Goal: Task Accomplishment & Management: Manage account settings

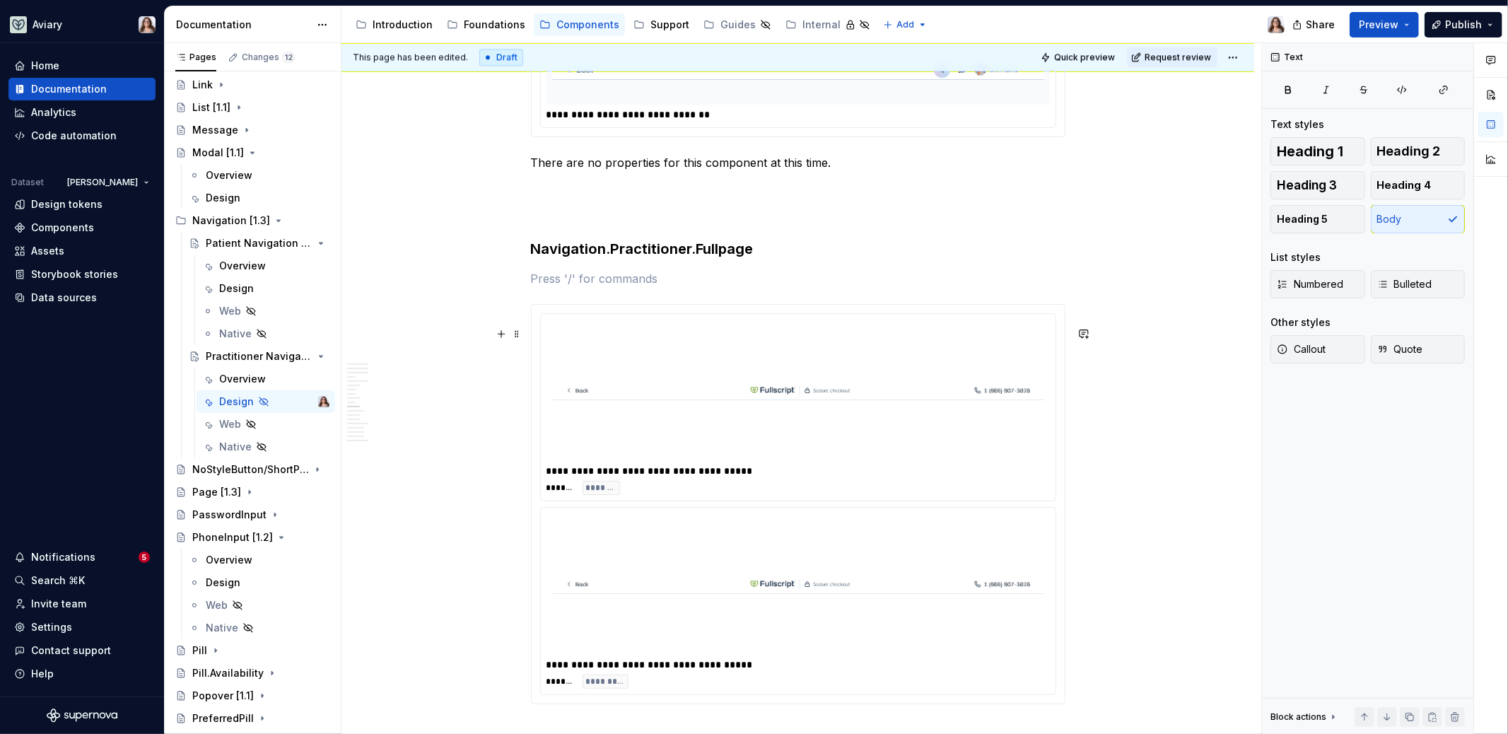
scroll to position [2951, 0]
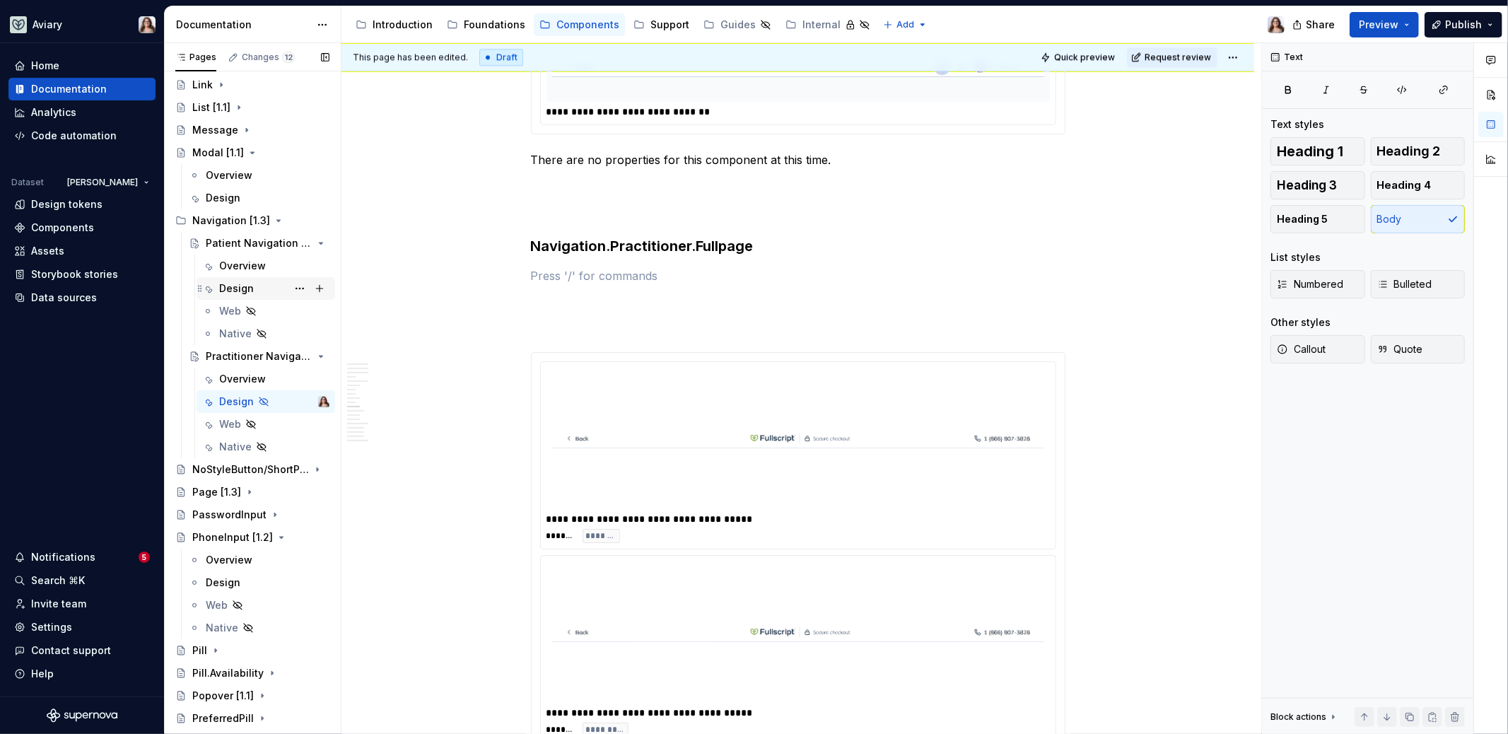
click at [246, 286] on div "Design" at bounding box center [236, 288] width 35 height 14
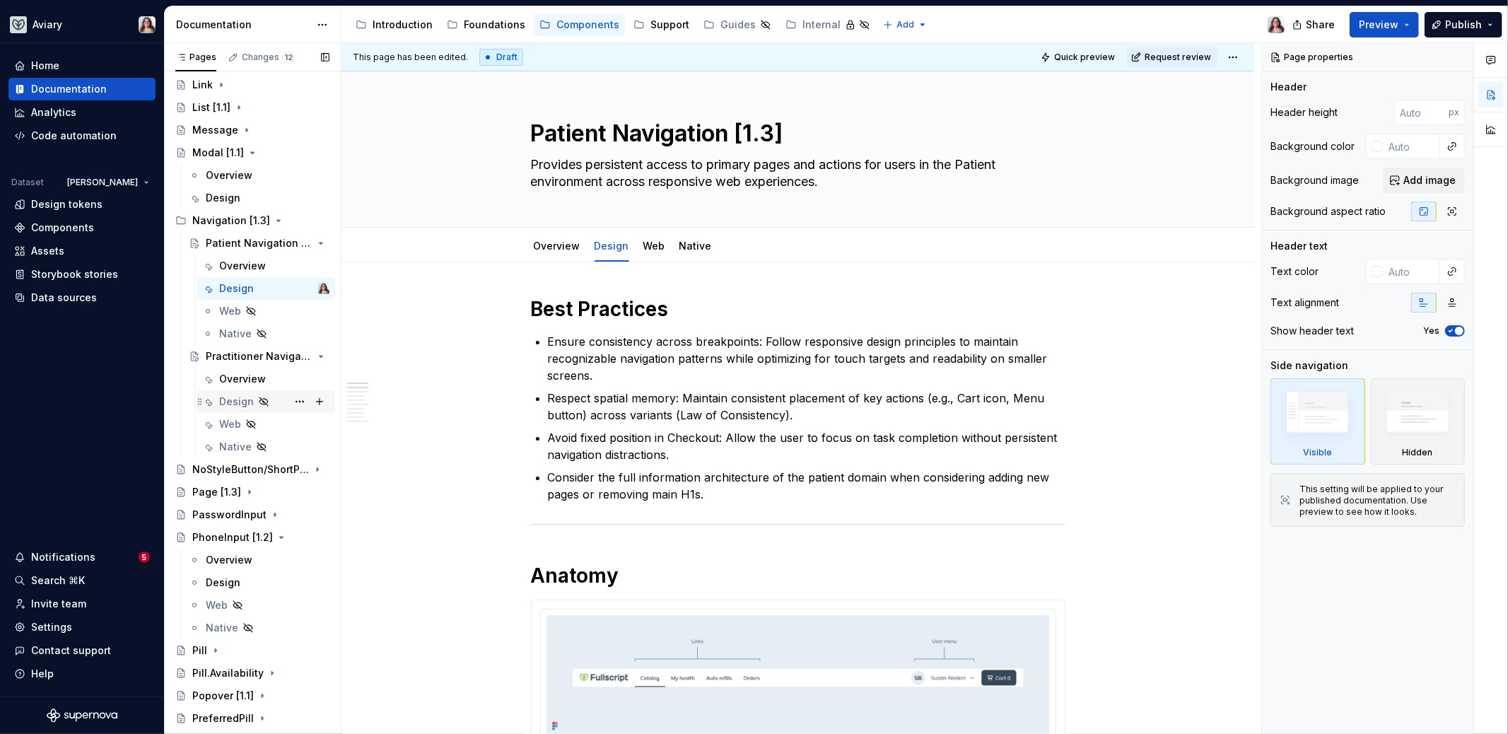
click at [237, 397] on div "Design" at bounding box center [236, 401] width 35 height 14
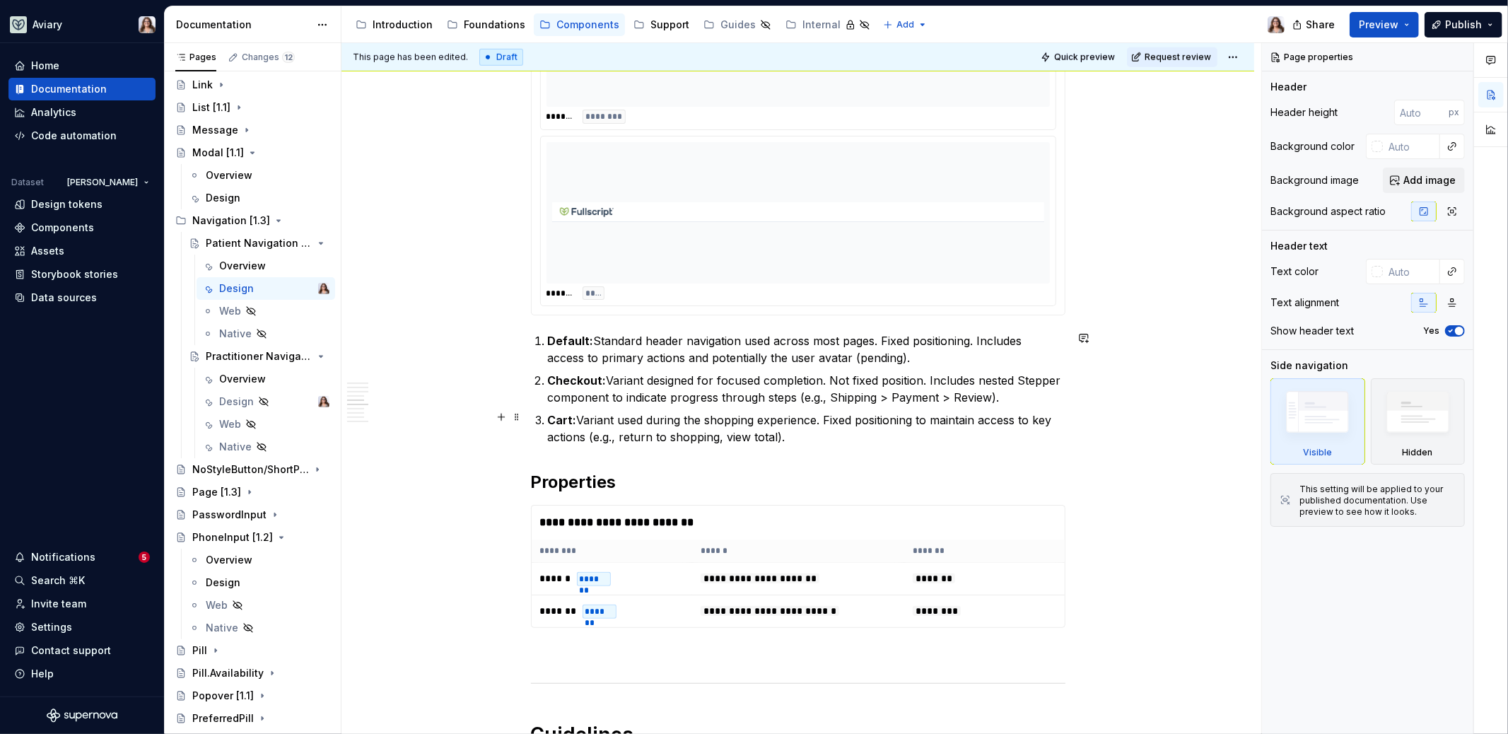
scroll to position [1115, 0]
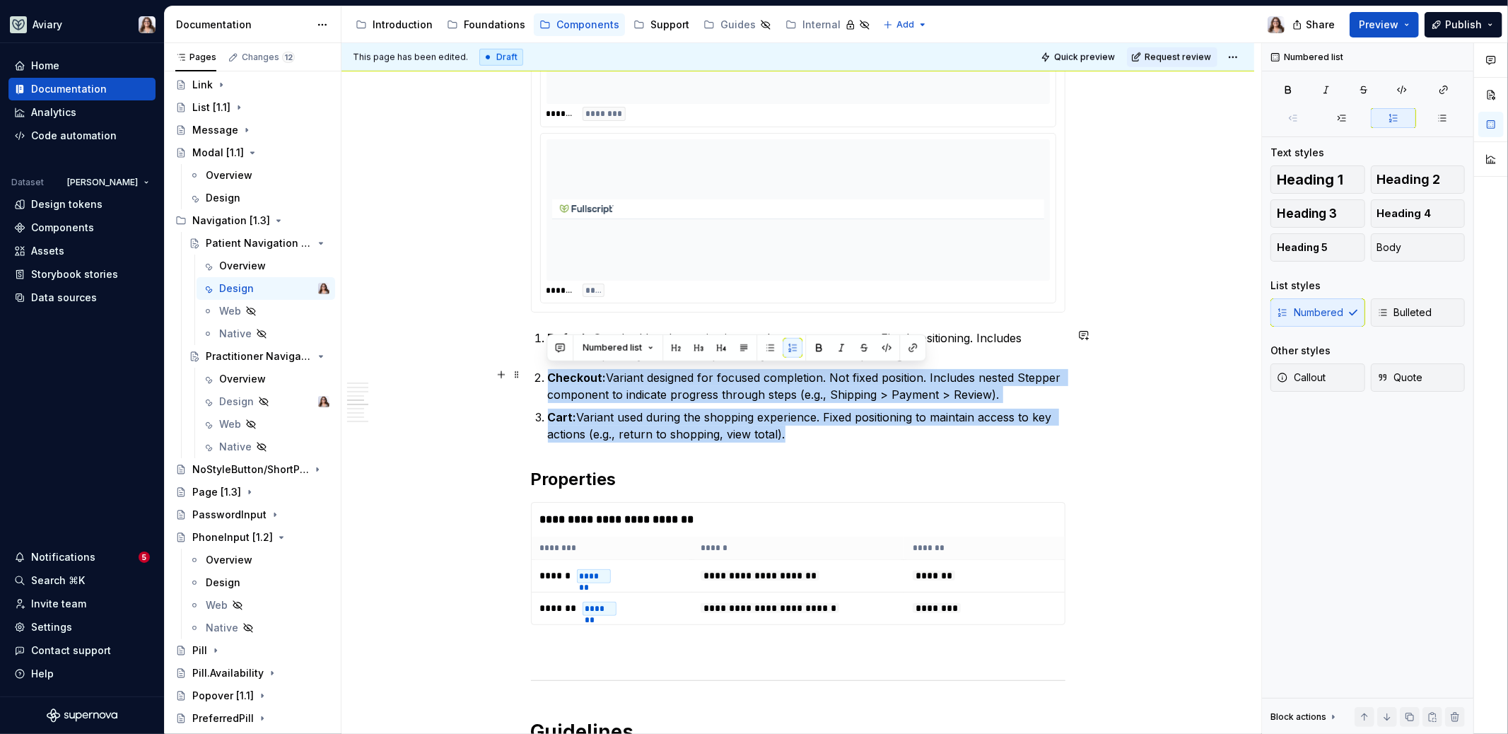
drag, startPoint x: 790, startPoint y: 429, endPoint x: 541, endPoint y: 376, distance: 254.4
click at [548, 376] on ol "Default: Standard header navigation used across most pages. Fixed positioning. …" at bounding box center [806, 385] width 517 height 113
copy ol "Checkout: Variant designed for focused completion. Not fixed position. Includes…"
click at [792, 433] on p "Cart: Variant used during the shopping experience. Fixed positioning to maintai…" at bounding box center [806, 426] width 517 height 34
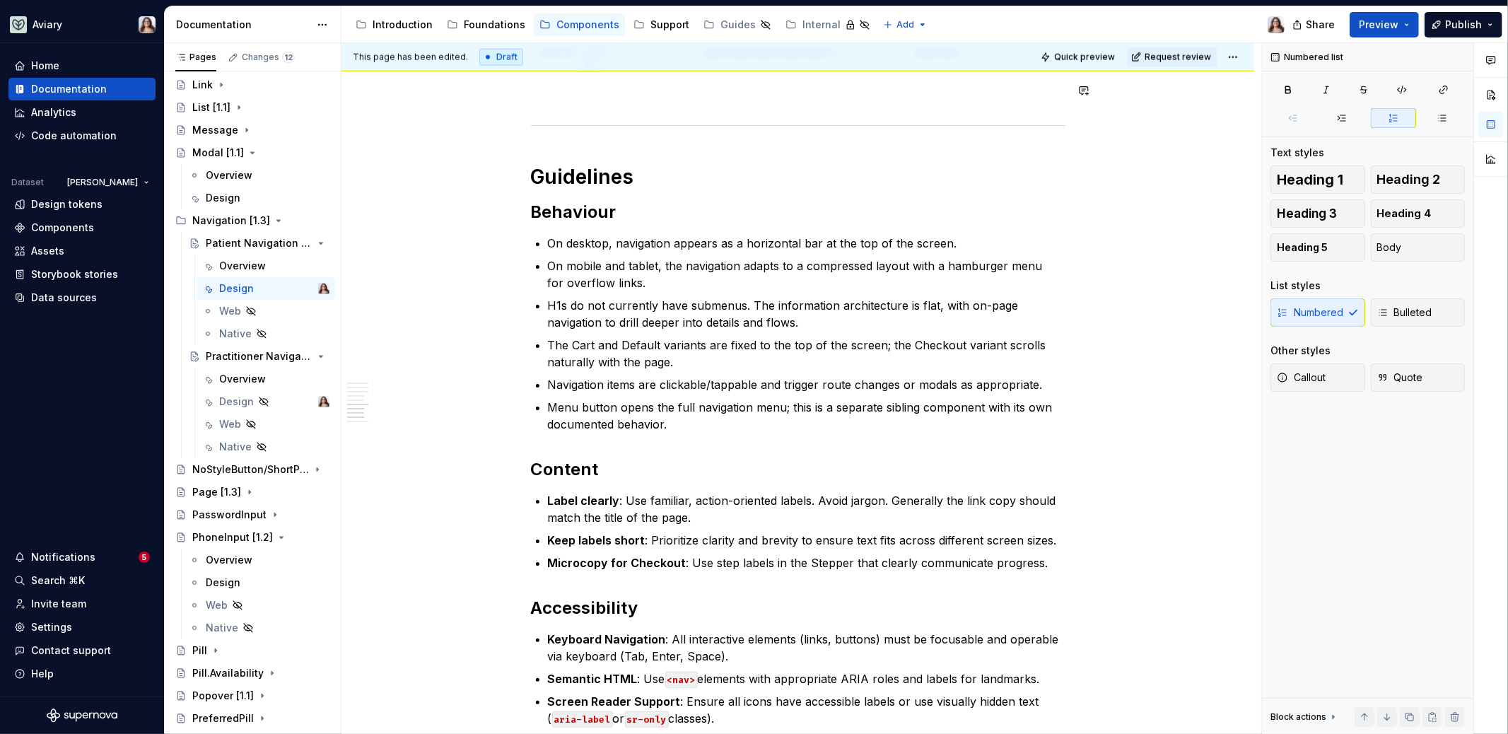
scroll to position [1675, 0]
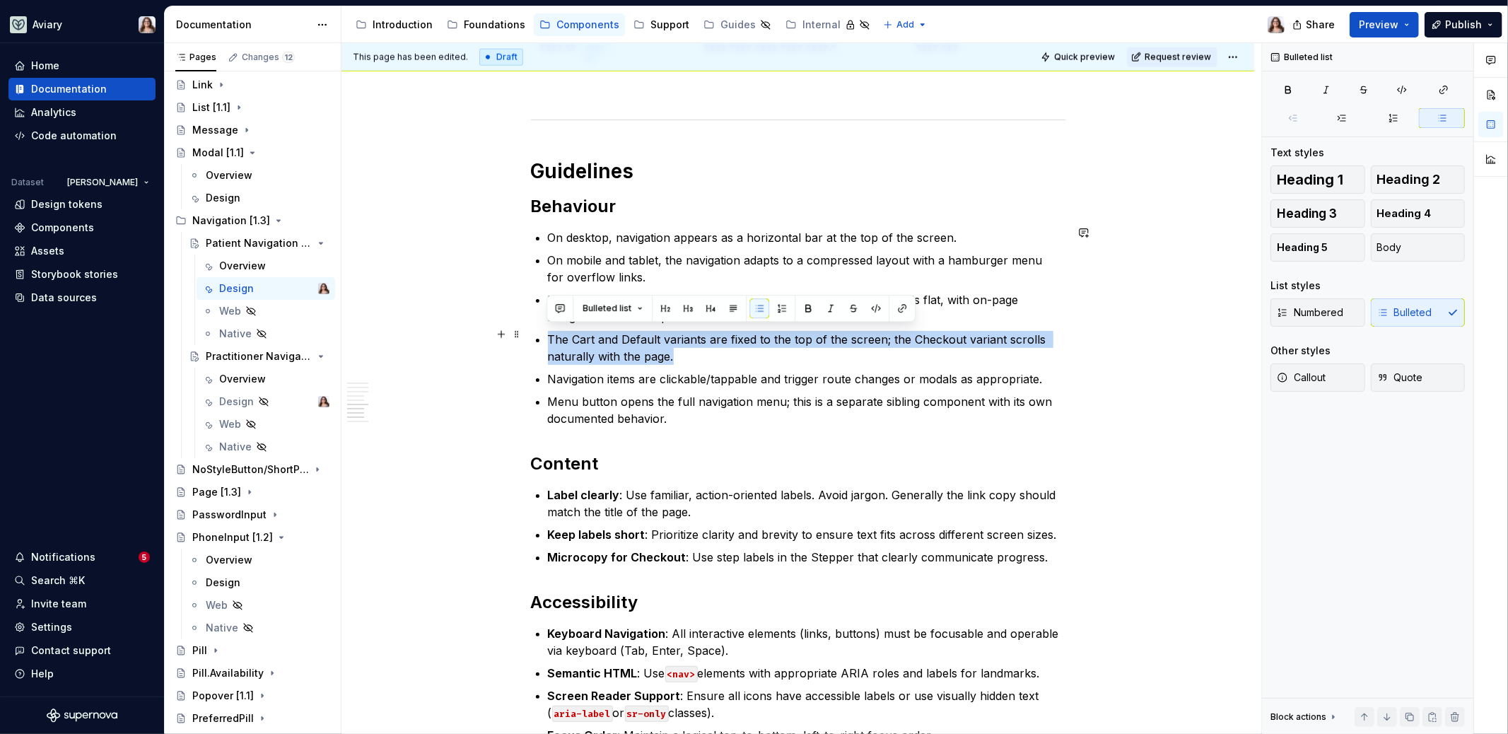
drag, startPoint x: 680, startPoint y: 353, endPoint x: 541, endPoint y: 332, distance: 140.0
copy p "The Cart and Default variants are fixed to the top of the screen; the Checkout …"
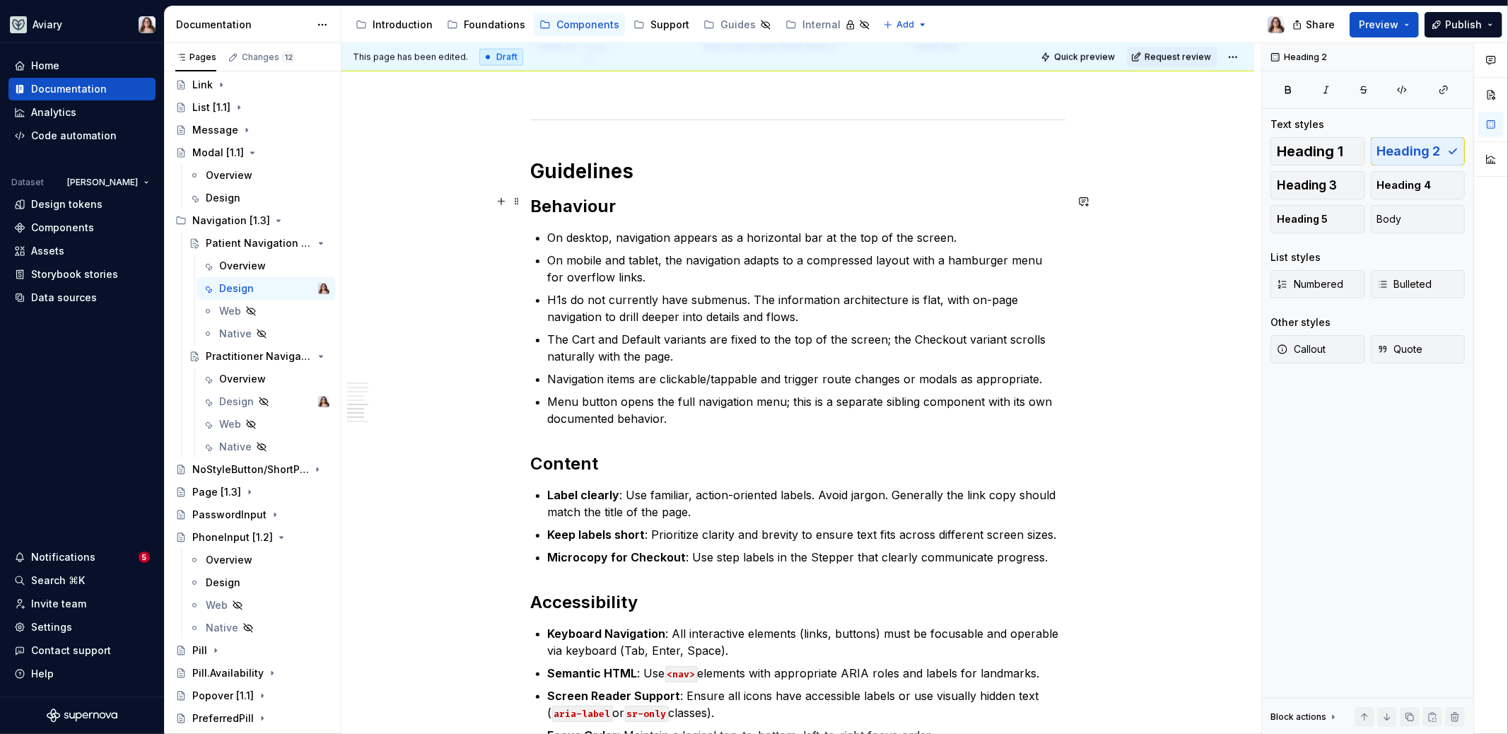
click at [628, 209] on h2 "Behaviour" at bounding box center [798, 206] width 534 height 23
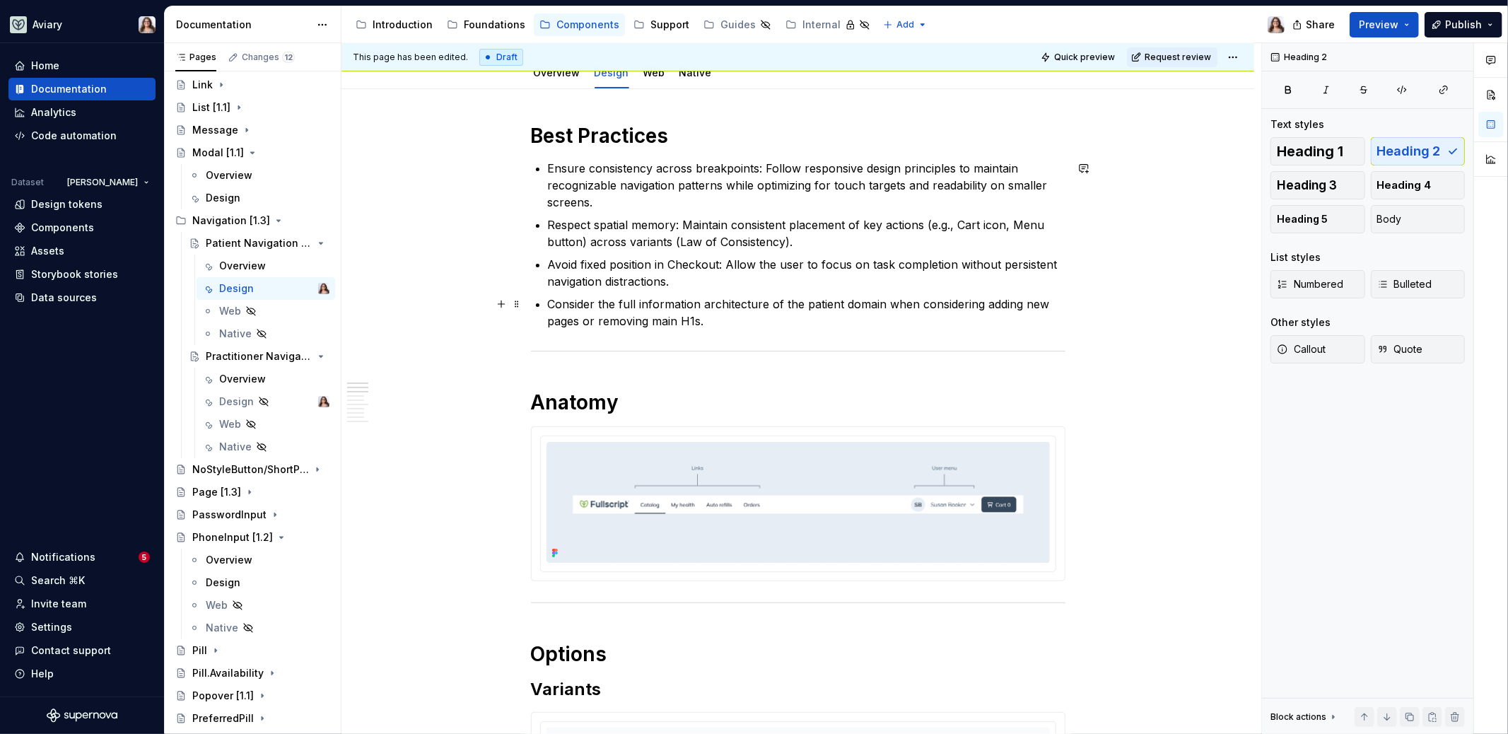
scroll to position [47, 0]
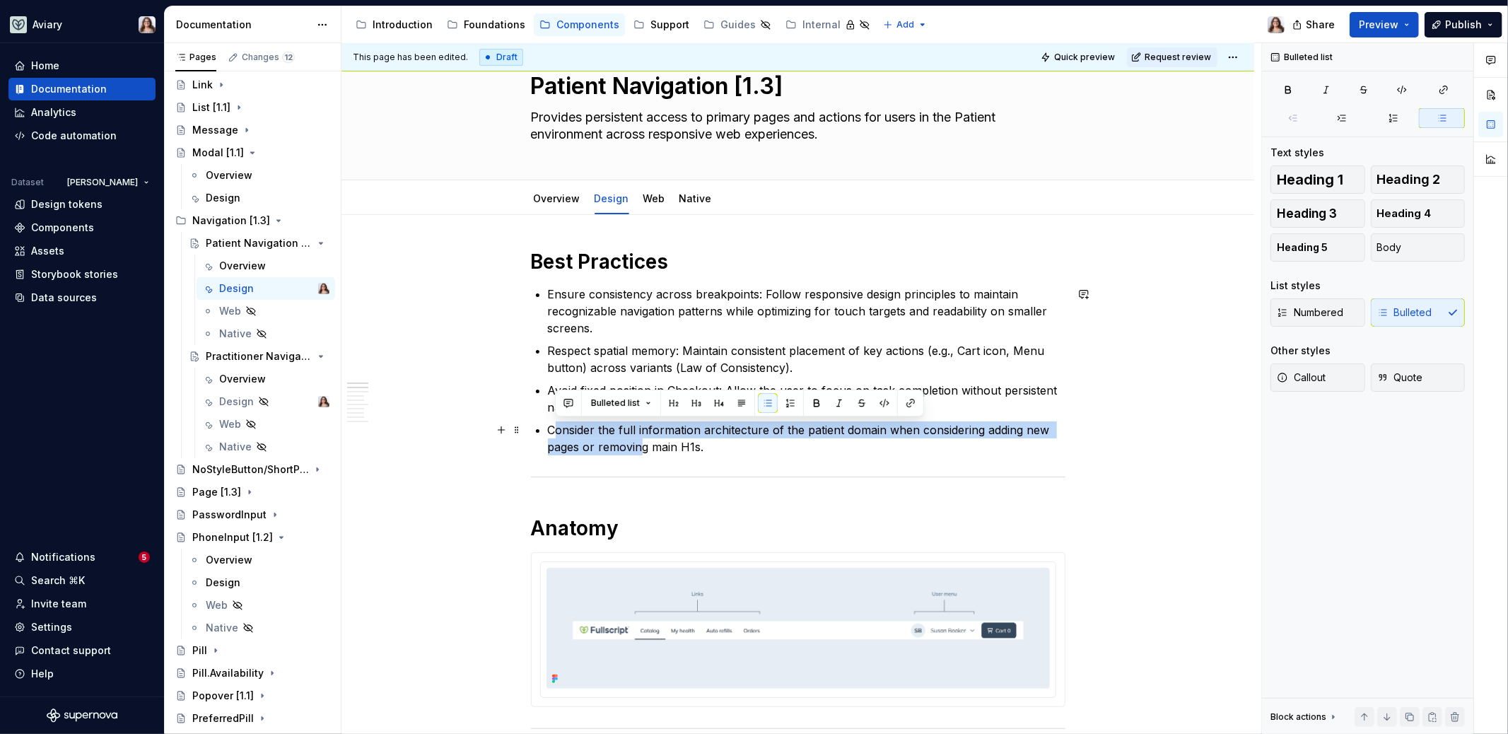
drag, startPoint x: 708, startPoint y: 452, endPoint x: 556, endPoint y: 432, distance: 153.2
click at [556, 432] on p "Consider the full information architecture of the patient domain when consideri…" at bounding box center [806, 438] width 517 height 34
drag, startPoint x: 546, startPoint y: 427, endPoint x: 724, endPoint y: 449, distance: 178.7
click at [724, 449] on p "Consider the full information architecture of the patient domain when consideri…" at bounding box center [806, 438] width 517 height 34
copy p "Consider the full information architecture of the patient domain when consideri…"
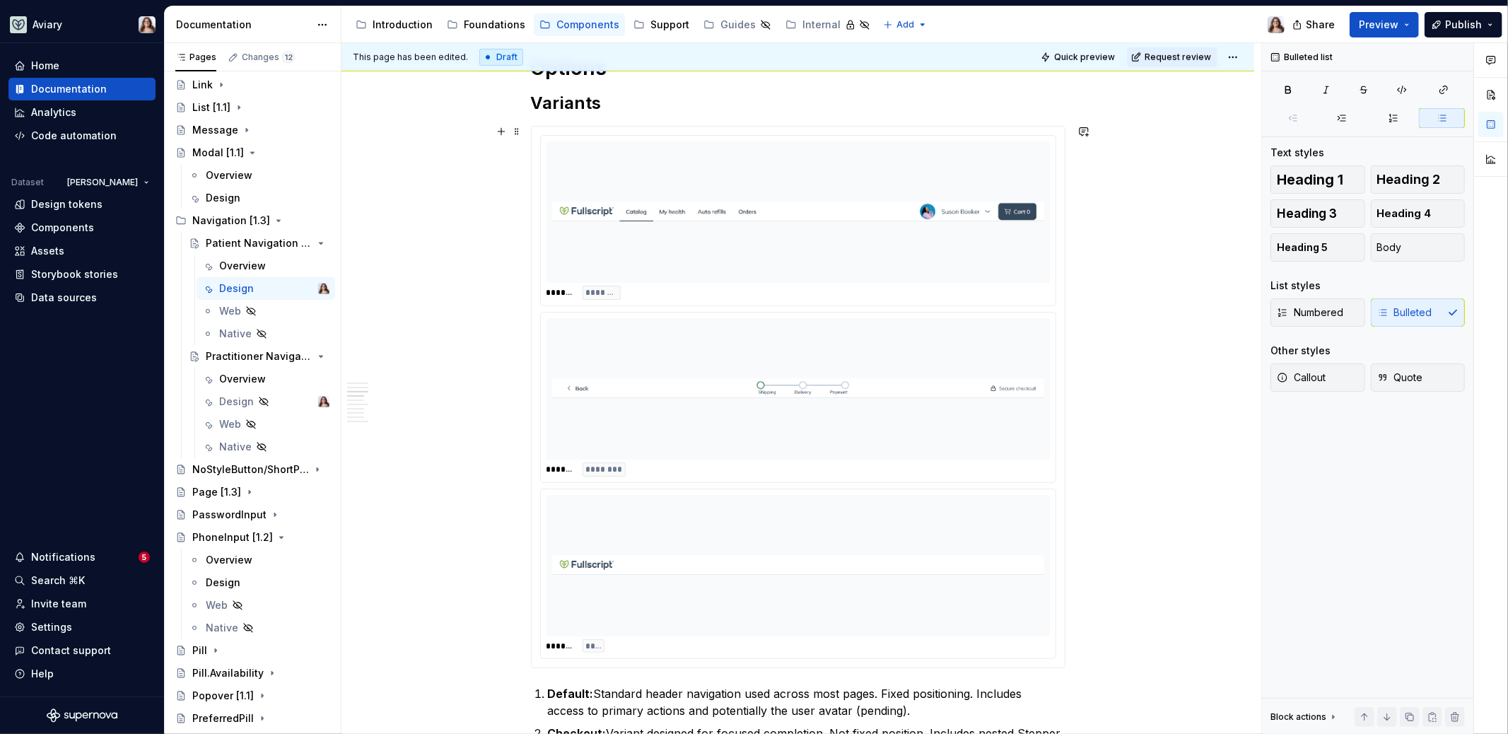
scroll to position [784, 0]
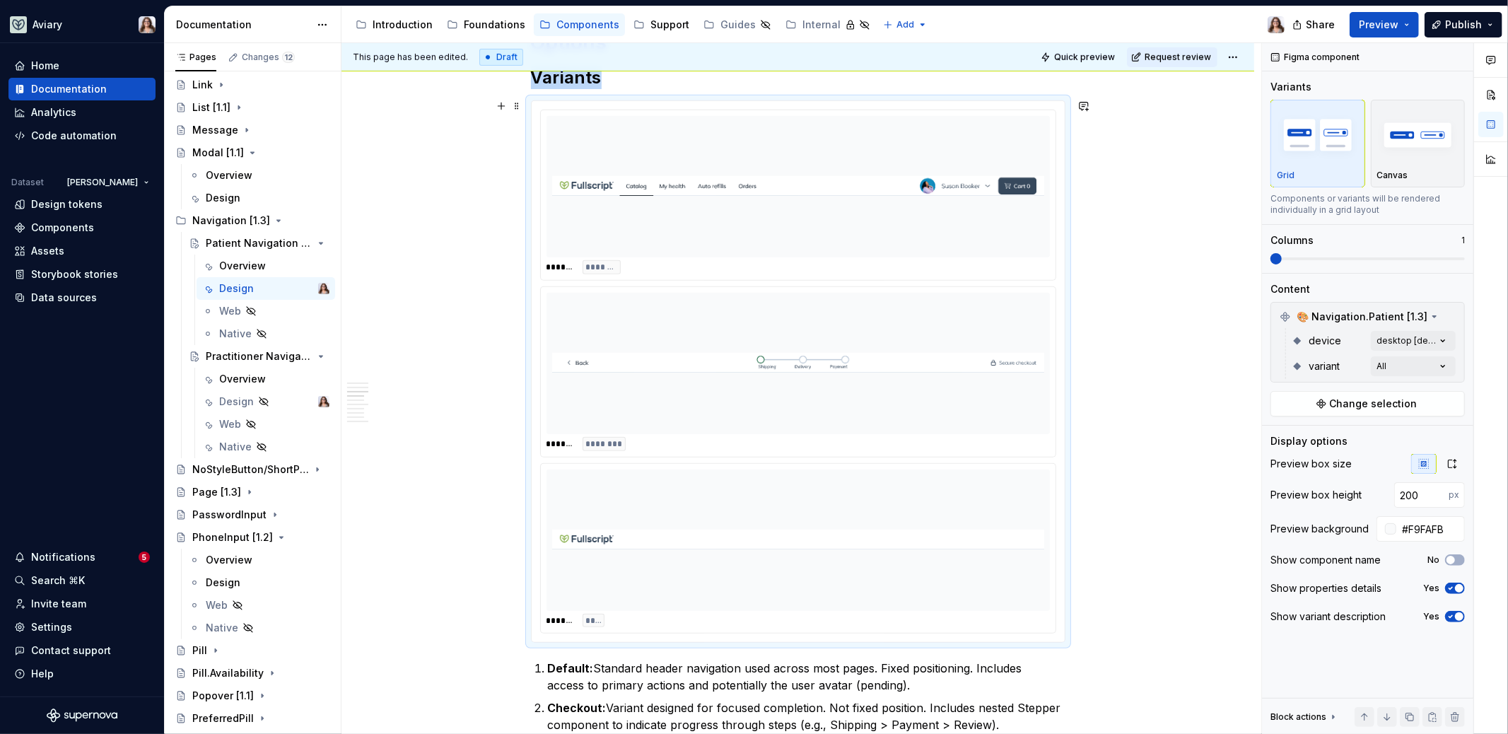
click at [760, 257] on div "******* ********" at bounding box center [798, 195] width 515 height 170
click at [1423, 524] on input "#F9FAFB" at bounding box center [1430, 528] width 69 height 25
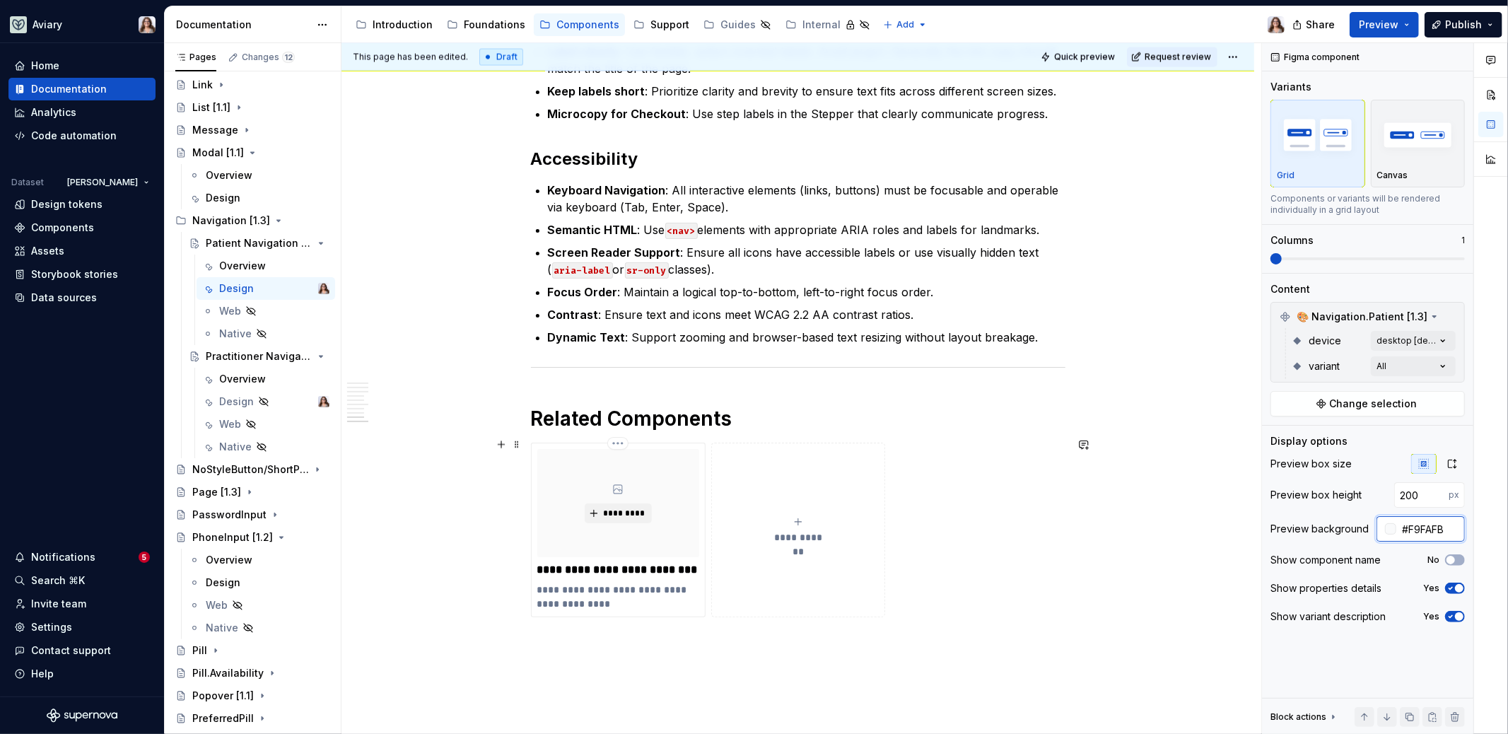
scroll to position [2122, 0]
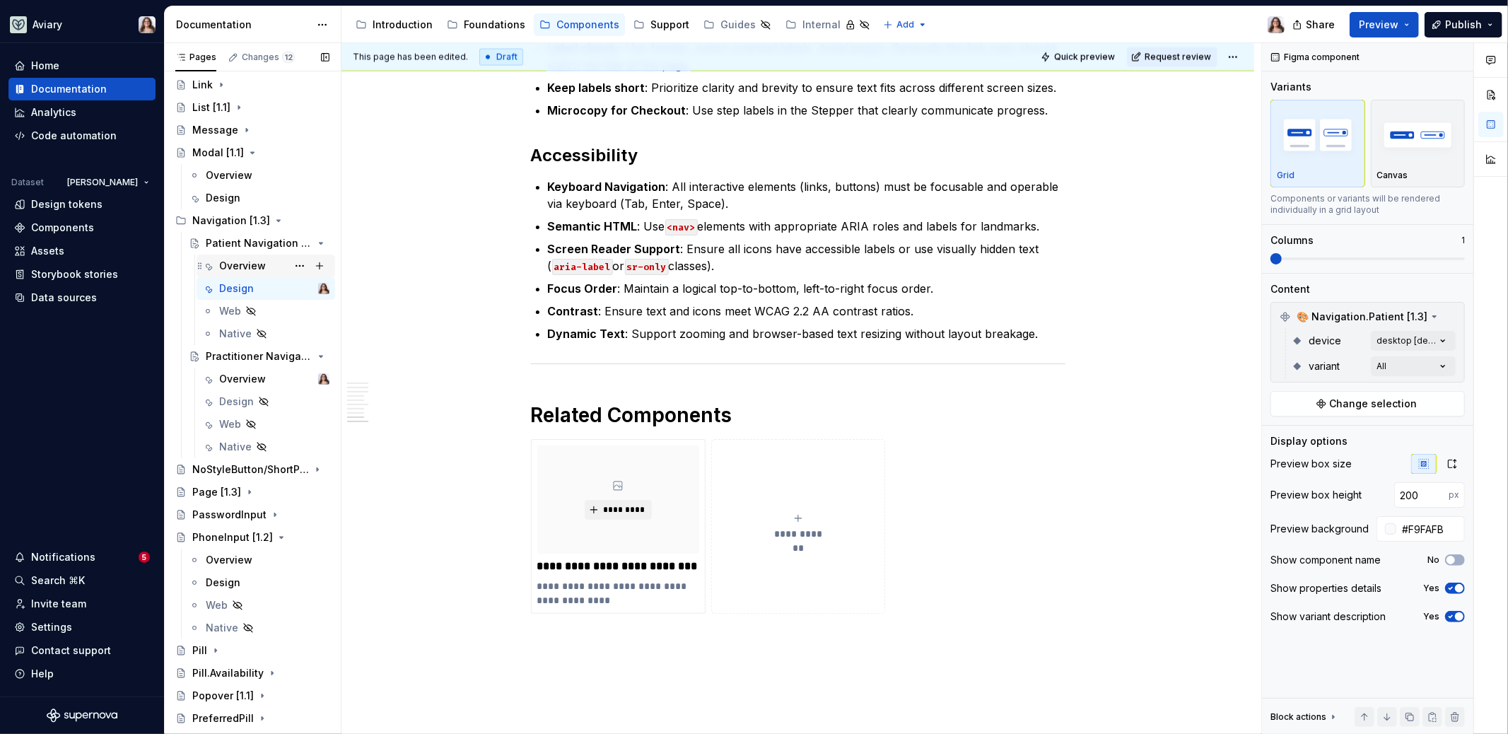
click at [252, 260] on div "Overview" at bounding box center [242, 266] width 47 height 14
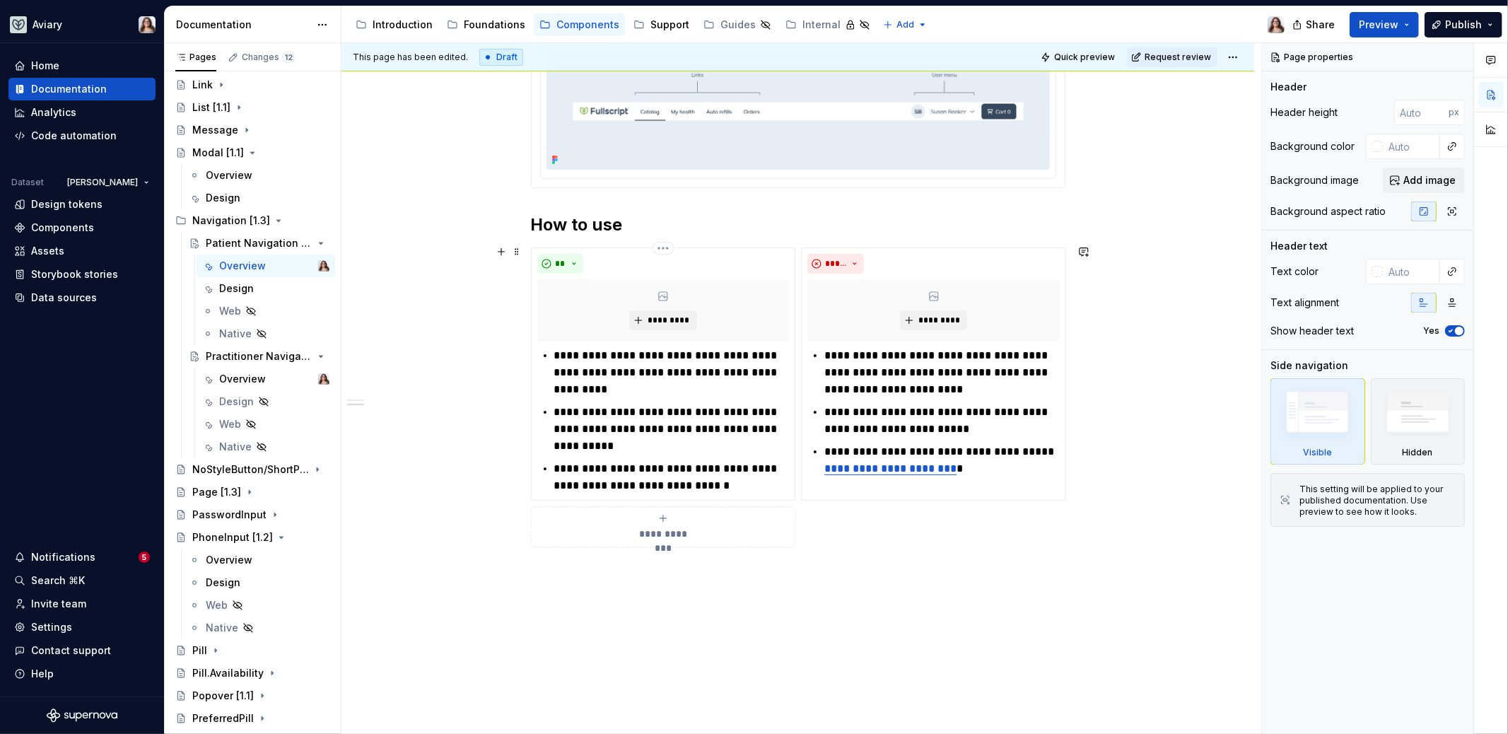
scroll to position [589, 0]
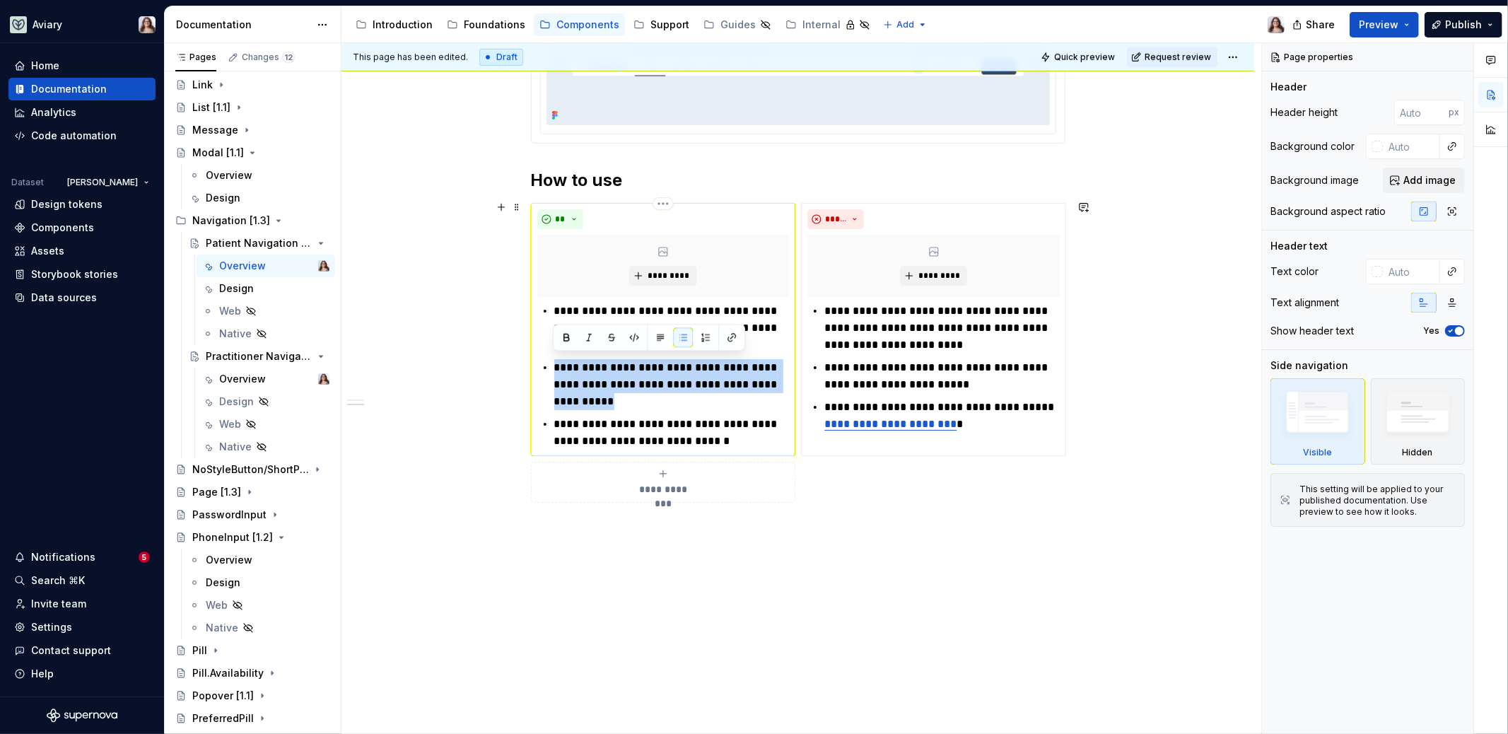
drag, startPoint x: 609, startPoint y: 404, endPoint x: 549, endPoint y: 363, distance: 72.1
click at [549, 363] on div "**********" at bounding box center [663, 375] width 252 height 147
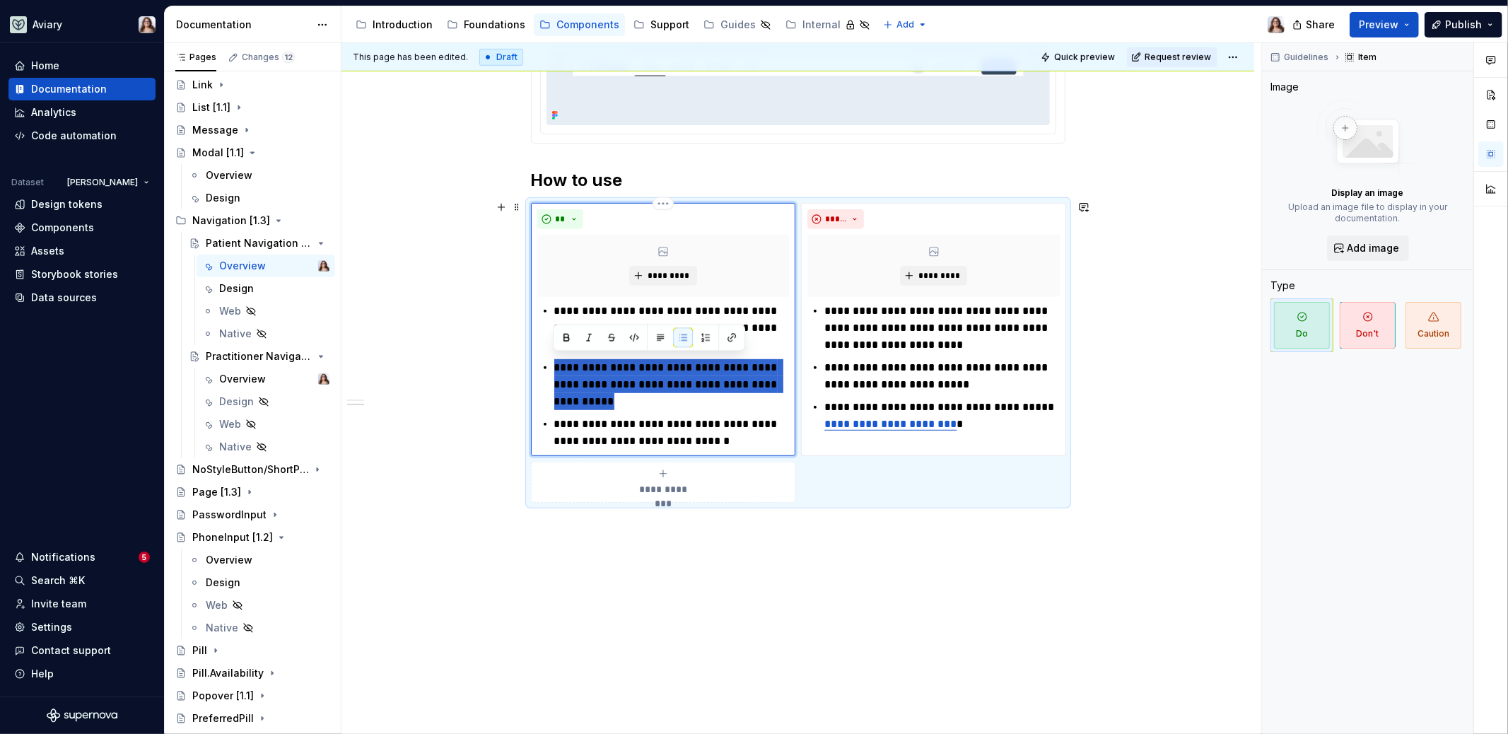
click at [650, 400] on p "**********" at bounding box center [671, 384] width 235 height 51
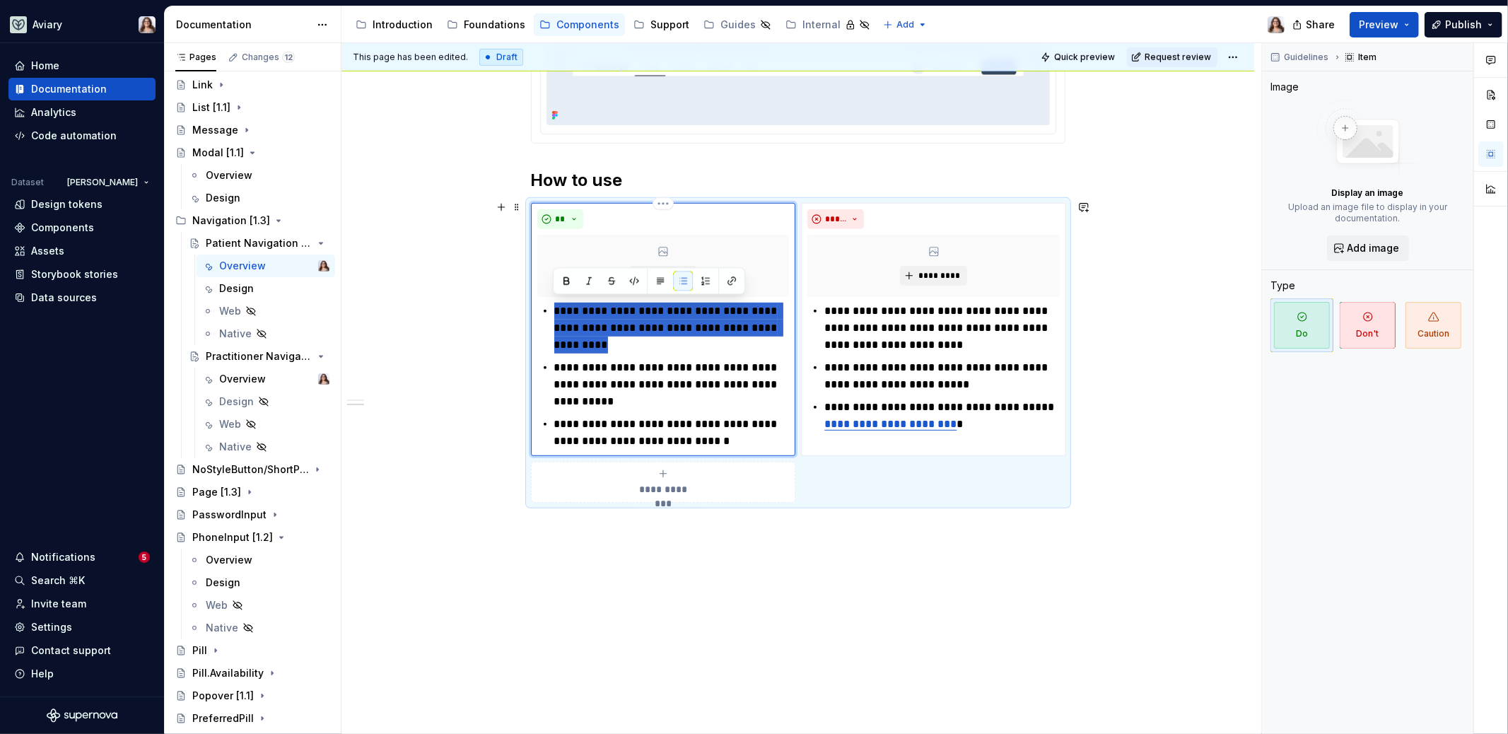
drag, startPoint x: 589, startPoint y: 345, endPoint x: 551, endPoint y: 300, distance: 59.2
click at [551, 302] on div "**********" at bounding box center [663, 375] width 252 height 147
type textarea "*"
click at [717, 359] on p "**********" at bounding box center [671, 384] width 235 height 51
drag, startPoint x: 618, startPoint y: 341, endPoint x: 546, endPoint y: 323, distance: 74.2
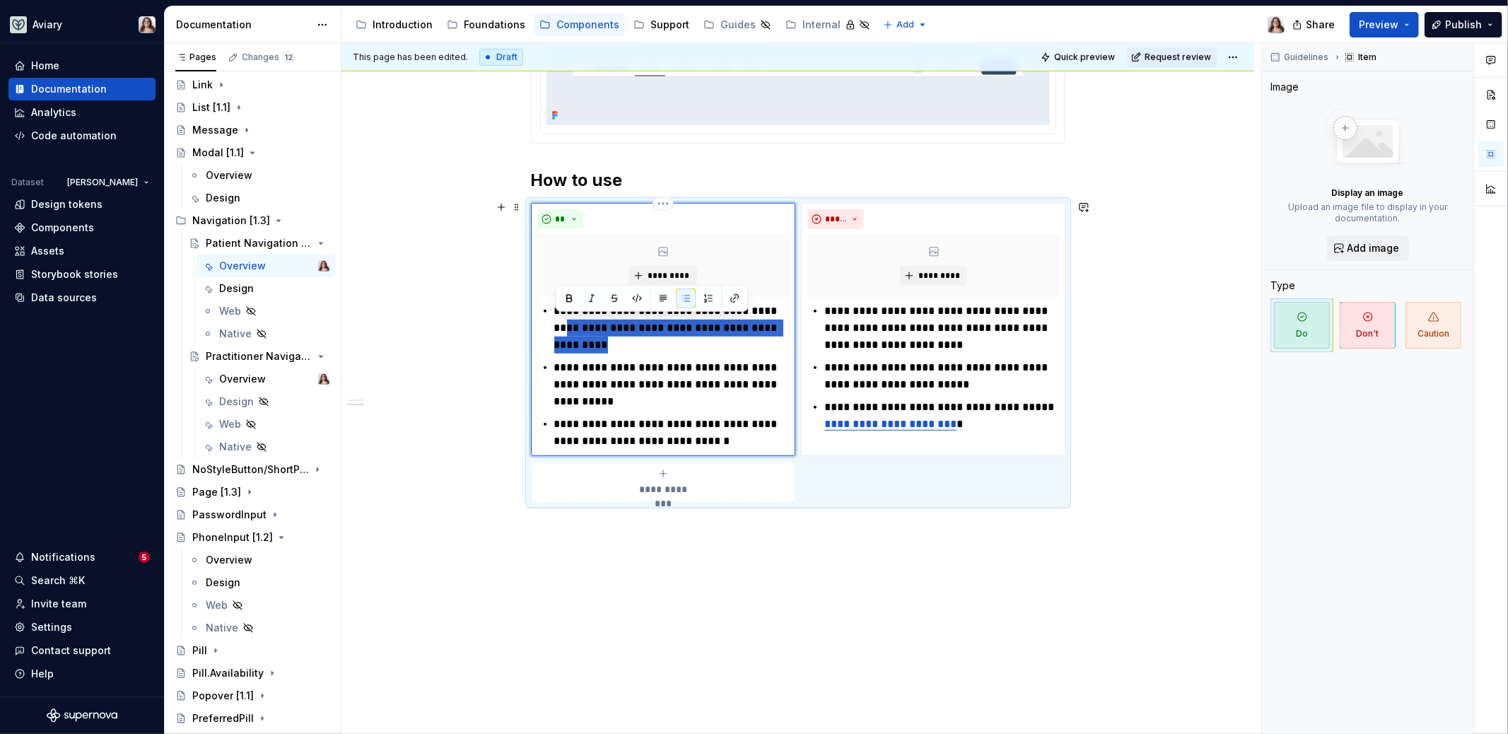
click at [546, 323] on div "**********" at bounding box center [663, 375] width 252 height 147
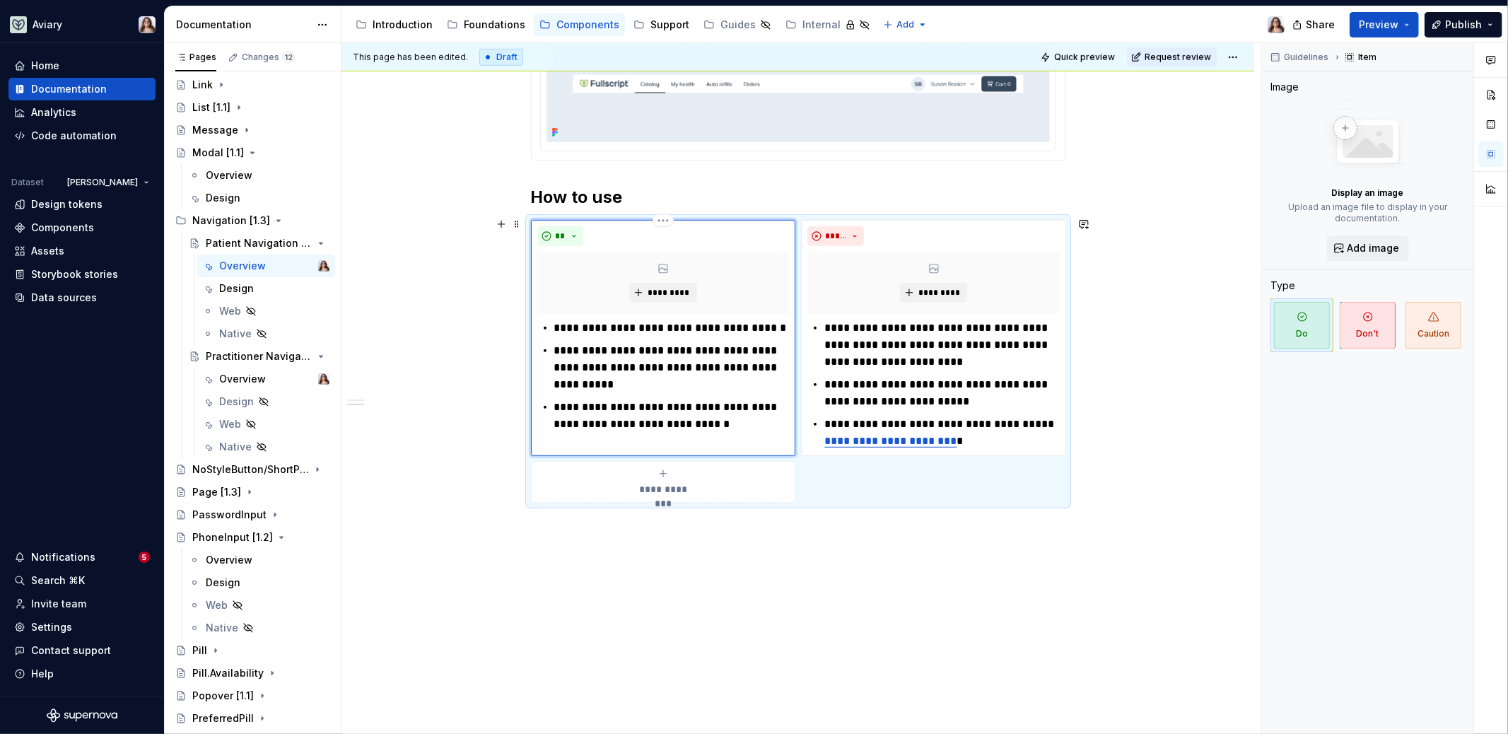
click at [605, 380] on p "**********" at bounding box center [671, 367] width 235 height 51
click at [241, 402] on div "Design" at bounding box center [236, 401] width 35 height 14
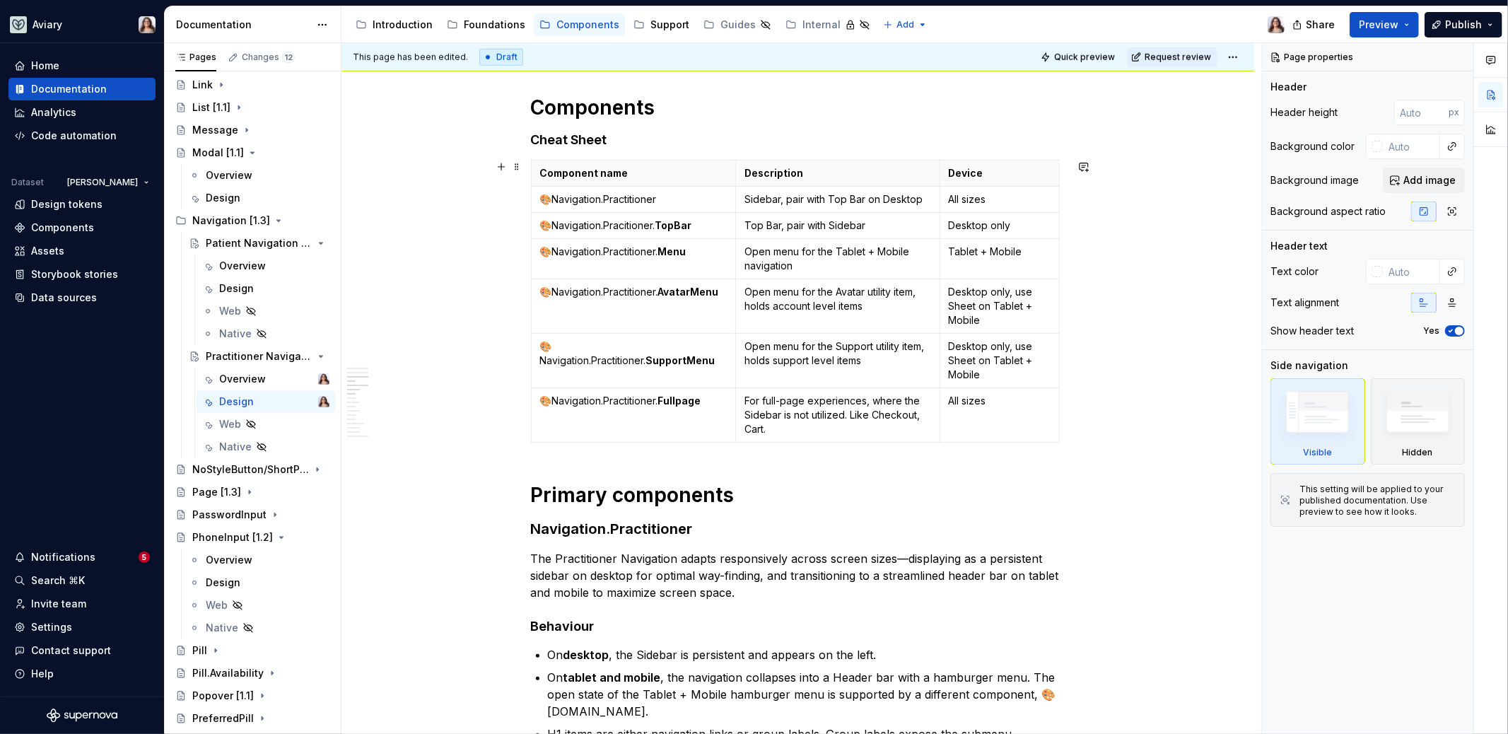
scroll to position [854, 0]
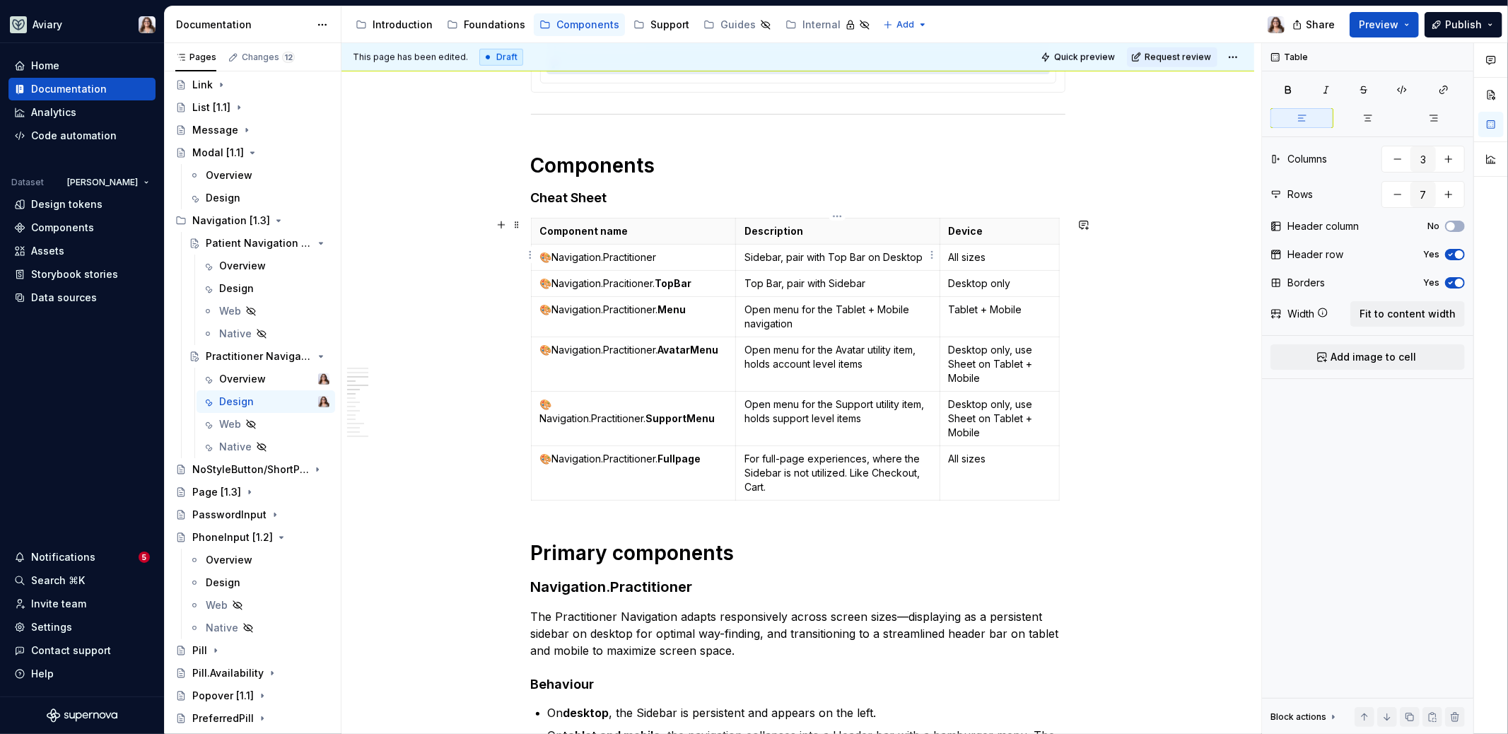
click at [802, 256] on p "Sidebar, pair with Top Bar on Desktop" at bounding box center [837, 257] width 187 height 14
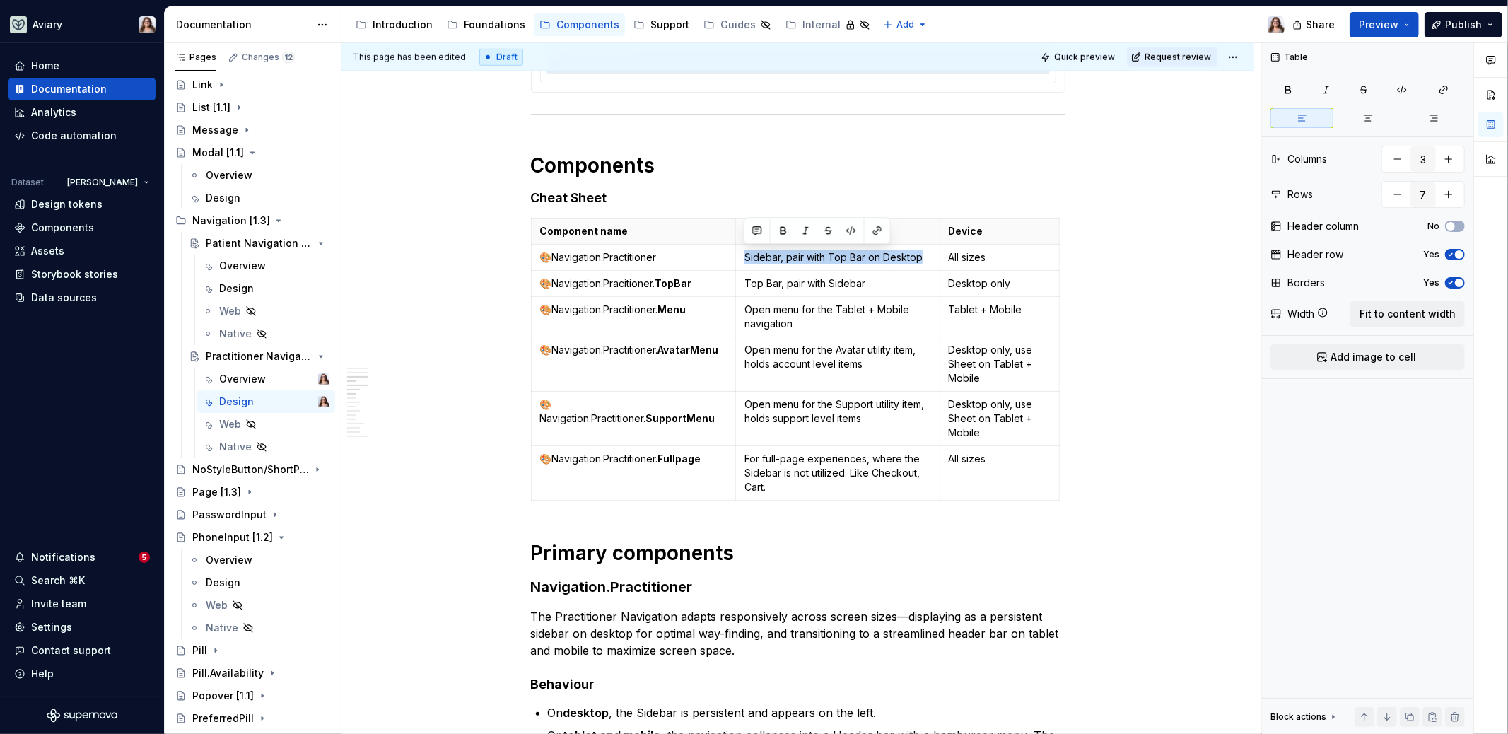
type textarea "*"
click at [782, 288] on td "Top Bar, pair with Sidebar" at bounding box center [838, 284] width 204 height 26
click at [782, 278] on p "Top Bar, pair with Sidebar" at bounding box center [837, 283] width 187 height 14
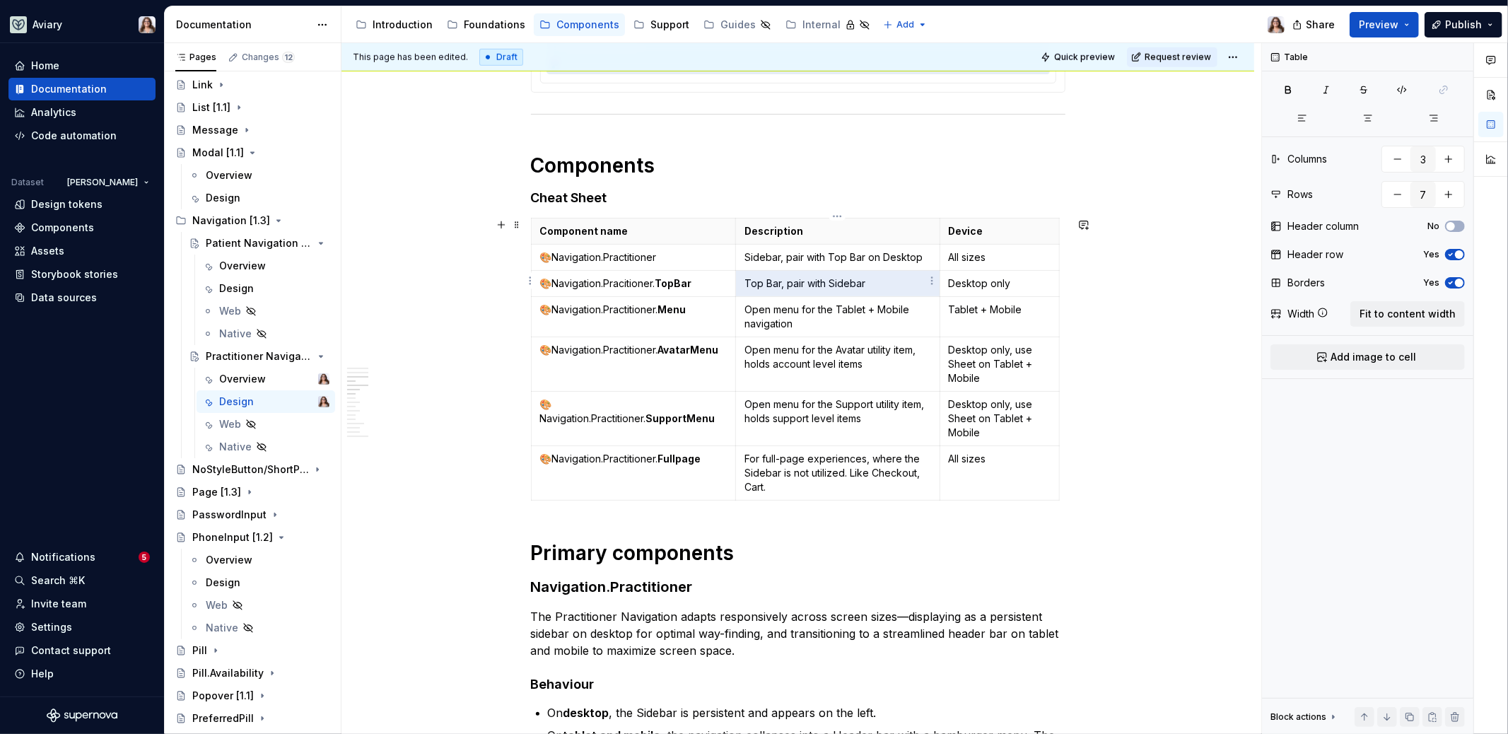
click at [782, 278] on p "Top Bar, pair with Sidebar" at bounding box center [837, 283] width 187 height 14
click at [877, 283] on p "Top Bar, pair with Sidebar" at bounding box center [837, 283] width 187 height 14
click at [852, 283] on p "Top Bar, pair with Sidebar on Desktop" at bounding box center [837, 283] width 187 height 14
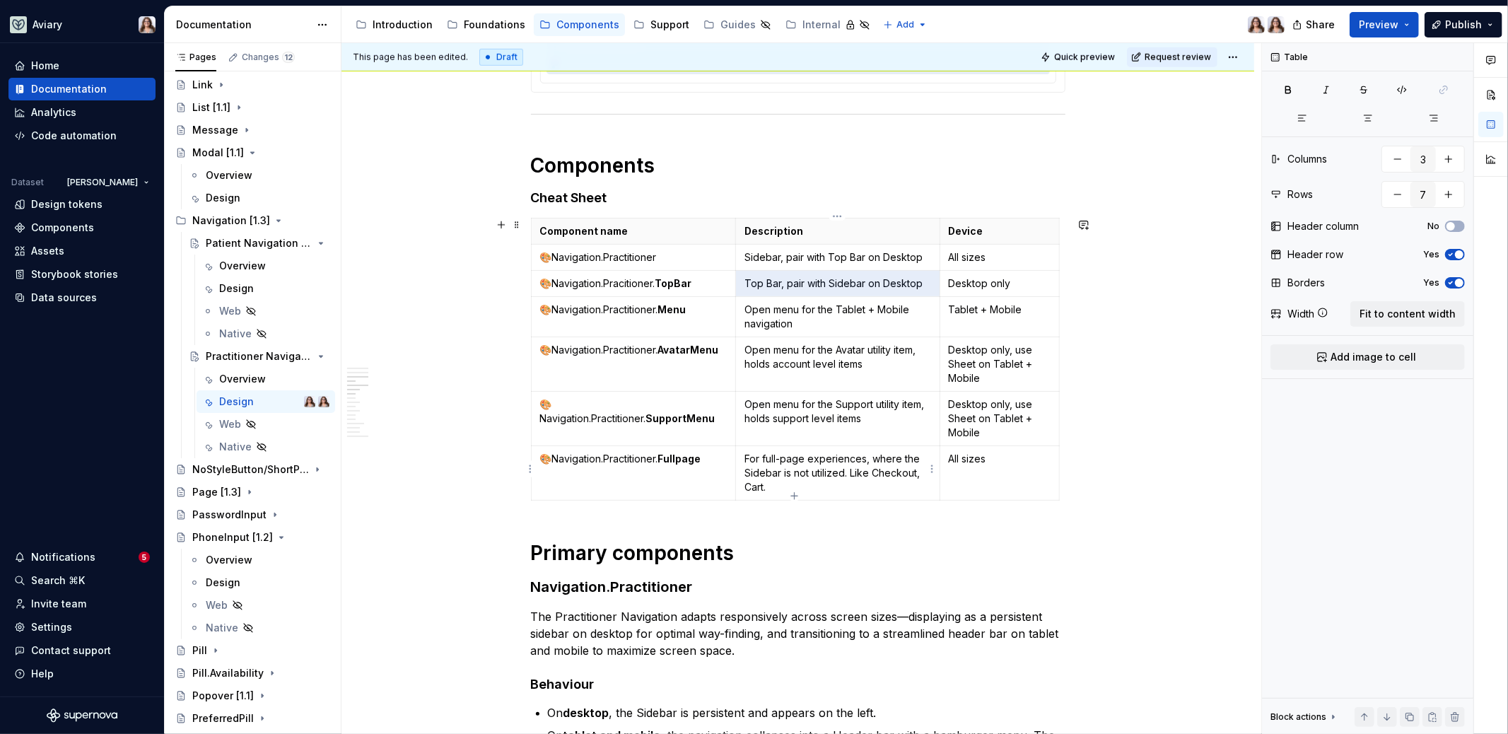
click at [774, 464] on p "For full-page experiences, where the Sidebar is not utilized. Like Checkout, Ca…" at bounding box center [837, 473] width 187 height 42
drag, startPoint x: 744, startPoint y: 449, endPoint x: 772, endPoint y: 482, distance: 43.1
click at [772, 482] on p "For full-page experiences, where the Sidebar is not utilized. Like Checkout, Ca…" at bounding box center [837, 473] width 187 height 42
copy p "For full-page experiences, where the Sidebar is not utilized. Like Checkout, Ca…"
type textarea "*"
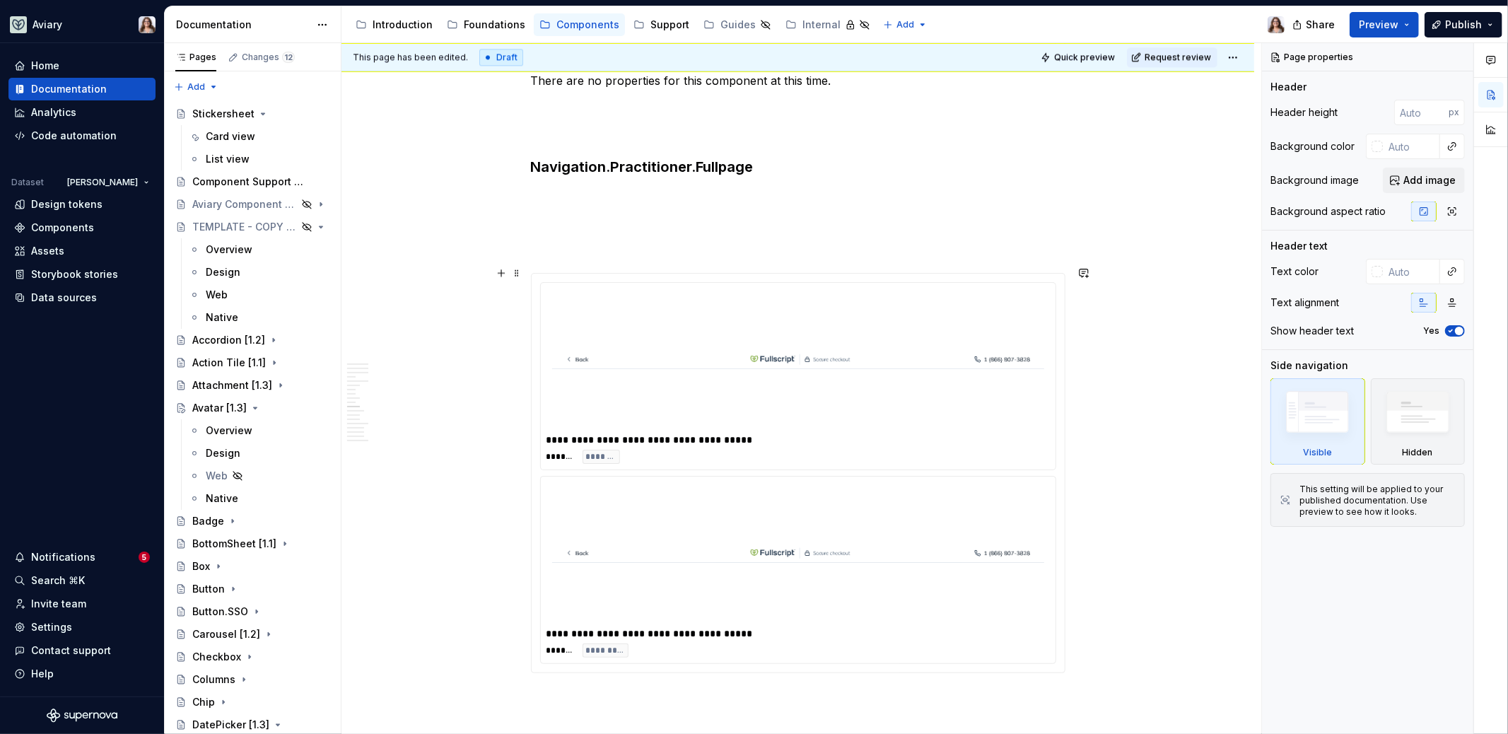
scroll to position [3061, 0]
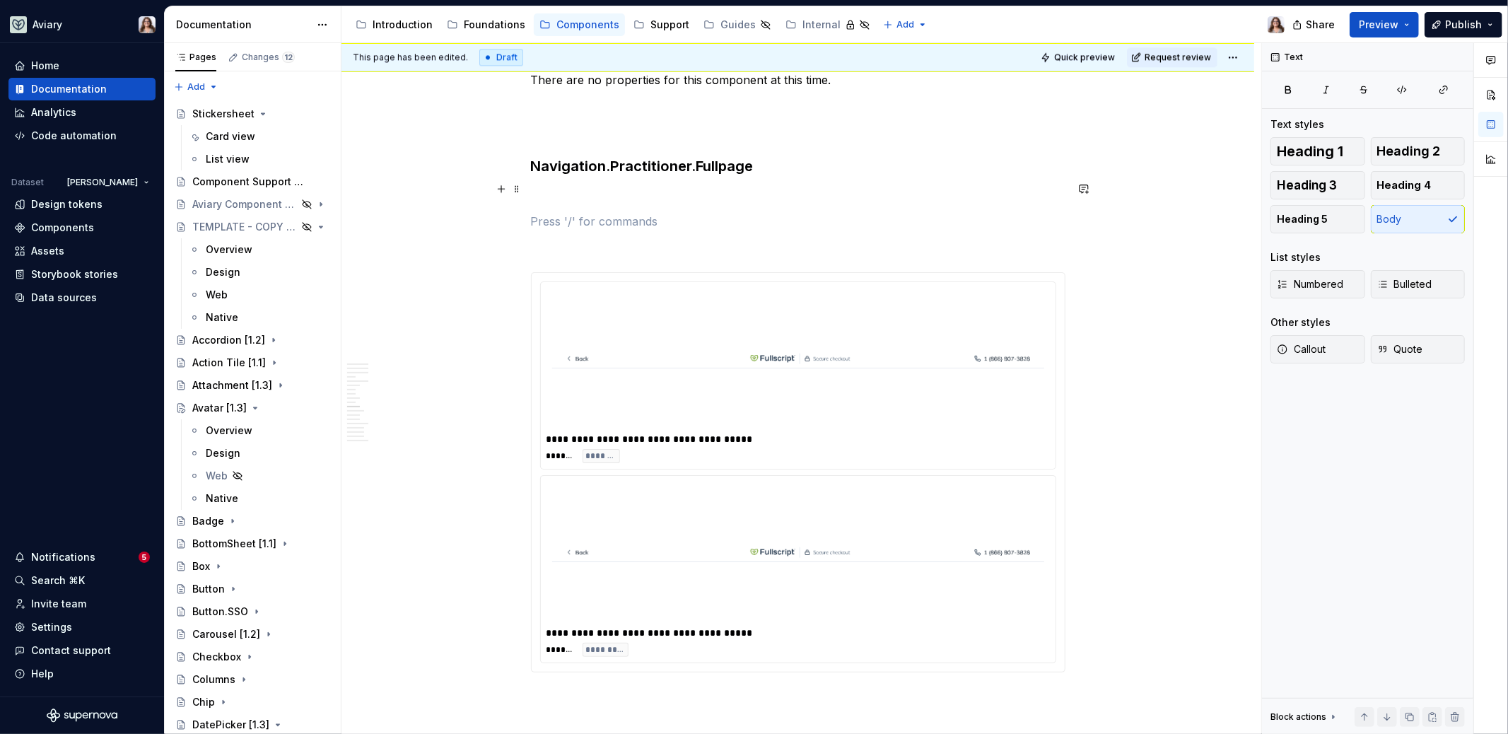
click at [570, 189] on p at bounding box center [798, 195] width 534 height 17
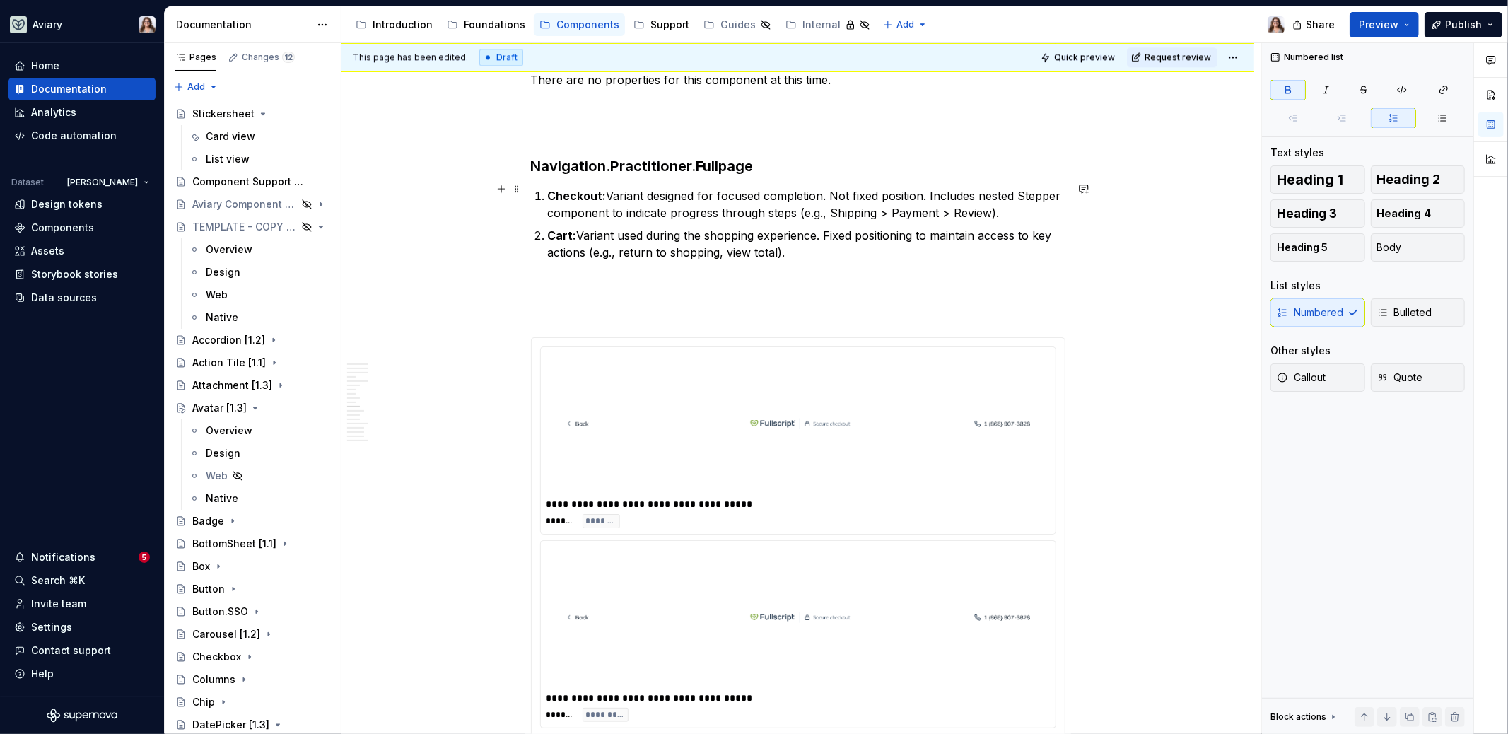
click at [548, 187] on li "Checkout: Variant designed for focused completion. Not fixed position. Includes…" at bounding box center [806, 204] width 517 height 34
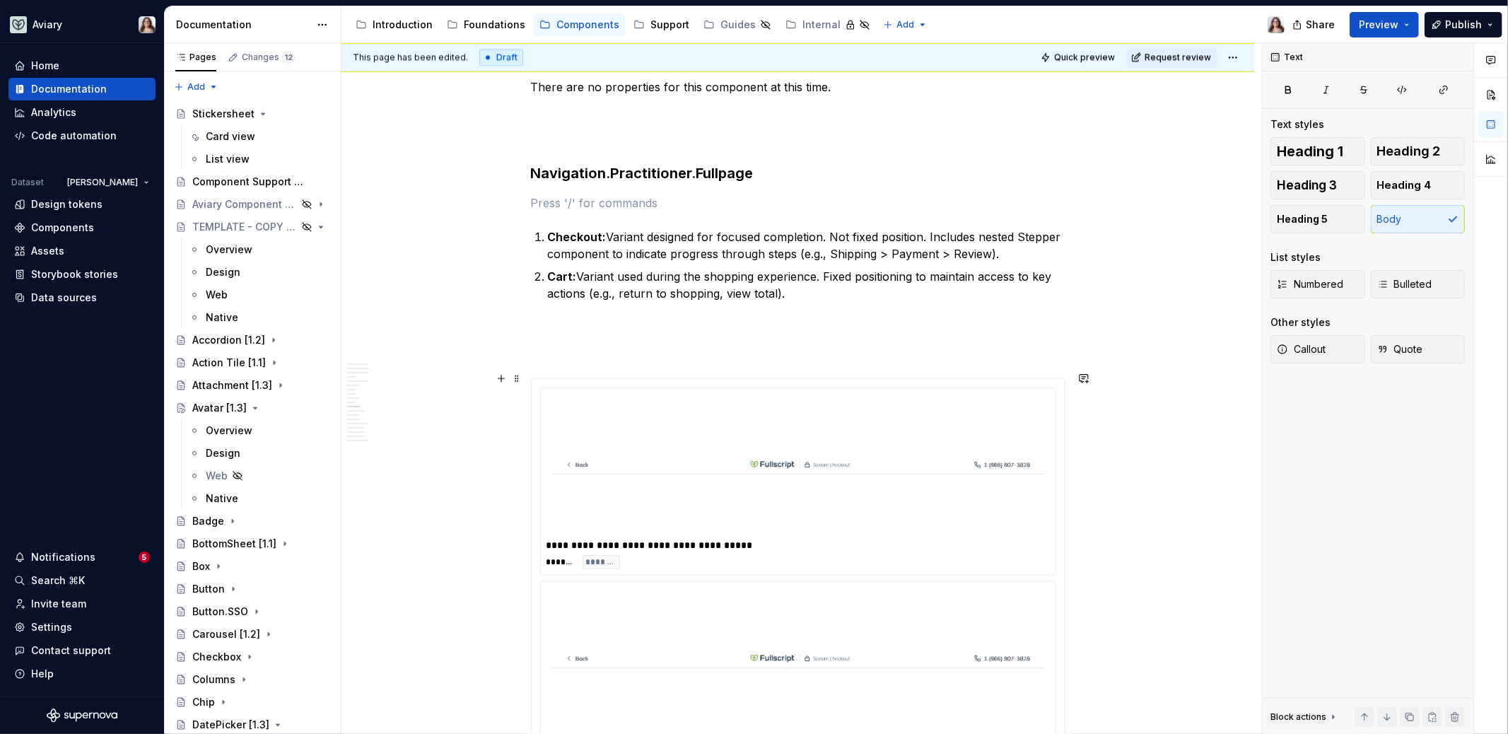
scroll to position [3053, 0]
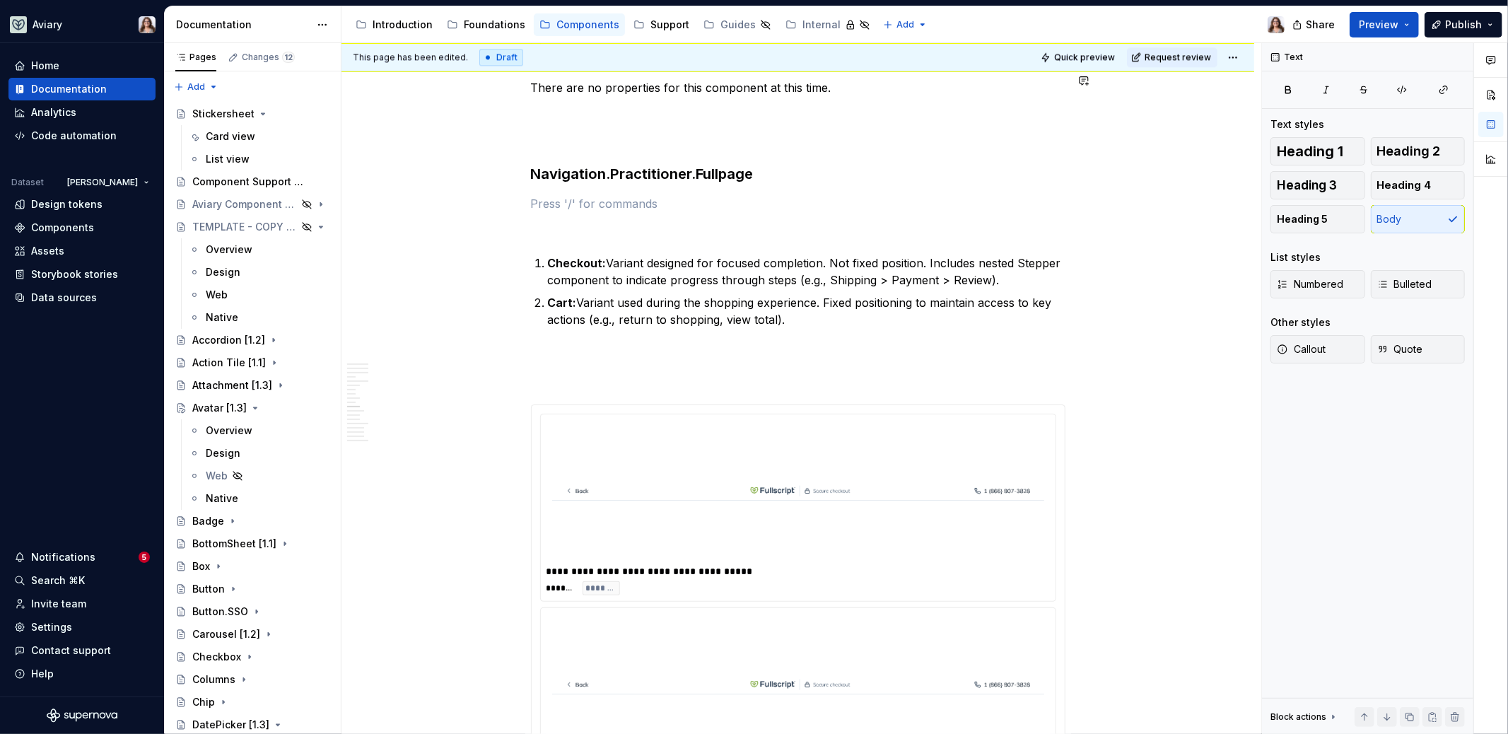
type textarea "*"
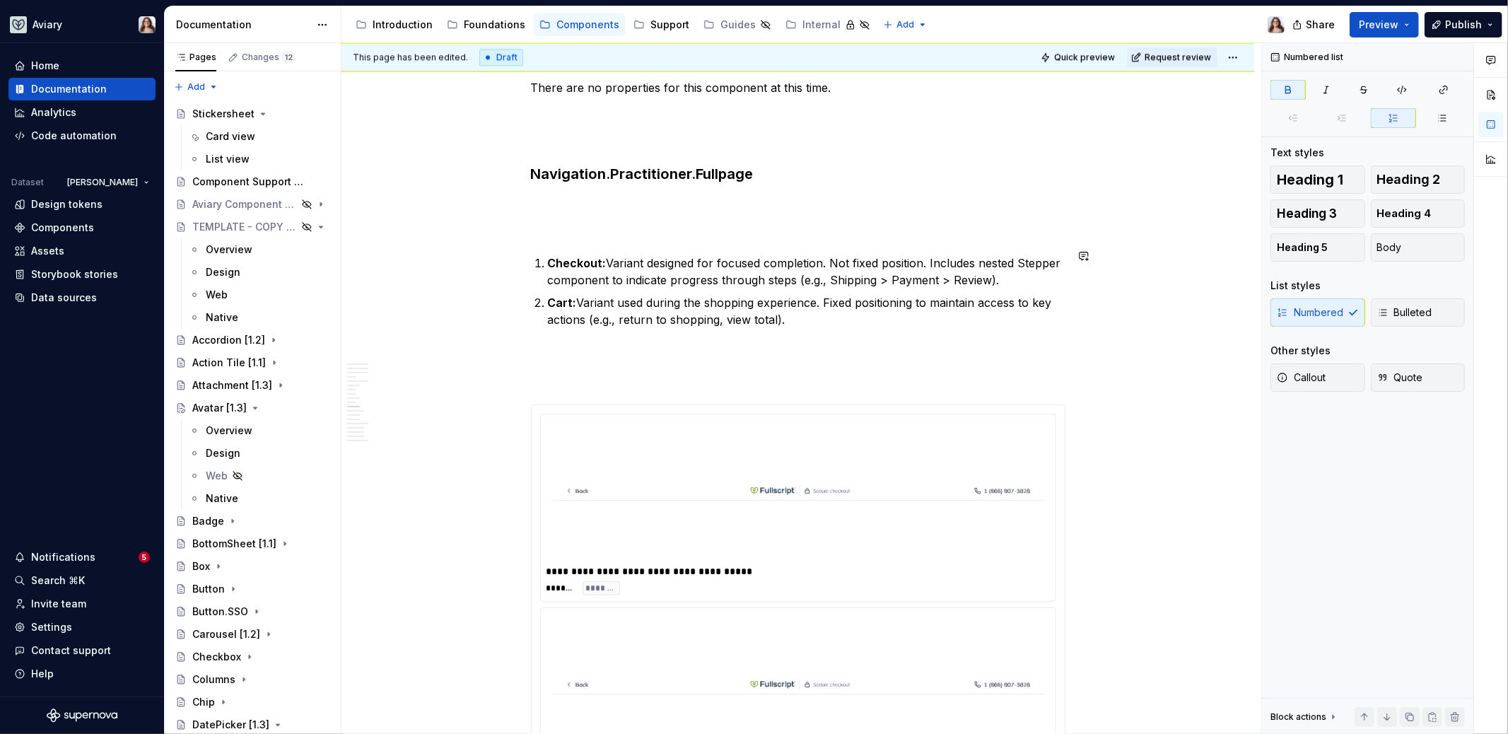
click at [544, 229] on p at bounding box center [798, 229] width 534 height 17
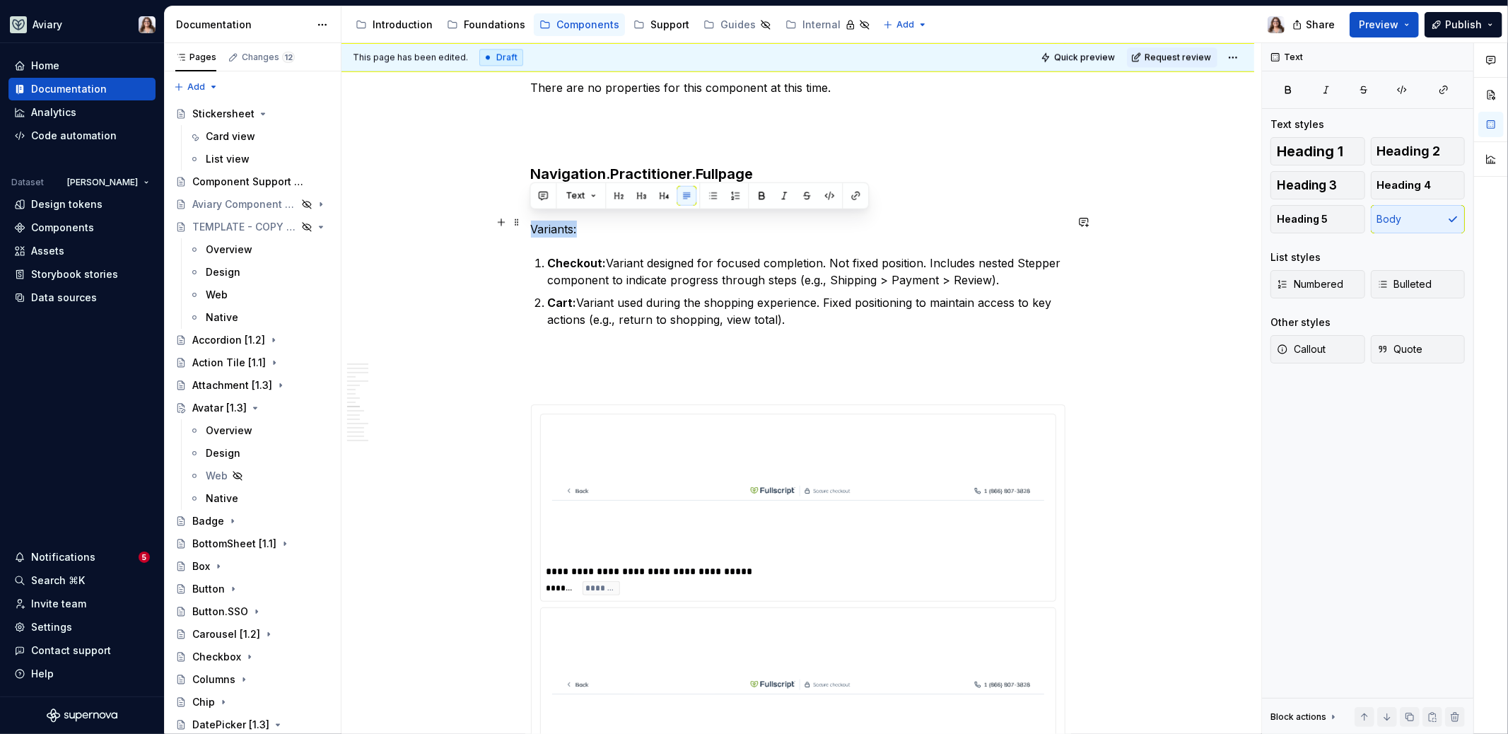
drag, startPoint x: 578, startPoint y: 221, endPoint x: 527, endPoint y: 221, distance: 51.6
click at [586, 222] on p "Variants:" at bounding box center [798, 229] width 534 height 17
click at [547, 195] on p at bounding box center [798, 203] width 534 height 17
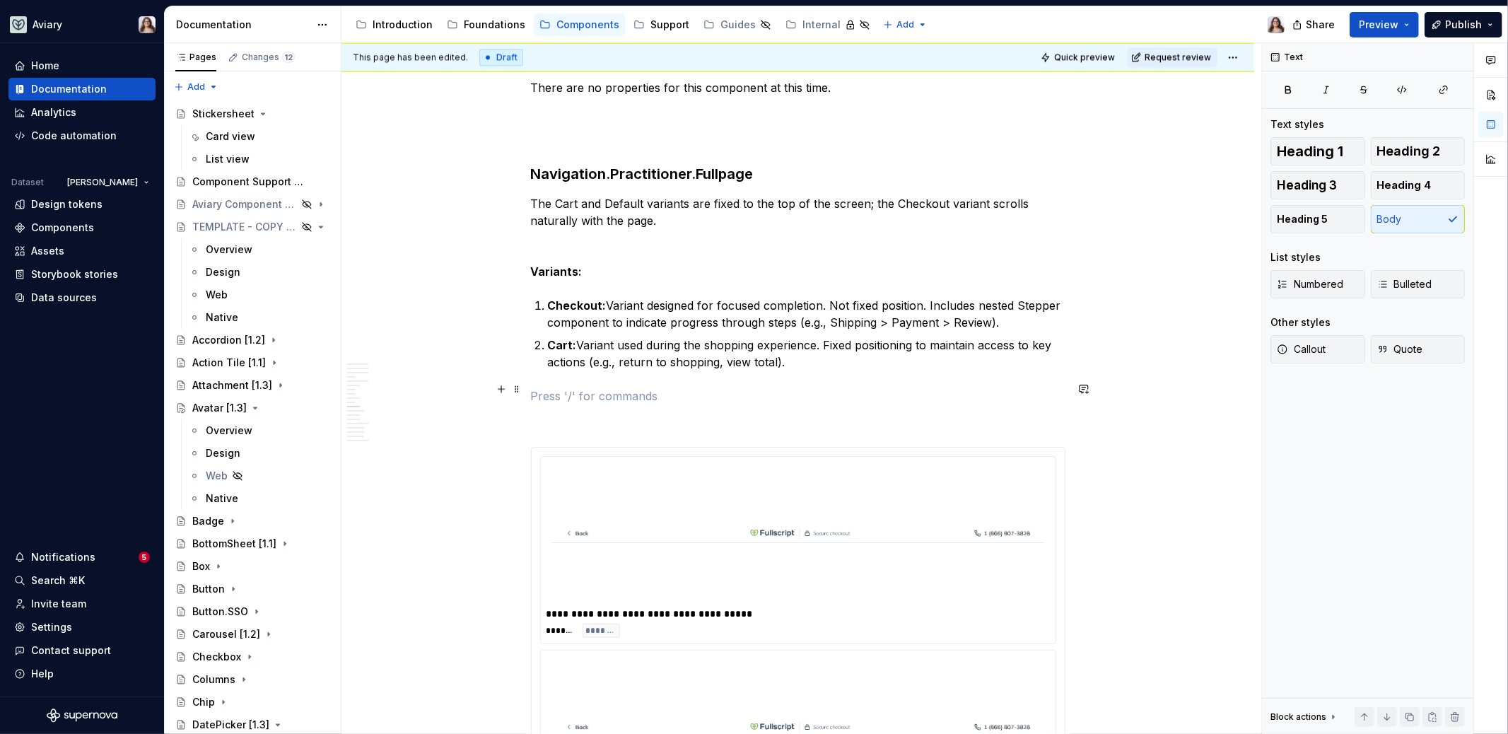
click at [586, 387] on p at bounding box center [798, 395] width 534 height 17
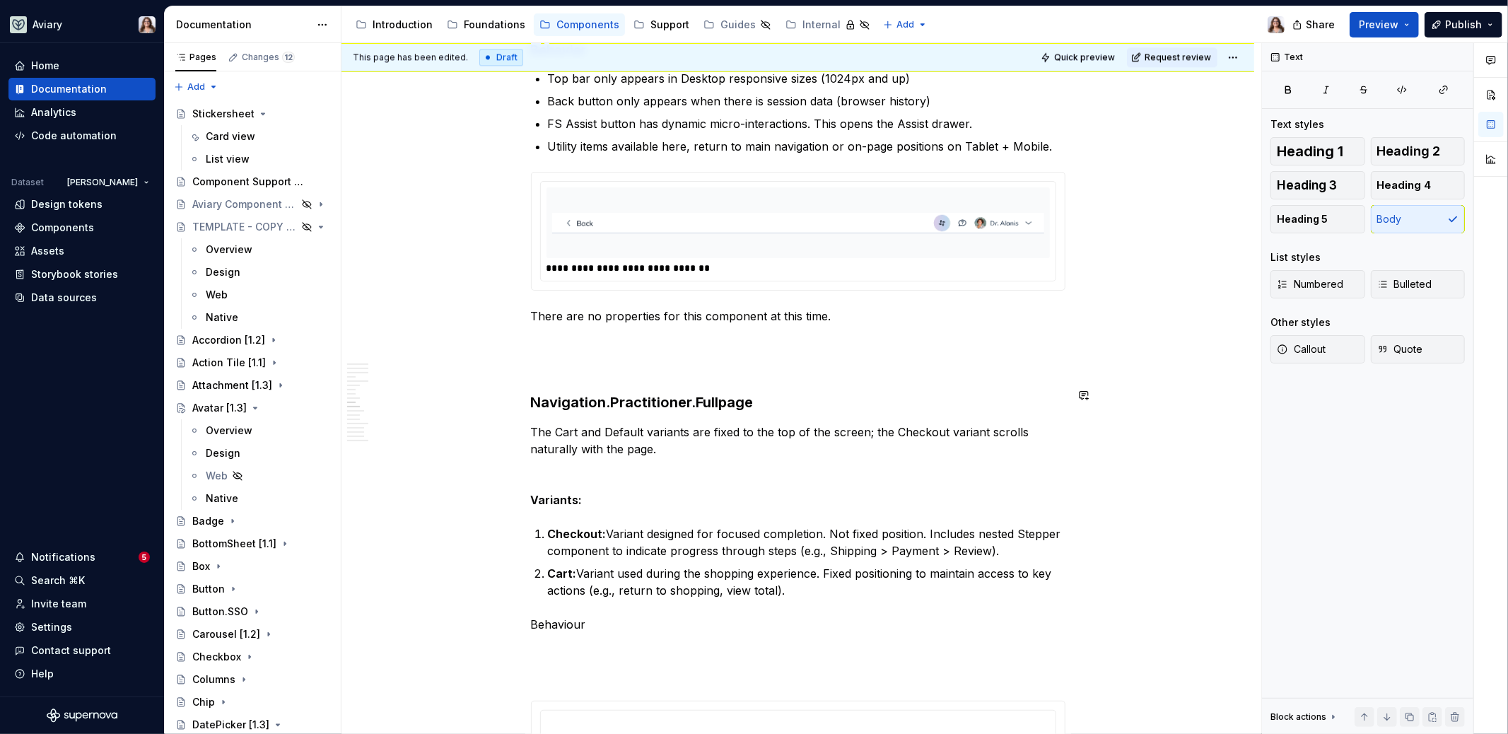
scroll to position [2828, 0]
click at [577, 490] on strong "Variants:" at bounding box center [557, 497] width 52 height 14
click at [1395, 189] on span "Heading 4" at bounding box center [1404, 185] width 54 height 14
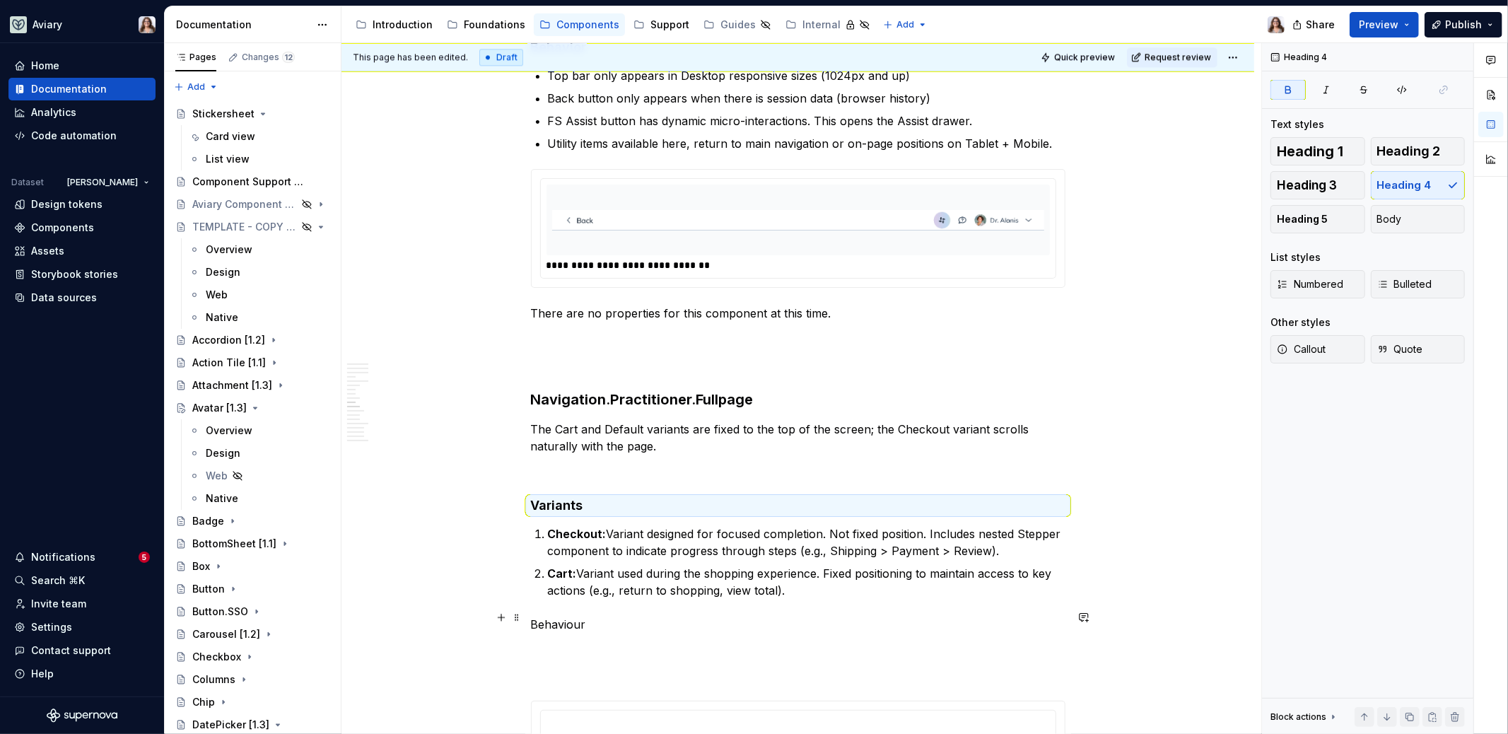
click at [568, 621] on p "Behaviour" at bounding box center [798, 624] width 534 height 17
click at [1341, 211] on button "Heading 5" at bounding box center [1317, 219] width 95 height 28
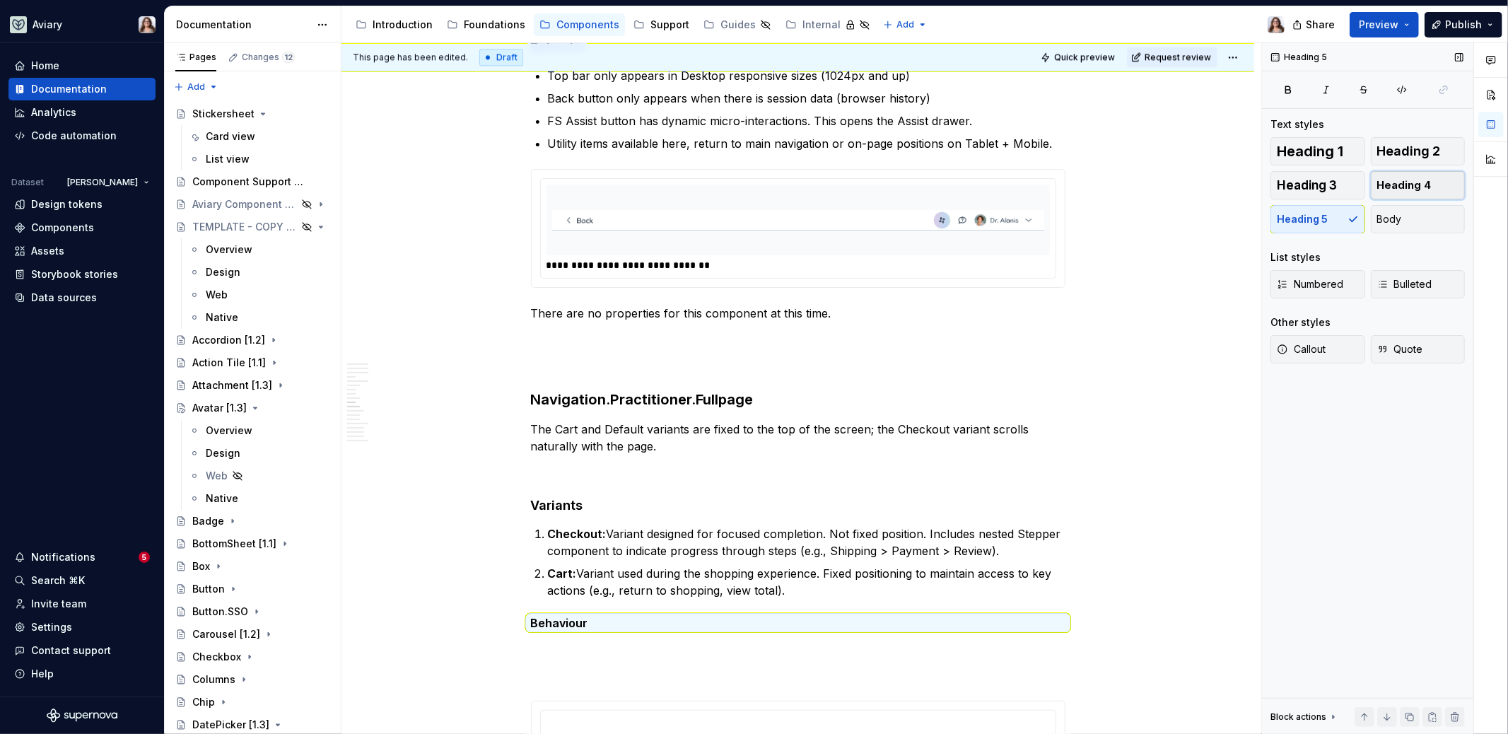
click at [1412, 172] on button "Heading 4" at bounding box center [1417, 185] width 95 height 28
click at [587, 644] on p at bounding box center [798, 652] width 534 height 17
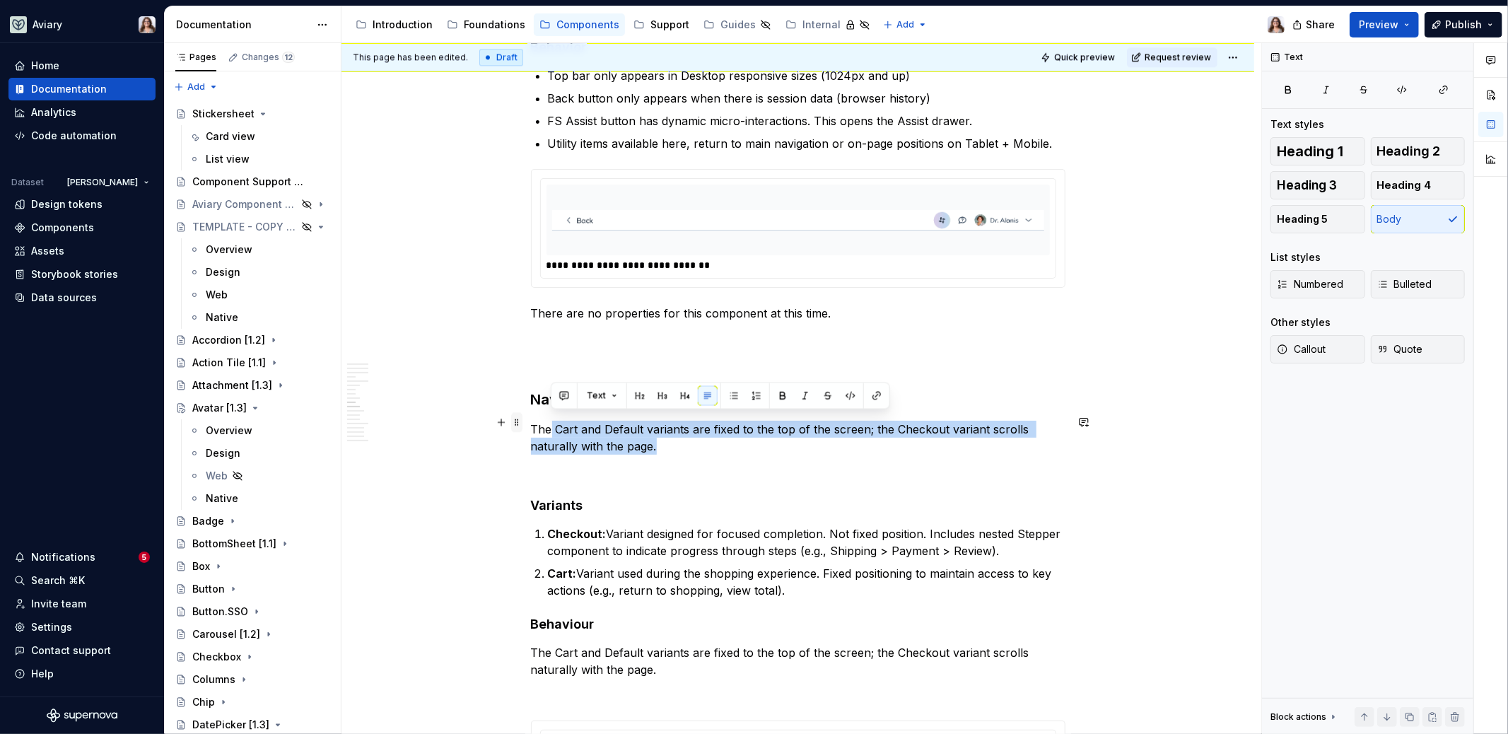
drag, startPoint x: 674, startPoint y: 445, endPoint x: 517, endPoint y: 420, distance: 158.9
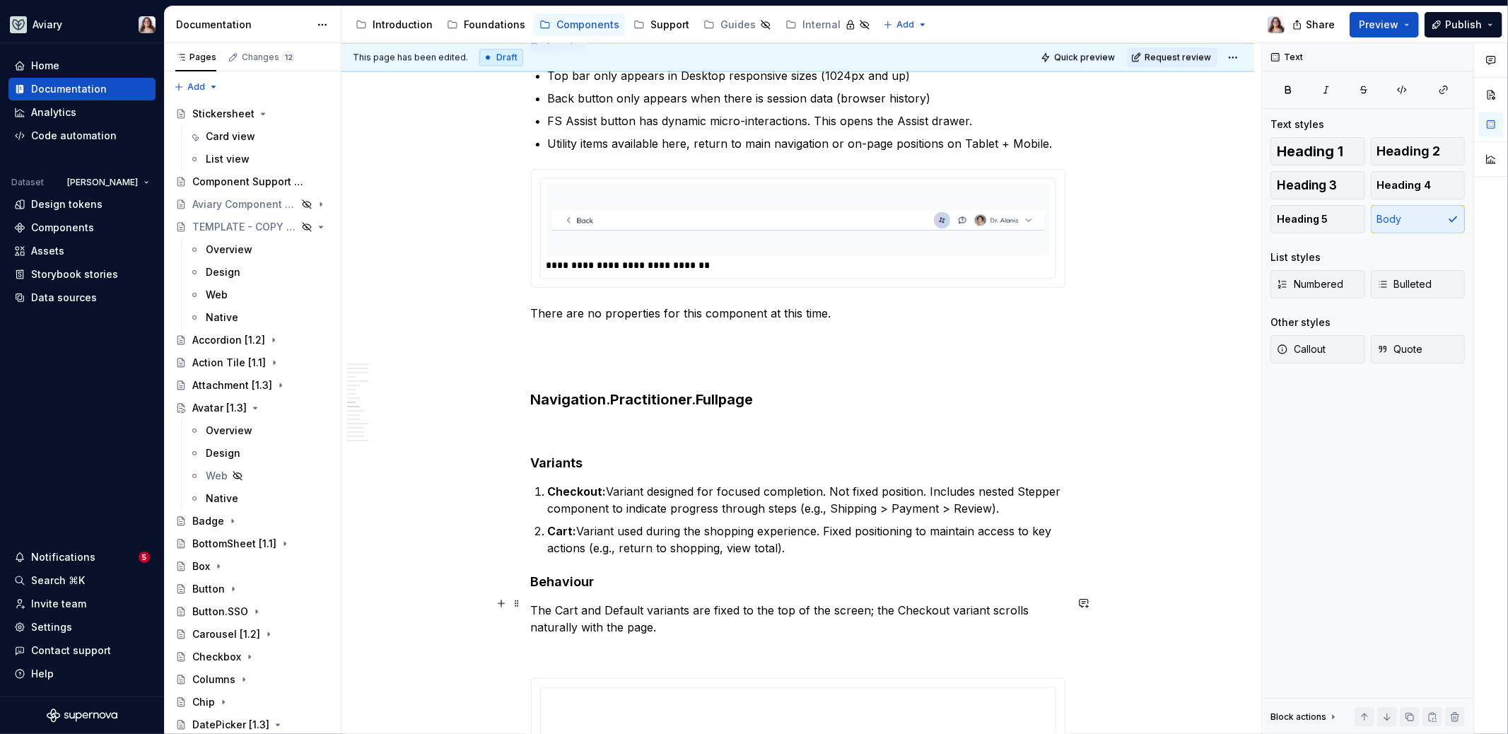
click at [677, 614] on p "The Cart and Default variants are fixed to the top of the screen; the Checkout …" at bounding box center [798, 618] width 534 height 34
drag, startPoint x: 581, startPoint y: 604, endPoint x: 645, endPoint y: 601, distance: 63.7
click at [645, 601] on p "The Cart and Default variants are fixed to the top of the screen; the Checkout …" at bounding box center [798, 618] width 534 height 34
click at [640, 607] on p "The Cart variants are fixed to the top of the screen; the Checkout variant scro…" at bounding box center [798, 618] width 534 height 34
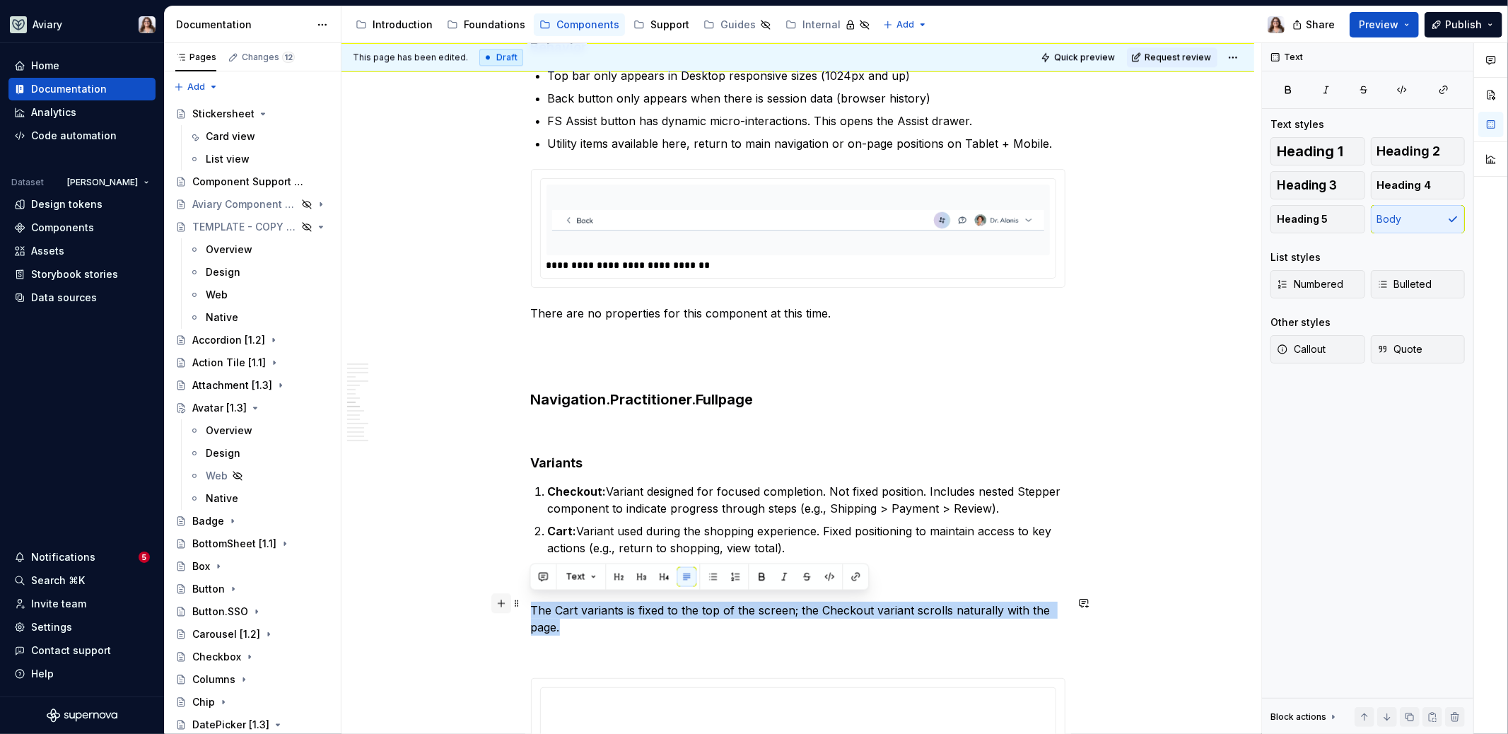
drag, startPoint x: 572, startPoint y: 623, endPoint x: 490, endPoint y: 595, distance: 86.5
copy p "The Cart variants is fixed to the top of the screen; the Checkout variant scrol…"
click at [585, 618] on p "The Cart variants is fixed to the top of the screen; the Checkout variant scrol…" at bounding box center [798, 618] width 534 height 34
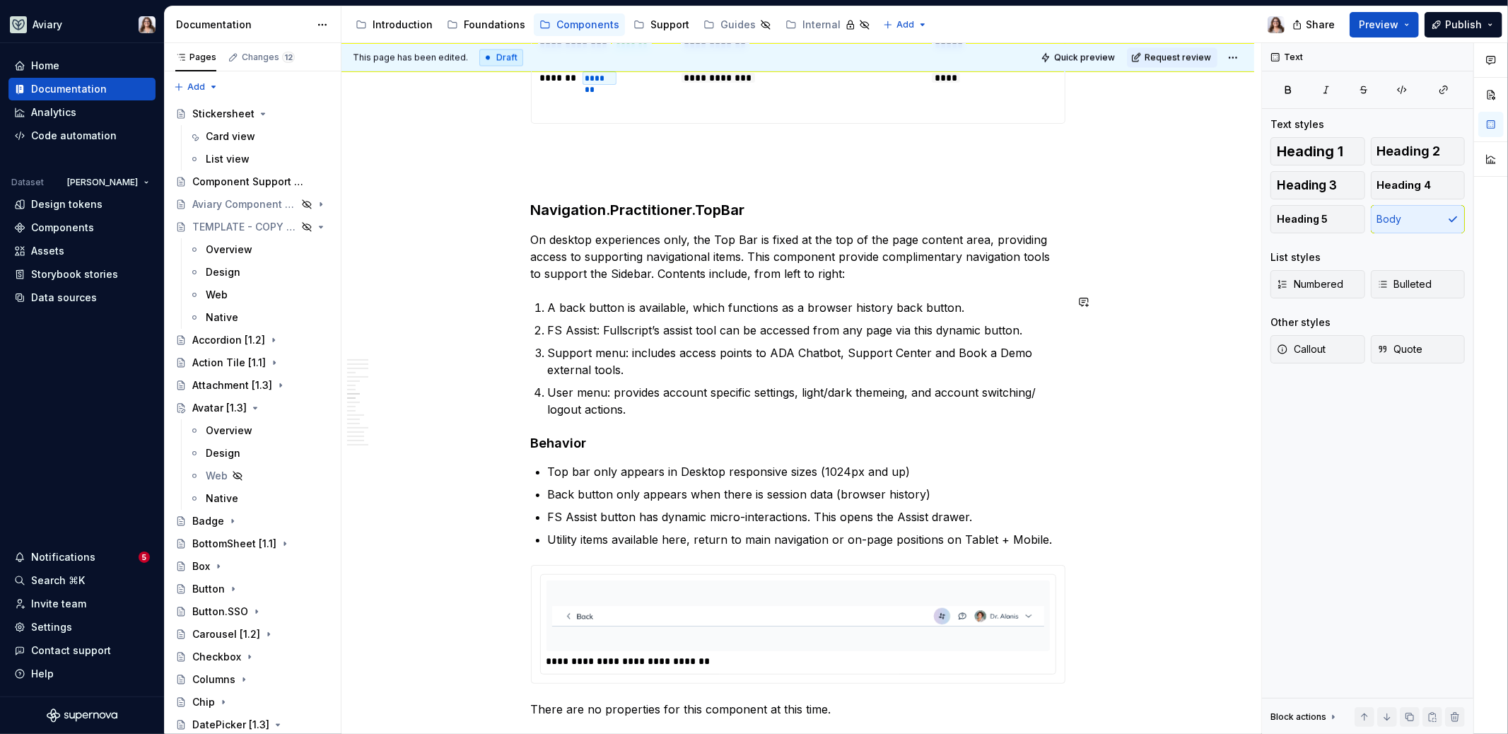
scroll to position [2447, 0]
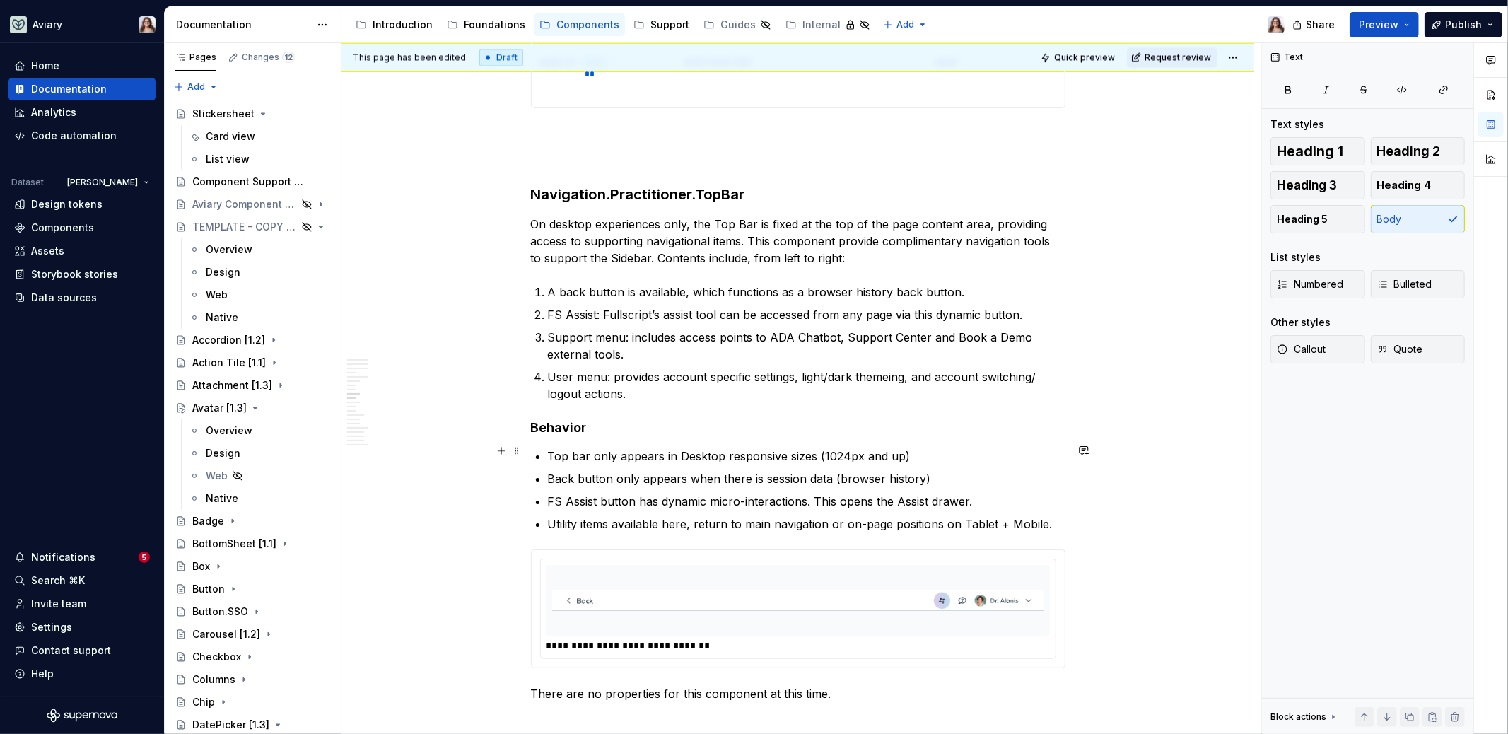
click at [905, 447] on p "Top bar only appears in Desktop responsive sizes (1024px and up)" at bounding box center [806, 455] width 517 height 17
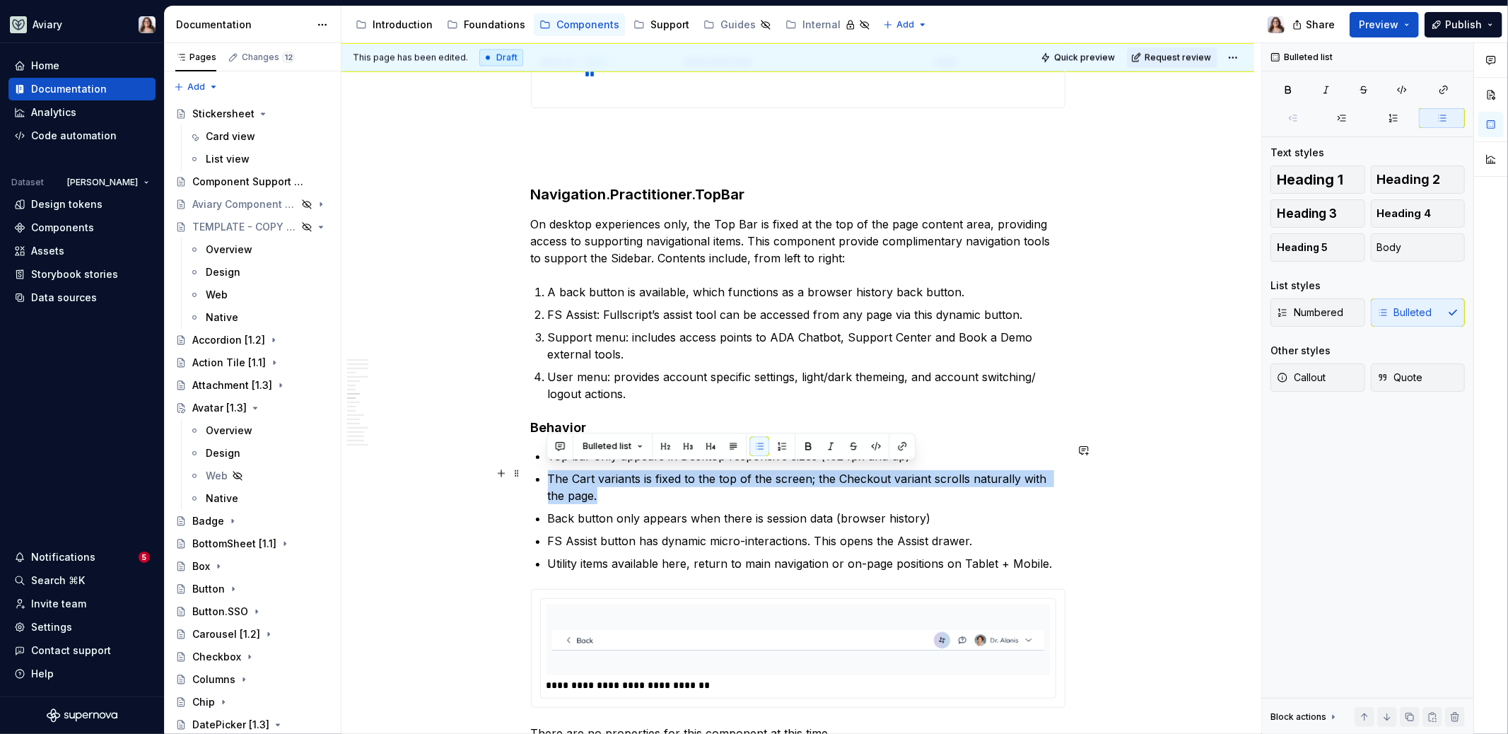
drag, startPoint x: 580, startPoint y: 488, endPoint x: 539, endPoint y: 472, distance: 43.8
click at [548, 472] on li "The Cart variants is fixed to the top of the screen; the Checkout variant scrol…" at bounding box center [806, 487] width 517 height 34
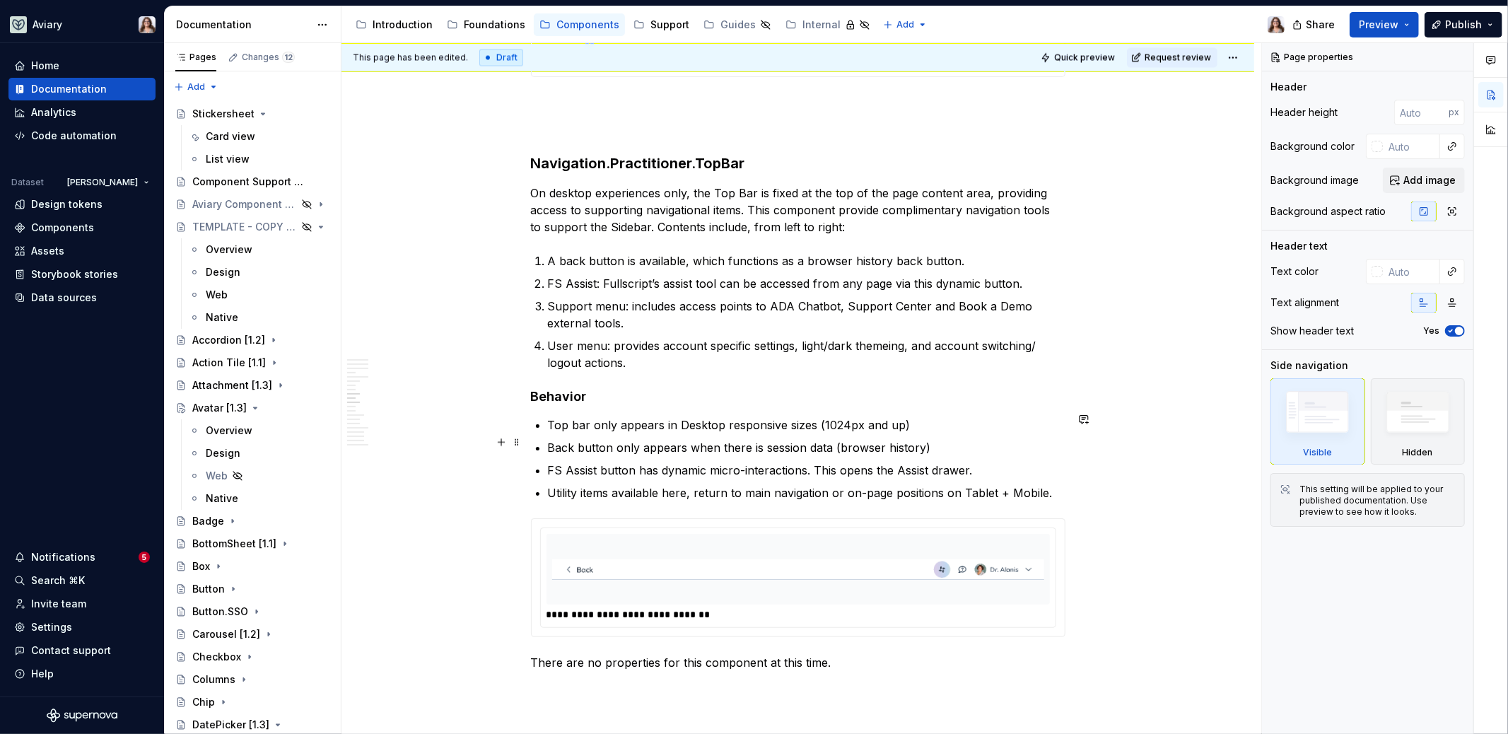
scroll to position [2496, 0]
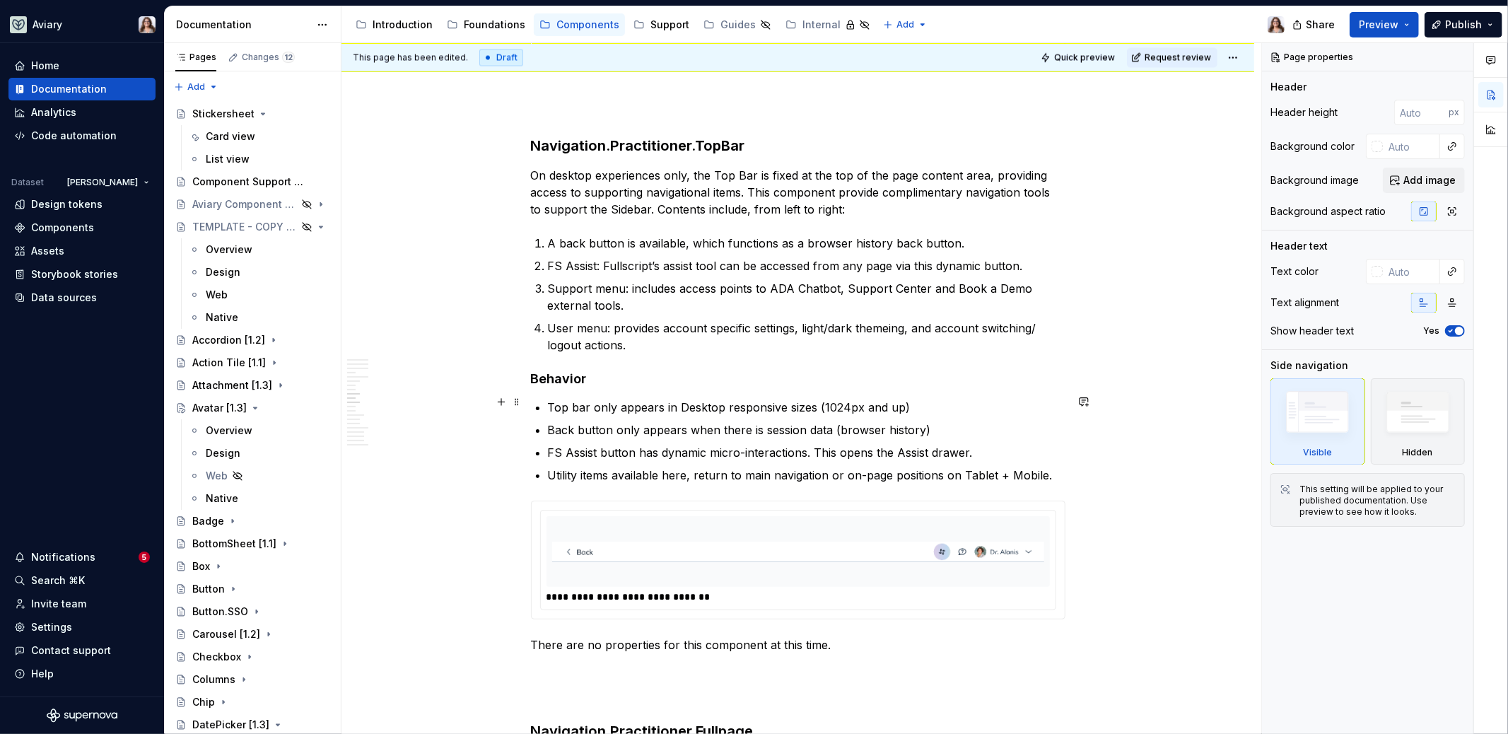
click at [905, 406] on p "Top bar only appears in Desktop responsive sizes (1024px and up)" at bounding box center [806, 407] width 517 height 17
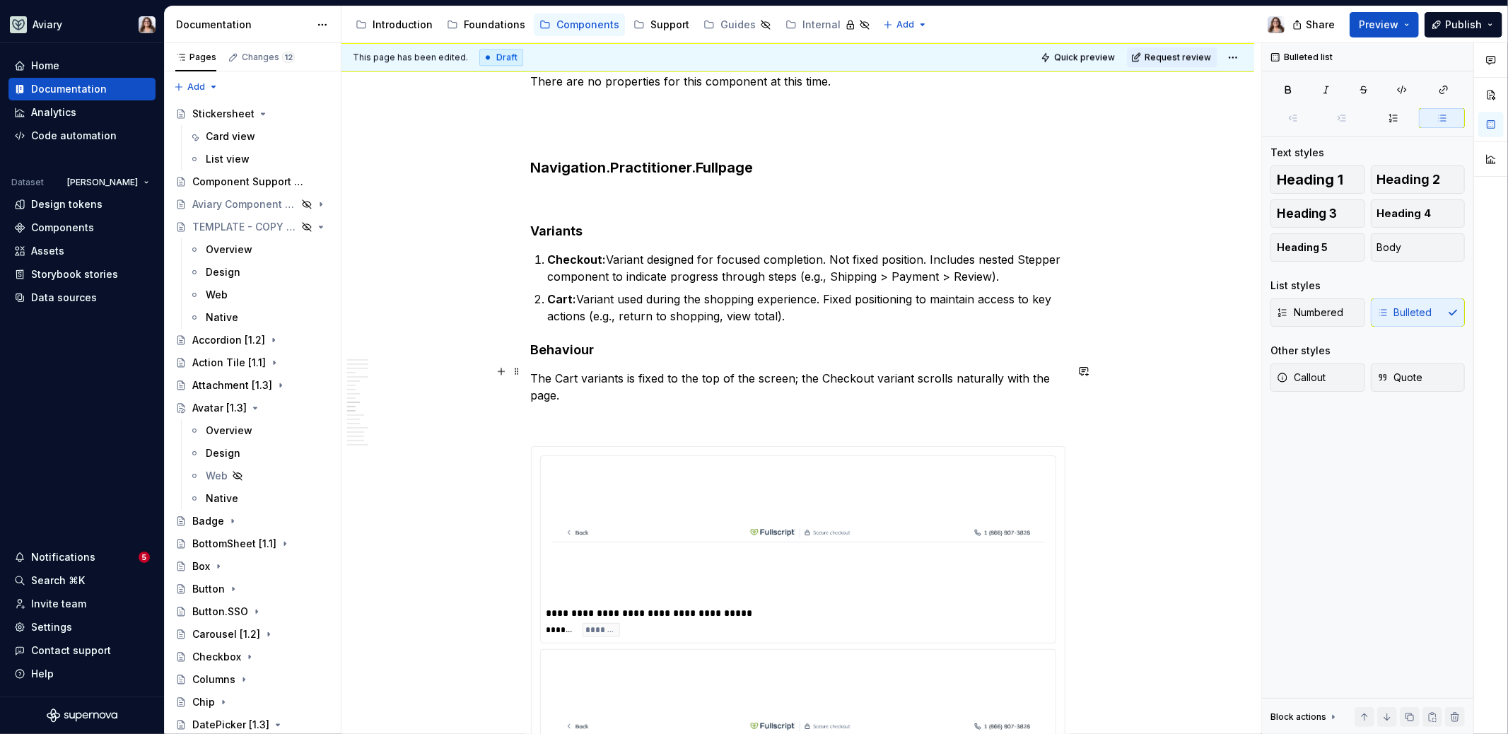
scroll to position [3078, 0]
click at [568, 187] on p at bounding box center [798, 195] width 534 height 17
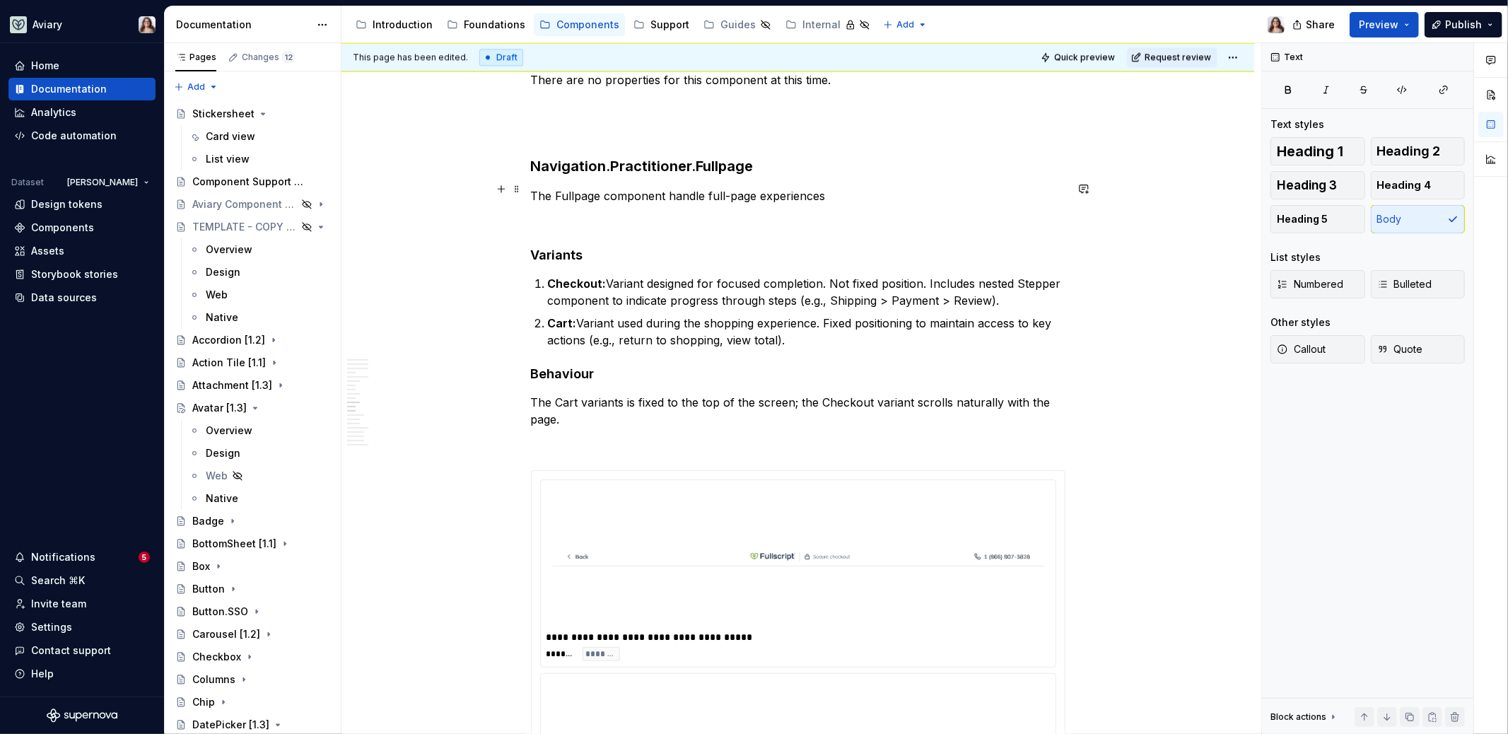
click at [605, 187] on p "The Fullpage component handle full-page experiences" at bounding box center [798, 195] width 534 height 17
click at [876, 187] on p "The Fullpage navigation component handle full-page experiences" at bounding box center [798, 195] width 534 height 17
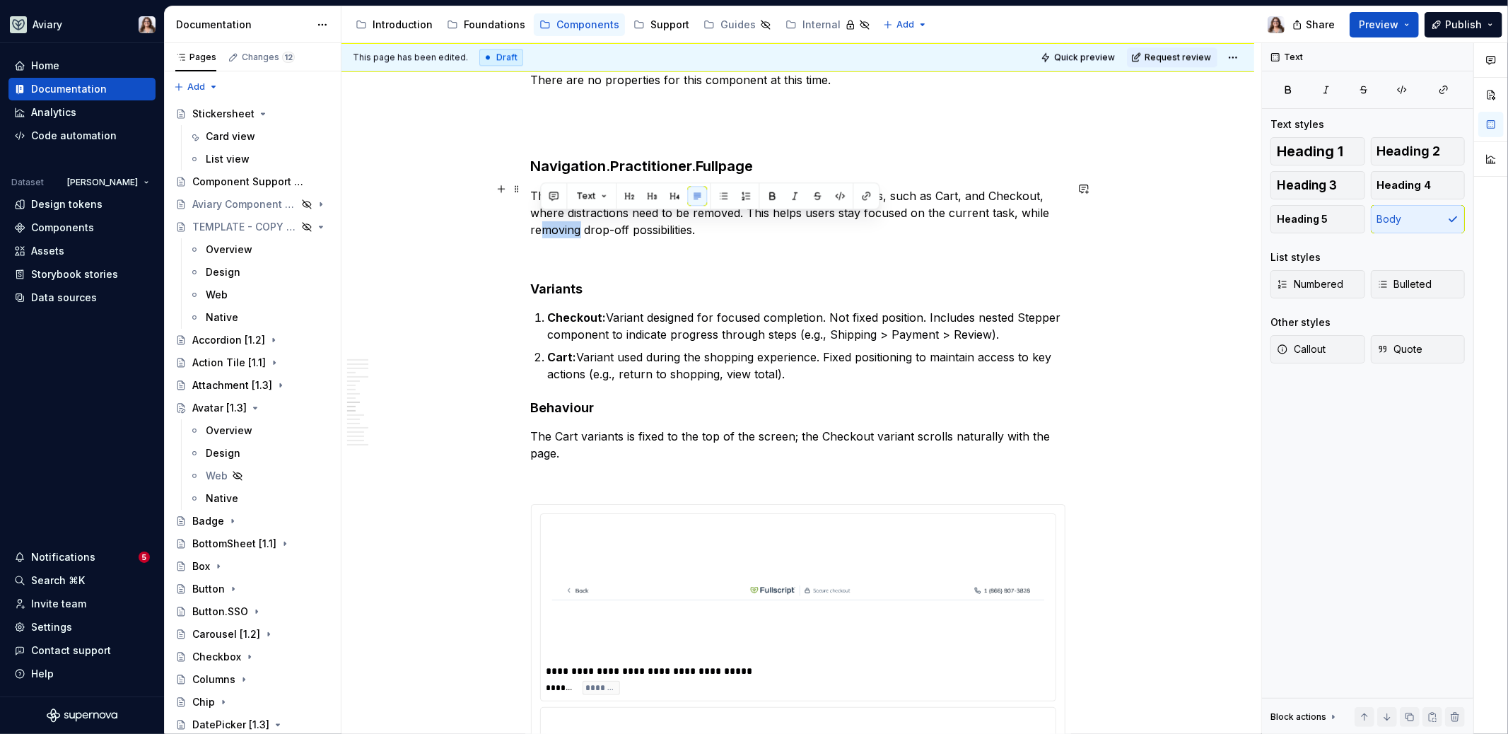
drag, startPoint x: 580, startPoint y: 220, endPoint x: 542, endPoint y: 219, distance: 37.5
click at [542, 219] on p "The Fullpage navigation component handle full-page experiences, such as Cart, a…" at bounding box center [798, 212] width 534 height 51
click at [721, 219] on p "The Fullpage navigation component handle full-page experiences, such as Cart, a…" at bounding box center [798, 212] width 534 height 51
click at [690, 223] on p "The Fullpage navigation component handle full-page experiences, such as Cart, a…" at bounding box center [798, 212] width 534 height 51
click at [635, 281] on h4 "Variants" at bounding box center [798, 289] width 534 height 17
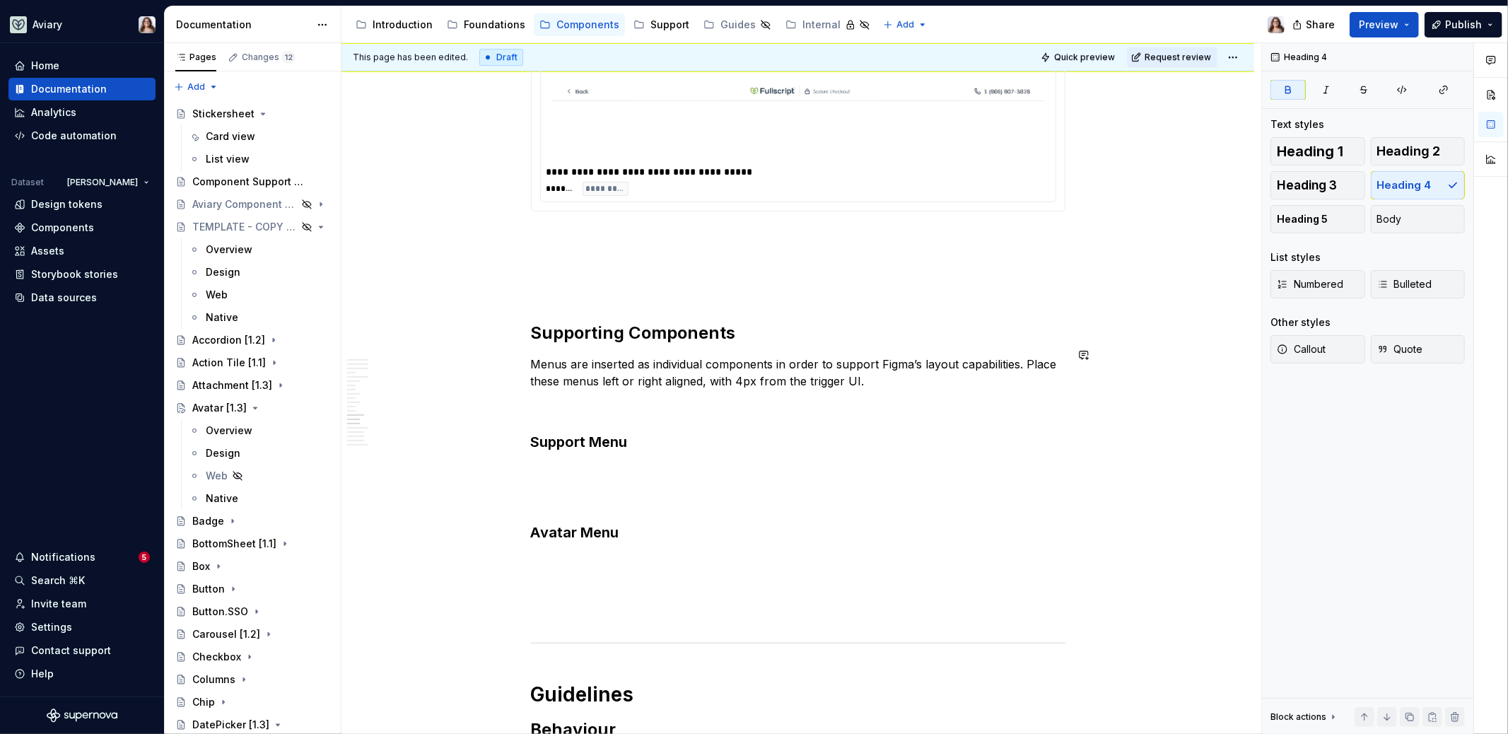
scroll to position [3771, 0]
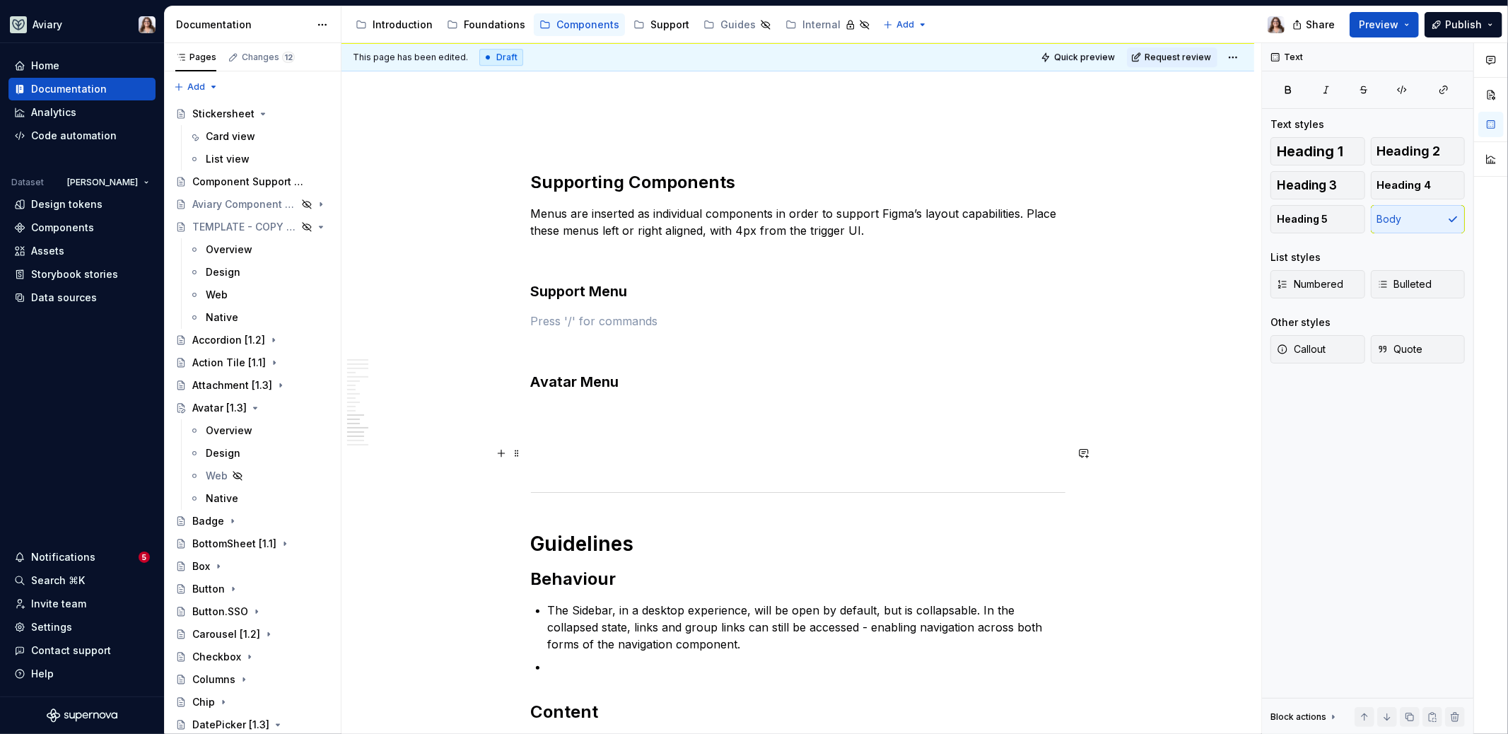
scroll to position [3924, 0]
click at [573, 400] on p at bounding box center [798, 408] width 534 height 17
click at [582, 310] on p at bounding box center [798, 318] width 534 height 17
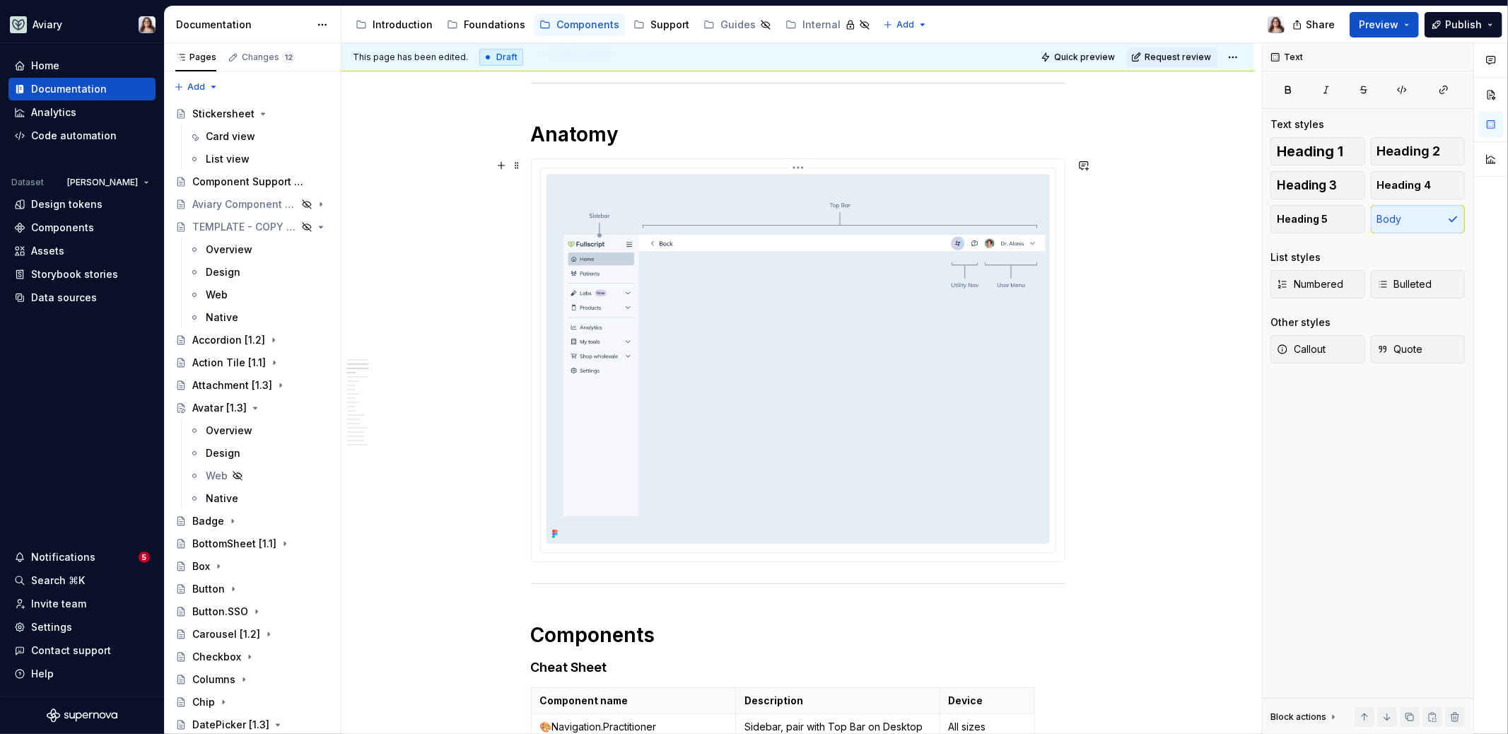
scroll to position [0, 0]
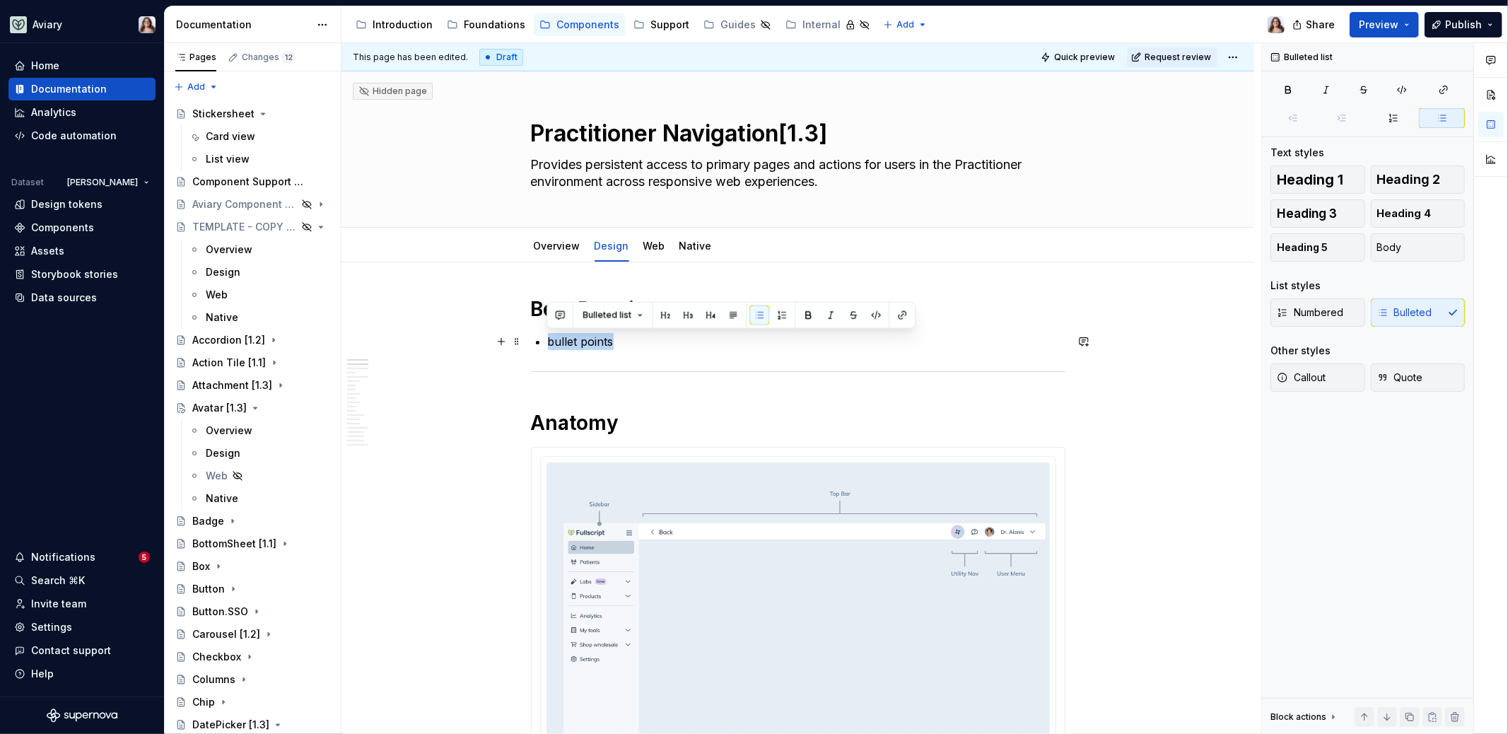
drag, startPoint x: 622, startPoint y: 341, endPoint x: 545, endPoint y: 345, distance: 77.1
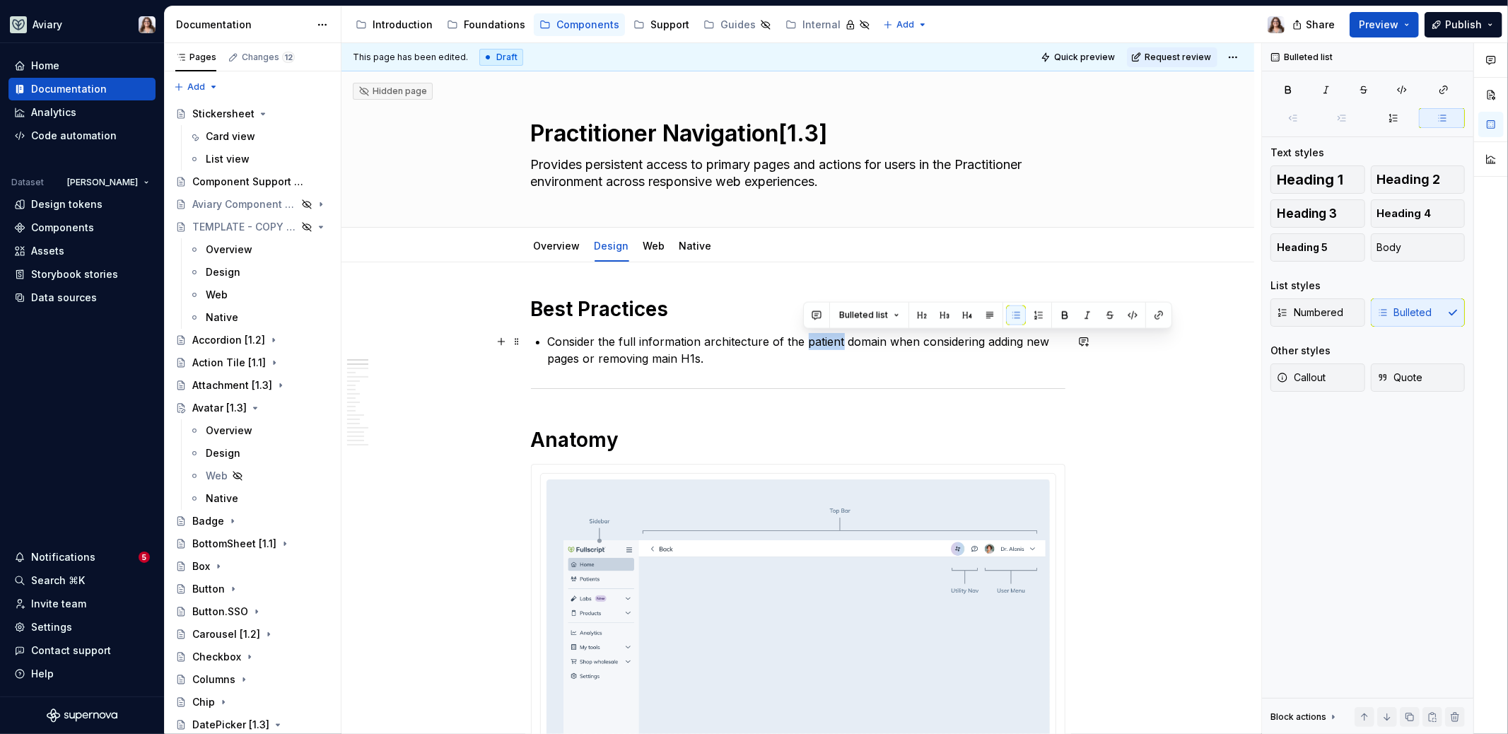
drag, startPoint x: 802, startPoint y: 343, endPoint x: 838, endPoint y: 341, distance: 36.1
click at [838, 341] on p "Consider the full information architecture of the patient domain when consideri…" at bounding box center [806, 350] width 517 height 34
click at [725, 359] on p "Consider the full information architecture of the practitioner domain when cons…" at bounding box center [806, 350] width 517 height 34
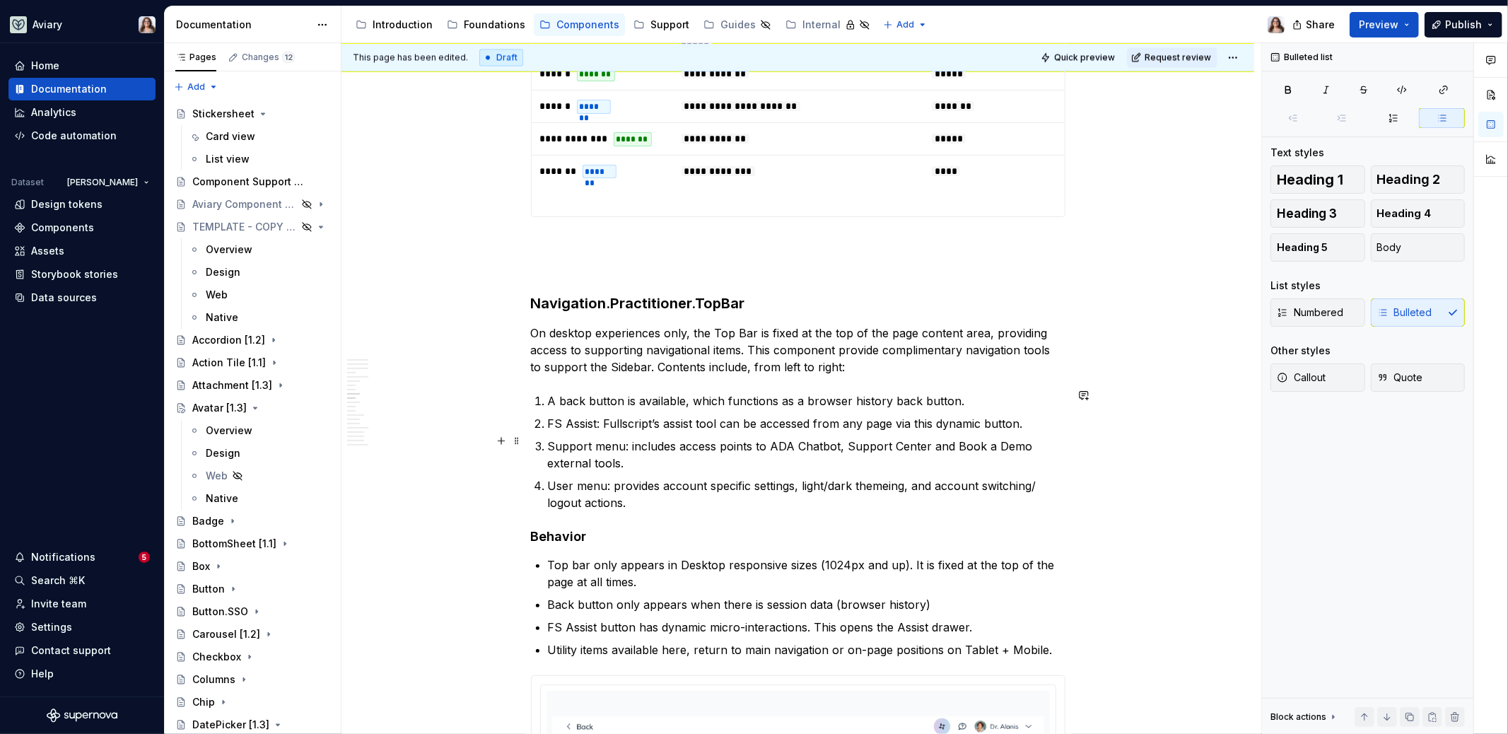
scroll to position [2442, 0]
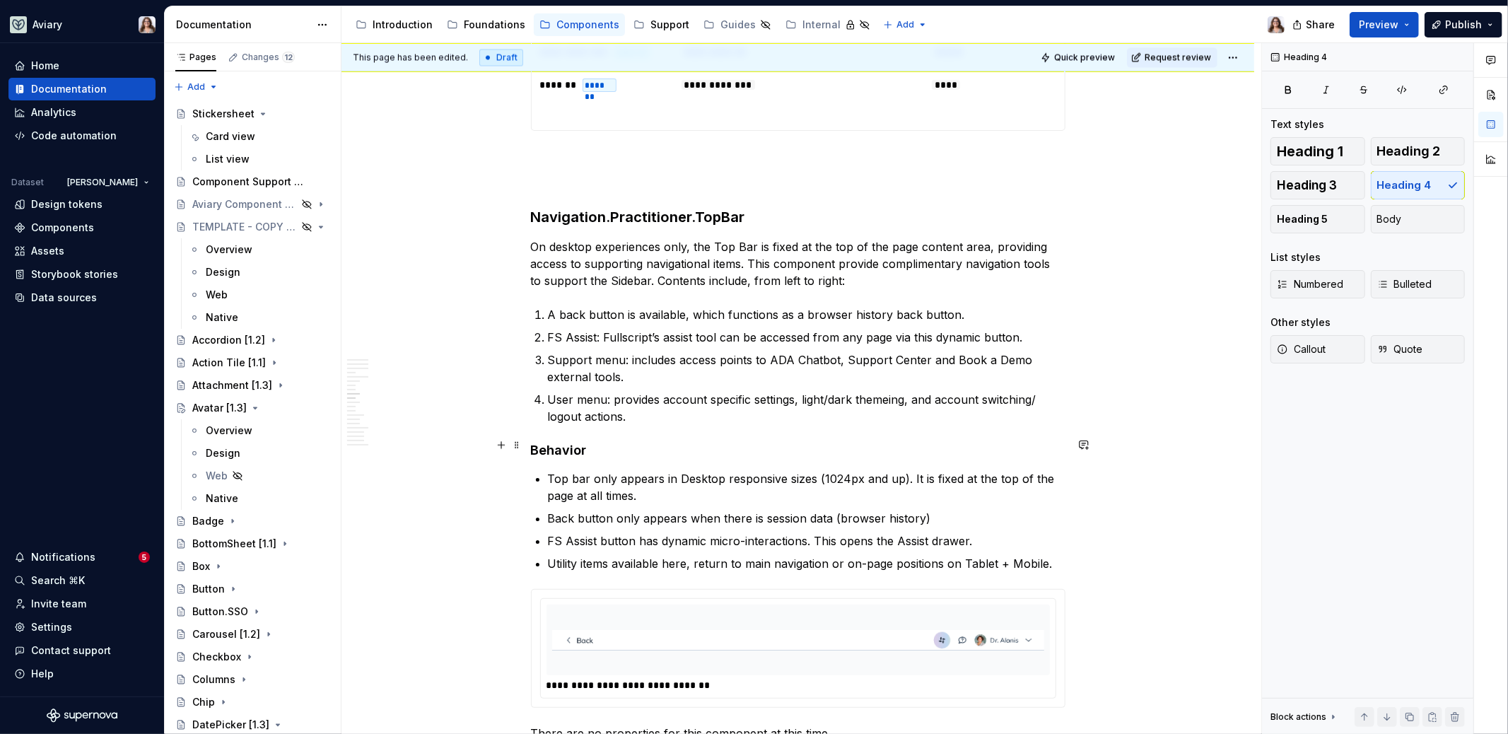
click at [616, 442] on h4 "Behavior" at bounding box center [798, 450] width 534 height 17
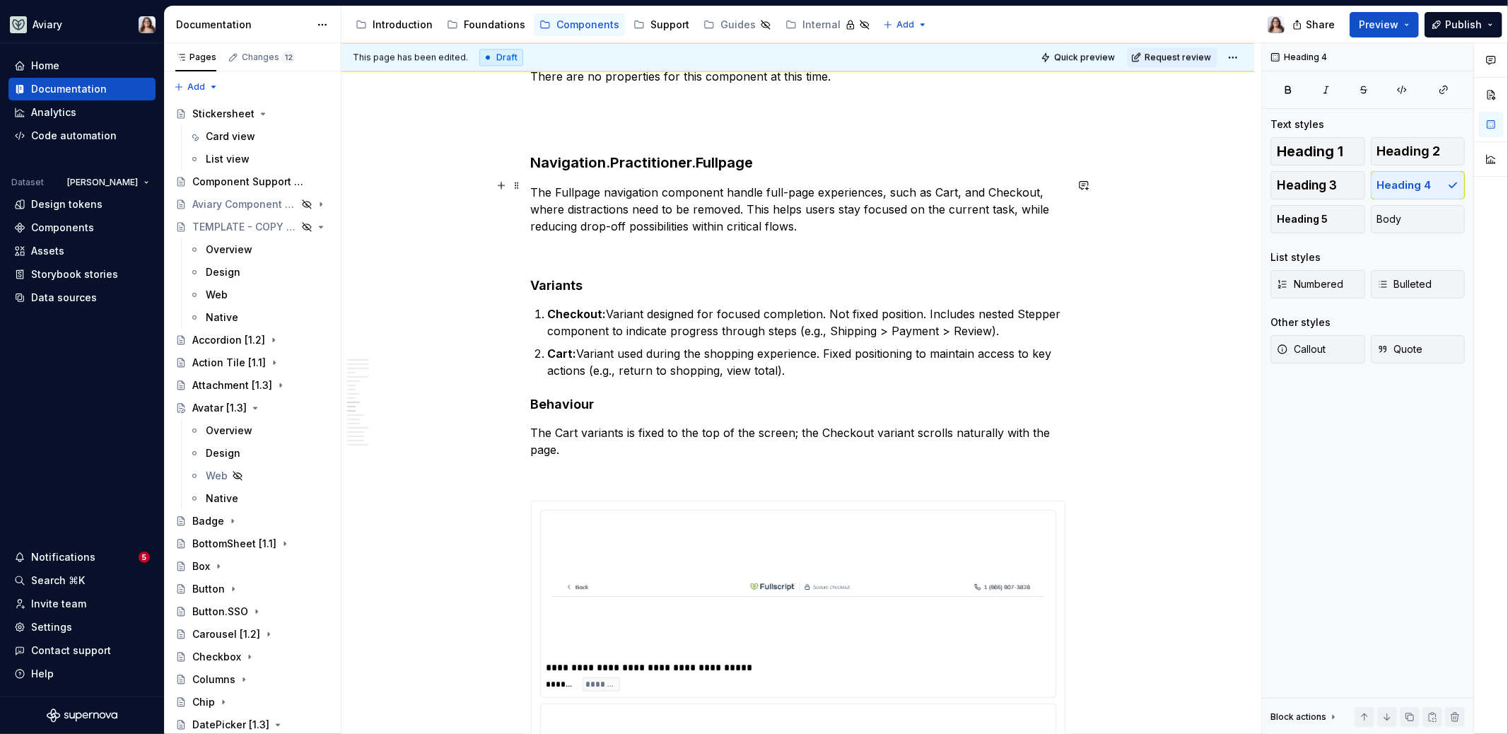
scroll to position [3026, 0]
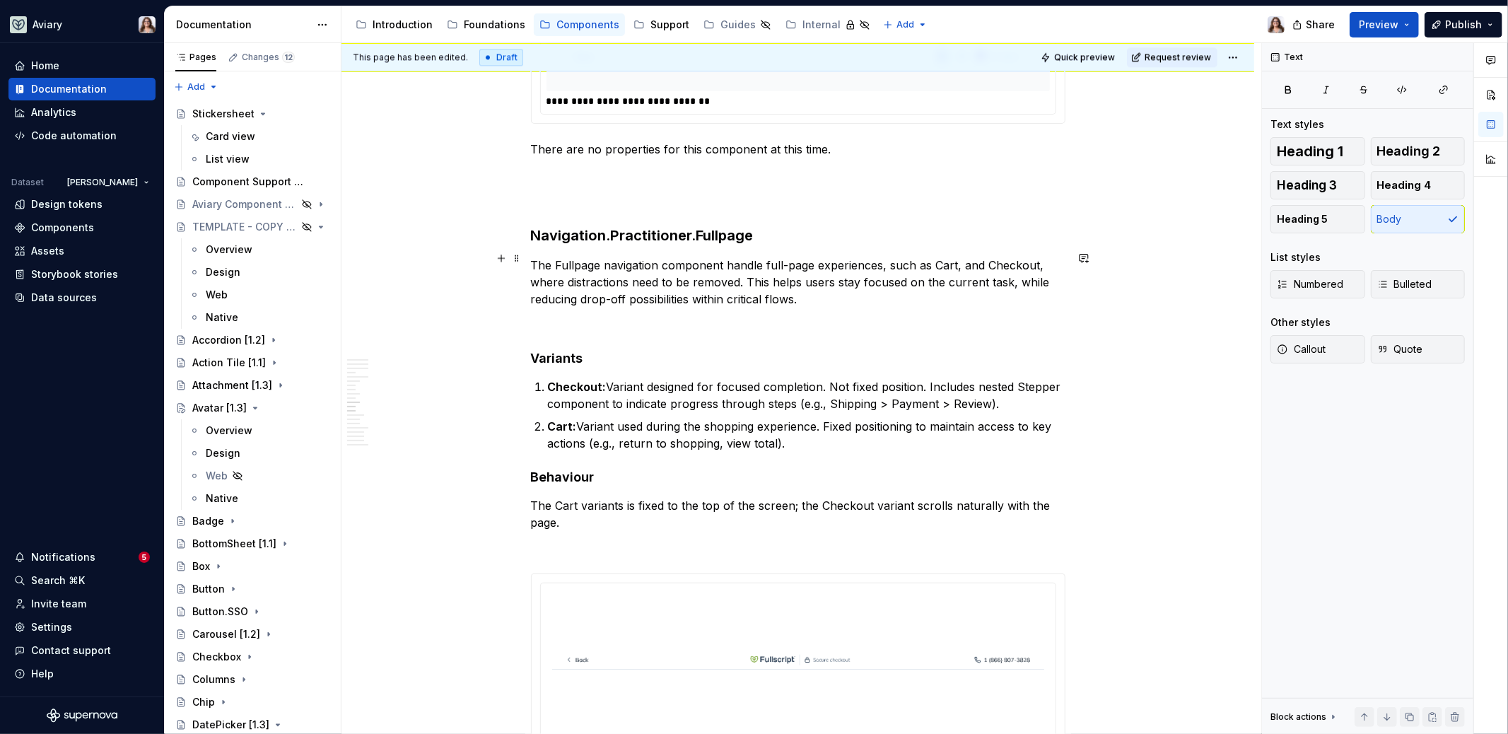
click at [832, 295] on p "The Fullpage navigation component handle full-page experiences, such as Cart, a…" at bounding box center [798, 282] width 534 height 51
click at [801, 297] on p "The Fullpage navigation component handle full-page experiences, such as Cart, a…" at bounding box center [798, 282] width 534 height 51
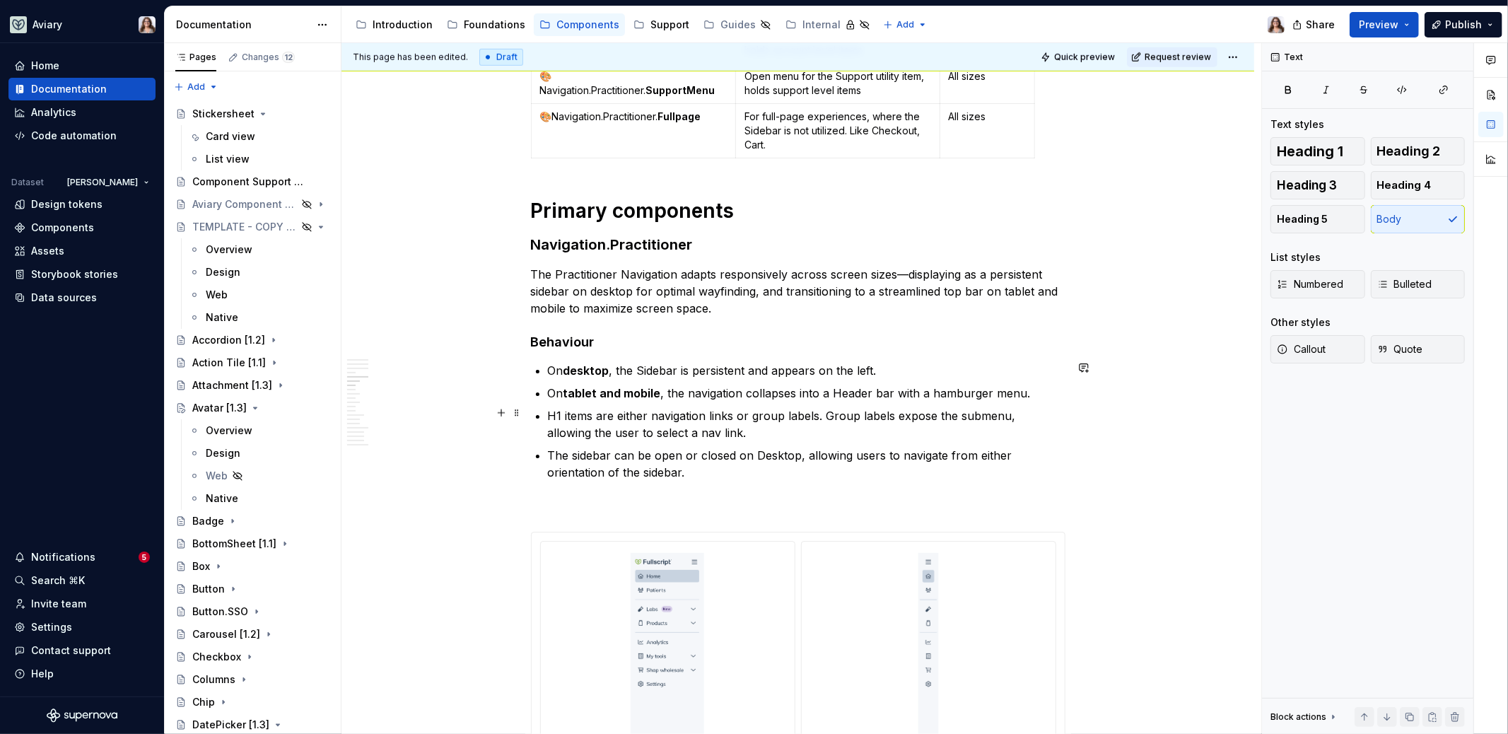
scroll to position [1091, 0]
click at [712, 286] on p "The Practitioner Navigation adapts responsively across screen sizes—displaying …" at bounding box center [798, 289] width 534 height 51
click at [731, 301] on p "The Practitioner Navigation adapts responsively across screen sizes—displaying …" at bounding box center [798, 289] width 534 height 51
drag, startPoint x: 984, startPoint y: 284, endPoint x: 968, endPoint y: 285, distance: 16.3
click at [968, 285] on p "The Practitioner Navigation adapts responsively across screen sizes—displaying …" at bounding box center [798, 289] width 534 height 51
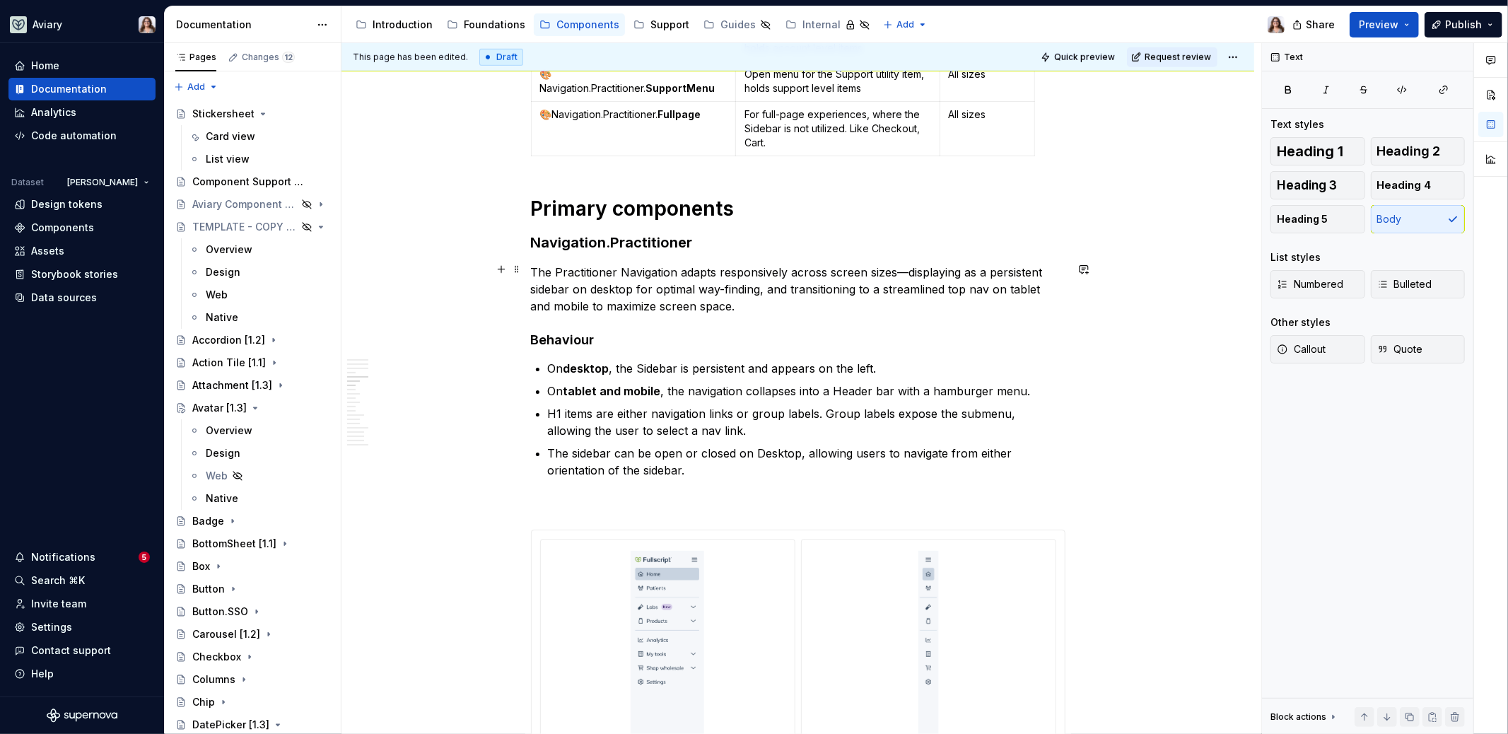
click at [965, 286] on p "The Practitioner Navigation adapts responsively across screen sizes—displaying …" at bounding box center [798, 289] width 534 height 51
click at [778, 302] on p "The Practitioner Navigation adapts responsively across screen sizes—displaying …" at bounding box center [798, 289] width 534 height 51
click at [1029, 286] on p "The Practitioner Navigation adapts responsively across screen sizes—displaying …" at bounding box center [798, 289] width 534 height 51
click at [777, 300] on p "The Practitioner Navigation adapts responsively across screen sizes—displaying …" at bounding box center [798, 289] width 534 height 51
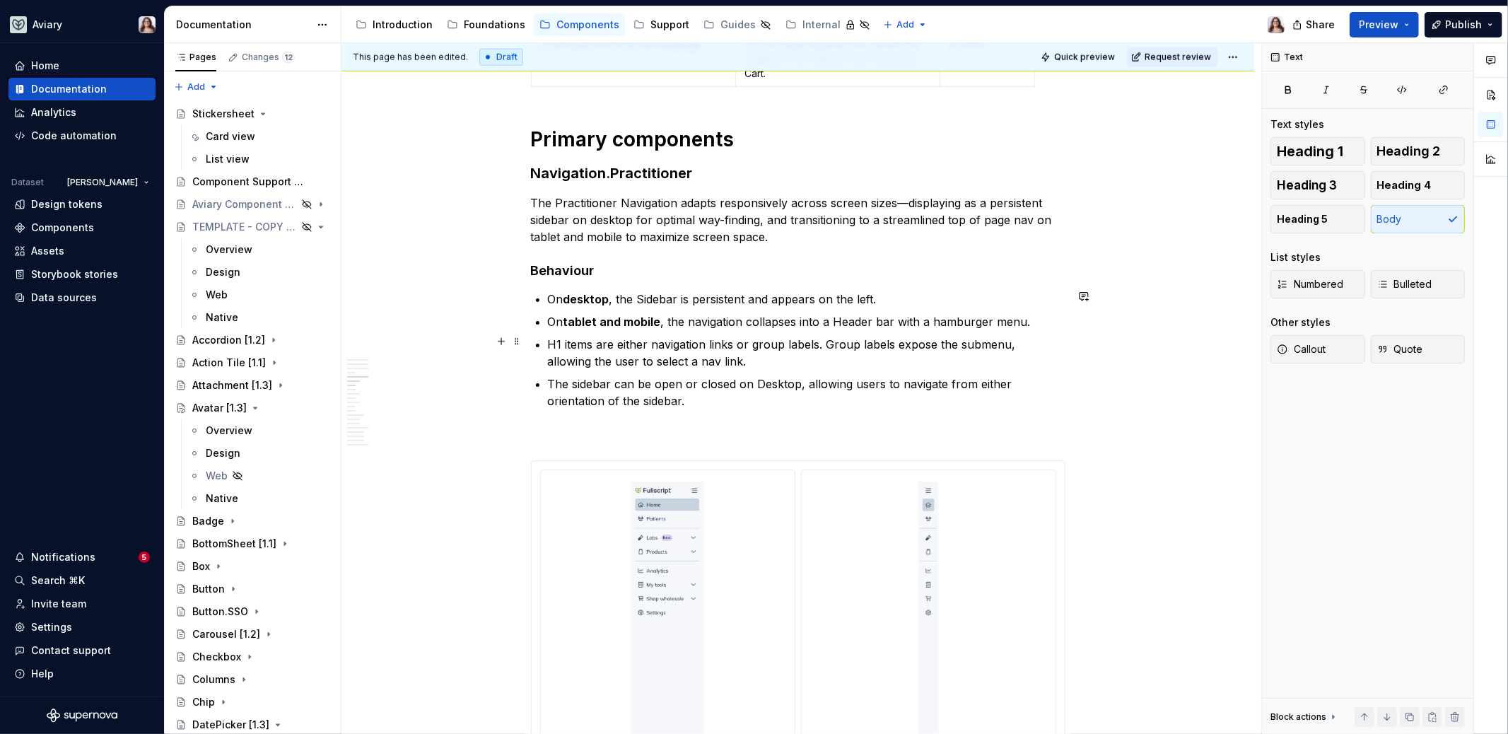
scroll to position [1200, 0]
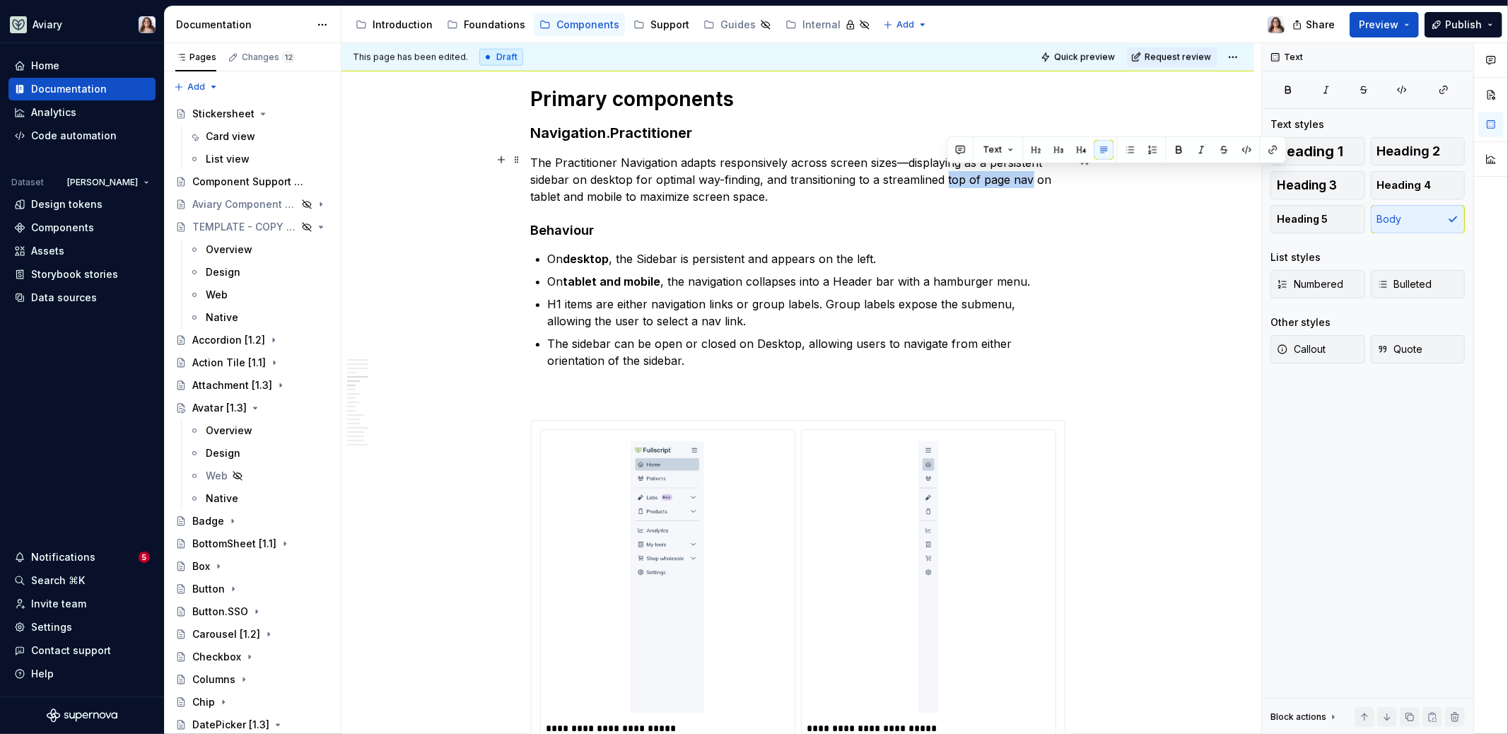
drag, startPoint x: 948, startPoint y: 175, endPoint x: 1029, endPoint y: 177, distance: 81.3
click at [1029, 177] on p "The Practitioner Navigation adapts responsively across screen sizes—displaying …" at bounding box center [798, 179] width 534 height 51
click at [1027, 273] on p "On tablet and mobile , the navigation collapses into a Header bar with a hambur…" at bounding box center [806, 281] width 517 height 17
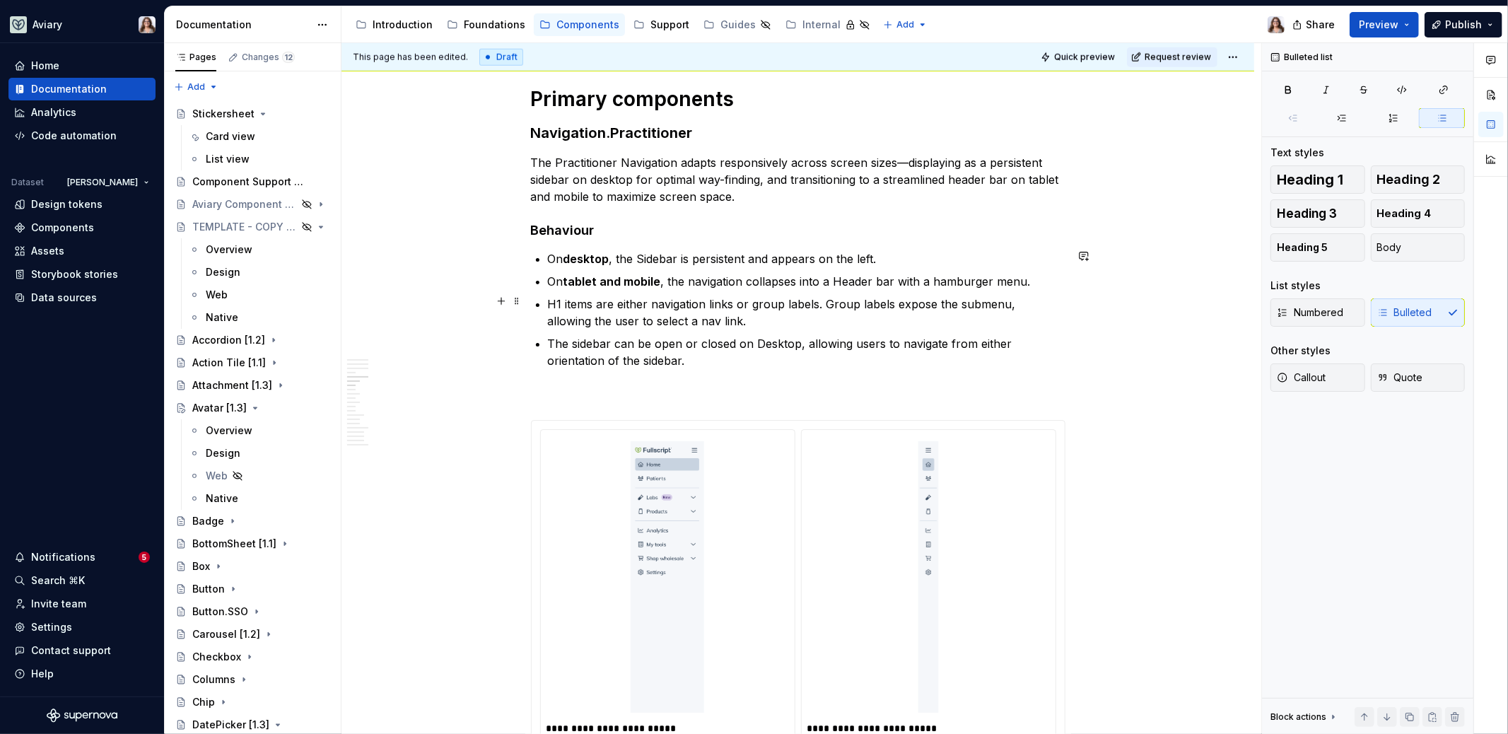
click at [692, 318] on p "H1 items are either navigation links or group labels. Group labels expose the s…" at bounding box center [806, 312] width 517 height 34
click at [694, 320] on p "H1 items are either navigation links or group labels. Group labels expose the s…" at bounding box center [806, 312] width 517 height 34
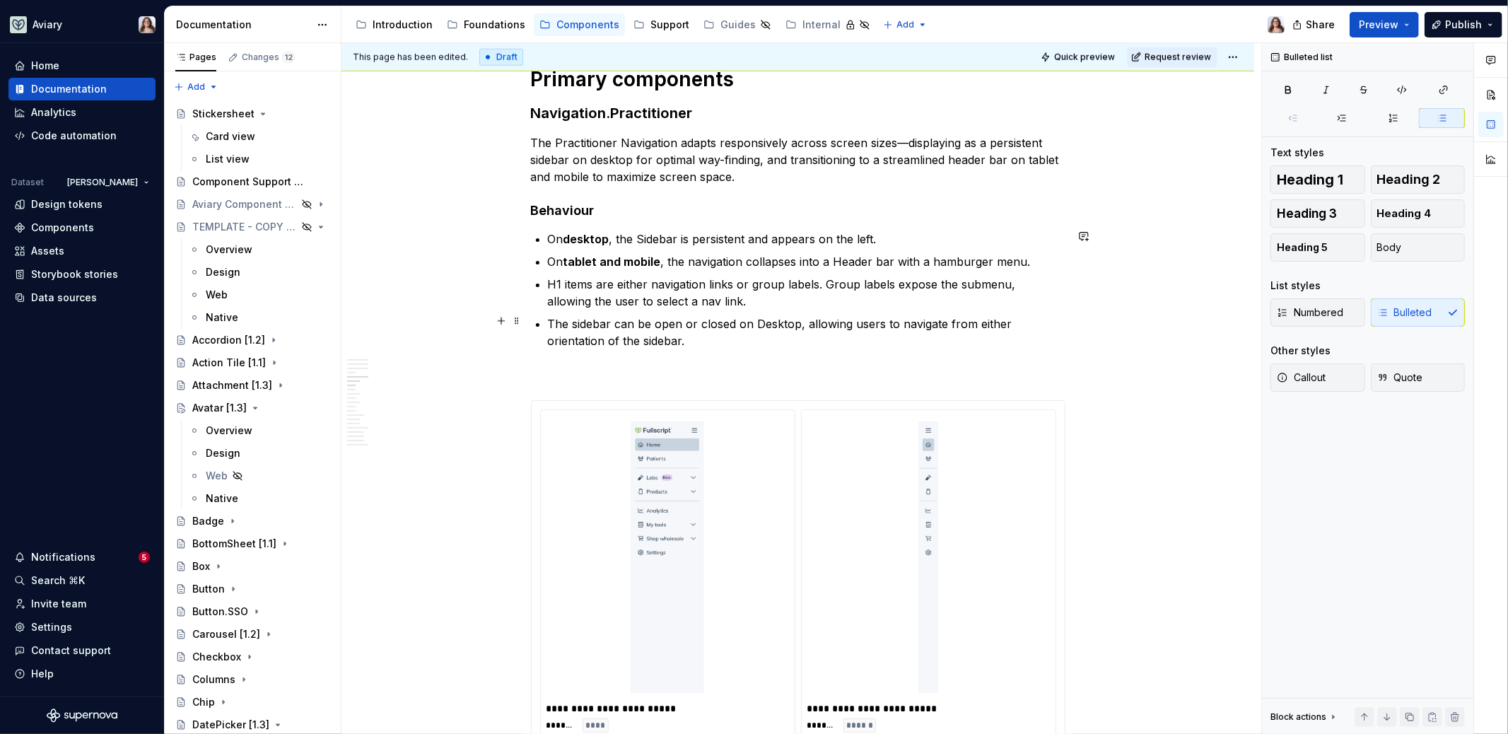
scroll to position [1224, 0]
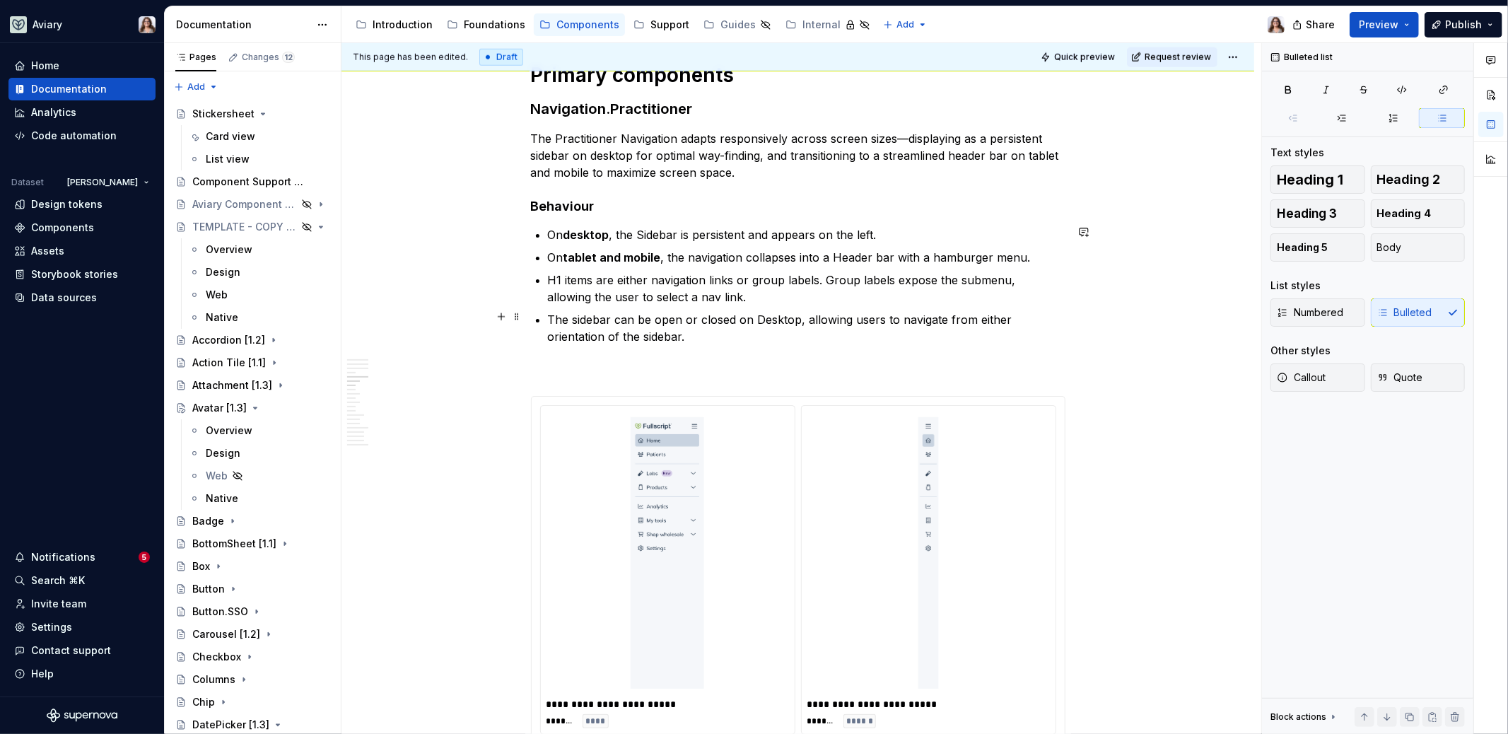
click at [699, 340] on p "The sidebar can be open or closed on Desktop, allowing users to navigate from e…" at bounding box center [806, 328] width 517 height 34
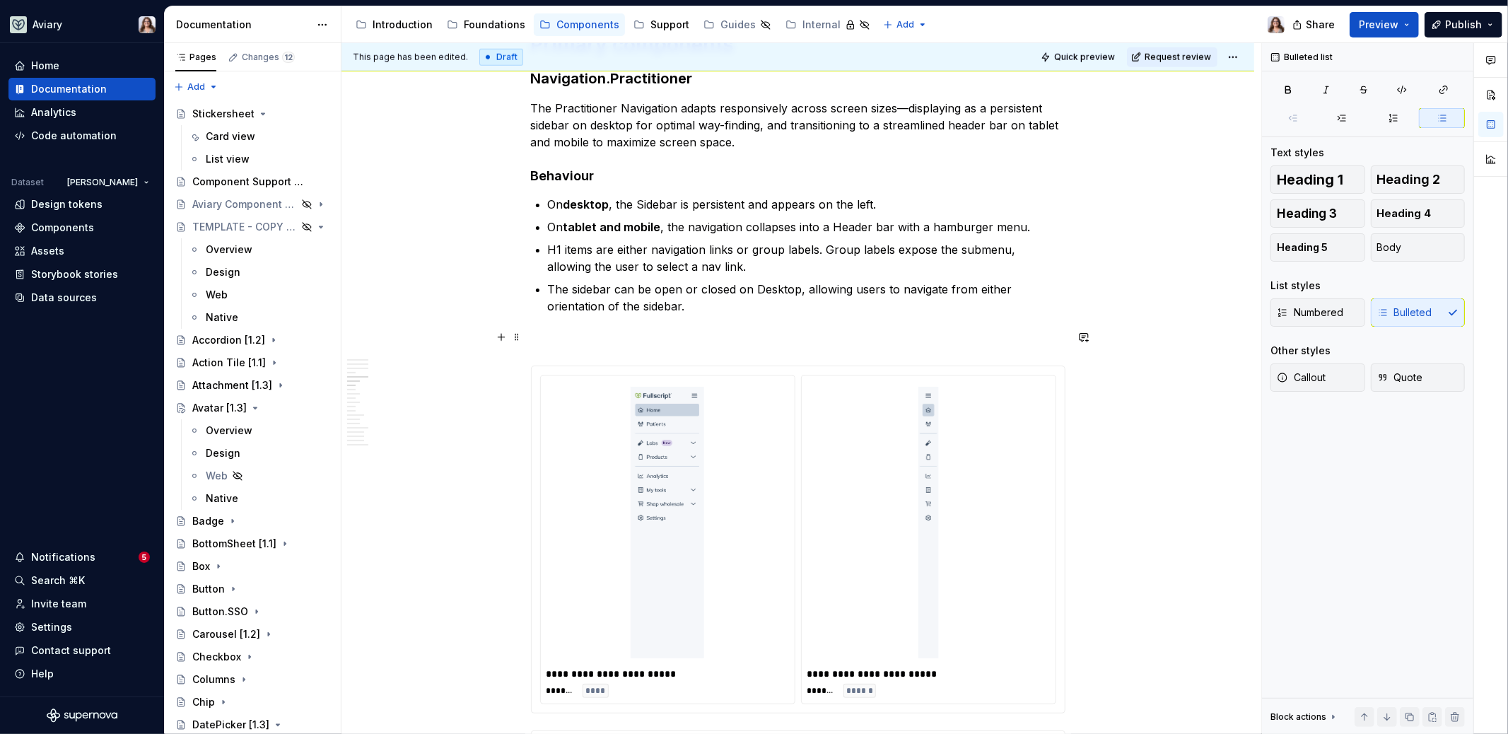
scroll to position [1259, 0]
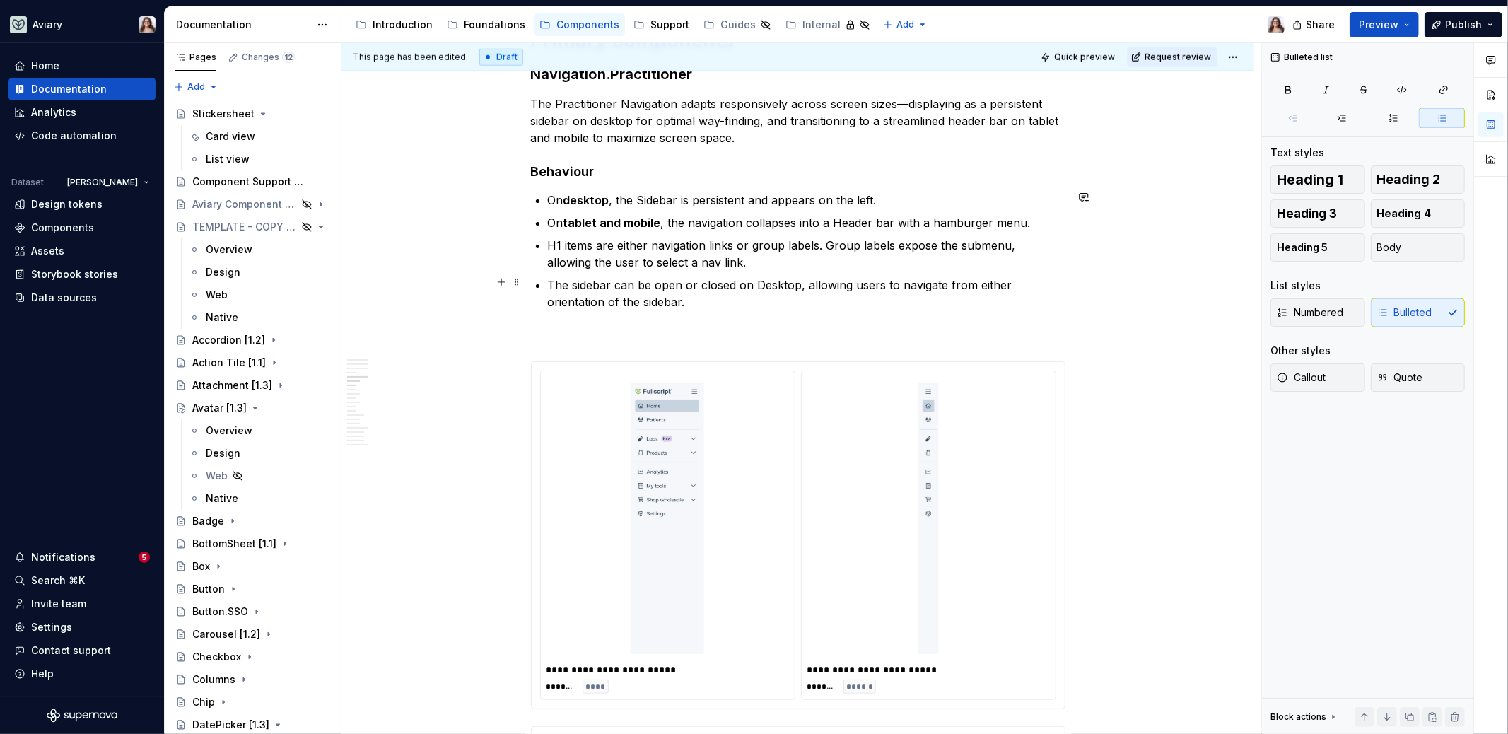
click at [678, 281] on p "The sidebar can be open or closed on Desktop, allowing users to navigate from e…" at bounding box center [806, 293] width 517 height 34
click at [707, 298] on p "The sidebar can be opened or closed on Desktop, allowing users to navigate from…" at bounding box center [806, 293] width 517 height 34
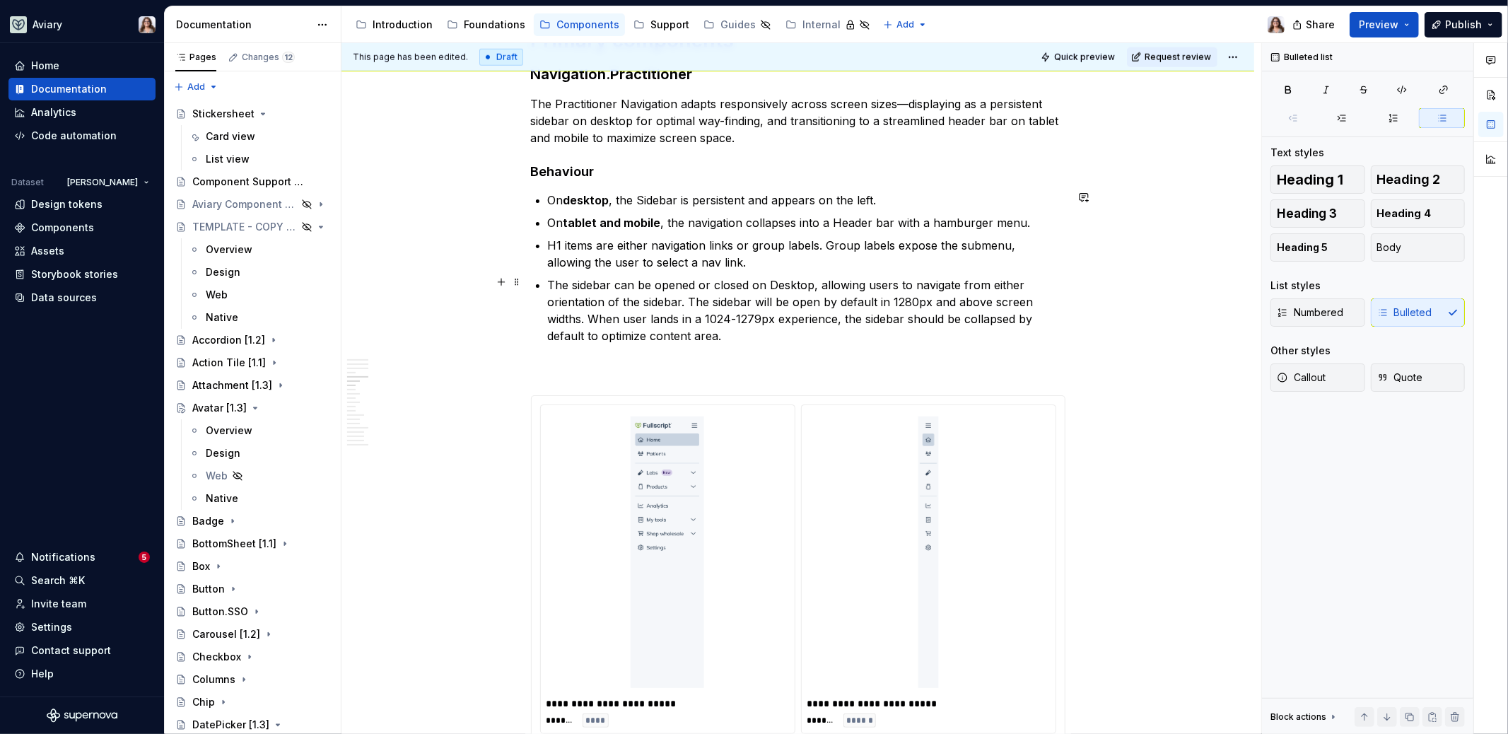
click at [724, 333] on p "The sidebar can be opened or closed on Desktop, allowing users to navigate from…" at bounding box center [806, 310] width 517 height 68
click at [746, 331] on p "The sidebar can be opened or closed on Desktop, allowing users to navigate from…" at bounding box center [806, 310] width 517 height 68
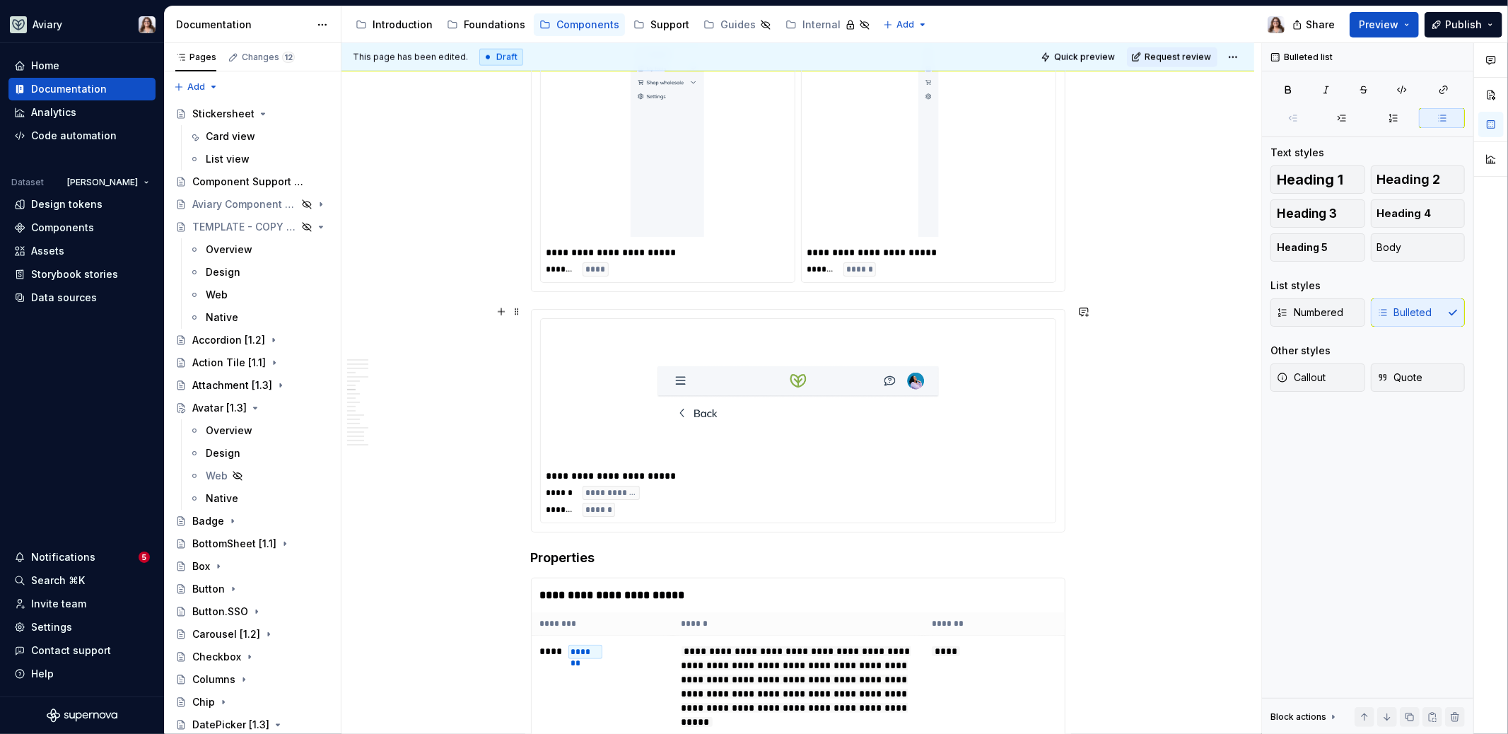
scroll to position [1614, 0]
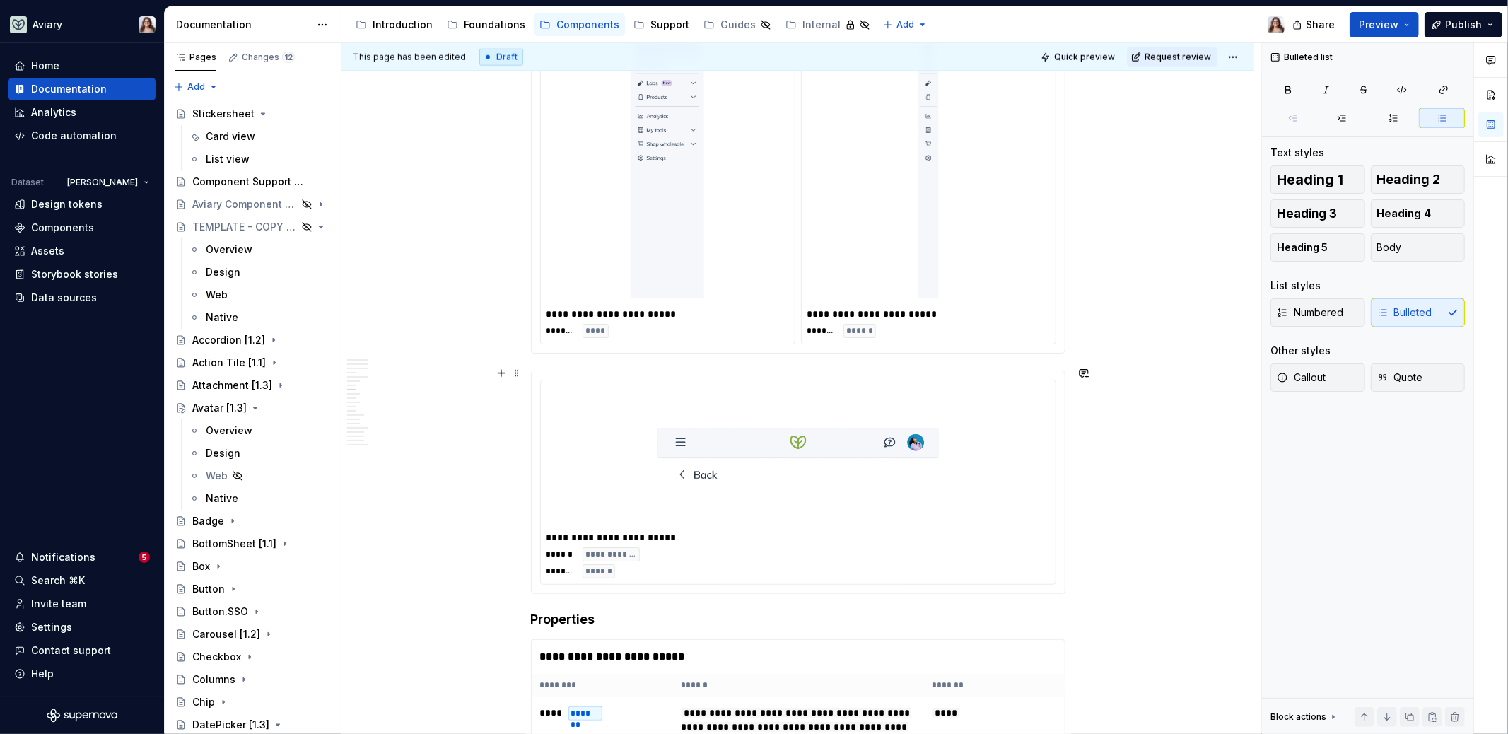
click at [727, 411] on img at bounding box center [798, 457] width 283 height 130
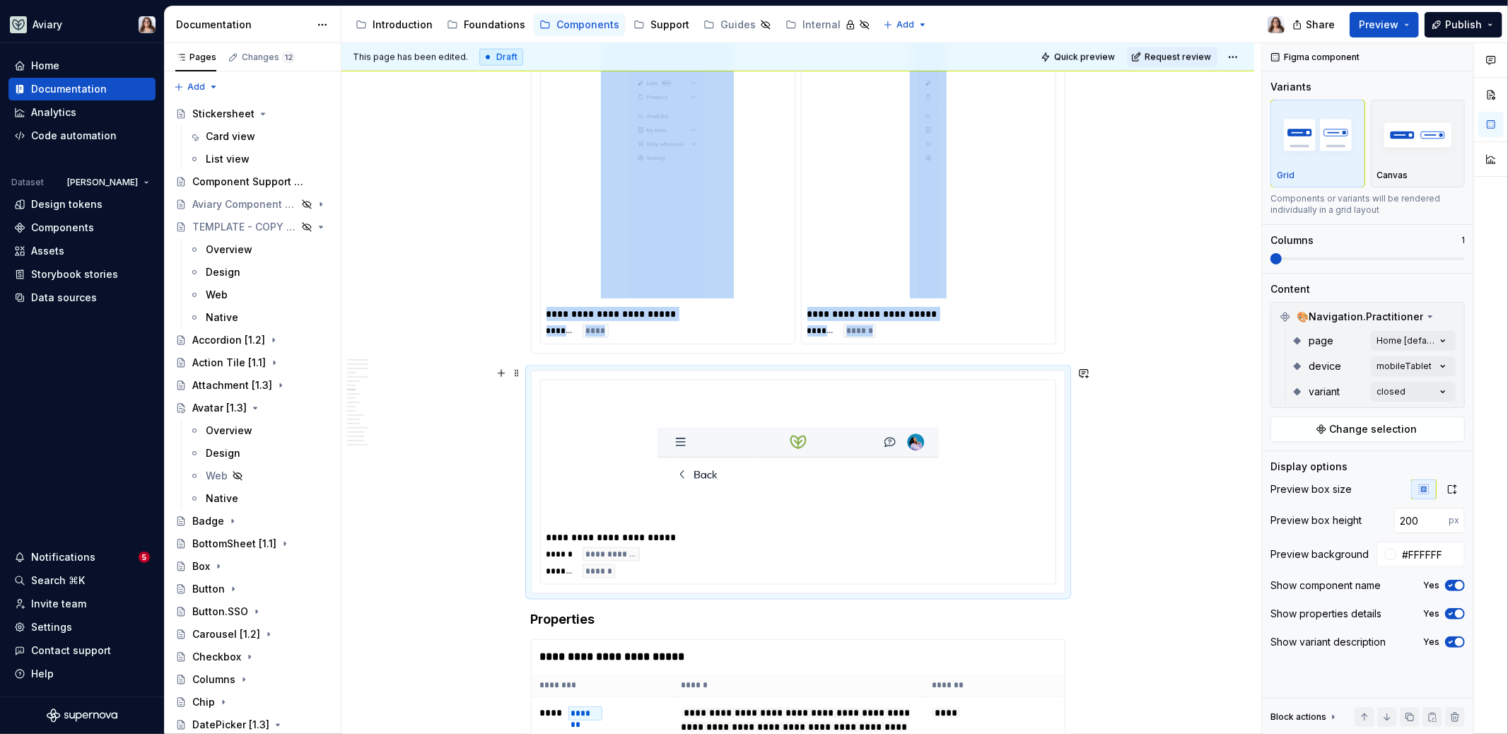
type textarea "*"
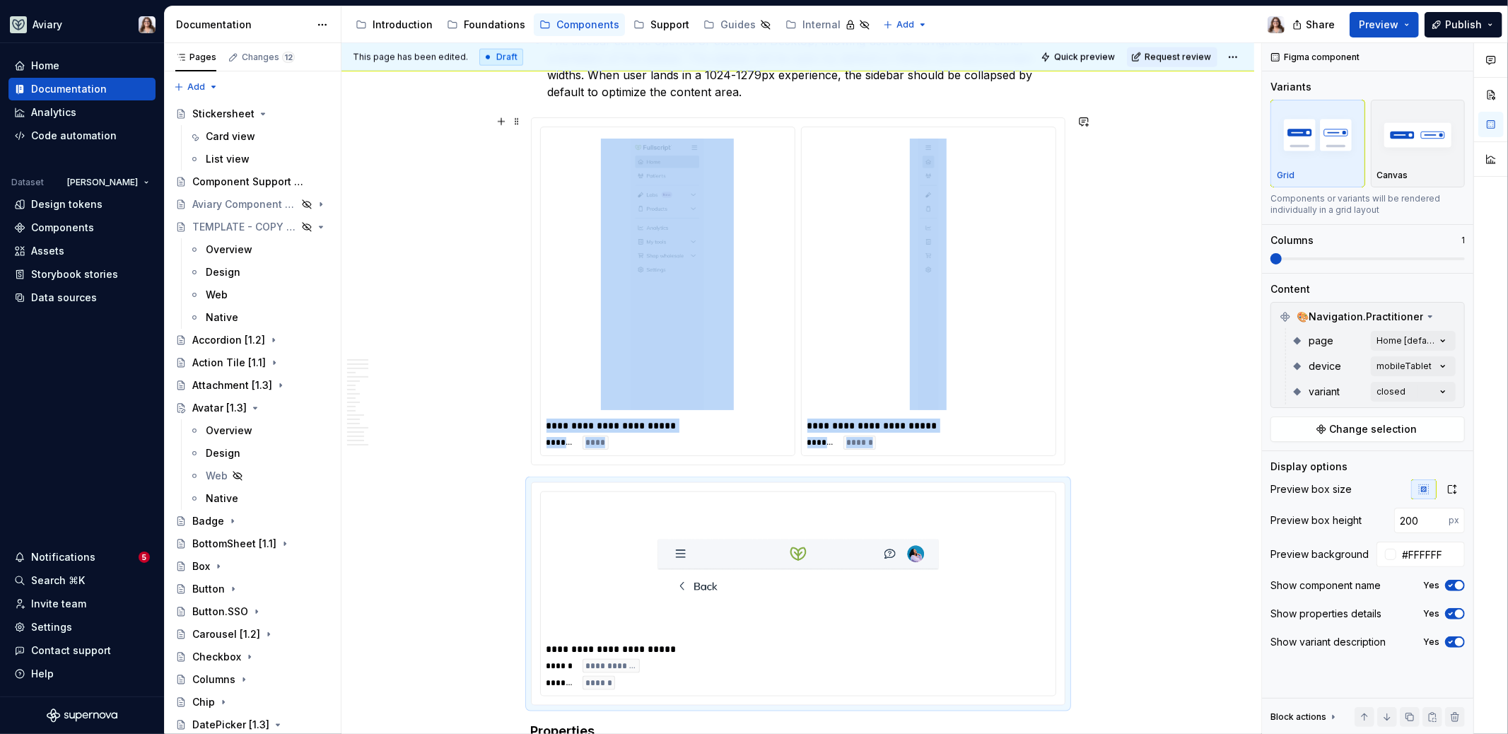
scroll to position [1482, 0]
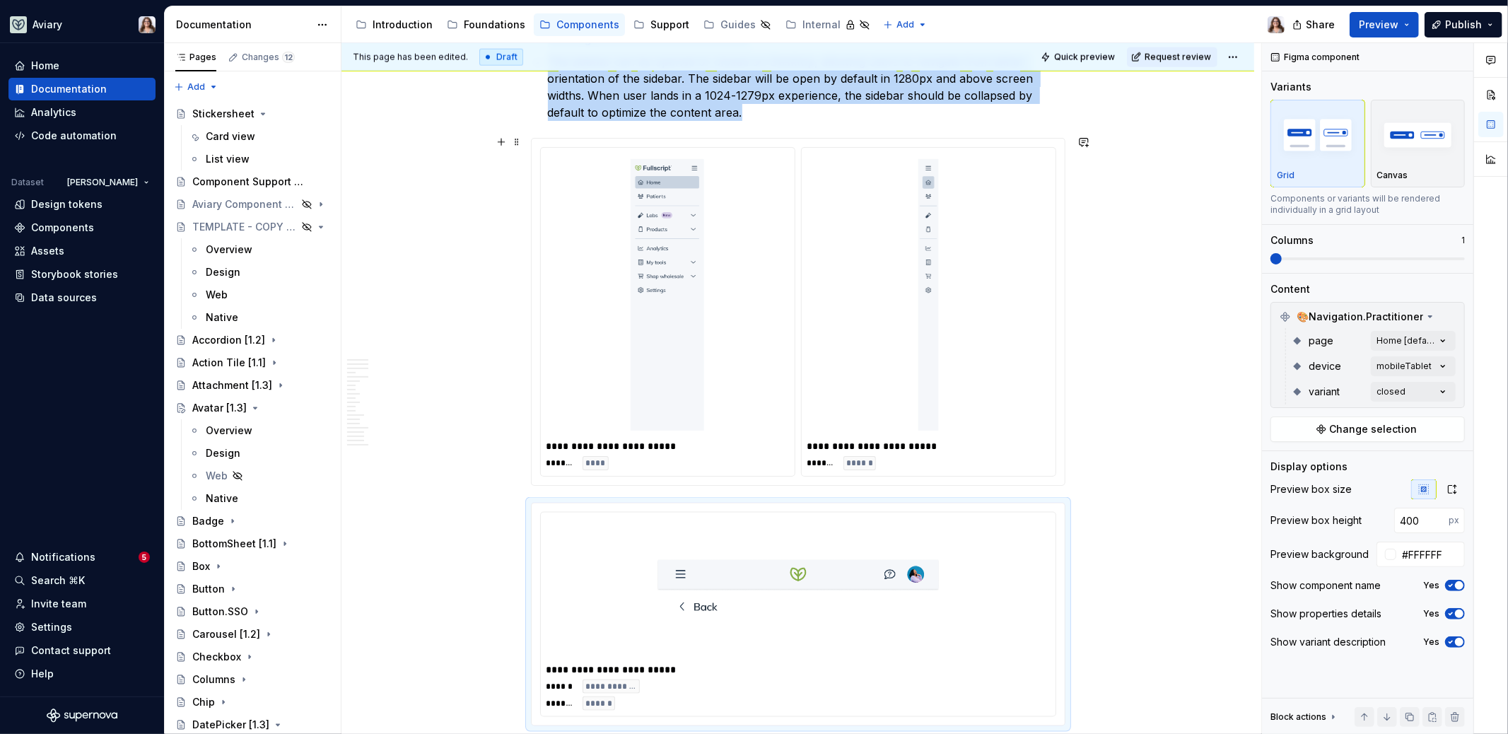
click at [765, 342] on div at bounding box center [667, 294] width 242 height 283
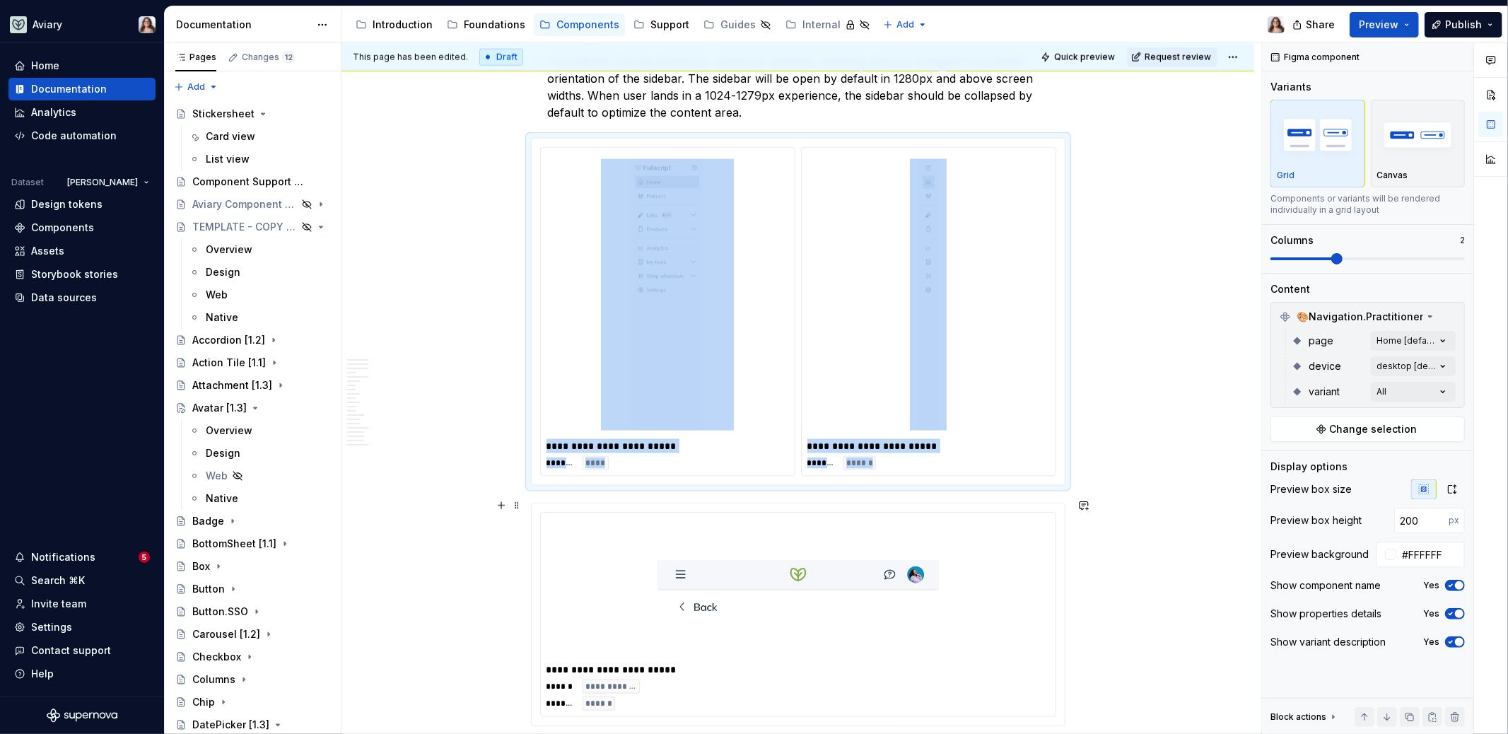
click at [764, 558] on img at bounding box center [798, 589] width 283 height 130
click at [762, 399] on div at bounding box center [667, 294] width 242 height 283
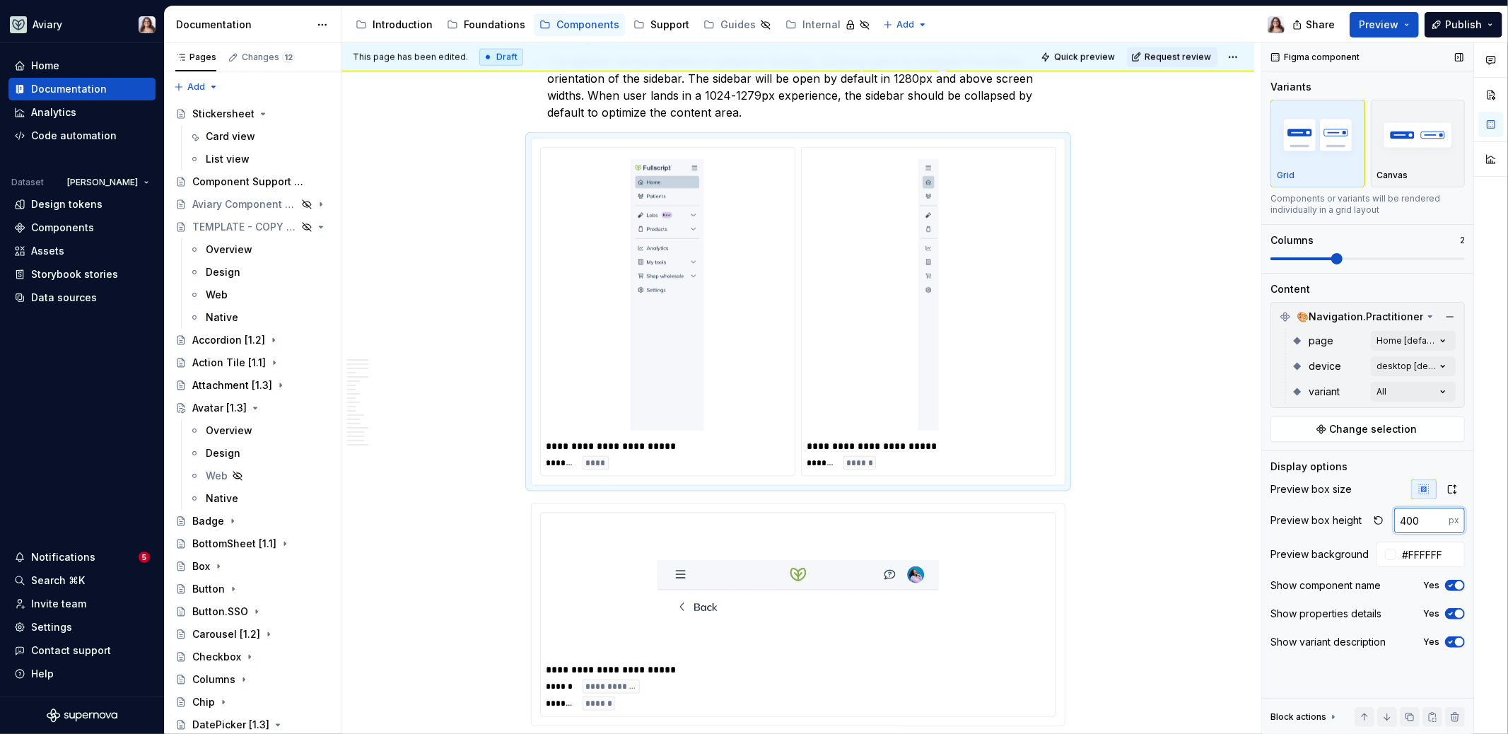
click at [1397, 518] on input "400" at bounding box center [1421, 519] width 54 height 25
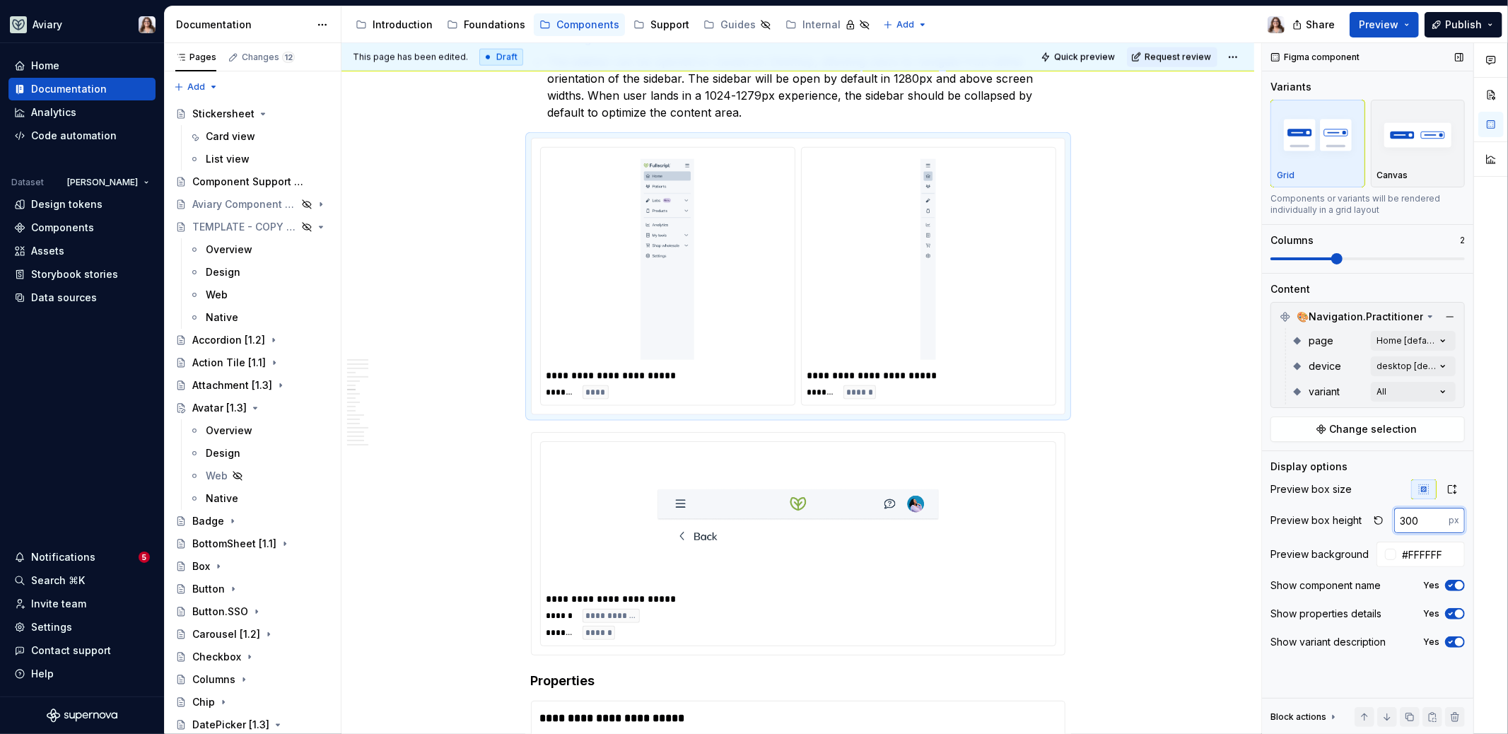
drag, startPoint x: 1406, startPoint y: 518, endPoint x: 1395, endPoint y: 518, distance: 11.3
click at [1395, 518] on input "300" at bounding box center [1421, 519] width 54 height 25
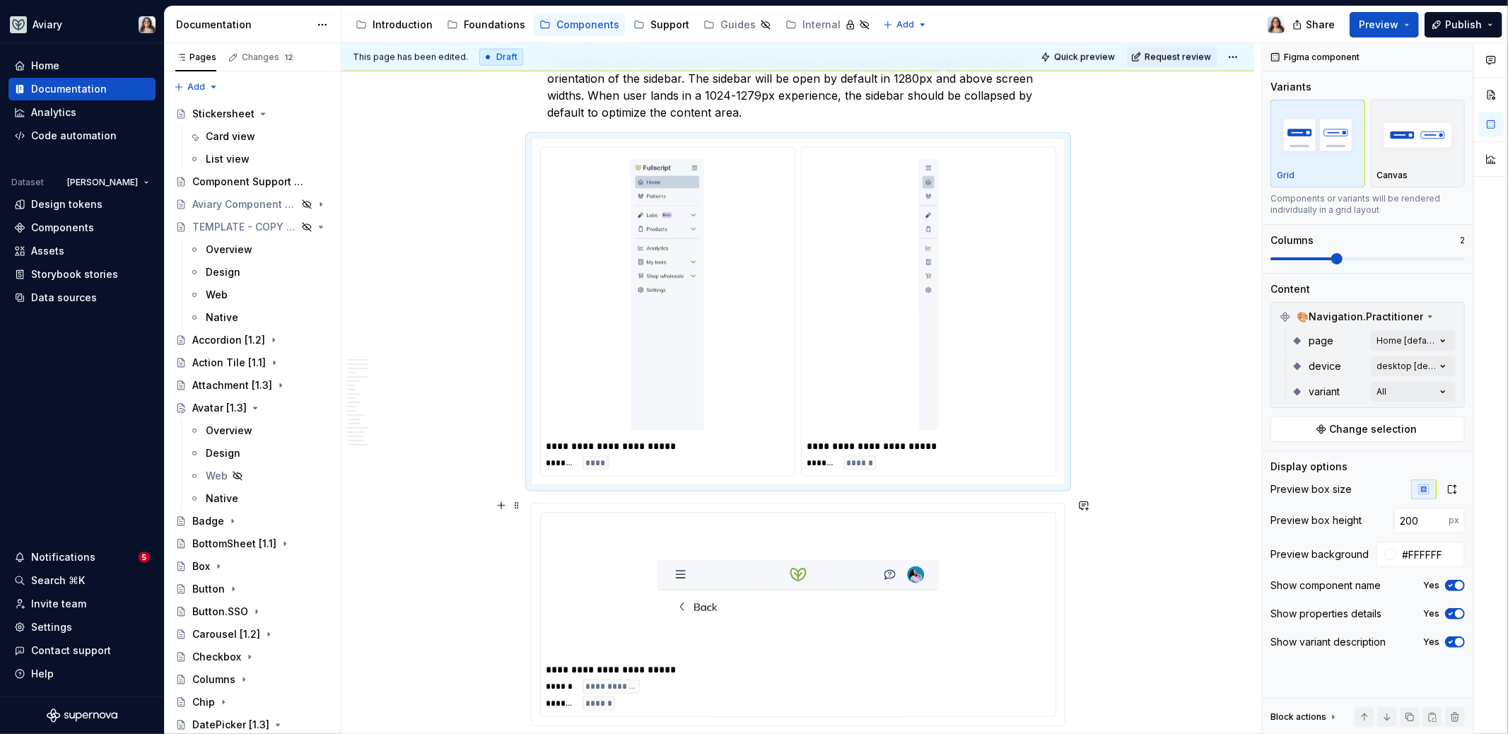
click at [873, 569] on img at bounding box center [798, 589] width 283 height 130
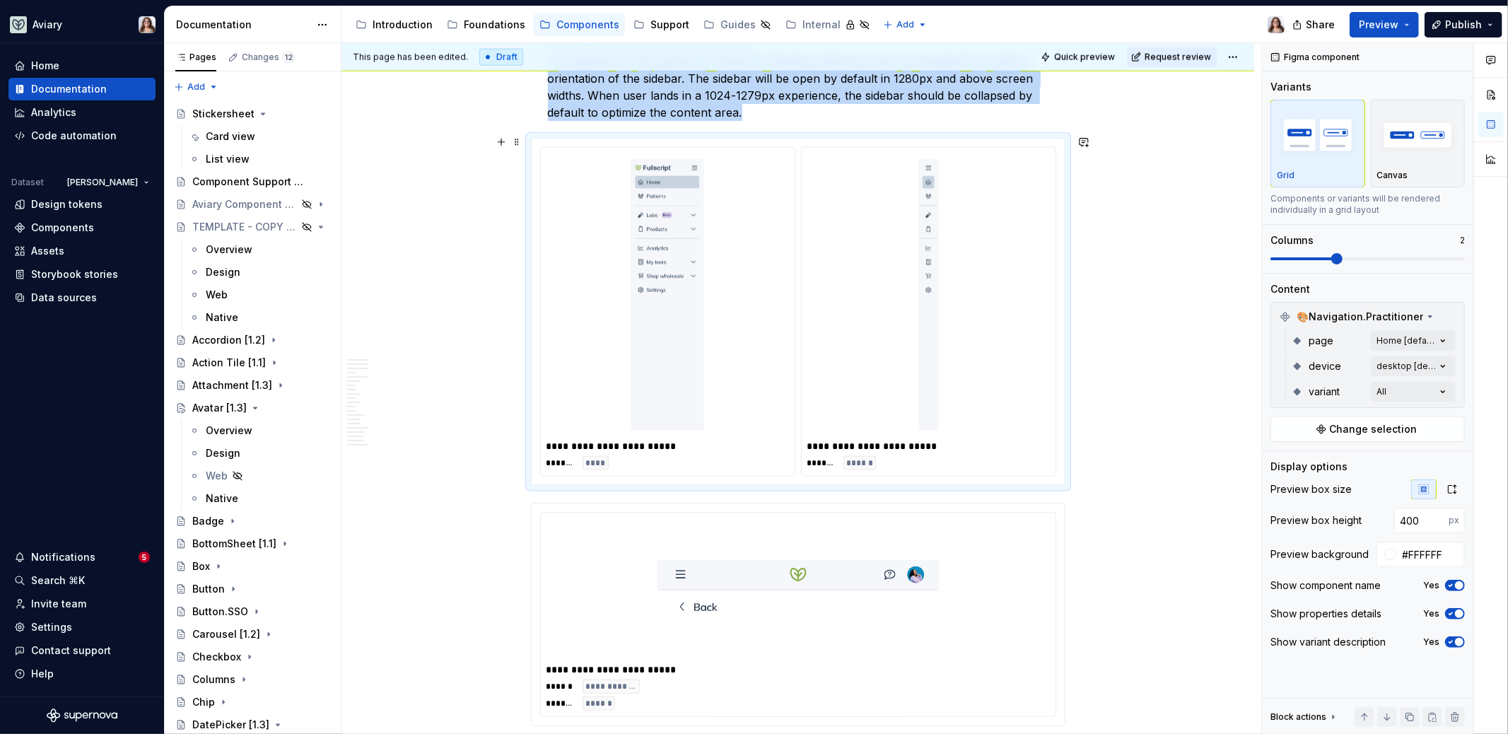
click at [858, 357] on div at bounding box center [928, 294] width 242 height 283
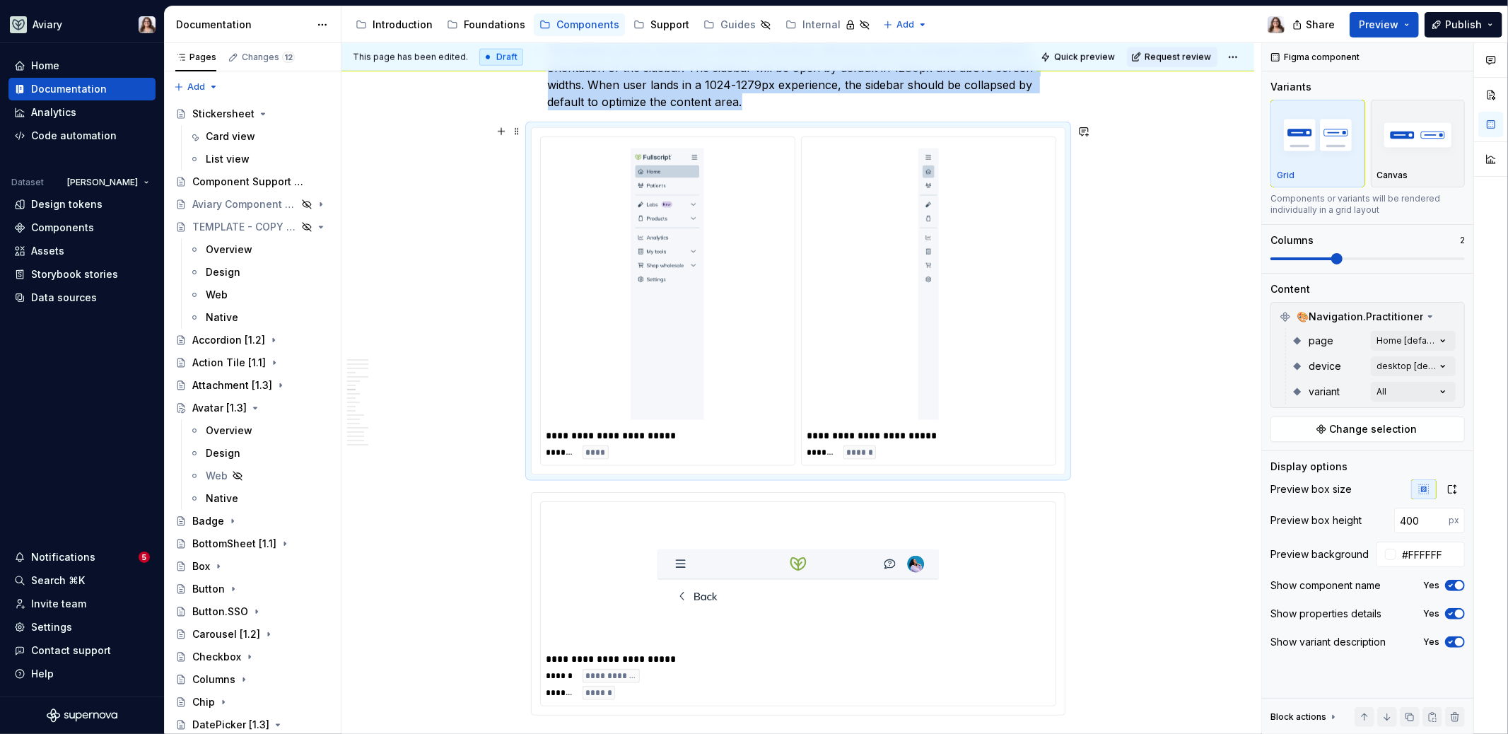
click at [905, 310] on div at bounding box center [928, 284] width 242 height 283
click at [1399, 335] on div "Comments Open comments No comments yet Select ‘Comment’ from the block context …" at bounding box center [1385, 388] width 246 height 691
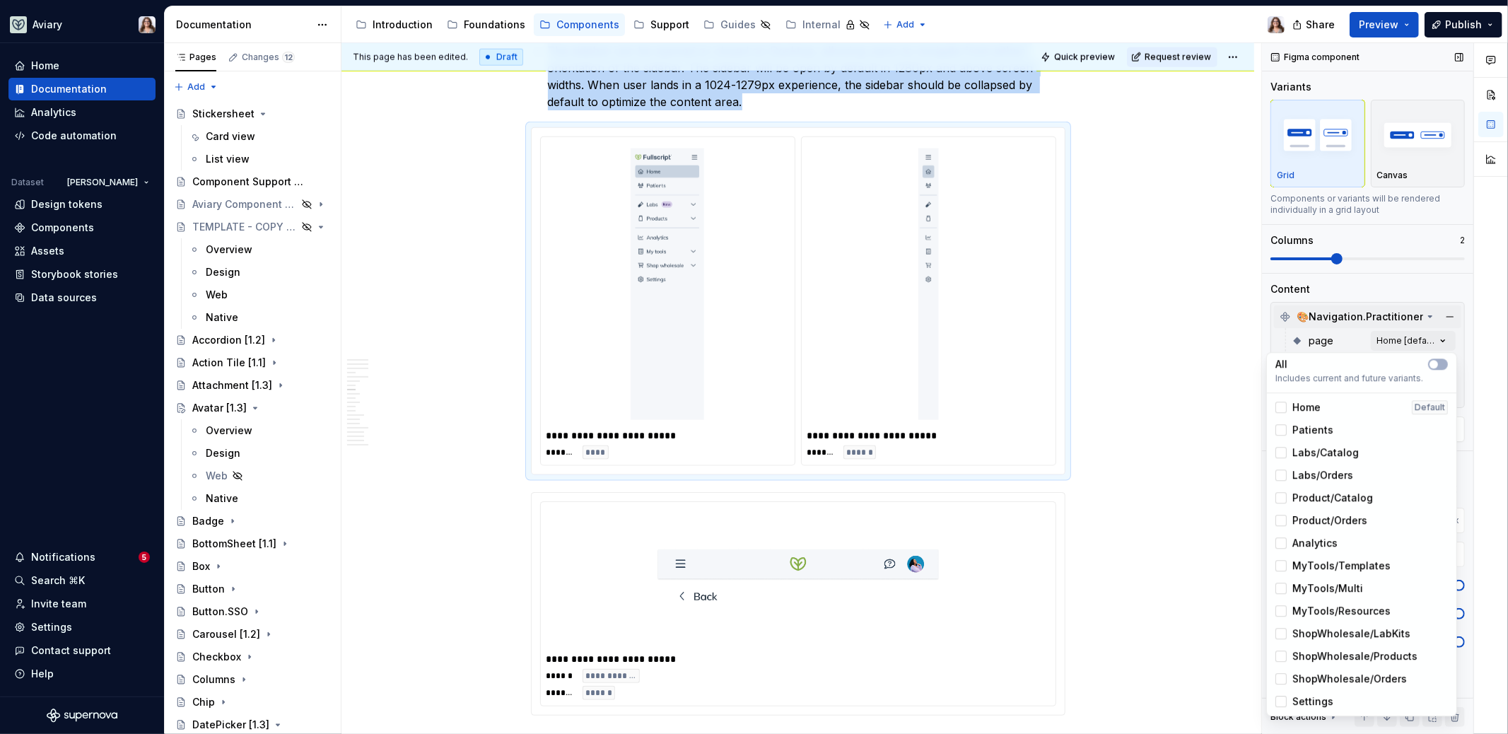
click at [1373, 319] on div "Comments Open comments No comments yet Select ‘Comment’ from the block context …" at bounding box center [1385, 388] width 246 height 691
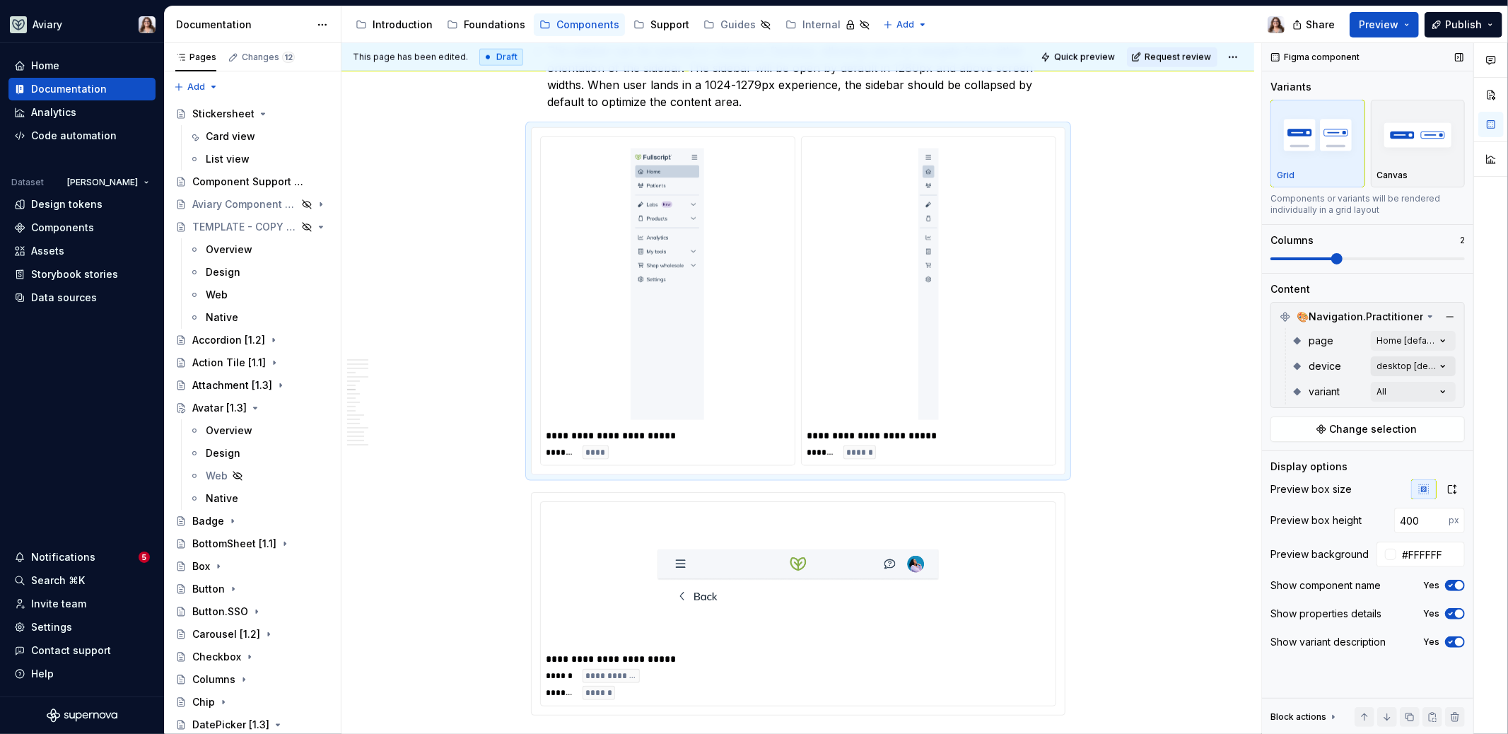
click at [1394, 374] on div "Comments Open comments No comments yet Select ‘Comment’ from the block context …" at bounding box center [1385, 388] width 246 height 691
click at [1431, 387] on span "button" at bounding box center [1433, 389] width 8 height 8
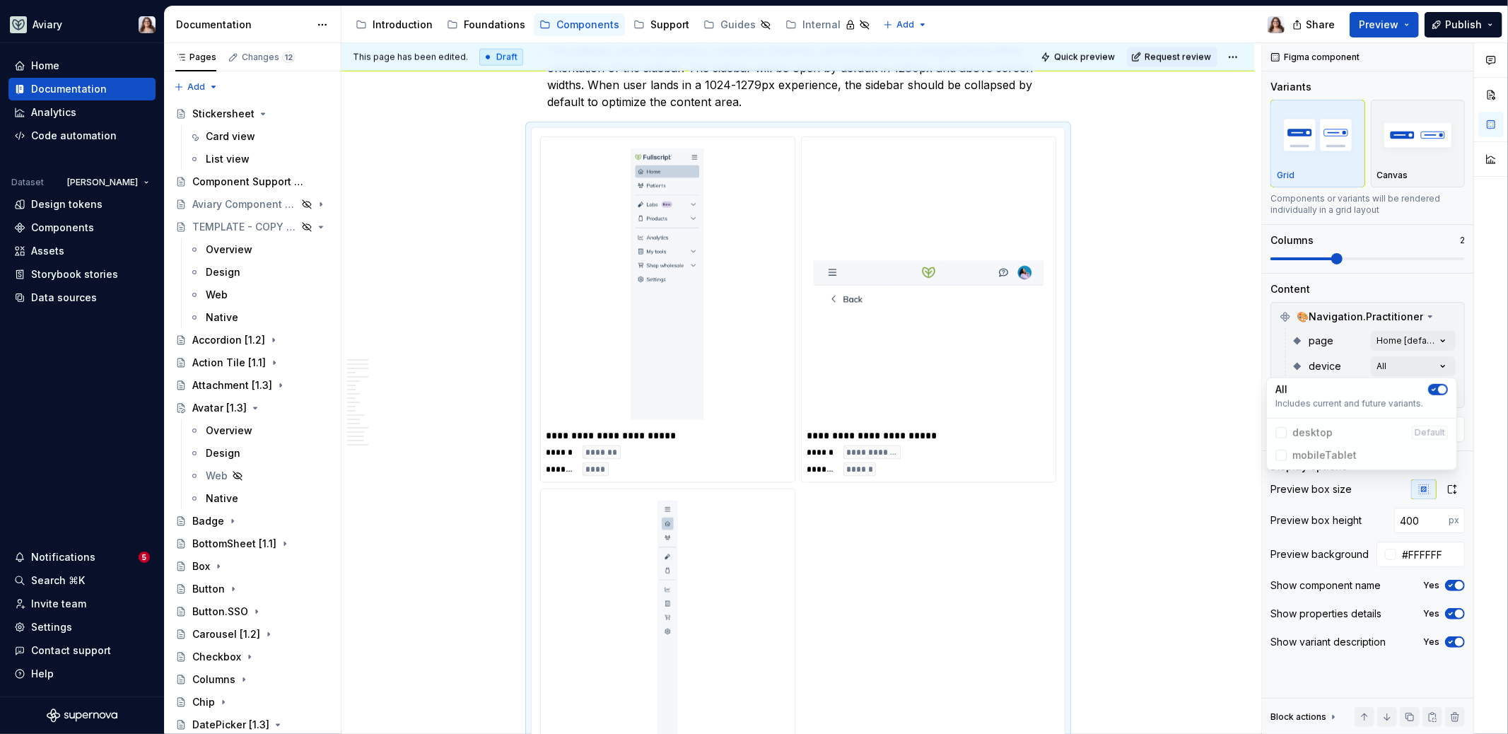
click at [1431, 387] on icon "button" at bounding box center [1433, 389] width 11 height 8
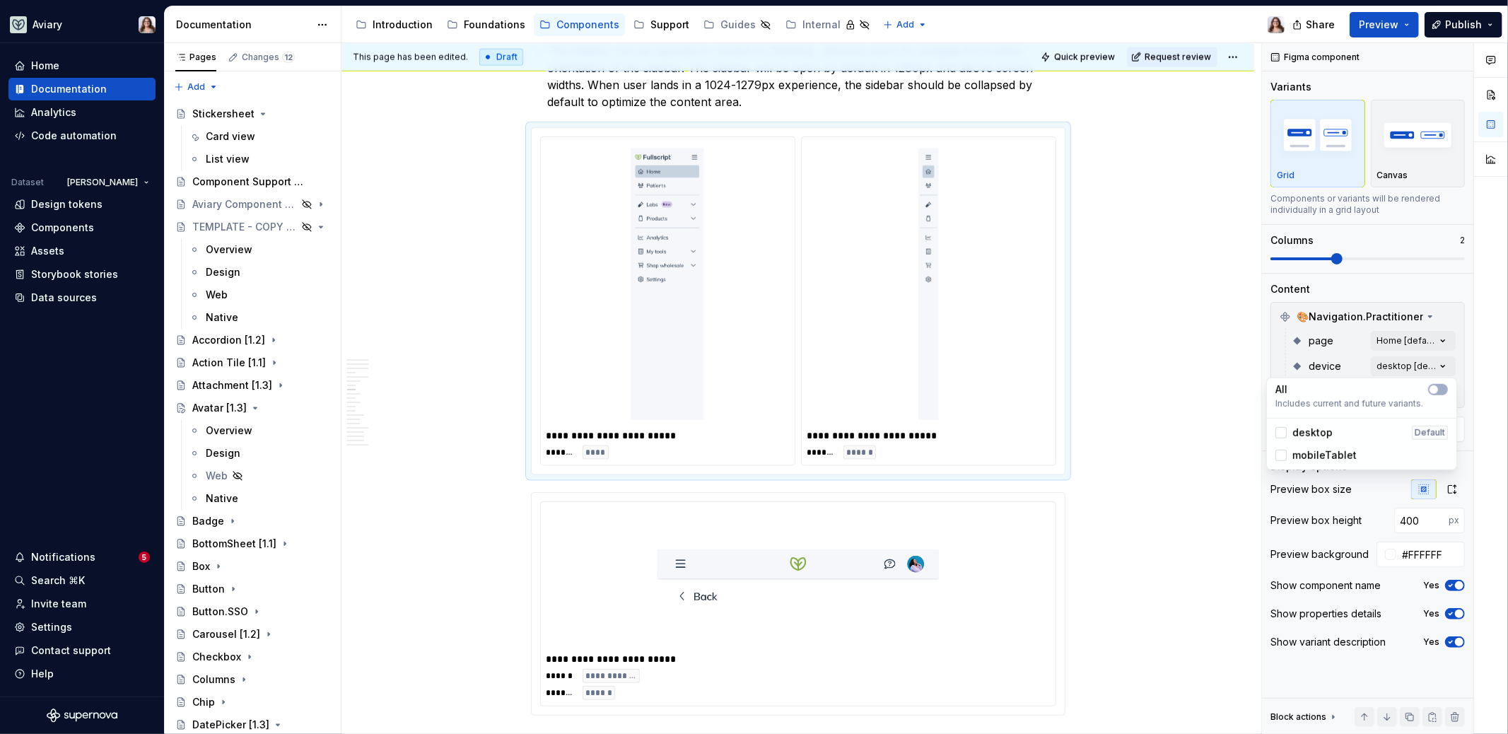
click at [1337, 358] on div "Comments Open comments No comments yet Select ‘Comment’ from the block context …" at bounding box center [1385, 388] width 246 height 691
click at [1391, 395] on div "Comments Open comments No comments yet Select ‘Comment’ from the block context …" at bounding box center [1385, 388] width 246 height 691
click at [1337, 363] on div "Comments Open comments No comments yet Select ‘Comment’ from the block context …" at bounding box center [1385, 388] width 246 height 691
click at [1384, 365] on div "Comments Open comments No comments yet Select ‘Comment’ from the block context …" at bounding box center [1385, 388] width 246 height 691
click at [1320, 454] on span "mobileTablet" at bounding box center [1324, 455] width 64 height 14
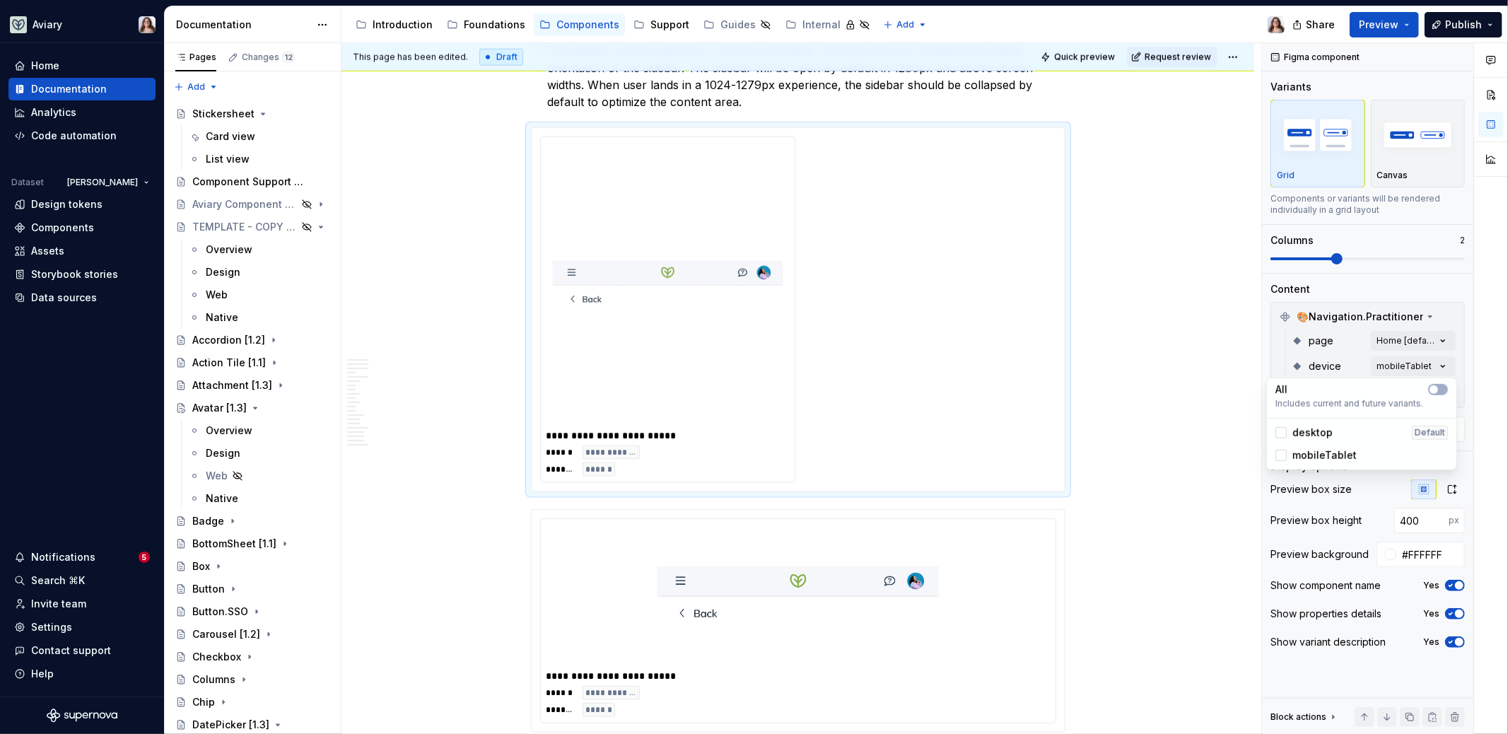
click at [1318, 431] on span "desktop" at bounding box center [1312, 432] width 40 height 14
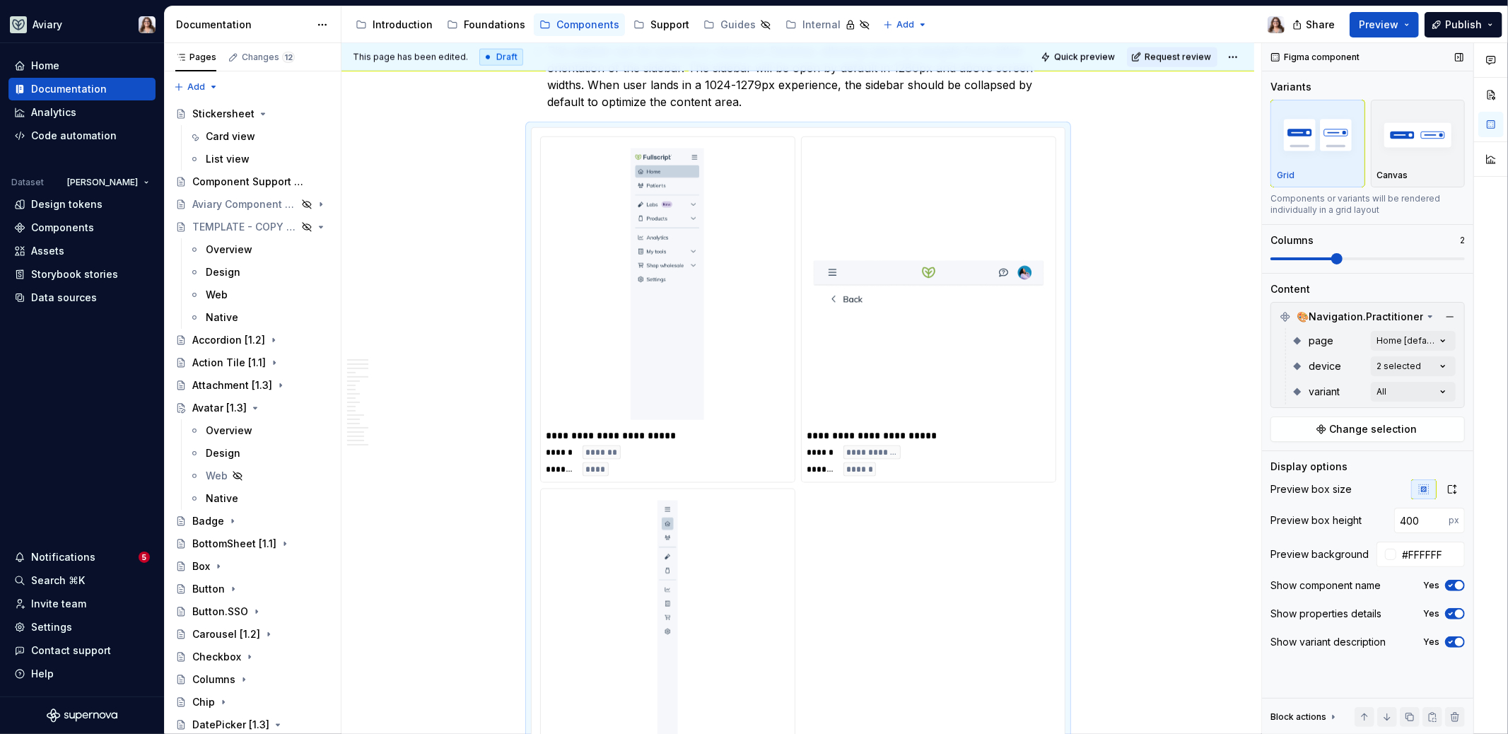
drag, startPoint x: 1338, startPoint y: 257, endPoint x: 1382, endPoint y: 255, distance: 44.5
click at [1382, 255] on div "Comments Open comments No comments yet Select ‘Comment’ from the block context …" at bounding box center [1385, 388] width 246 height 691
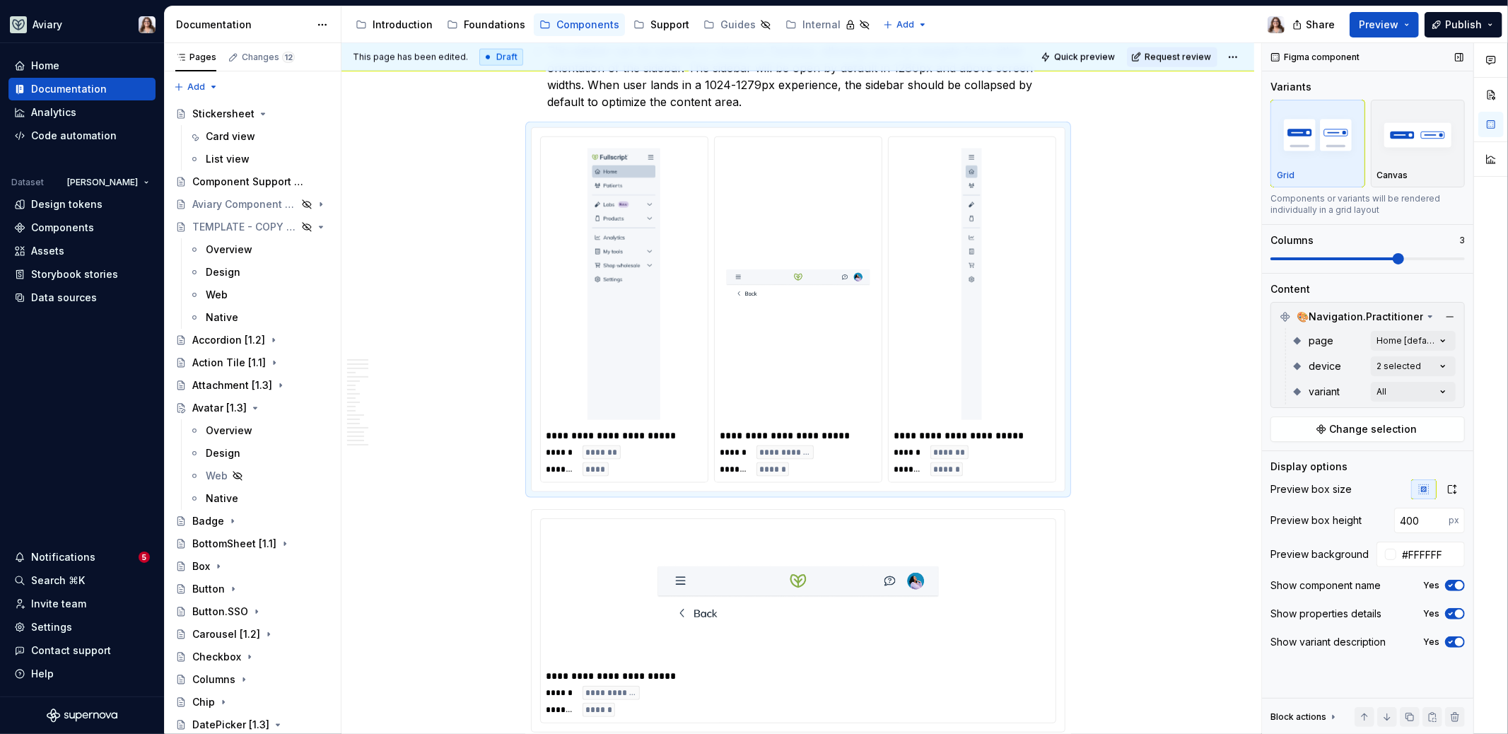
click at [1382, 255] on span at bounding box center [1367, 258] width 194 height 11
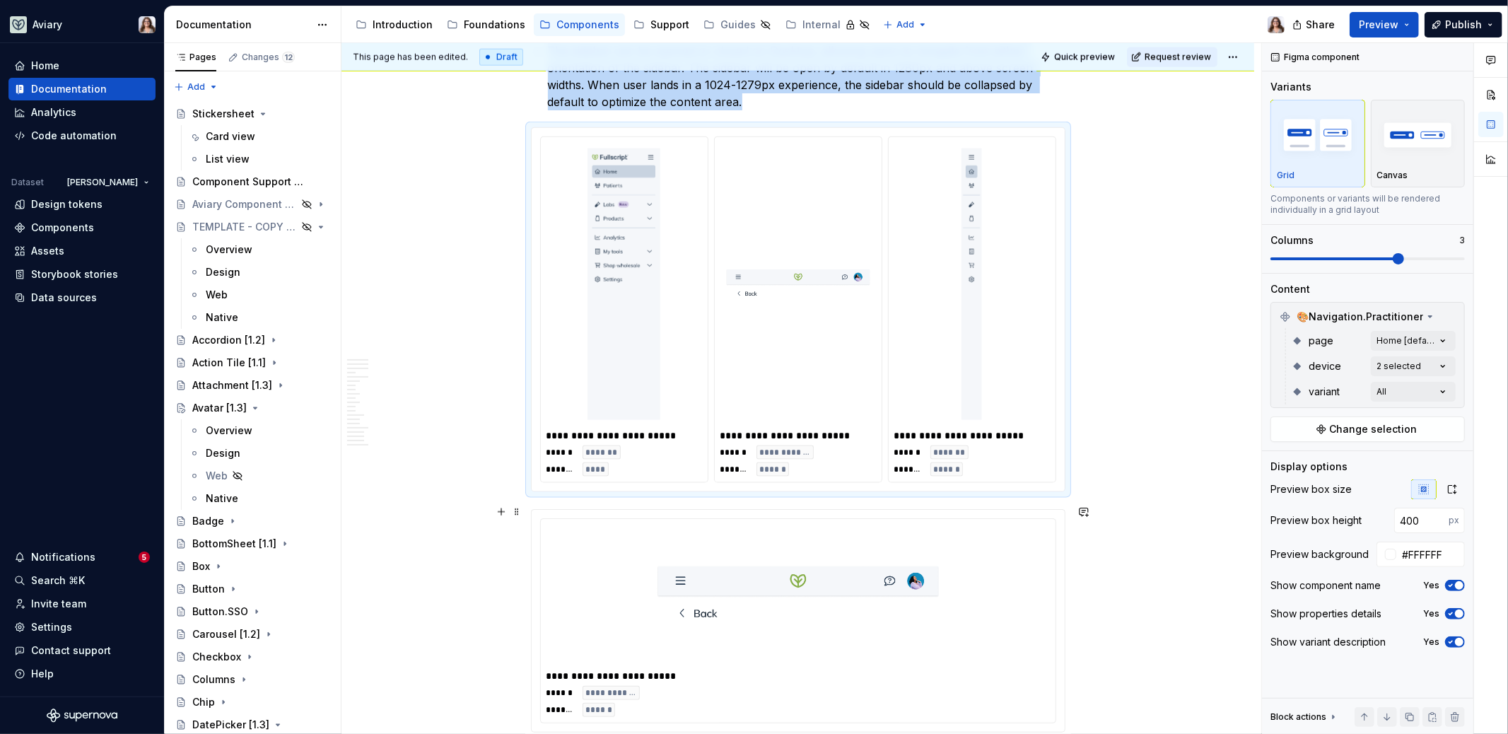
type input "200"
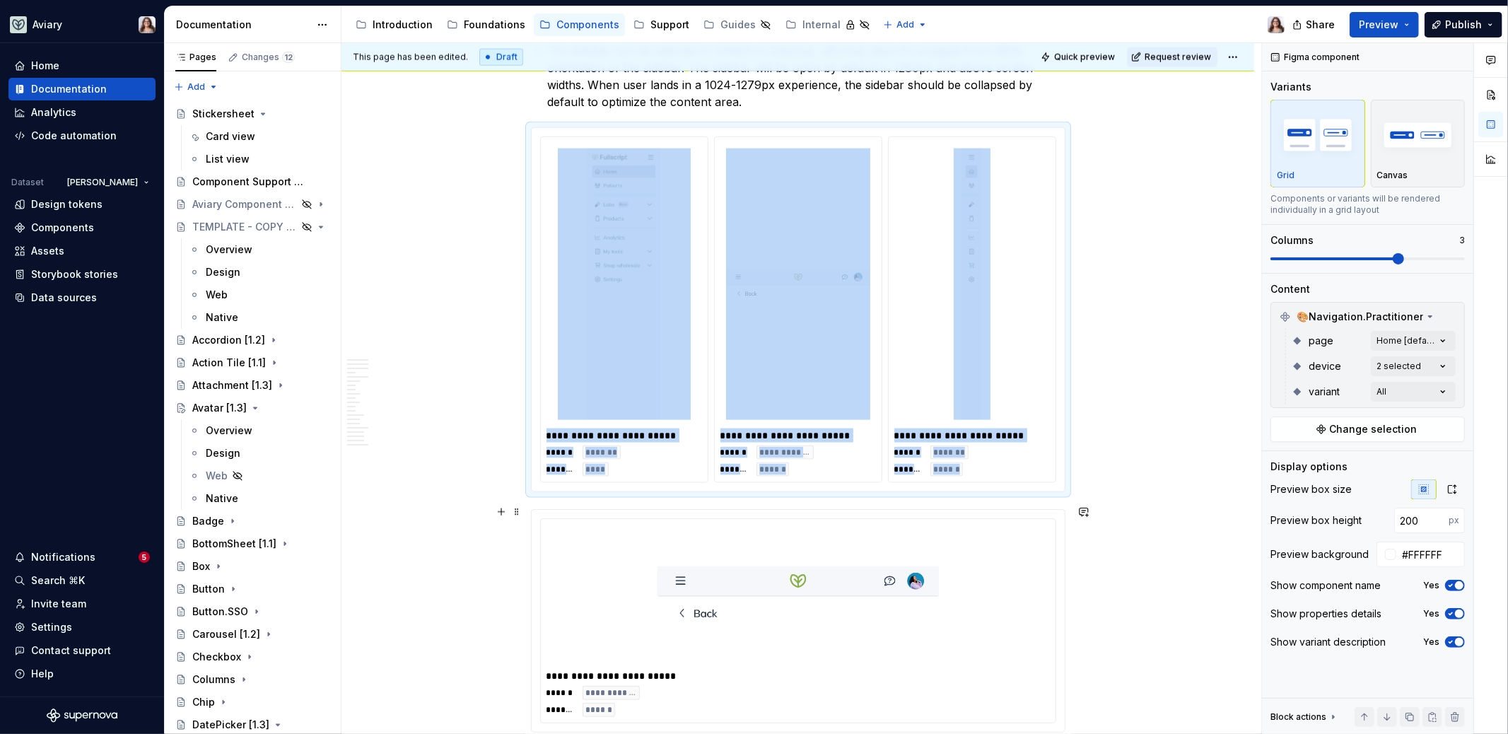
click at [914, 530] on img at bounding box center [798, 595] width 283 height 130
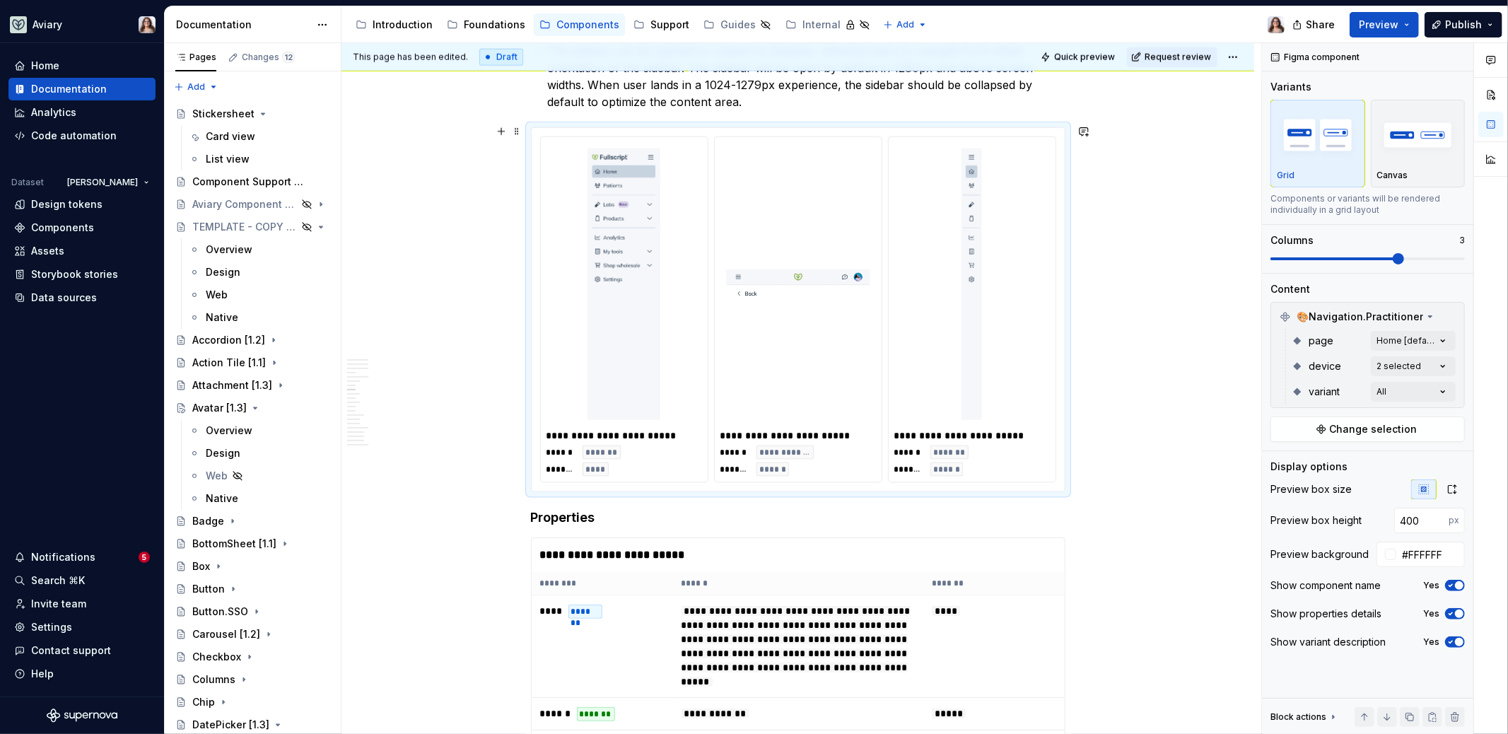
click at [879, 413] on div "**********" at bounding box center [798, 309] width 167 height 345
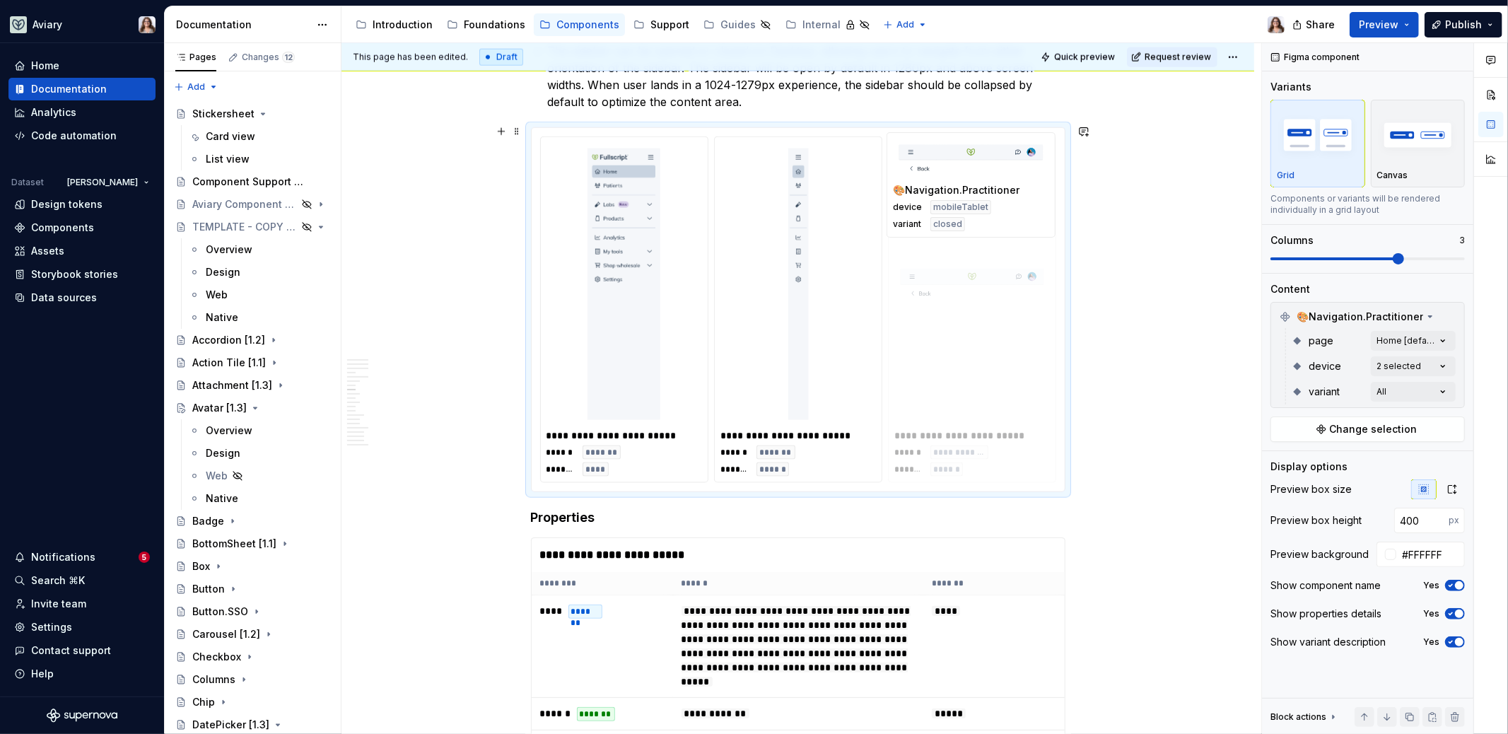
drag, startPoint x: 749, startPoint y: 199, endPoint x: 907, endPoint y: 201, distance: 157.6
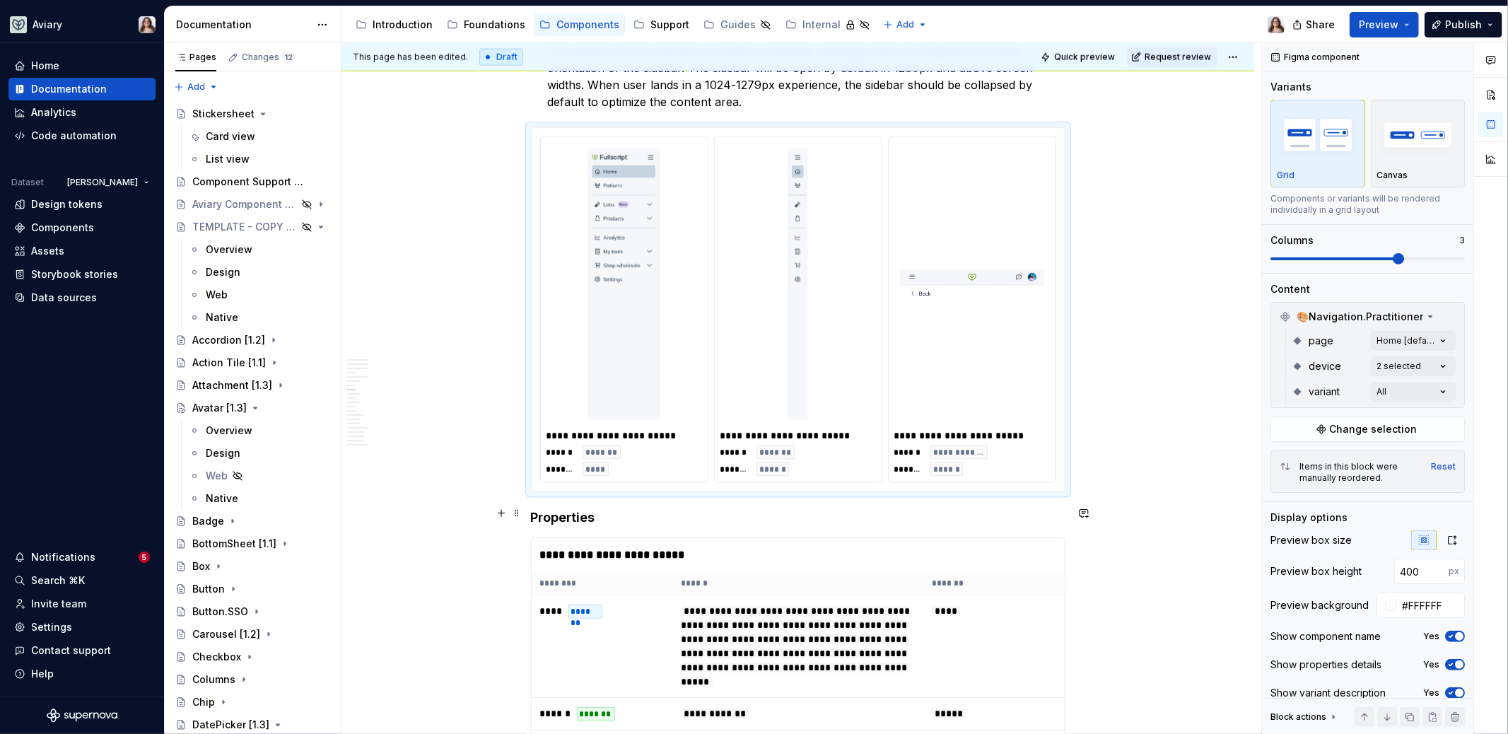
click at [620, 515] on h4 "Properties" at bounding box center [798, 517] width 534 height 17
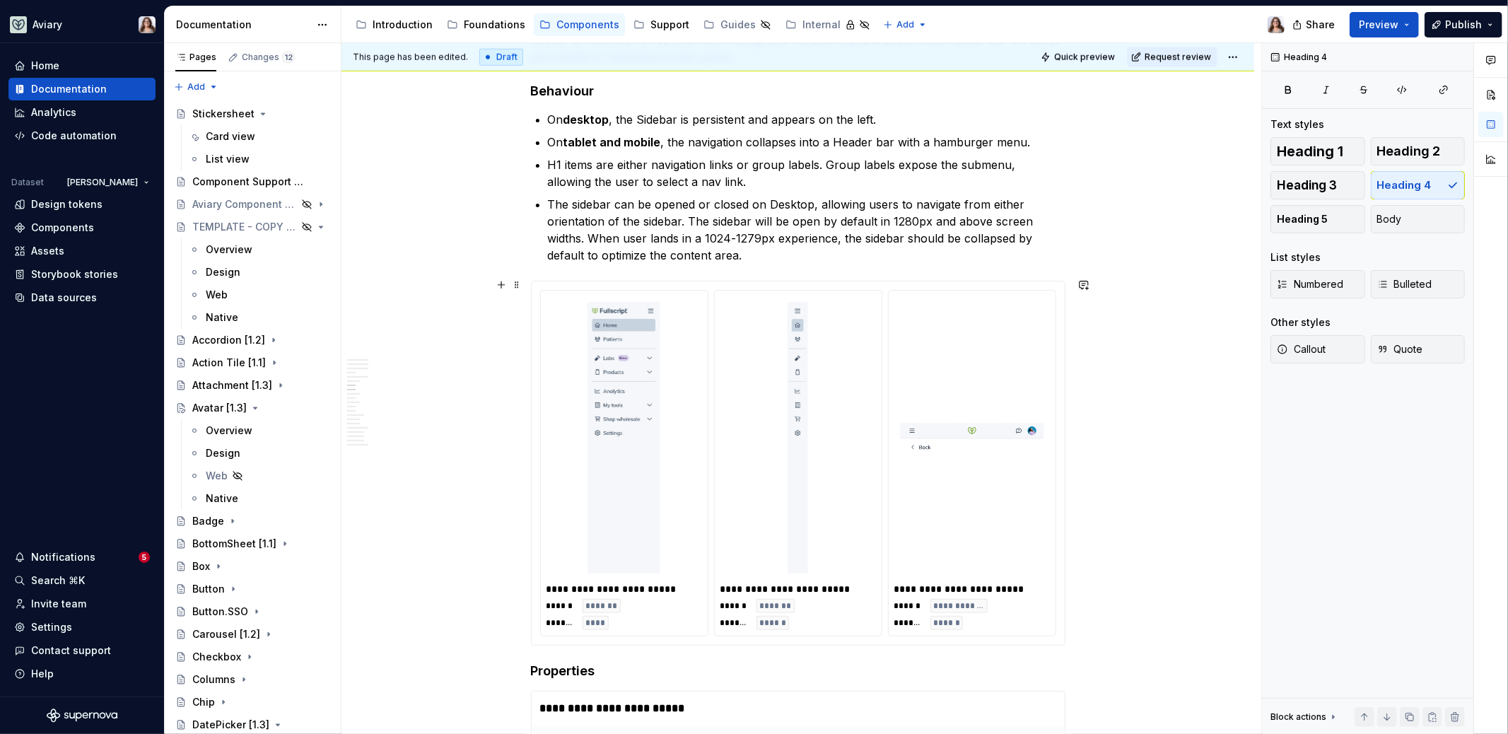
scroll to position [1348, 0]
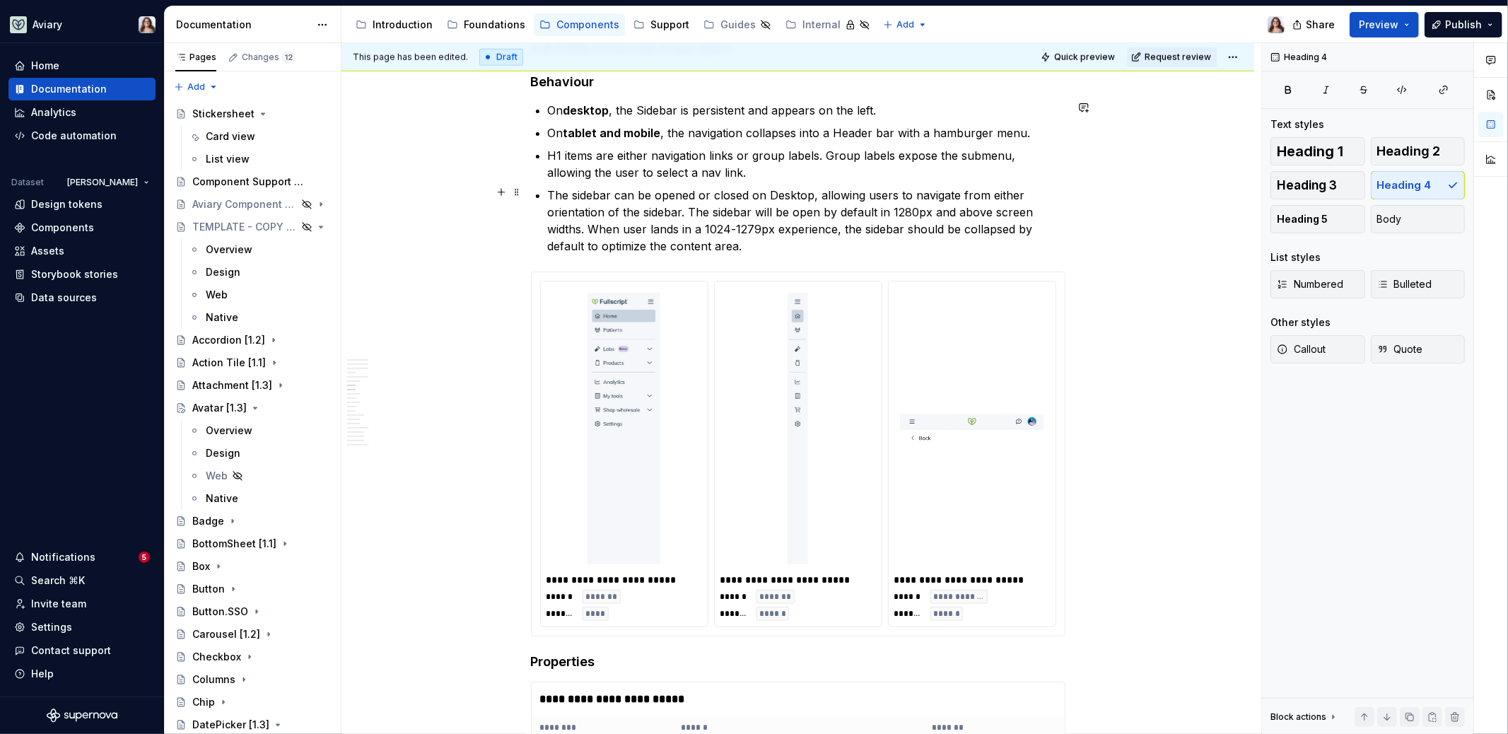
click at [751, 237] on p "The sidebar can be opened or closed on Desktop, allowing users to navigate from…" at bounding box center [806, 221] width 517 height 68
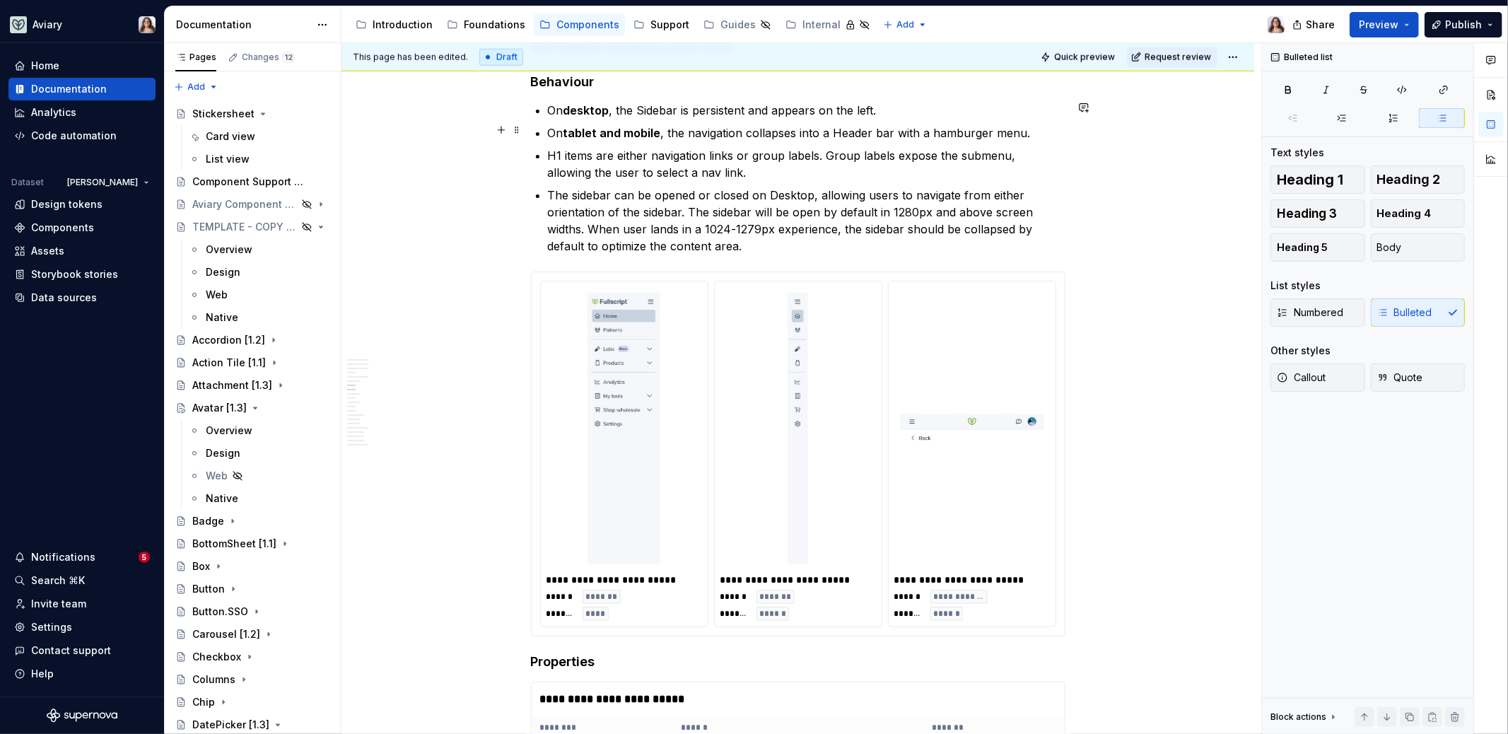
click at [1027, 131] on p "On tablet and mobile , the navigation collapses into a Header bar with a hambur…" at bounding box center [806, 132] width 517 height 17
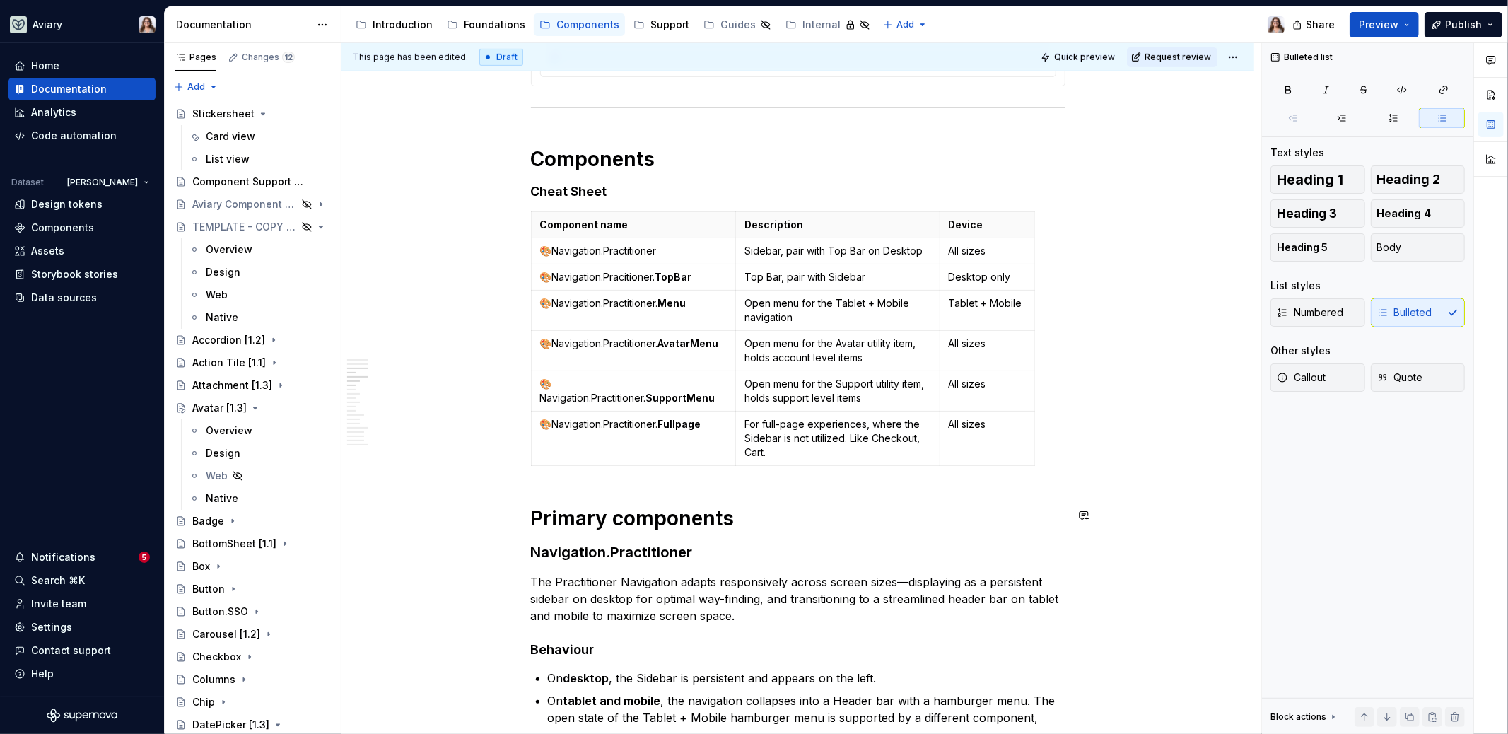
scroll to position [780, 0]
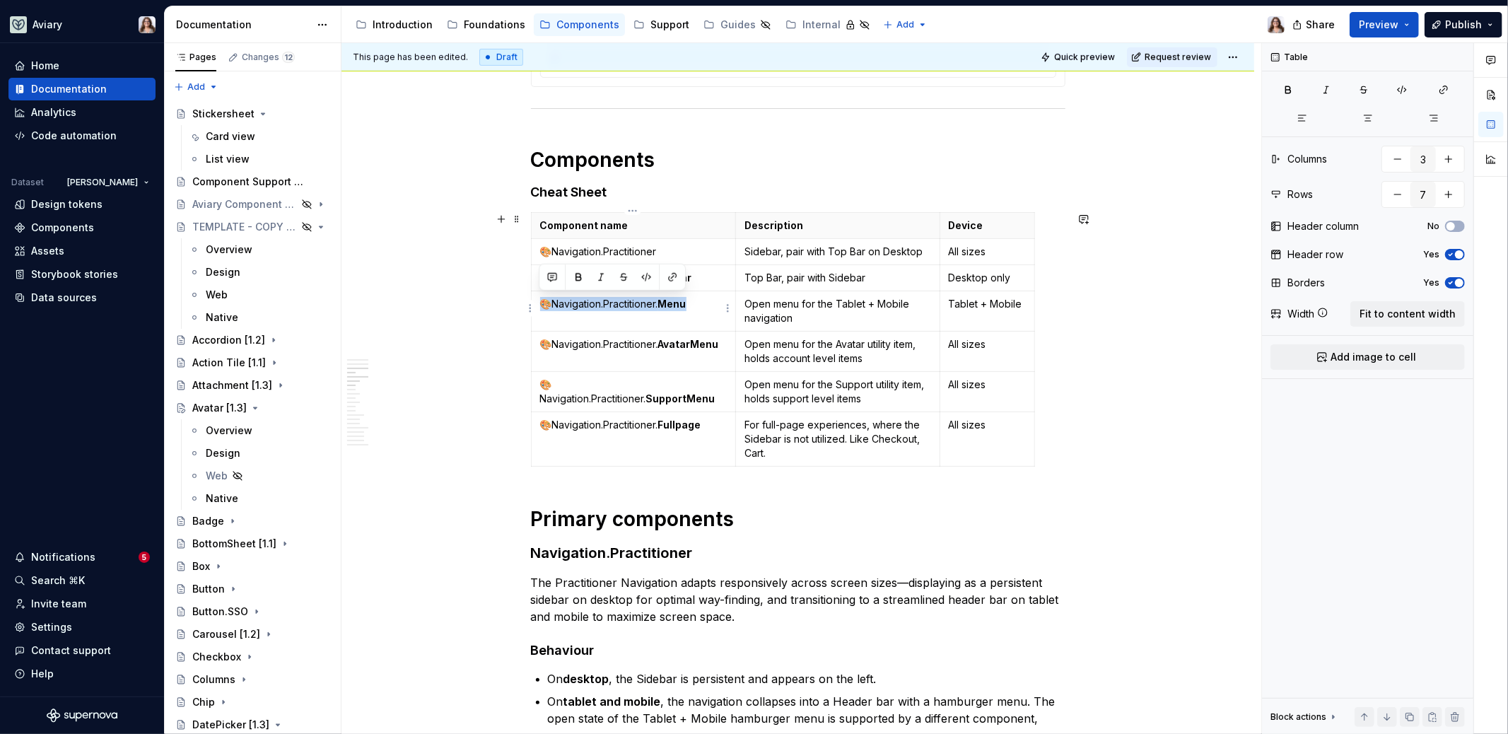
drag, startPoint x: 695, startPoint y: 302, endPoint x: 539, endPoint y: 302, distance: 156.9
click at [540, 302] on p "🎨Navigation.Practitioner. Menu" at bounding box center [633, 304] width 187 height 14
copy p "🎨Navigation.Practitioner. Menu"
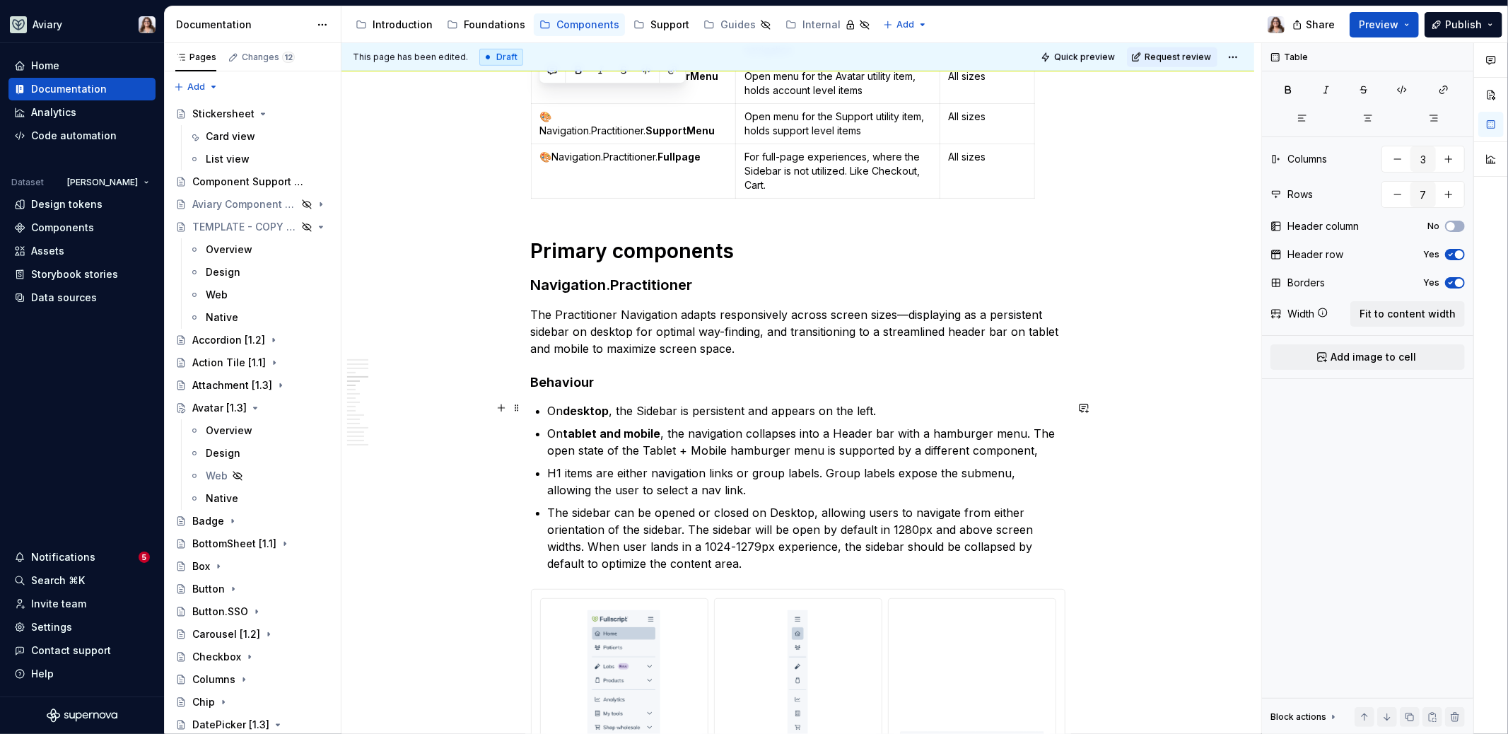
scroll to position [1062, 0]
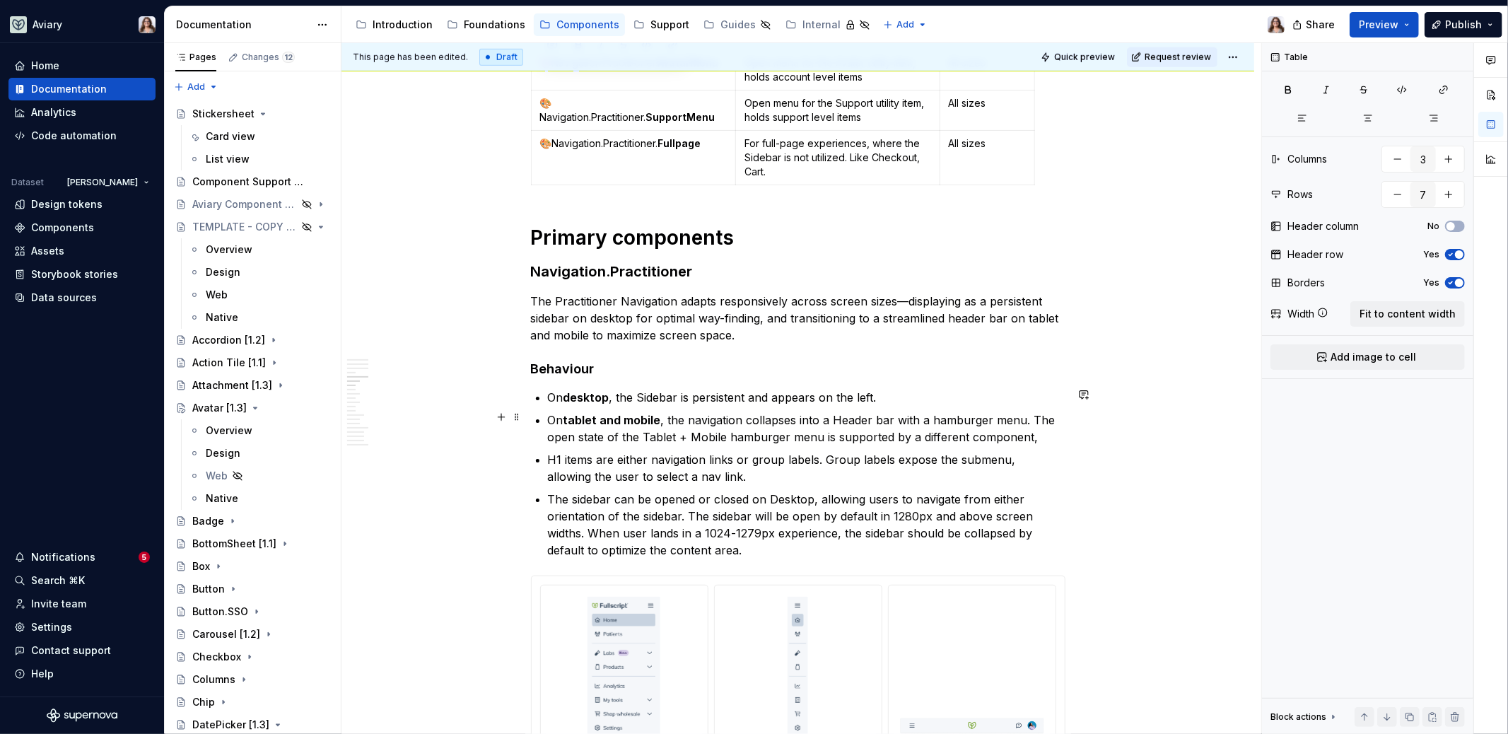
click at [1033, 437] on p "On tablet and mobile , the navigation collapses into a Header bar with a hambur…" at bounding box center [806, 428] width 517 height 34
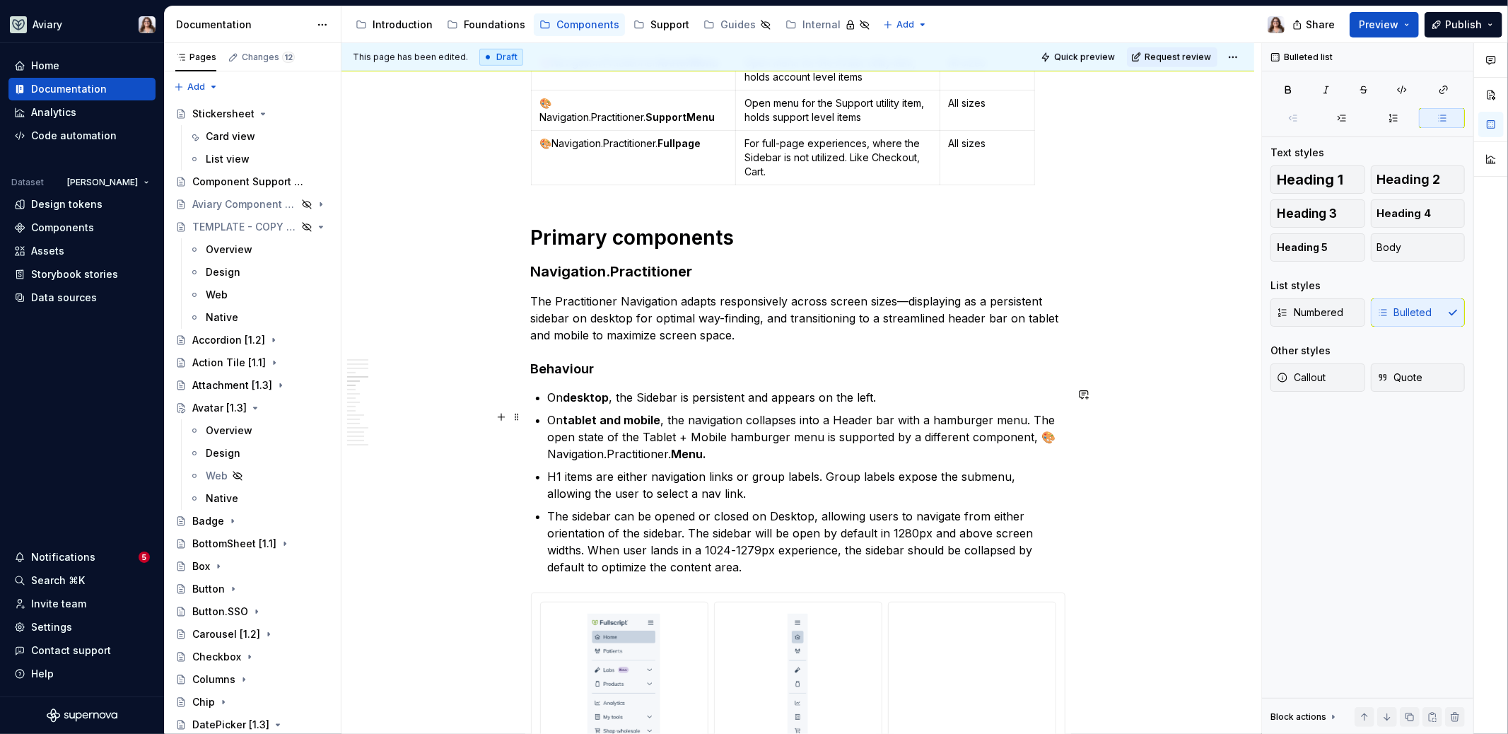
click at [681, 404] on ul "On desktop , the Sidebar is persistent and appears on the left. On tablet and m…" at bounding box center [806, 482] width 517 height 187
drag, startPoint x: 704, startPoint y: 450, endPoint x: 542, endPoint y: 454, distance: 161.9
click at [725, 449] on p "On tablet and mobile , the navigation collapses into a Header bar with a hambur…" at bounding box center [806, 436] width 517 height 51
drag, startPoint x: 710, startPoint y: 454, endPoint x: 544, endPoint y: 452, distance: 165.4
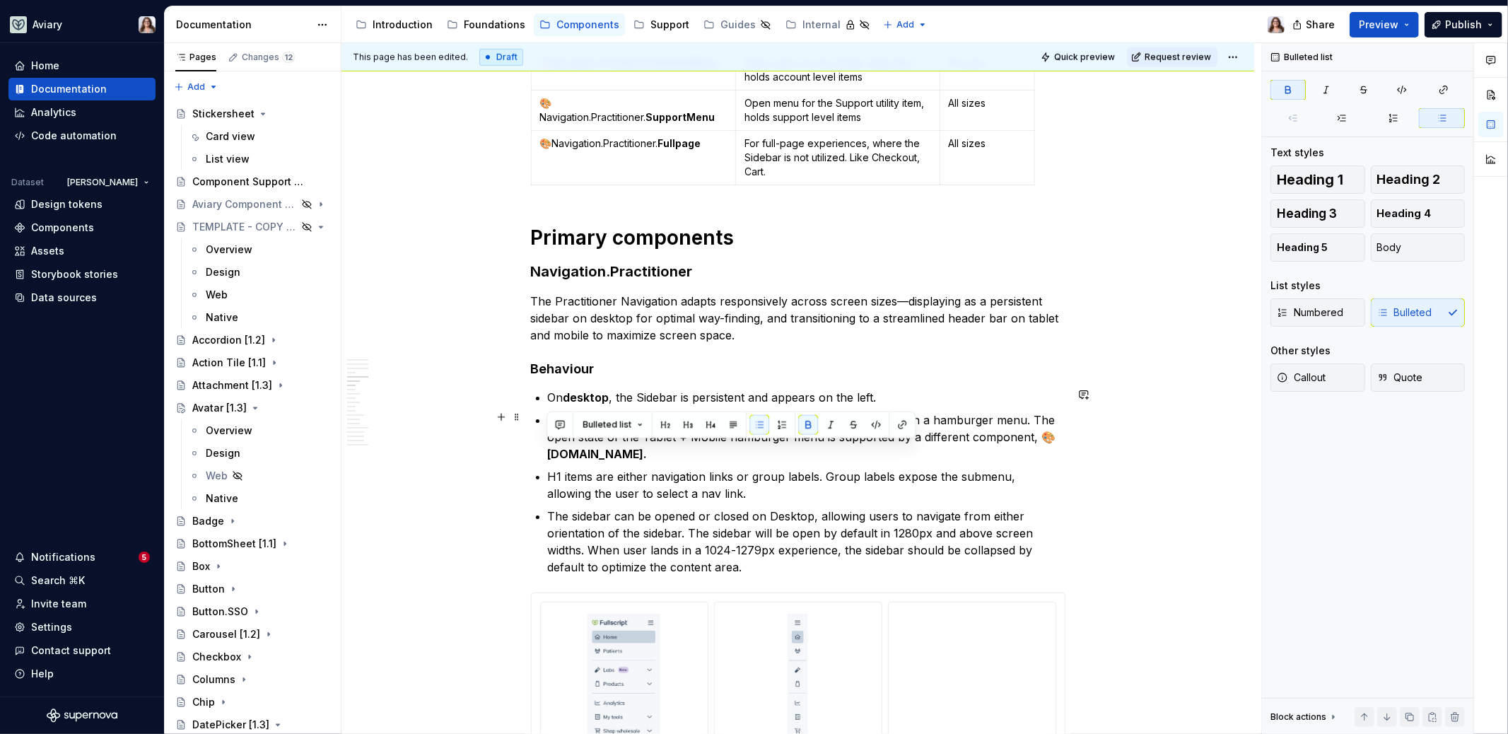
click at [712, 454] on p "On tablet and mobile , the navigation collapses into a Header bar with a hambur…" at bounding box center [806, 436] width 517 height 51
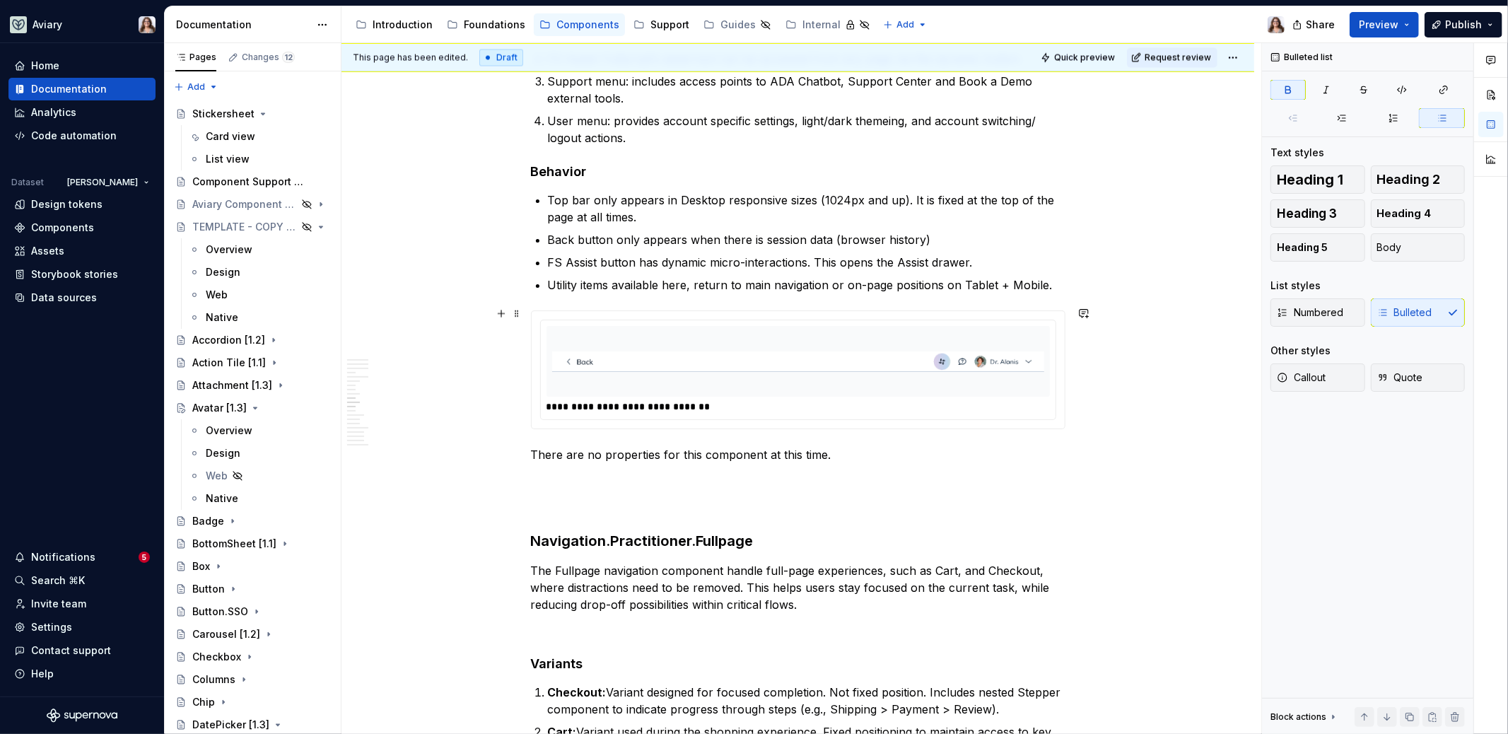
scroll to position [2534, 0]
click at [842, 450] on p "There are no properties for this component at this time." at bounding box center [798, 451] width 534 height 17
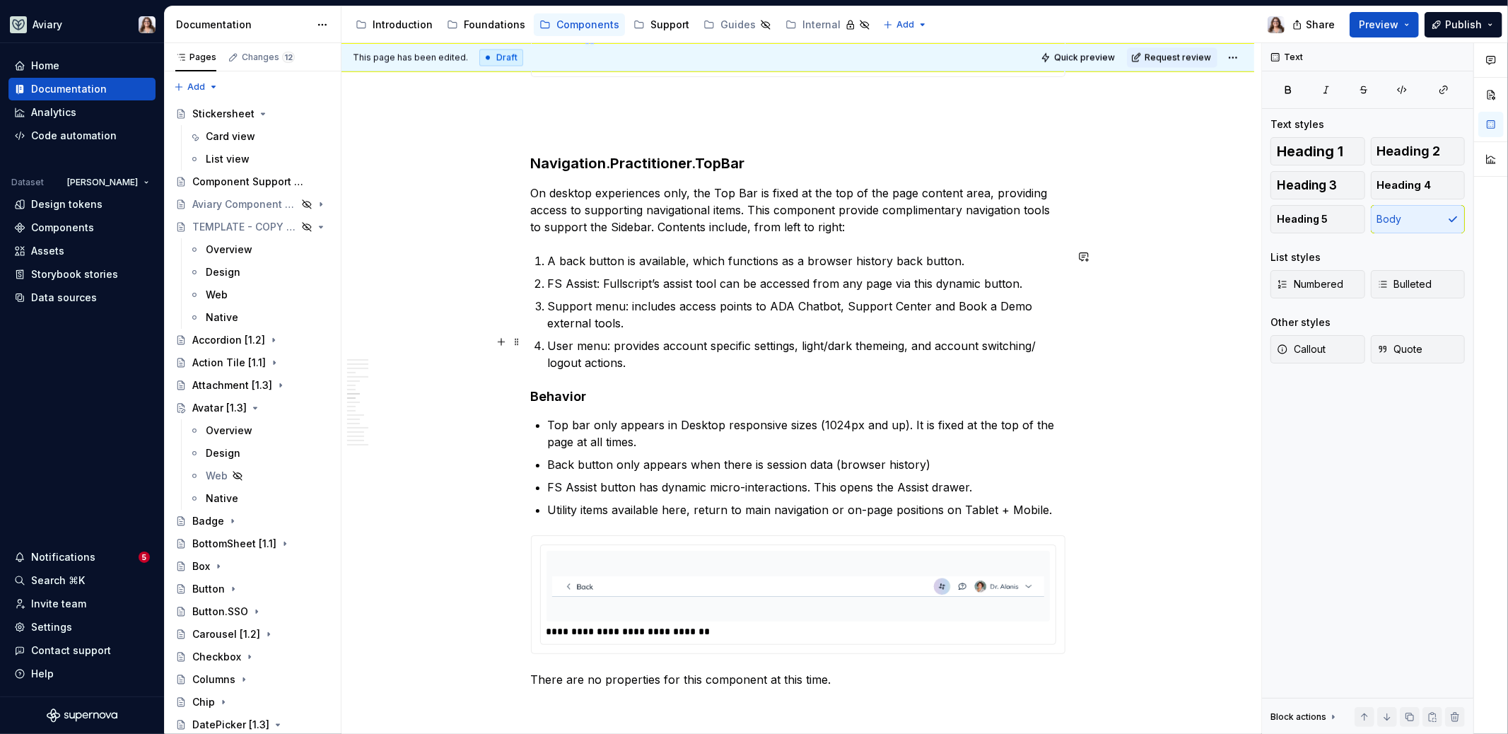
scroll to position [2304, 0]
click at [919, 192] on p "On desktop experiences only, the Top Bar is fixed at the top of the page conten…" at bounding box center [798, 212] width 534 height 51
click at [941, 222] on p "On desktop experiences only, the Top Bar is fixed at the top of the page within…" at bounding box center [798, 212] width 534 height 51
click at [930, 208] on p "On desktop experiences only, the Top Bar is fixed at the top of the page within…" at bounding box center [798, 212] width 534 height 51
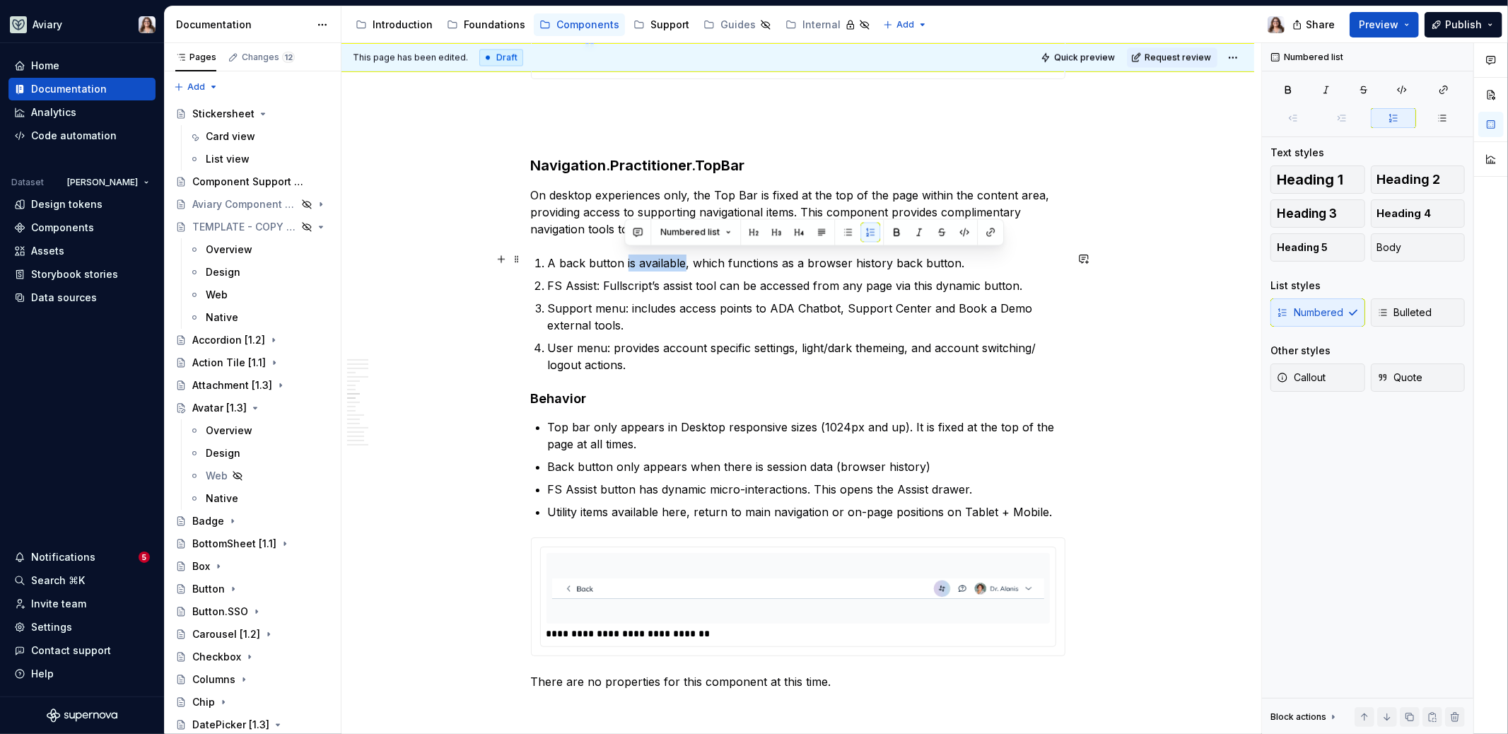
drag, startPoint x: 625, startPoint y: 259, endPoint x: 683, endPoint y: 256, distance: 58.7
click at [683, 256] on p "A back button is available, which functions as a browser history back button." at bounding box center [806, 262] width 517 height 17
click at [901, 257] on p "A back button, which functions as a browser history back button." at bounding box center [806, 262] width 517 height 17
click at [624, 259] on p "A back button, which functions as a browser history back button." at bounding box center [806, 262] width 517 height 17
drag, startPoint x: 561, startPoint y: 256, endPoint x: 543, endPoint y: 257, distance: 17.7
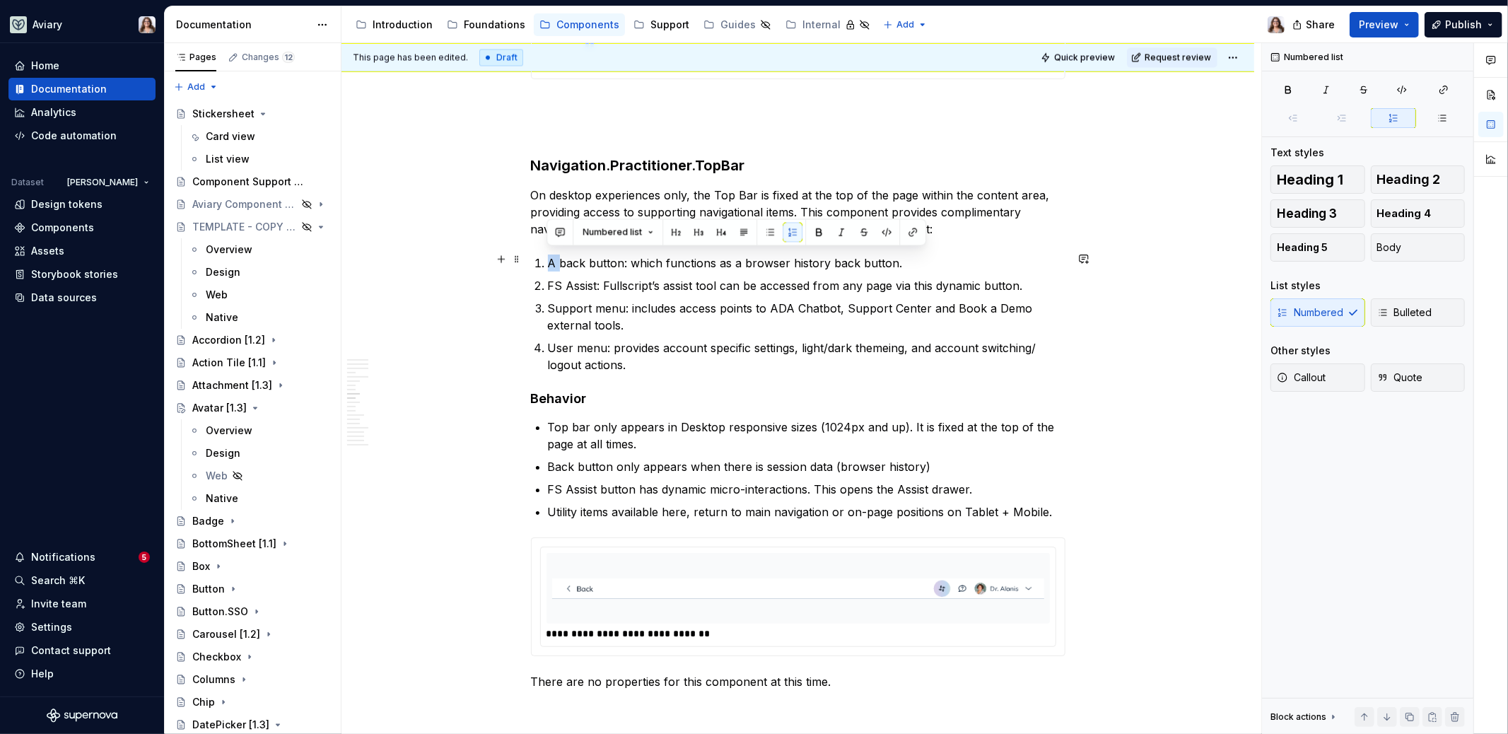
click at [548, 257] on li "A back button: which functions as a browser history back button." at bounding box center [806, 262] width 517 height 17
click at [893, 254] on p "Bback button: which functions as a browser history back button." at bounding box center [806, 262] width 517 height 17
click at [649, 357] on p "User menu: provides account specific settings, light/dark themeing, and account…" at bounding box center [806, 356] width 517 height 34
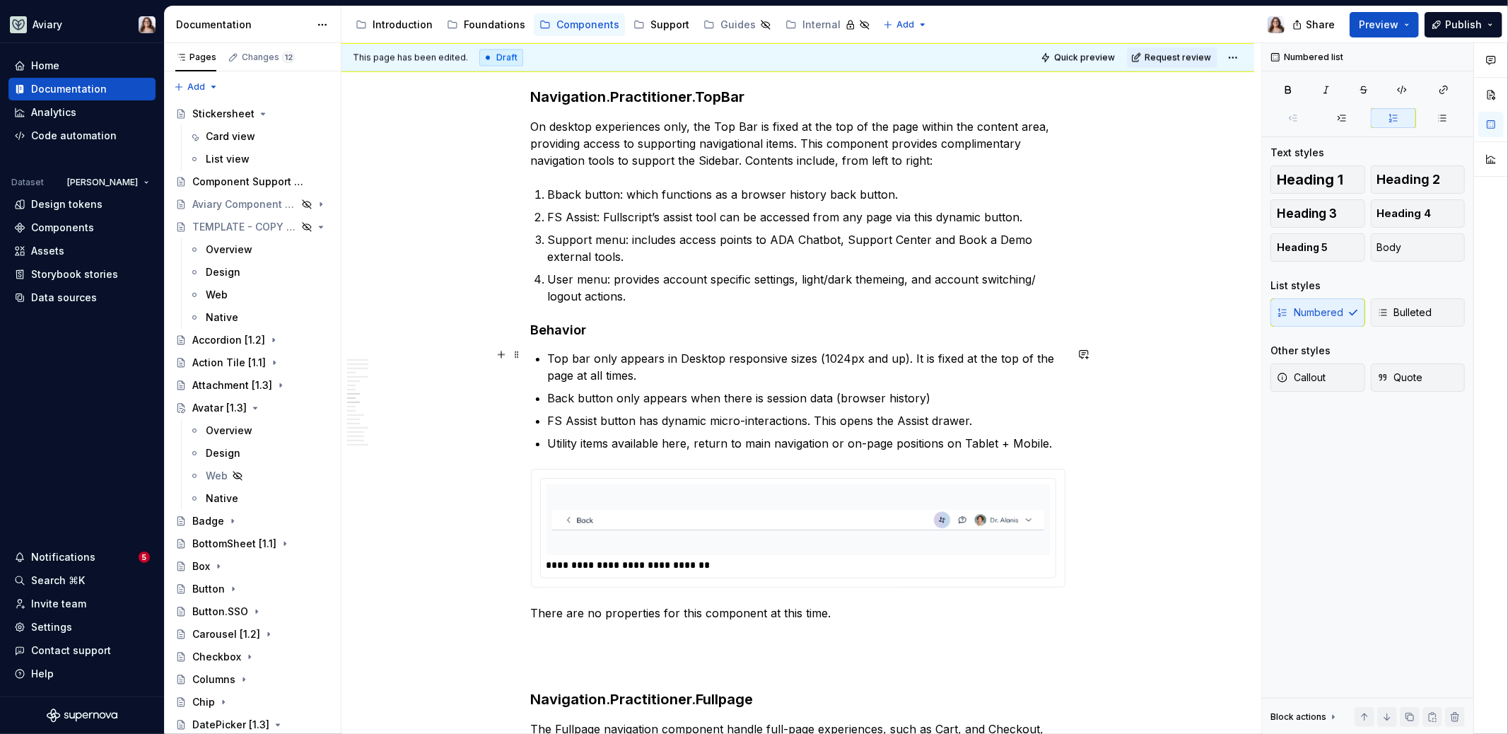
scroll to position [2376, 0]
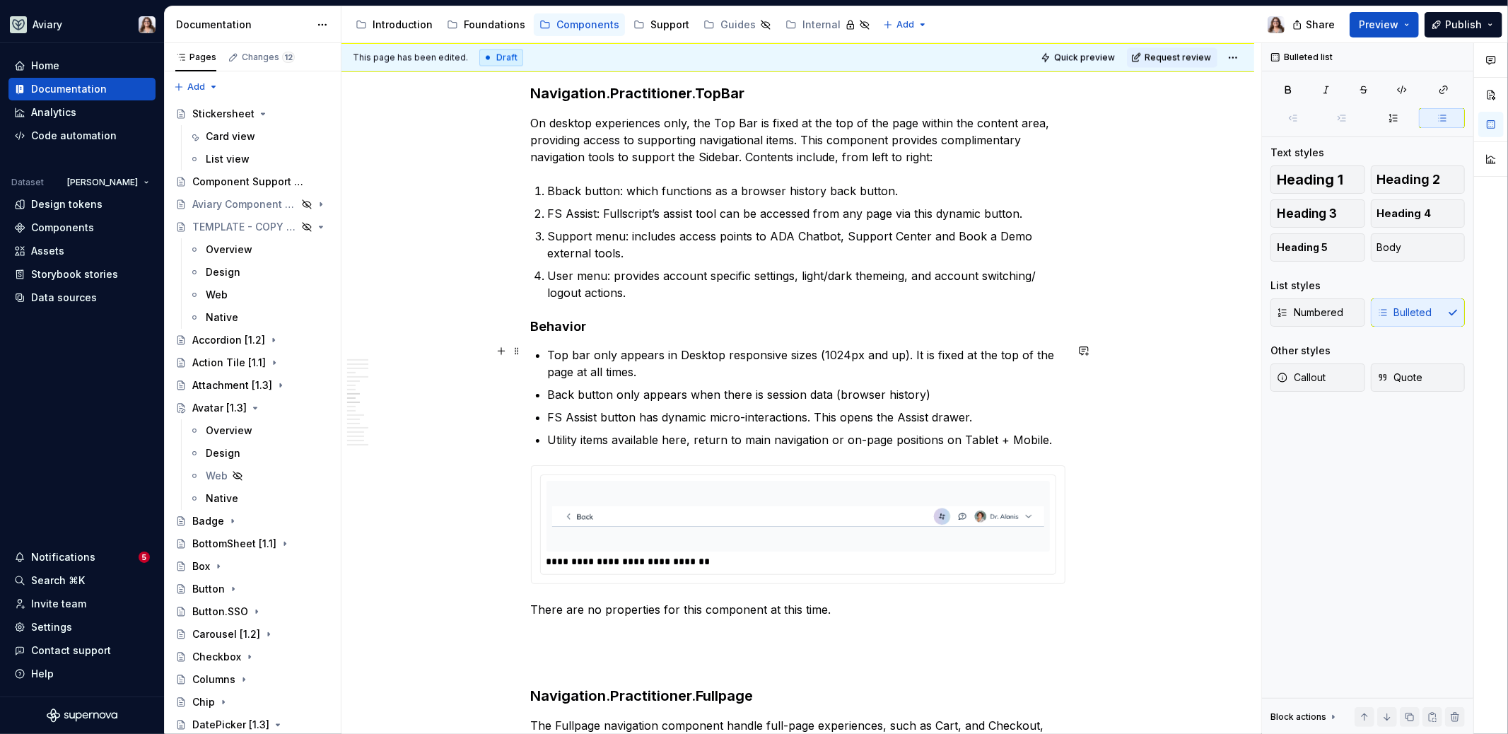
click at [653, 368] on p "Top bar only appears in Desktop responsive sizes (1024px and up). It is fixed a…" at bounding box center [806, 363] width 517 height 34
click at [633, 369] on p "Top bar only appears in Desktop responsive sizes (1024px and up). It is fixed a…" at bounding box center [806, 363] width 517 height 34
click at [791, 363] on p "Top bar only appears in Desktop responsive sizes (1024px and up). It is fixed a…" at bounding box center [806, 363] width 517 height 34
click at [1050, 433] on p "Utility items available here, return to main navigation or on-page positions on…" at bounding box center [806, 439] width 517 height 17
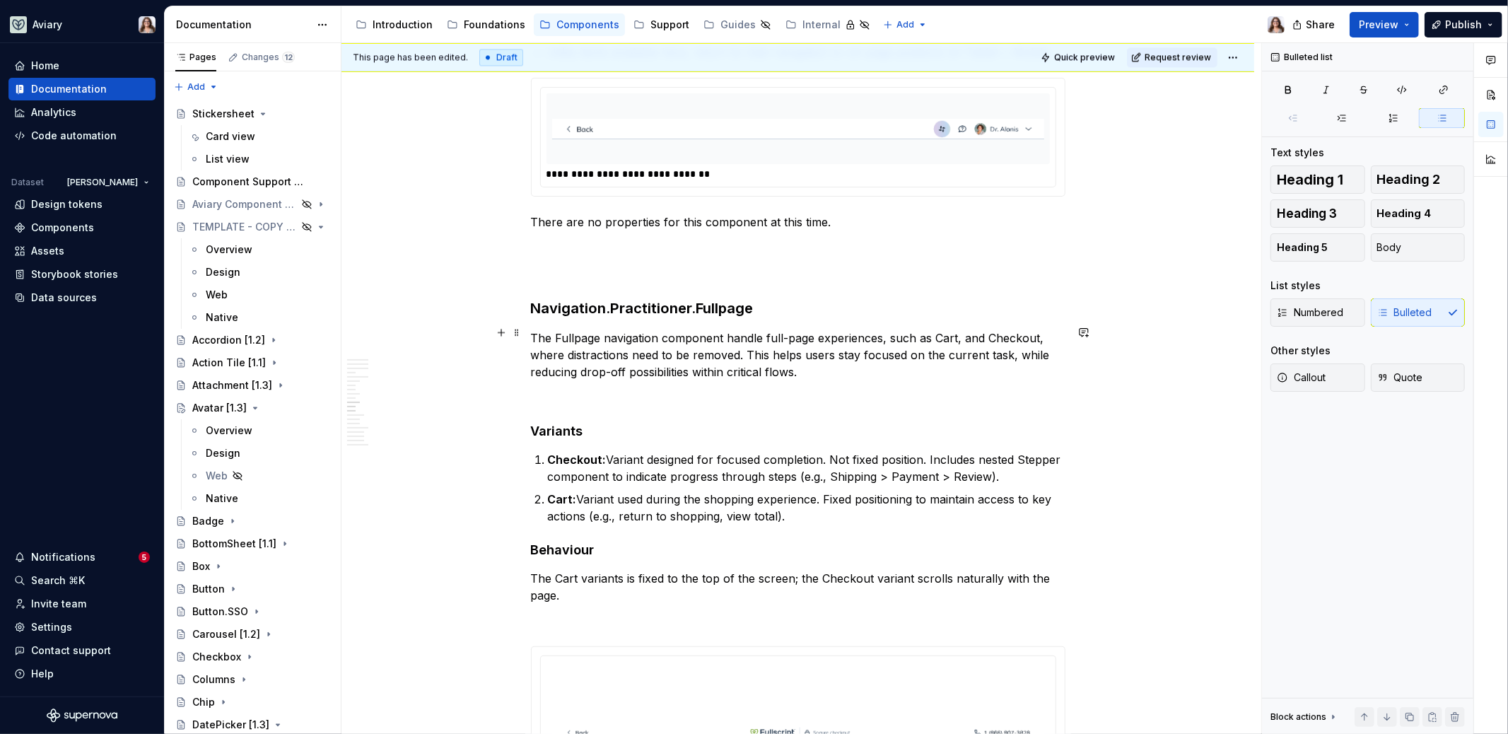
scroll to position [2766, 0]
click at [741, 261] on p at bounding box center [798, 269] width 534 height 17
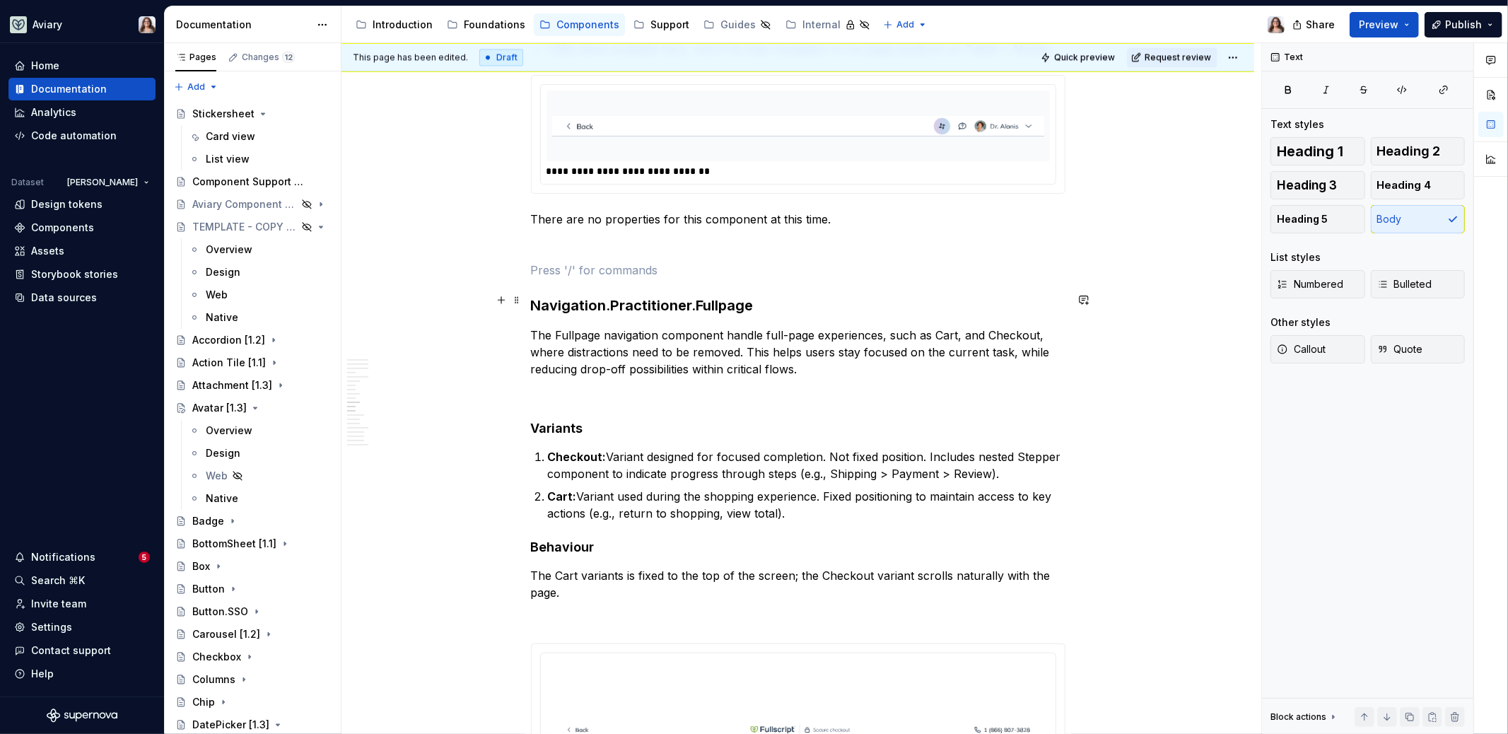
click at [760, 300] on h3 "Navigation.Practitioner.Fullpage" at bounding box center [798, 305] width 534 height 20
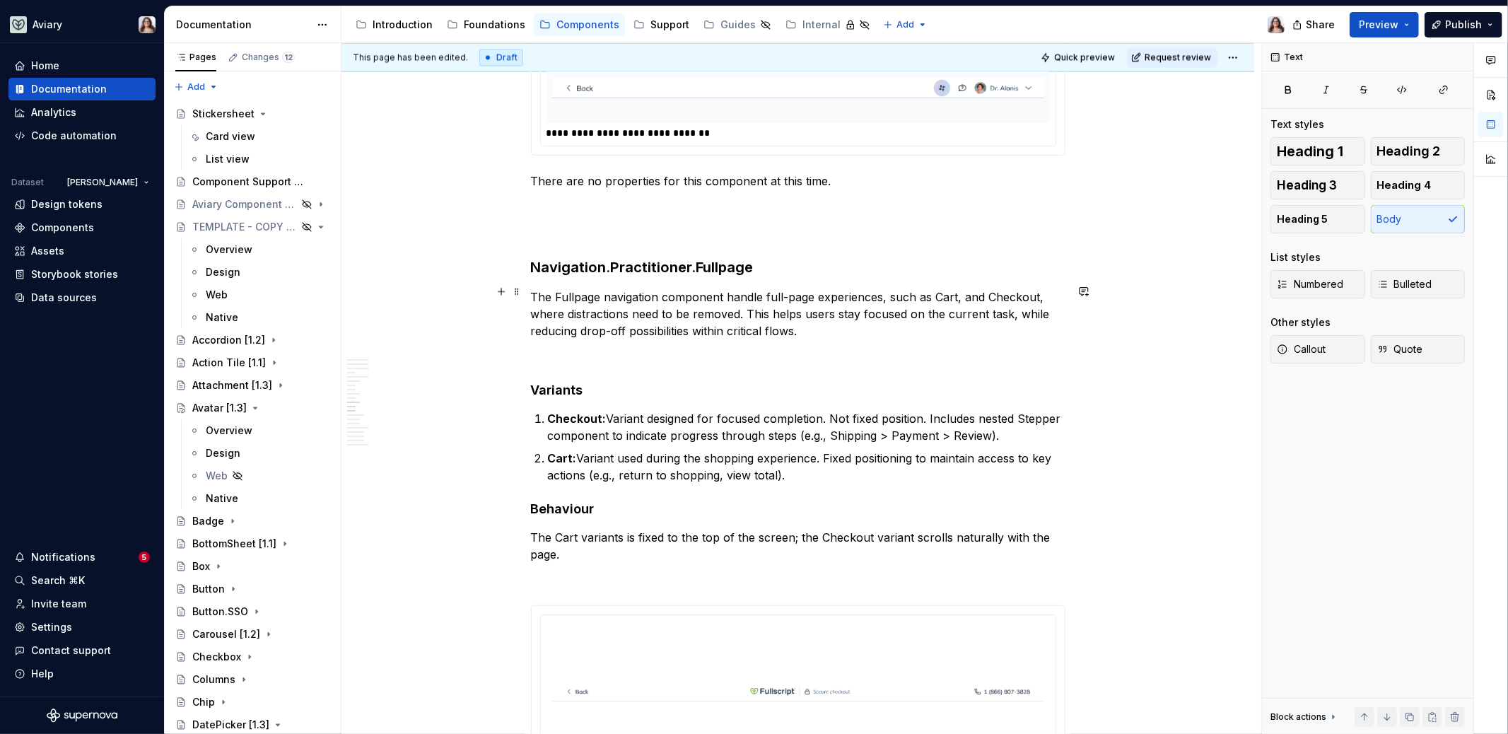
click at [806, 328] on p "The Fullpage navigation component handle full-page experiences, such as Cart, a…" at bounding box center [798, 313] width 534 height 51
click at [759, 291] on p "The Fullpage navigation component handle full-page experiences, such as Cart, a…" at bounding box center [798, 313] width 534 height 51
click at [824, 327] on p "The Fullpage navigation component handles full-page experiences, such as Cart, …" at bounding box center [798, 313] width 534 height 51
click at [563, 351] on p at bounding box center [798, 356] width 534 height 17
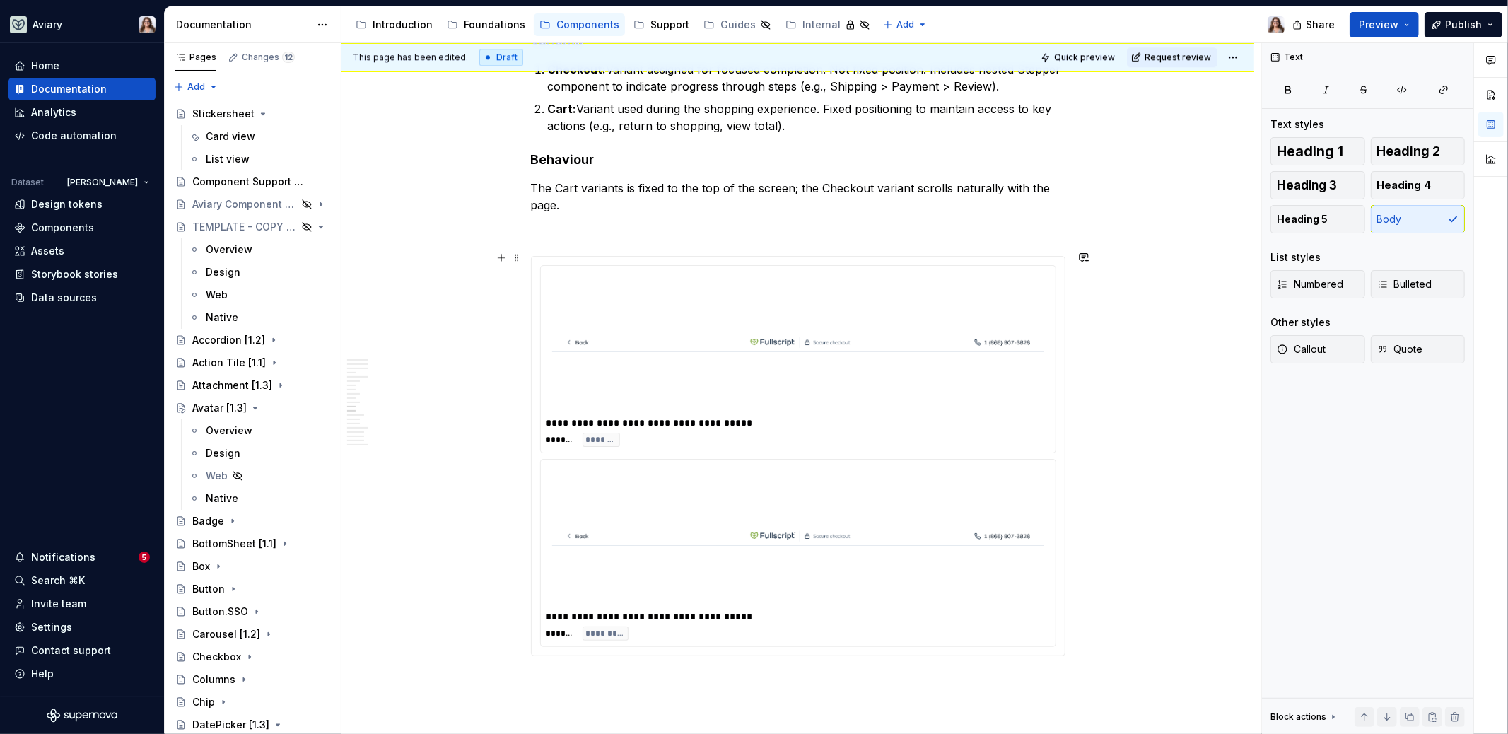
scroll to position [3161, 0]
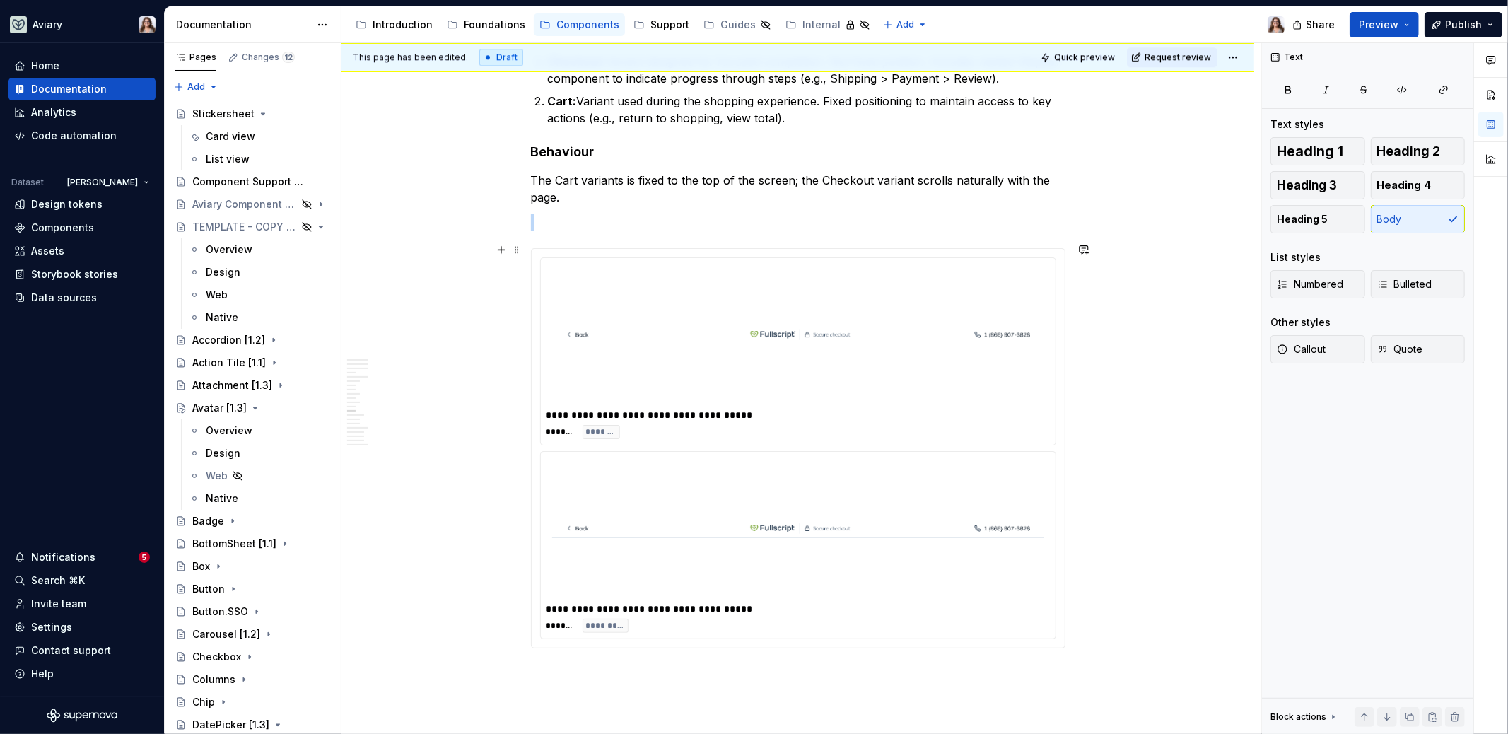
click at [678, 369] on img at bounding box center [798, 334] width 492 height 130
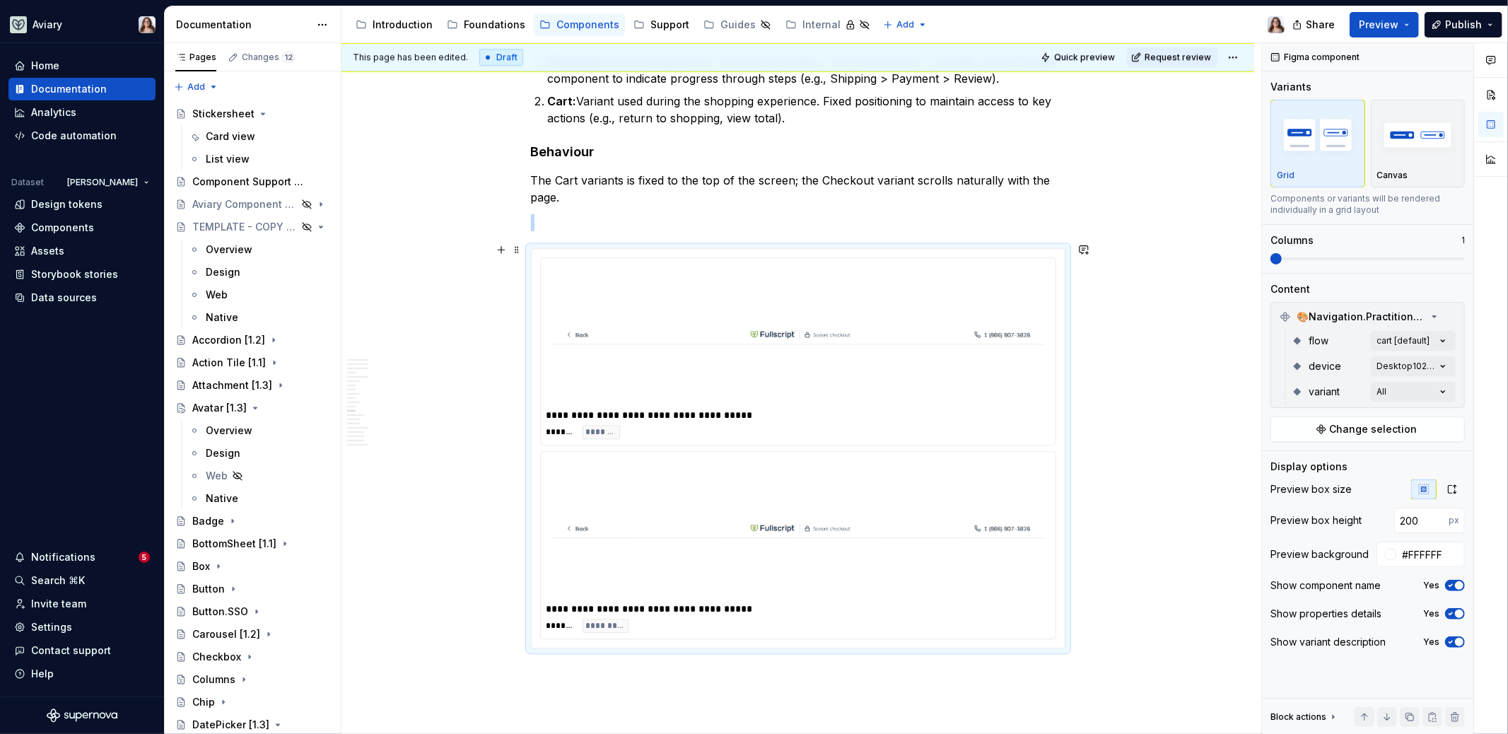
scroll to position [2955, 0]
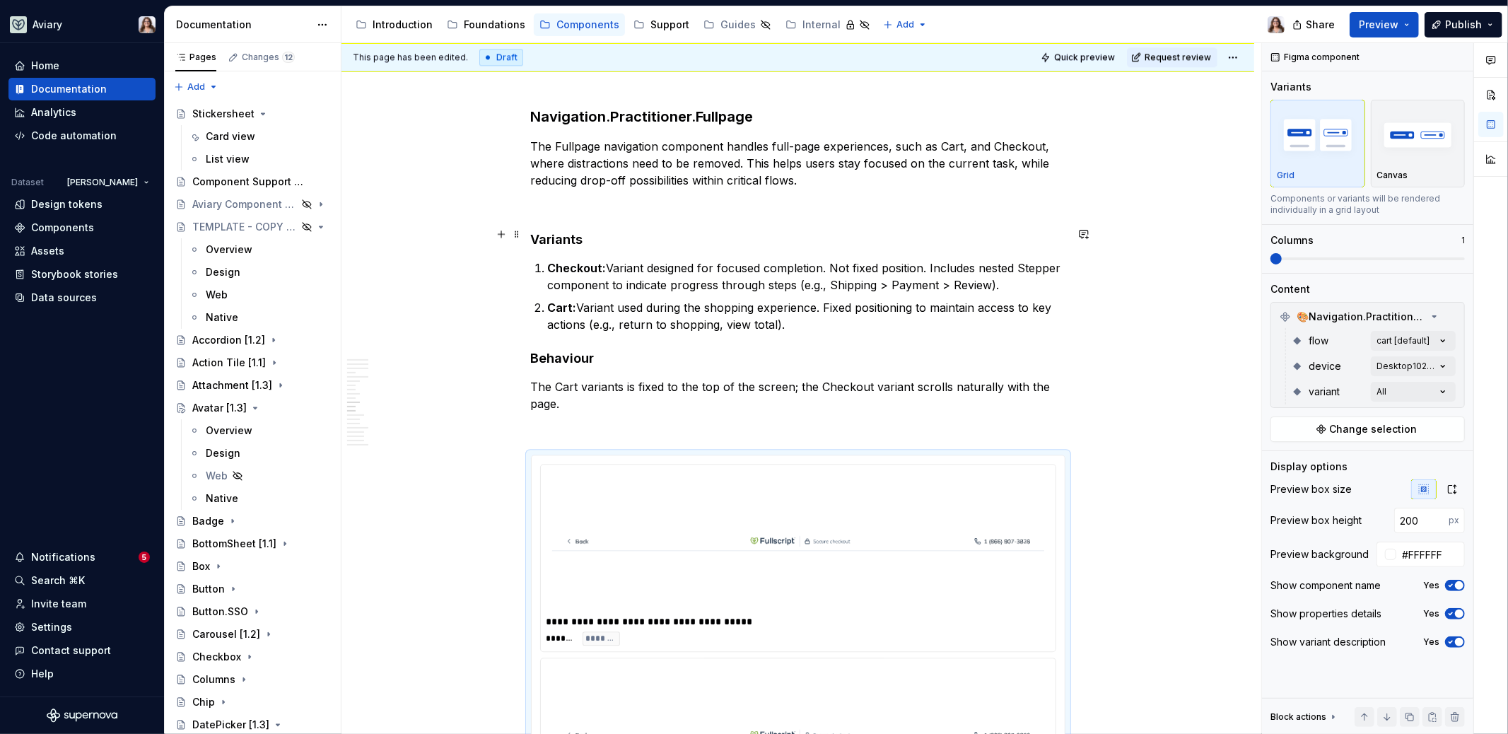
click at [589, 233] on h4 "Variants" at bounding box center [798, 239] width 534 height 17
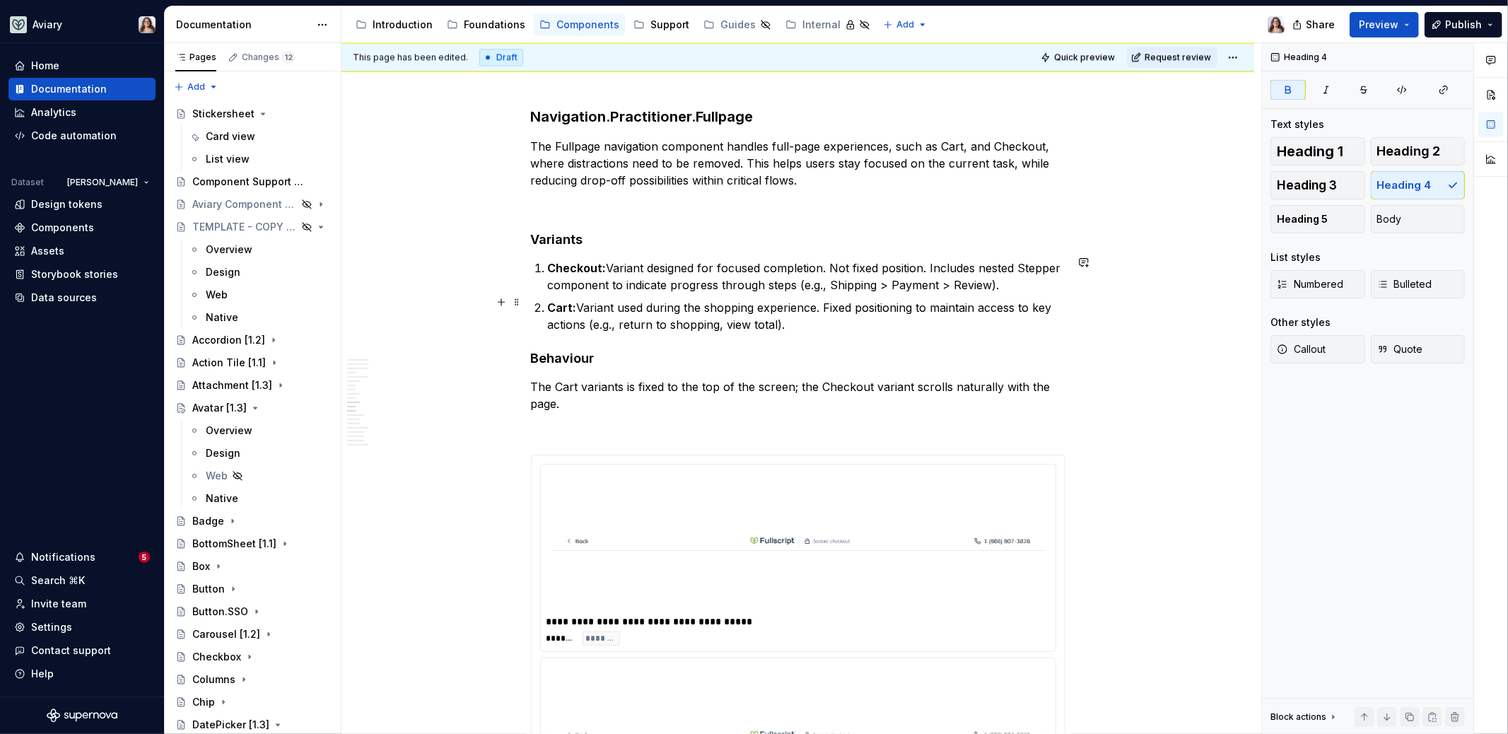
click at [787, 321] on p "Cart: Variant used during the shopping experience. Fixed positioning to maintai…" at bounding box center [806, 316] width 517 height 34
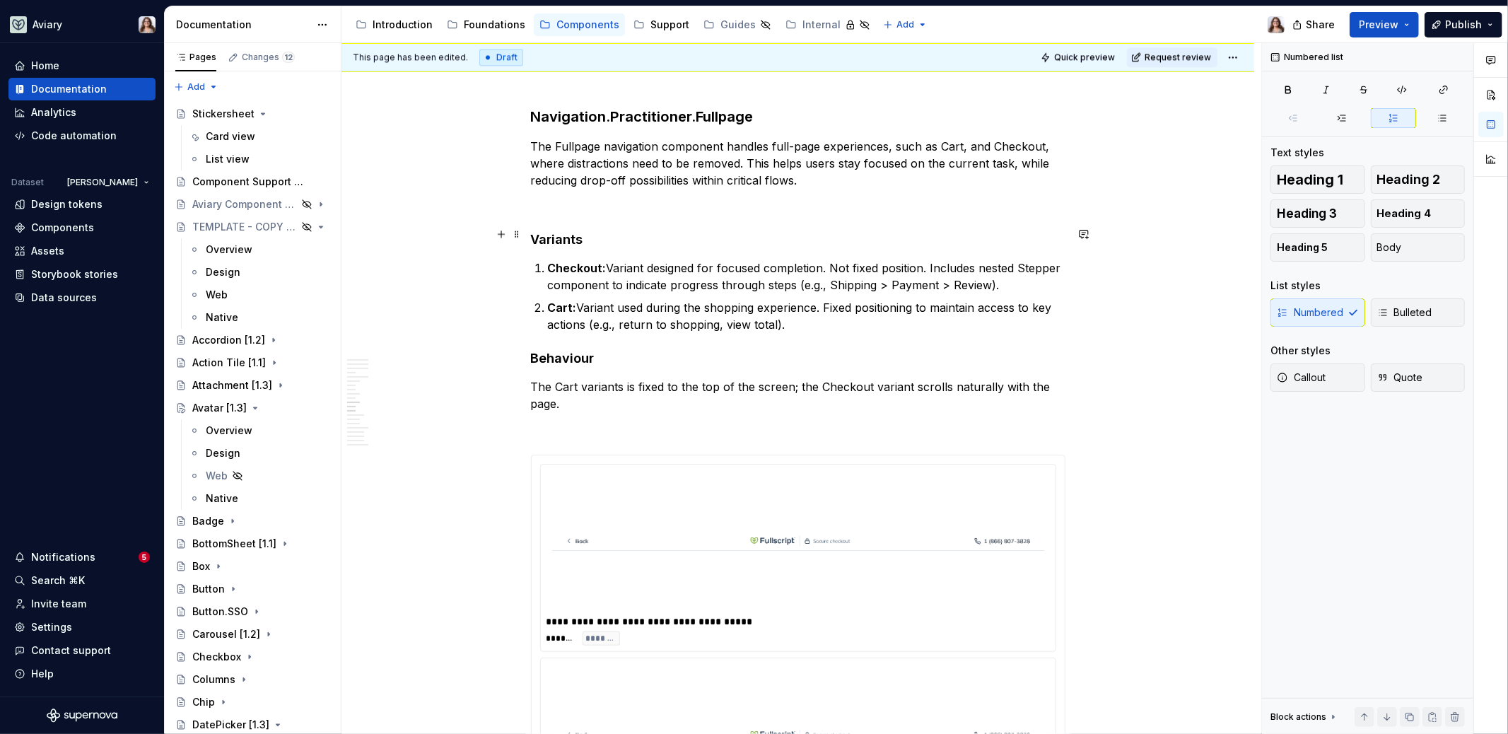
click at [608, 236] on h4 "Variants" at bounding box center [798, 239] width 534 height 17
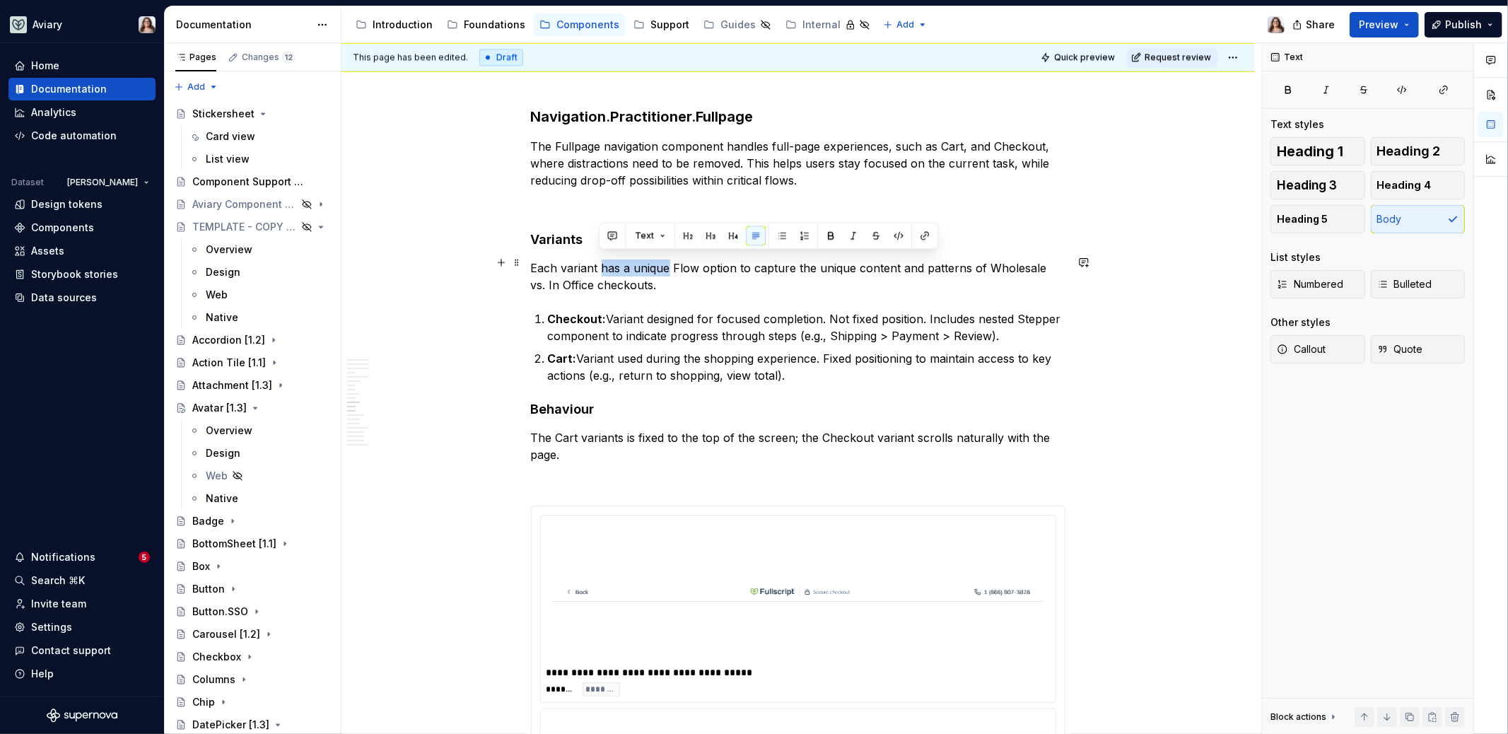
drag, startPoint x: 668, startPoint y: 262, endPoint x: 602, endPoint y: 254, distance: 66.2
click at [602, 259] on p "Each variant has a unique Flow option to capture the unique content and pattern…" at bounding box center [798, 276] width 534 height 34
click at [629, 274] on p "Each variant has a unique Flow option to capture the unique content and pattern…" at bounding box center [798, 276] width 534 height 34
drag, startPoint x: 651, startPoint y: 278, endPoint x: 599, endPoint y: 257, distance: 55.8
click at [599, 259] on p "Each variant has a unique Flow option to capture the unique content and pattern…" at bounding box center [798, 276] width 534 height 34
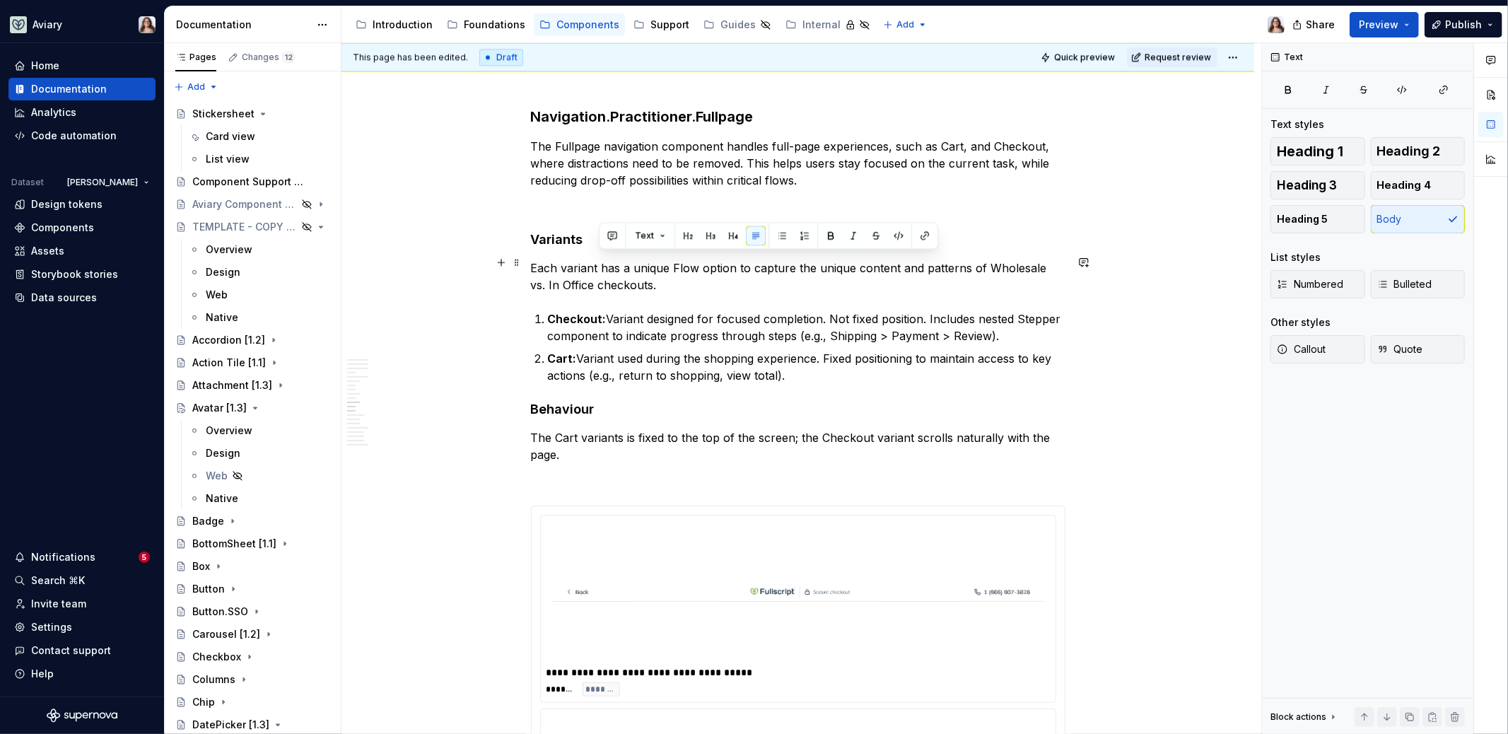
click at [716, 266] on p "Each variant has a unique Flow option to capture the unique content and pattern…" at bounding box center [798, 276] width 534 height 34
drag, startPoint x: 792, startPoint y: 259, endPoint x: 618, endPoint y: 264, distance: 173.9
click at [619, 264] on p "Each variant has a unique Flow option to capture the unique content and pattern…" at bounding box center [798, 276] width 534 height 34
click at [640, 278] on p "Each variant has a unique Flow option to capture the unique content and pattern…" at bounding box center [798, 276] width 534 height 34
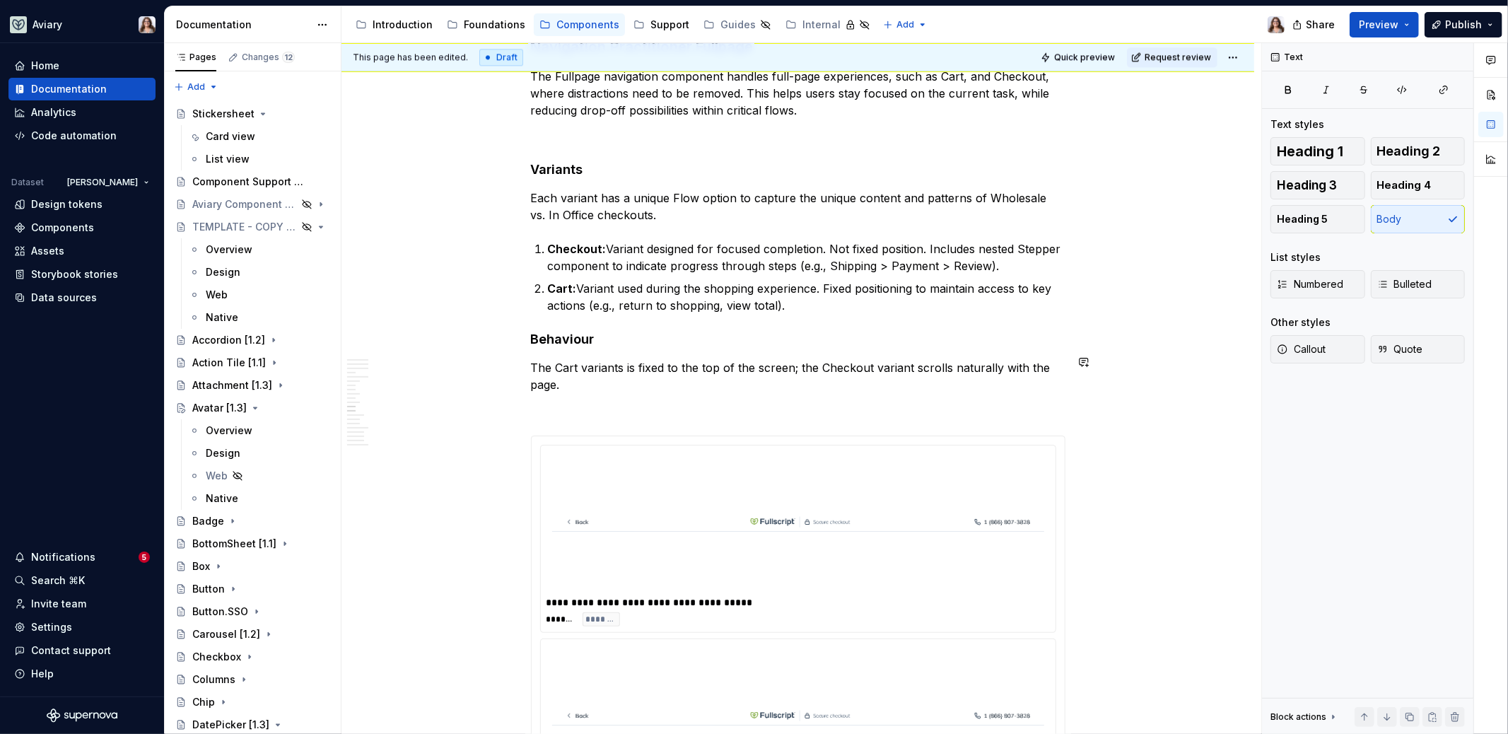
scroll to position [3035, 0]
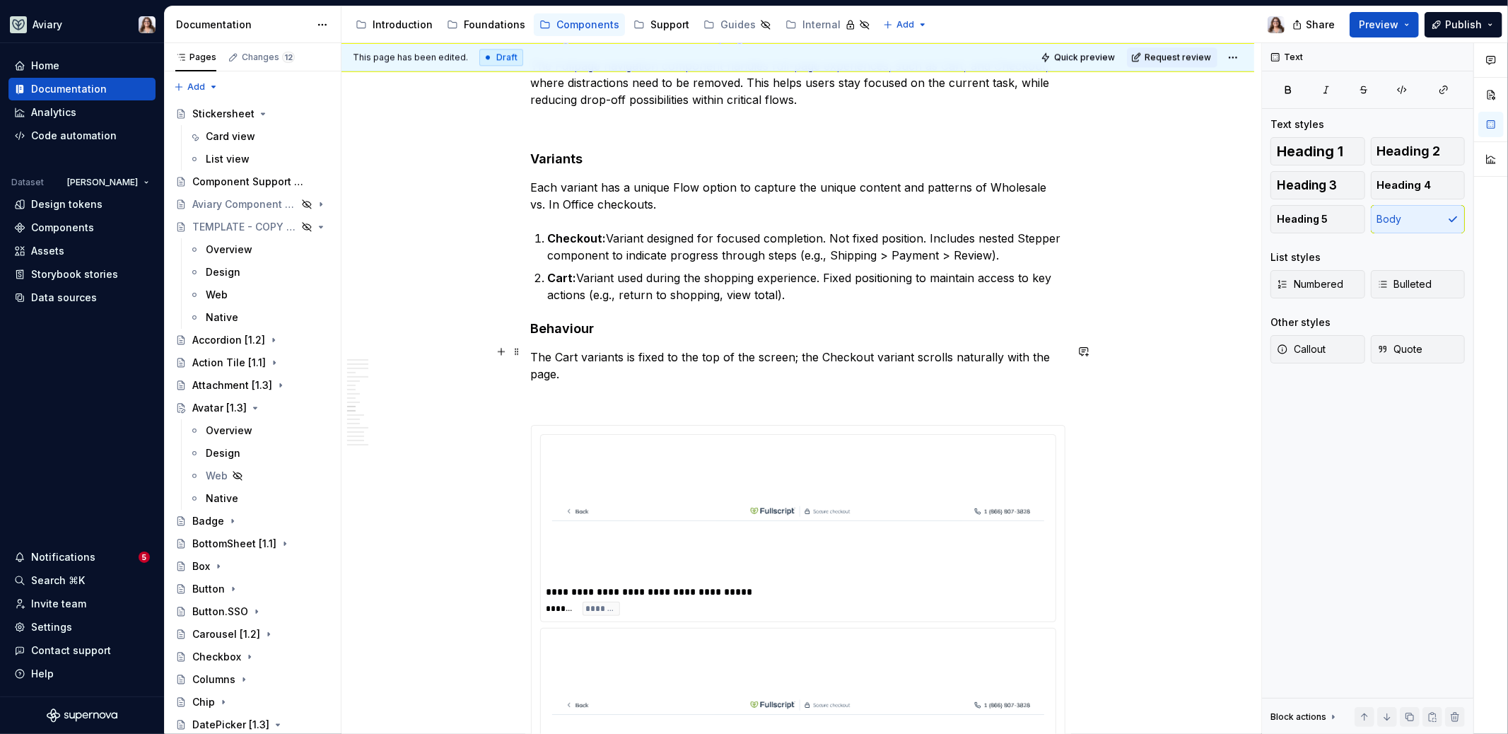
click at [592, 372] on p "The Cart variants is fixed to the top of the screen; the Checkout variant scrol…" at bounding box center [798, 365] width 534 height 34
click at [620, 351] on p "The Cart variants is fixed to the top of the screen; the Checkout variant scrol…" at bounding box center [798, 365] width 534 height 34
click at [531, 349] on p "The Cart variant is fixed to the top of the screen; the Checkout variant scroll…" at bounding box center [798, 365] width 534 height 34
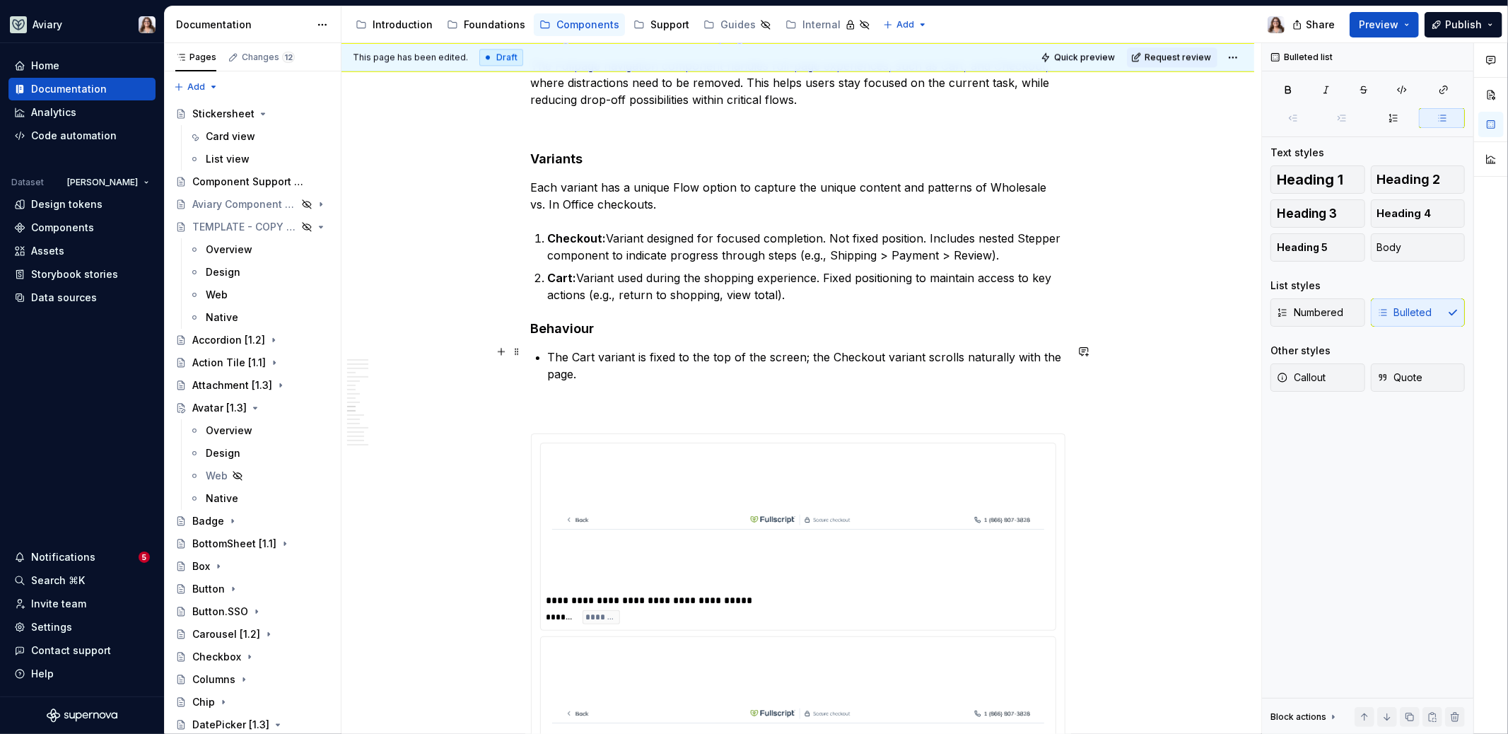
click at [578, 363] on p "The Cart variant is fixed to the top of the screen; the Checkout variant scroll…" at bounding box center [806, 365] width 517 height 34
click at [548, 348] on p "The Cart variant is fixed to the top of the screen; the Checkout variant scroll…" at bounding box center [806, 365] width 517 height 34
click at [647, 370] on p "Position: The Cart variant is fixed to the top of the screen; the Checkout vari…" at bounding box center [806, 365] width 517 height 34
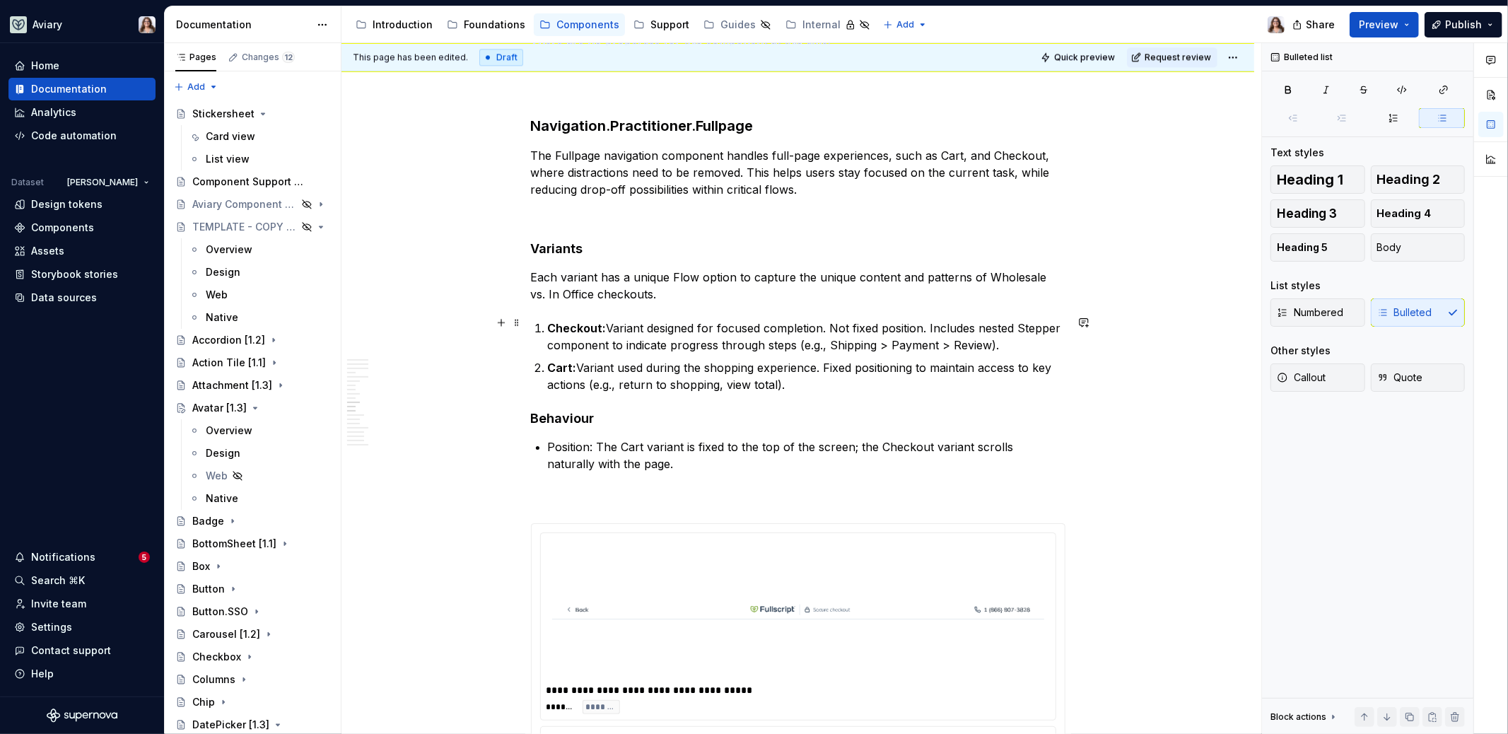
scroll to position [2927, 0]
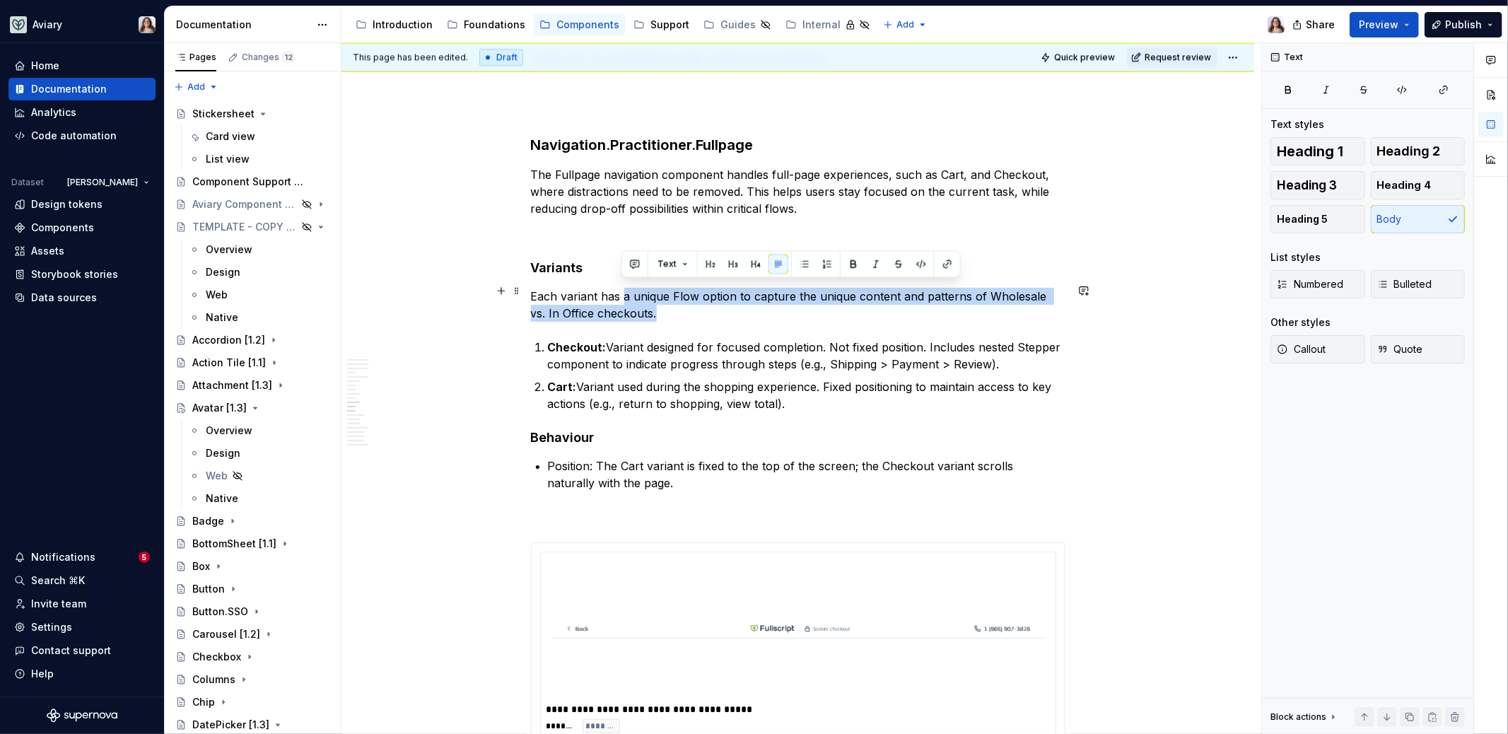
drag, startPoint x: 640, startPoint y: 309, endPoint x: 623, endPoint y: 288, distance: 27.1
click at [623, 288] on p "Each variant has a unique Flow option to capture the unique content and pattern…" at bounding box center [798, 305] width 534 height 34
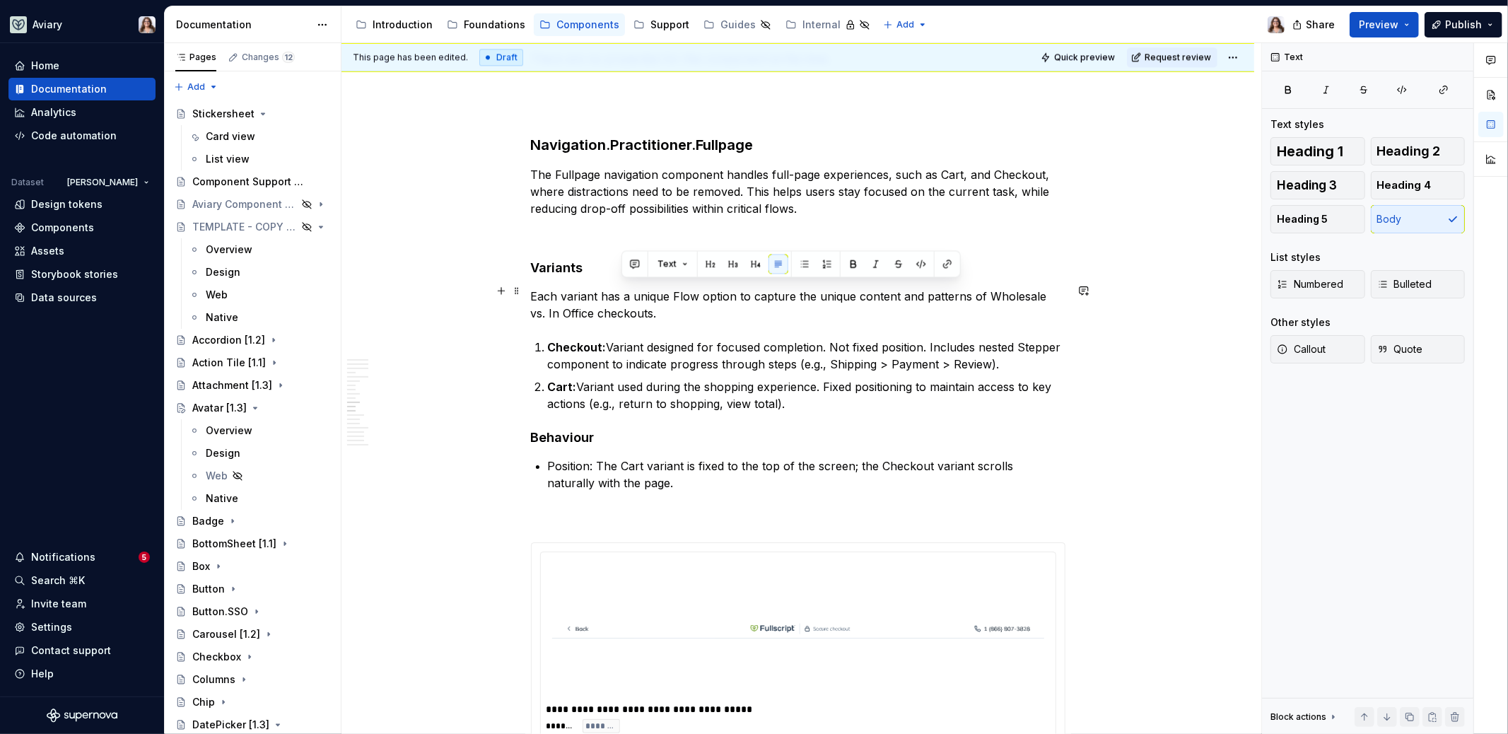
click at [637, 288] on p "Each variant has a unique Flow option to capture the unique content and pattern…" at bounding box center [798, 305] width 534 height 34
drag, startPoint x: 668, startPoint y: 293, endPoint x: 623, endPoint y: 293, distance: 45.2
click at [623, 293] on p "Each variant has a unique Flow option to capture the unique content and pattern…" at bounding box center [798, 305] width 534 height 34
click at [667, 307] on p "Each variant has 2 Flow option to capture the unique content and patterns of Wh…" at bounding box center [798, 305] width 534 height 34
click at [690, 292] on p "Each variant has 2 Flow option to capture the unique content and patterns of Wh…" at bounding box center [798, 305] width 534 height 34
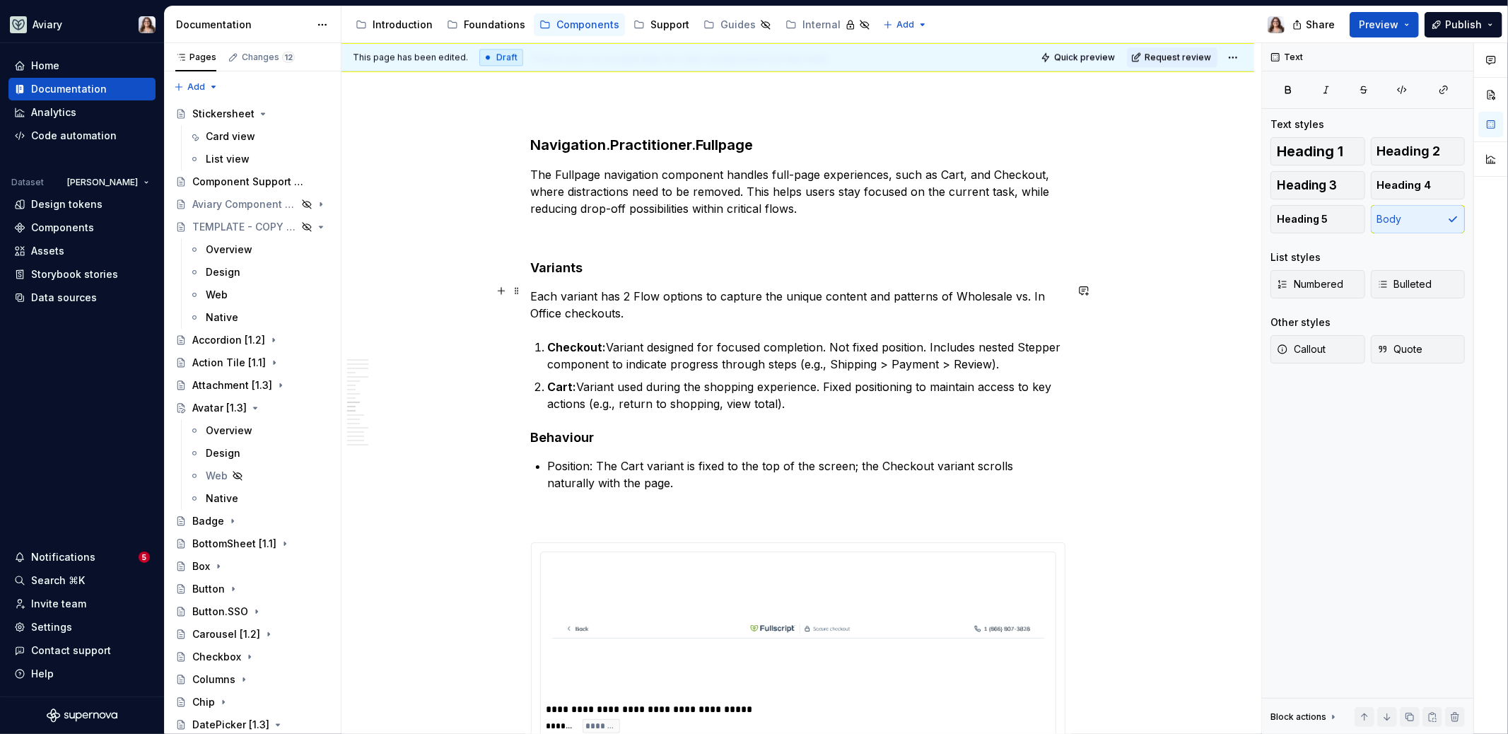
click at [633, 306] on p "Each variant has 2 Flow options to capture the unique content and patterns of W…" at bounding box center [798, 305] width 534 height 34
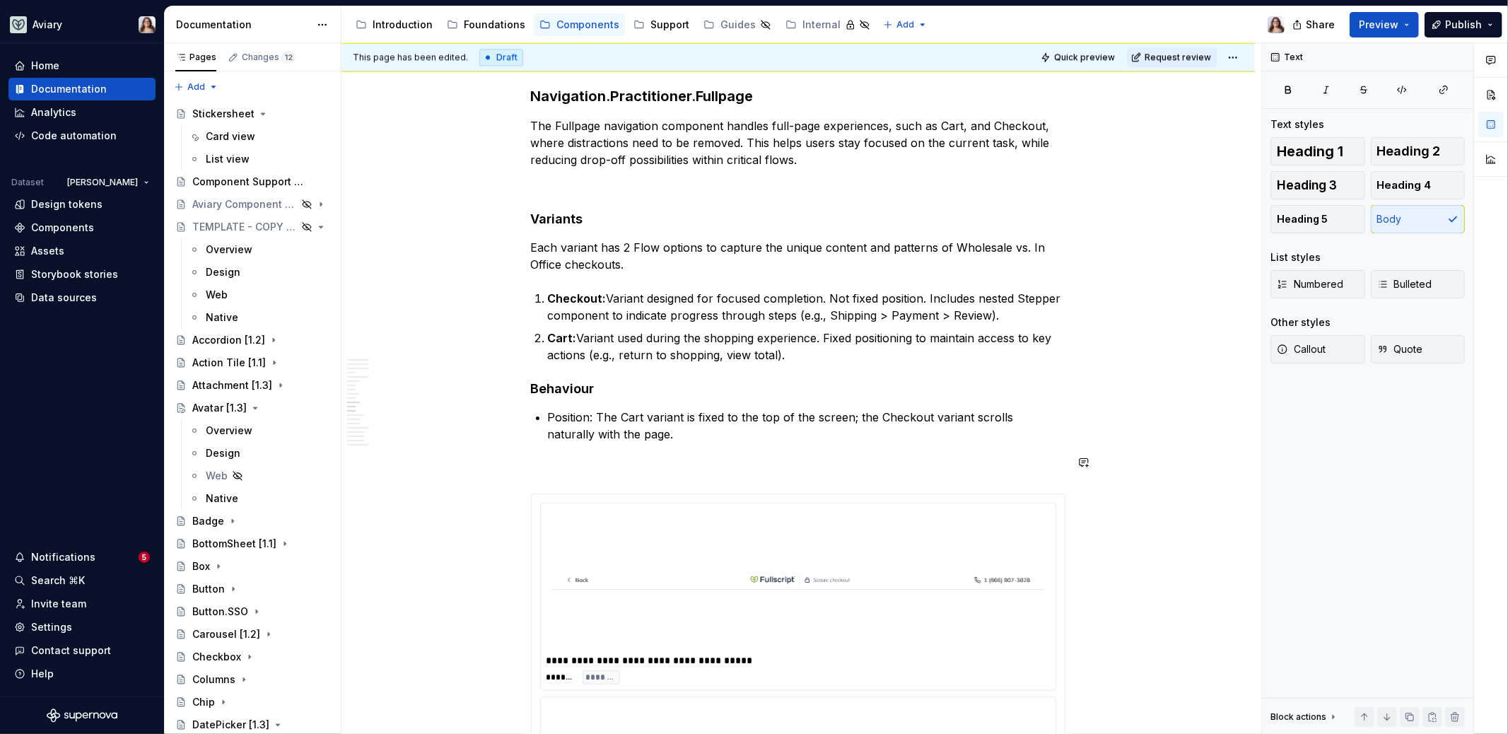
scroll to position [2977, 0]
click at [799, 345] on p "Cart: Variant used during the shopping experience. Fixed positioning to maintai…" at bounding box center [806, 345] width 517 height 34
click at [640, 261] on p "Each variant has 2 Flow options to capture the unique content and patterns of W…" at bounding box center [798, 254] width 534 height 34
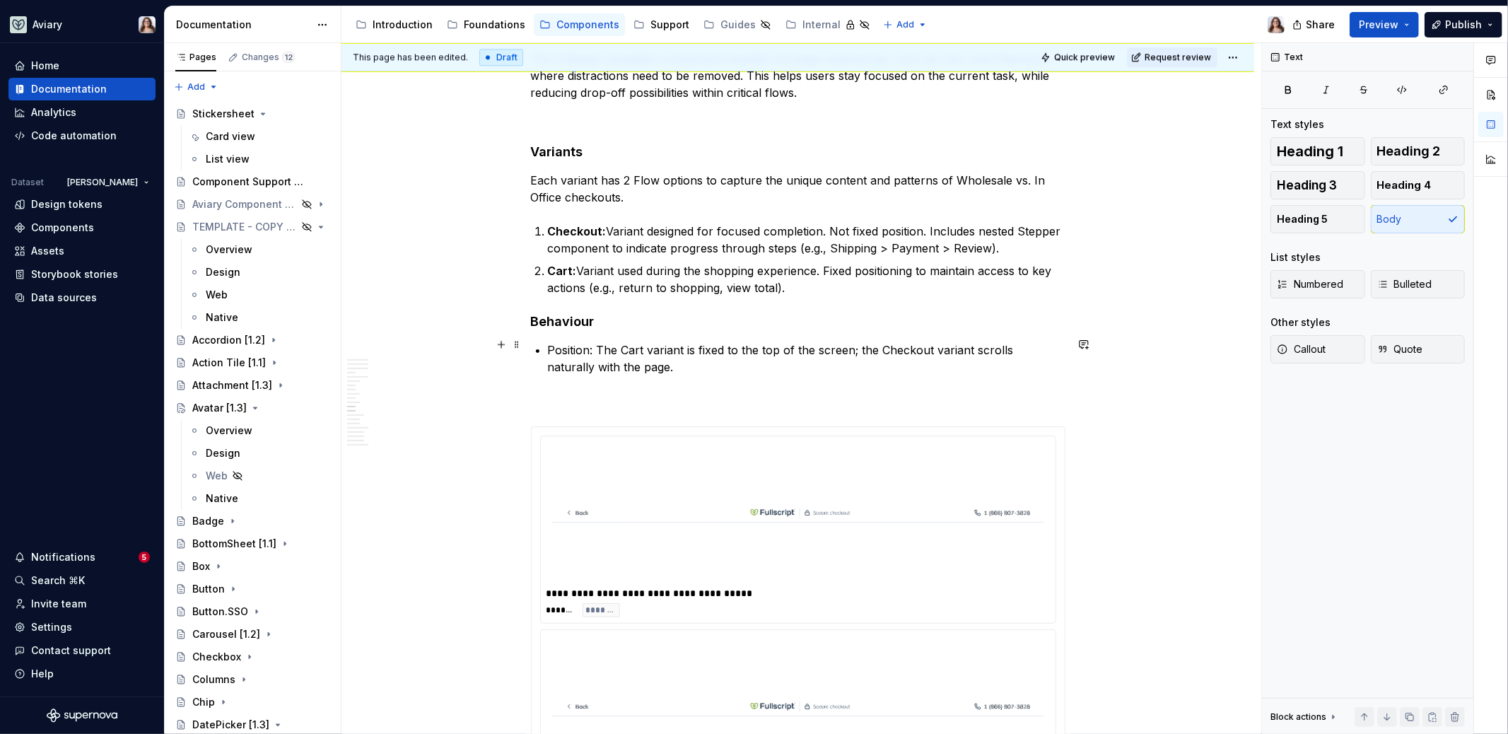
click at [637, 358] on p "Position: The Cart variant is fixed to the top of the screen; the Checkout vari…" at bounding box center [806, 358] width 517 height 34
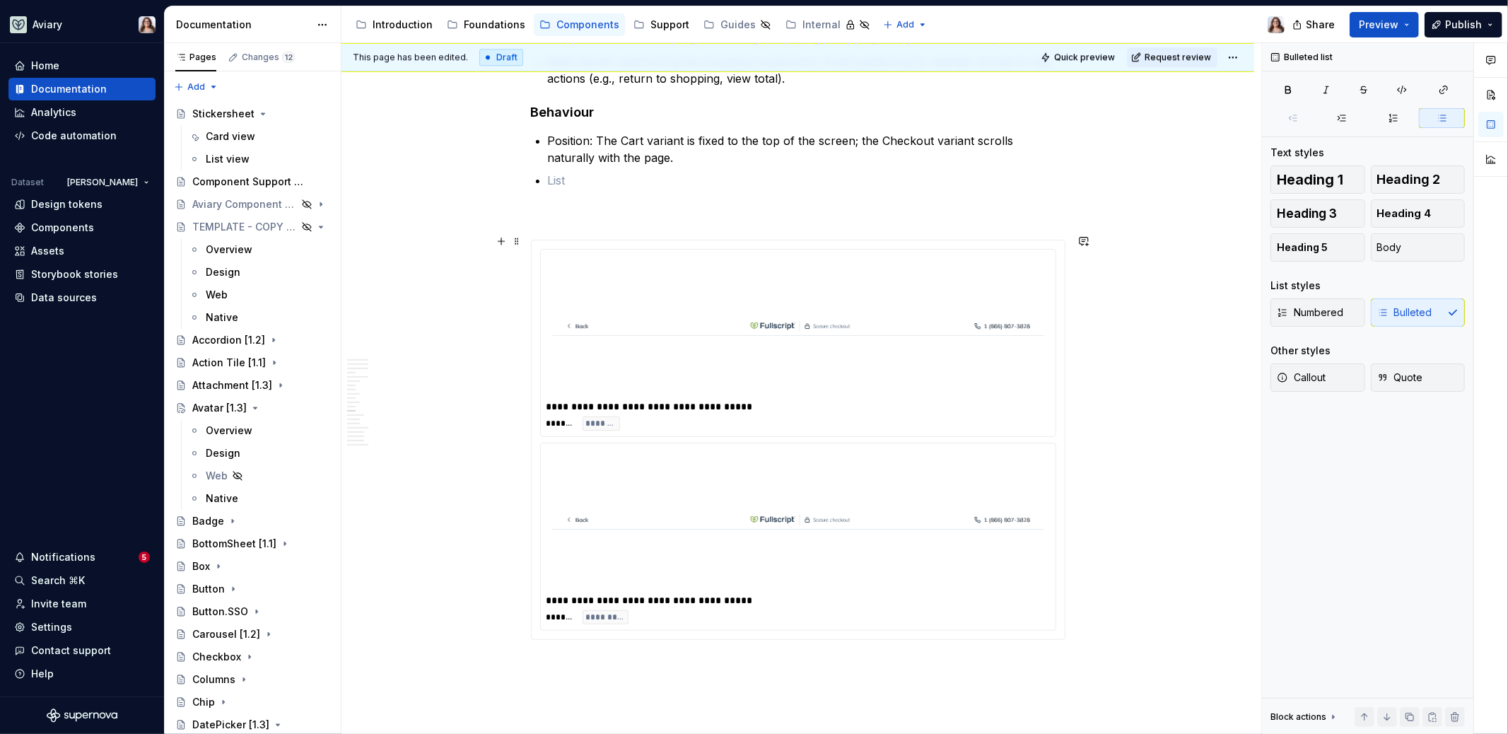
scroll to position [3252, 0]
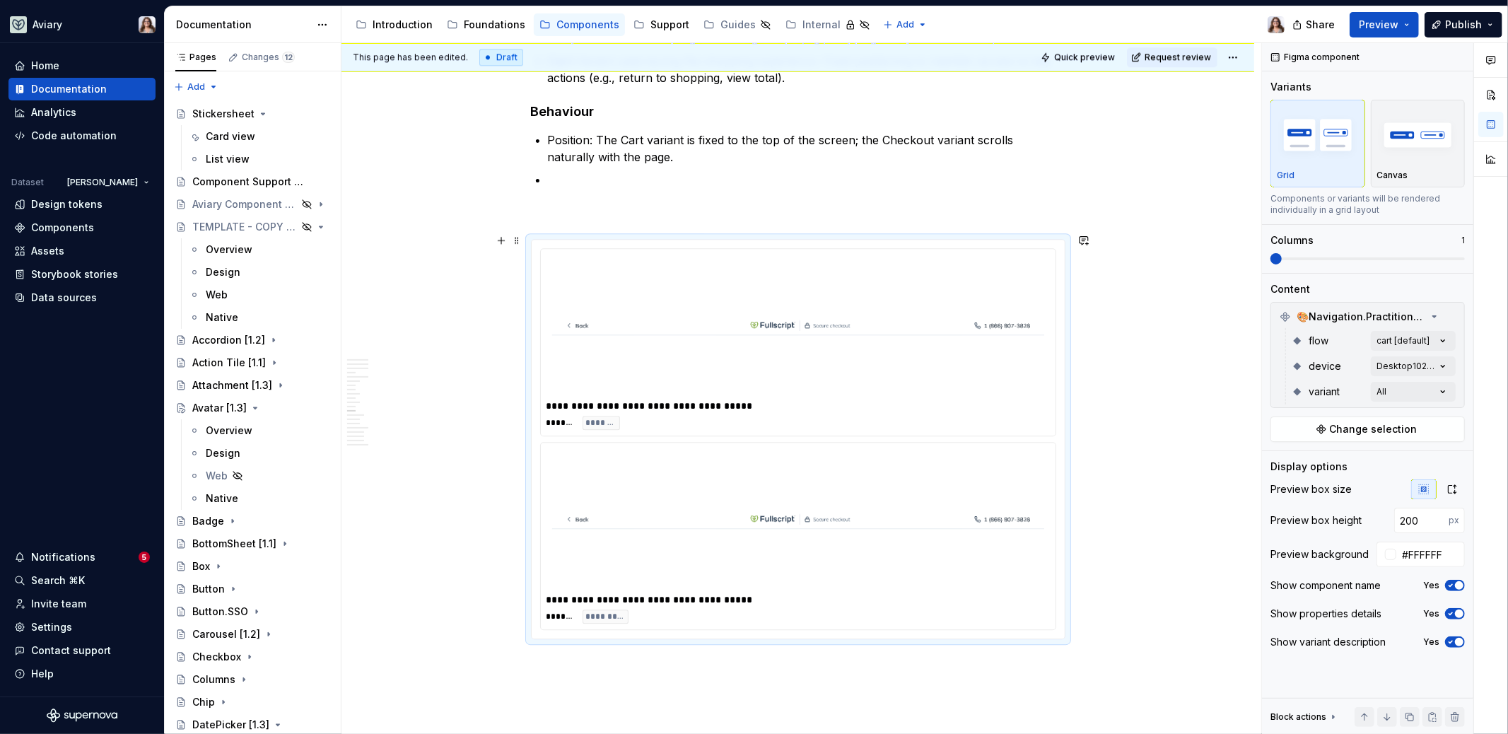
click at [730, 442] on div "**********" at bounding box center [798, 535] width 515 height 187
type textarea "*"
click at [1397, 343] on div "Comments Open comments No comments yet Select ‘Comment’ from the block context …" at bounding box center [1385, 388] width 246 height 691
click at [1330, 327] on div "Comments Open comments No comments yet Select ‘Comment’ from the block context …" at bounding box center [1385, 388] width 246 height 691
click at [1389, 398] on div "Comments Open comments No comments yet Select ‘Comment’ from the block context …" at bounding box center [1385, 388] width 246 height 691
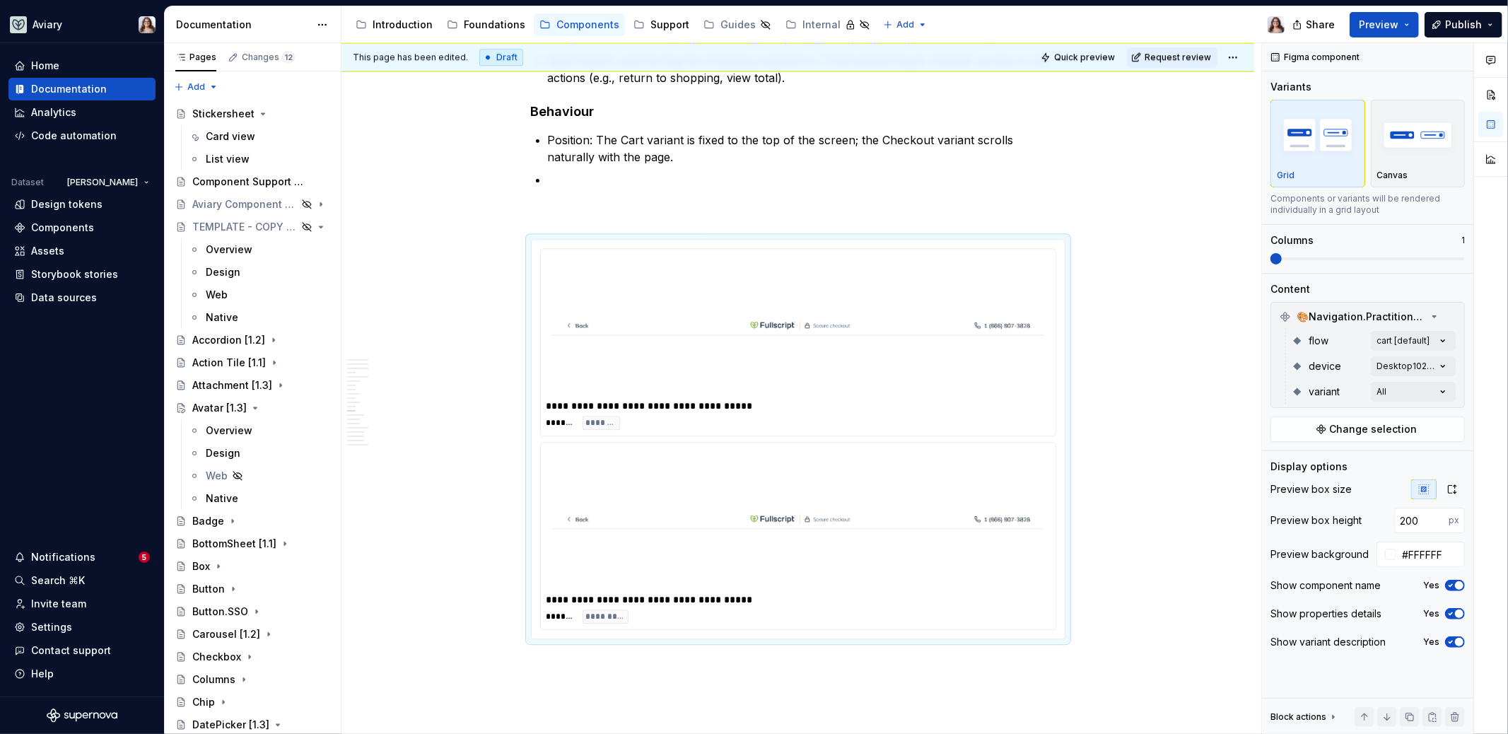
click at [1334, 383] on div "Comments Open comments No comments yet Select ‘Comment’ from the block context …" at bounding box center [1385, 388] width 246 height 691
click at [1401, 339] on div "Comments Open comments No comments yet Select ‘Comment’ from the block context …" at bounding box center [1385, 388] width 246 height 691
click at [1298, 409] on span "cart" at bounding box center [1301, 407] width 19 height 14
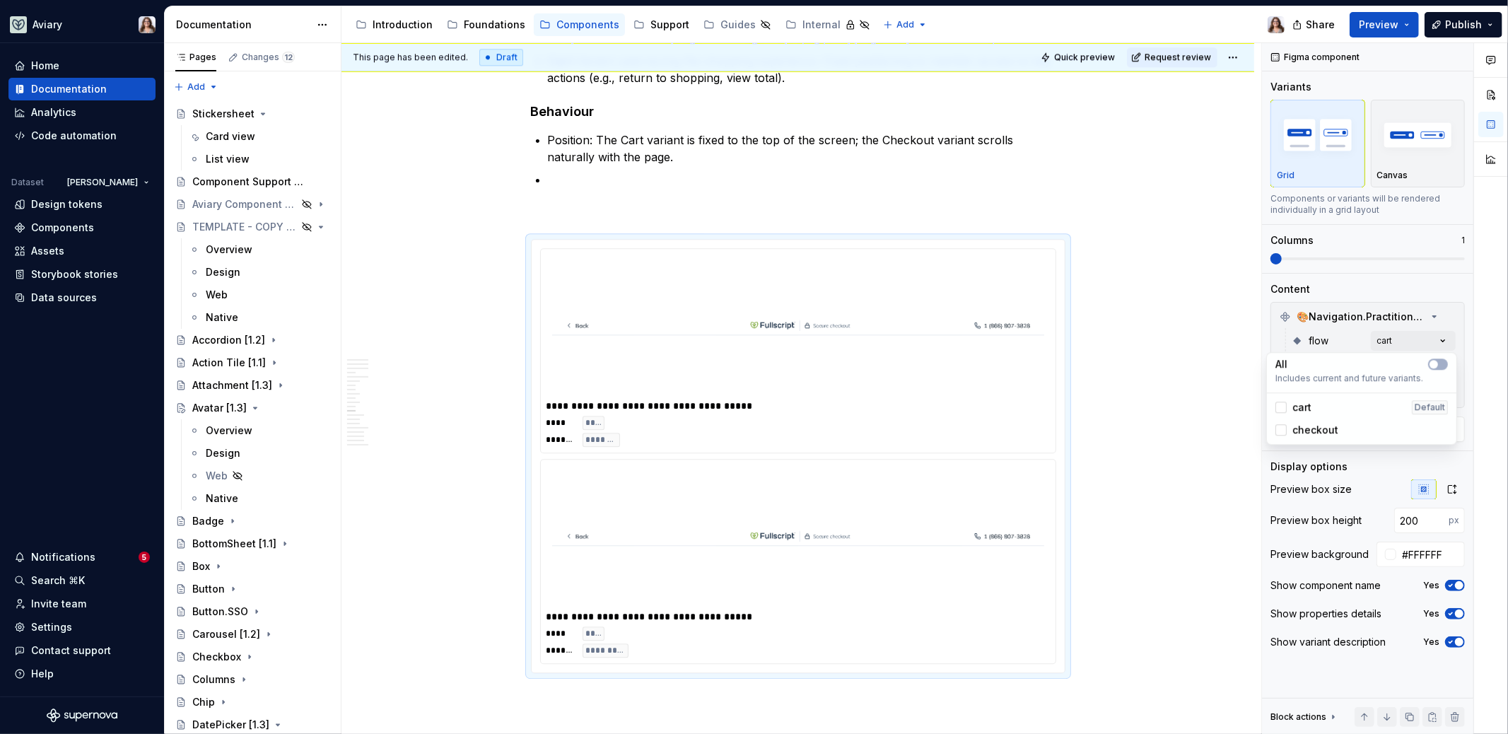
click at [1302, 431] on span "checkout" at bounding box center [1315, 430] width 46 height 14
click at [1144, 466] on html "Aviary Home Documentation Analytics Code automation Dataset [PERSON_NAME] Desig…" at bounding box center [754, 367] width 1508 height 734
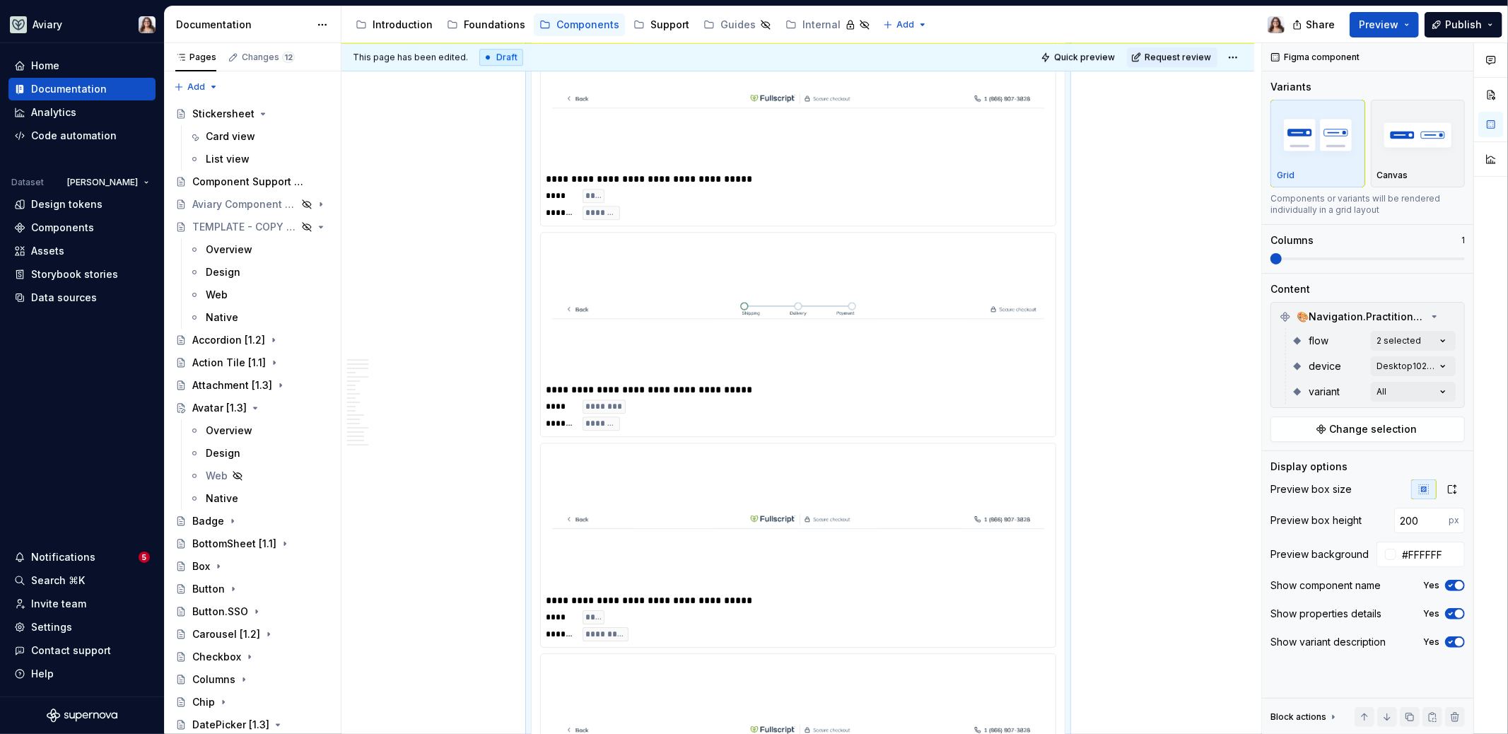
scroll to position [3346, 0]
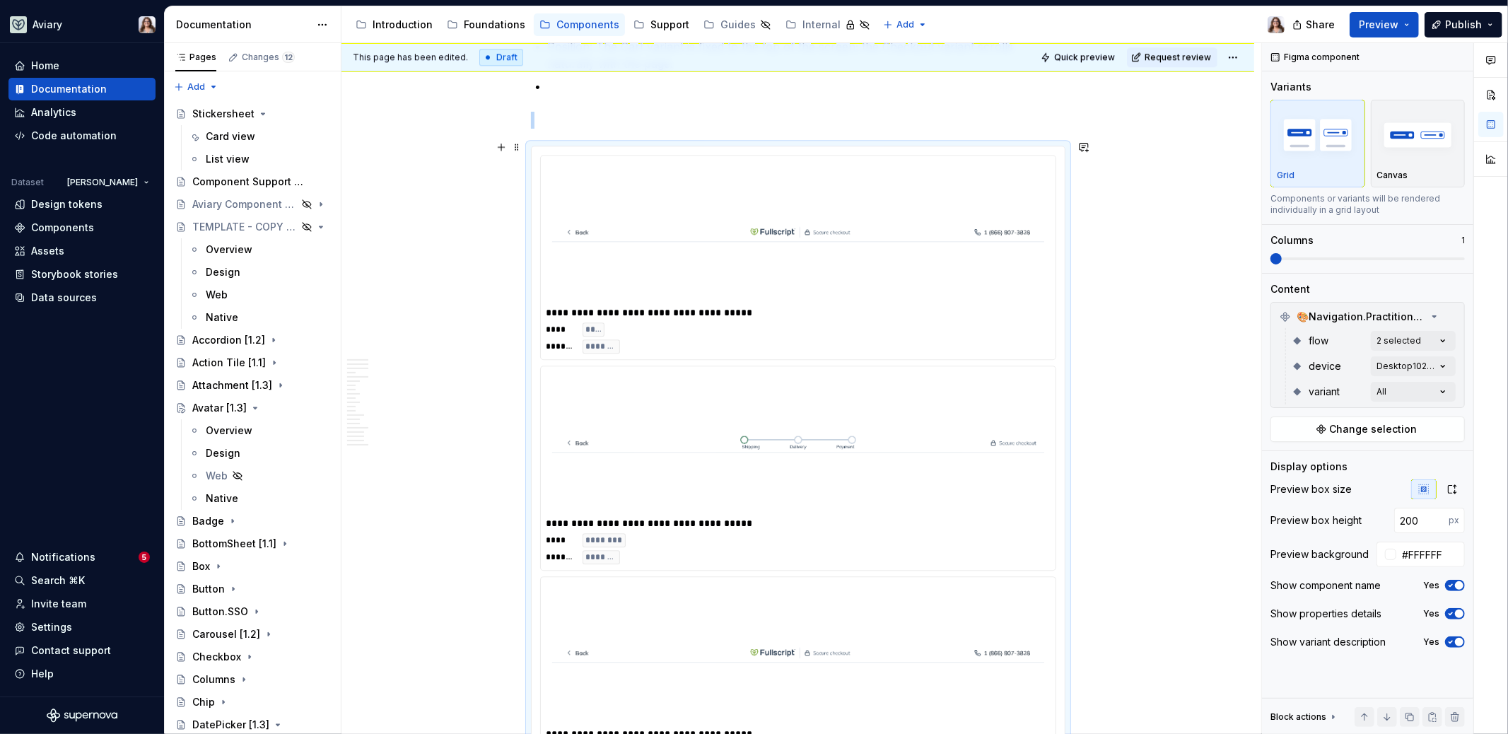
click at [1011, 432] on img at bounding box center [798, 442] width 492 height 130
drag, startPoint x: 1406, startPoint y: 514, endPoint x: 1393, endPoint y: 514, distance: 13.4
click at [1393, 514] on div "200 px" at bounding box center [1416, 519] width 96 height 25
type input "100"
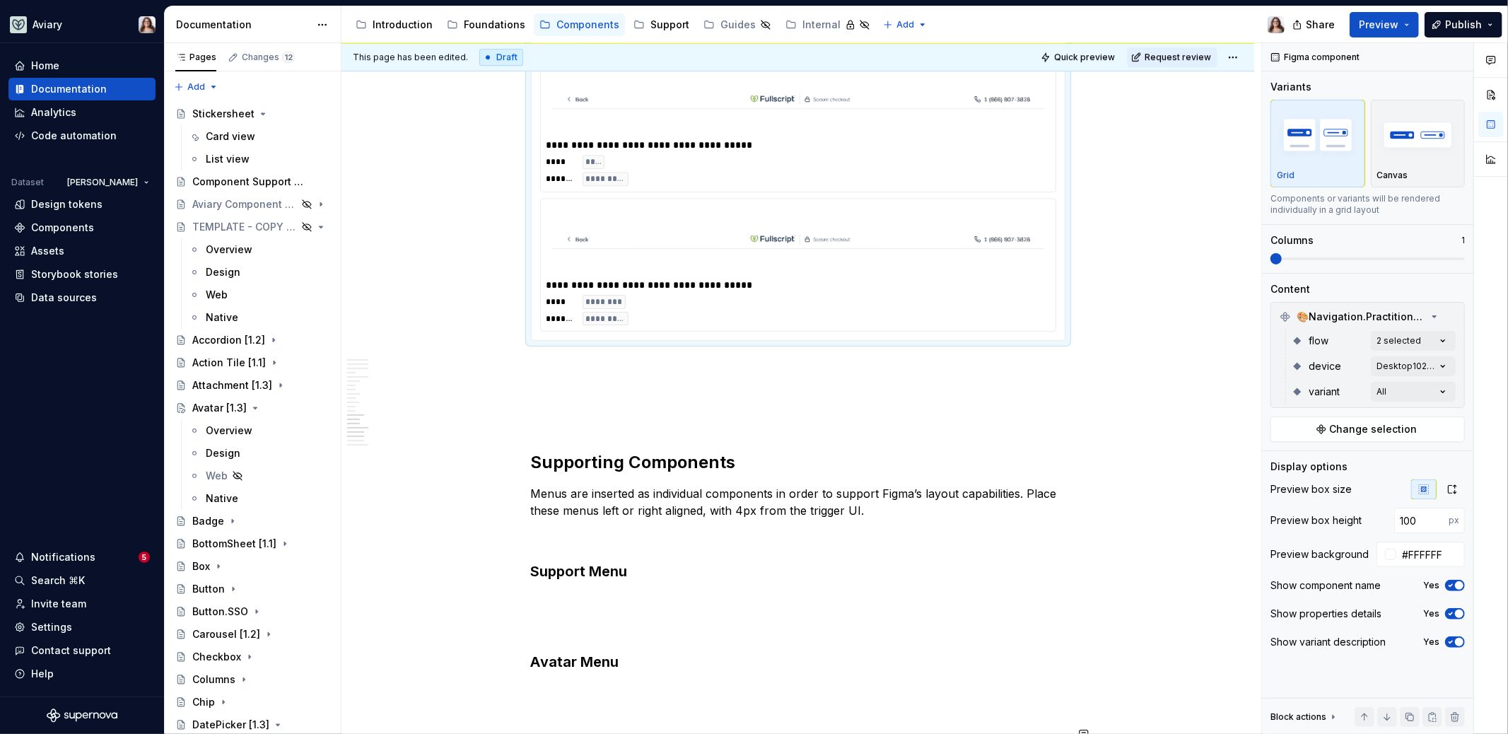
scroll to position [3416, 0]
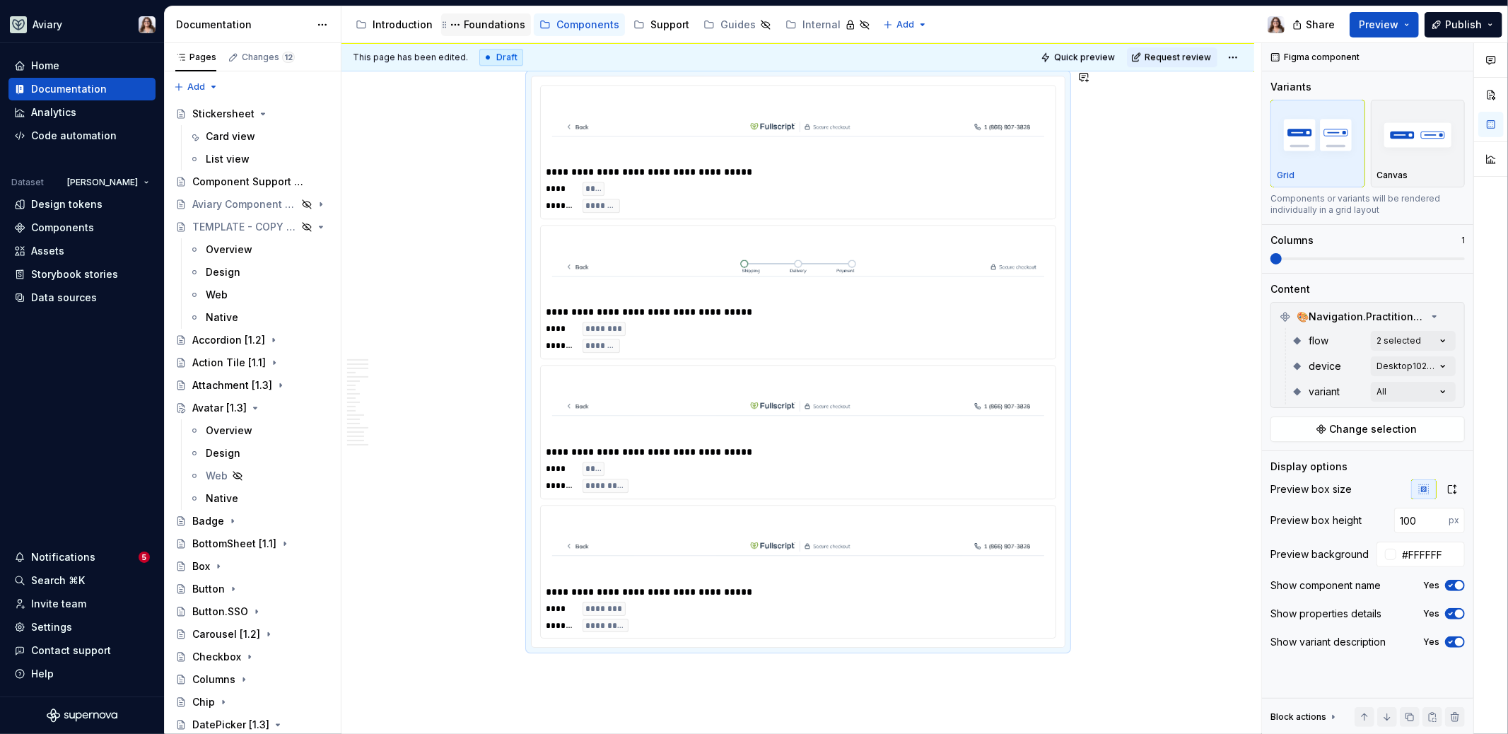
type textarea "*"
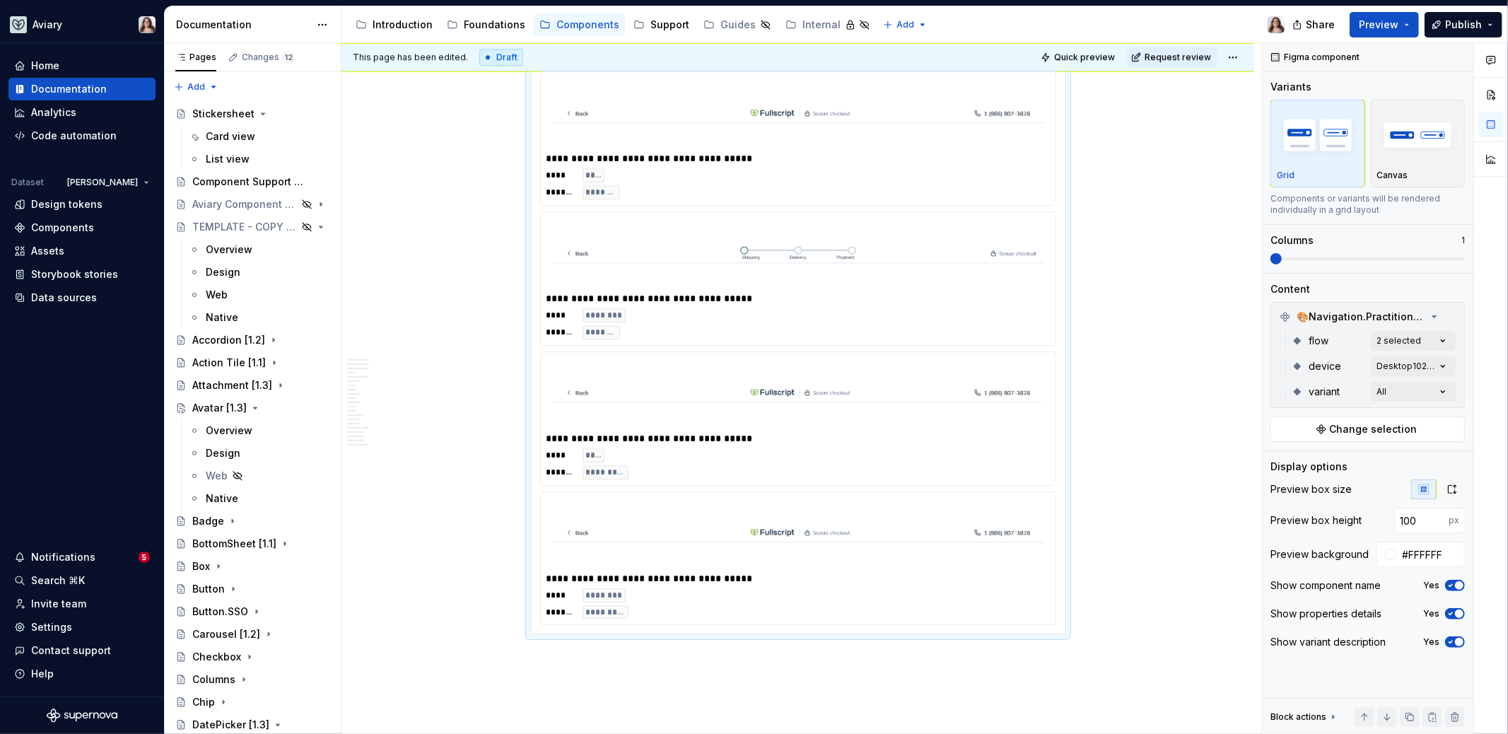
click at [771, 435] on div "**********" at bounding box center [798, 438] width 505 height 14
click at [1430, 565] on div "Preview box size Preview box height 100 px Preview background #FFFFFF Show comp…" at bounding box center [1367, 569] width 194 height 181
click at [1428, 552] on input "#FFFFFF" at bounding box center [1430, 553] width 69 height 25
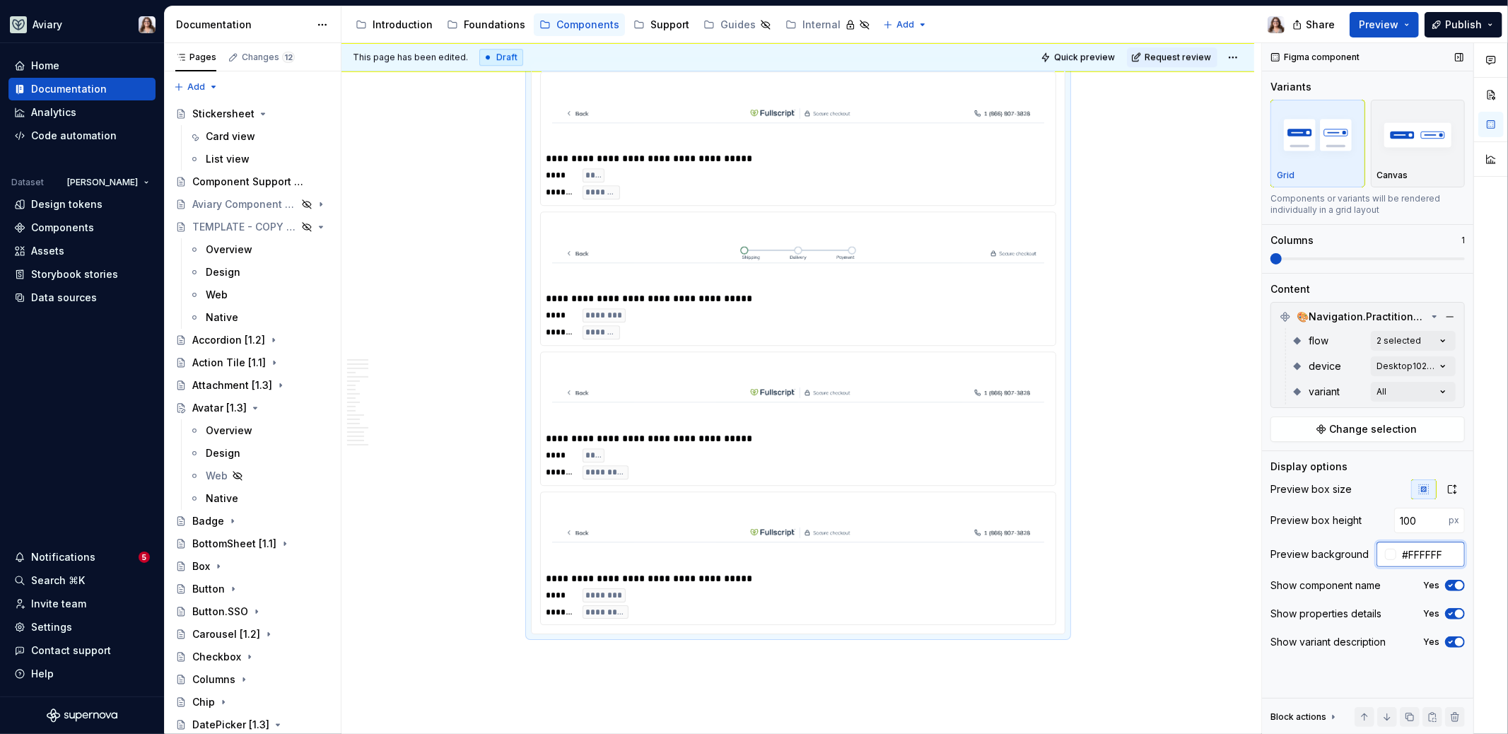
click at [1428, 552] on input "#FFFFFF" at bounding box center [1430, 553] width 69 height 25
paste input "9FAFB"
type input "#F9FAFB"
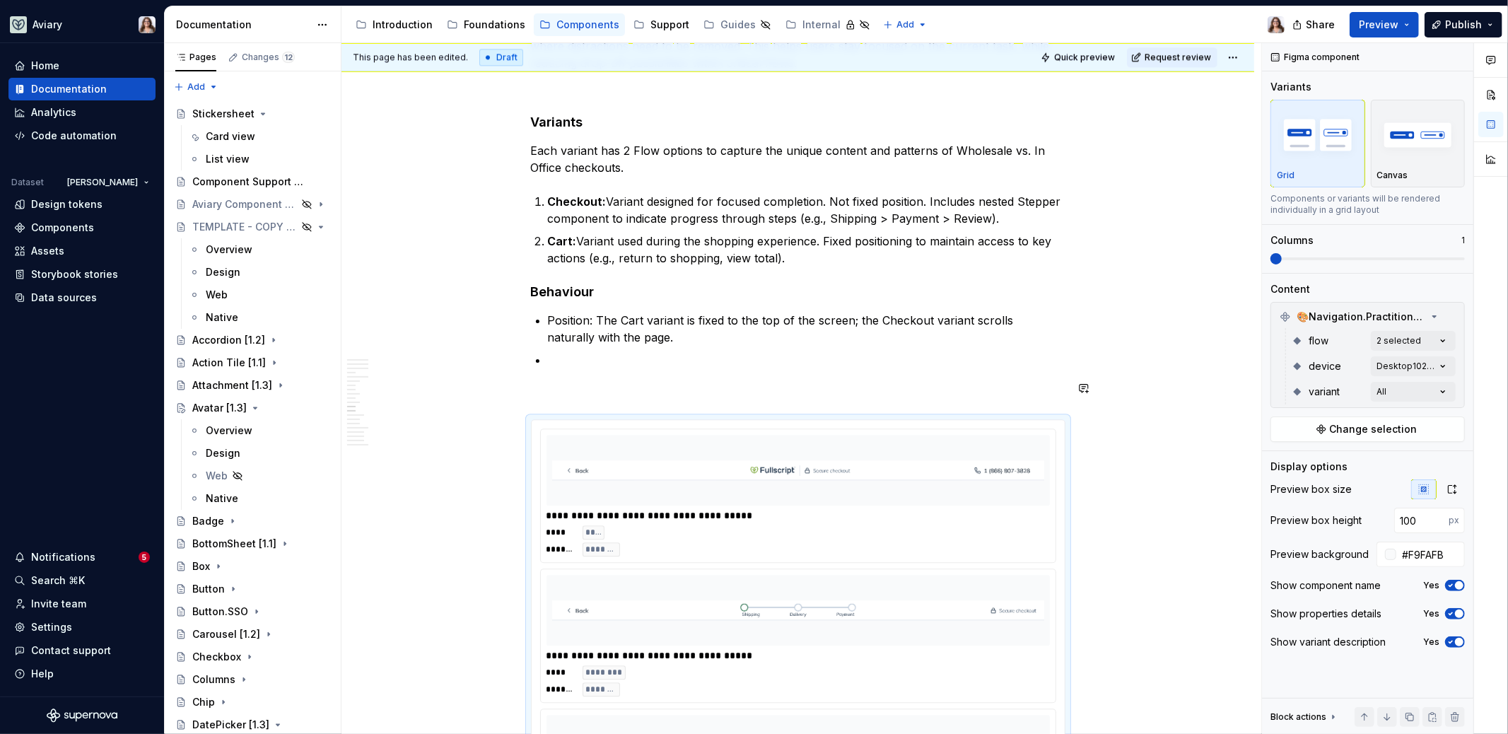
scroll to position [3073, 0]
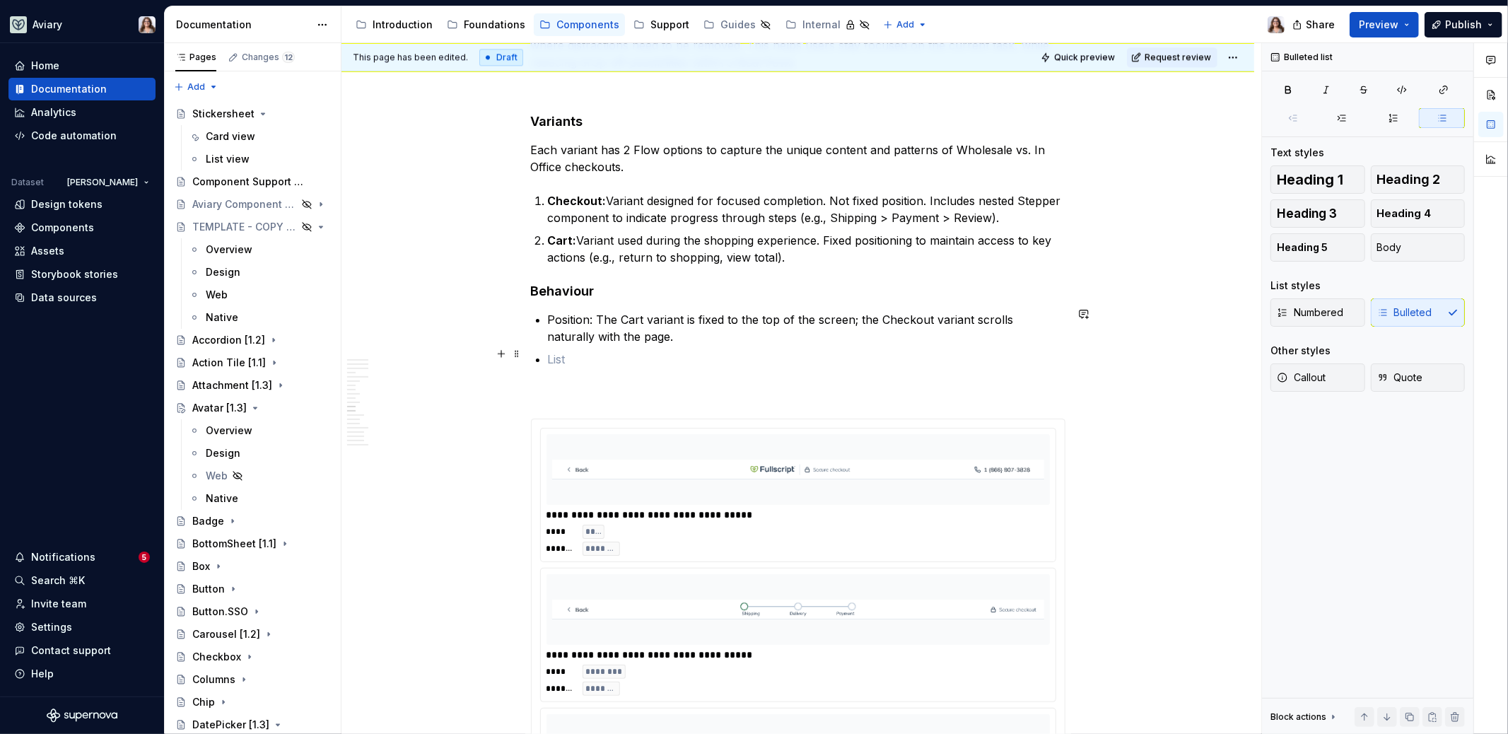
click at [563, 357] on p at bounding box center [806, 359] width 517 height 17
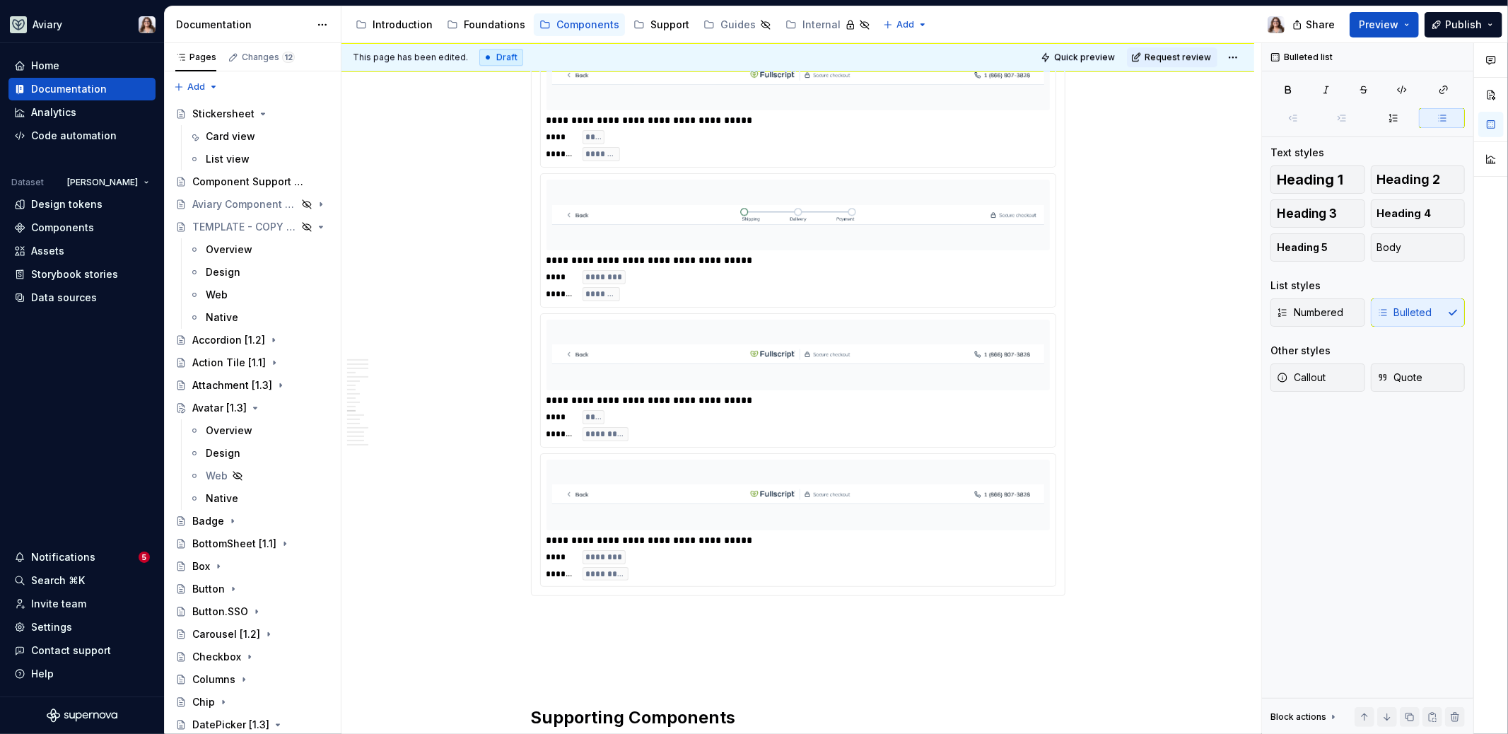
scroll to position [3228, 0]
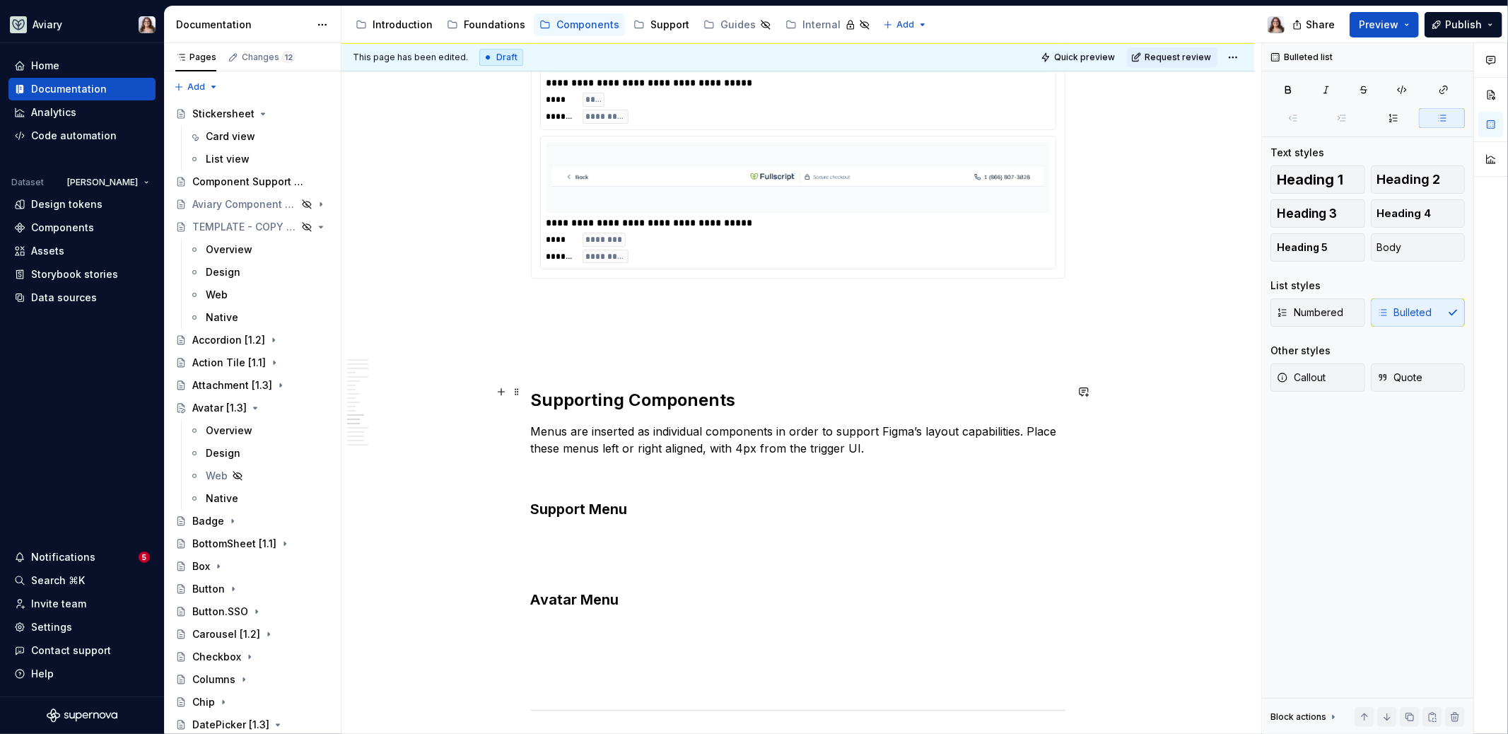
scroll to position [3813, 0]
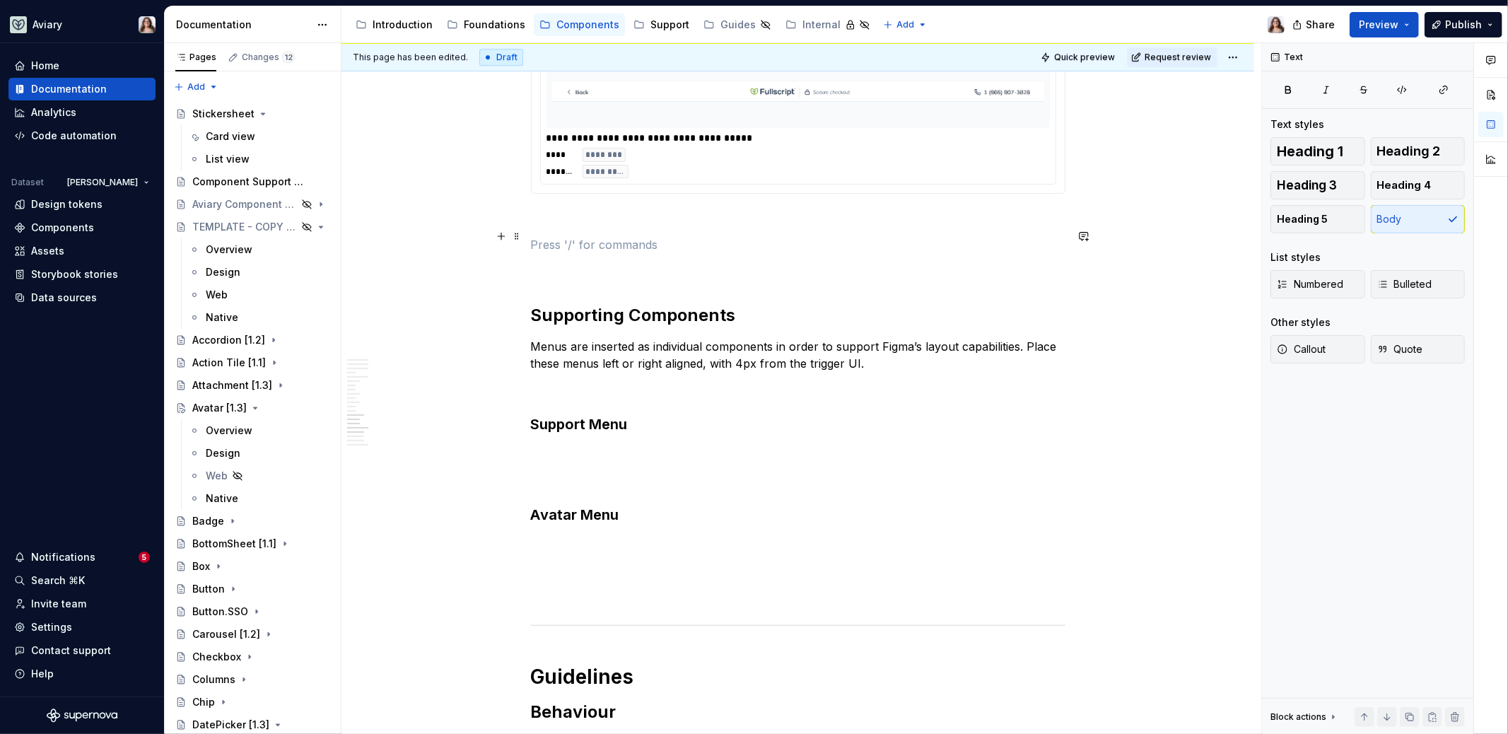
click at [596, 236] on p at bounding box center [798, 244] width 534 height 17
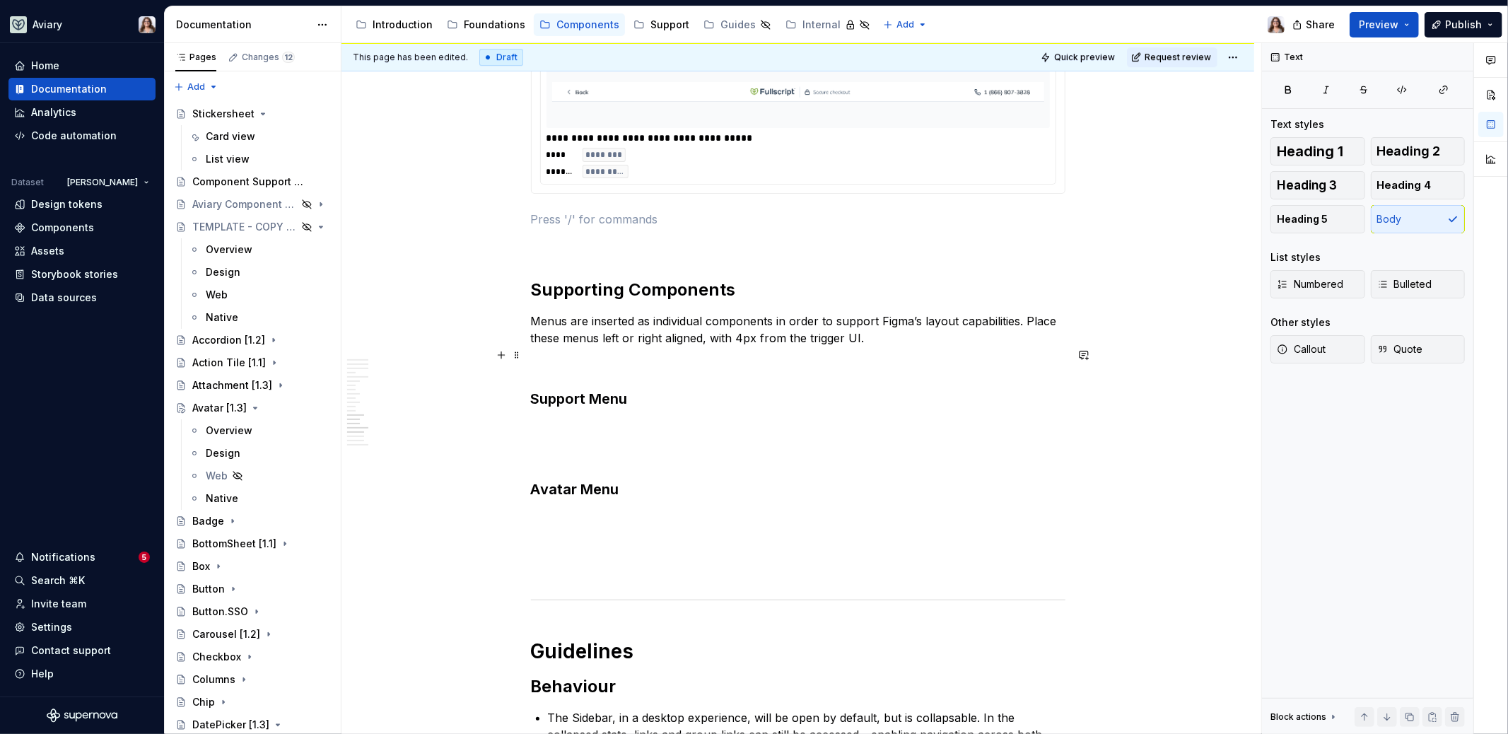
click at [591, 357] on p at bounding box center [798, 363] width 534 height 17
click at [585, 420] on p at bounding box center [798, 428] width 534 height 17
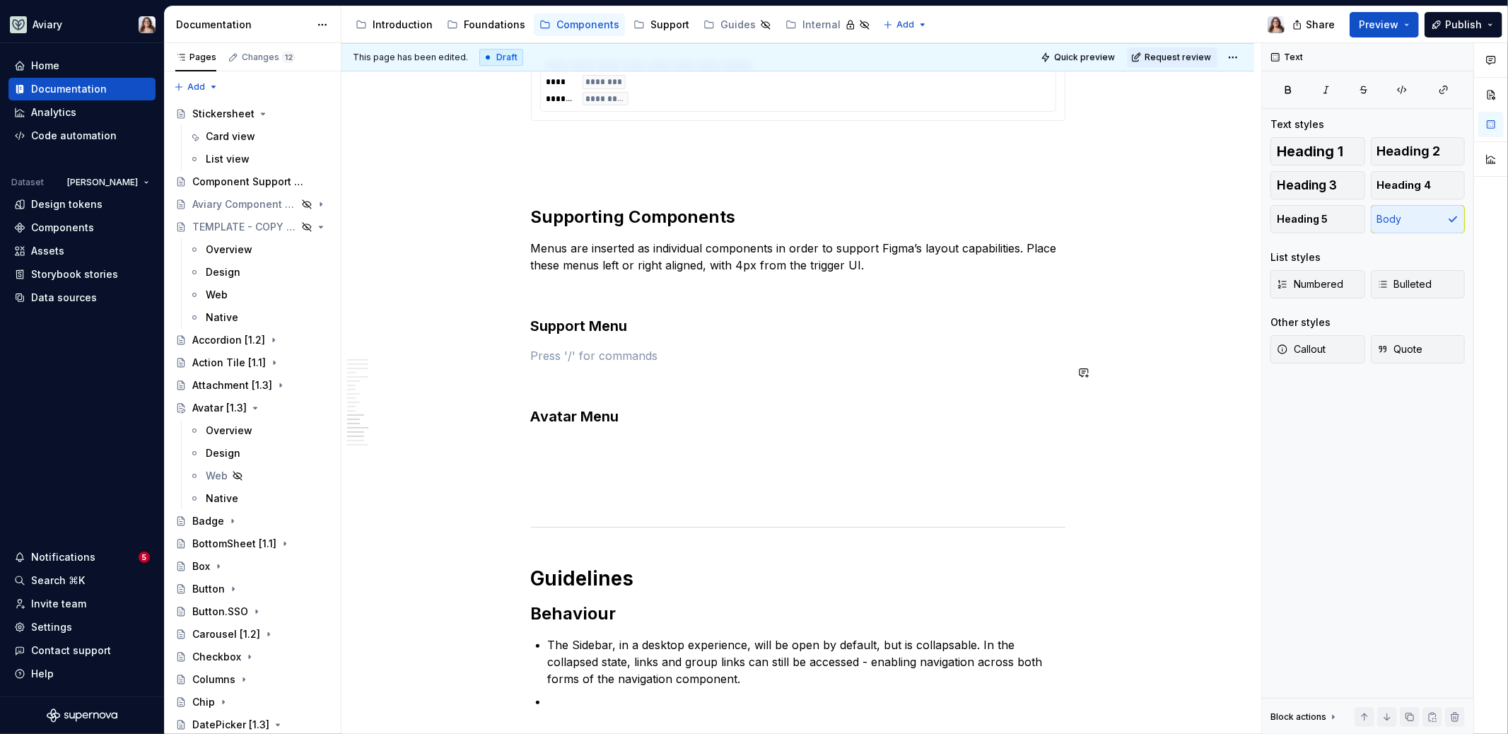
scroll to position [3923, 0]
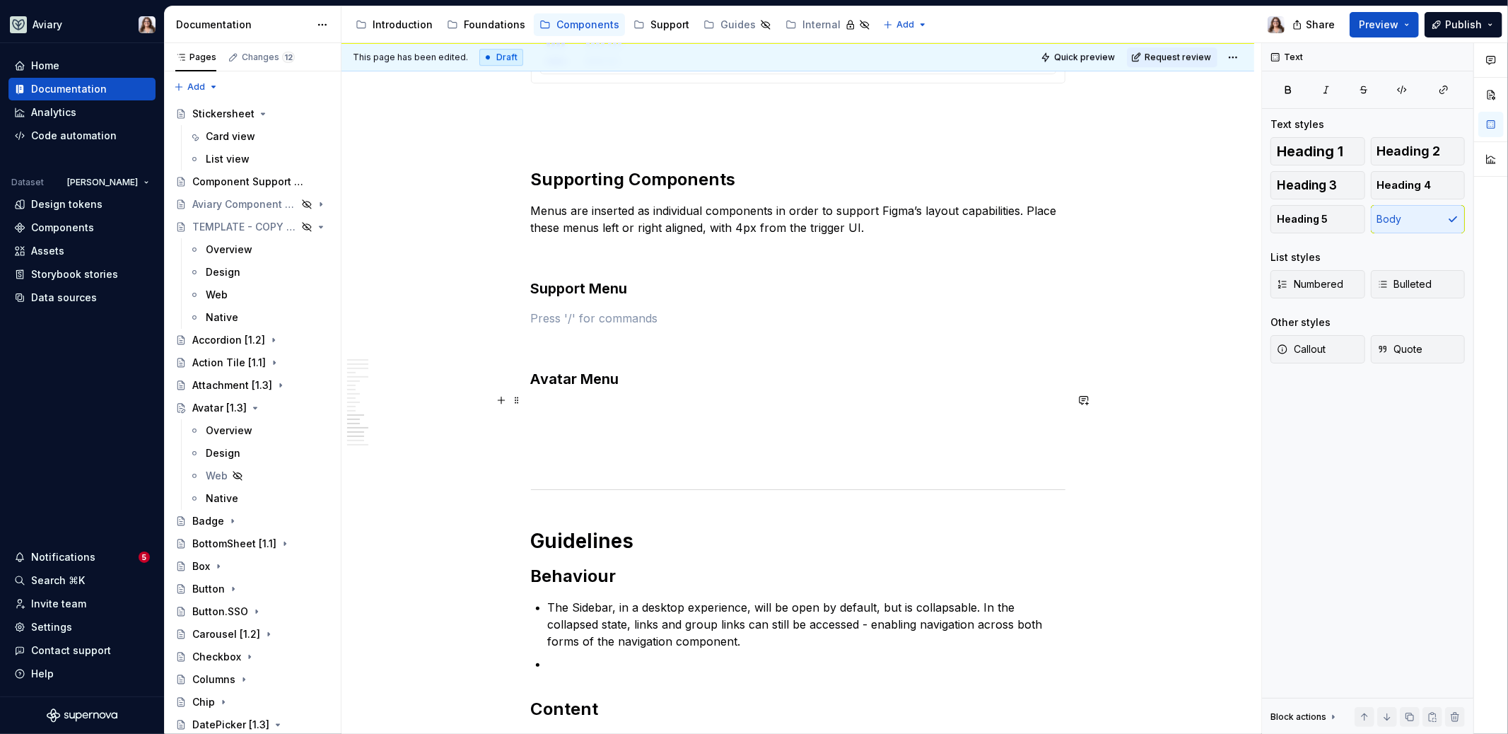
click at [559, 401] on p at bounding box center [798, 408] width 534 height 17
click at [554, 310] on p at bounding box center [798, 318] width 534 height 17
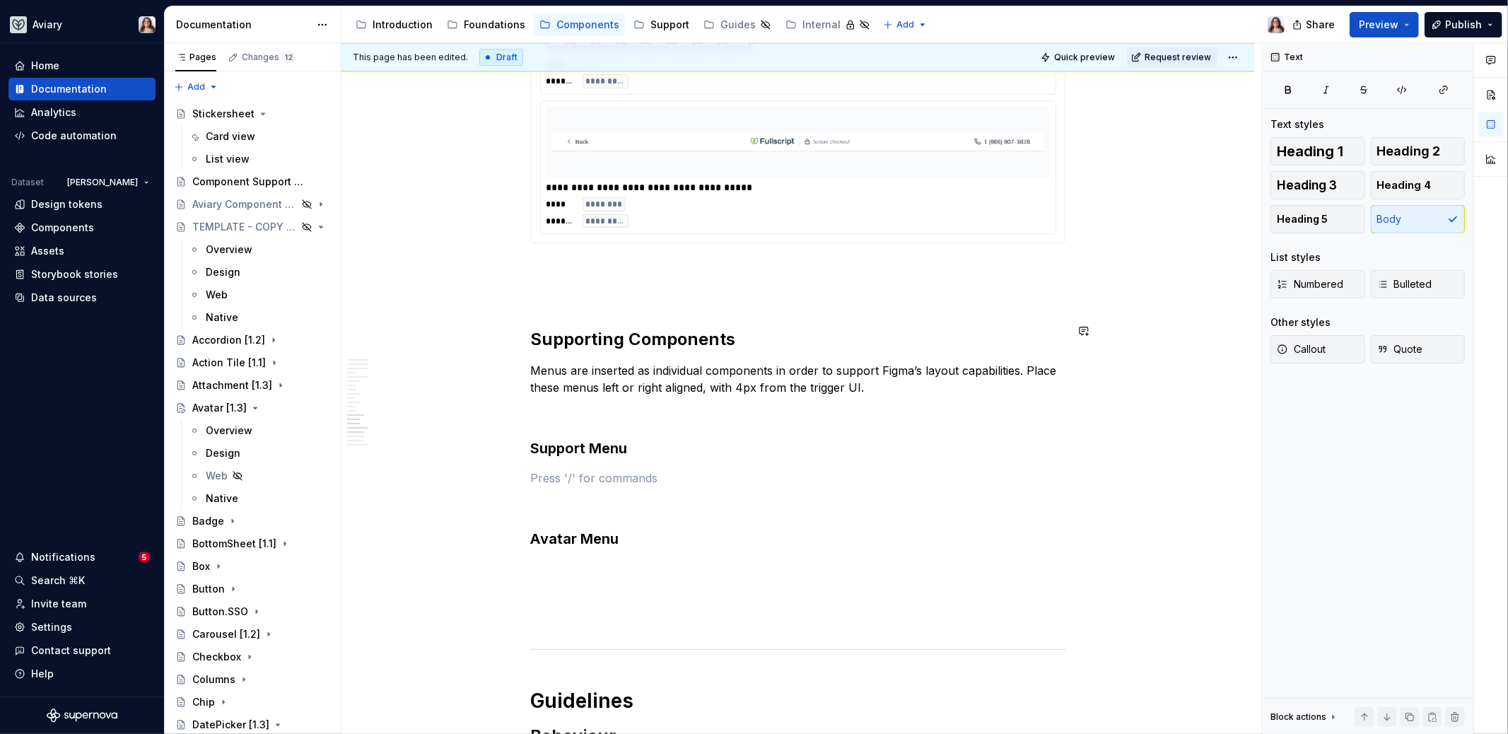
scroll to position [3759, 0]
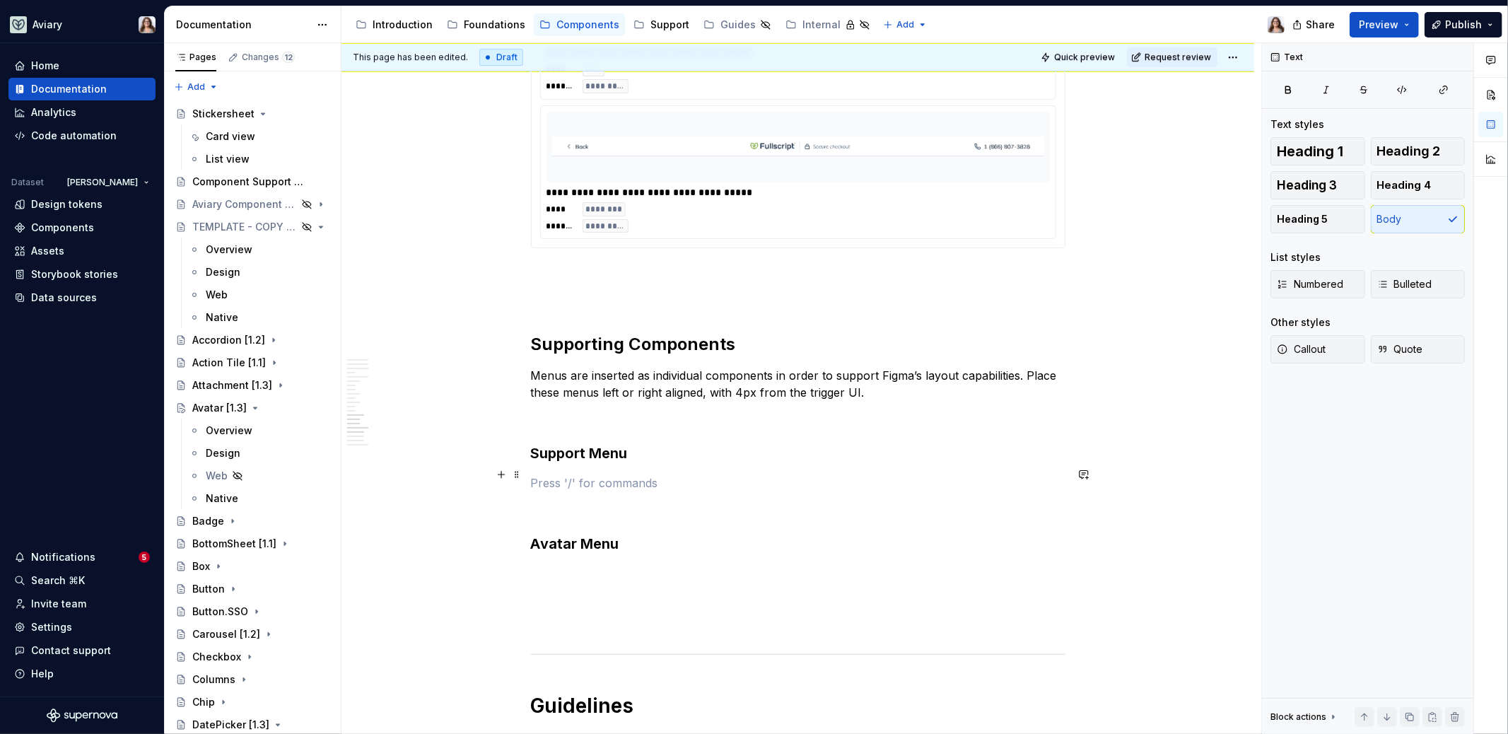
click at [577, 480] on p at bounding box center [798, 482] width 534 height 17
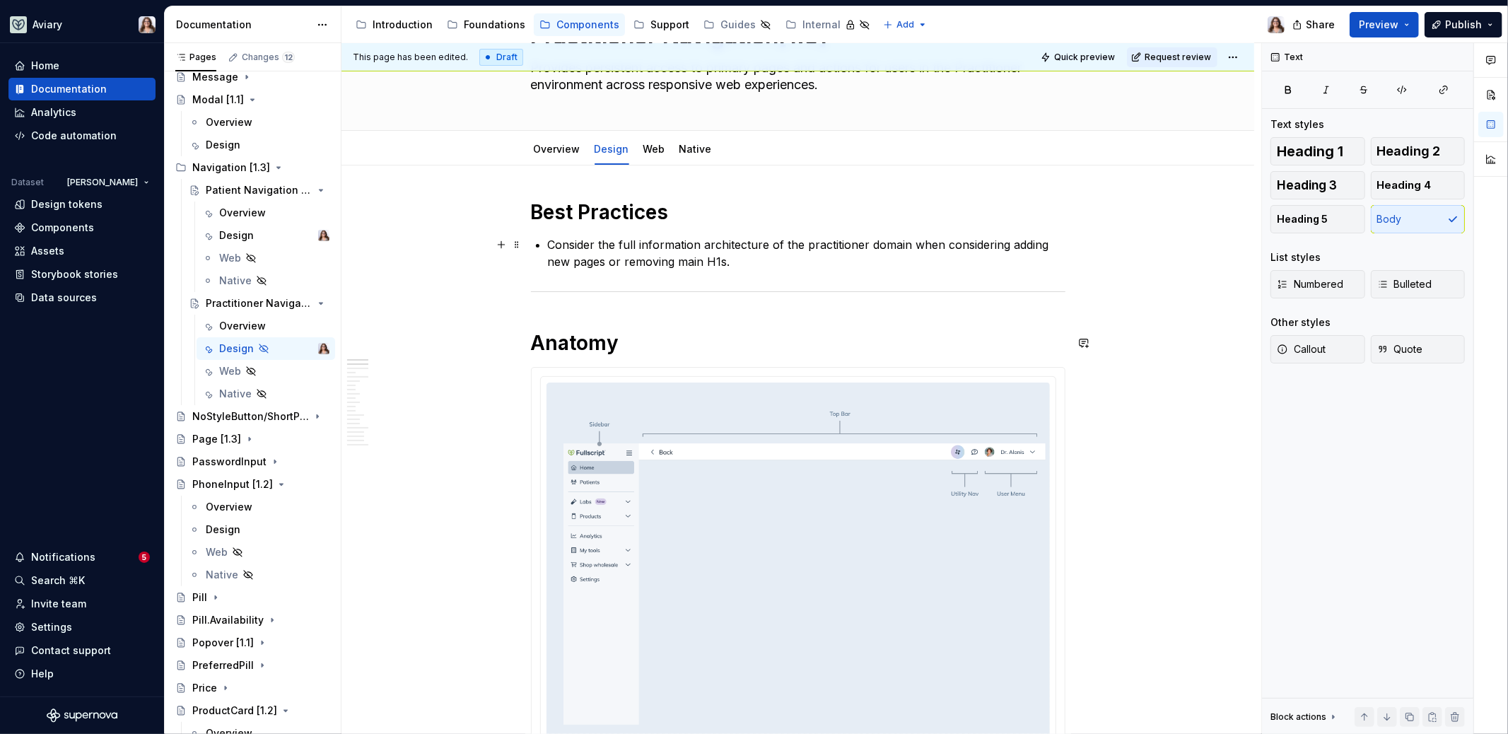
scroll to position [0, 0]
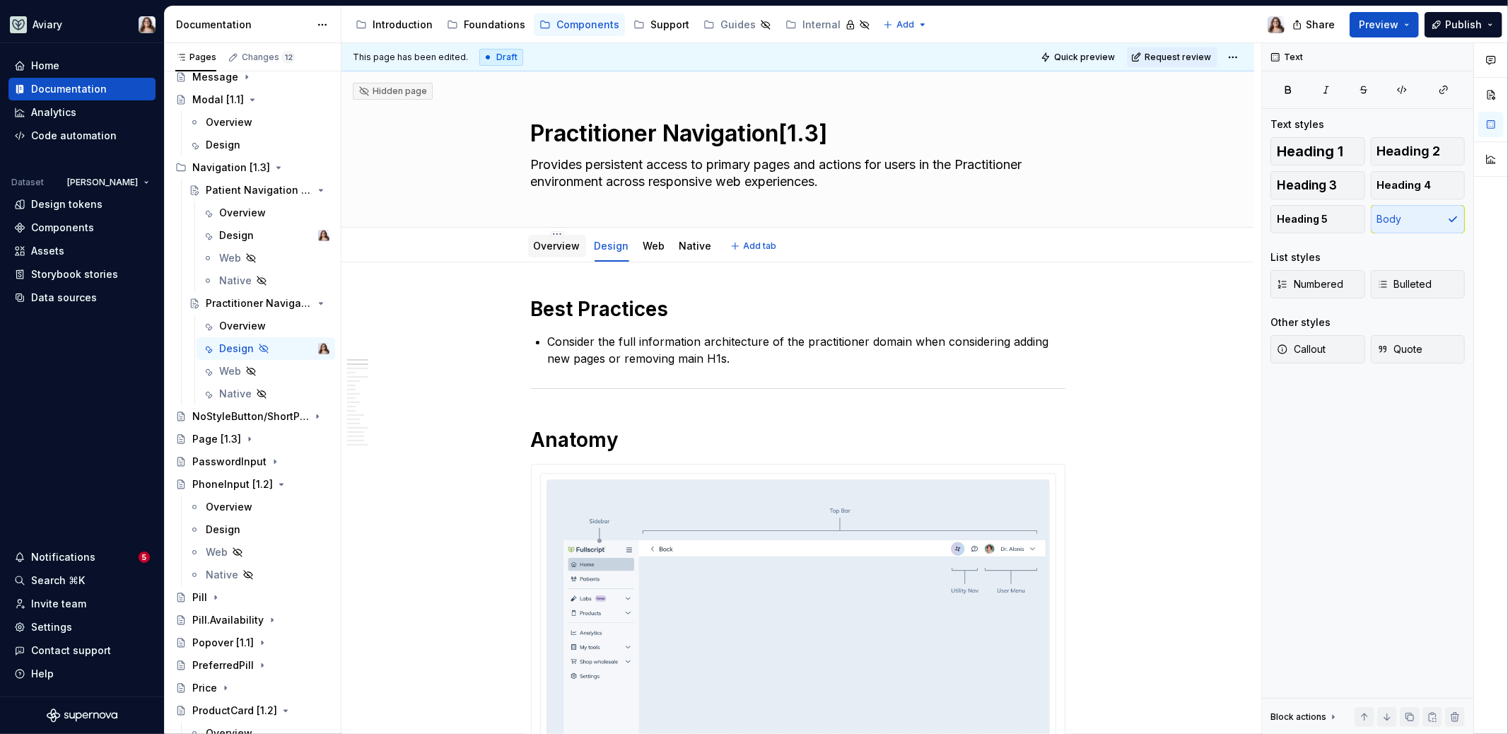
click at [563, 253] on div "Overview" at bounding box center [557, 245] width 47 height 17
click at [553, 242] on link "Overview" at bounding box center [557, 246] width 47 height 12
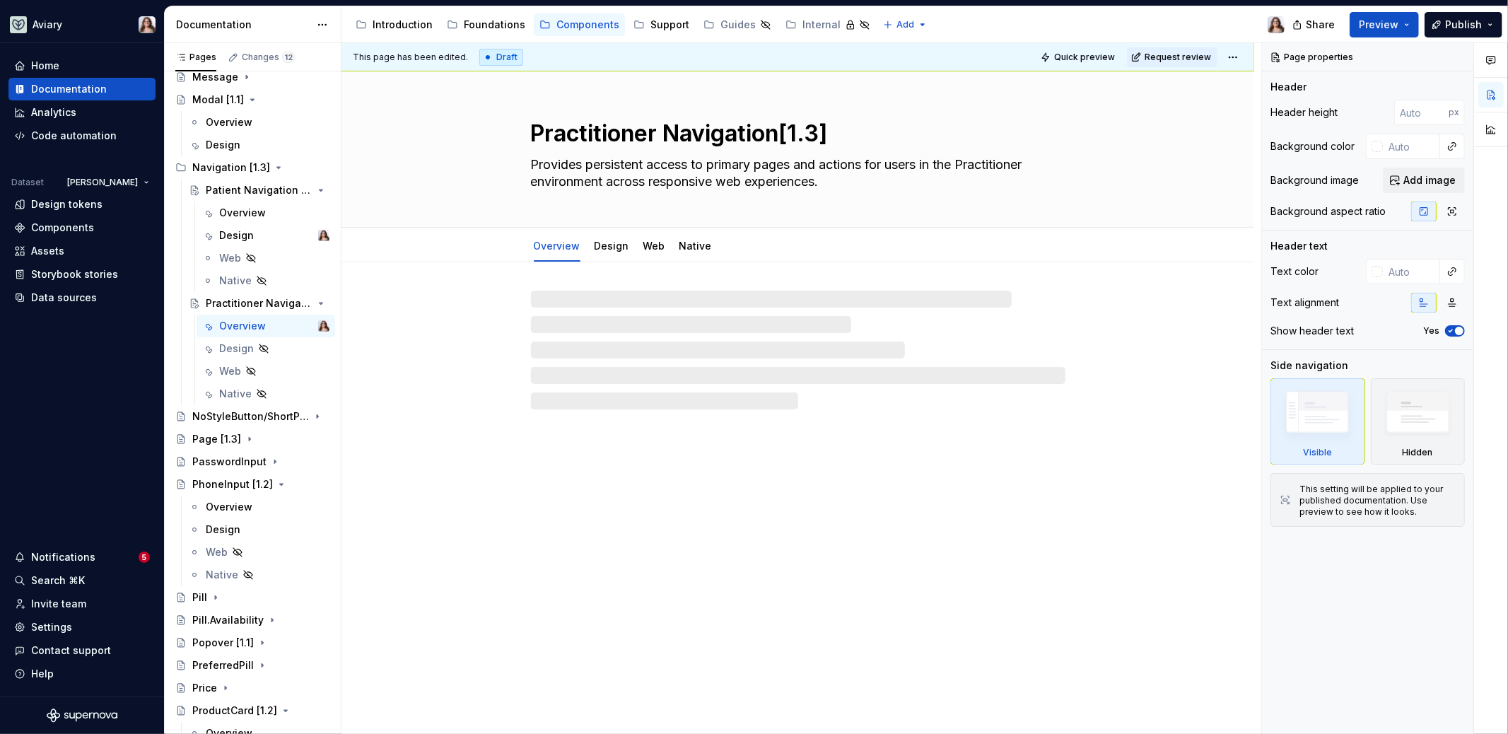
type textarea "*"
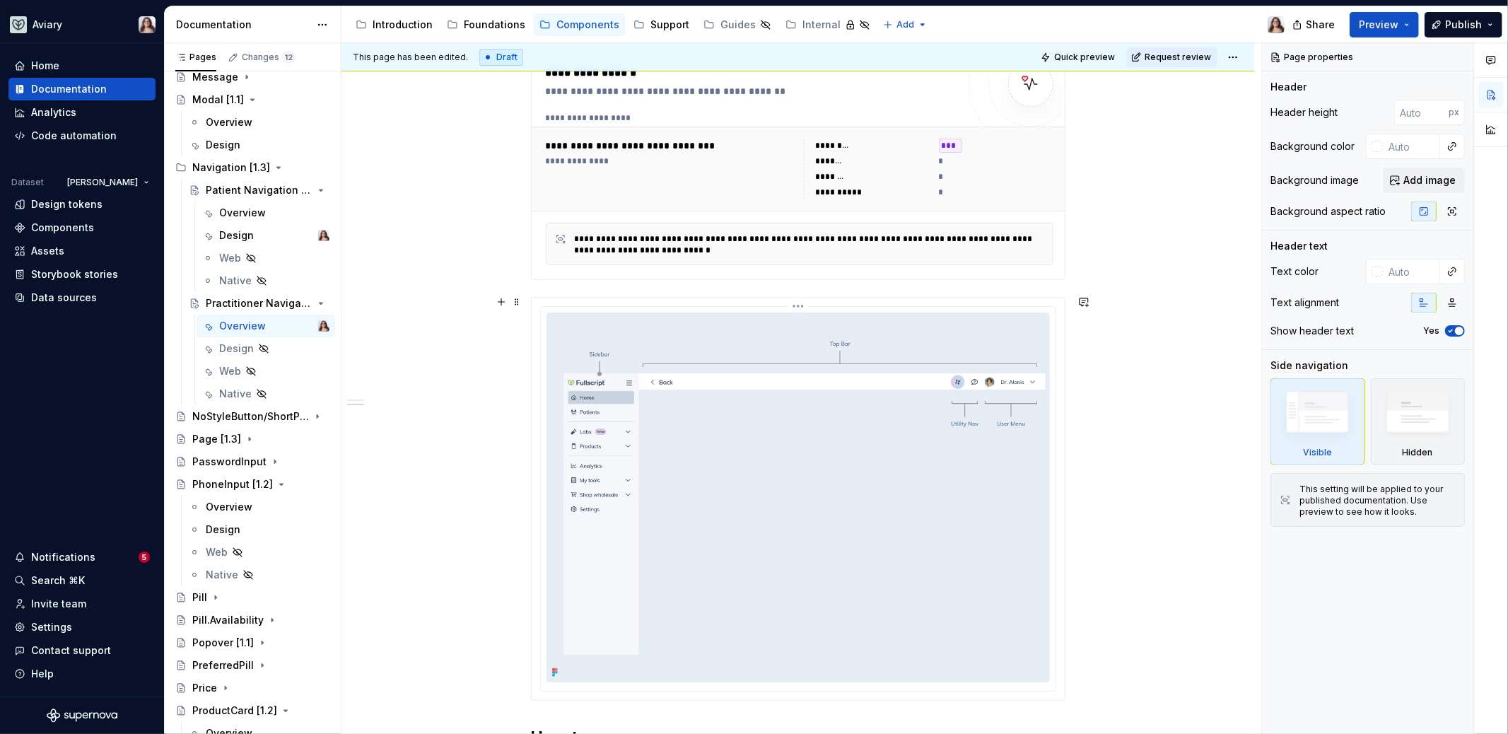
scroll to position [643, 0]
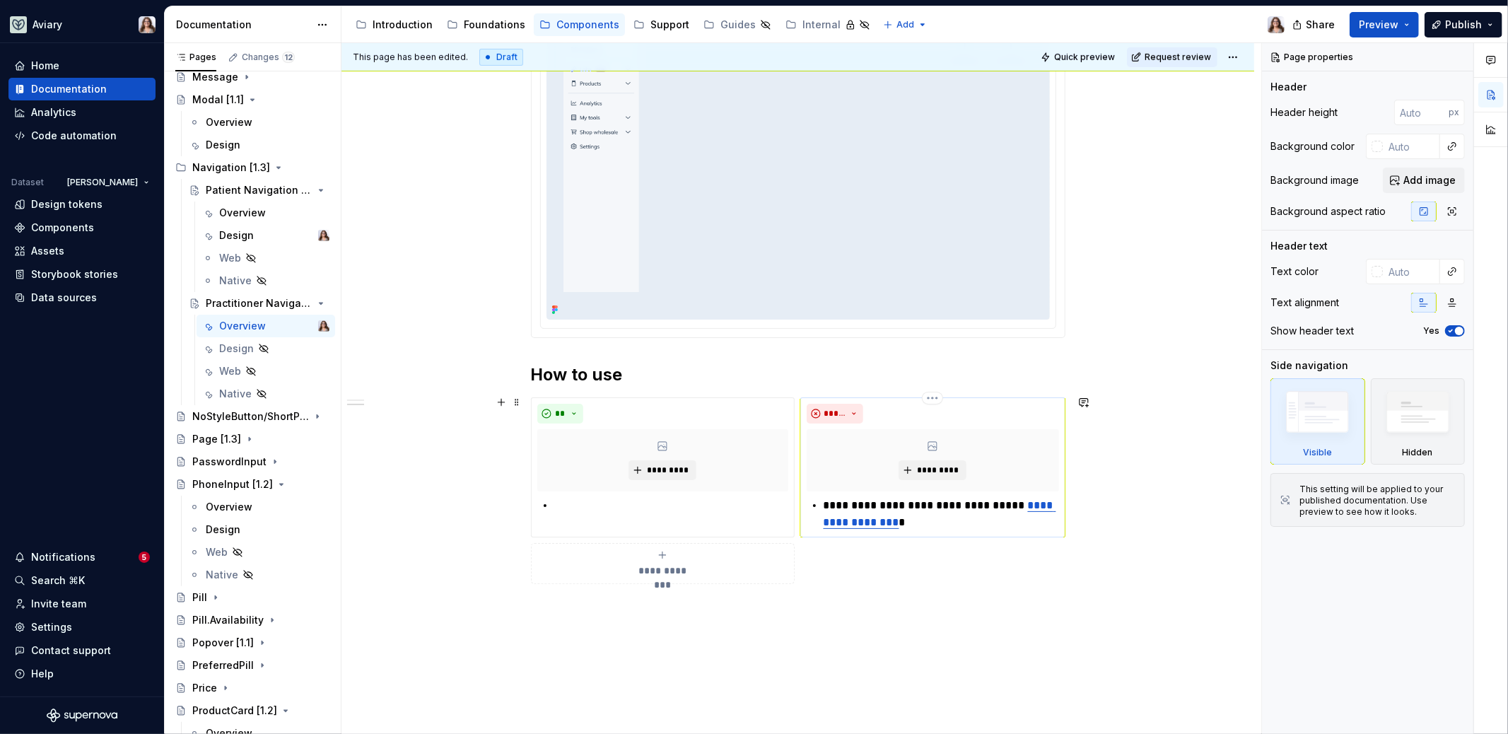
click at [823, 500] on p "**********" at bounding box center [940, 514] width 235 height 34
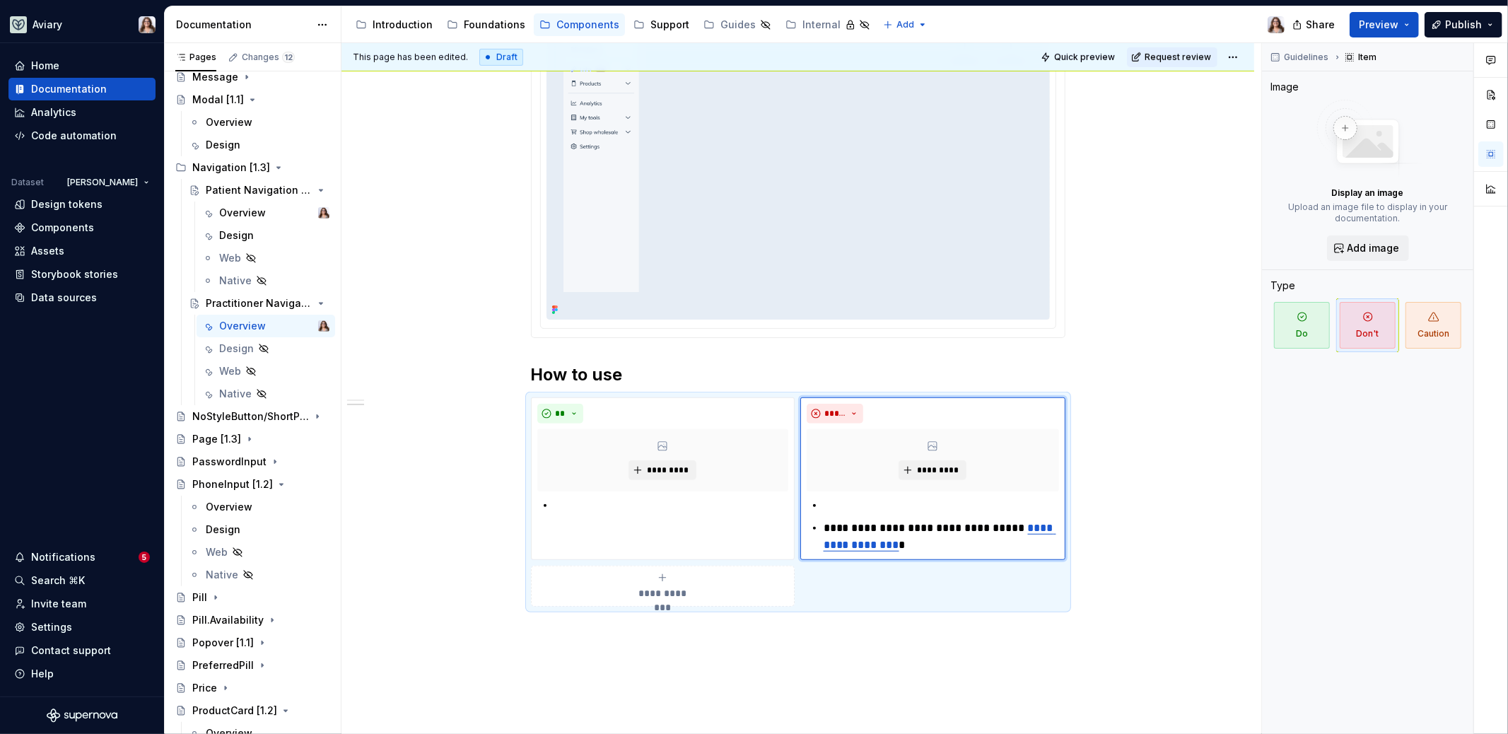
type textarea "*"
click at [554, 500] on p at bounding box center [671, 505] width 234 height 17
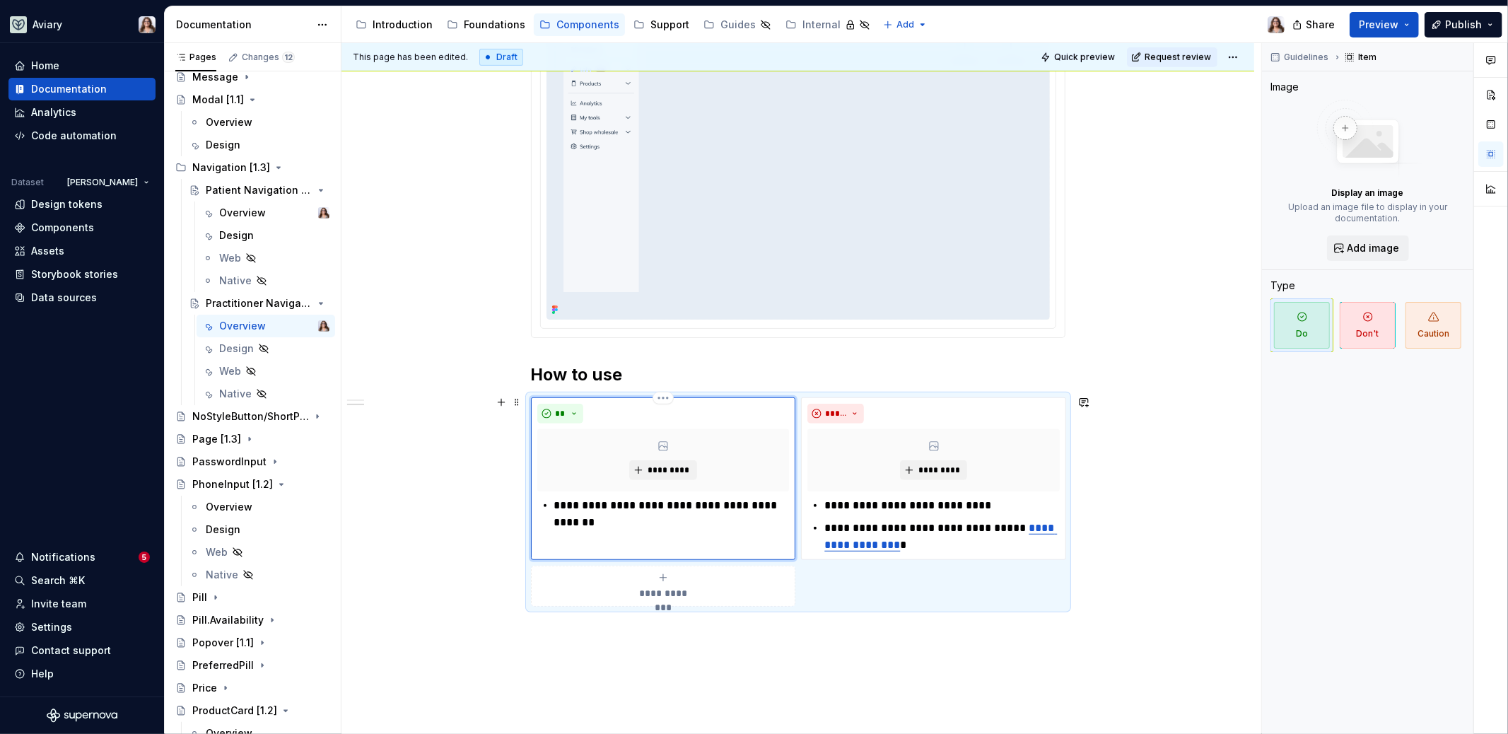
click at [622, 522] on p "**********" at bounding box center [671, 514] width 235 height 34
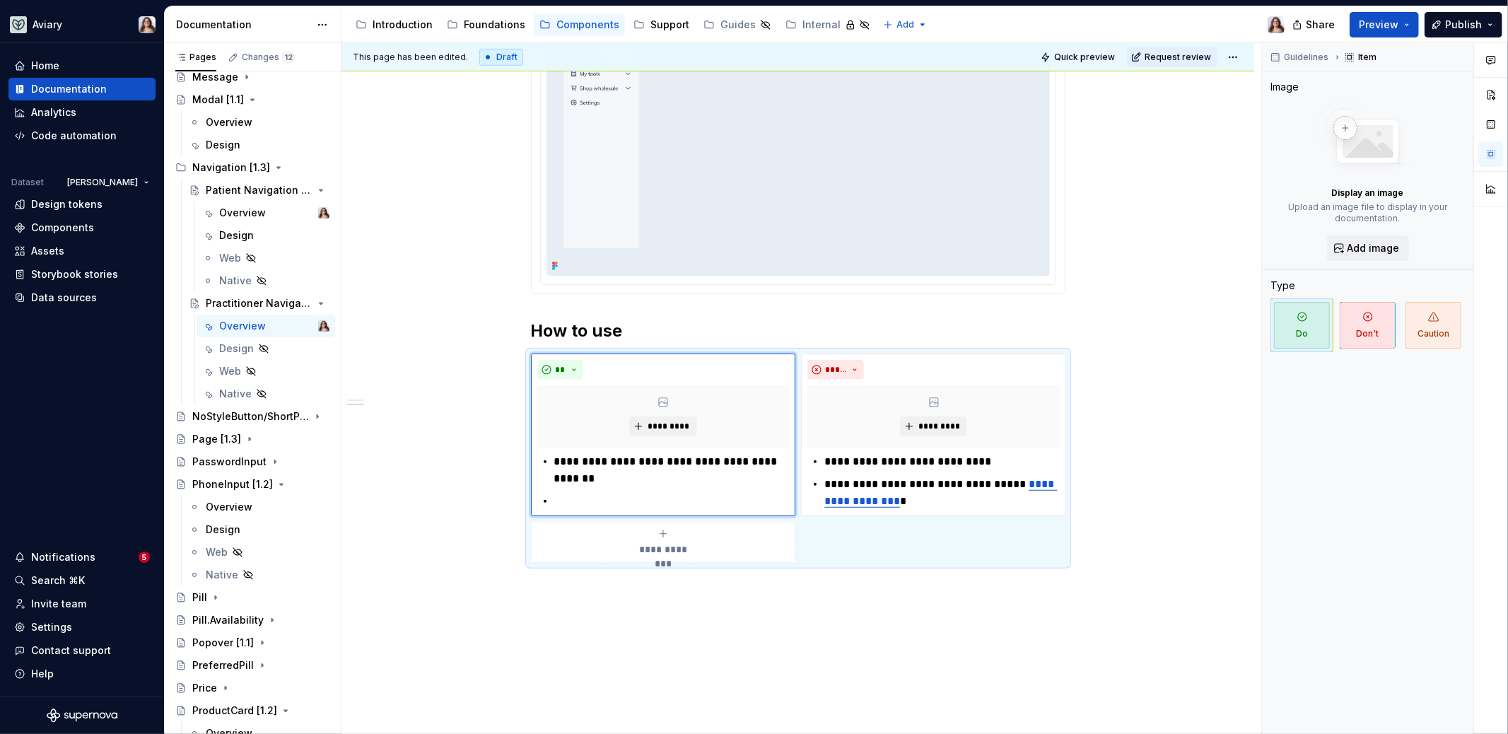
scroll to position [690, 0]
click at [551, 454] on div "**********" at bounding box center [663, 478] width 252 height 57
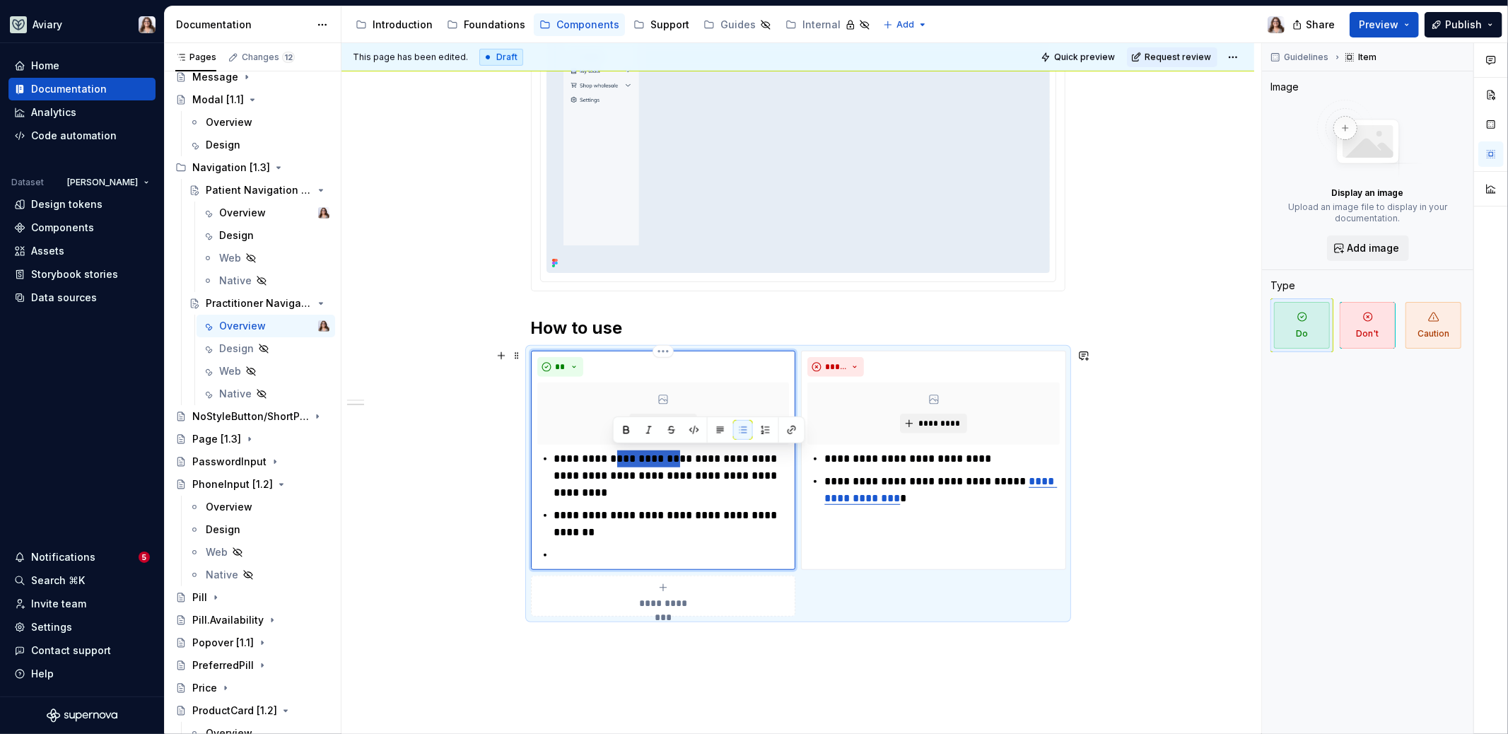
drag, startPoint x: 612, startPoint y: 454, endPoint x: 669, endPoint y: 455, distance: 57.3
click at [670, 456] on p "**********" at bounding box center [671, 475] width 235 height 51
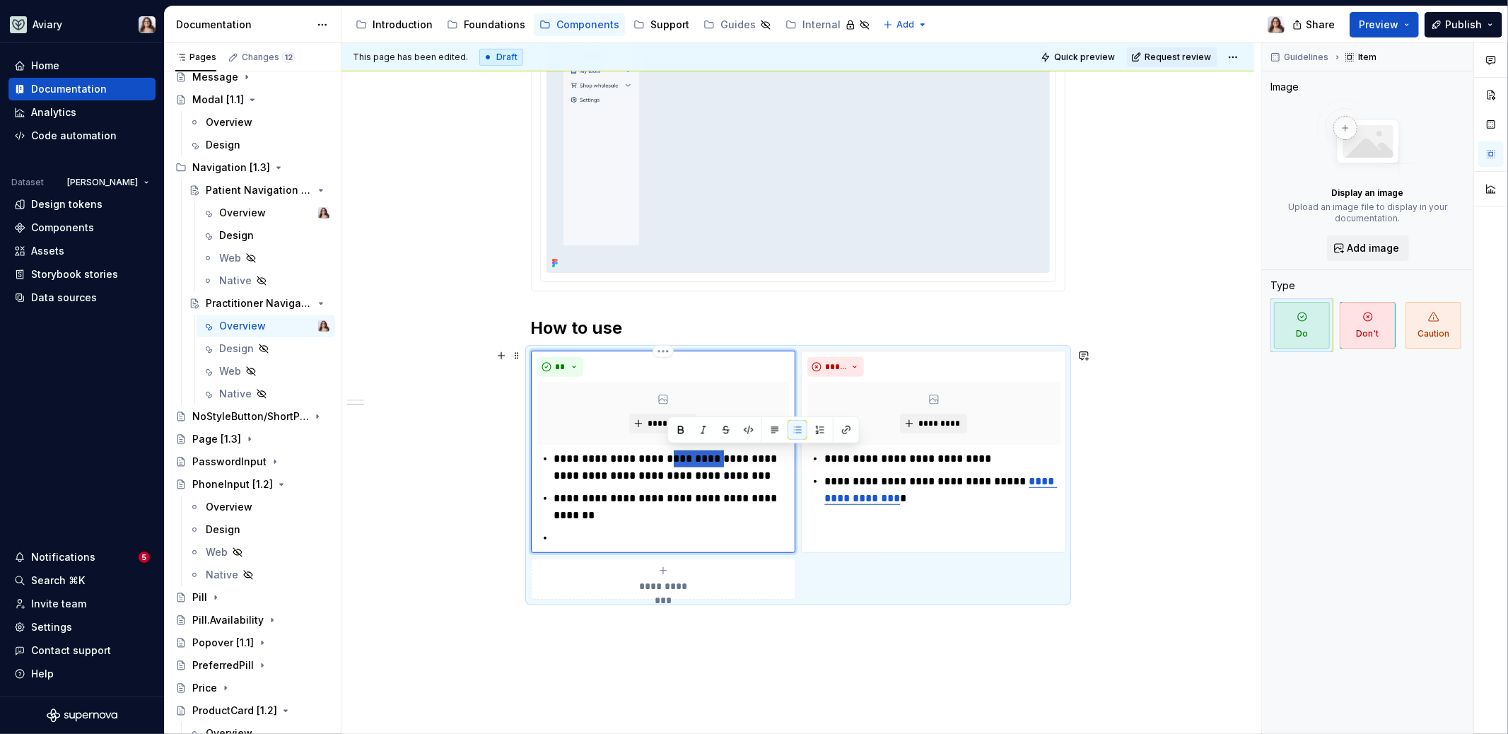
drag, startPoint x: 668, startPoint y: 457, endPoint x: 722, endPoint y: 457, distance: 54.4
click at [722, 457] on p "**********" at bounding box center [671, 467] width 235 height 34
click at [722, 456] on p "**********" at bounding box center [671, 467] width 235 height 34
drag, startPoint x: 757, startPoint y: 471, endPoint x: 749, endPoint y: 453, distance: 20.0
click at [749, 453] on p "**********" at bounding box center [671, 467] width 235 height 34
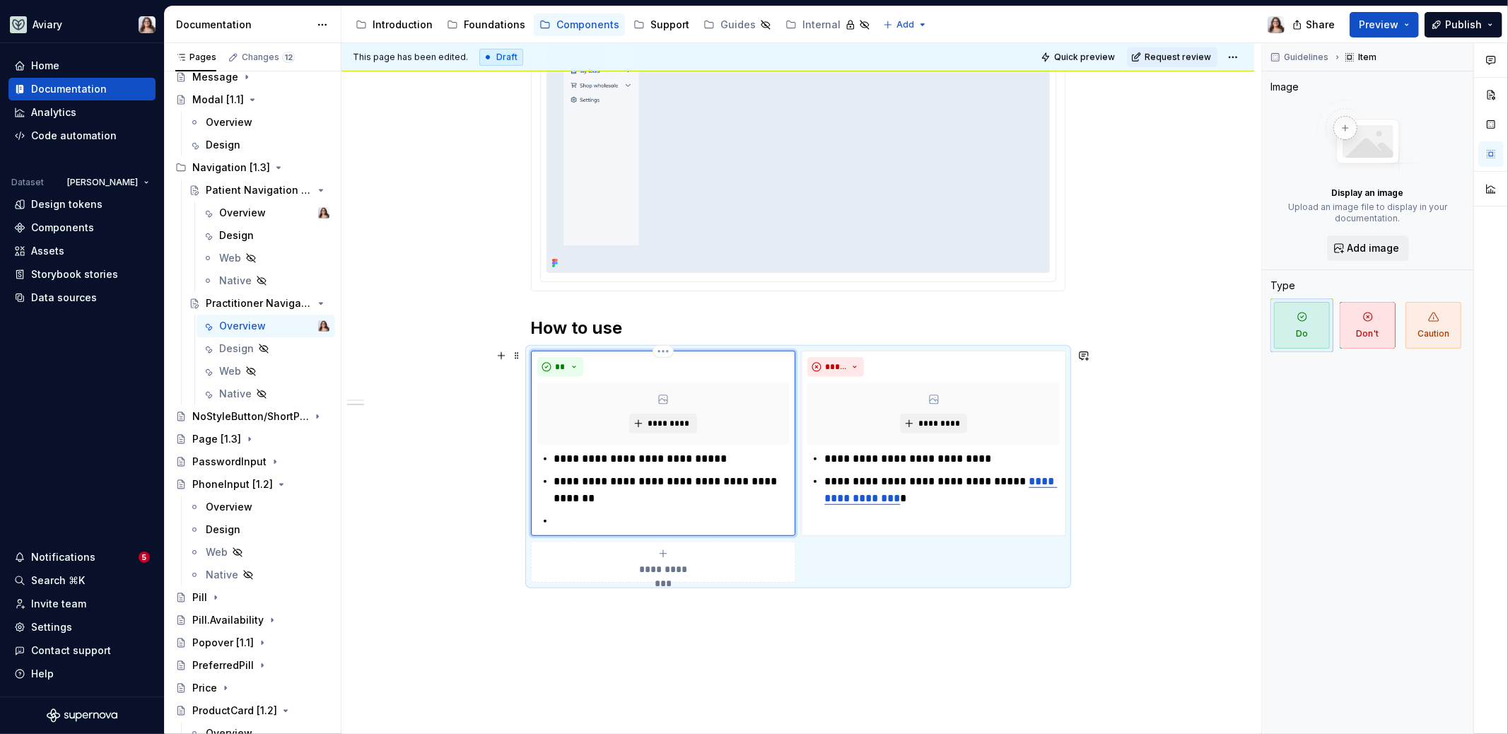
click at [572, 521] on p at bounding box center [671, 520] width 235 height 17
click at [625, 327] on h2 "How to use" at bounding box center [798, 328] width 534 height 23
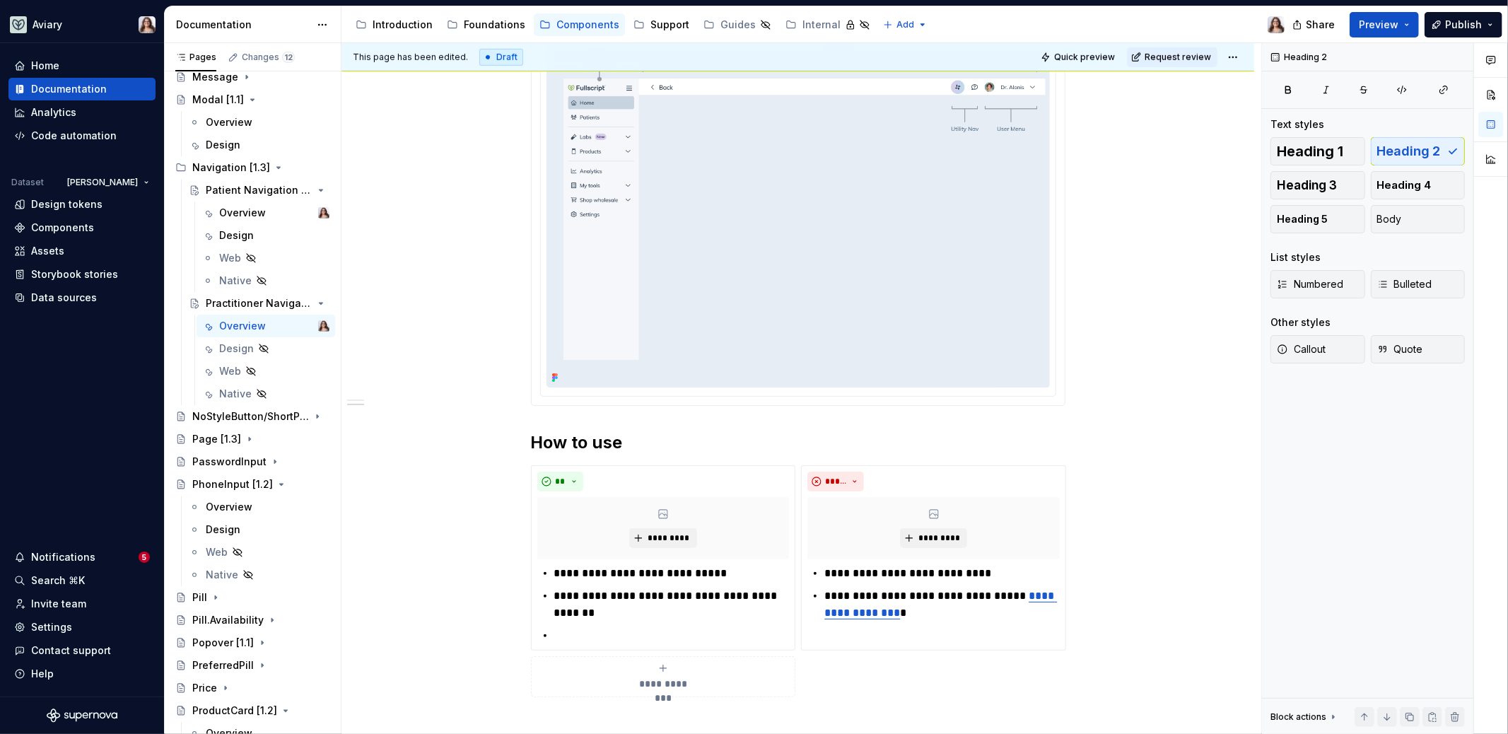
scroll to position [771, 0]
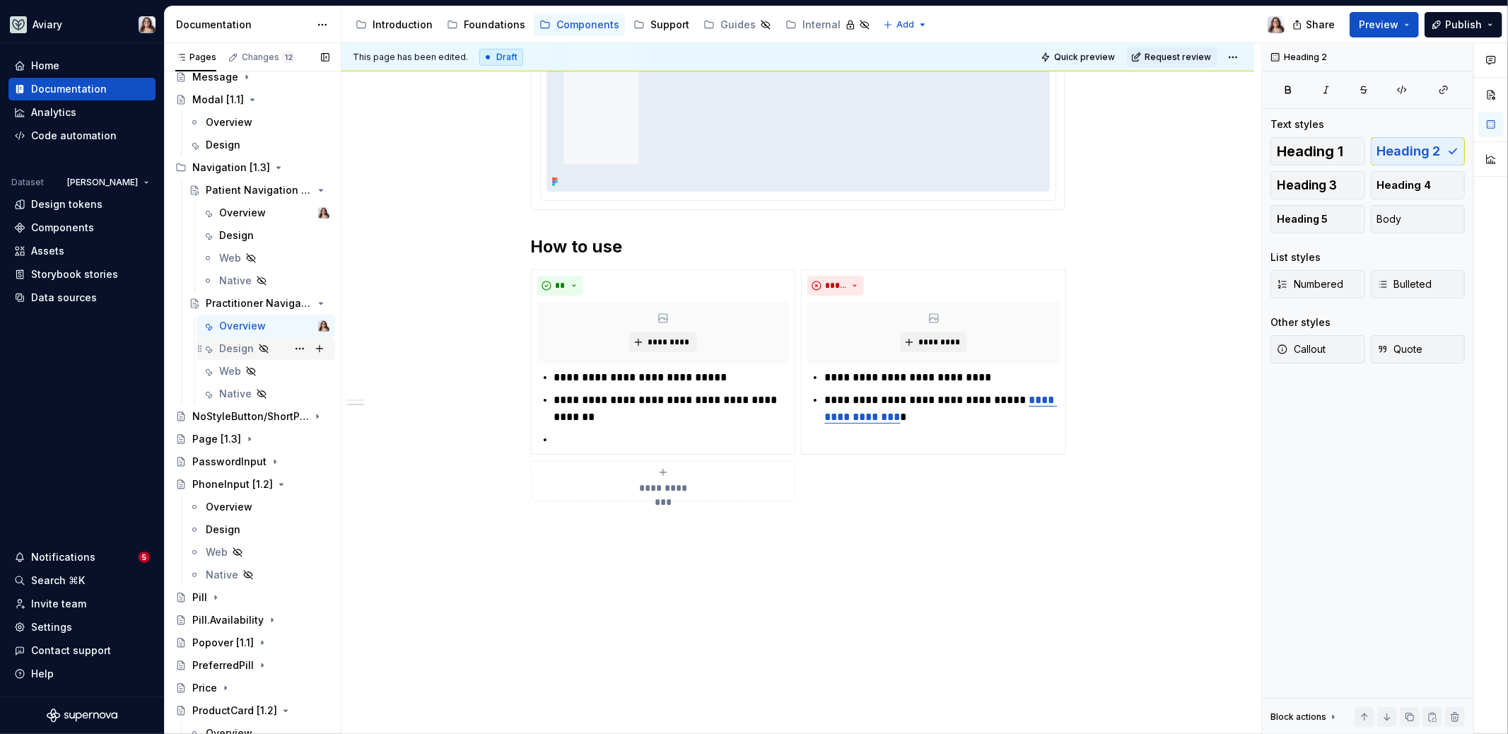
click at [242, 351] on div "Design" at bounding box center [236, 348] width 35 height 14
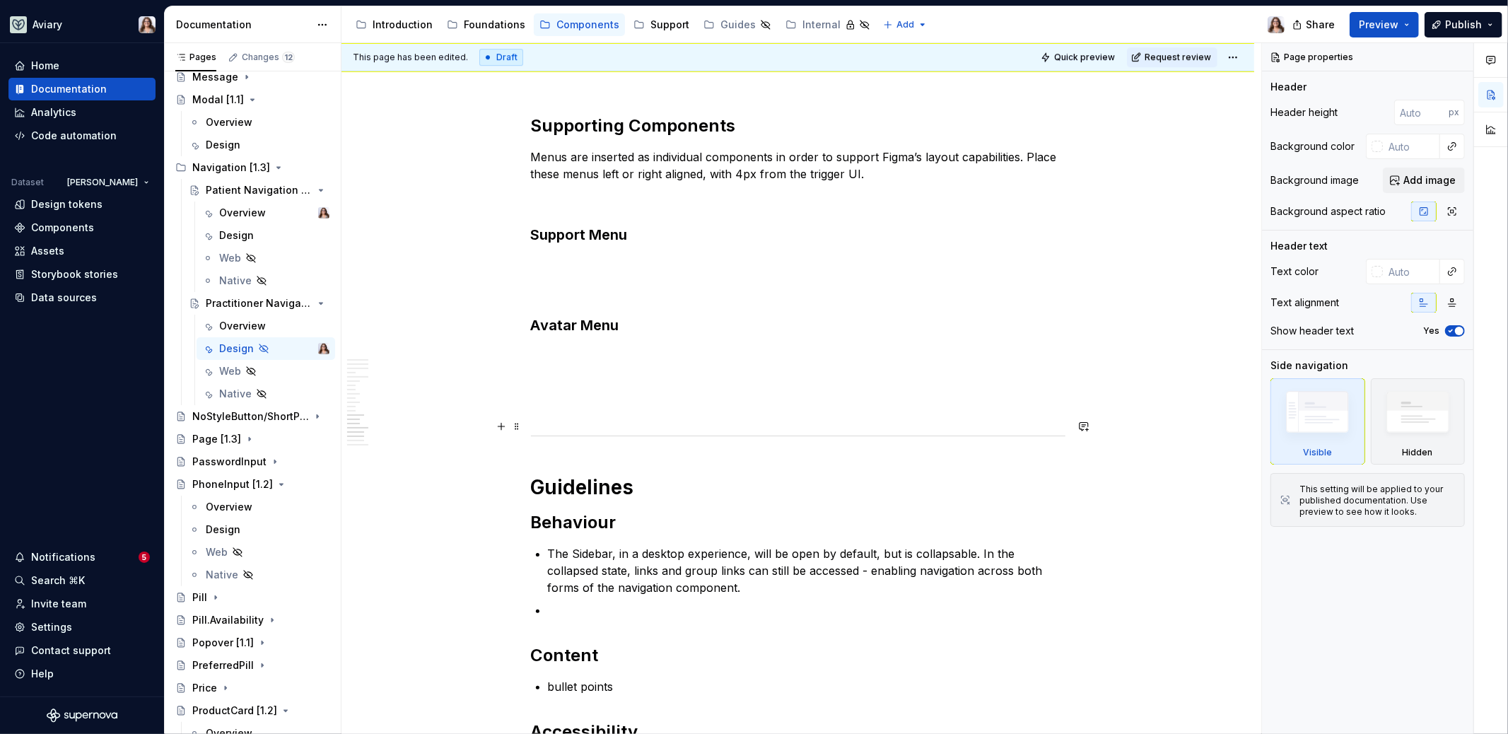
scroll to position [3949, 0]
type textarea "*"
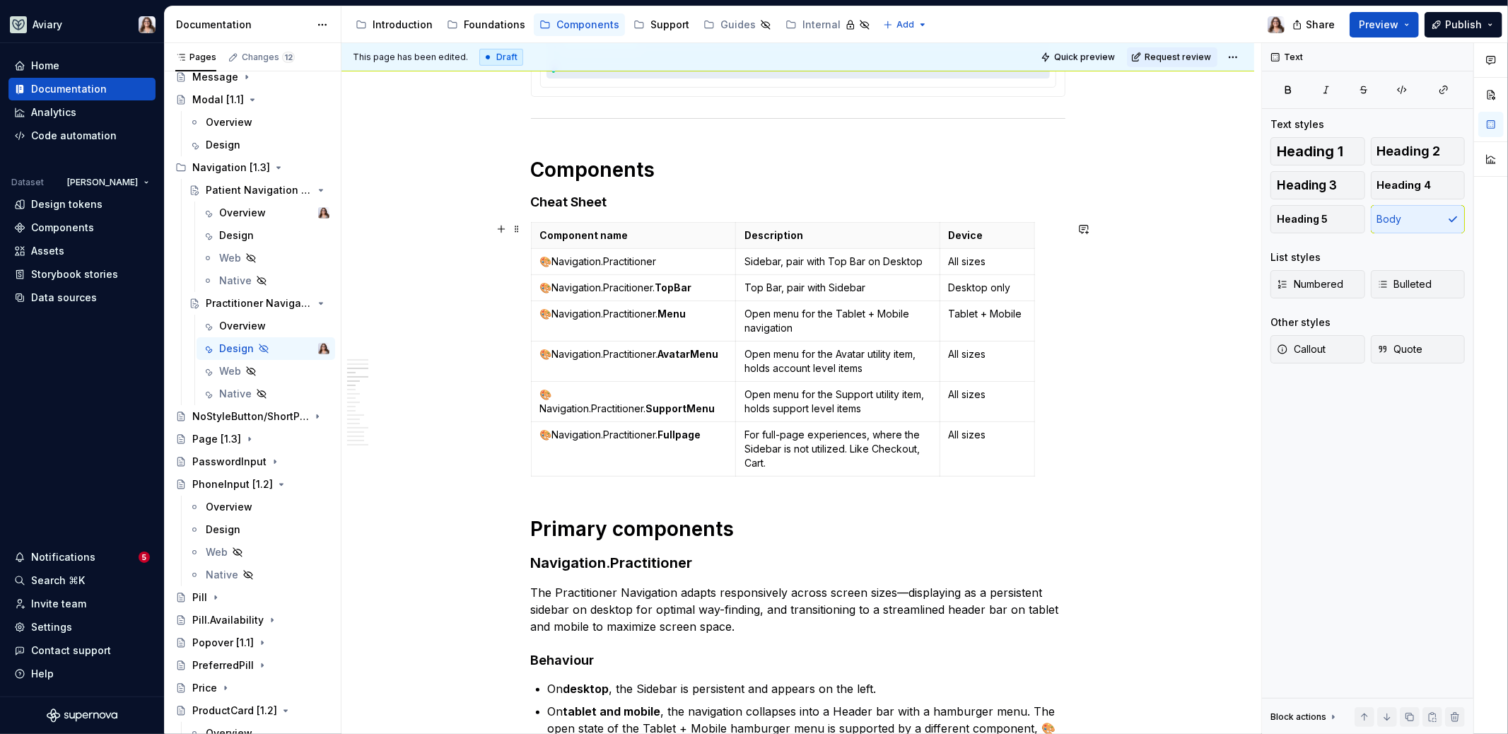
scroll to position [766, 0]
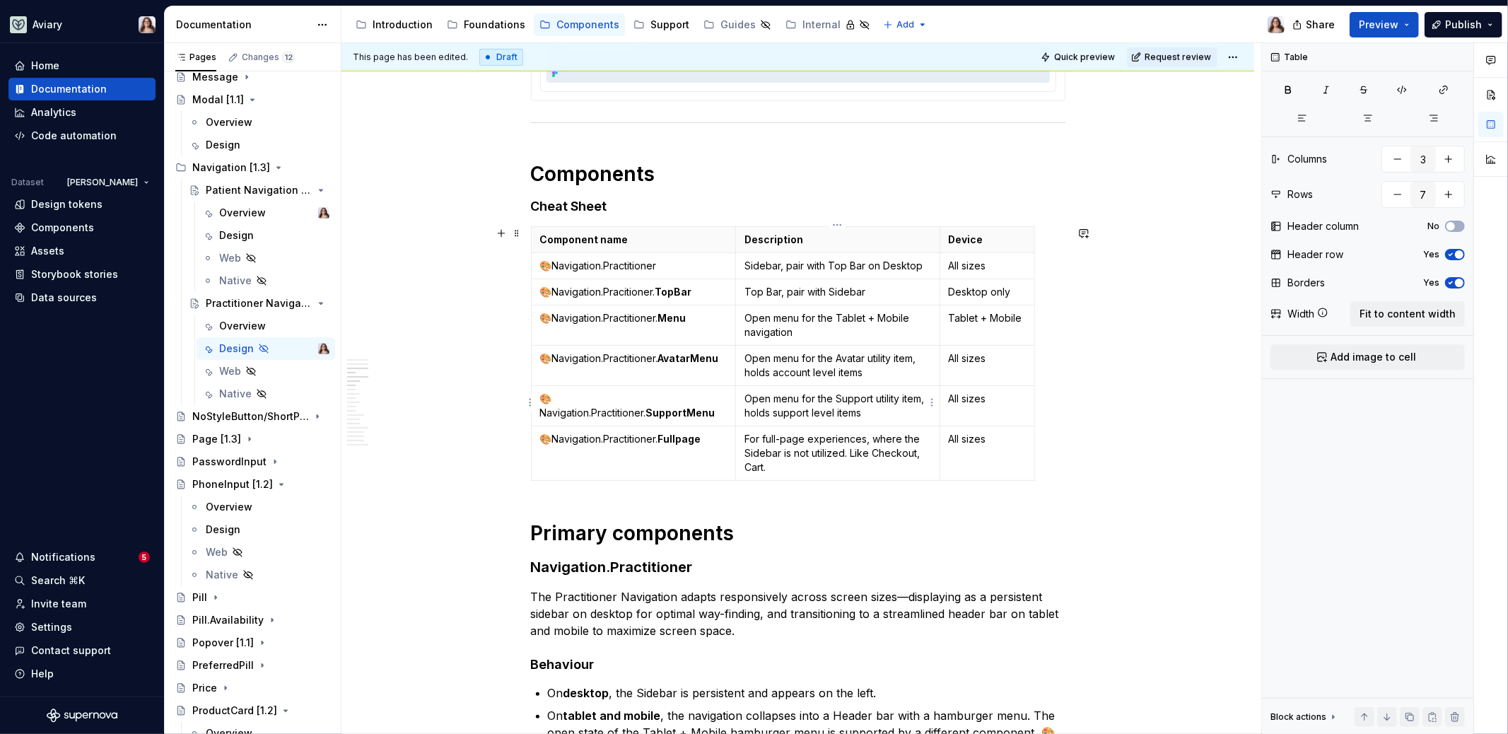
click at [800, 392] on p "Open menu for the Support utility item, holds support level items" at bounding box center [837, 406] width 187 height 28
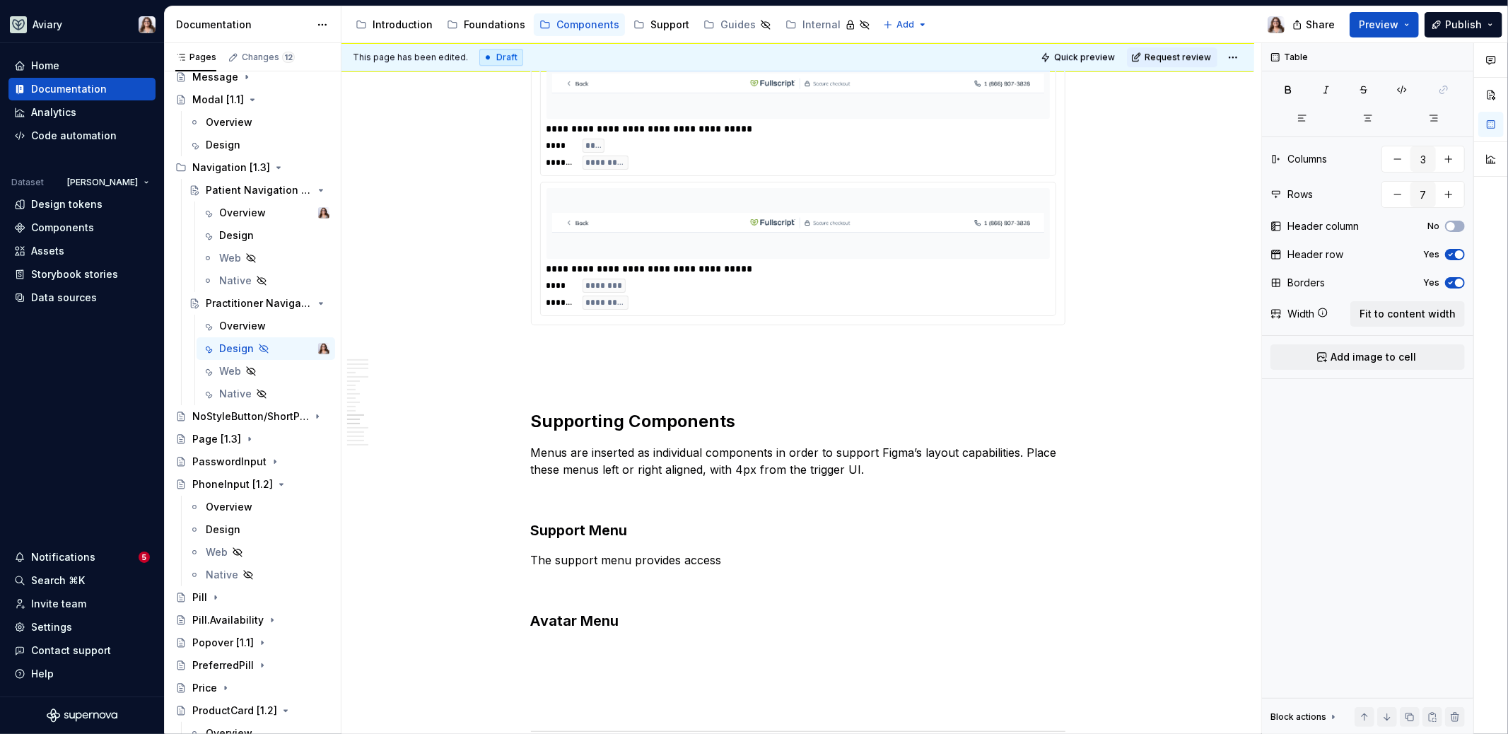
scroll to position [3655, 0]
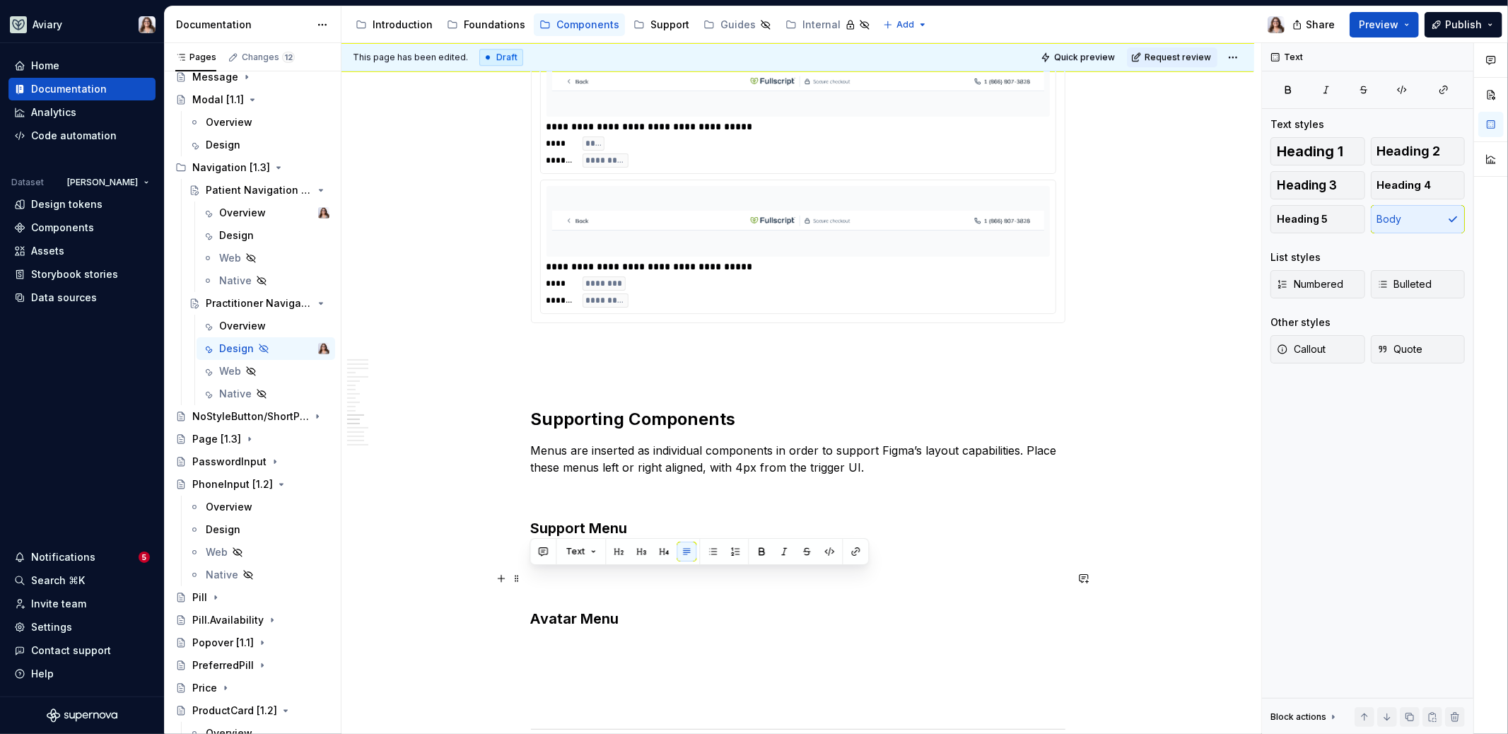
drag, startPoint x: 727, startPoint y: 583, endPoint x: 525, endPoint y: 579, distance: 202.2
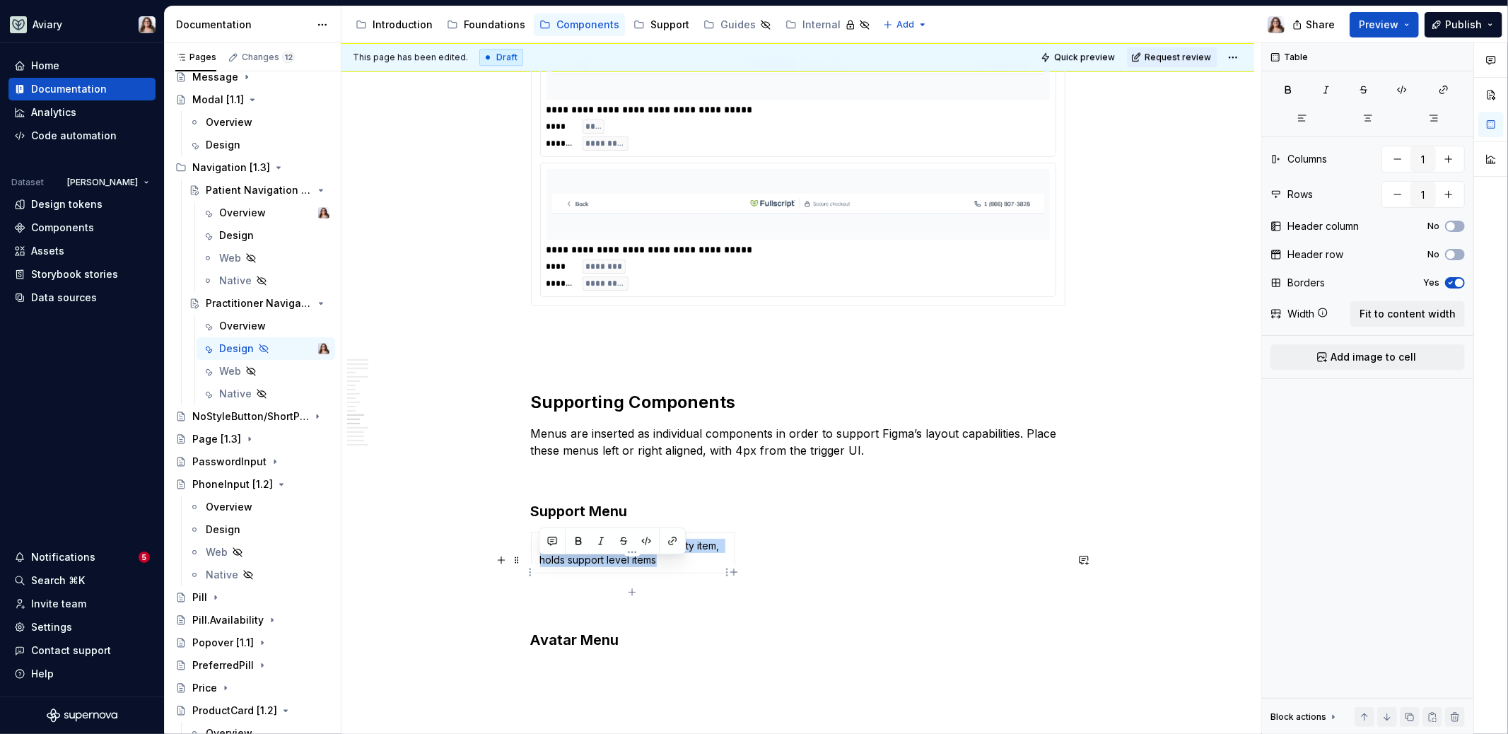
drag, startPoint x: 661, startPoint y: 579, endPoint x: 536, endPoint y: 564, distance: 125.3
click at [536, 564] on td "Open menu for the Support utility item, holds support level items" at bounding box center [633, 552] width 204 height 40
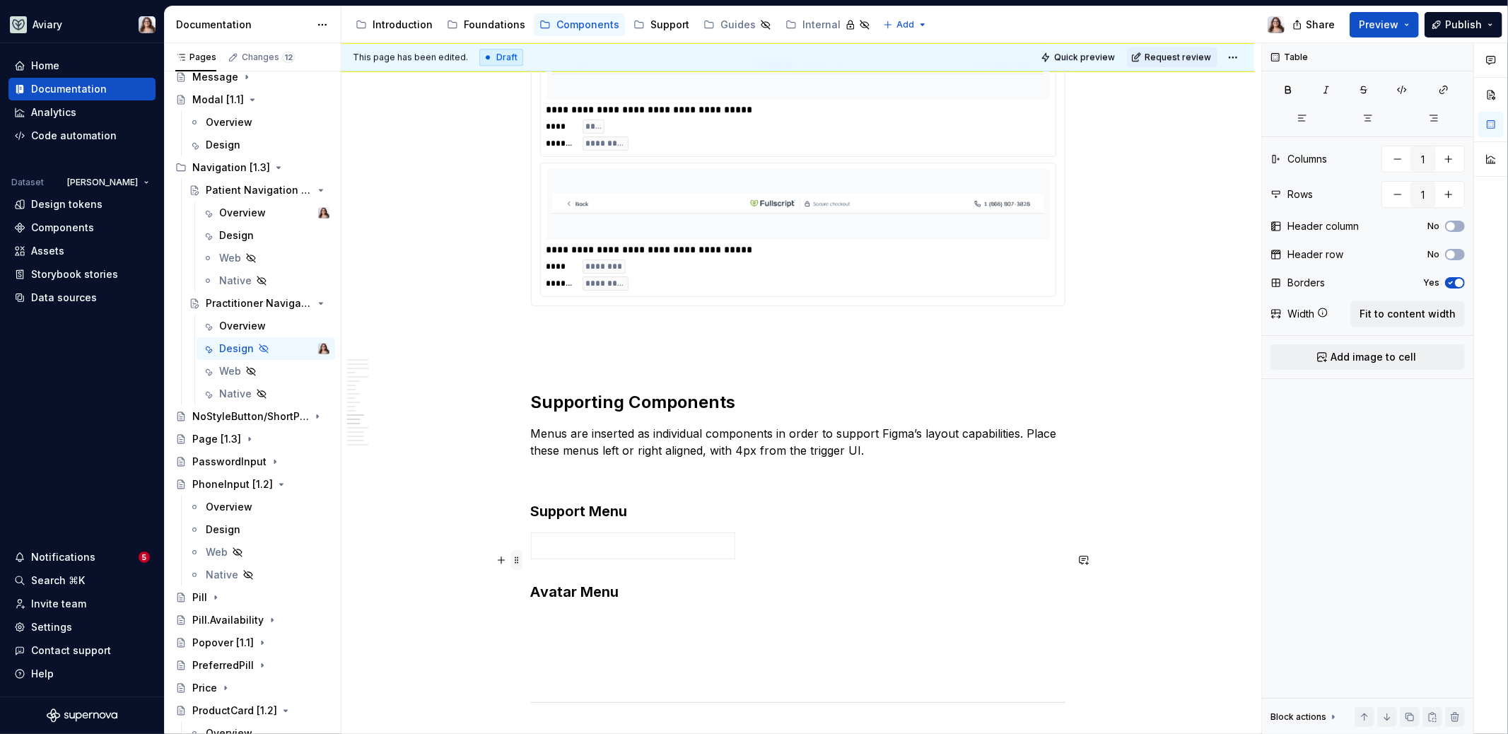
click at [515, 562] on span at bounding box center [516, 560] width 11 height 20
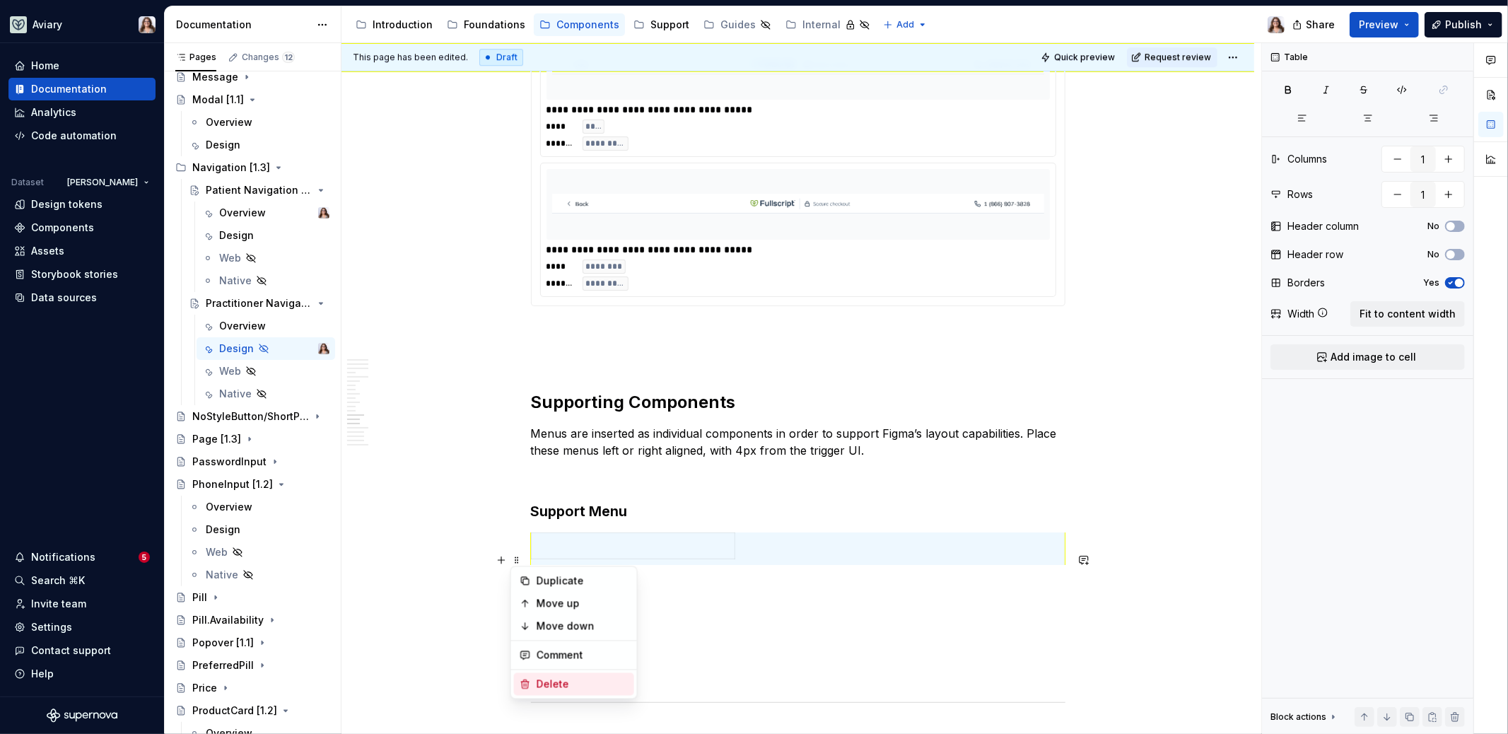
click at [551, 689] on div "Delete" at bounding box center [582, 684] width 92 height 14
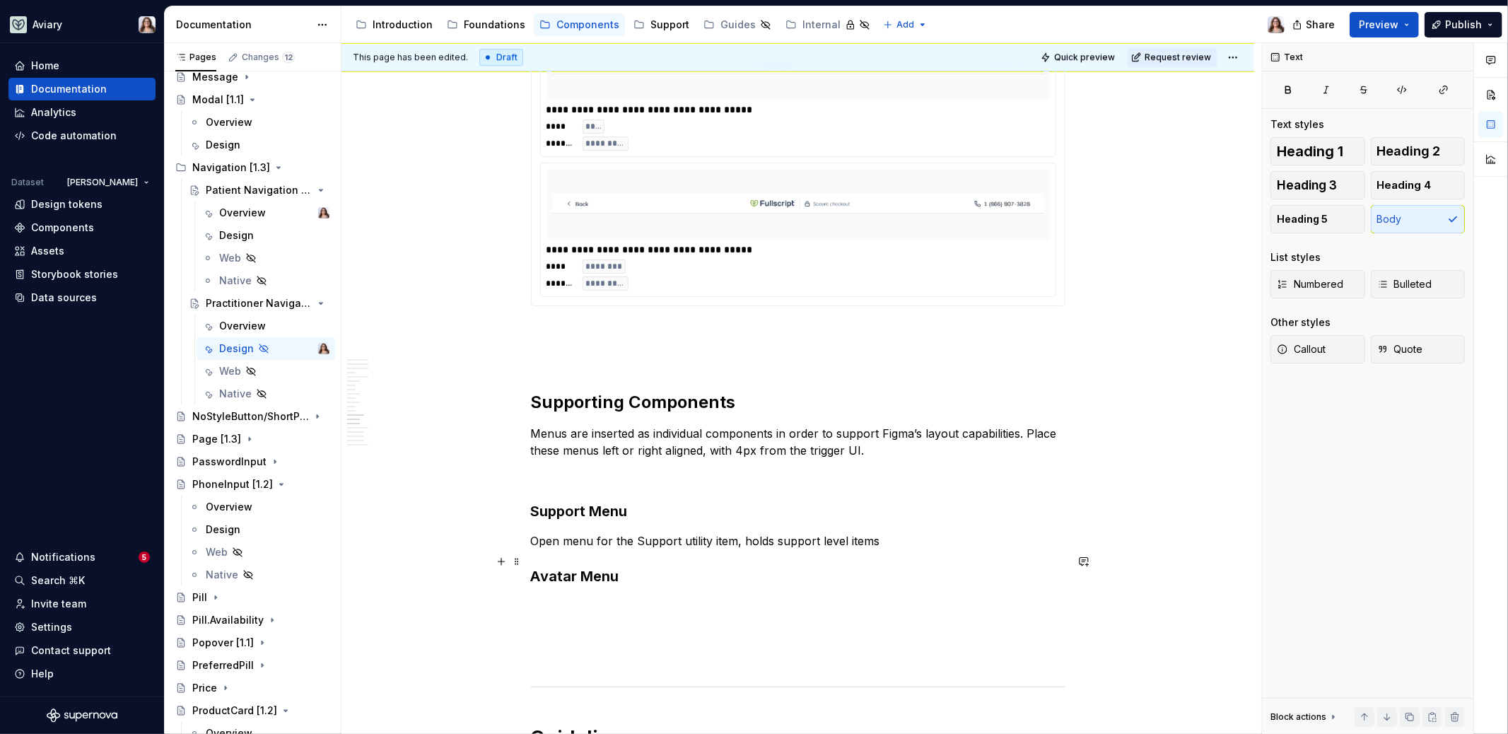
click at [531, 549] on p "Open menu for the Support utility item, holds support level items" at bounding box center [798, 540] width 534 height 17
click at [876, 549] on p "Open menu for the Support utility item, holds support level items" at bounding box center [798, 540] width 534 height 17
click at [739, 549] on p "Open menu for the Support utility item, holds support level items" at bounding box center [798, 540] width 534 height 17
click at [906, 549] on p "Open menu for the Support utility item, which holds support level items" at bounding box center [798, 540] width 534 height 17
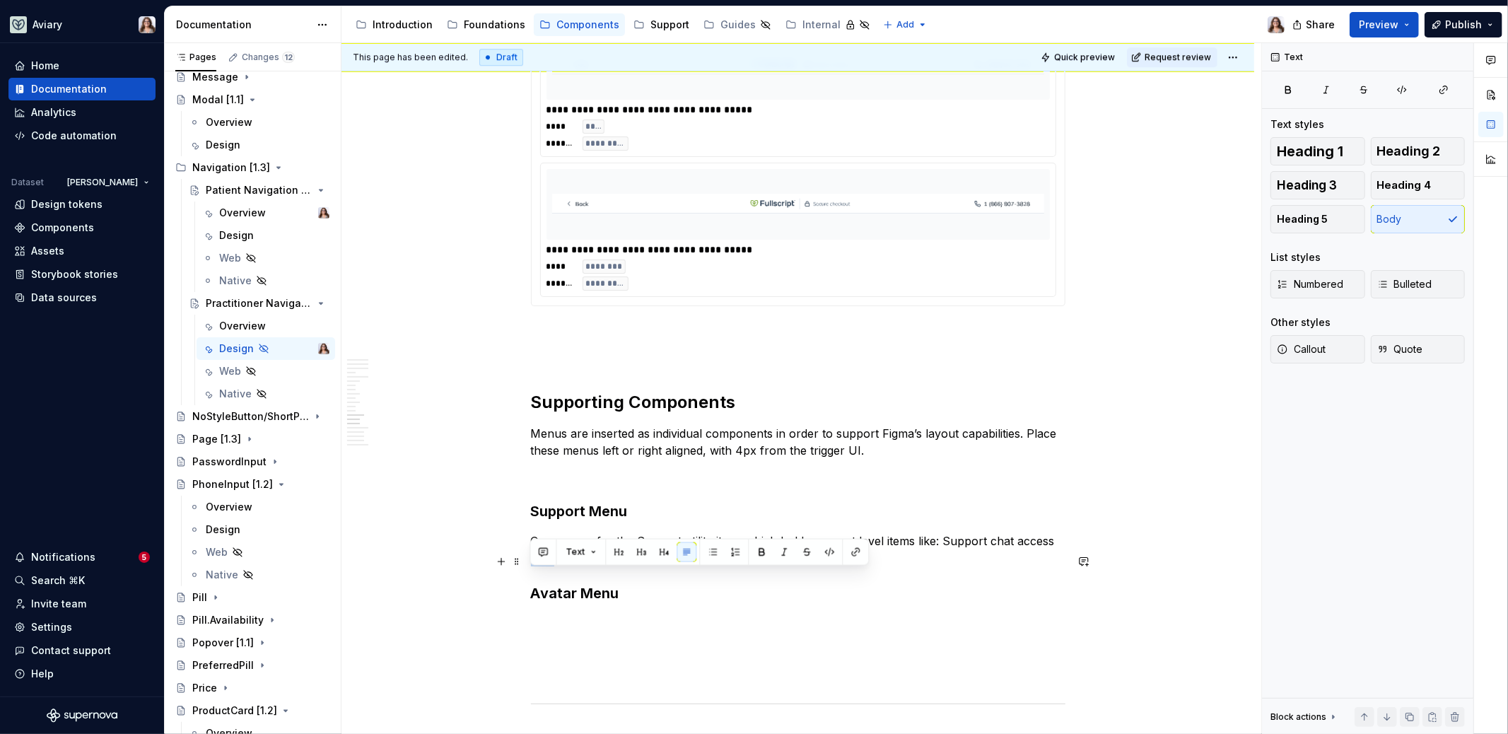
drag, startPoint x: 553, startPoint y: 577, endPoint x: 500, endPoint y: 577, distance: 53.0
click at [615, 566] on p "Open menu for the Support utility item, which holds support level items like: S…" at bounding box center [798, 549] width 534 height 34
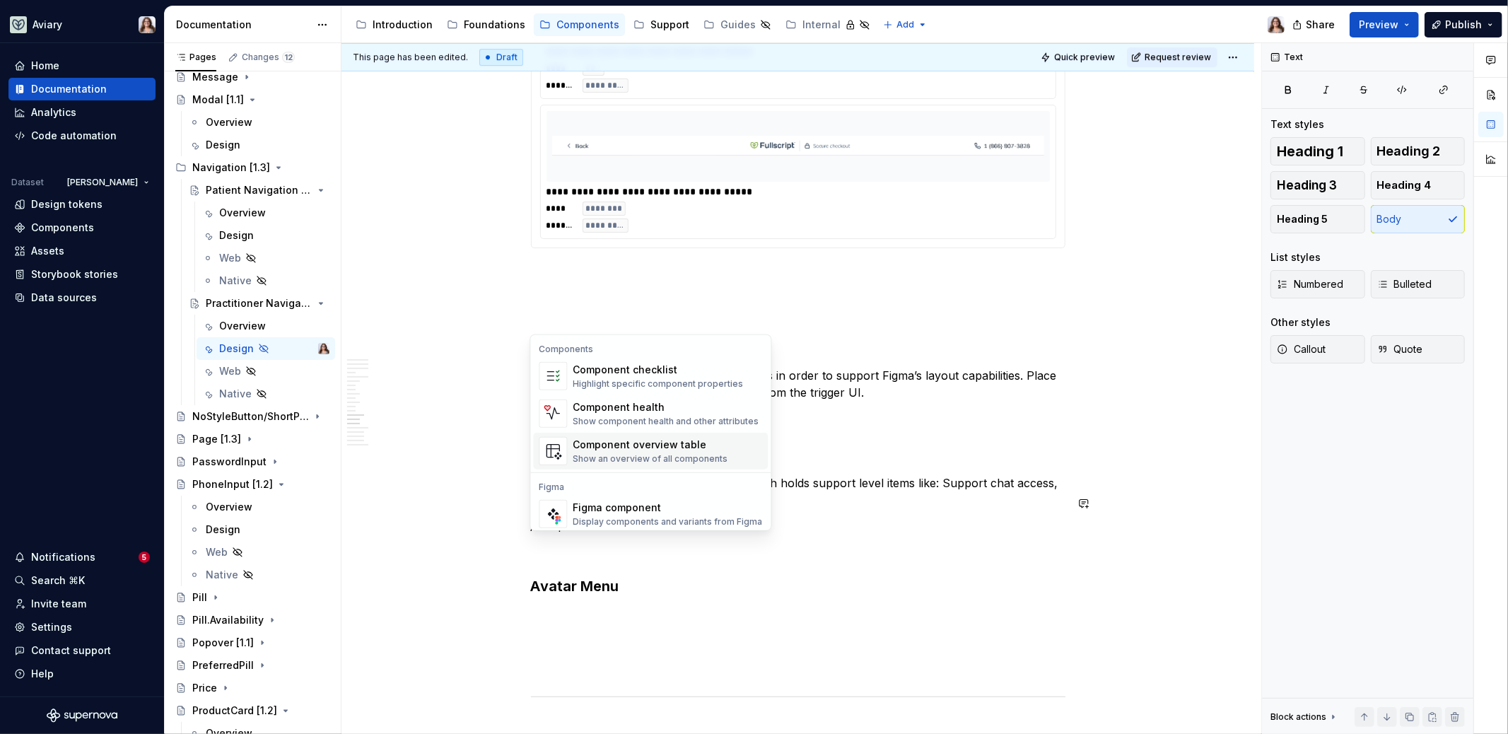
scroll to position [42, 0]
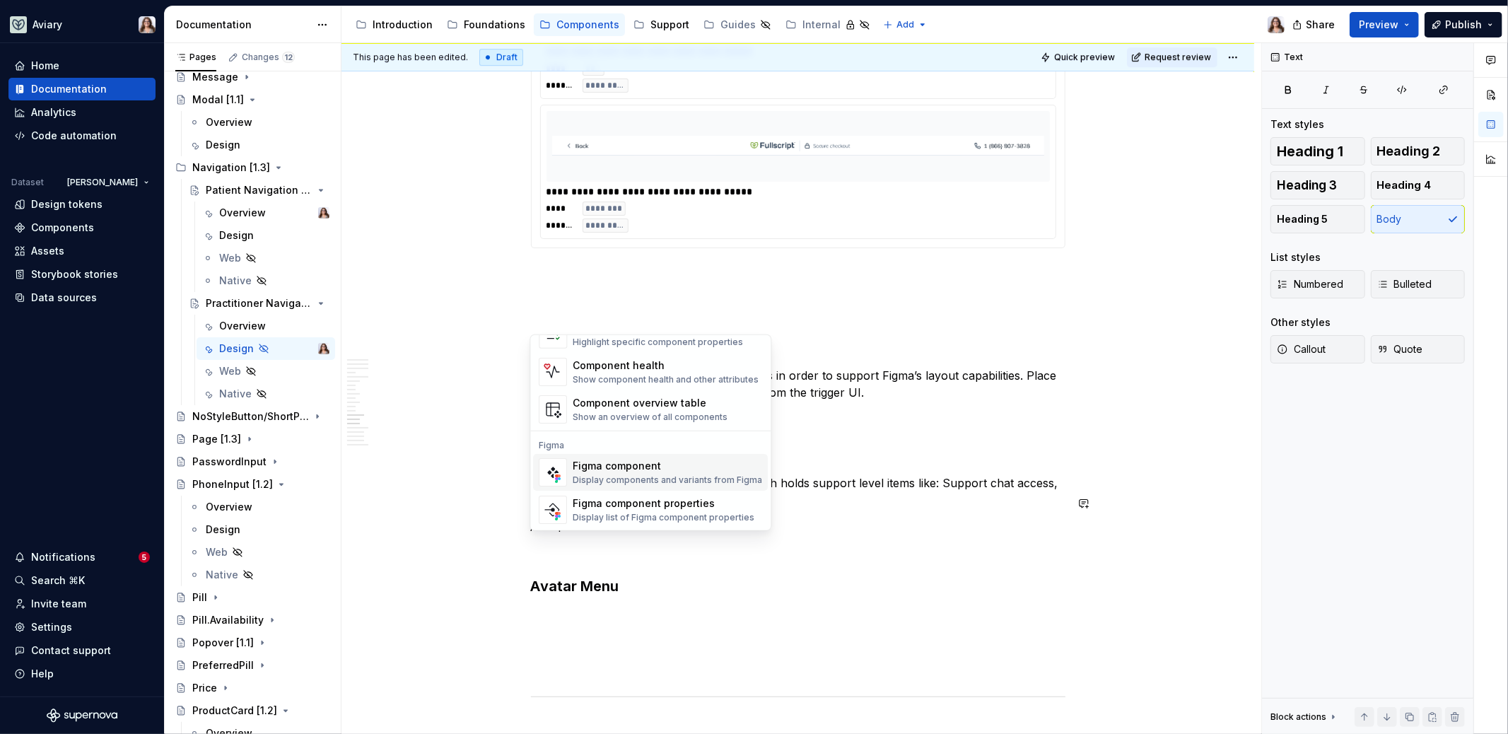
click at [672, 478] on div "Display components and variants from Figma" at bounding box center [666, 479] width 189 height 11
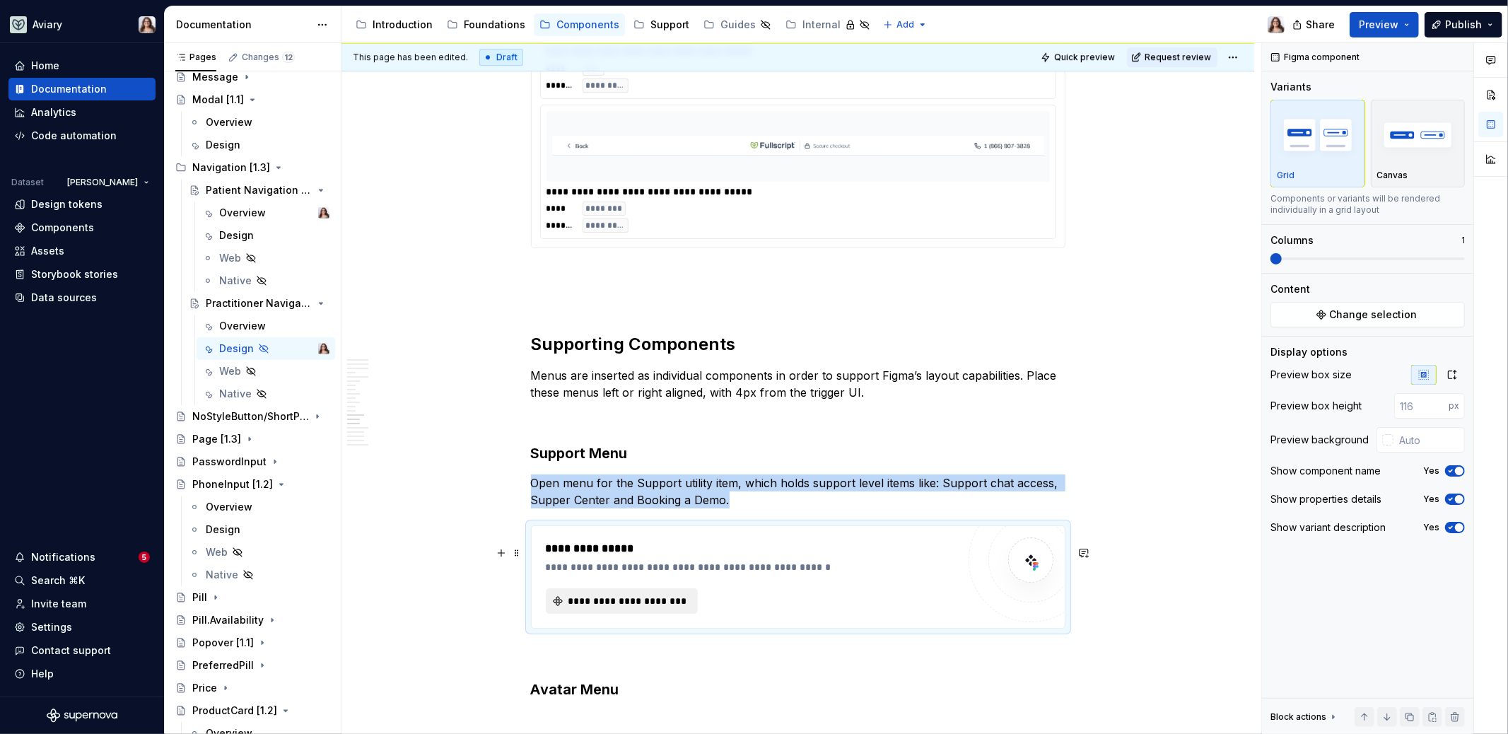
click at [597, 608] on span "**********" at bounding box center [627, 601] width 123 height 14
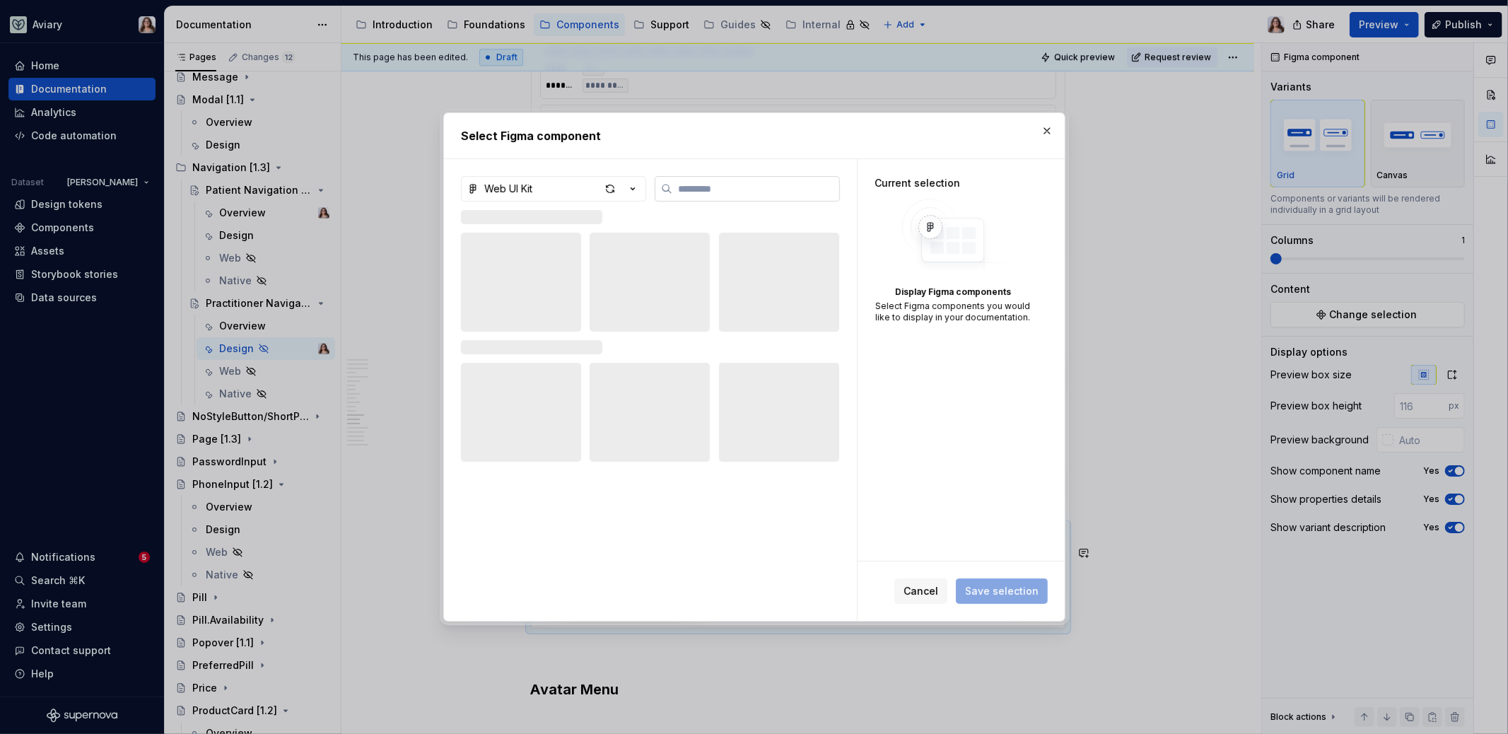
type textarea "*"
type input "**"
type textarea "*"
type input "*******"
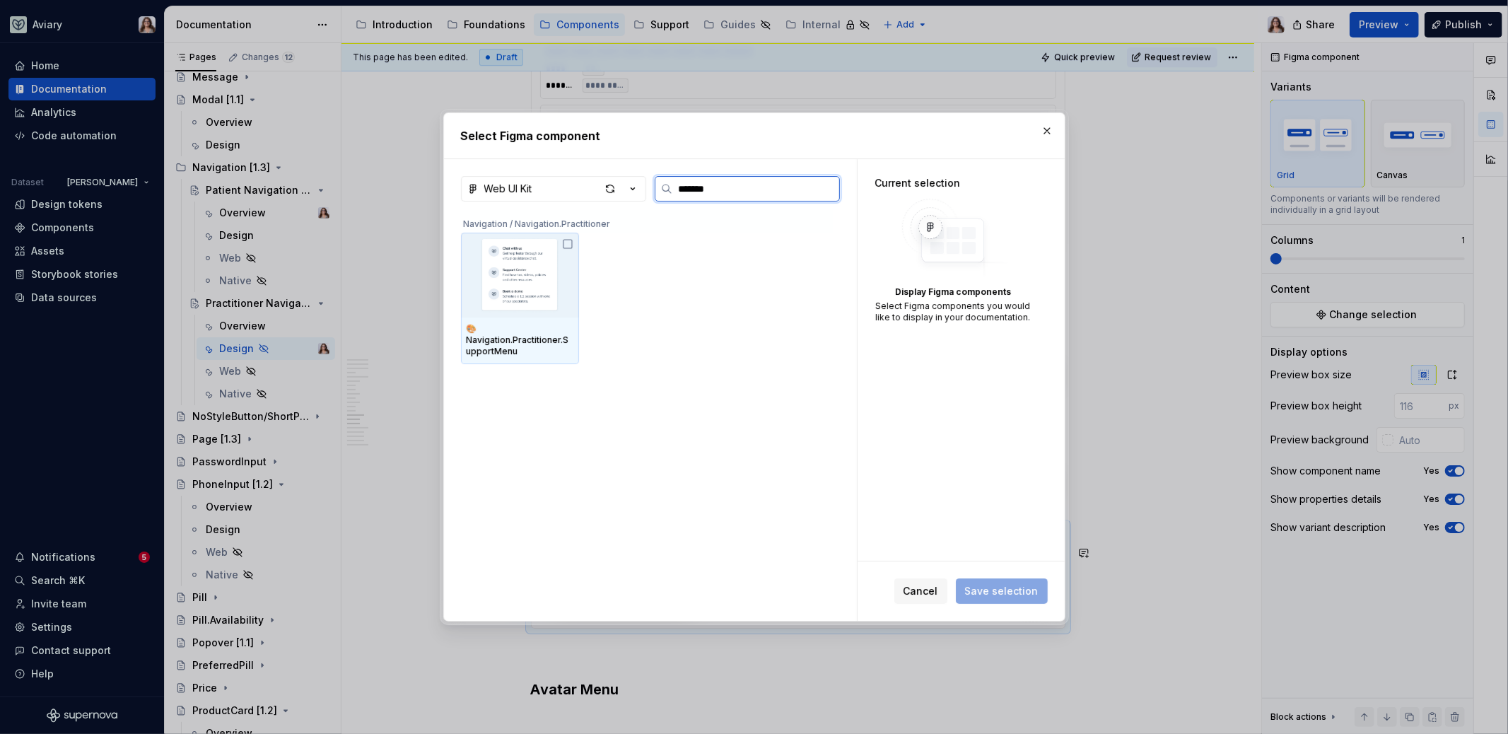
click at [539, 289] on img at bounding box center [519, 275] width 107 height 74
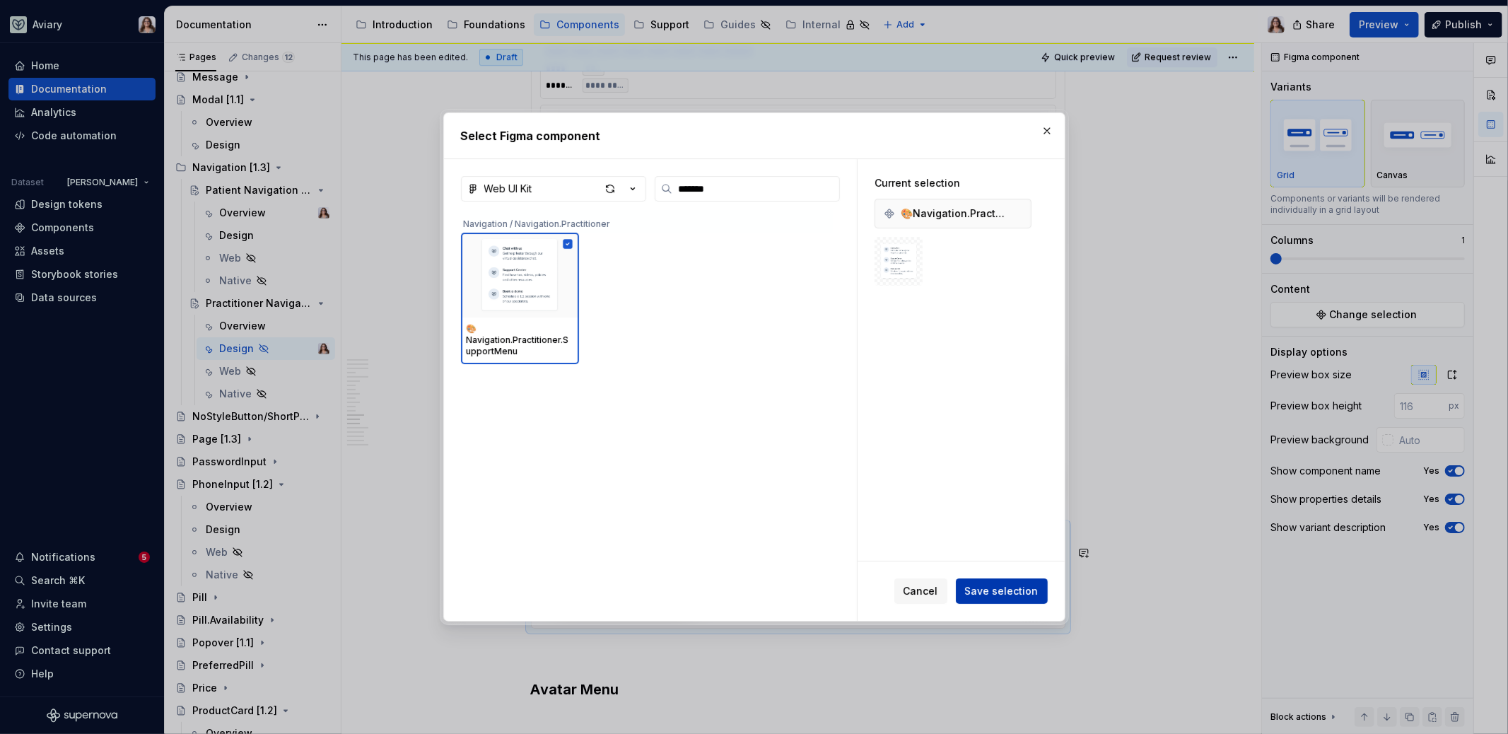
click at [1006, 584] on span "Save selection" at bounding box center [1002, 591] width 74 height 14
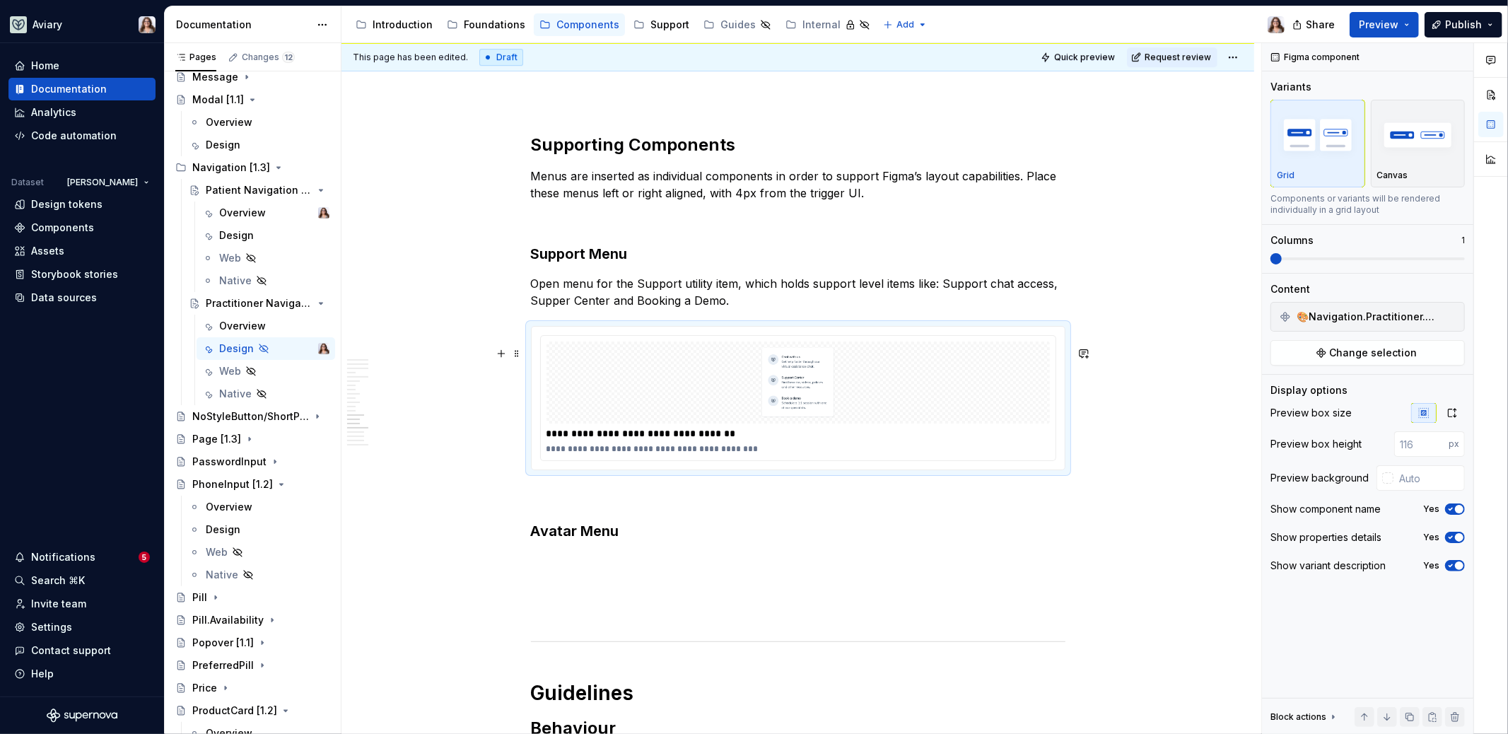
scroll to position [3948, 0]
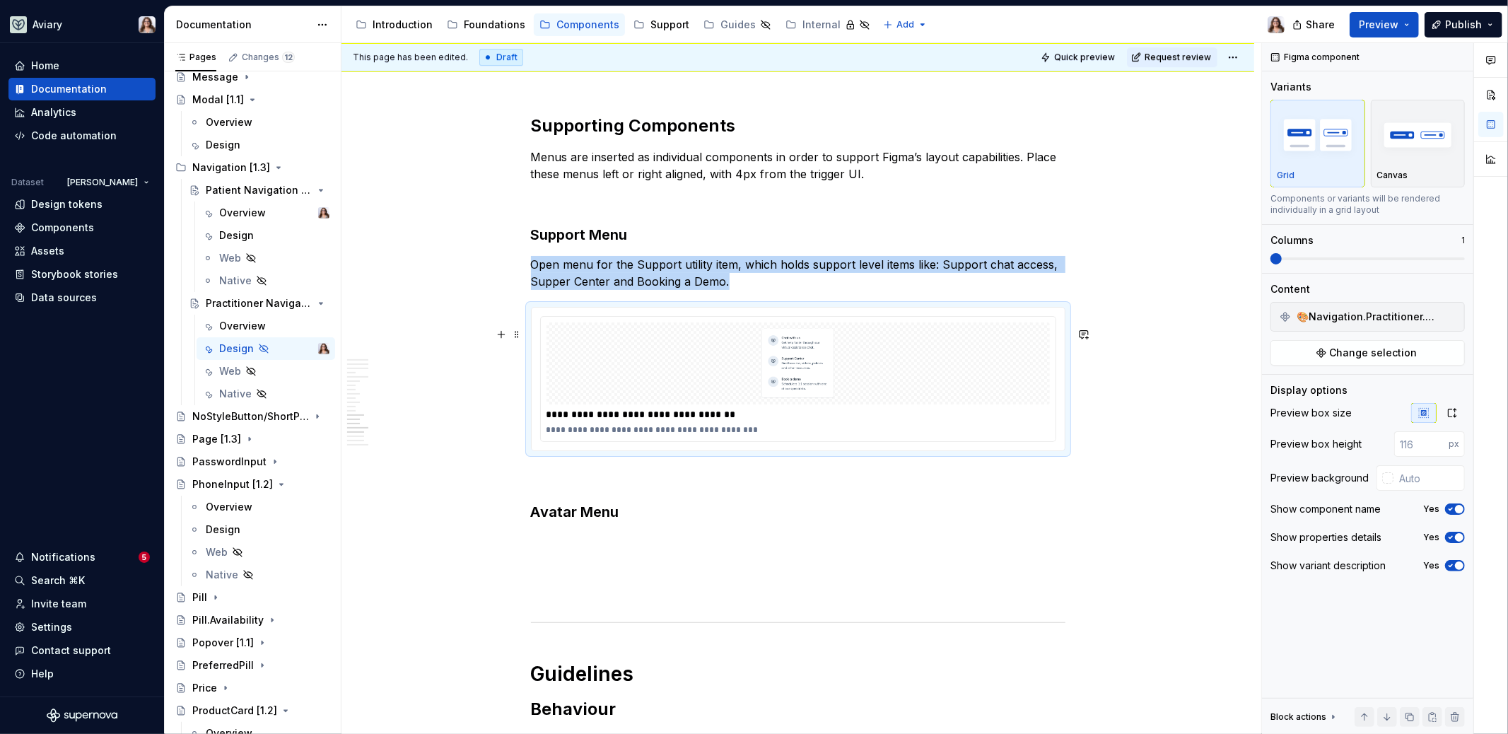
click at [872, 374] on img at bounding box center [798, 363] width 258 height 71
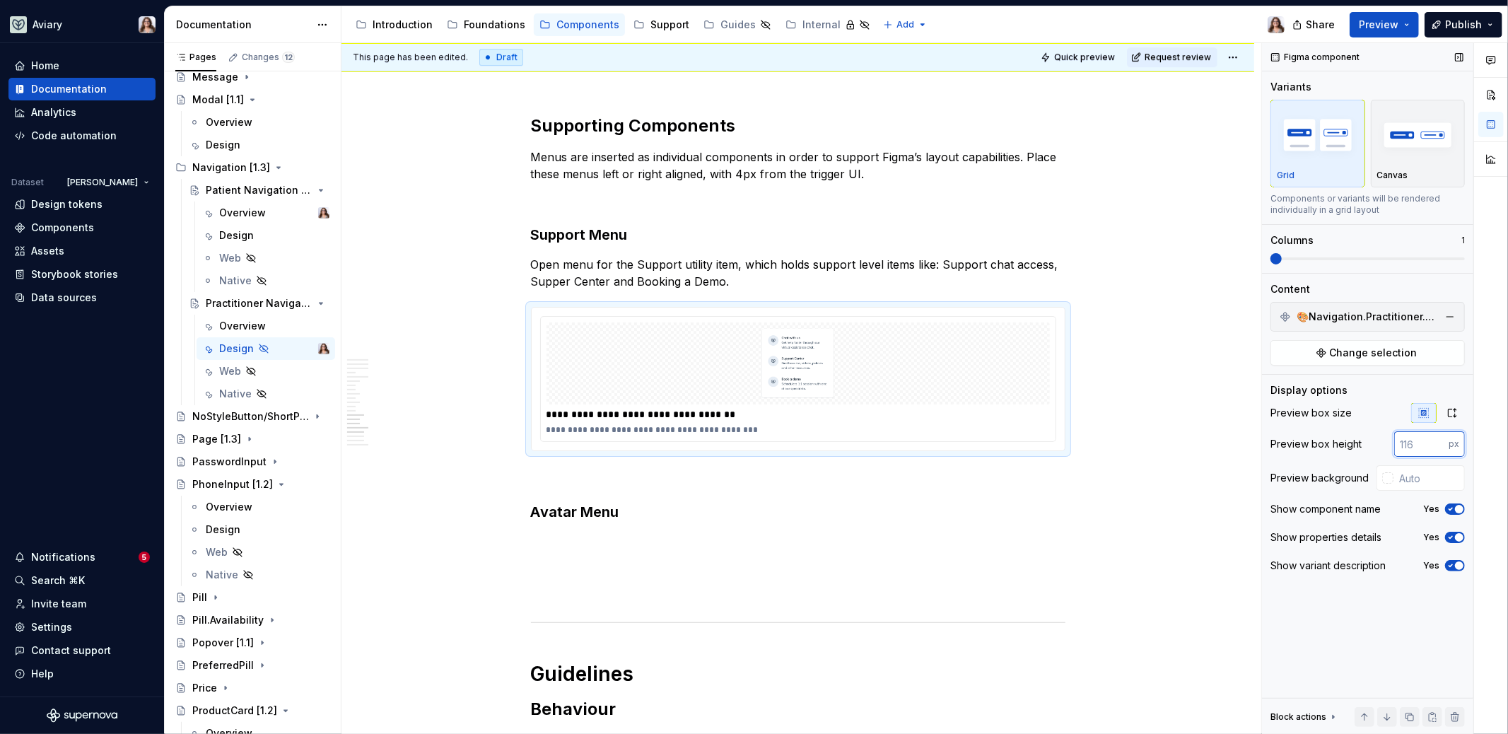
click at [1421, 442] on input "number" at bounding box center [1421, 443] width 54 height 25
type input "300"
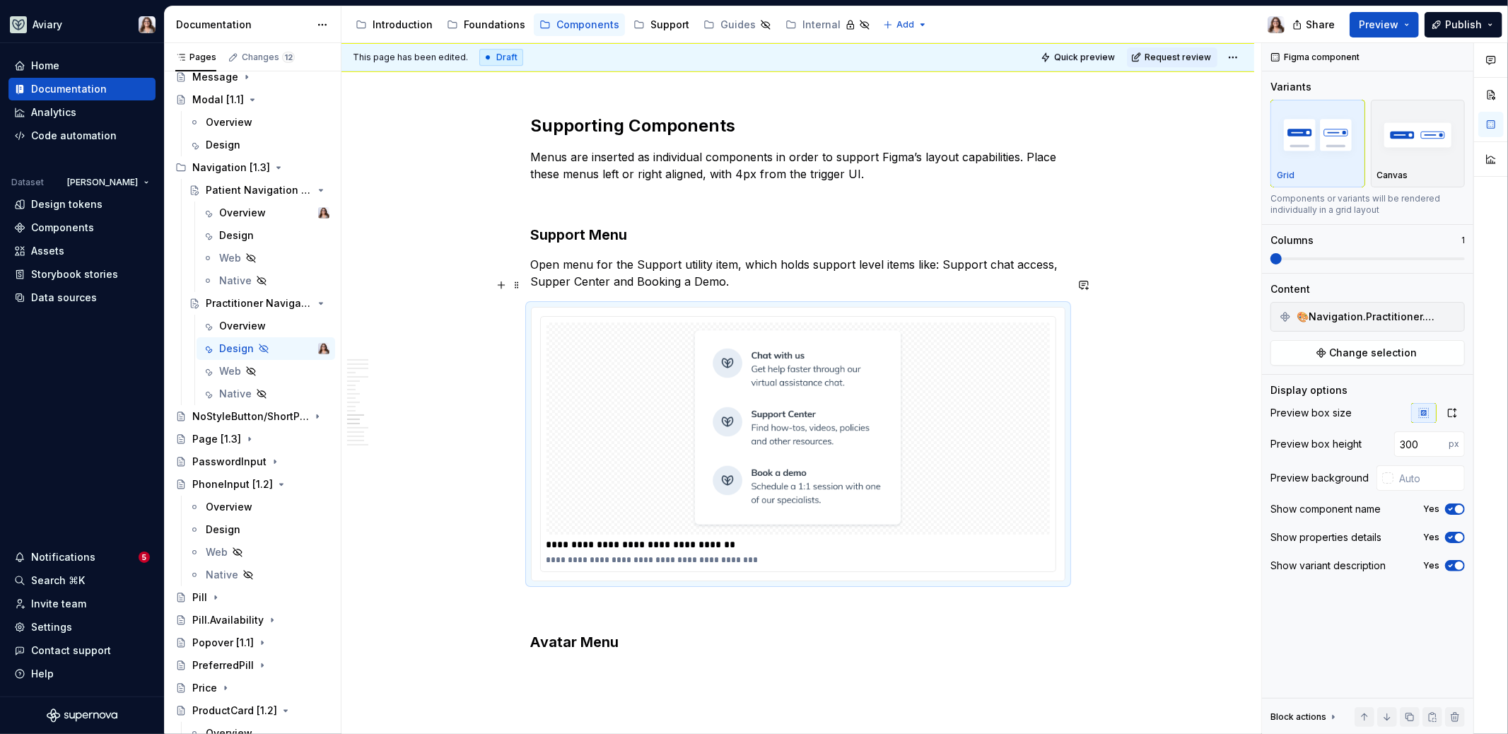
click at [746, 290] on p "Open menu for the Support utility item, which holds support level items like: S…" at bounding box center [798, 273] width 534 height 34
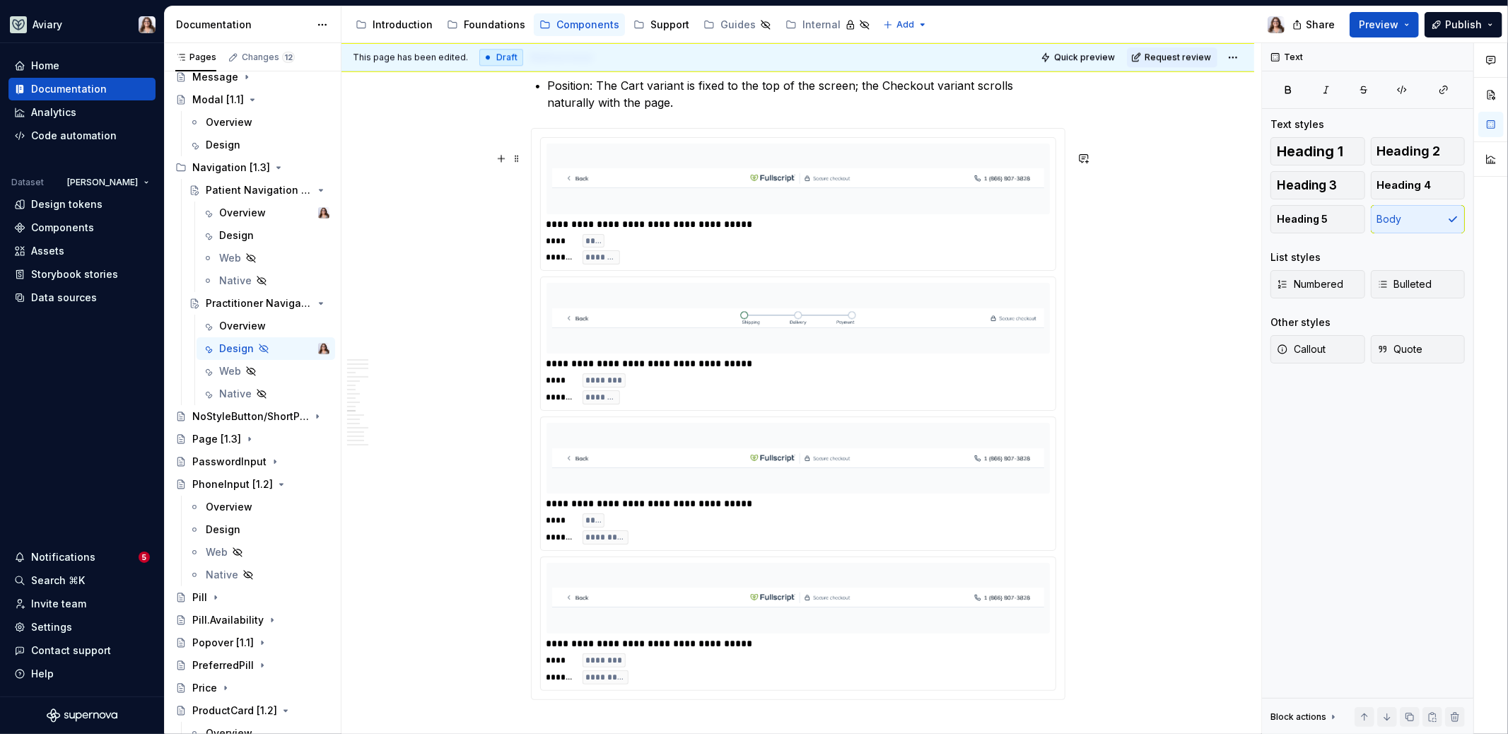
scroll to position [3101, 0]
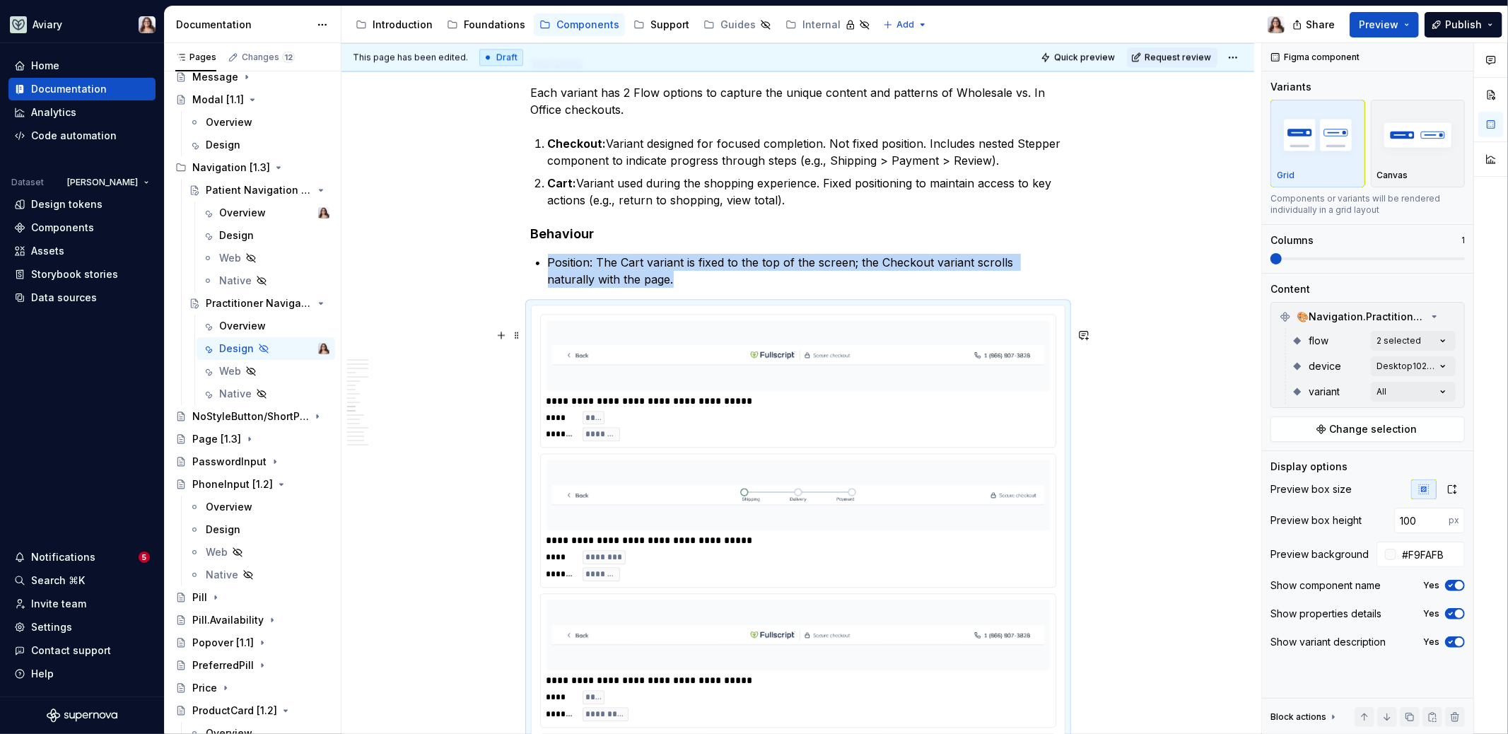
click at [792, 385] on img at bounding box center [798, 355] width 492 height 59
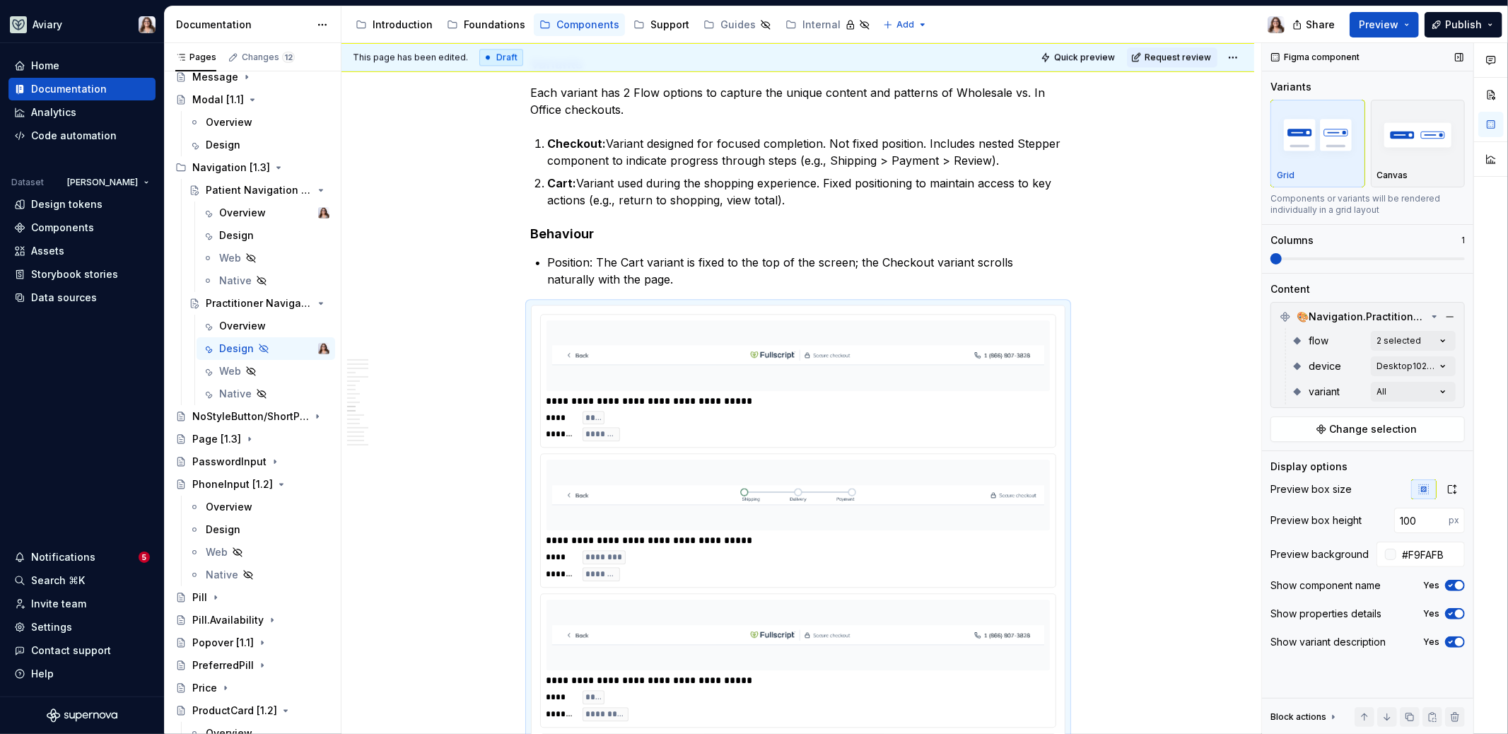
click at [1428, 565] on div "Preview box size Preview box height 100 px Preview background #F9FAFB Show comp…" at bounding box center [1367, 569] width 194 height 181
click at [1428, 552] on input "#F9FAFB" at bounding box center [1430, 553] width 69 height 25
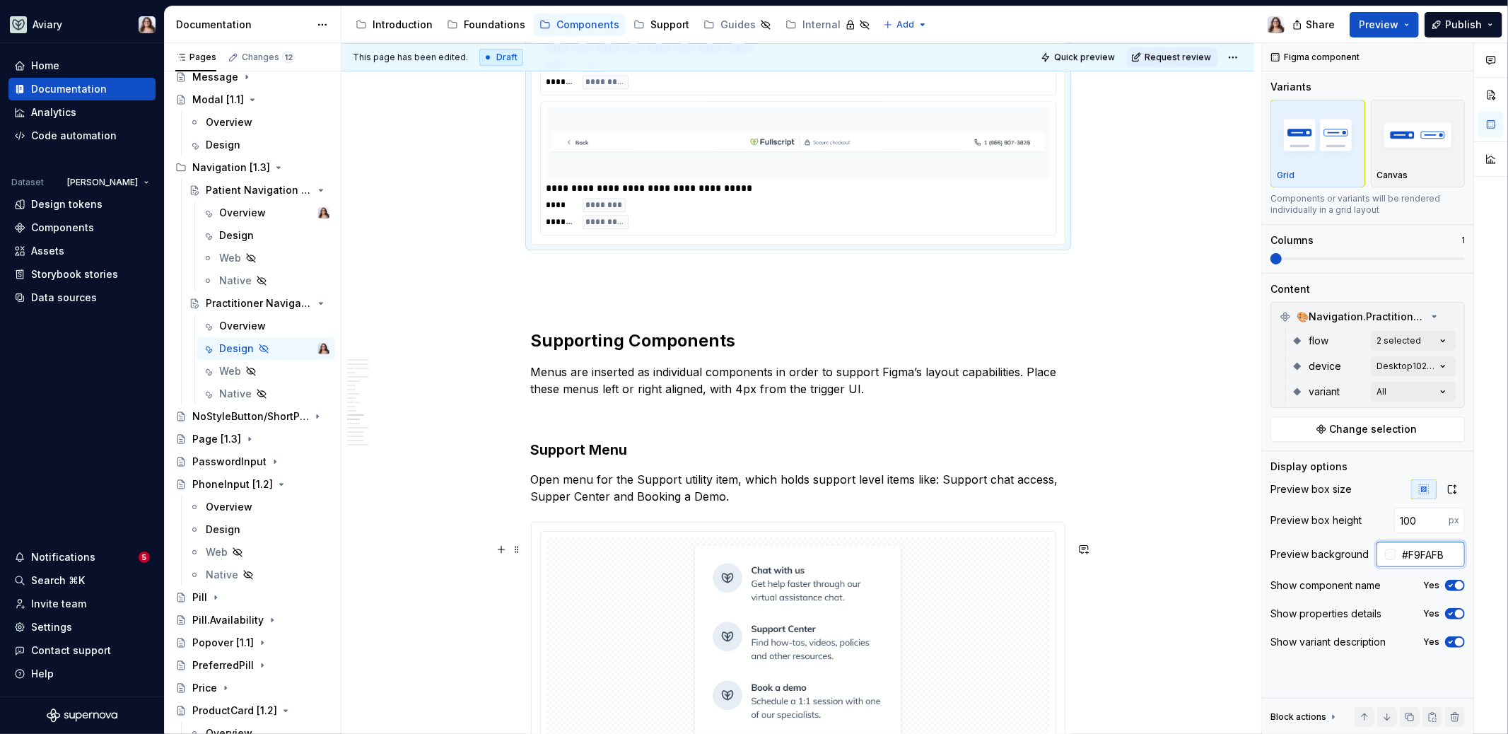
scroll to position [3850, 0]
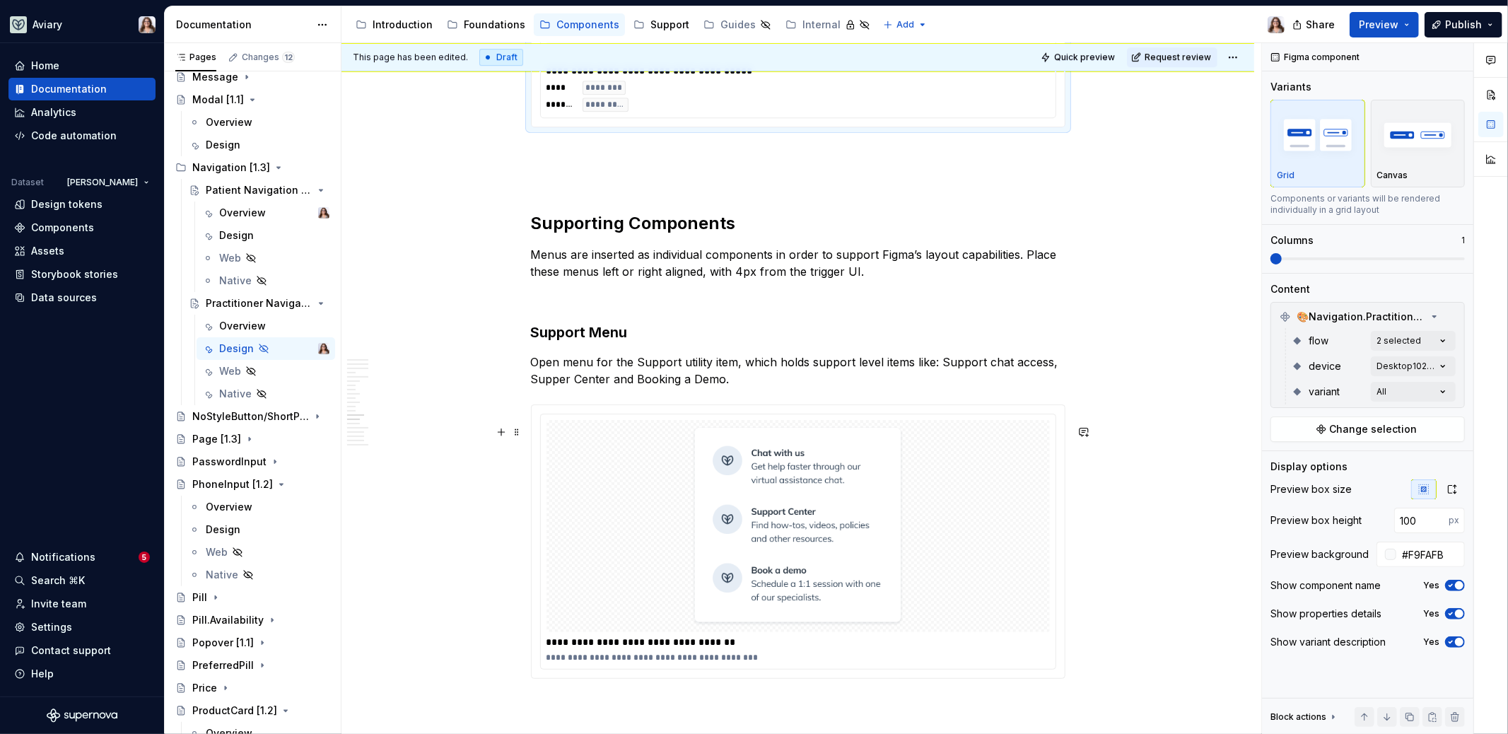
click at [867, 489] on img at bounding box center [798, 525] width 258 height 201
type input "300"
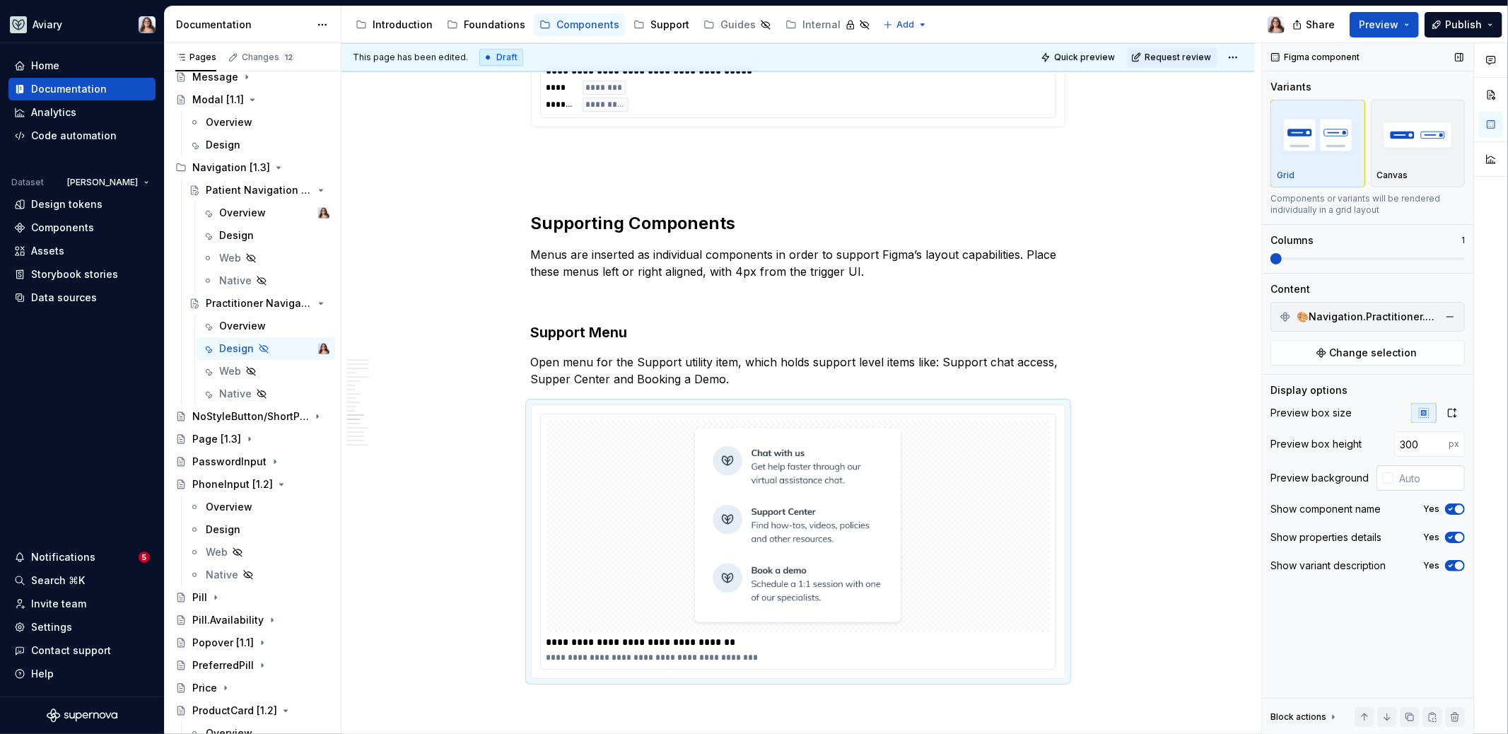
click at [1410, 479] on input "text" at bounding box center [1428, 477] width 71 height 25
paste input "#F9FAFB"
type input "#F9FAFB"
click at [936, 387] on p "Open menu for the Support utility item, which holds support level items like: S…" at bounding box center [798, 370] width 534 height 34
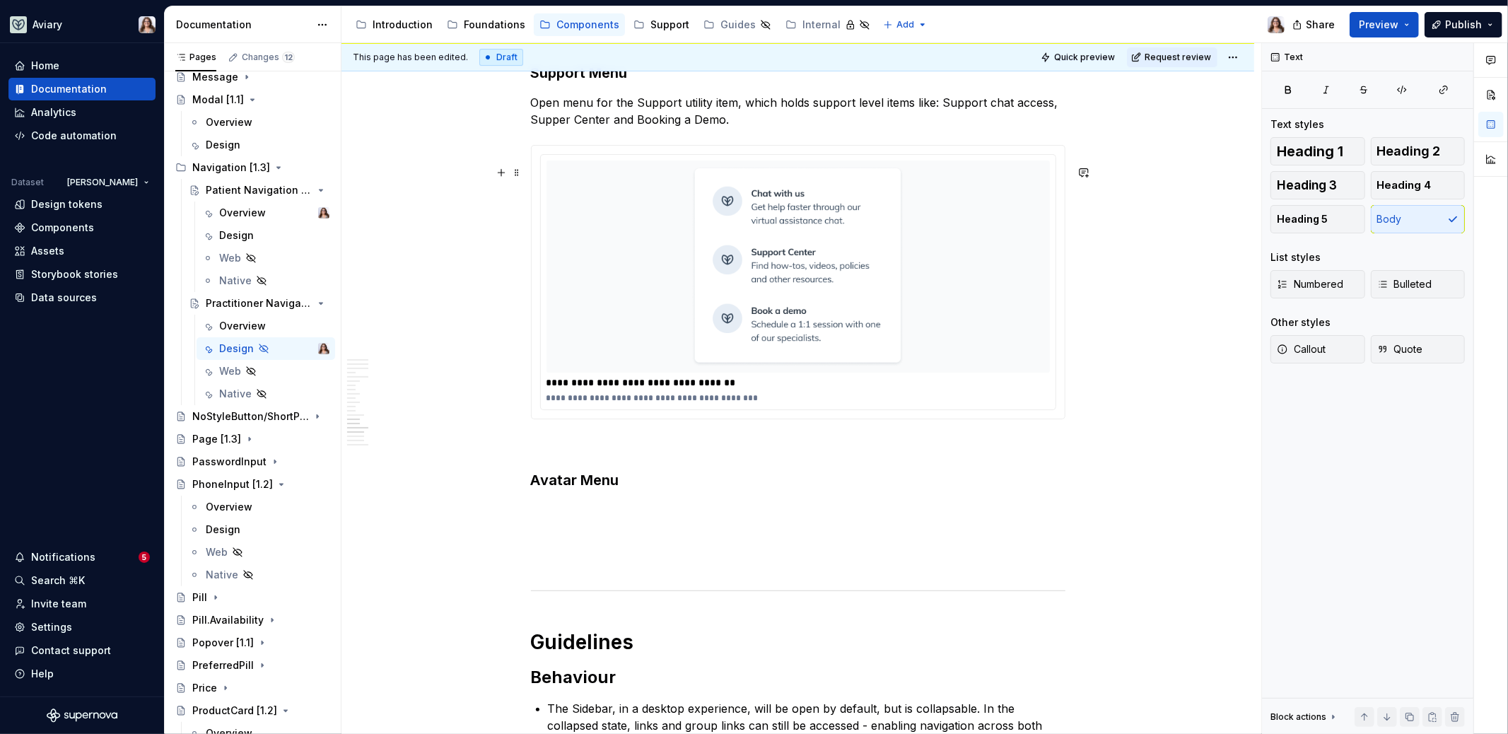
scroll to position [4134, 0]
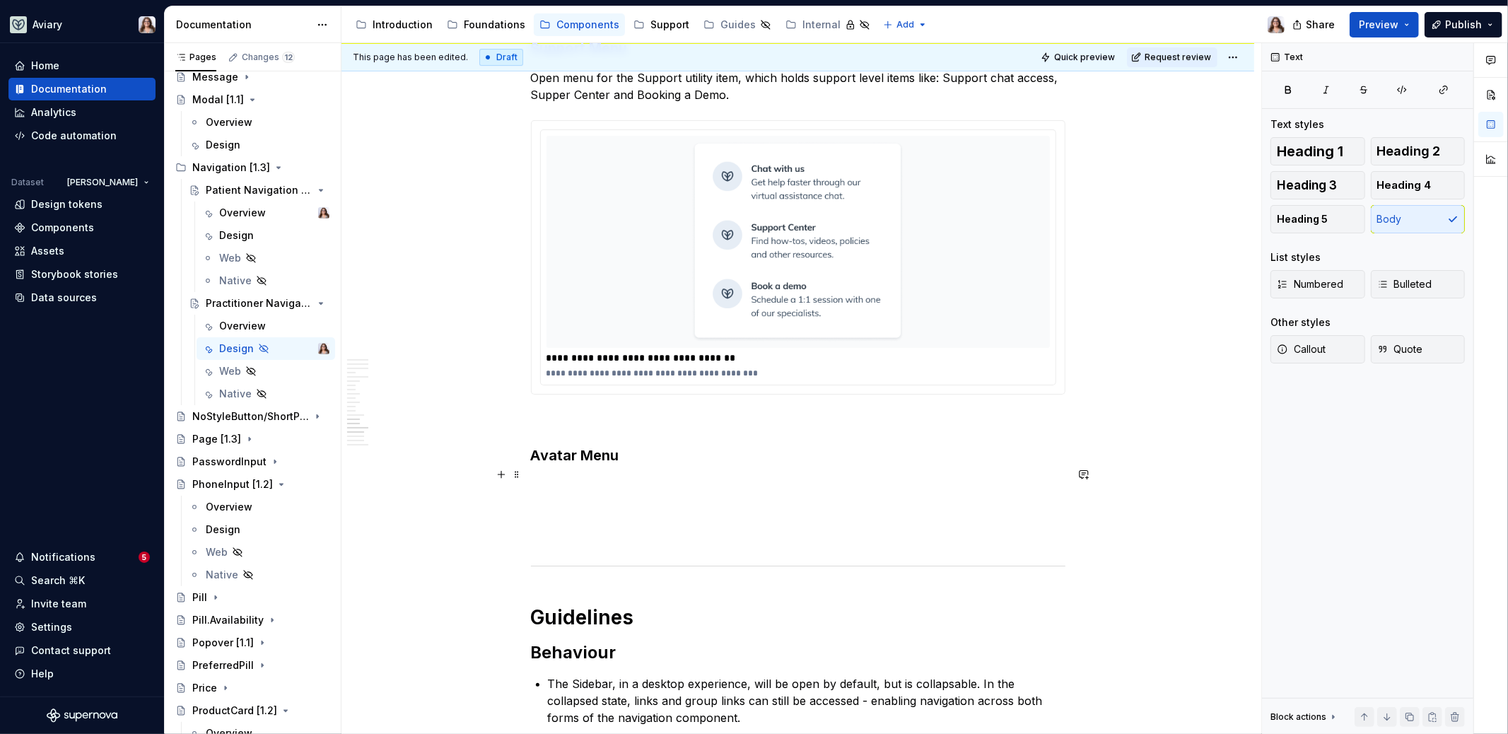
click at [615, 465] on h3 "Avatar Menu" at bounding box center [798, 455] width 534 height 20
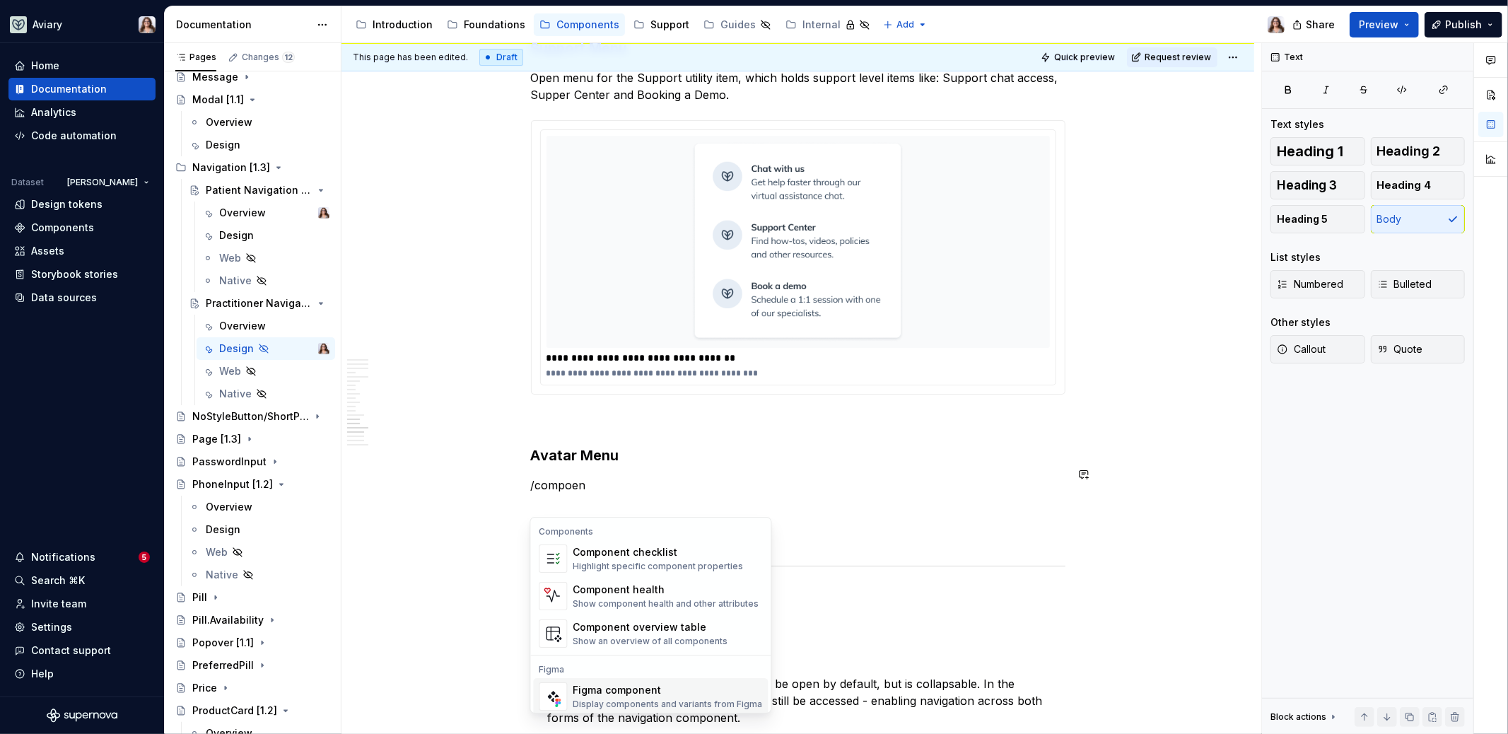
click at [612, 686] on div "Figma component" at bounding box center [666, 690] width 189 height 14
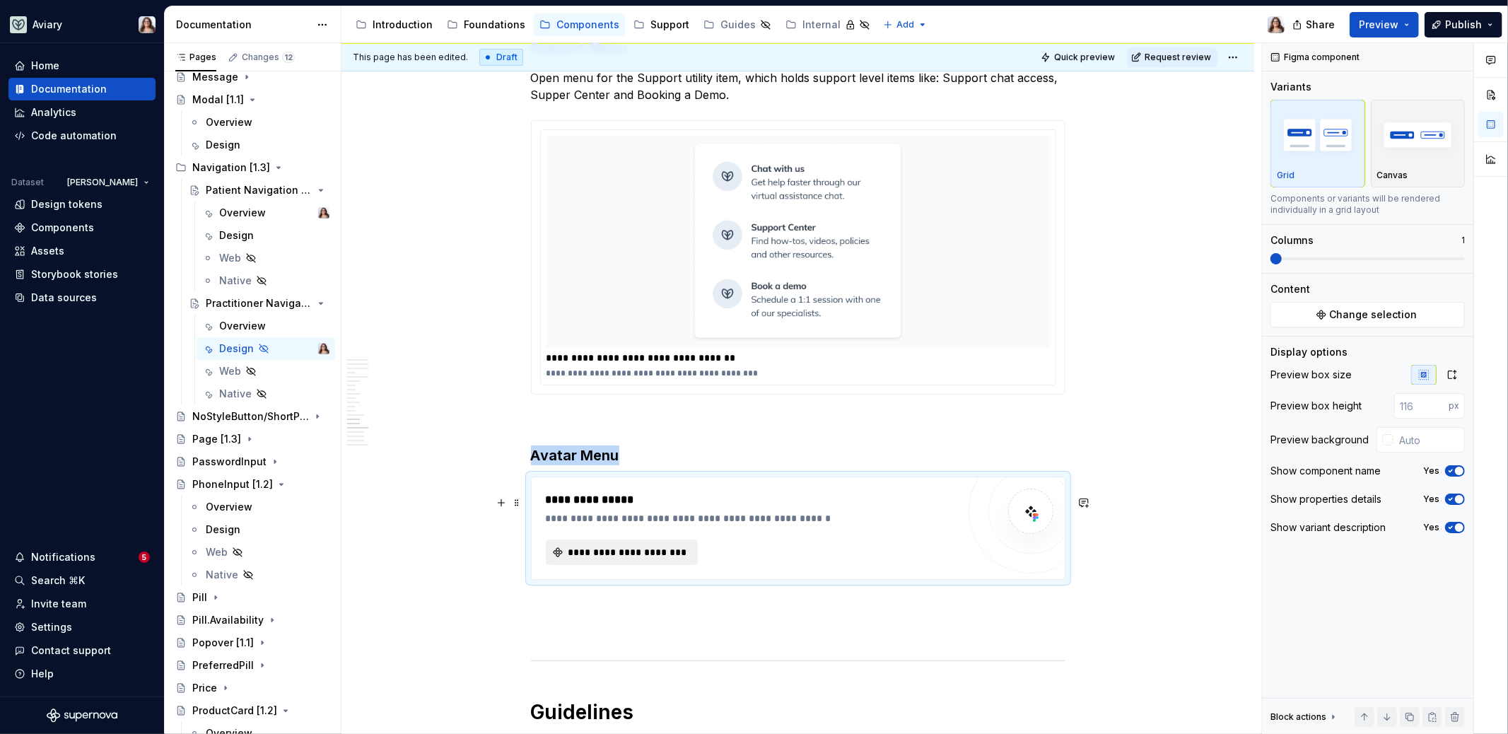
click at [670, 559] on span "**********" at bounding box center [627, 552] width 123 height 14
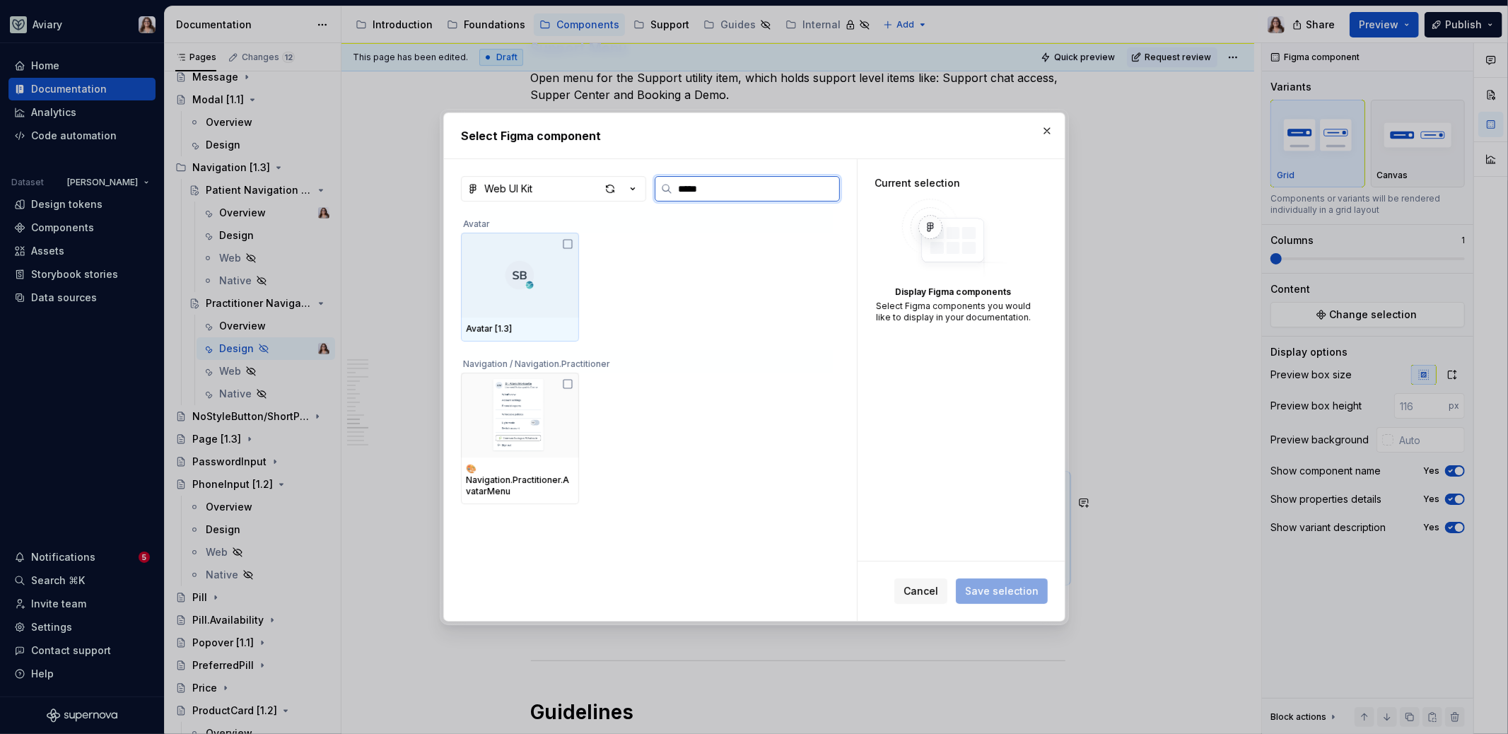
type input "******"
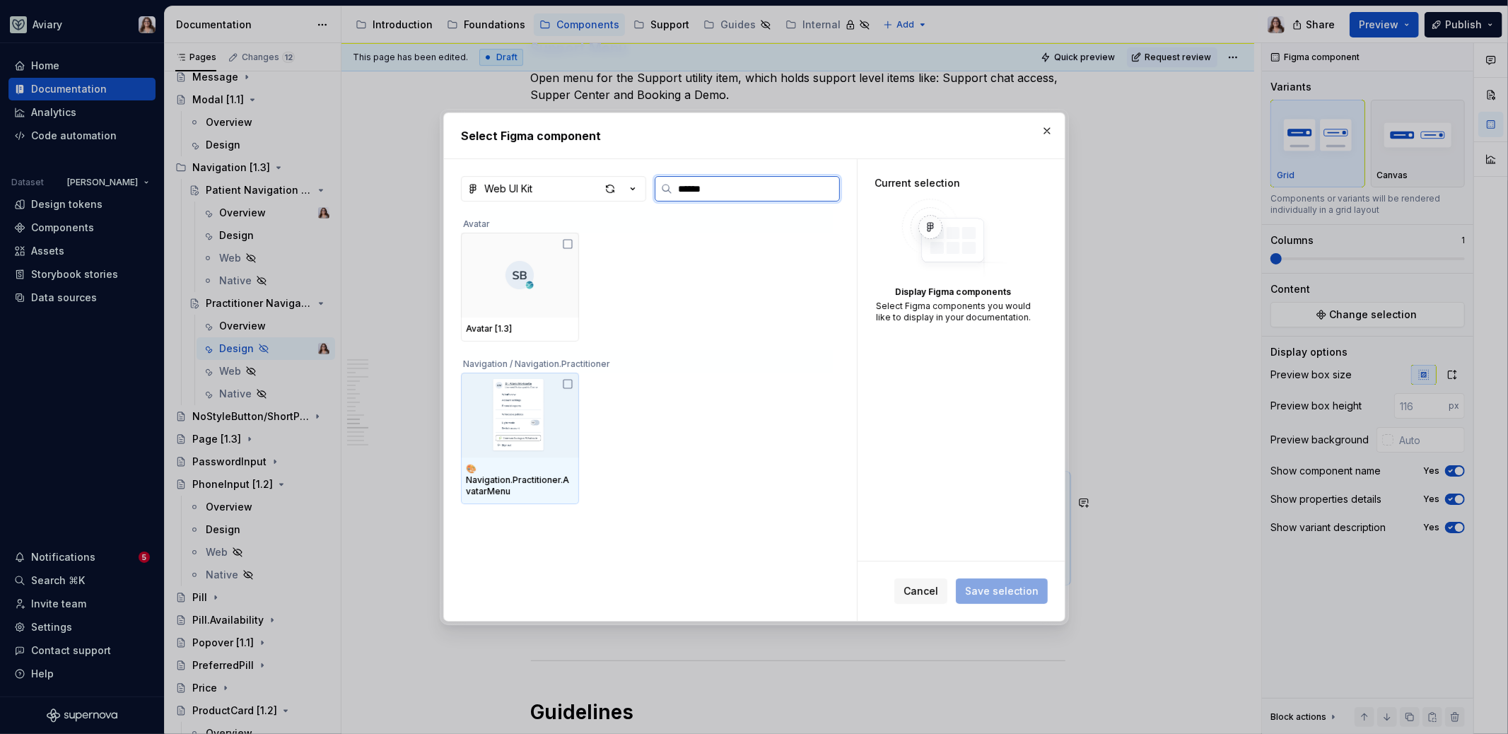
click at [491, 425] on img at bounding box center [519, 415] width 107 height 74
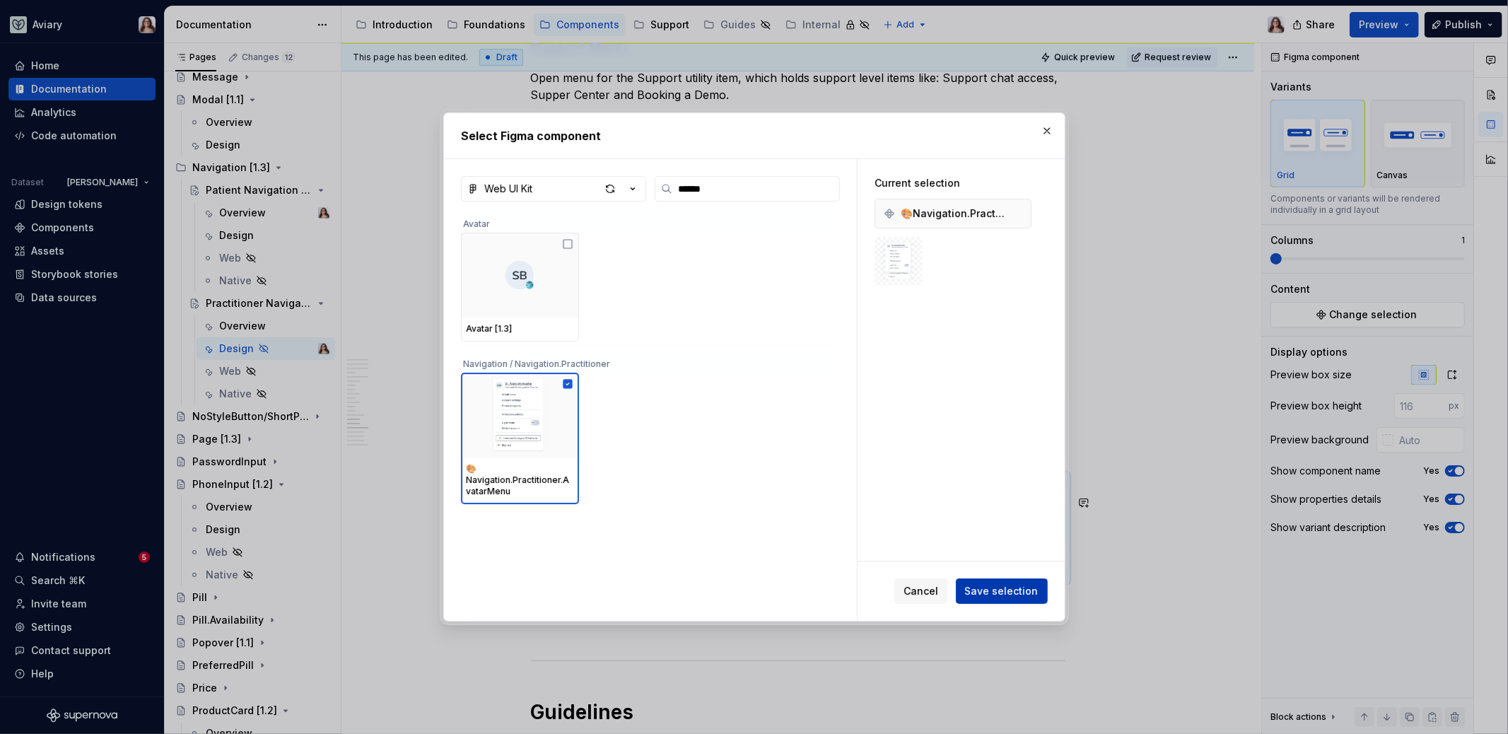
click at [1028, 594] on span "Save selection" at bounding box center [1002, 591] width 74 height 14
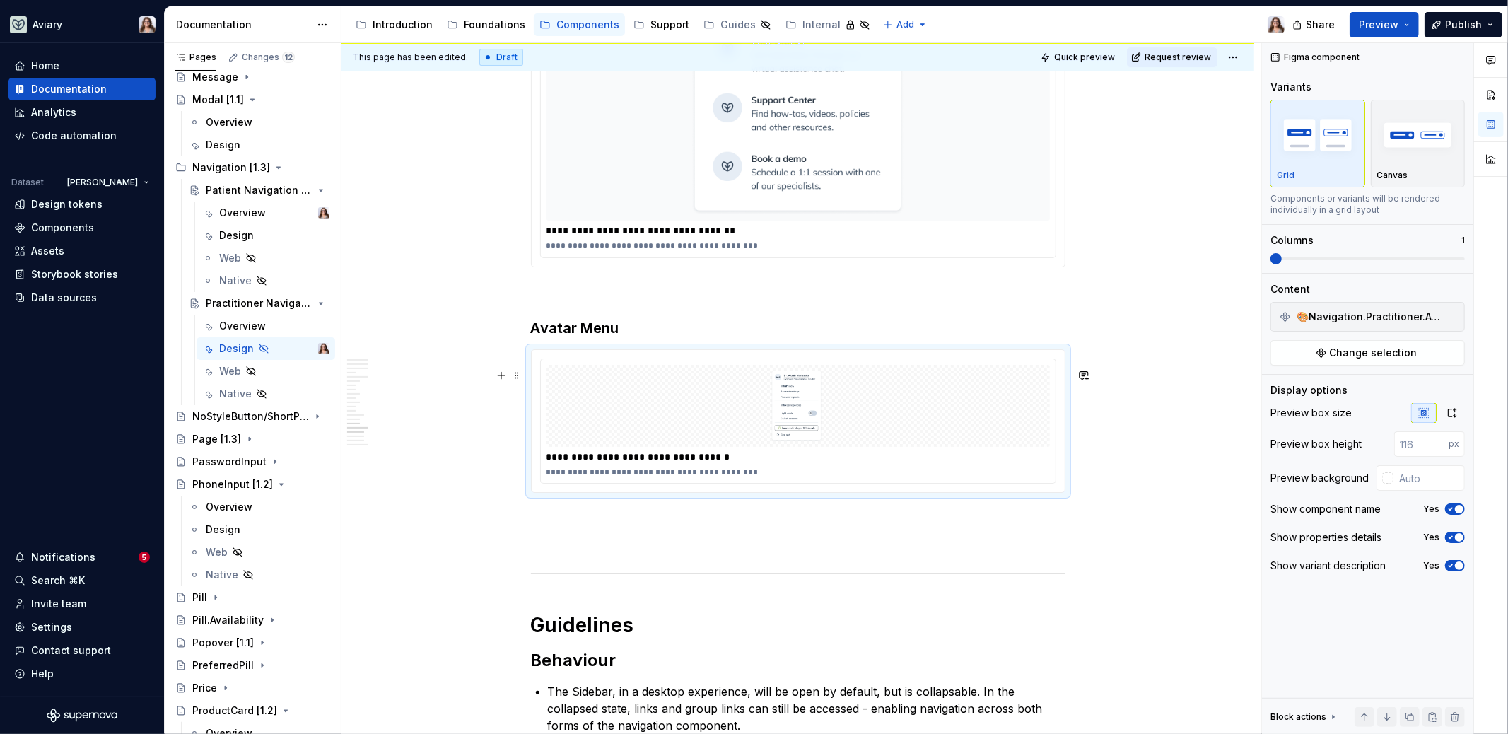
scroll to position [4274, 0]
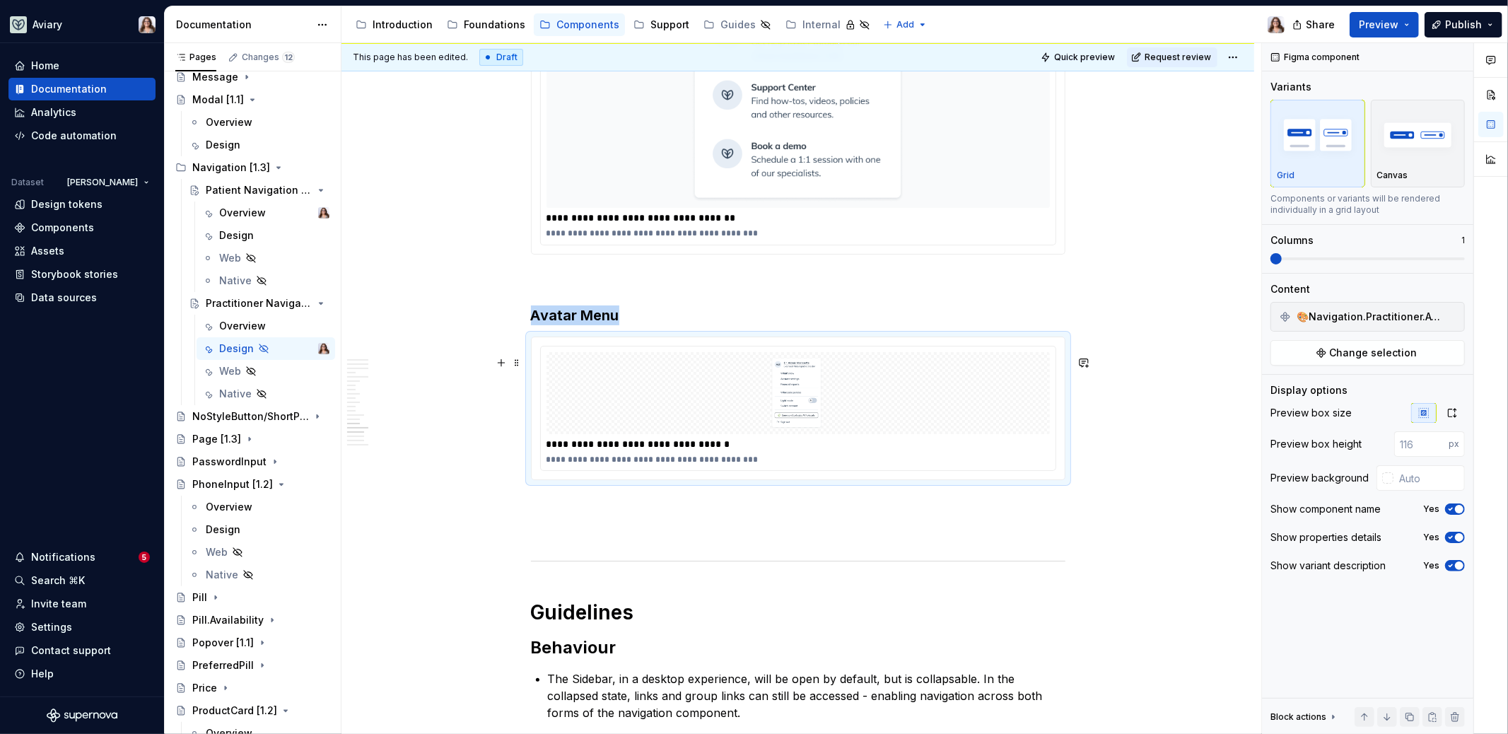
click at [922, 394] on div at bounding box center [797, 393] width 503 height 82
click at [1428, 481] on input "text" at bounding box center [1428, 477] width 71 height 25
paste input "#F9FAFB"
type input "#F9FAFB"
click at [1421, 441] on input "number" at bounding box center [1421, 443] width 54 height 25
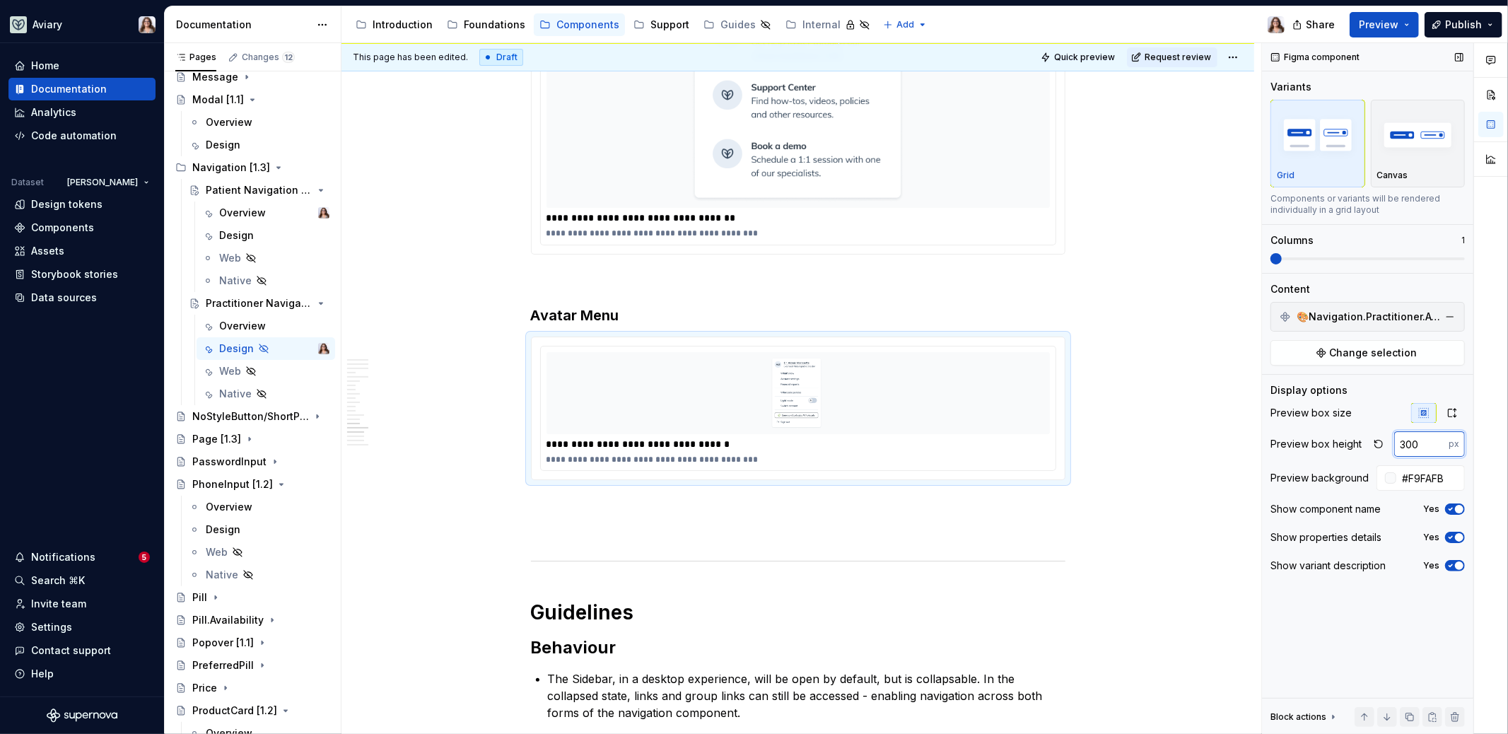
type input "300"
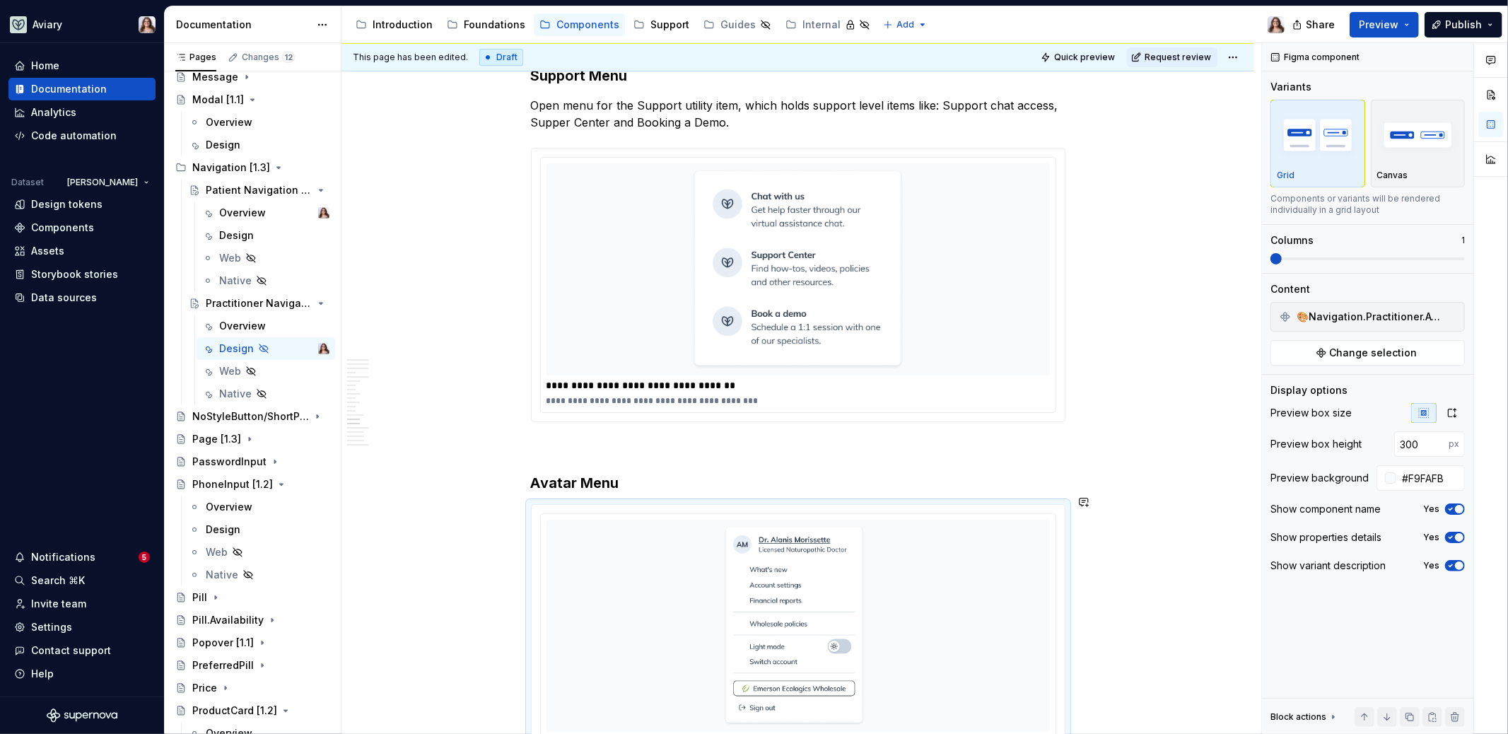
scroll to position [4106, 0]
click at [803, 368] on img at bounding box center [798, 270] width 258 height 201
click at [805, 583] on img at bounding box center [798, 626] width 212 height 201
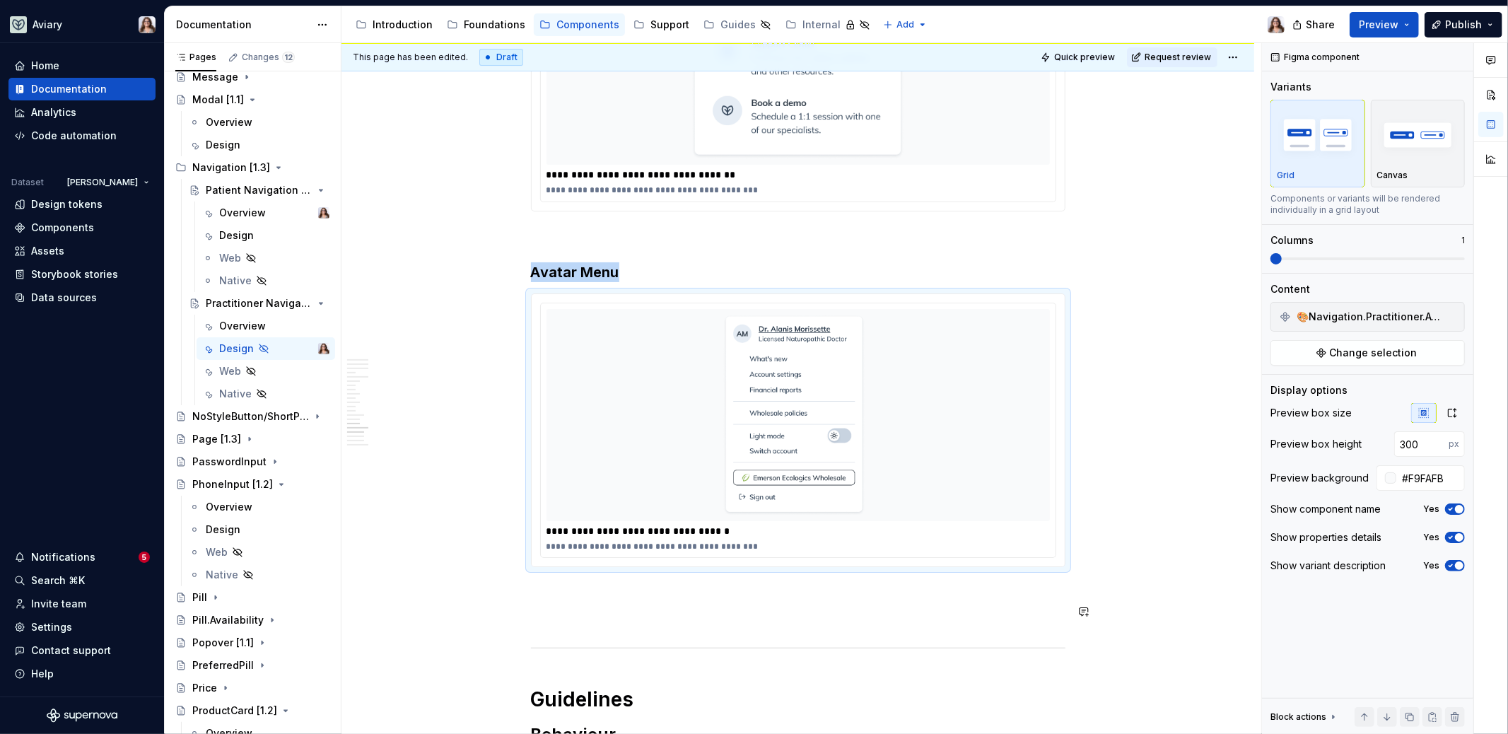
scroll to position [4337, 0]
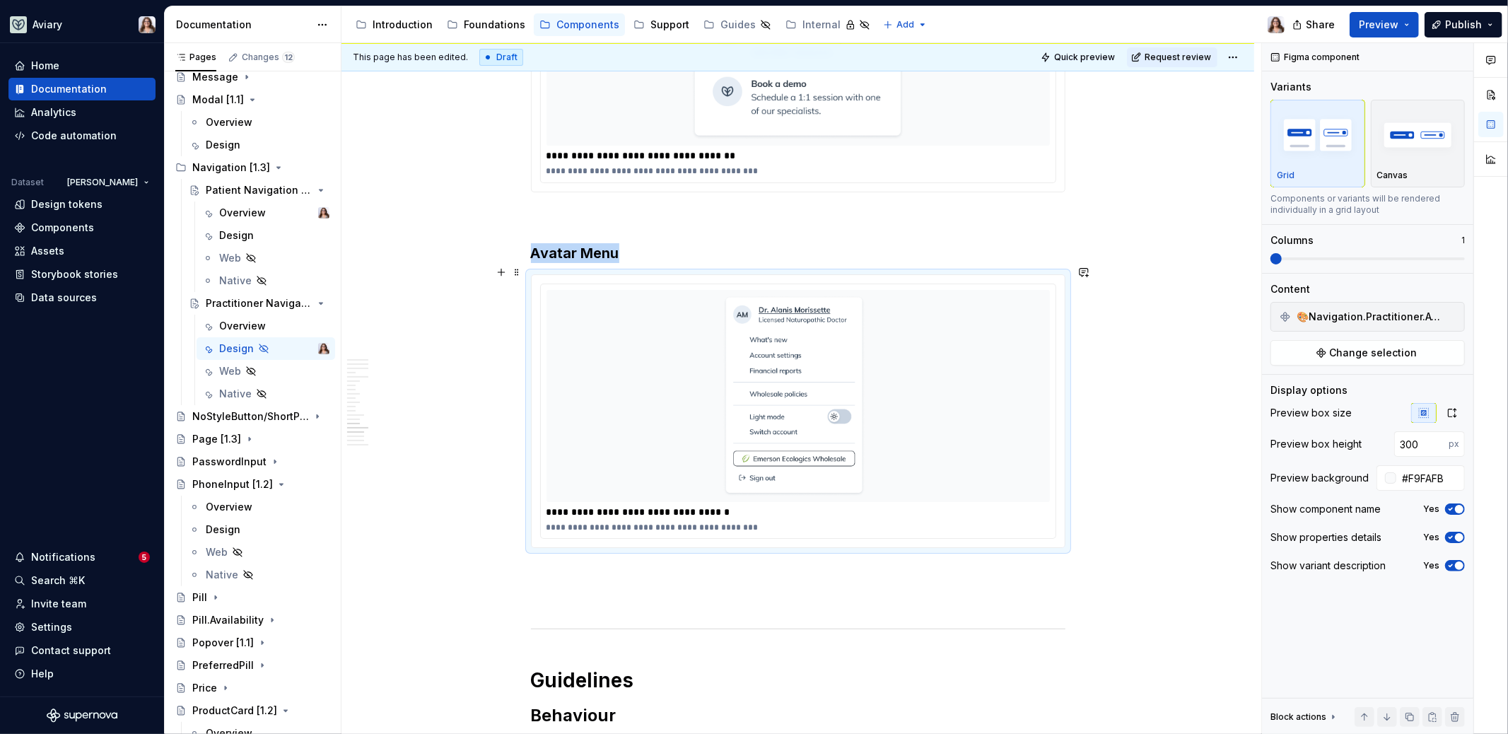
click at [620, 263] on h3 "Avatar Menu" at bounding box center [798, 253] width 534 height 20
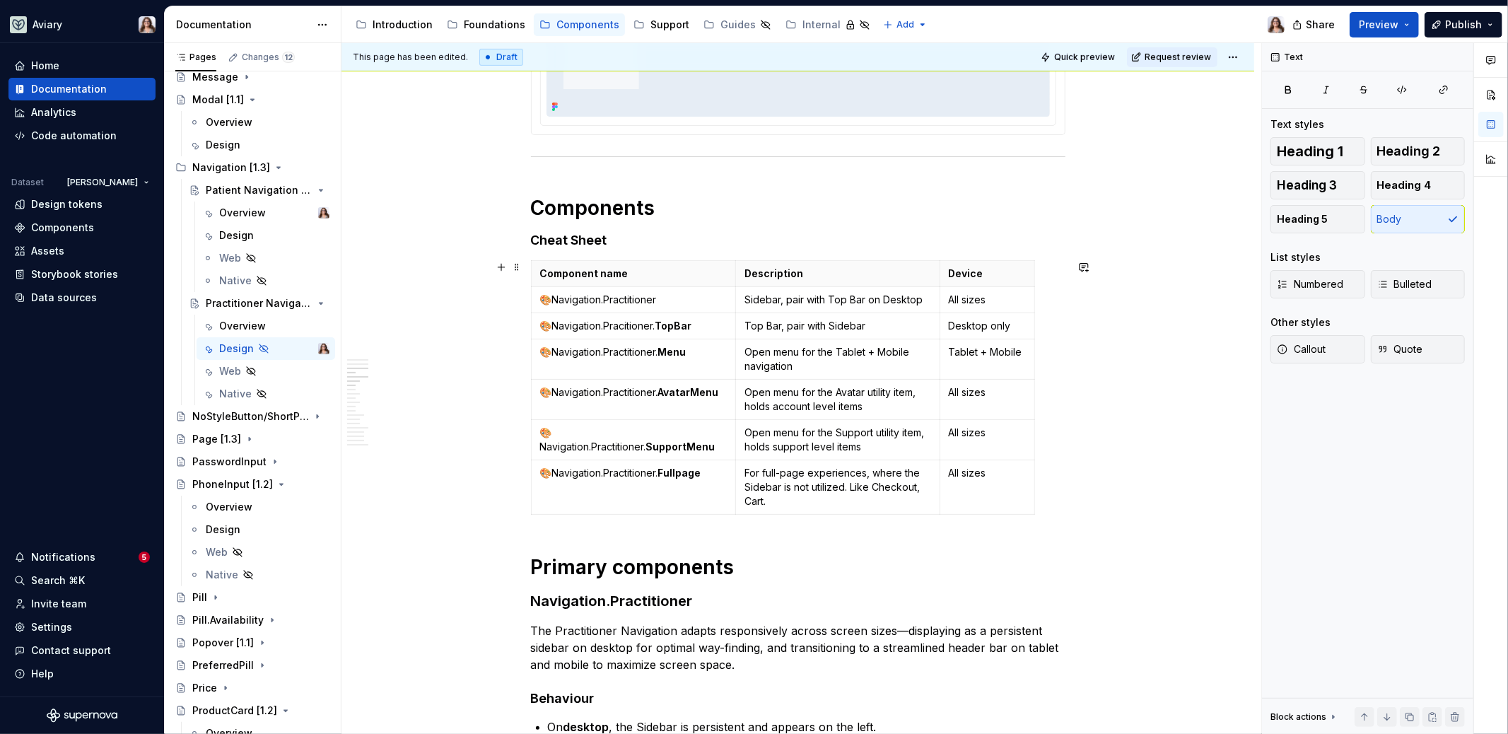
scroll to position [705, 0]
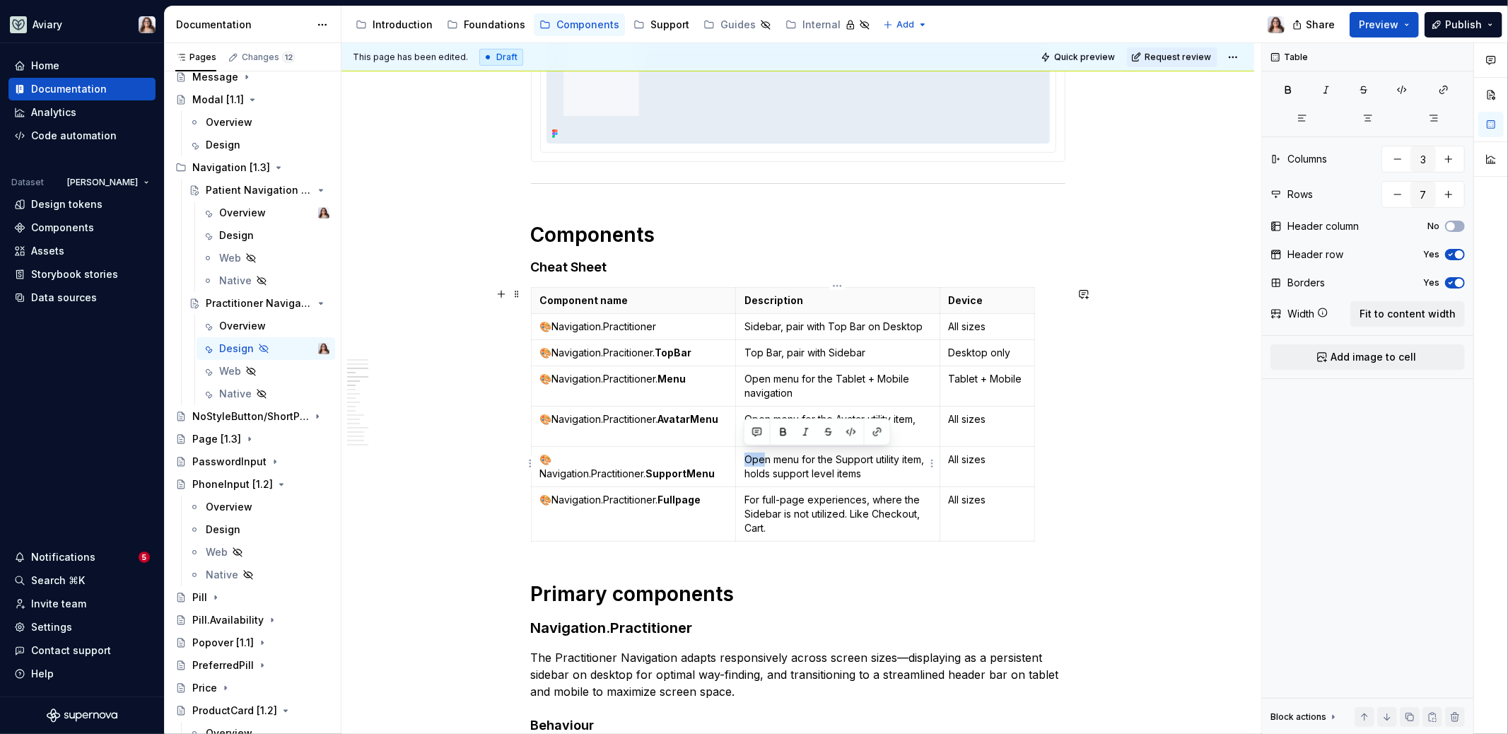
drag, startPoint x: 746, startPoint y: 455, endPoint x: 760, endPoint y: 456, distance: 14.2
click at [760, 456] on p "Open menu for the Support utility item, holds support level items" at bounding box center [837, 466] width 187 height 28
click at [756, 412] on p "Open menu for the Avatar utility item, holds account level items" at bounding box center [837, 426] width 187 height 28
drag, startPoint x: 747, startPoint y: 413, endPoint x: 852, endPoint y: 432, distance: 106.9
click at [853, 432] on p "Open menu for the Avatar utility item, holds account level items" at bounding box center [837, 426] width 187 height 28
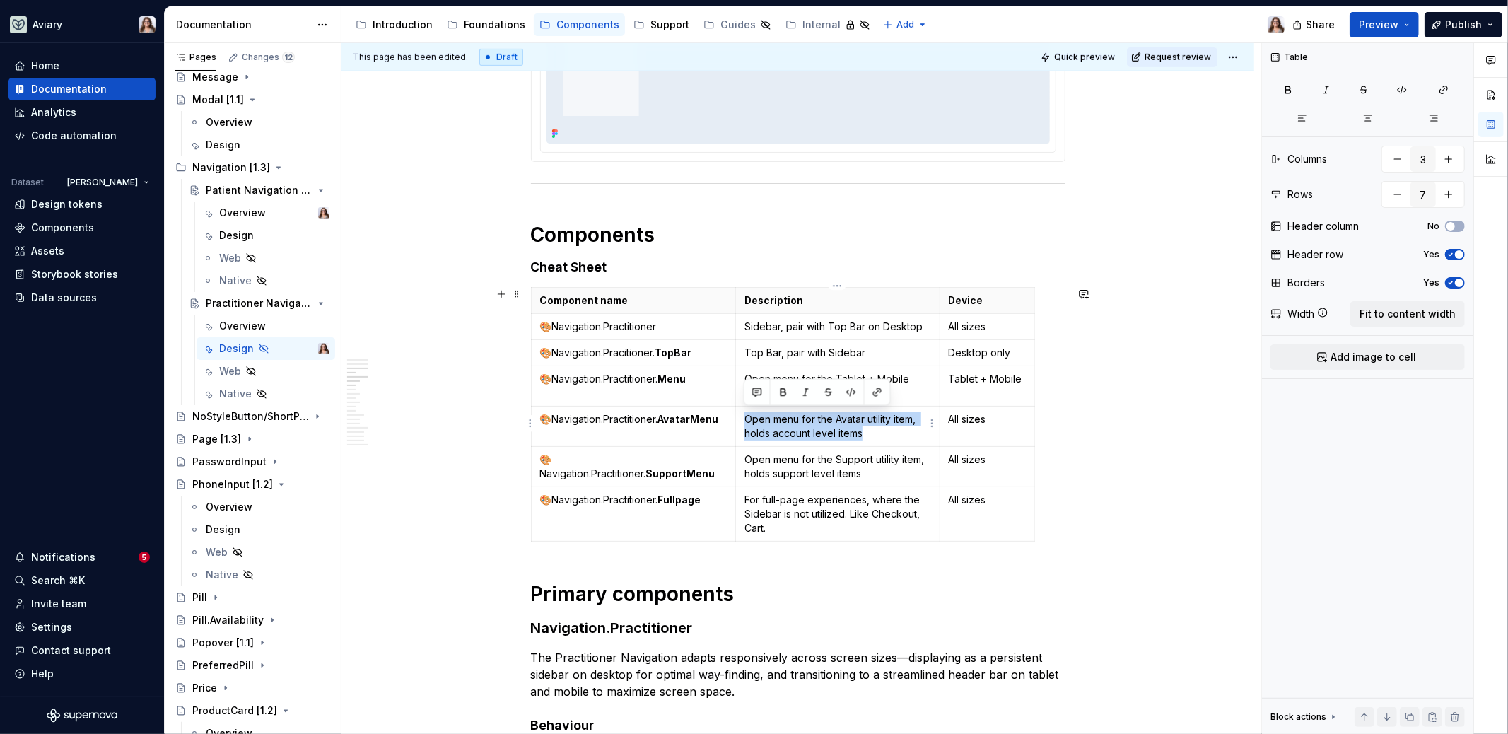
drag, startPoint x: 862, startPoint y: 432, endPoint x: 746, endPoint y: 421, distance: 116.5
click at [746, 421] on p "Open menu for the Avatar utility item, holds account level items" at bounding box center [837, 426] width 187 height 28
copy p "Open menu for the Avatar utility item, holds account level items"
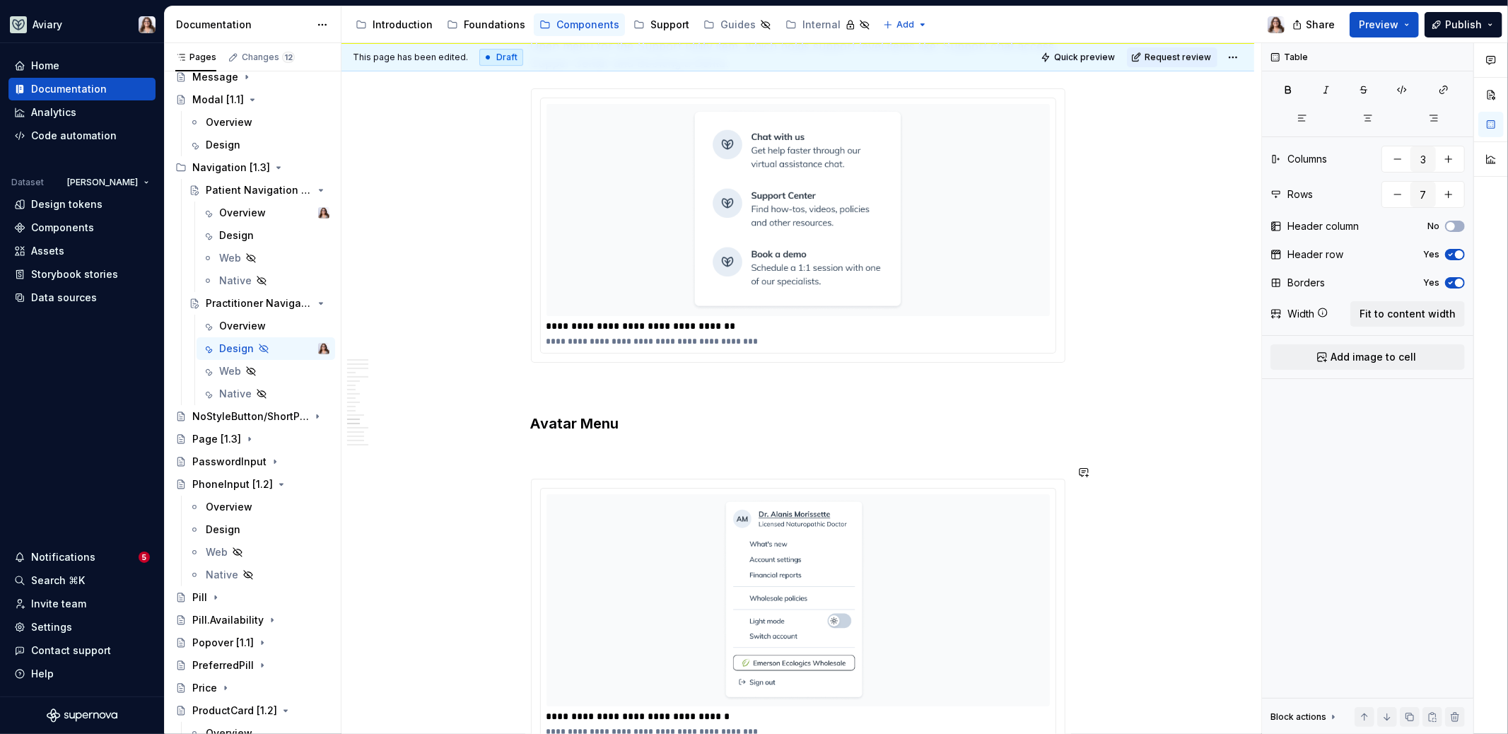
scroll to position [4224, 0]
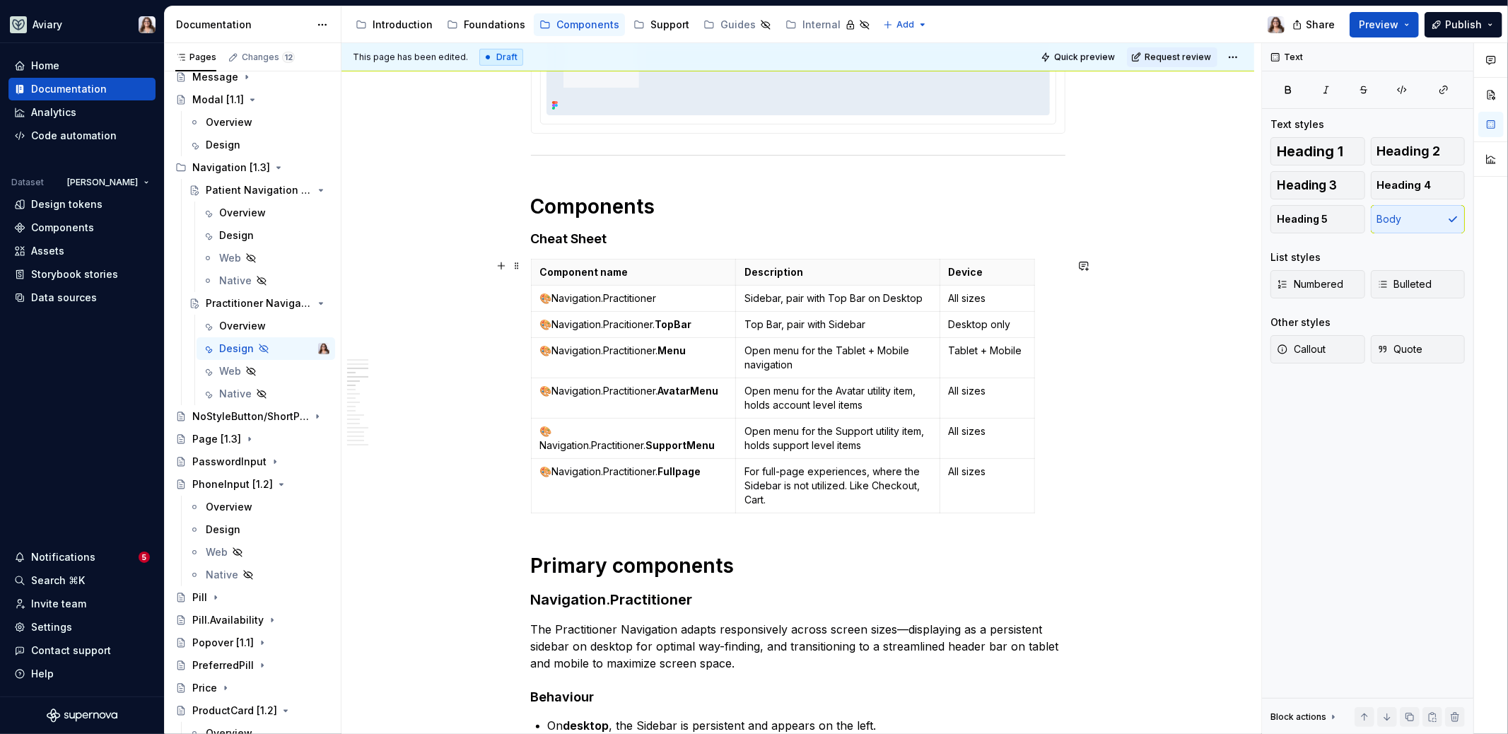
scroll to position [729, 0]
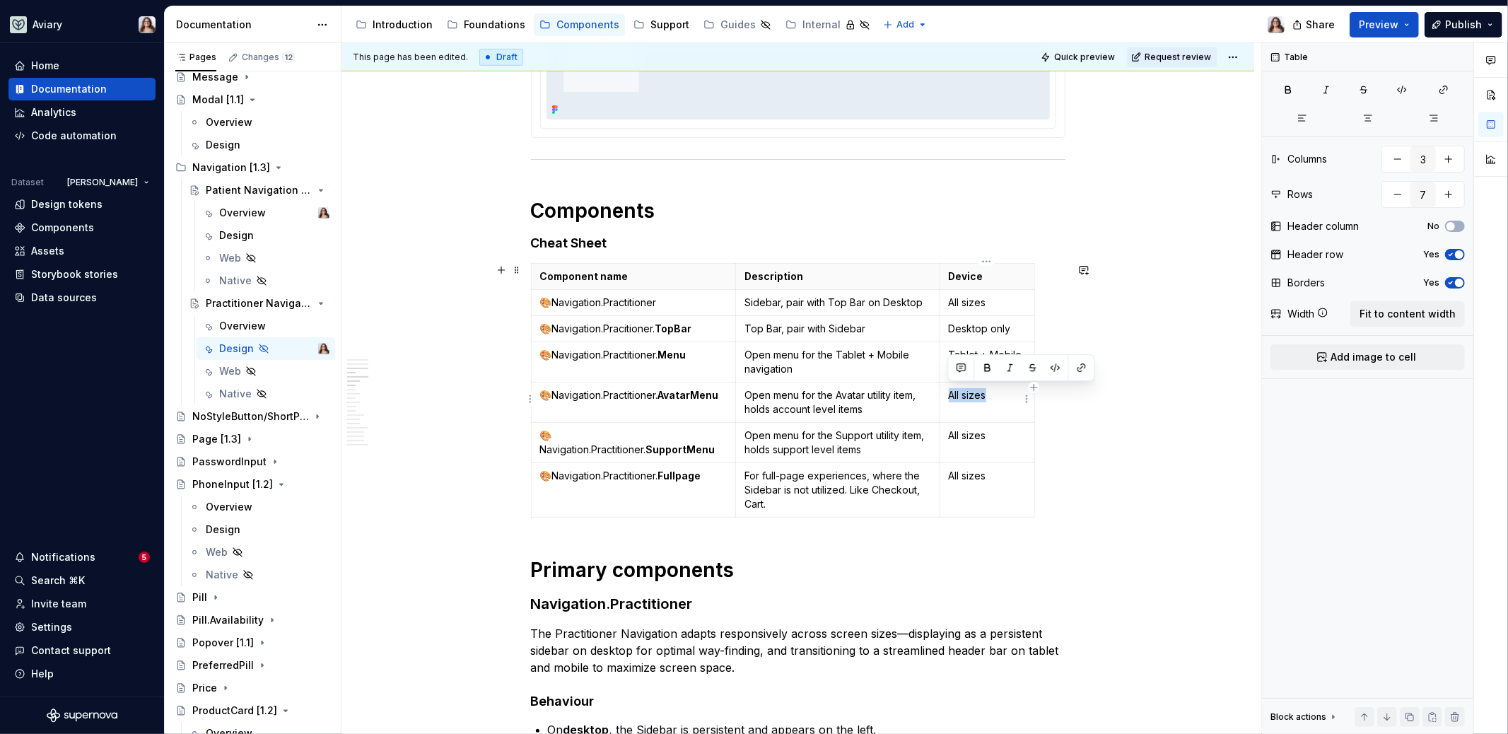
drag, startPoint x: 985, startPoint y: 389, endPoint x: 947, endPoint y: 394, distance: 37.7
click at [948, 394] on p "All sizes" at bounding box center [986, 395] width 77 height 14
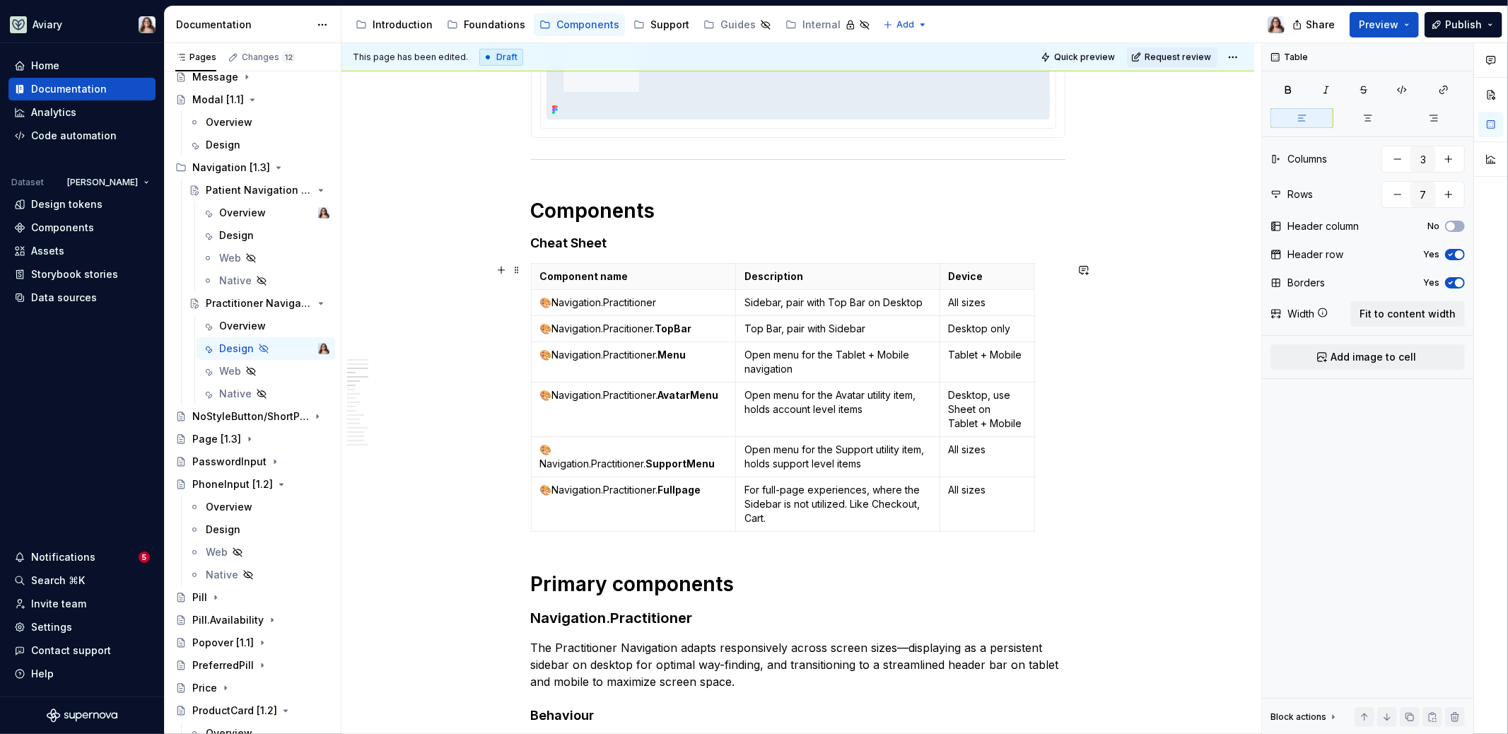
click at [1034, 297] on div "Component name Description Device 🎨Navigation.Practitioner Sidebar, pair with T…" at bounding box center [798, 400] width 534 height 274
drag, startPoint x: 1034, startPoint y: 266, endPoint x: 1064, endPoint y: 264, distance: 30.4
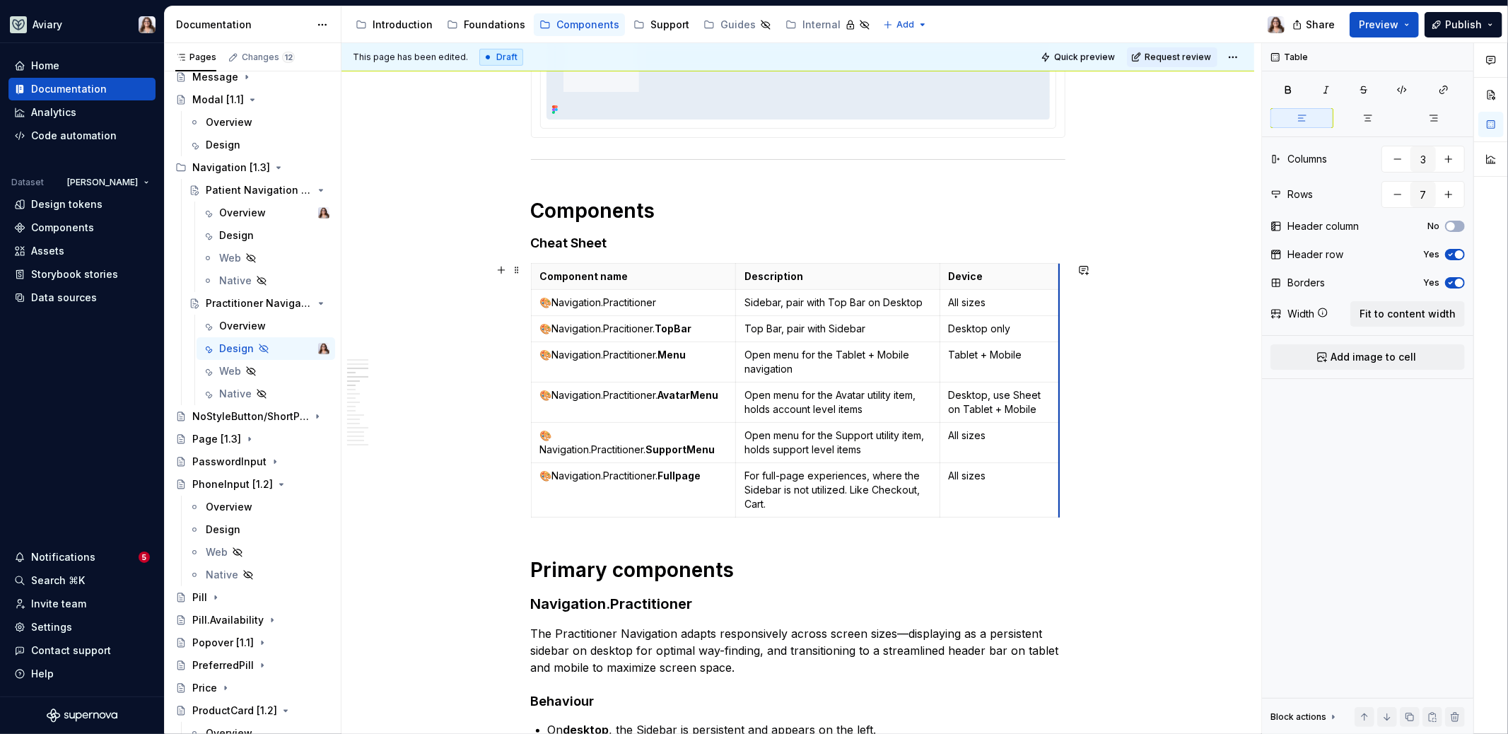
drag, startPoint x: 1033, startPoint y: 272, endPoint x: 1057, endPoint y: 270, distance: 24.8
click at [985, 391] on p "Desktop, use Sheet on Tablet + Mobile" at bounding box center [999, 402] width 102 height 28
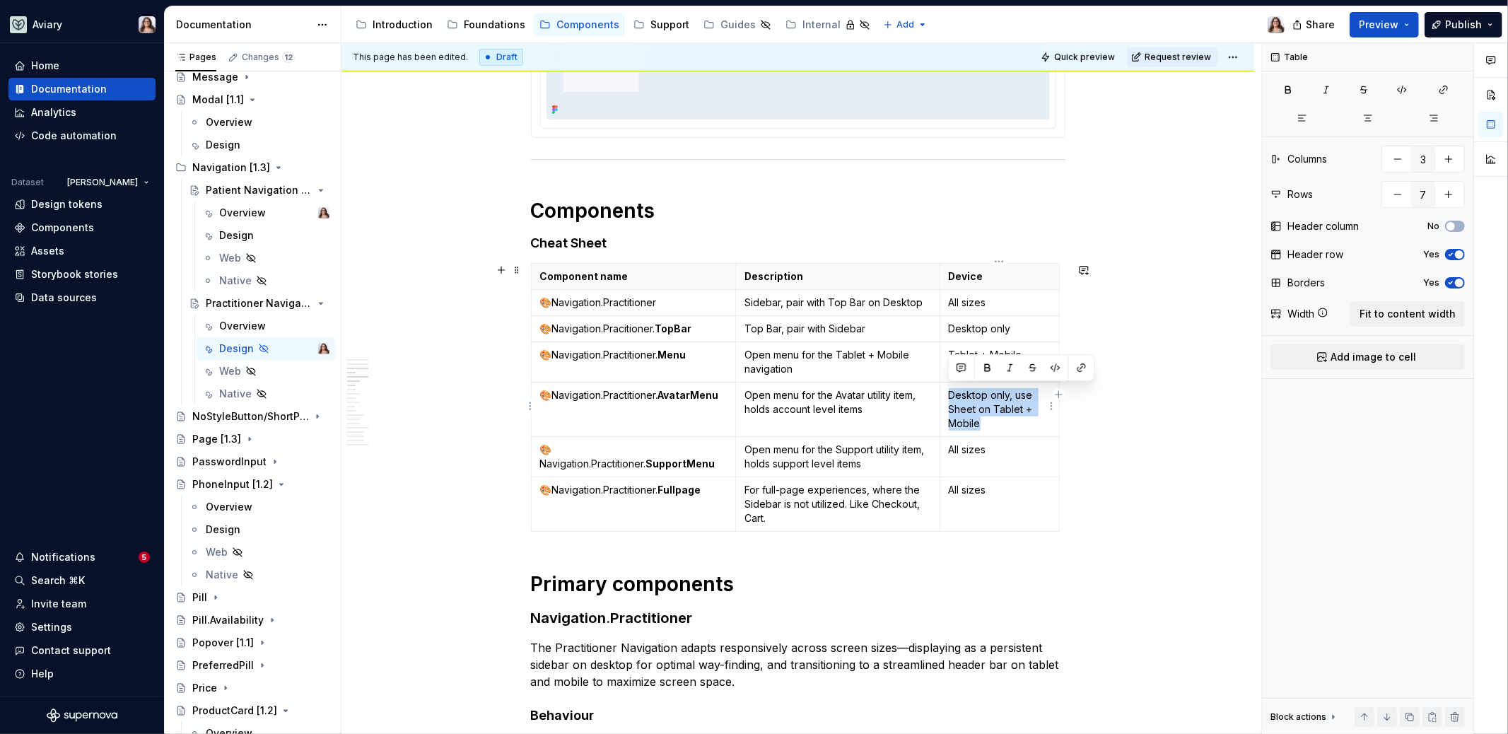
drag, startPoint x: 981, startPoint y: 423, endPoint x: 947, endPoint y: 394, distance: 44.6
click at [948, 394] on p "Desktop only, use Sheet on Tablet + Mobile" at bounding box center [999, 409] width 102 height 42
copy p "Desktop only, use Sheet on Tablet + Mobile"
drag, startPoint x: 992, startPoint y: 445, endPoint x: 948, endPoint y: 446, distance: 43.1
click at [948, 446] on p "All sizes" at bounding box center [999, 449] width 102 height 14
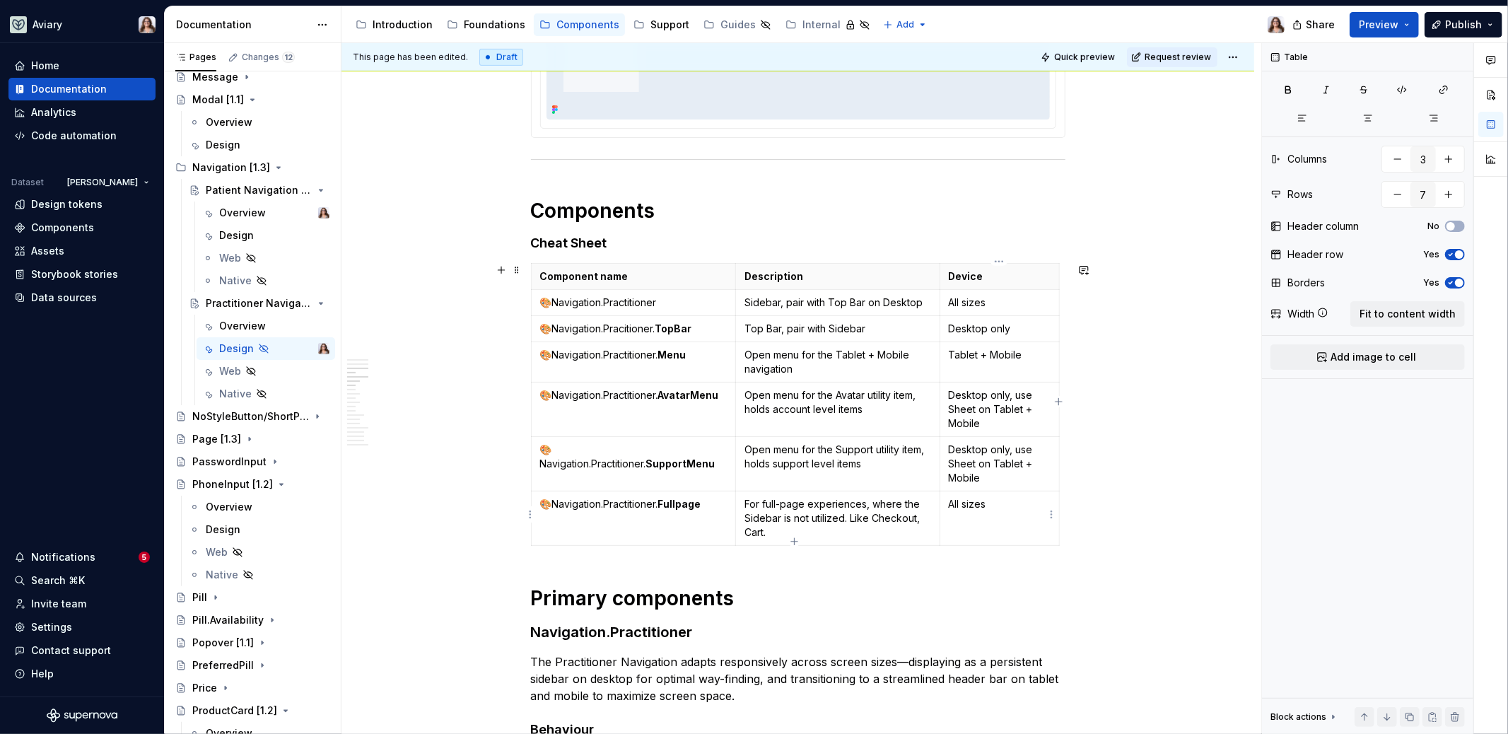
click at [994, 502] on p "All sizes" at bounding box center [999, 504] width 102 height 14
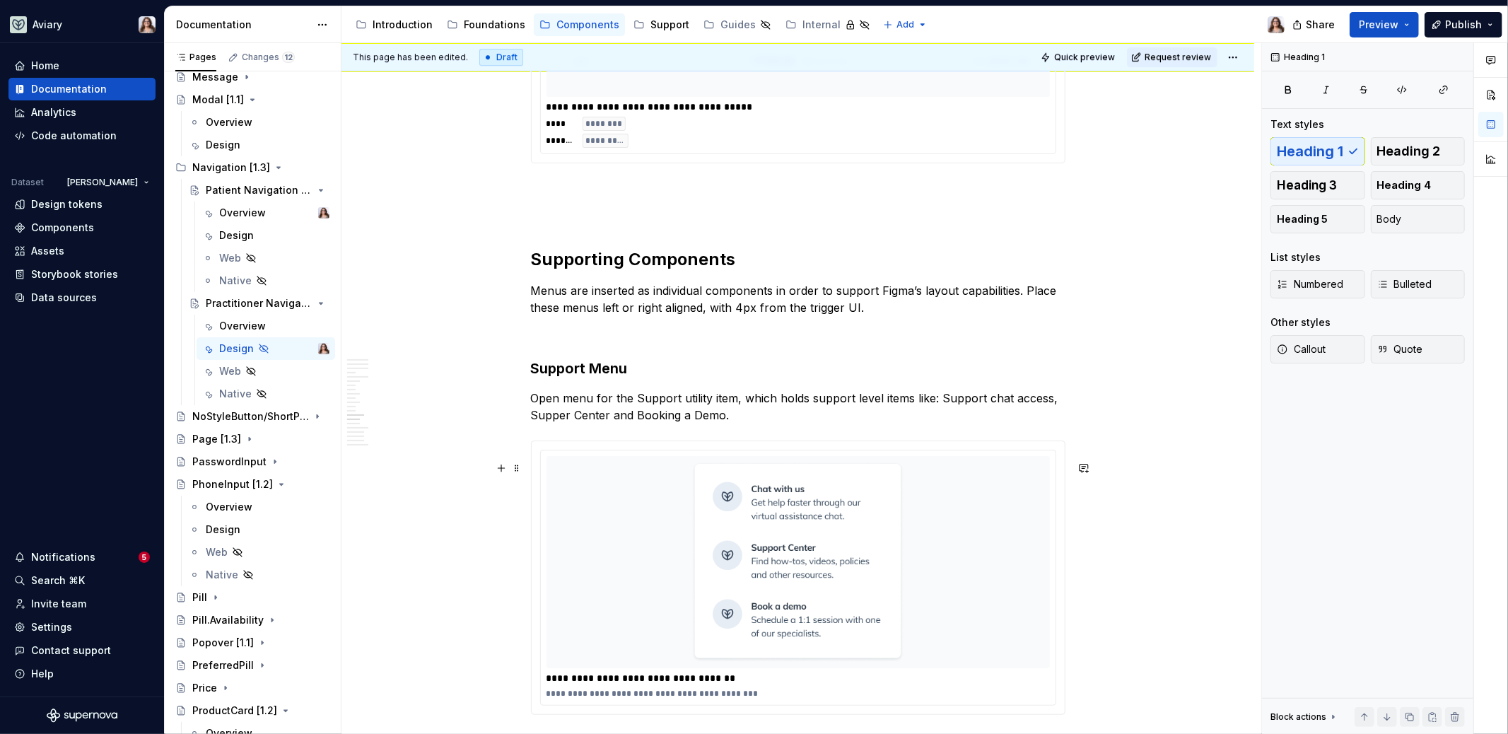
scroll to position [3824, 0]
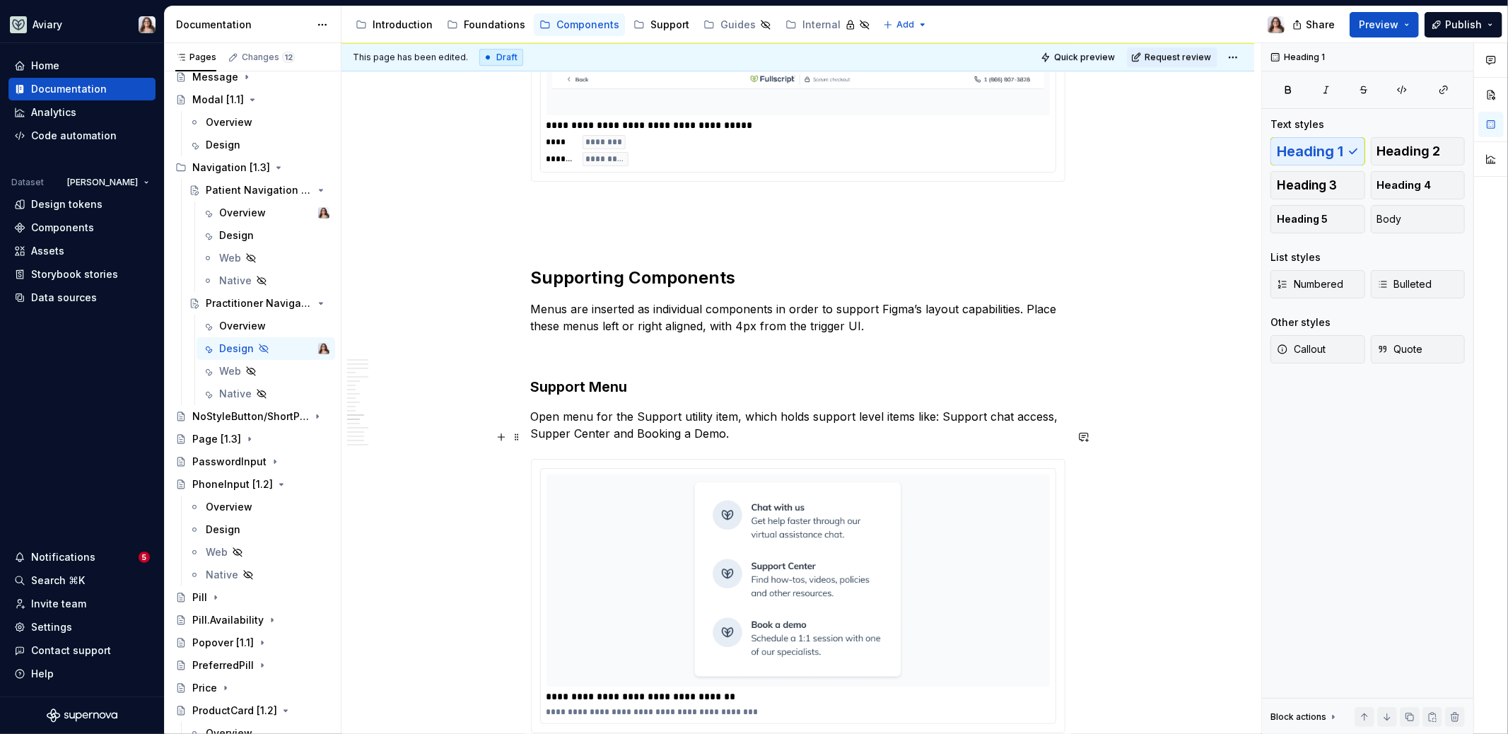
click at [734, 442] on p "Open menu for the Support utility item, which holds support level items like: S…" at bounding box center [798, 425] width 534 height 34
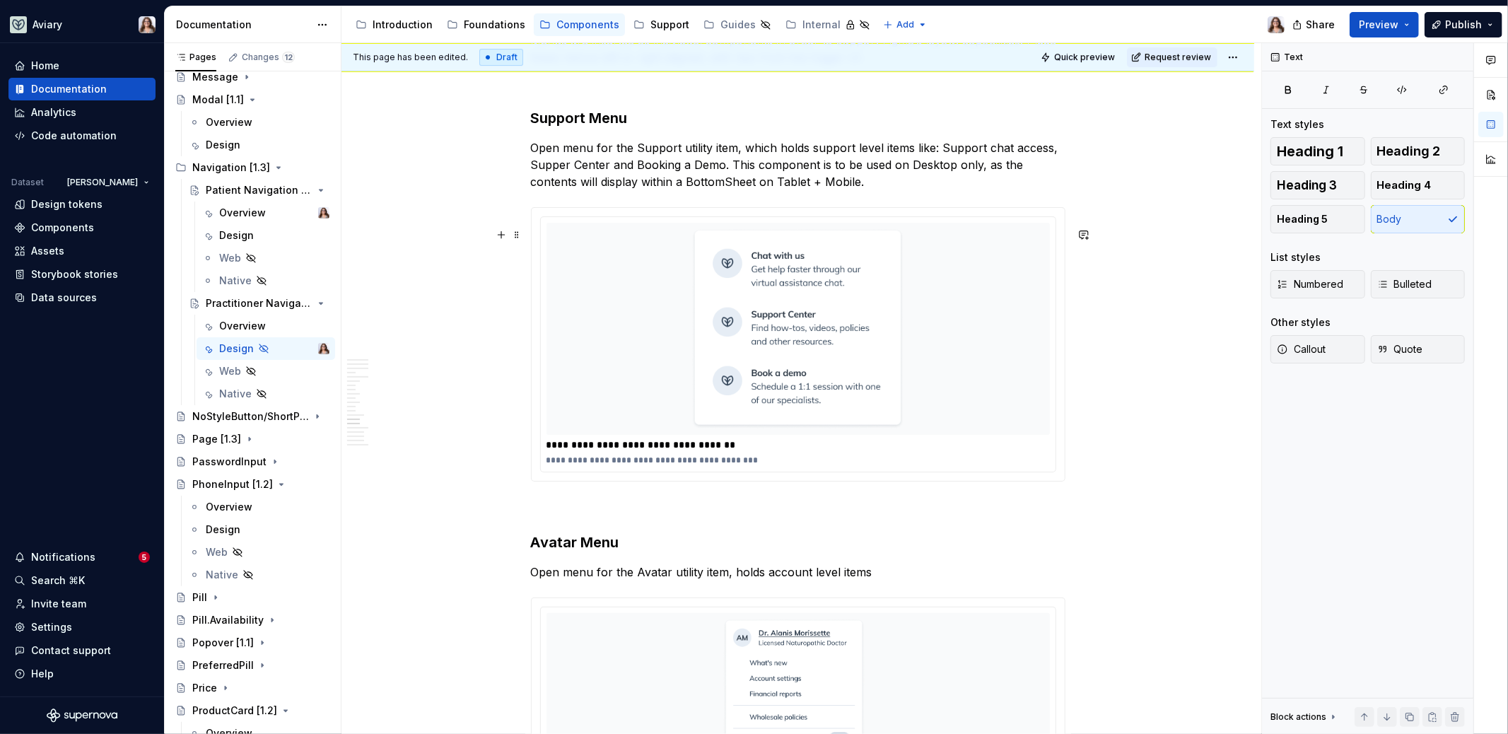
scroll to position [4106, 0]
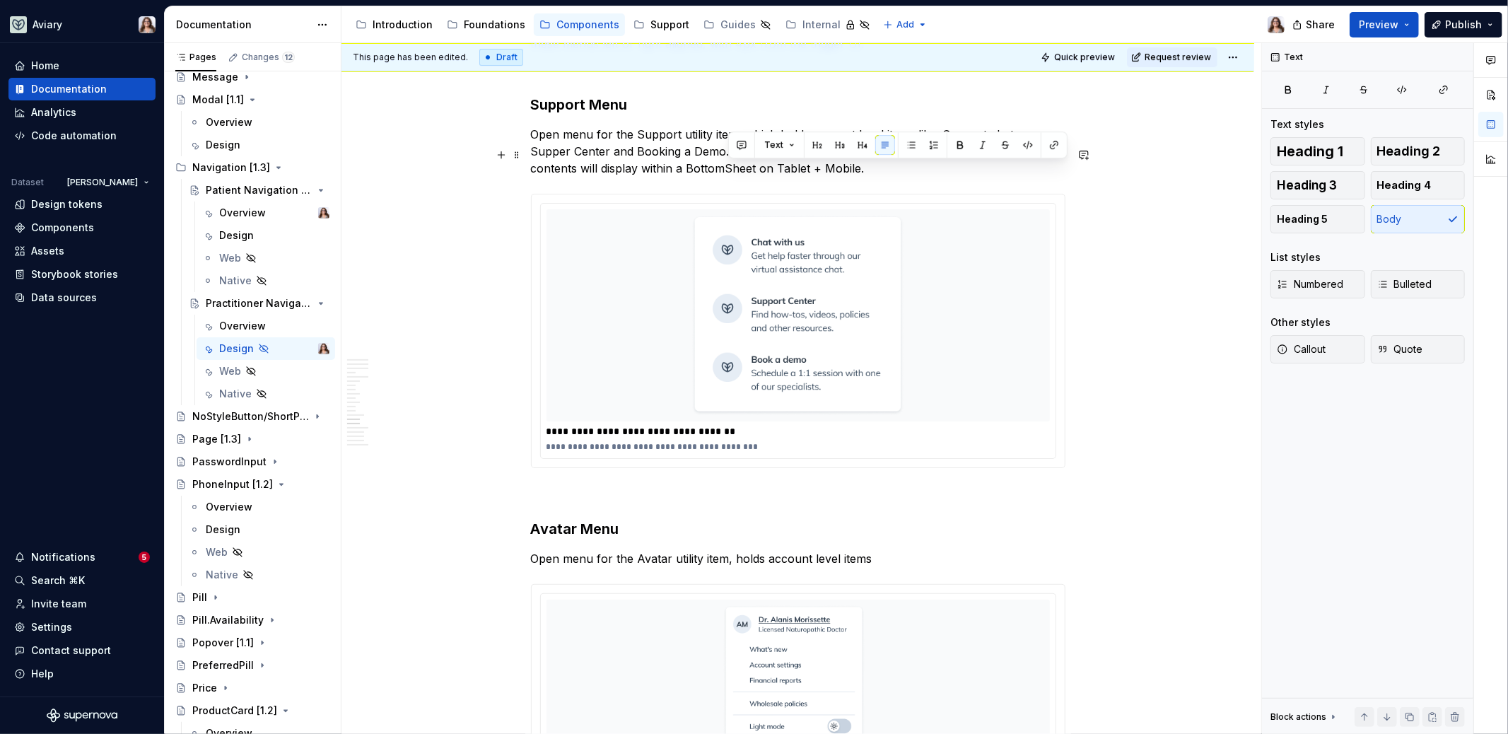
drag, startPoint x: 863, startPoint y: 187, endPoint x: 729, endPoint y: 171, distance: 135.3
click at [729, 171] on p "Open menu for the Support utility item, which holds support level items like: S…" at bounding box center [798, 151] width 534 height 51
copy p "This component is to be used on Desktop only, as the contents will display with…"
click at [887, 567] on p "Open menu for the Avatar utility item, holds account level items" at bounding box center [798, 558] width 534 height 17
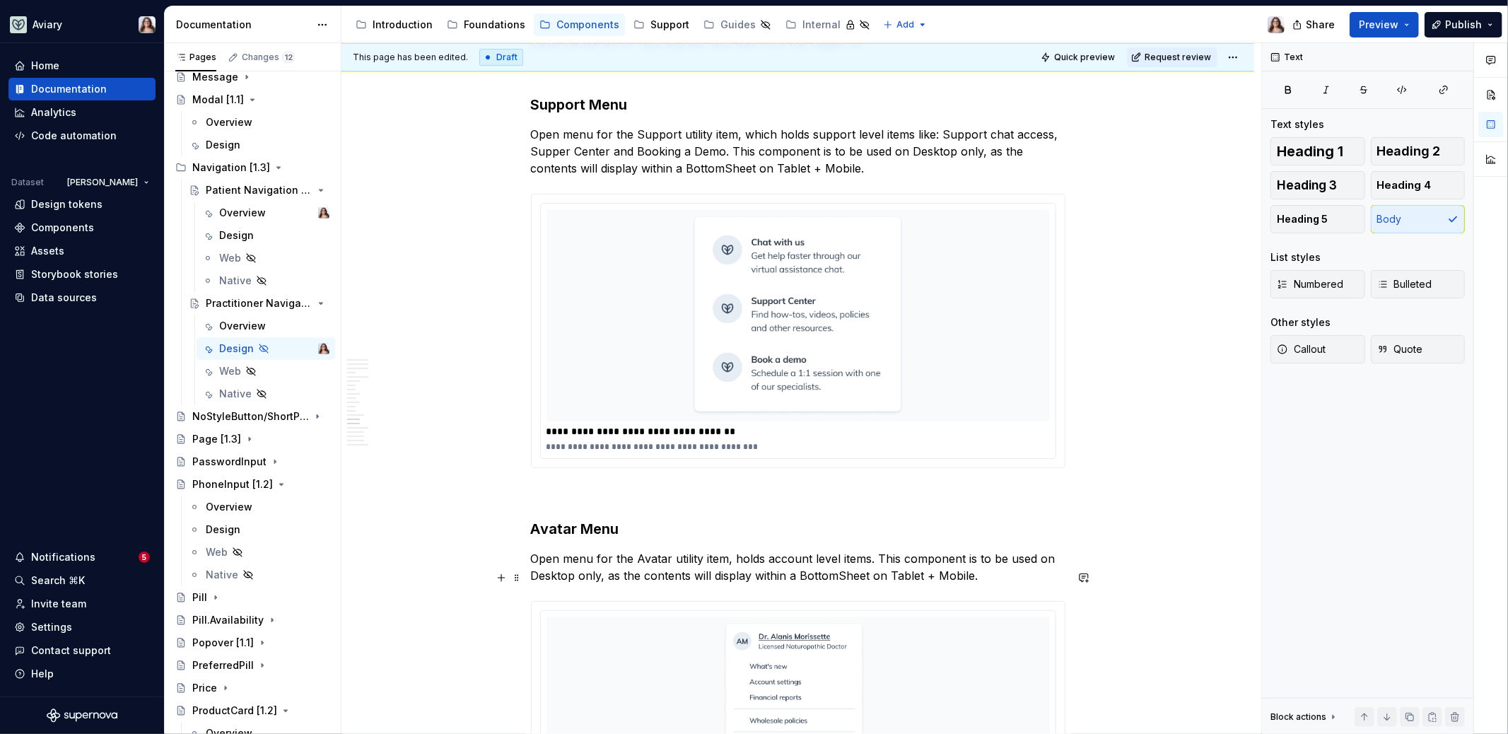
click at [865, 580] on p "Open menu for the Avatar utility item, holds account level items. This componen…" at bounding box center [798, 567] width 534 height 34
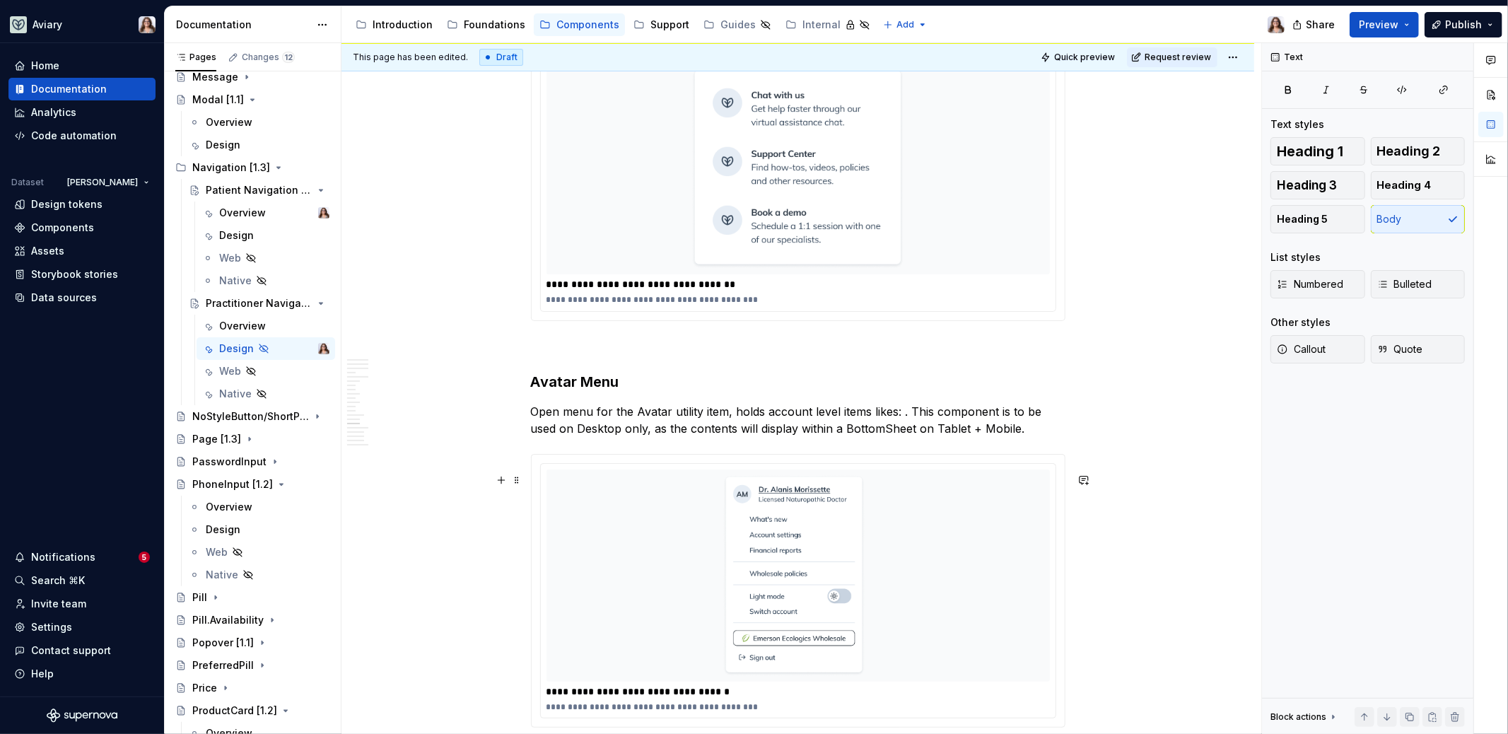
scroll to position [4257, 0]
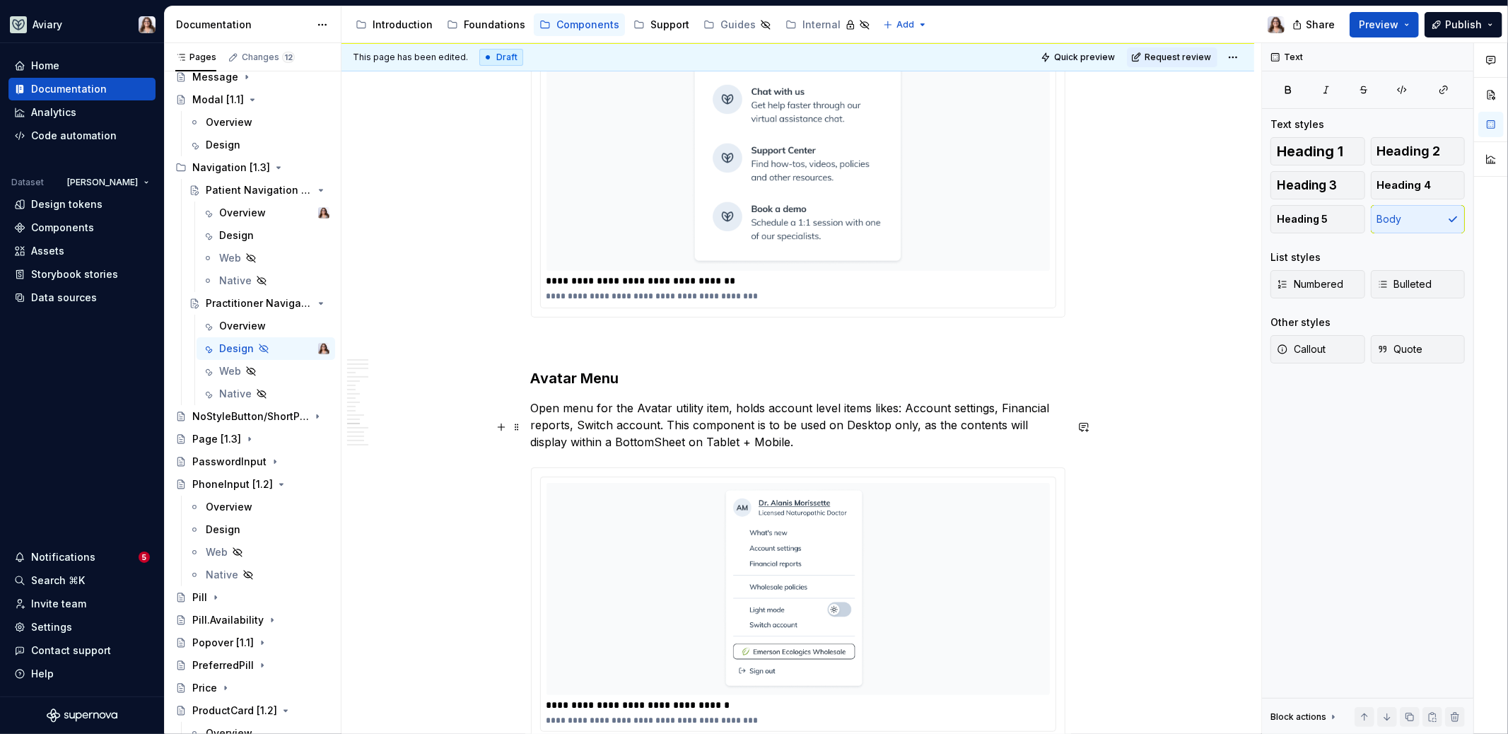
click at [755, 450] on p "Open menu for the Avatar utility item, holds account level items likes: Account…" at bounding box center [798, 424] width 534 height 51
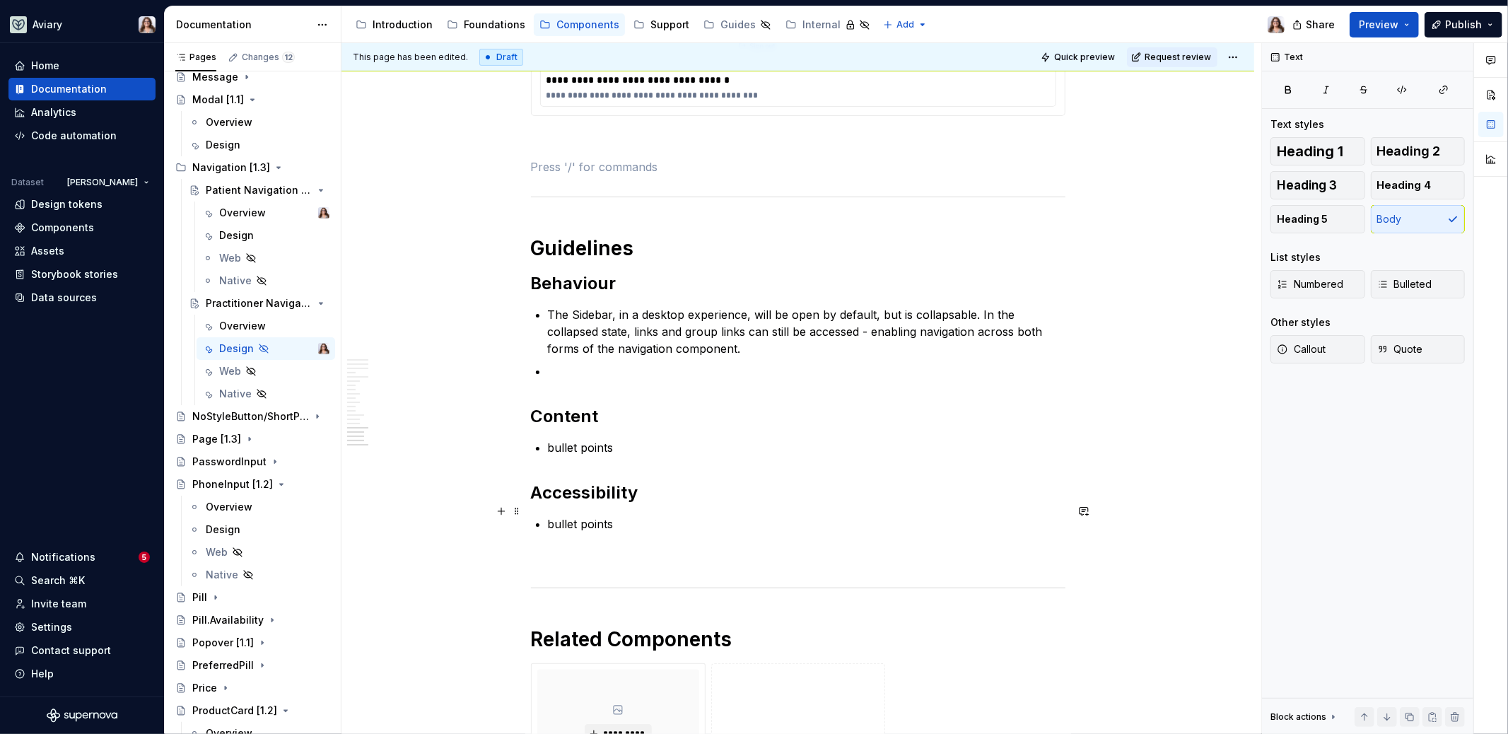
scroll to position [4893, 0]
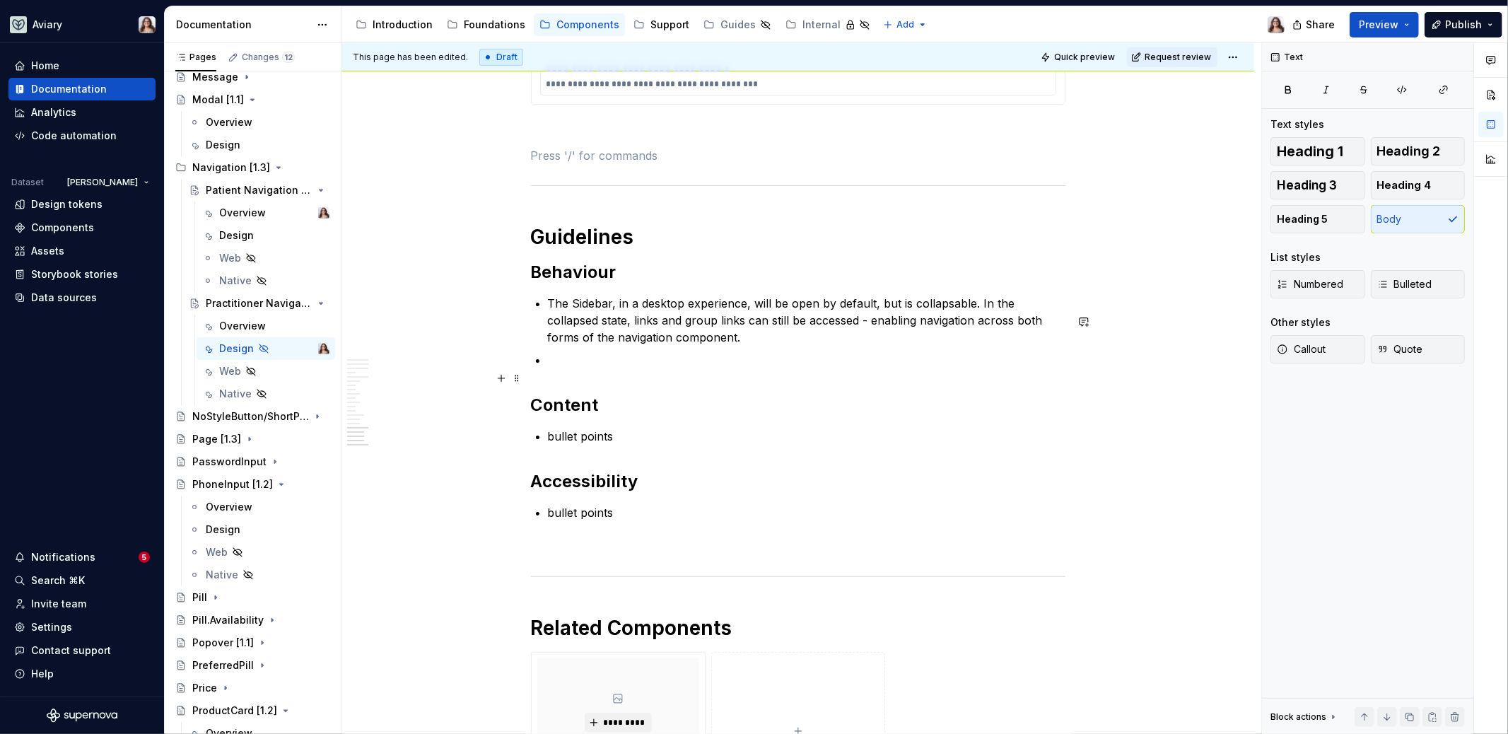
click at [558, 368] on p at bounding box center [806, 359] width 517 height 17
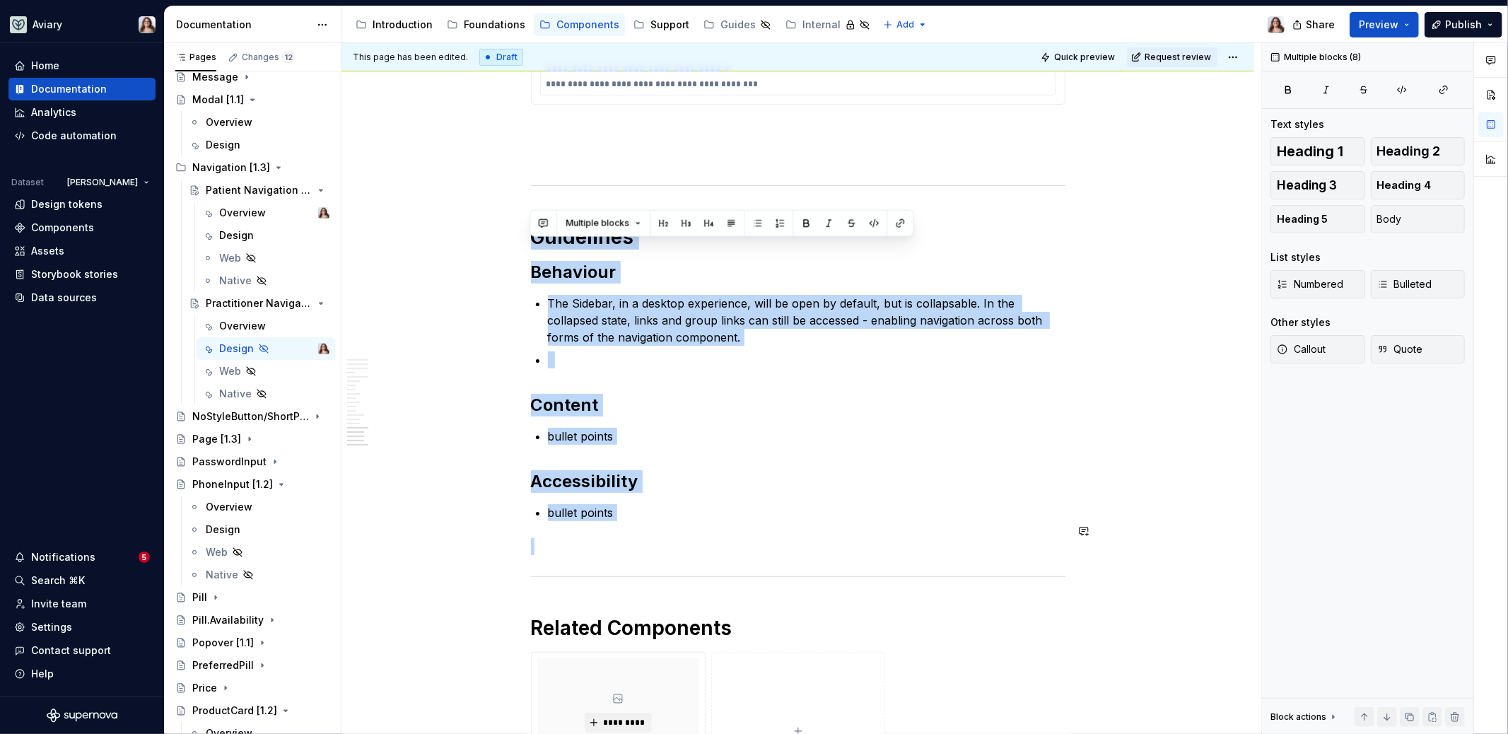
drag, startPoint x: 532, startPoint y: 245, endPoint x: 677, endPoint y: 545, distance: 332.8
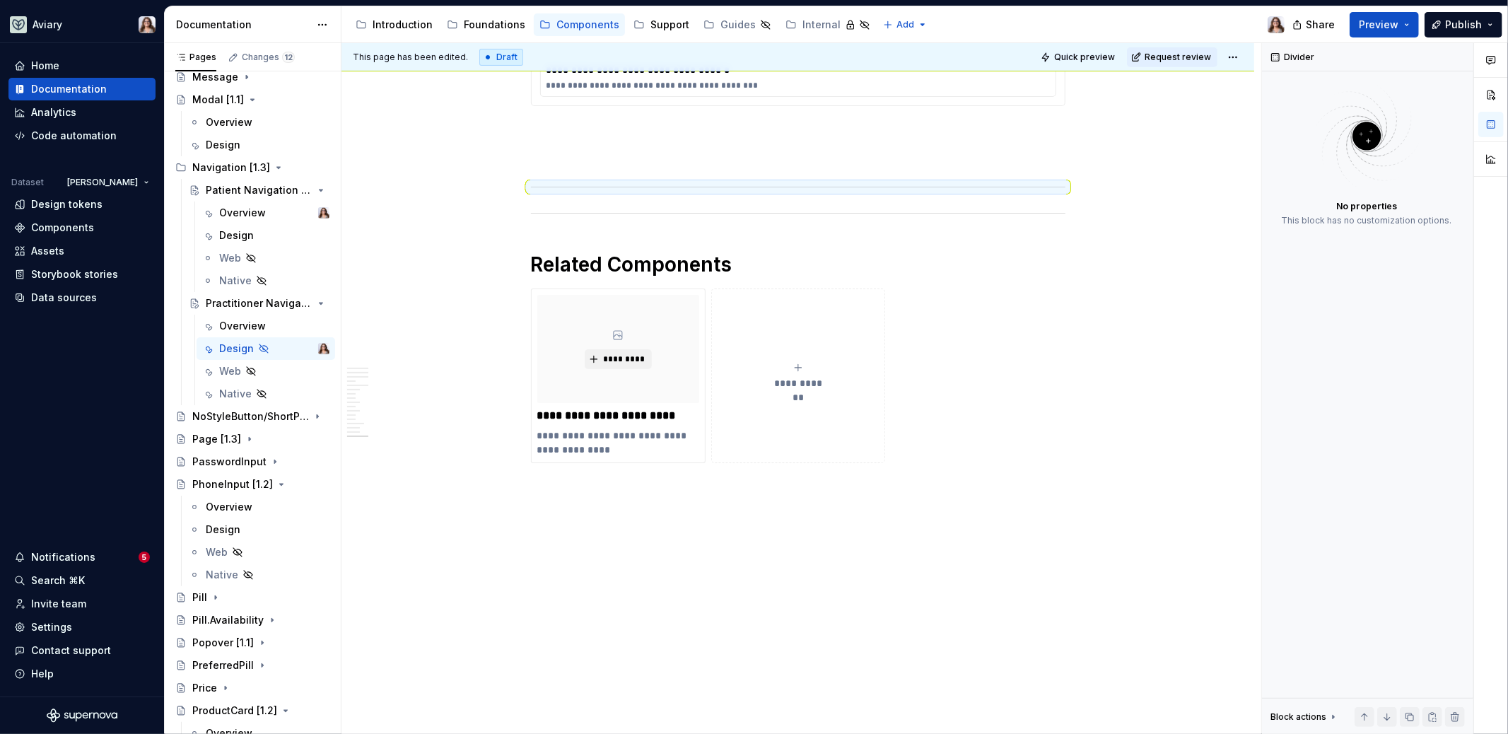
scroll to position [4882, 0]
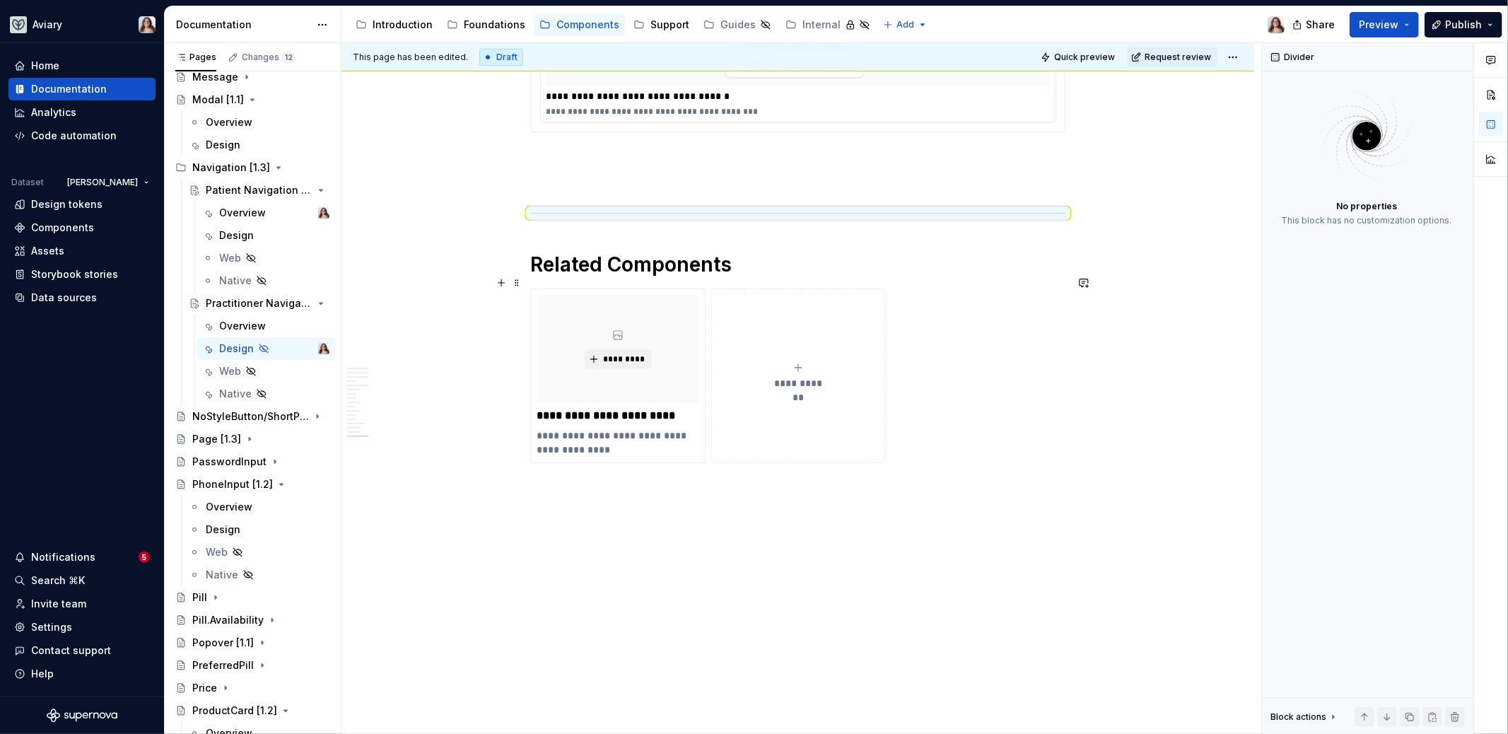
click at [754, 273] on h1 "Related Components" at bounding box center [798, 264] width 534 height 25
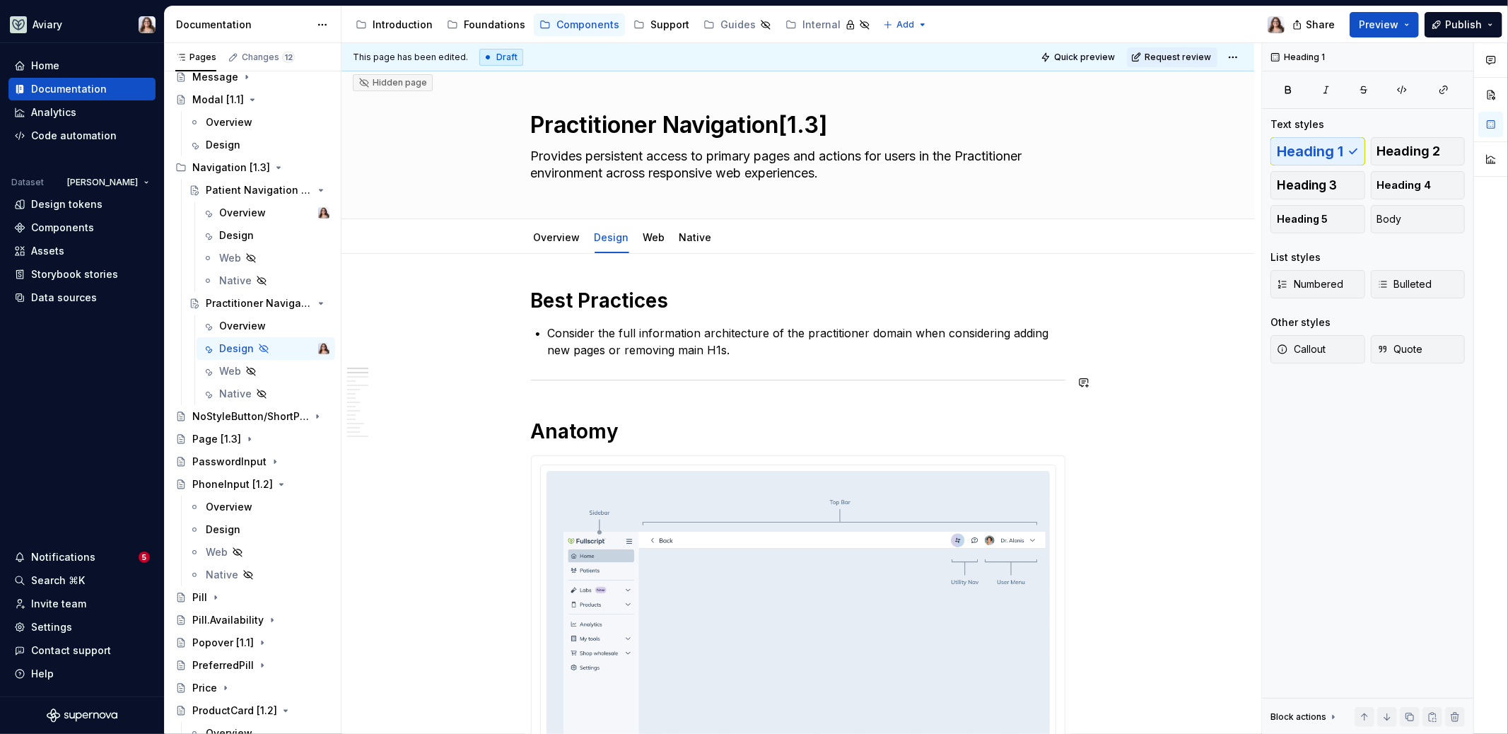
scroll to position [0, 0]
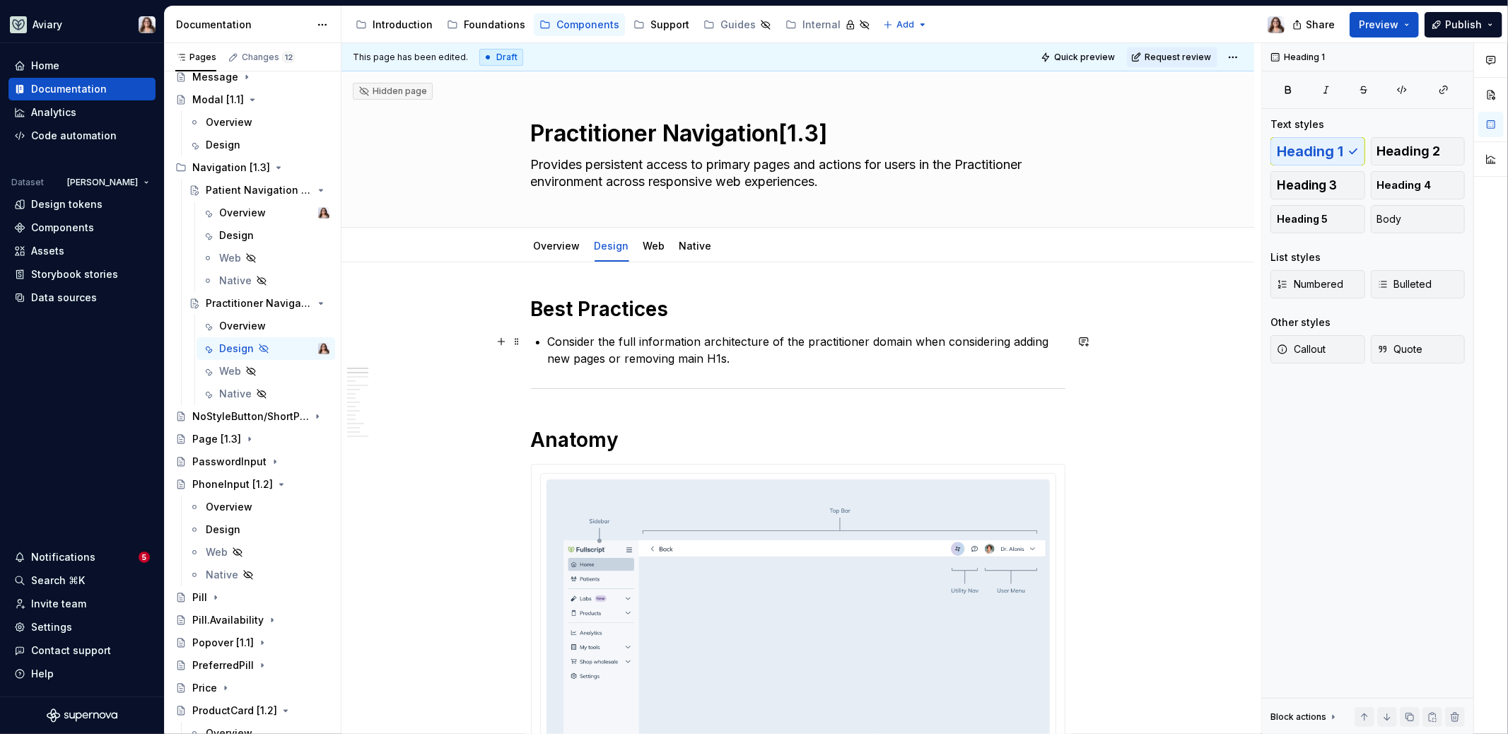
click at [724, 359] on p "Consider the full information architecture of the practitioner domain when cons…" at bounding box center [806, 350] width 517 height 34
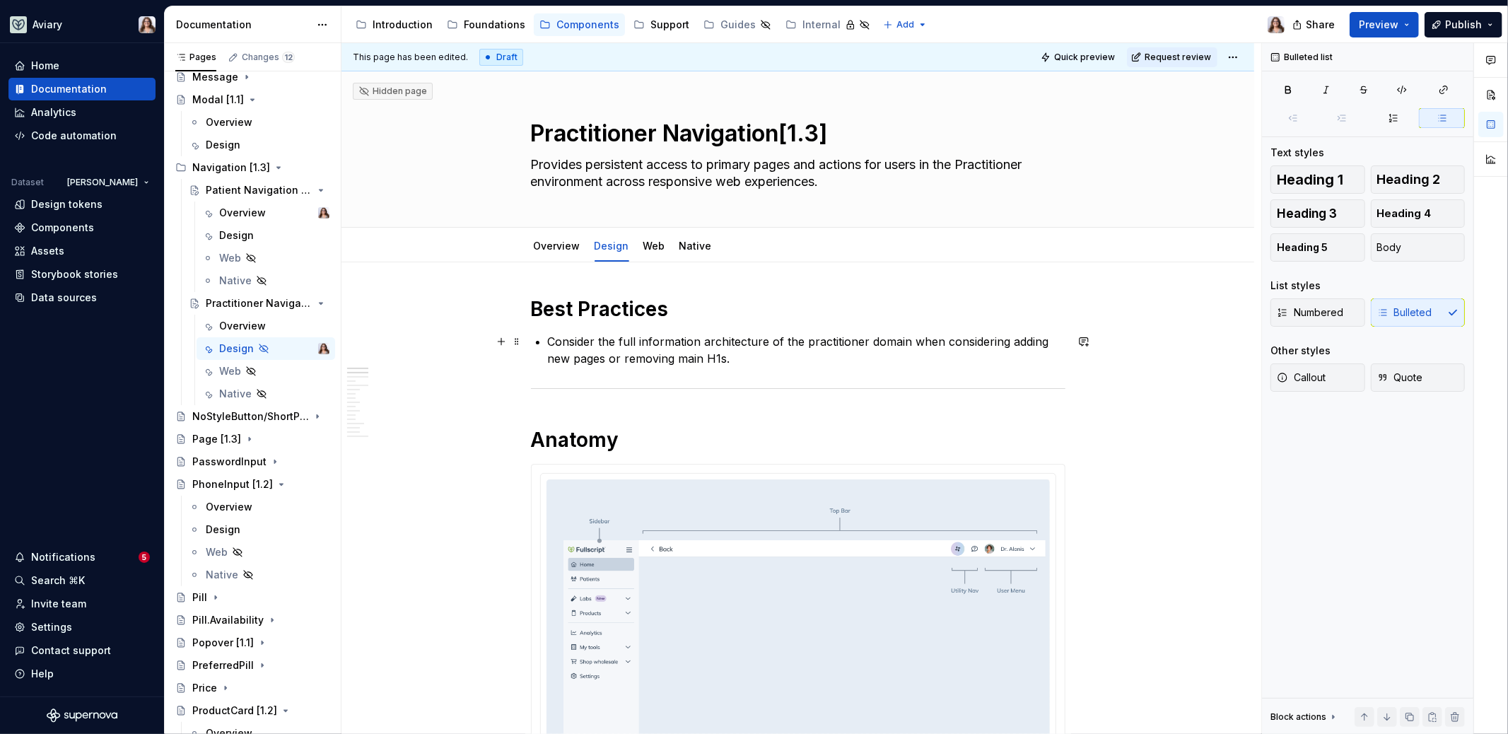
click at [744, 361] on p "Consider the full information architecture of the practitioner domain when cons…" at bounding box center [806, 350] width 517 height 34
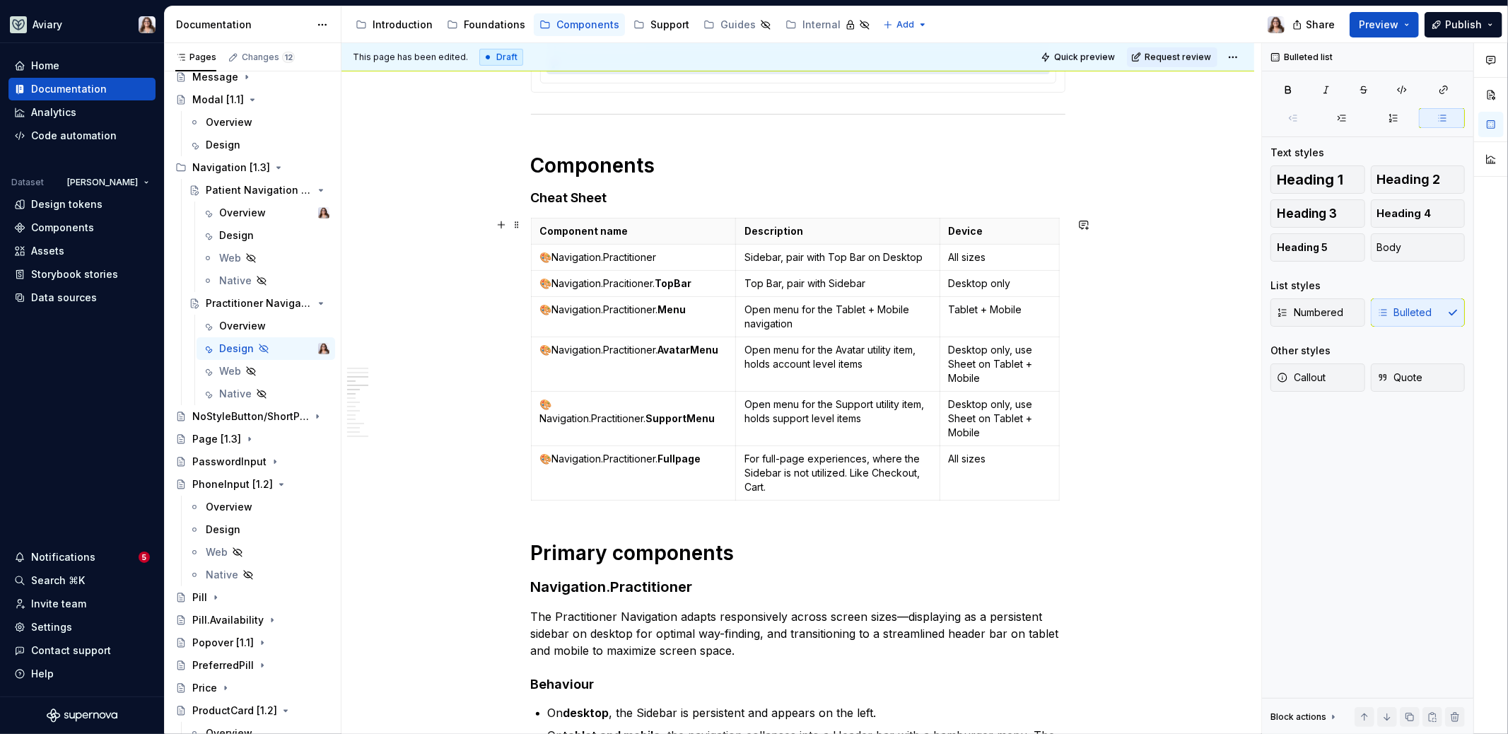
scroll to position [834, 0]
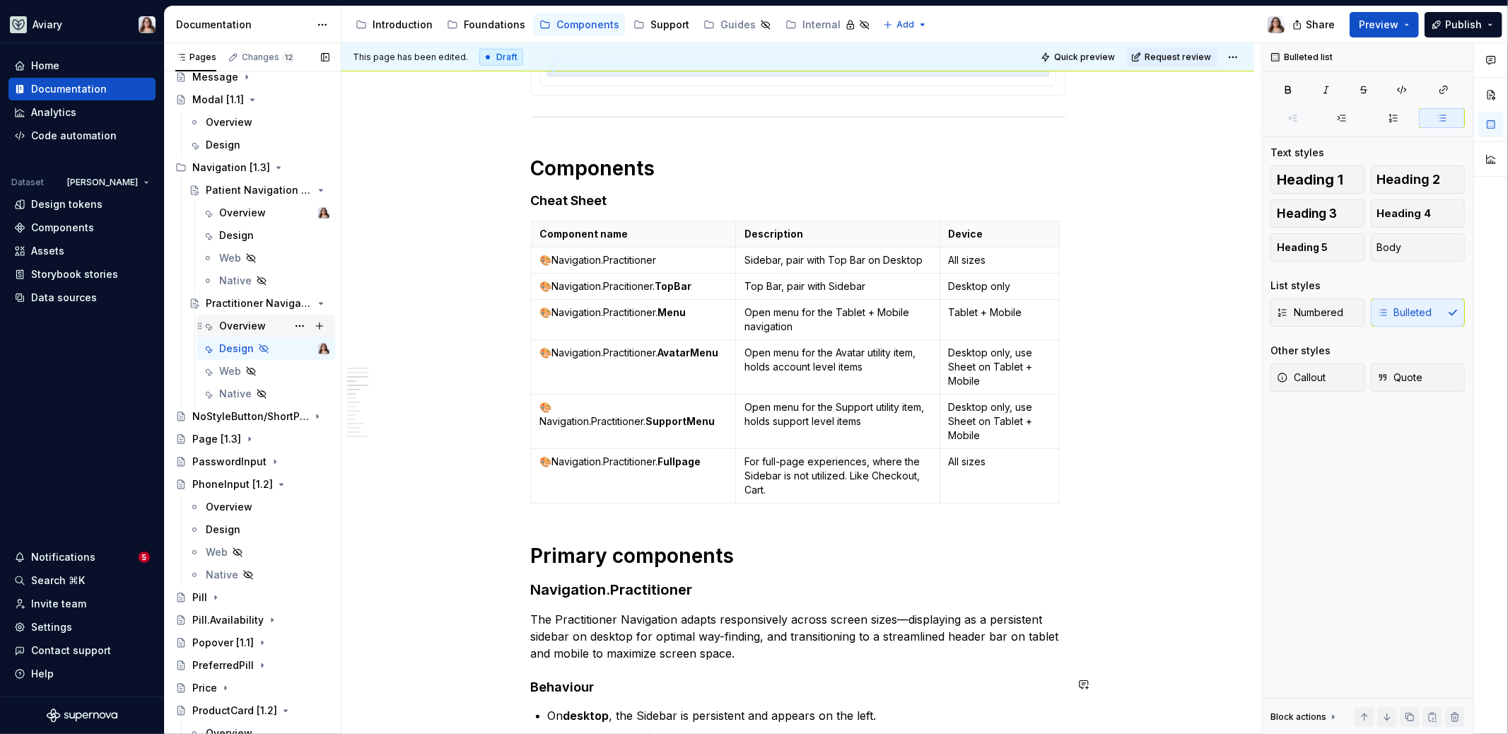
click at [252, 329] on div "Overview" at bounding box center [242, 326] width 47 height 14
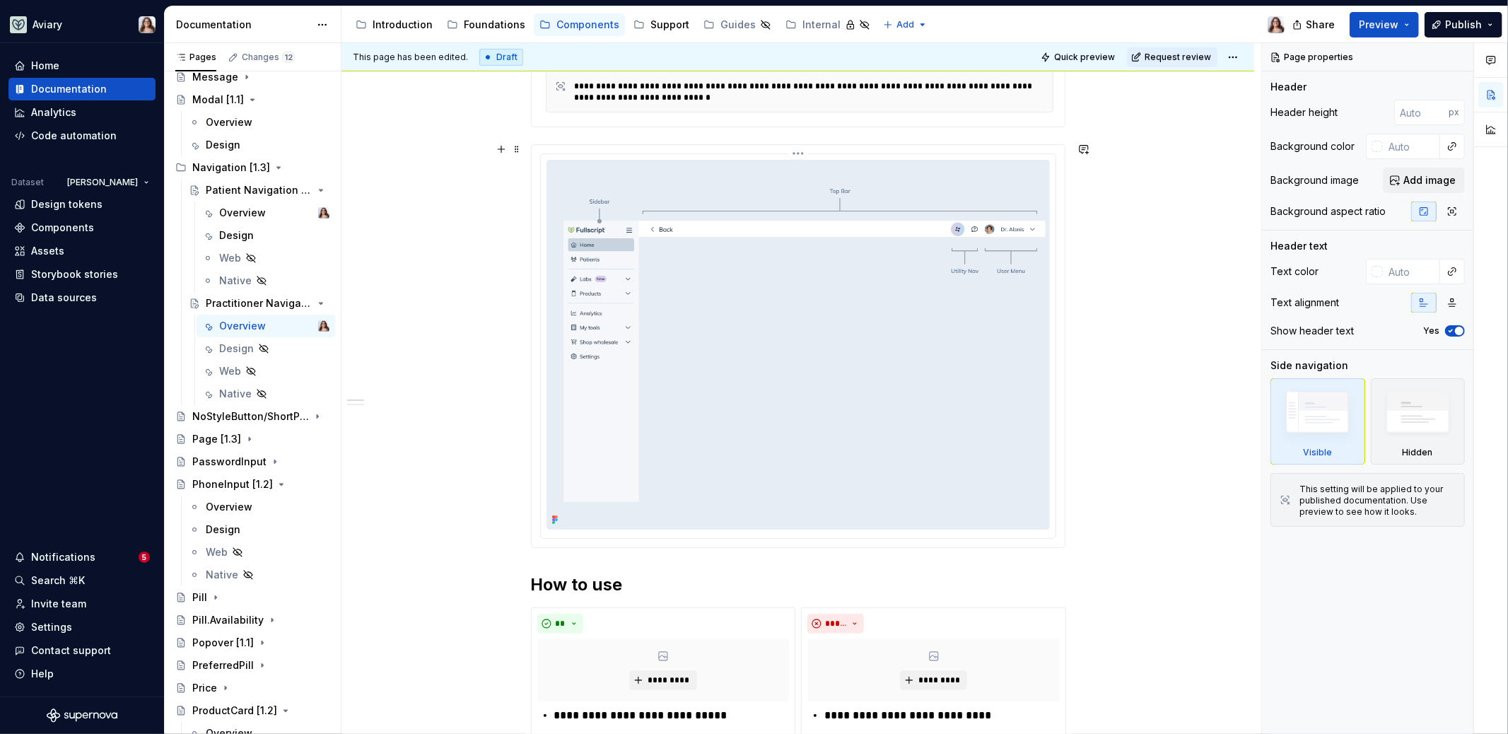
scroll to position [704, 0]
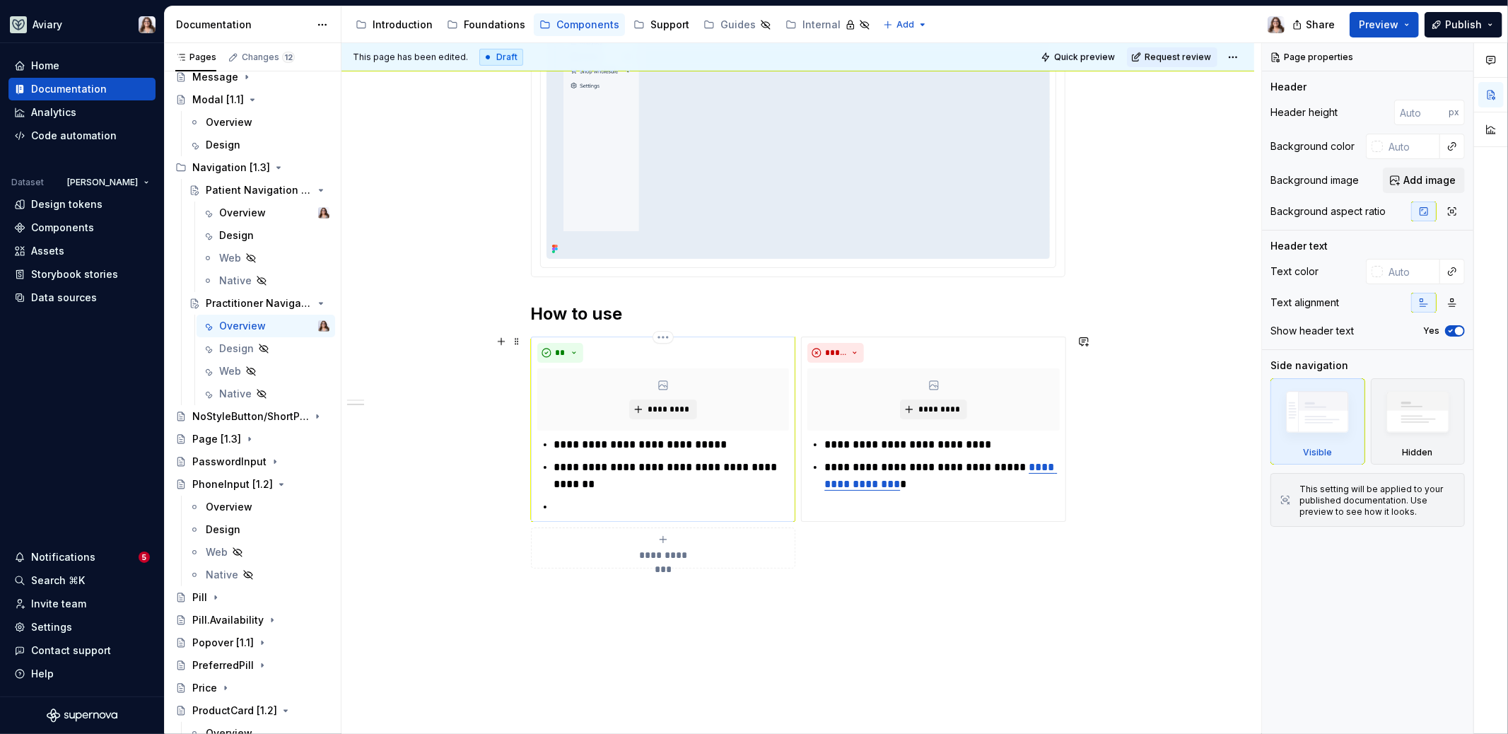
click at [584, 493] on ul "**********" at bounding box center [671, 475] width 235 height 79
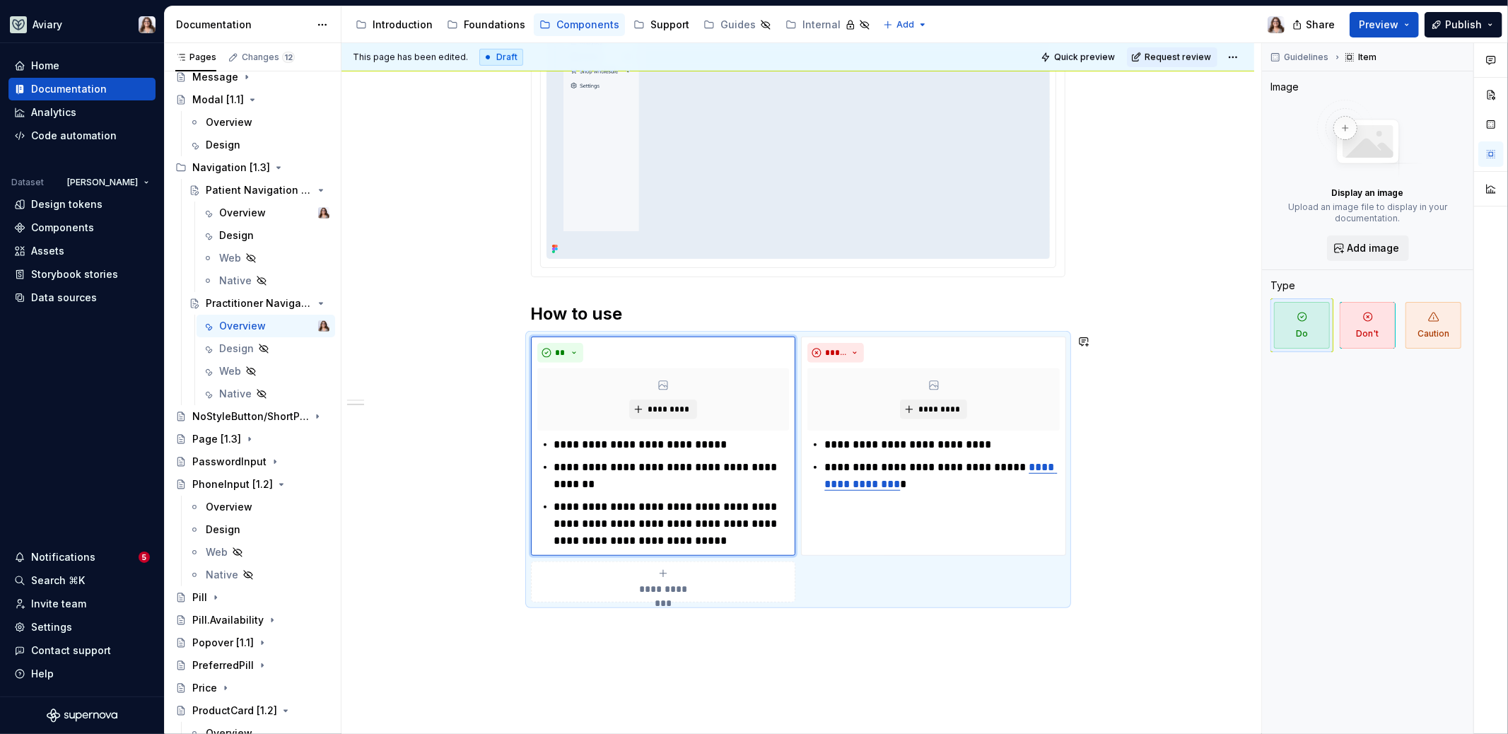
click at [702, 641] on div "**********" at bounding box center [797, 198] width 912 height 1281
click at [989, 438] on p "**********" at bounding box center [941, 444] width 235 height 17
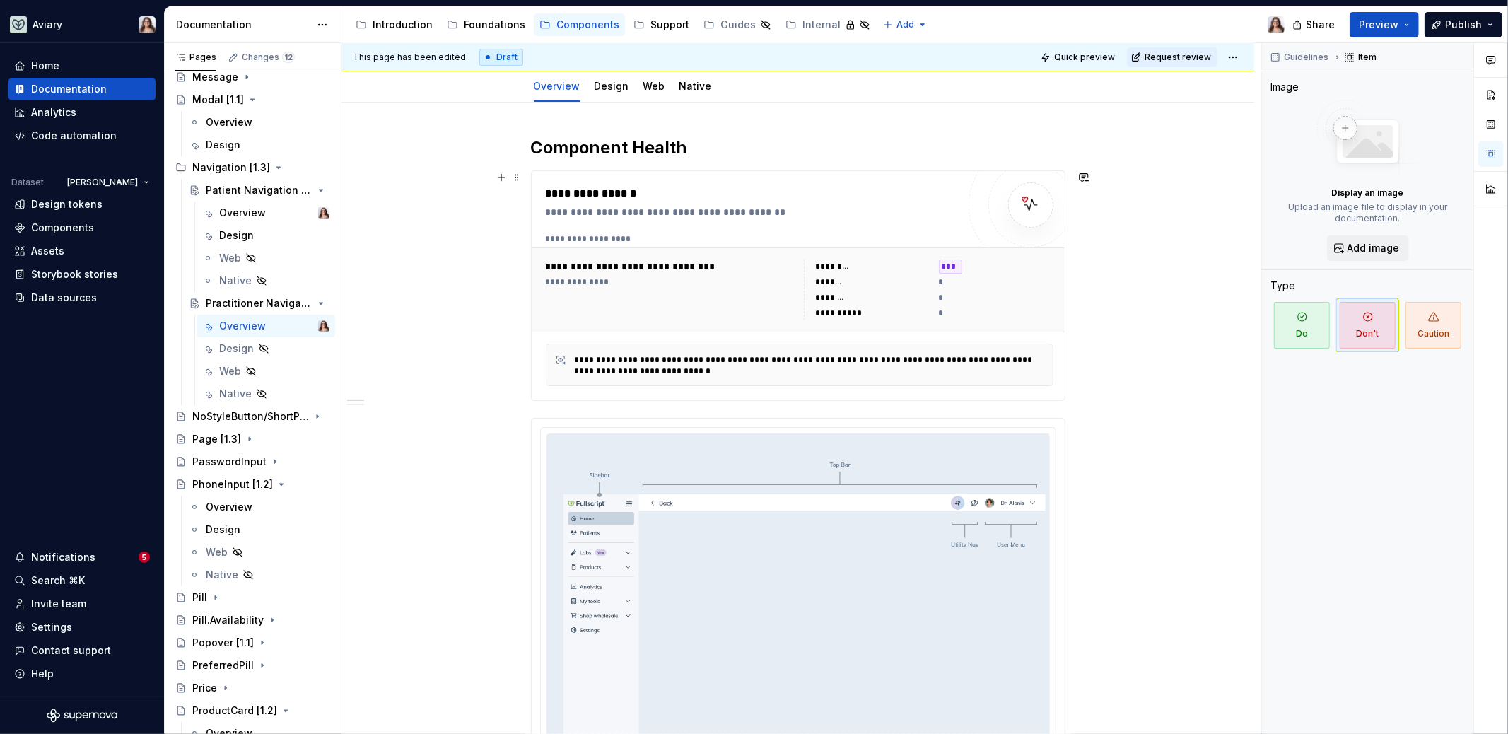
scroll to position [0, 0]
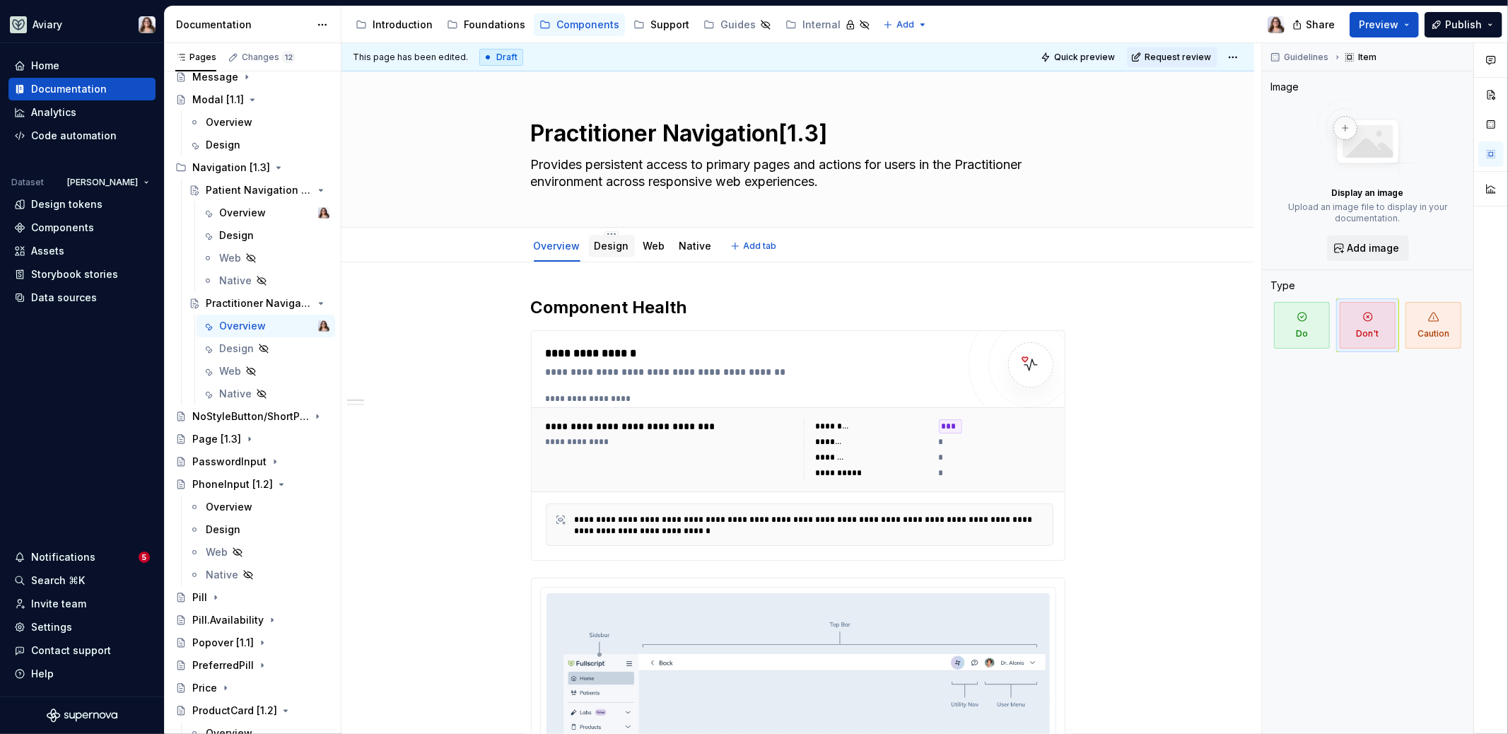
click at [613, 247] on link "Design" at bounding box center [611, 246] width 35 height 12
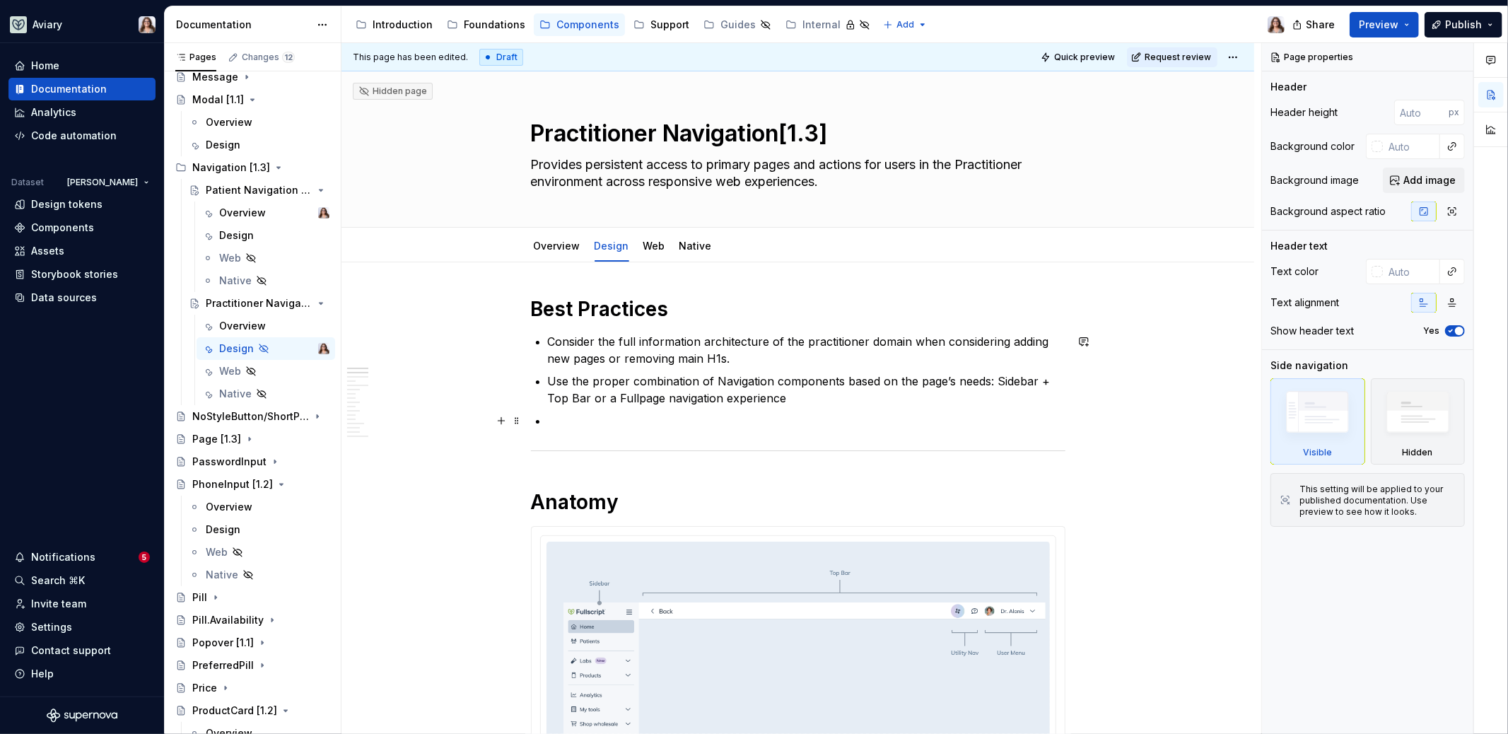
click at [553, 414] on p at bounding box center [806, 420] width 517 height 17
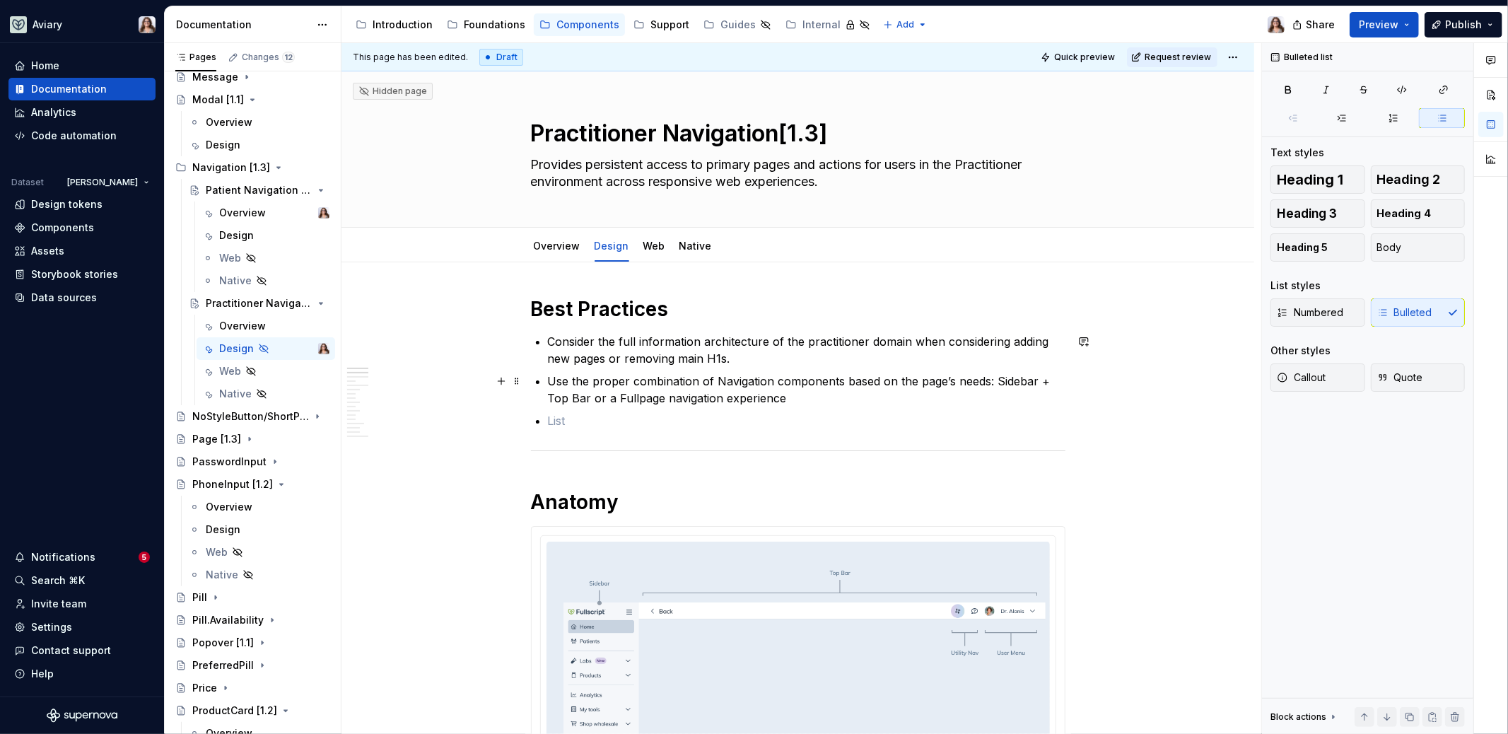
click at [549, 382] on p "Use the proper combination of Navigation components based on the page’s needs: …" at bounding box center [806, 389] width 517 height 34
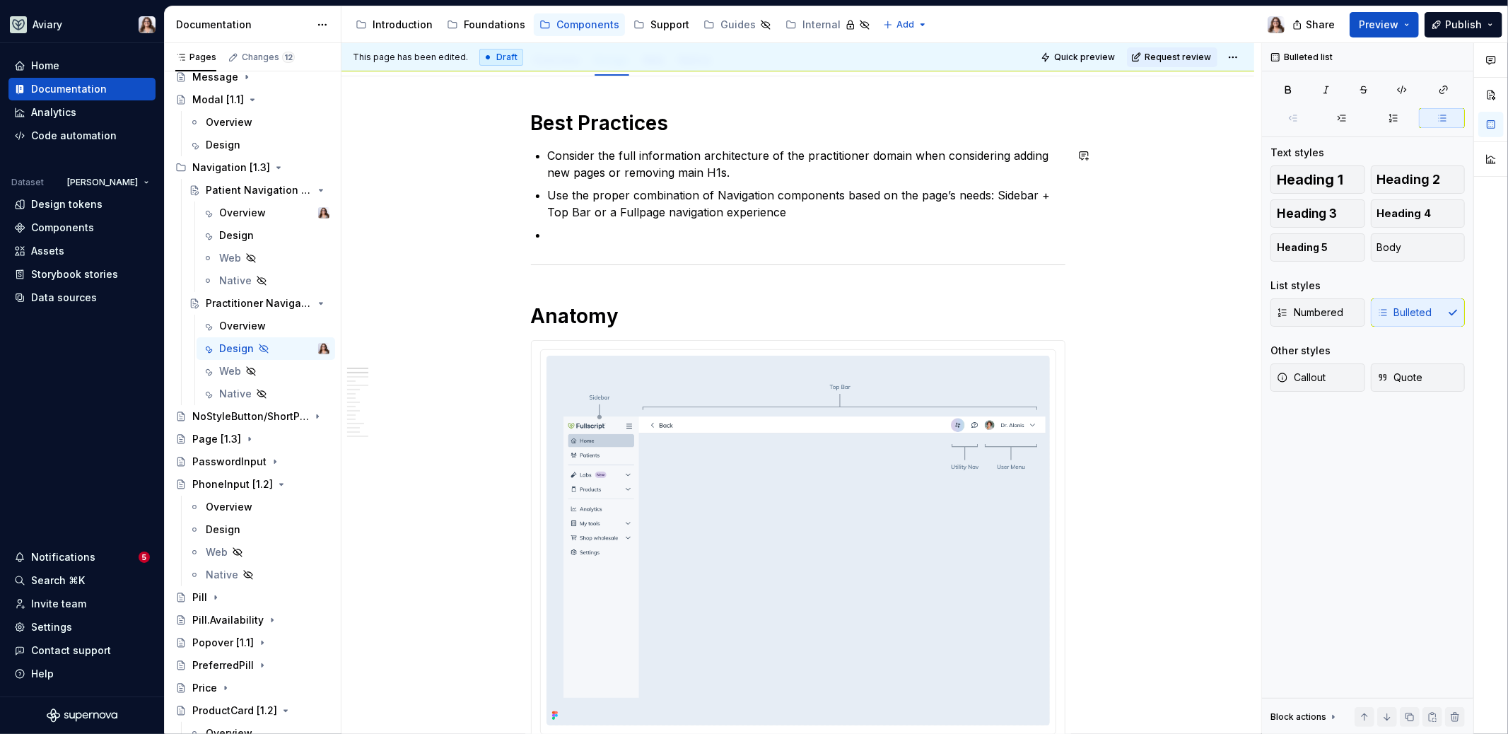
scroll to position [48, 0]
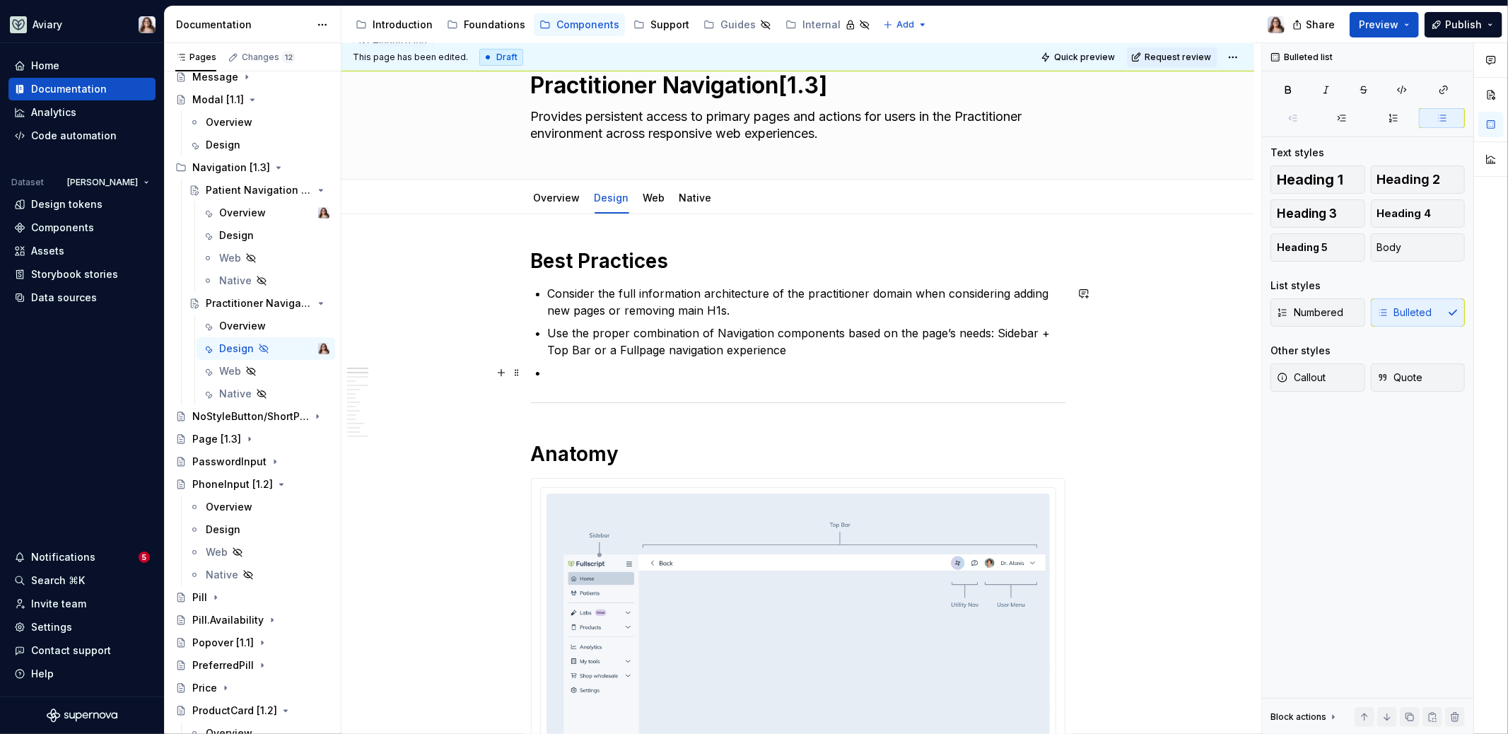
click at [554, 367] on p at bounding box center [806, 372] width 517 height 17
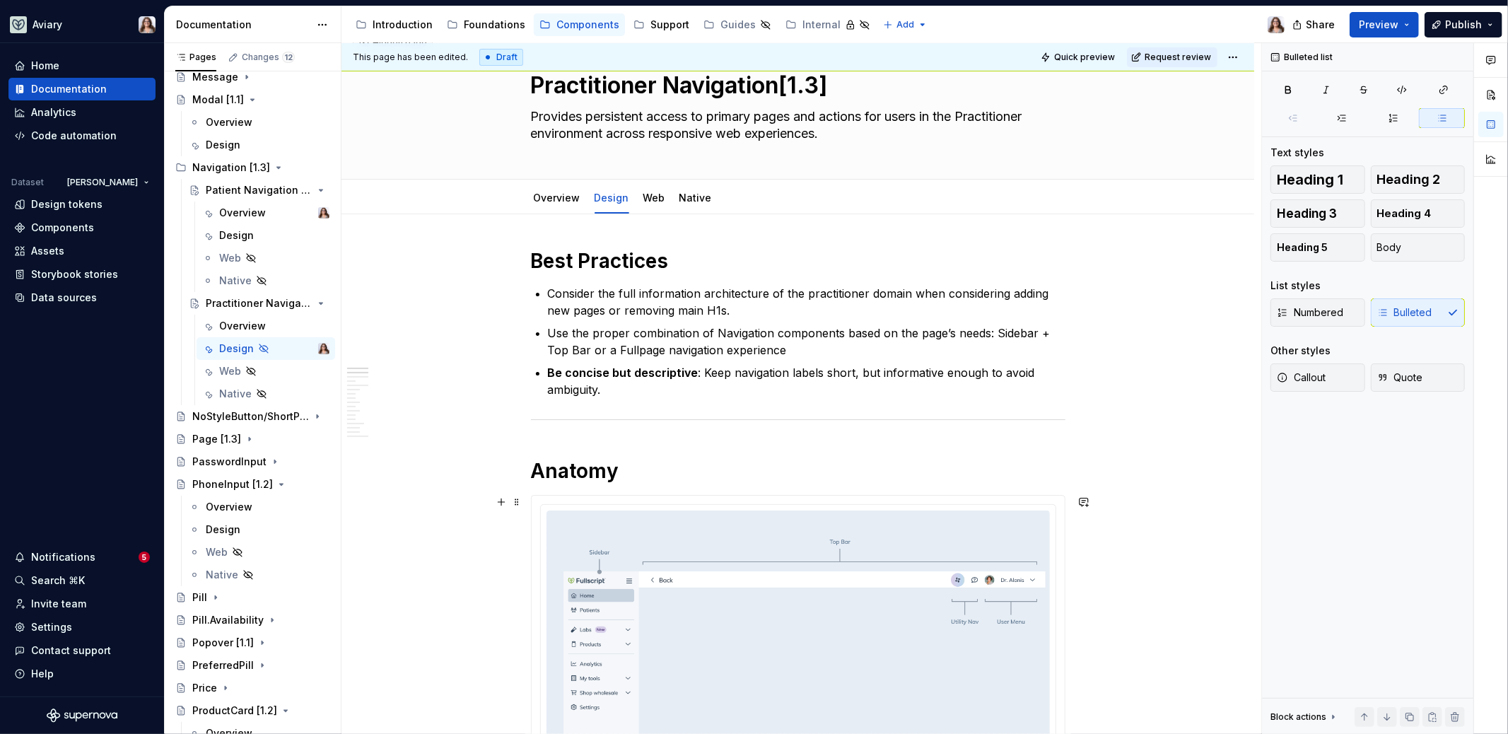
type textarea "*"
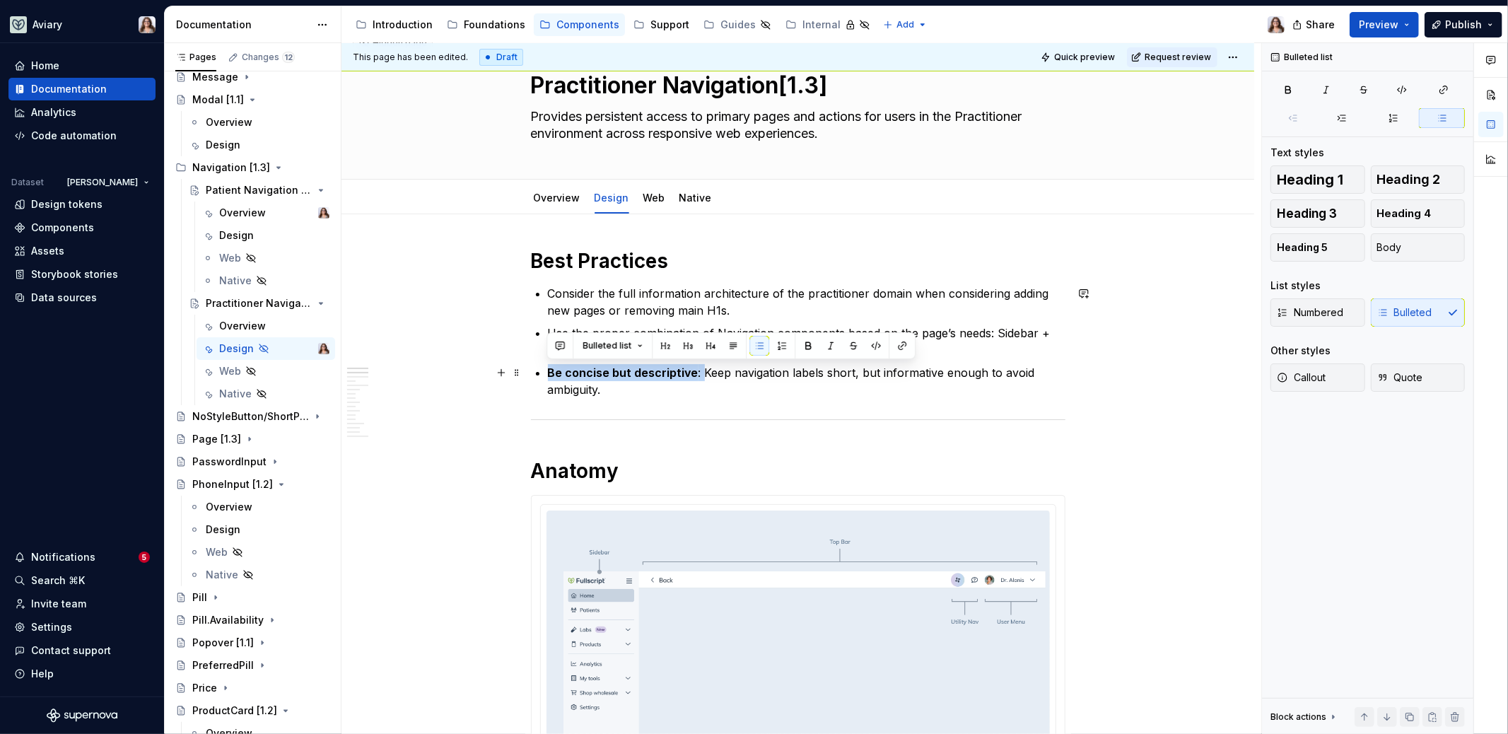
drag, startPoint x: 698, startPoint y: 373, endPoint x: 541, endPoint y: 373, distance: 156.9
click at [686, 372] on p "Be concise but descriptive: Keep navigation labels short, but informative enoug…" at bounding box center [806, 381] width 517 height 34
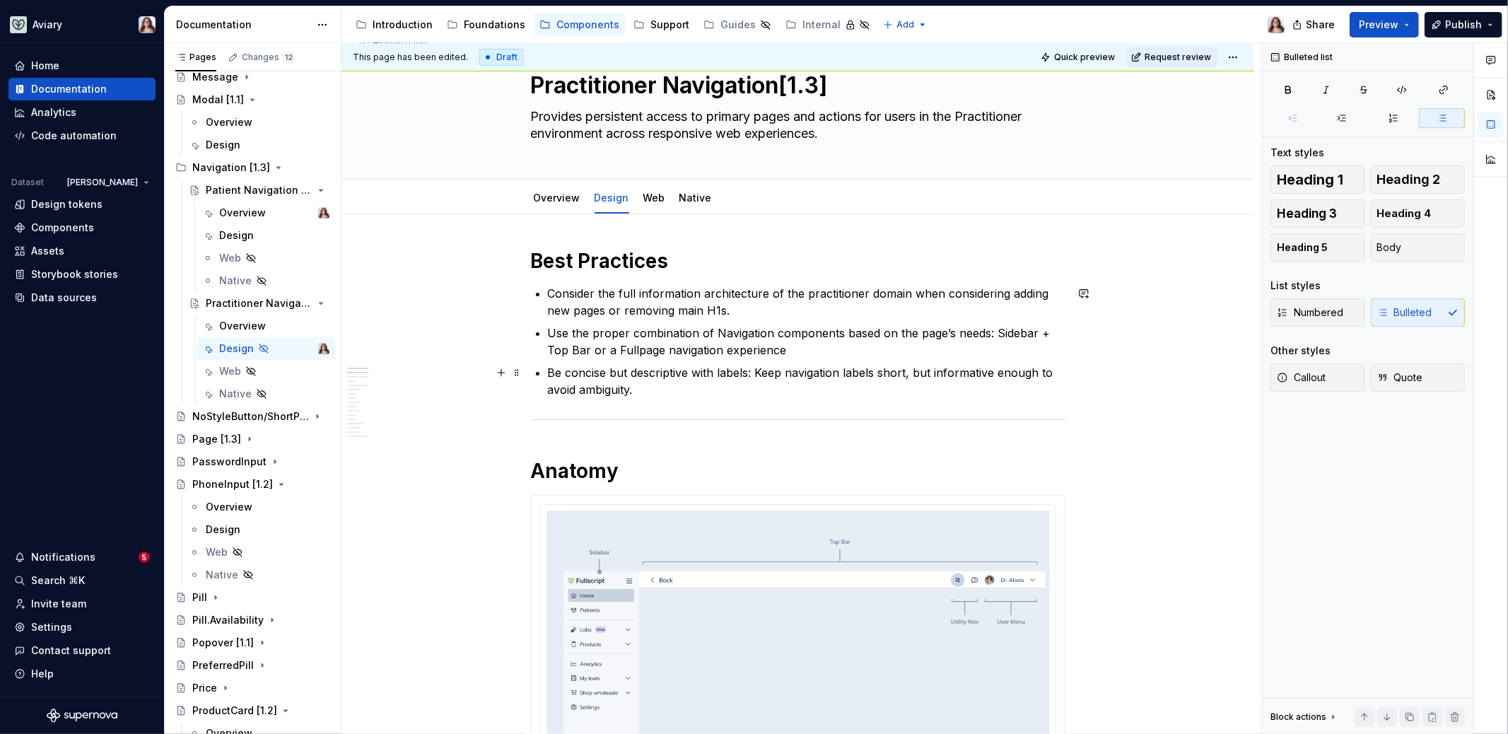
click at [657, 393] on p "Be concise but descriptive with labels: Keep navigation labels short, but infor…" at bounding box center [806, 381] width 517 height 34
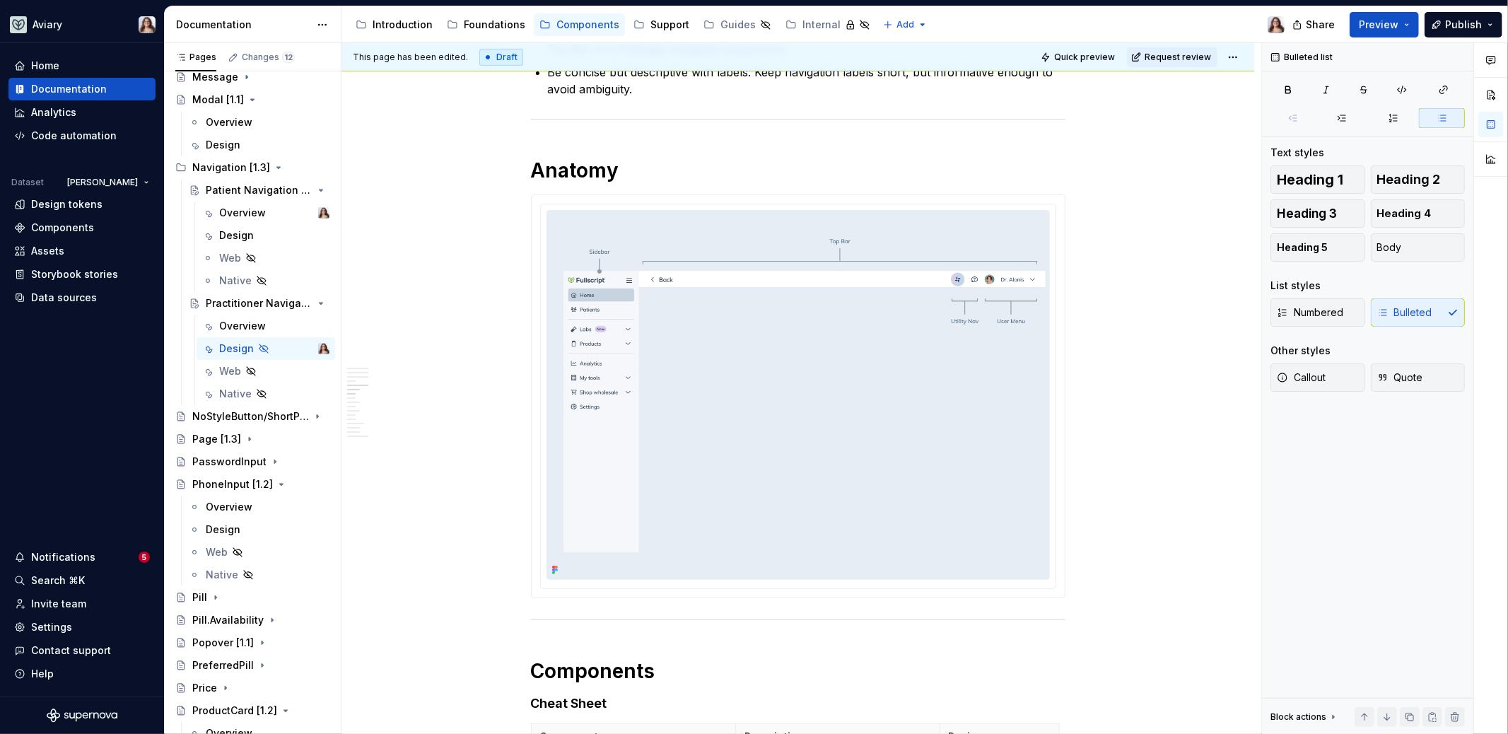
scroll to position [0, 0]
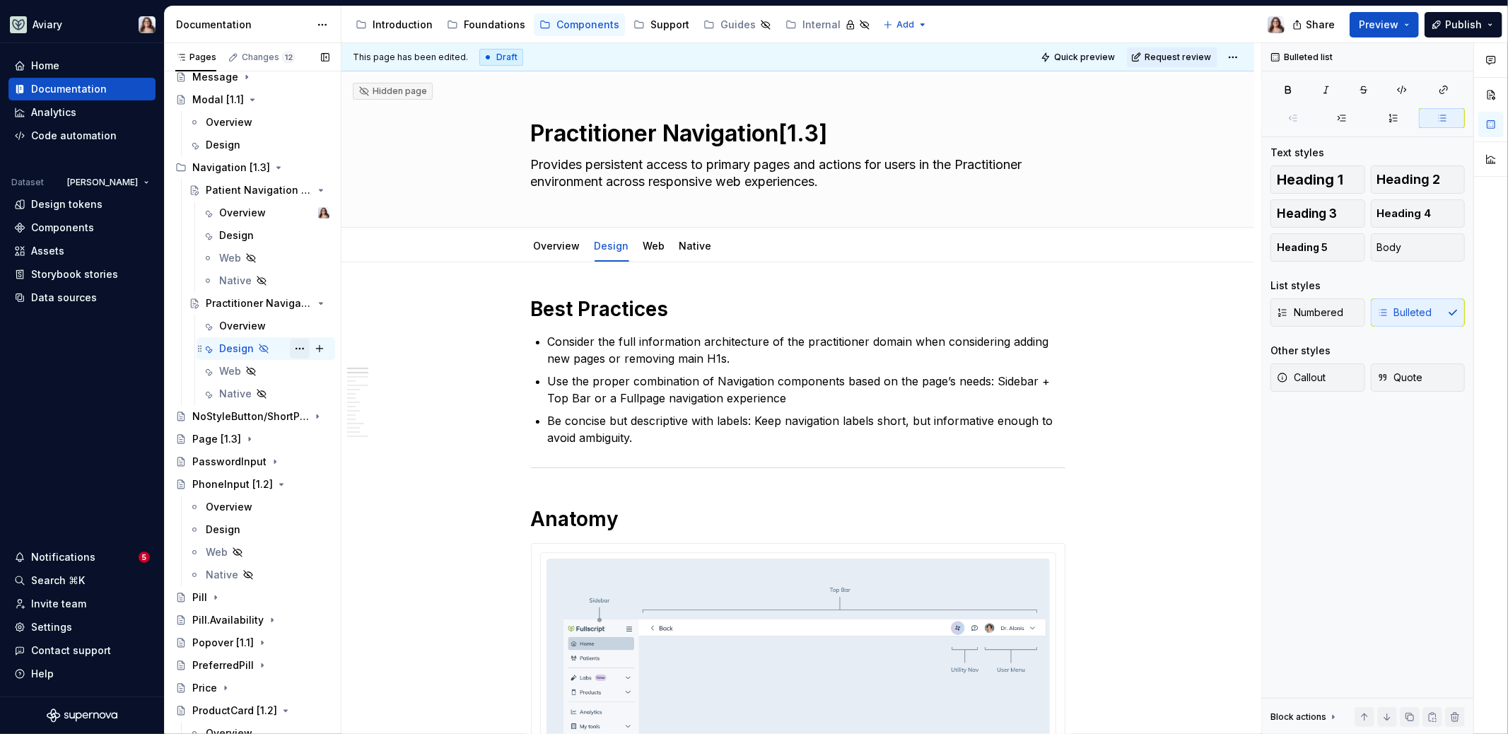
click at [290, 348] on button "Page tree" at bounding box center [300, 349] width 20 height 20
click at [329, 426] on div "Show tab" at bounding box center [376, 424] width 139 height 14
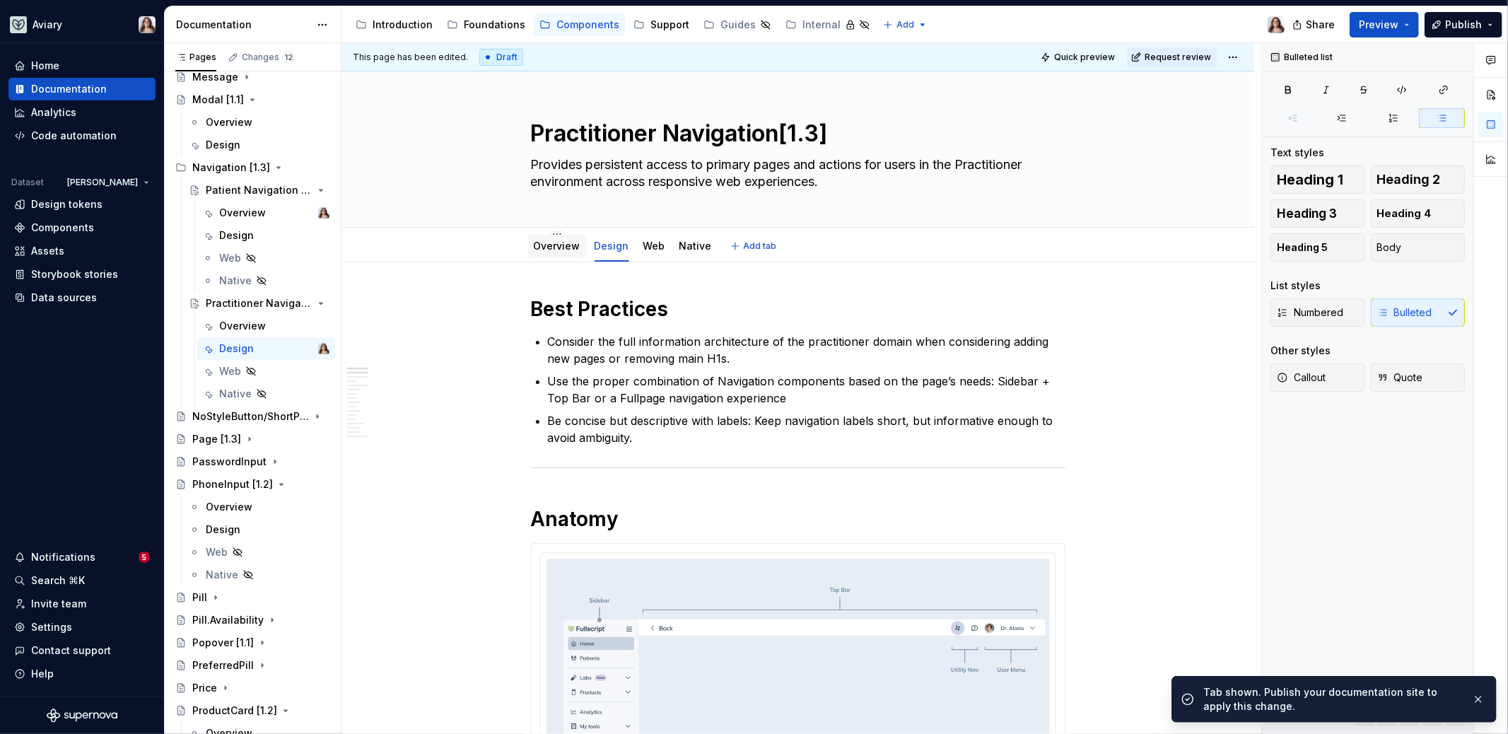
click at [560, 240] on link "Overview" at bounding box center [557, 246] width 47 height 12
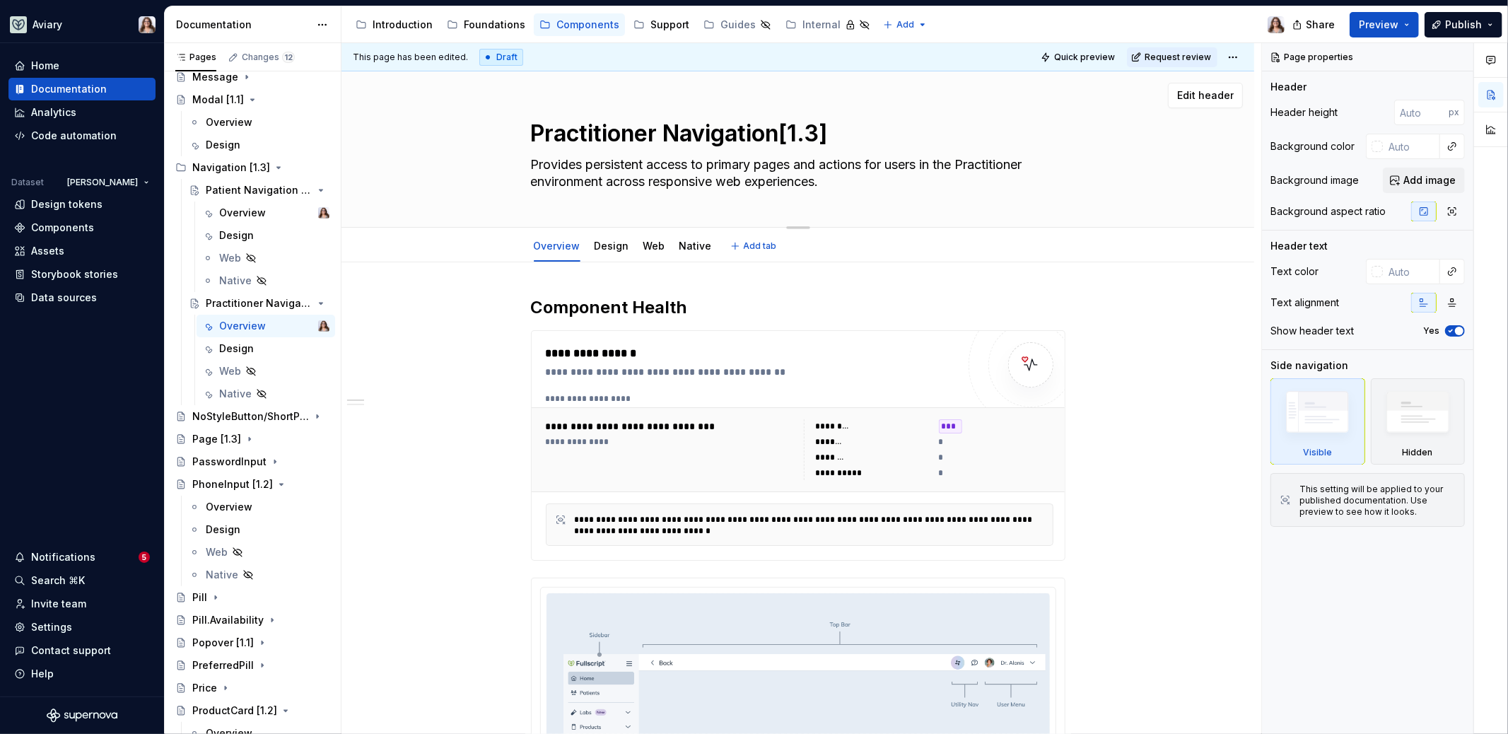
click at [626, 176] on textarea "Provides persistent access to primary pages and actions for users in the Practi…" at bounding box center [795, 173] width 534 height 40
click at [694, 306] on h2 "Component Health" at bounding box center [798, 307] width 534 height 23
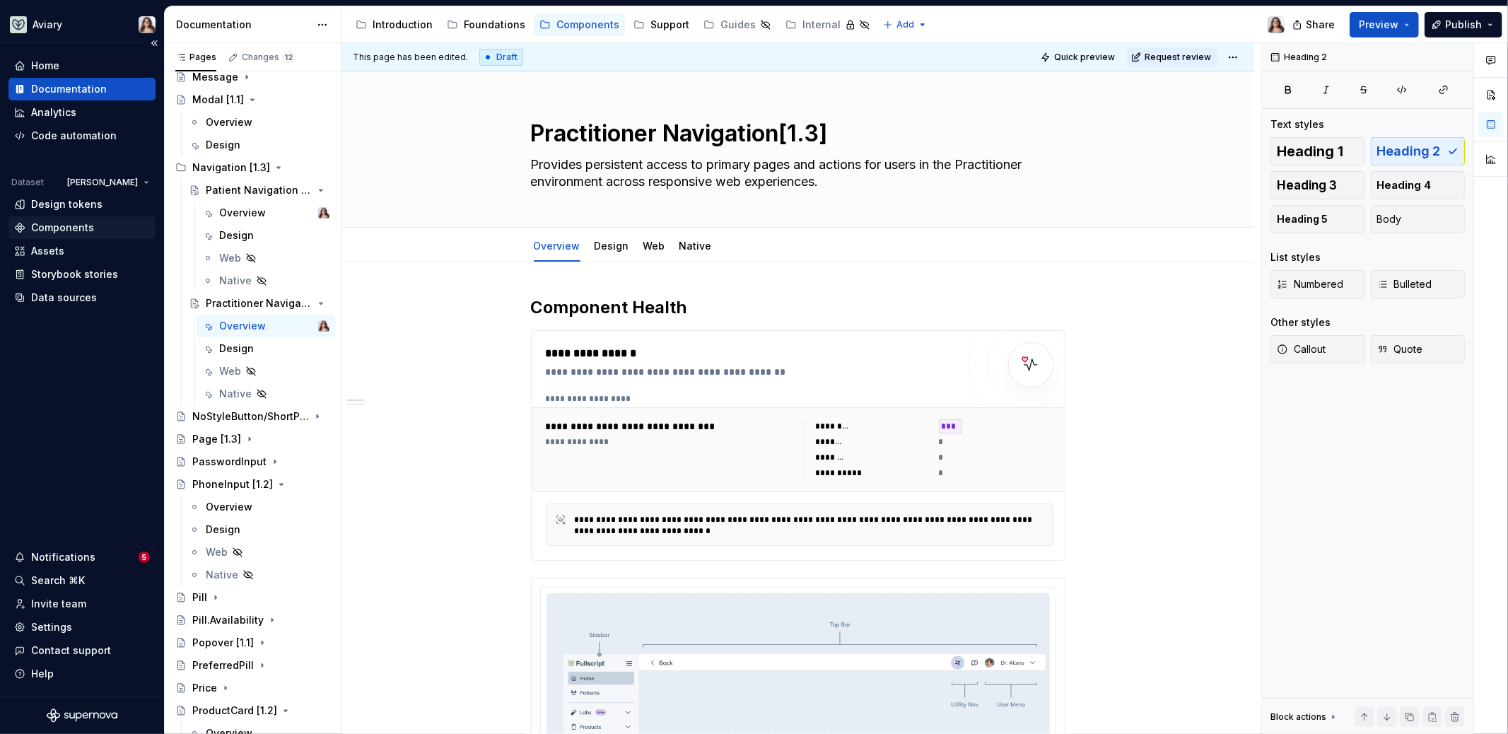
click at [67, 229] on div "Components" at bounding box center [62, 228] width 63 height 14
type textarea "*"
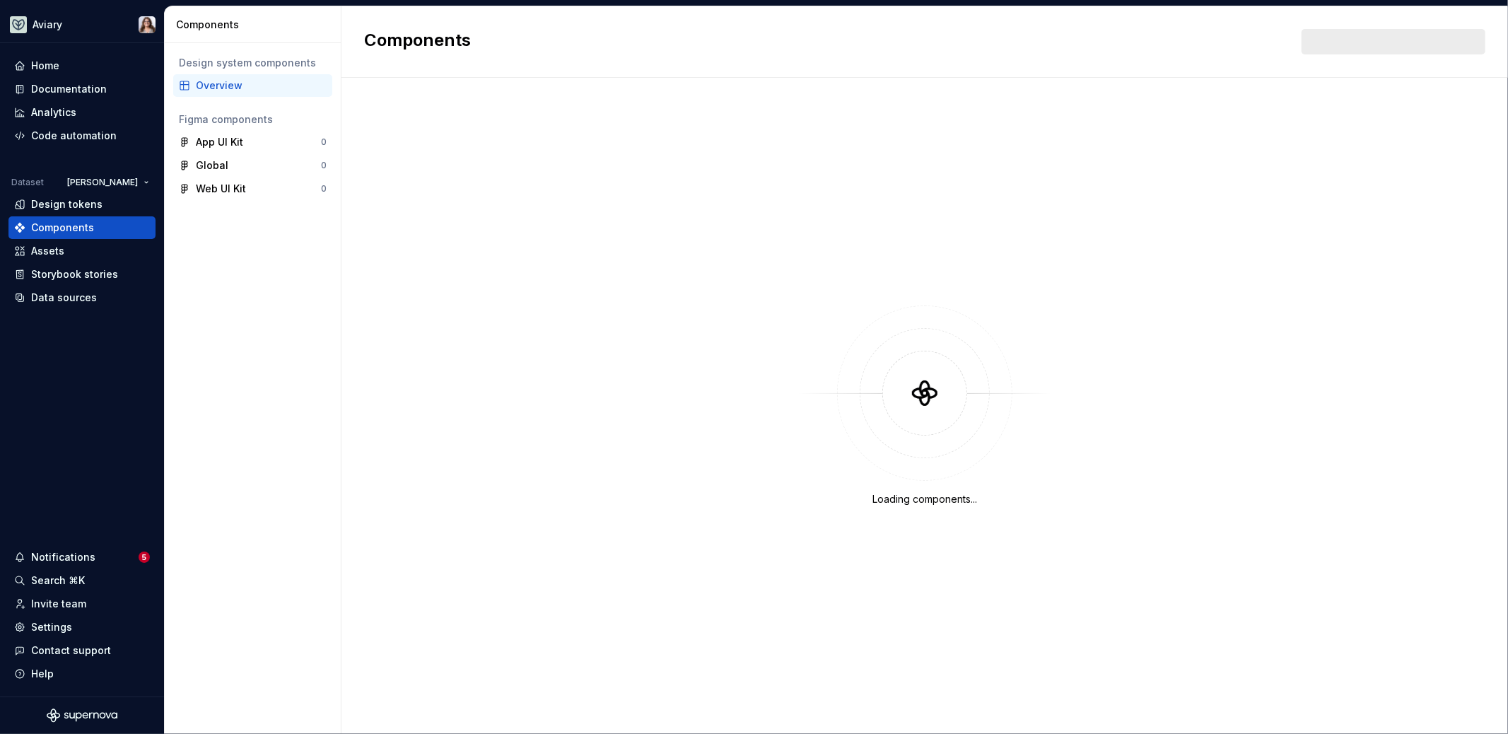
click at [239, 86] on div "Overview" at bounding box center [261, 85] width 131 height 14
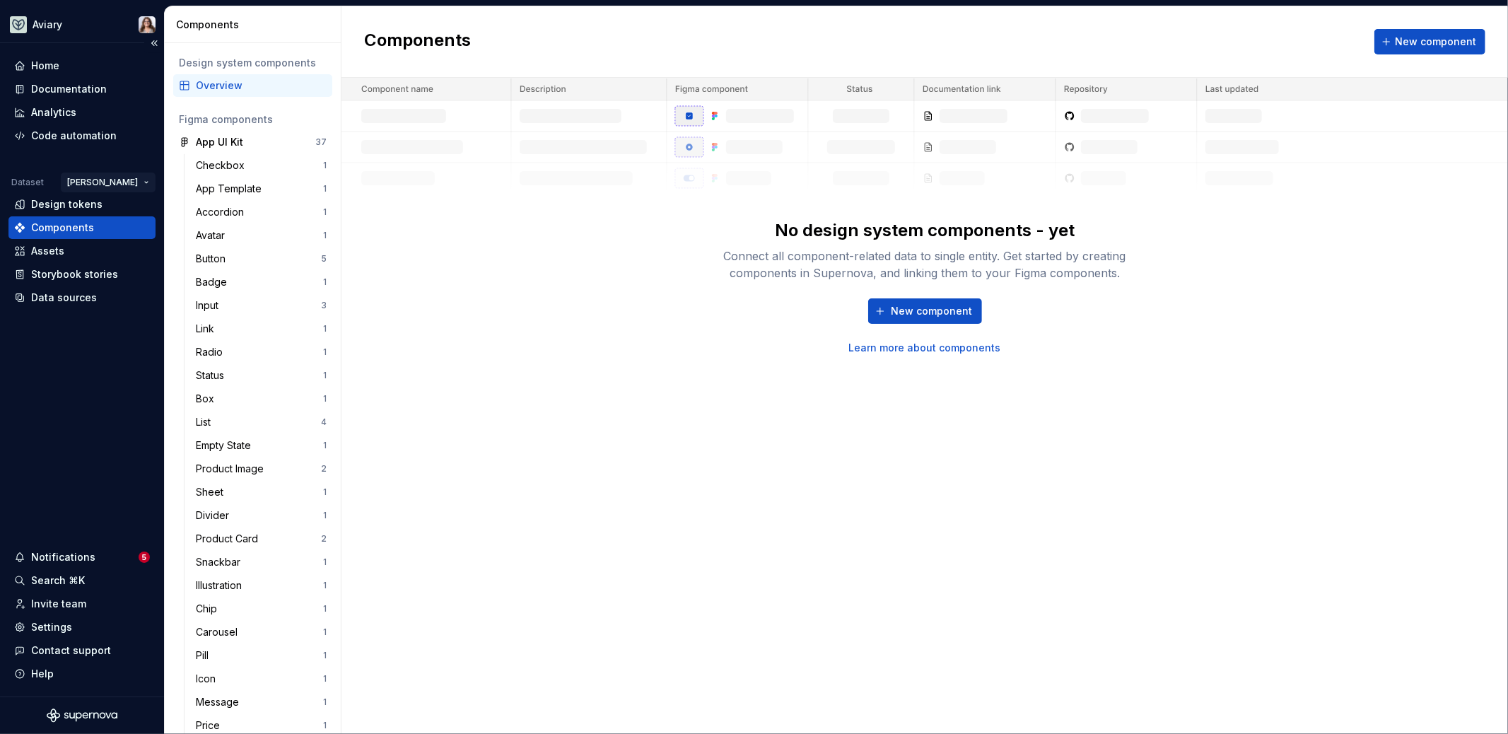
click at [122, 180] on html "Aviary Home Documentation Analytics Code automation Dataset [PERSON_NAME] Desig…" at bounding box center [754, 367] width 1508 height 734
click at [136, 228] on div "Fullscript" at bounding box center [169, 232] width 92 height 14
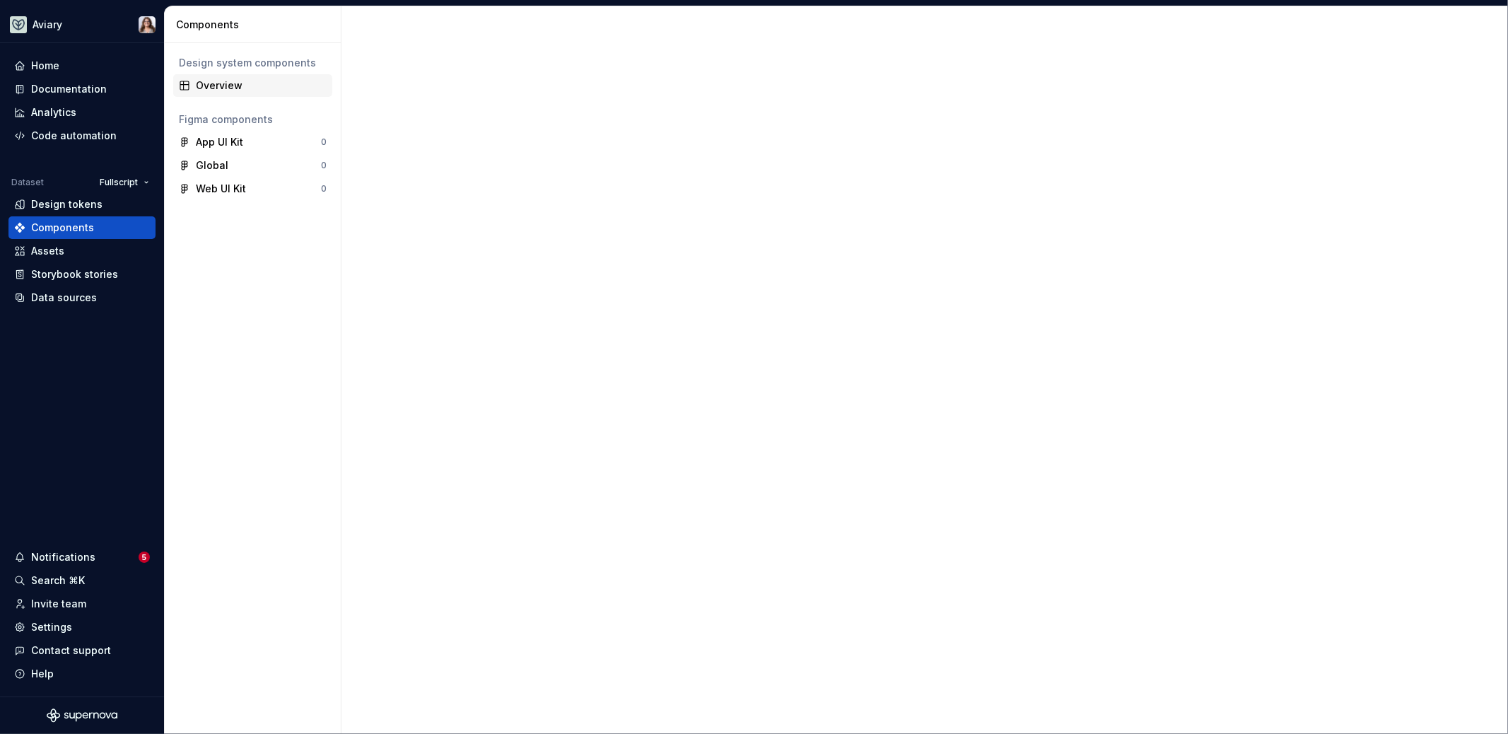
click at [248, 81] on div "Overview" at bounding box center [261, 85] width 131 height 14
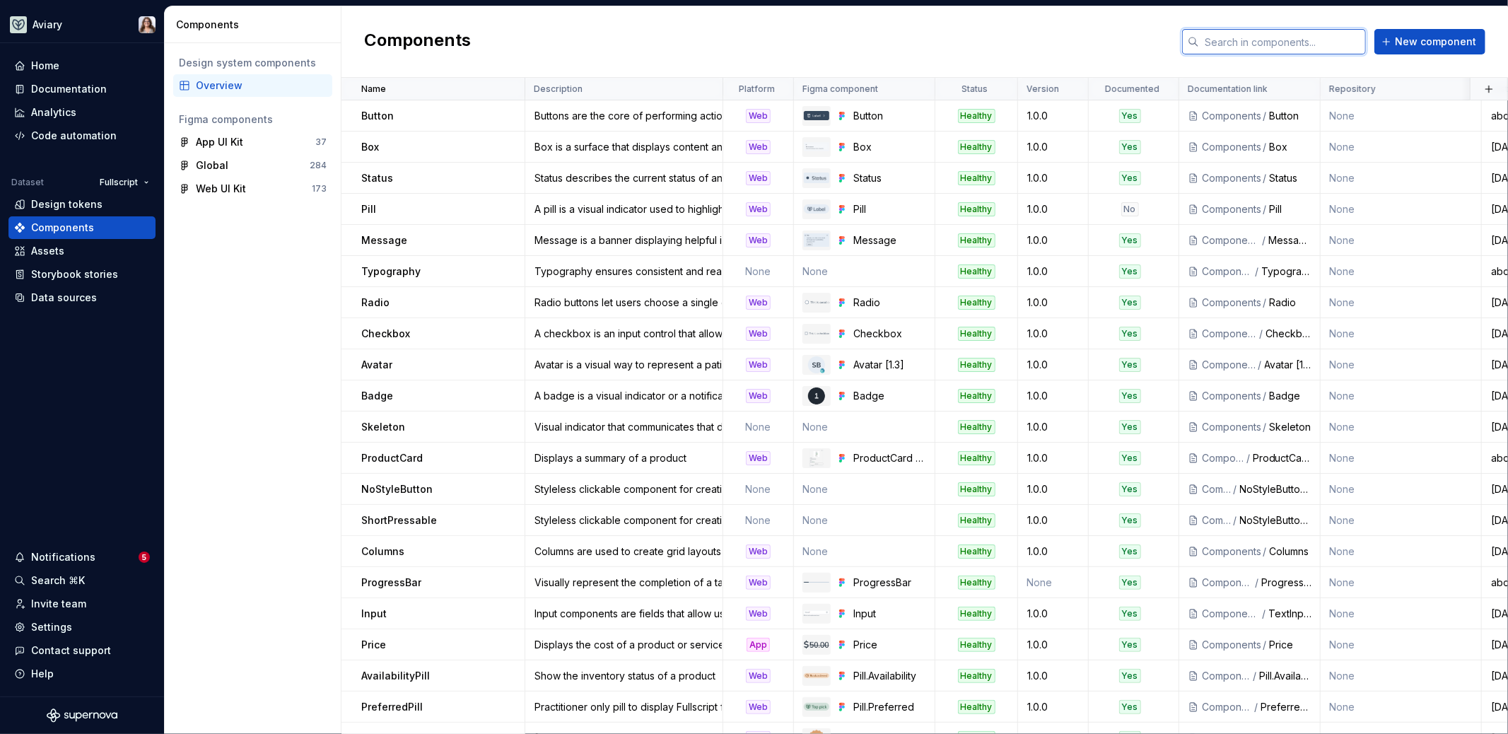
click at [1262, 49] on input "text" at bounding box center [1282, 41] width 167 height 25
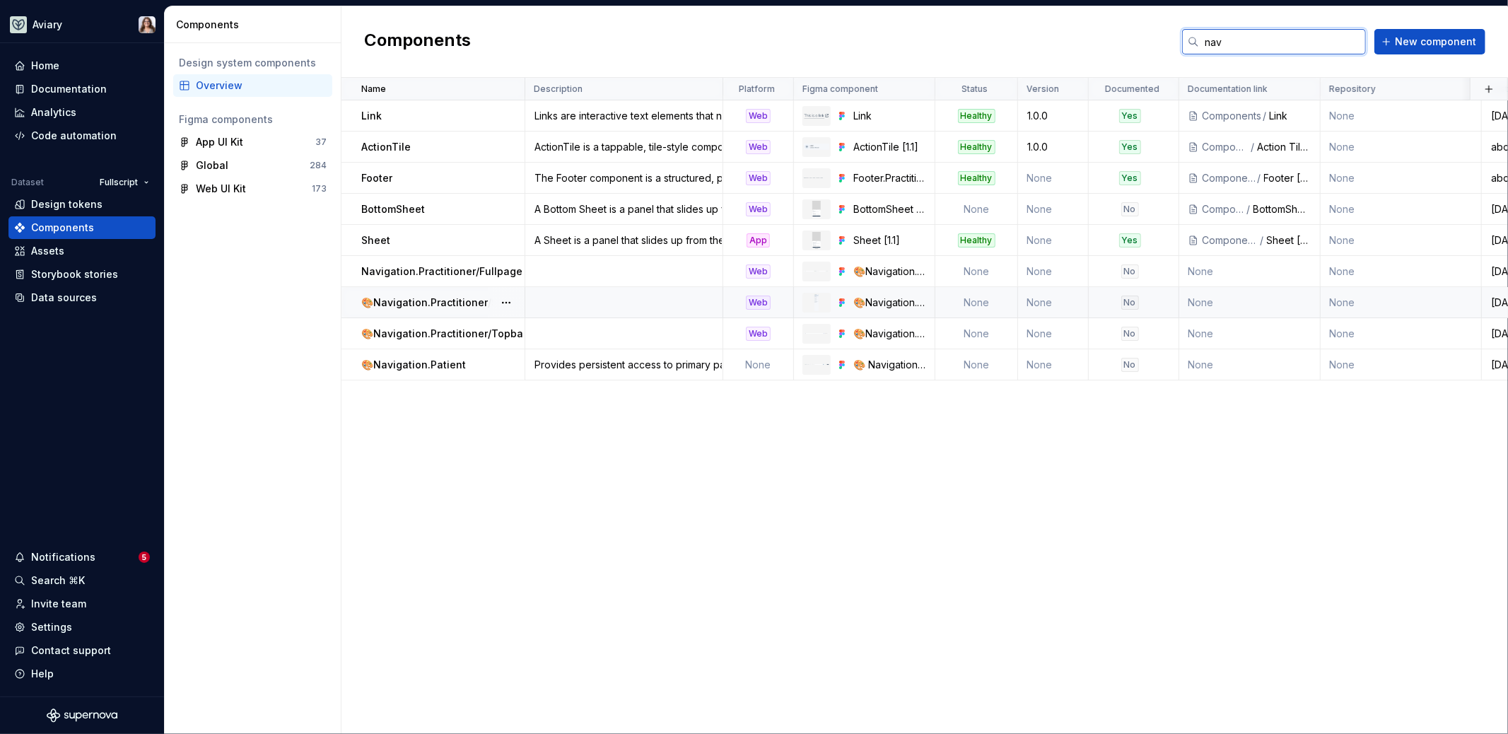
type input "nav"
click at [587, 304] on td at bounding box center [624, 302] width 198 height 31
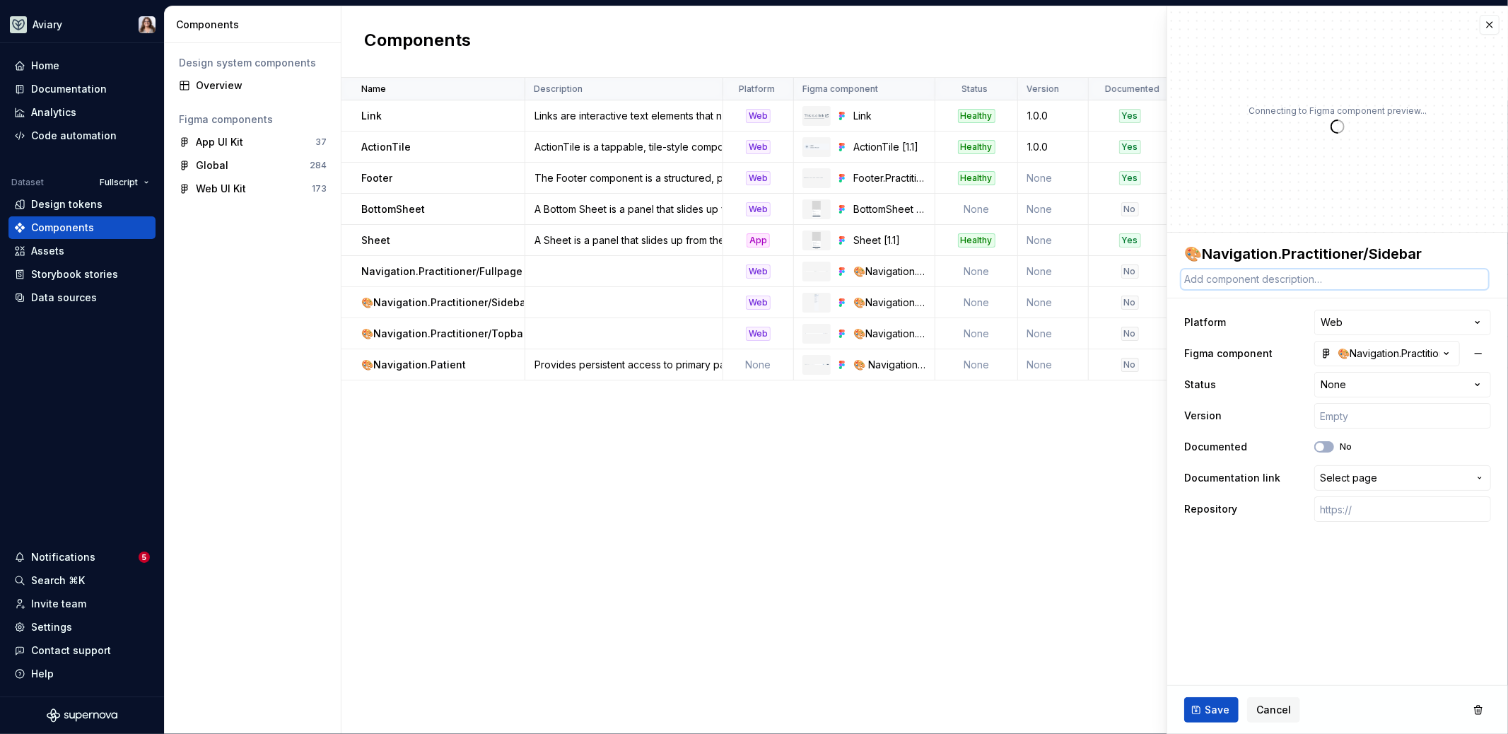
click at [1254, 276] on textarea at bounding box center [1334, 279] width 307 height 20
paste textarea "Sidebar, pair with Top Bar on Desktop"
type textarea "*"
type textarea "Sidebar, pair with Top Bar on Desktop"
click at [1209, 711] on span "Save" at bounding box center [1216, 710] width 25 height 14
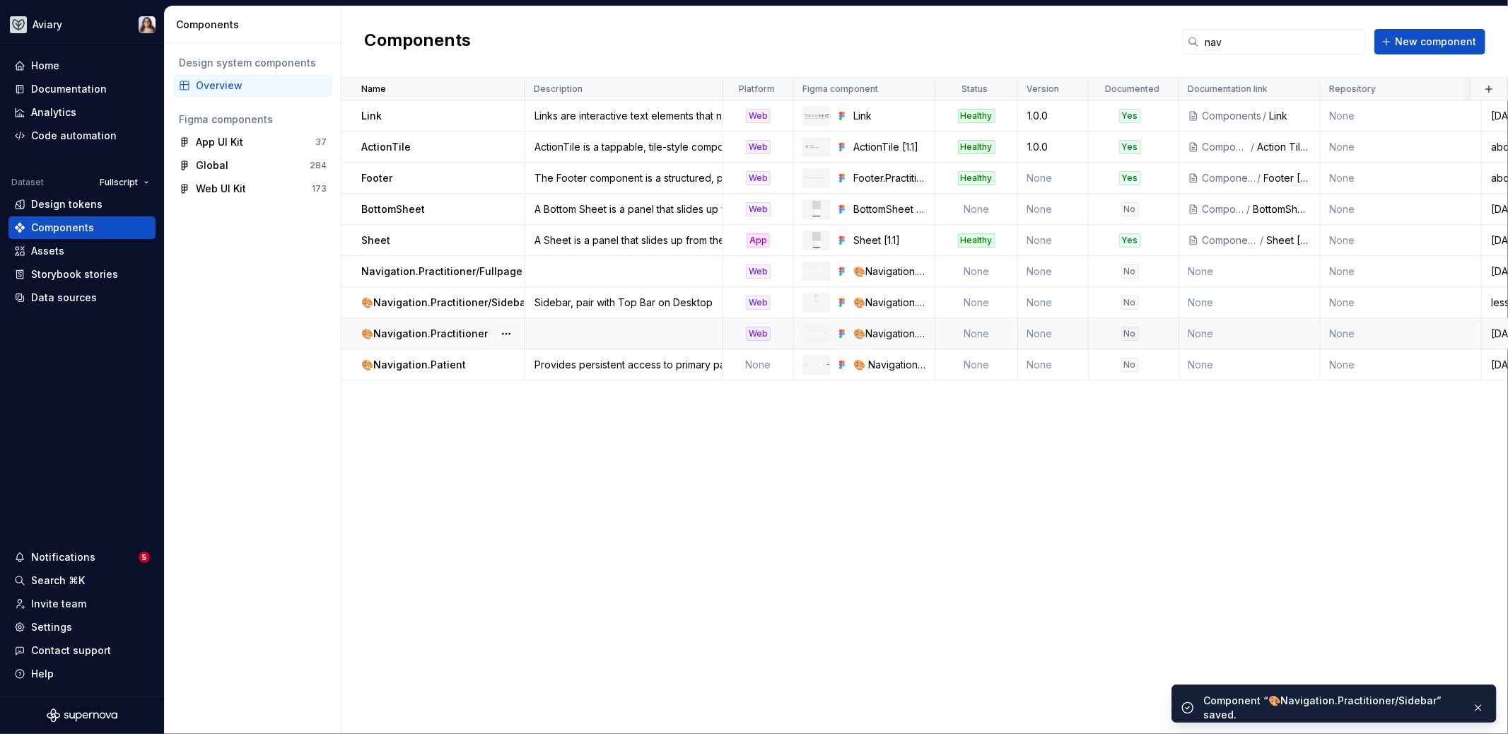
click at [596, 335] on td at bounding box center [624, 333] width 198 height 31
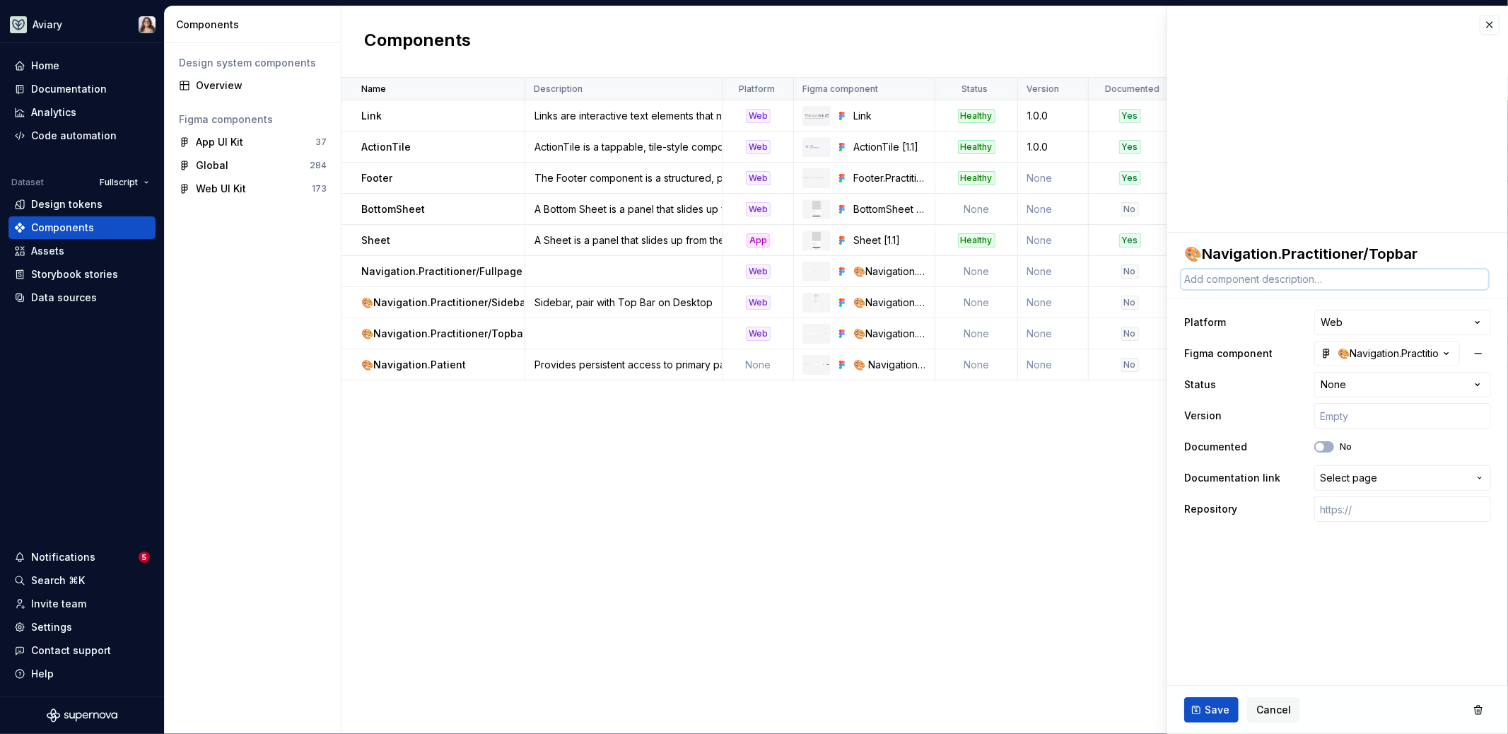
click at [1265, 276] on textarea at bounding box center [1334, 279] width 307 height 20
paste textarea "Top Bar, pair with Sidebar on Desktop"
type textarea "*"
type textarea "Top Bar, pair with Sidebar on Desktop"
click at [1209, 710] on span "Save" at bounding box center [1216, 710] width 25 height 14
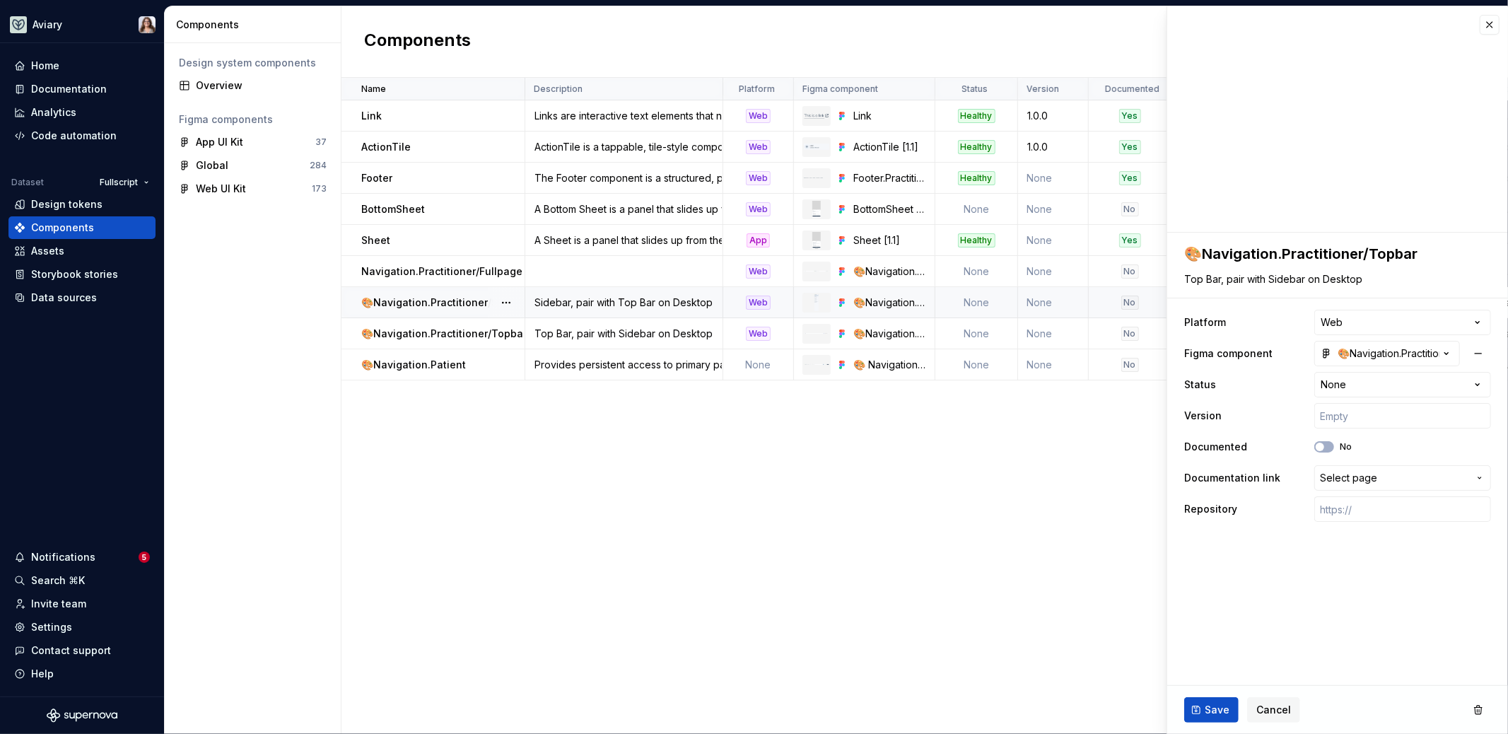
click at [554, 303] on div "Sidebar, pair with Top Bar on Desktop" at bounding box center [624, 302] width 196 height 14
click at [457, 300] on p "🎨Navigation.Practitioner/Sidebar" at bounding box center [445, 302] width 168 height 14
click at [611, 302] on div "Sidebar, pair with Top Bar on Desktop" at bounding box center [624, 302] width 196 height 14
click at [1213, 717] on button "Save" at bounding box center [1211, 709] width 54 height 25
type textarea "*"
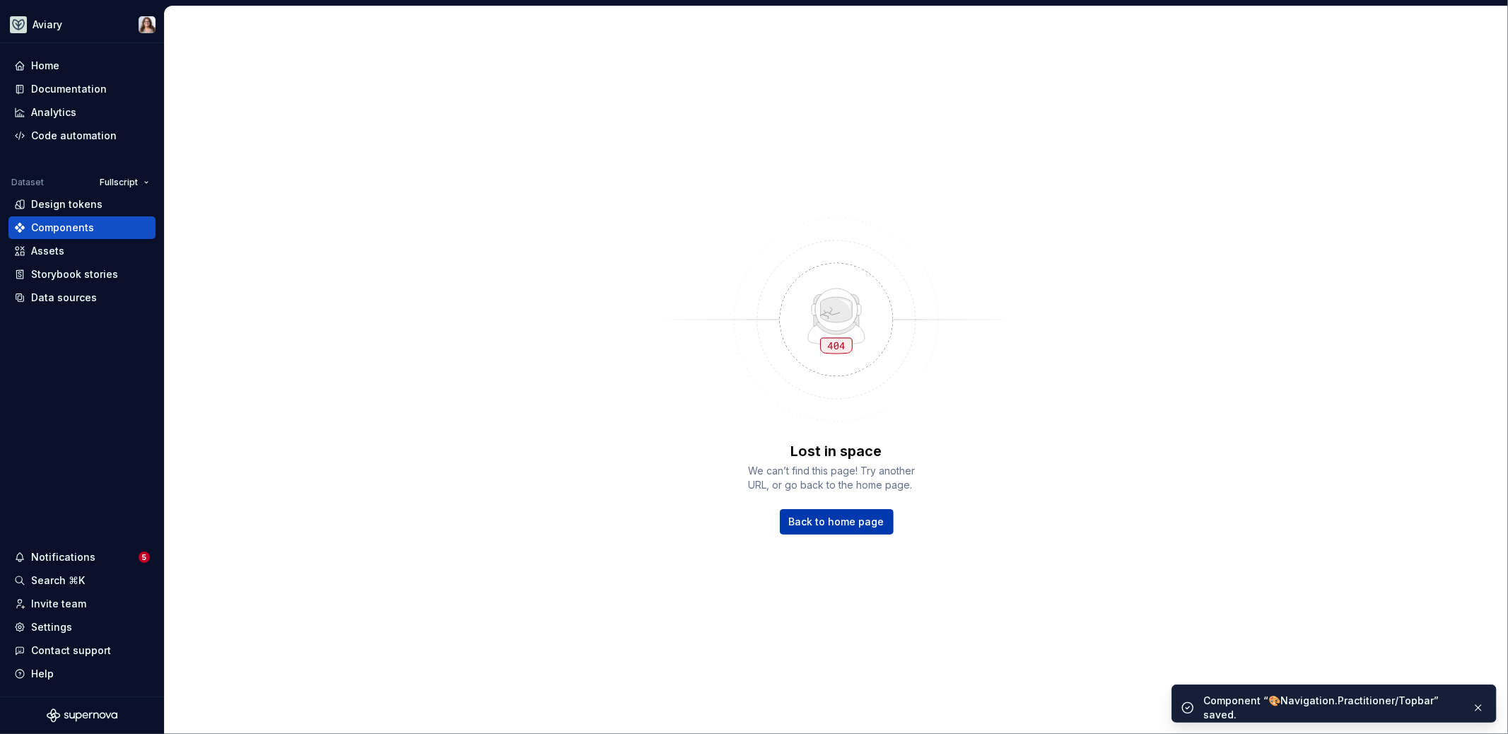
click at [815, 520] on span "Back to home page" at bounding box center [836, 522] width 95 height 14
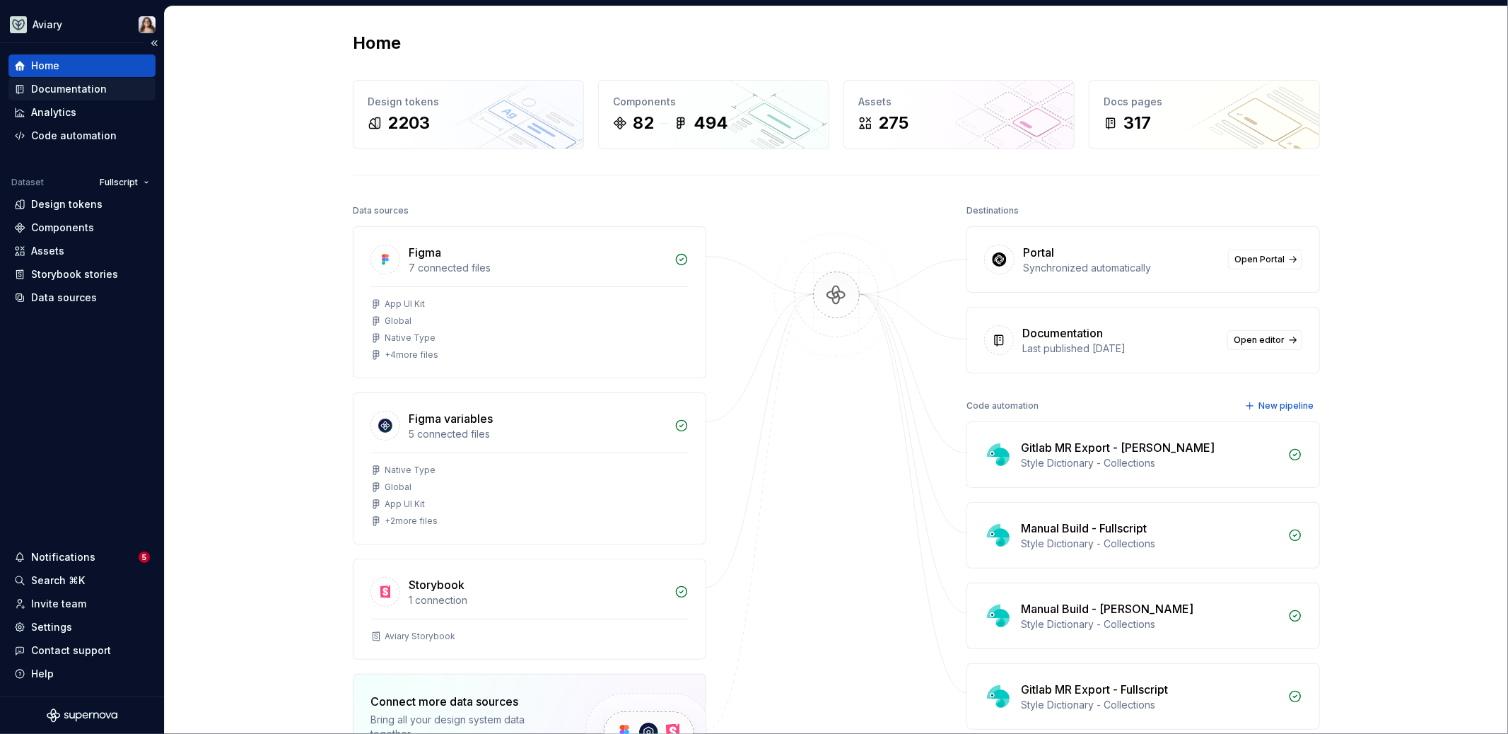
click at [69, 95] on div "Documentation" at bounding box center [81, 89] width 147 height 23
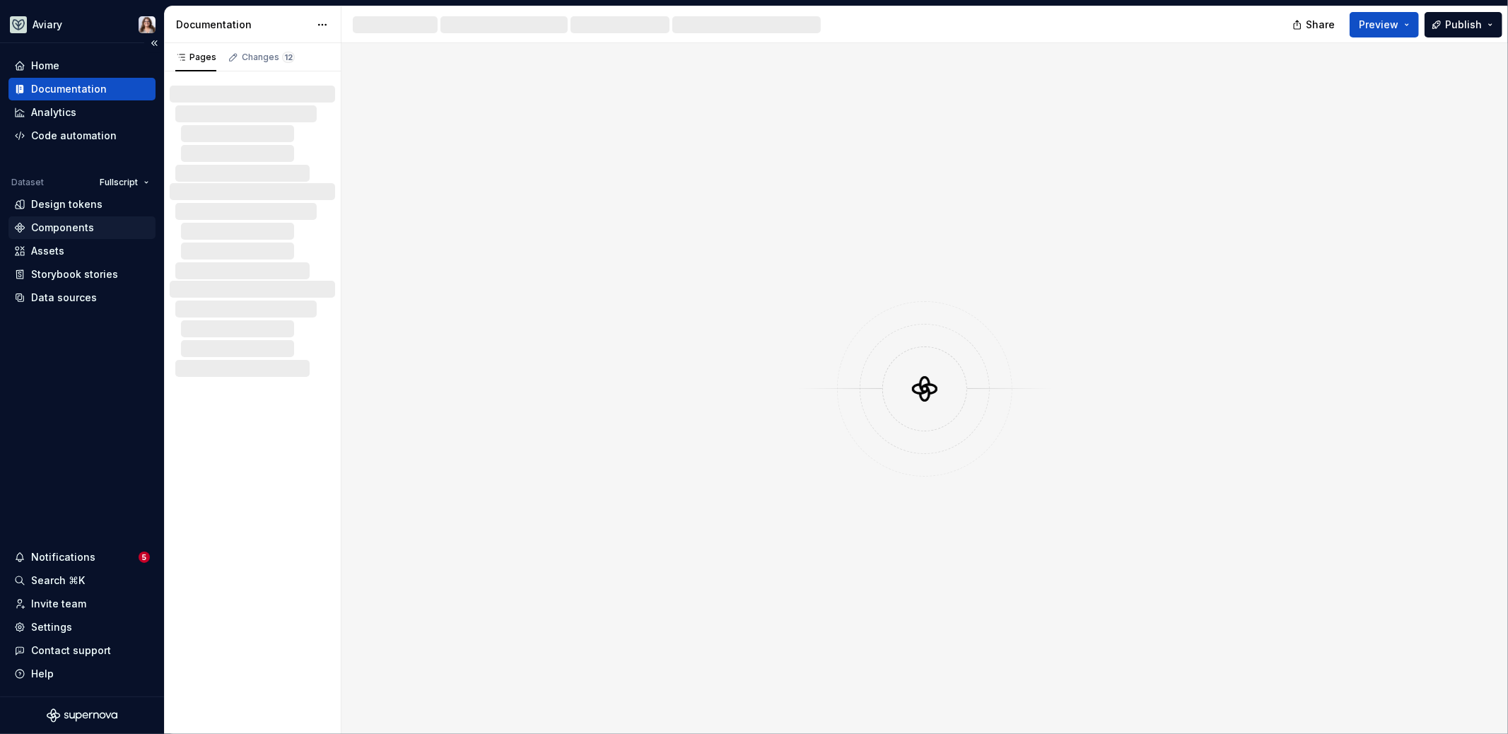
click at [61, 223] on div "Components" at bounding box center [62, 228] width 63 height 14
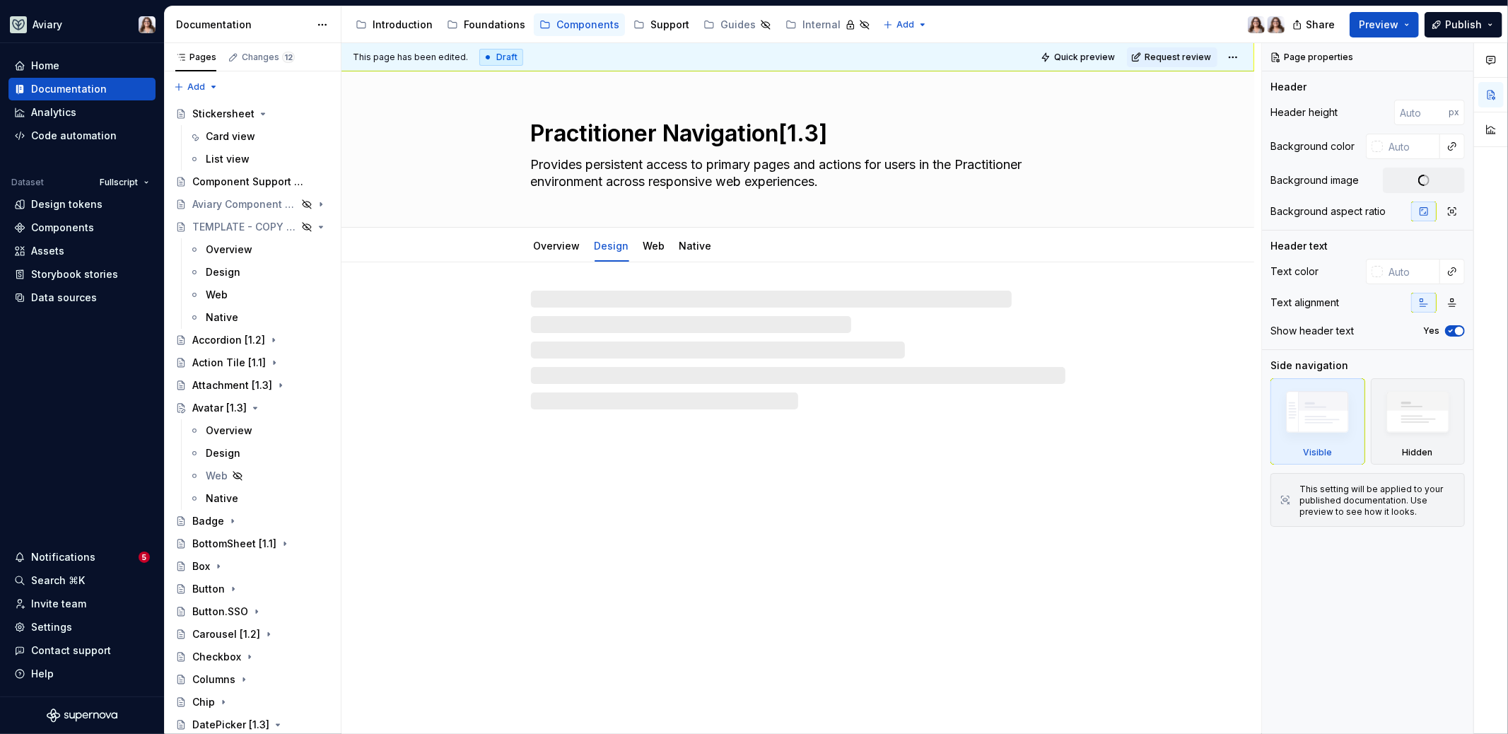
type textarea "*"
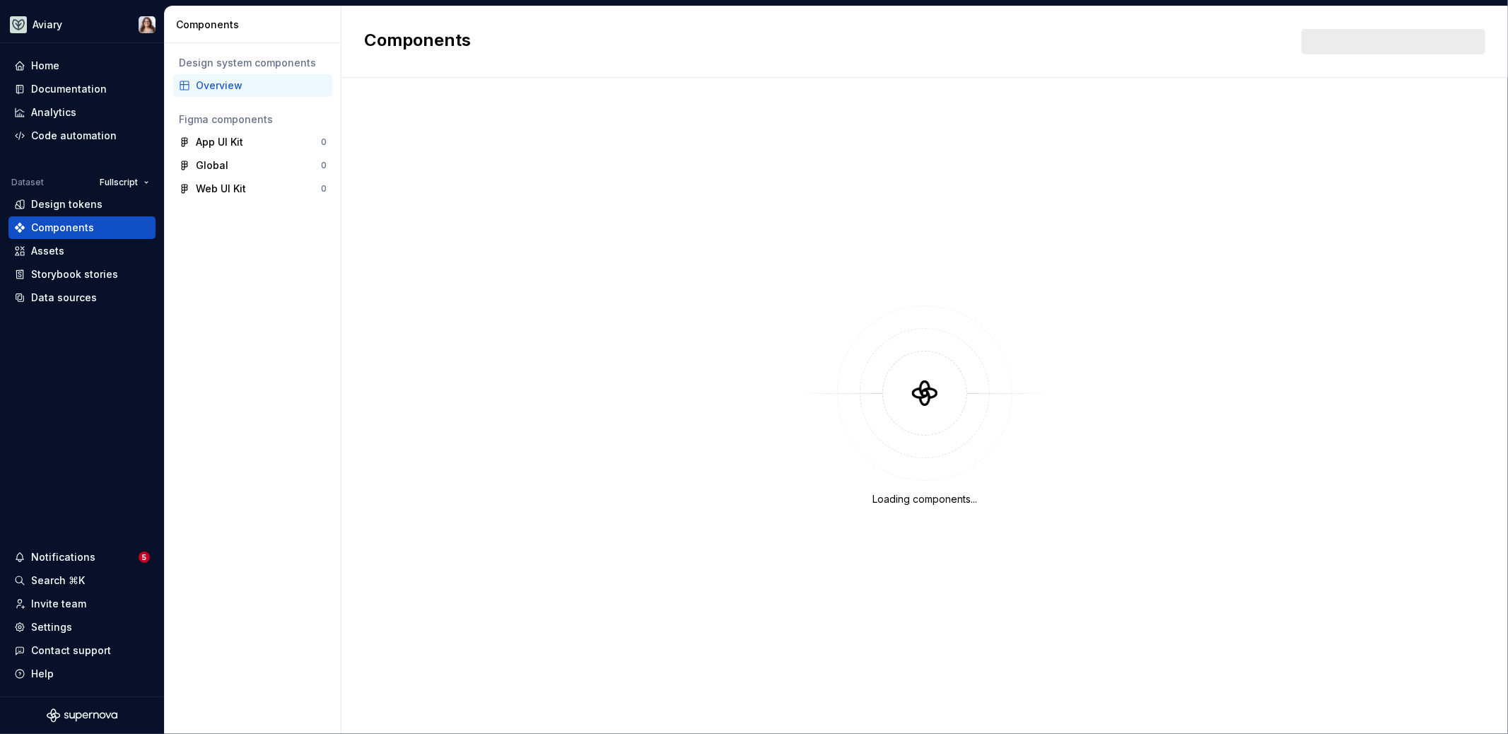
click at [240, 92] on div "Overview" at bounding box center [261, 85] width 131 height 14
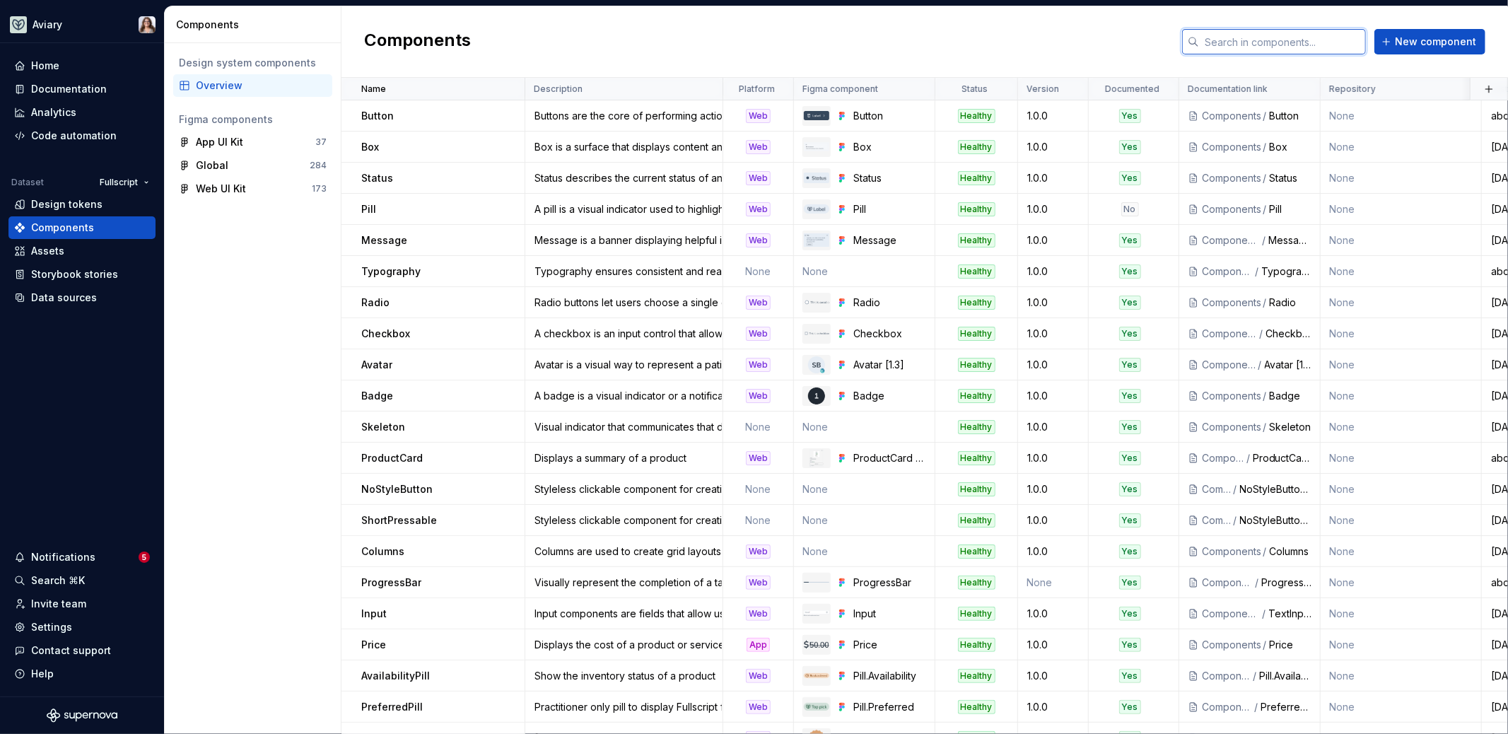
click at [1227, 37] on input "text" at bounding box center [1282, 41] width 167 height 25
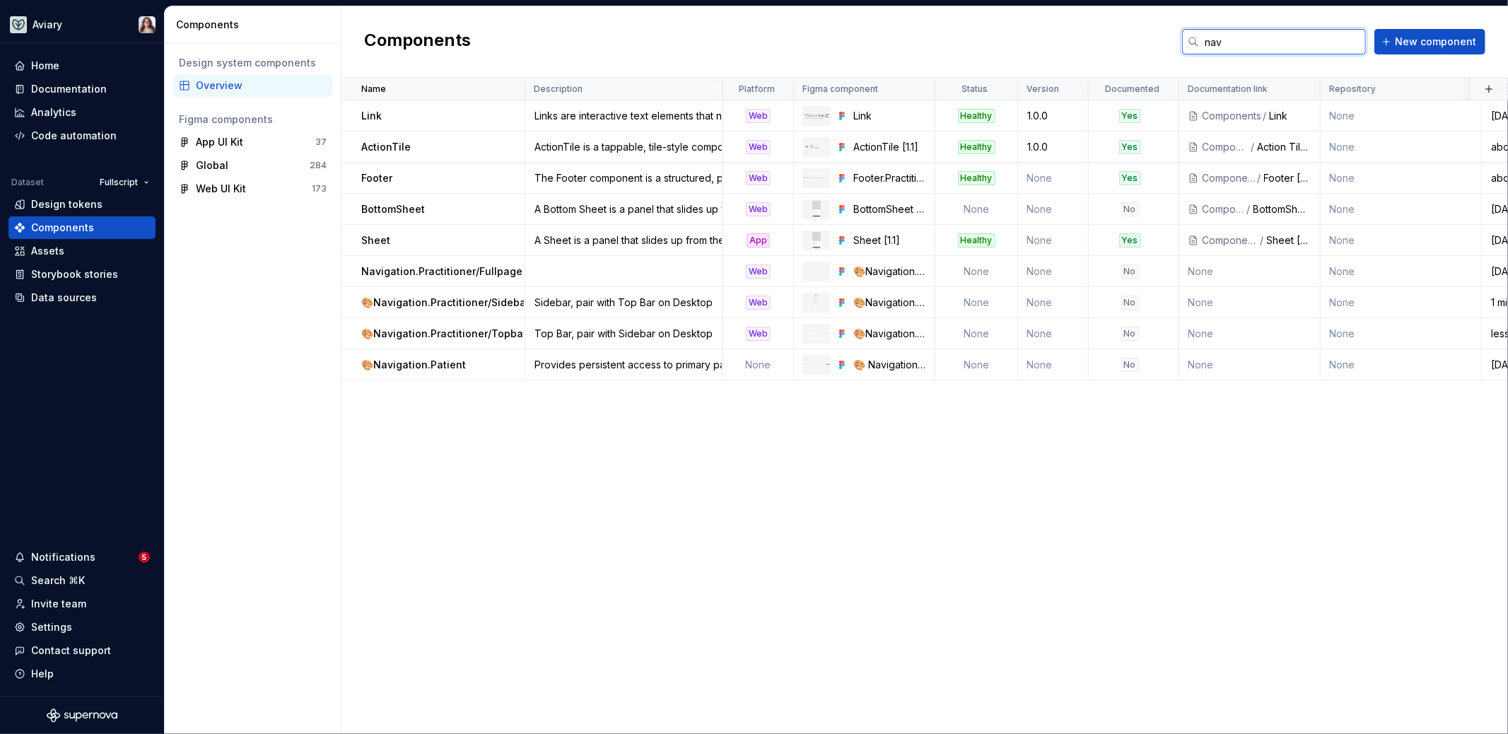
type input "nav"
click at [486, 304] on p "🎨Navigation.Practitioner/Sidebar" at bounding box center [445, 302] width 168 height 14
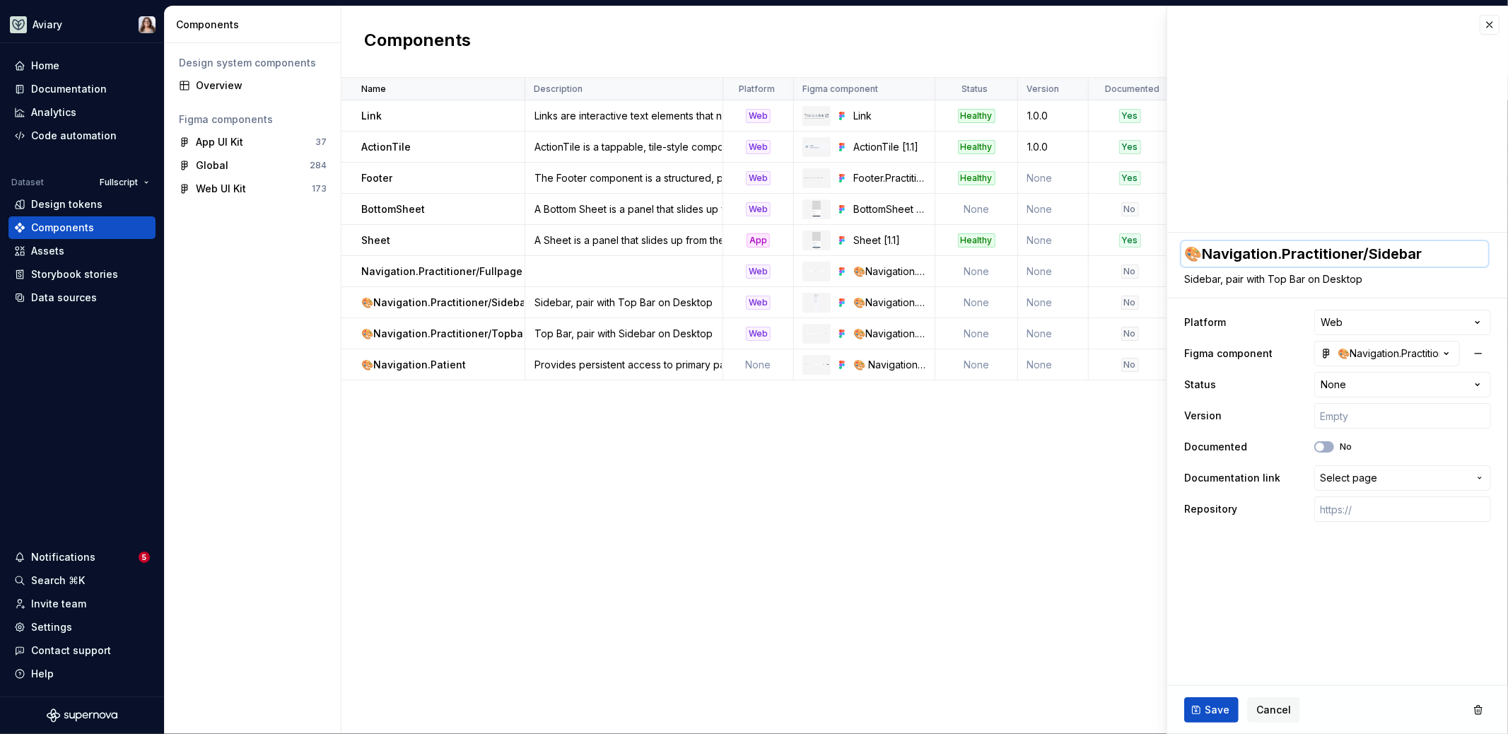
drag, startPoint x: 1426, startPoint y: 257, endPoint x: 1350, endPoint y: 257, distance: 76.3
click at [1349, 257] on textarea "🎨Navigation.Practitioner/Sidebar" at bounding box center [1334, 253] width 307 height 25
click at [1354, 257] on textarea "🎨Navigation.Practitioner/Sidebar" at bounding box center [1334, 253] width 307 height 25
drag, startPoint x: 1357, startPoint y: 252, endPoint x: 1423, endPoint y: 254, distance: 66.4
click at [1423, 254] on textarea "🎨Navigation.Practitioner/Sidebar" at bounding box center [1334, 253] width 307 height 25
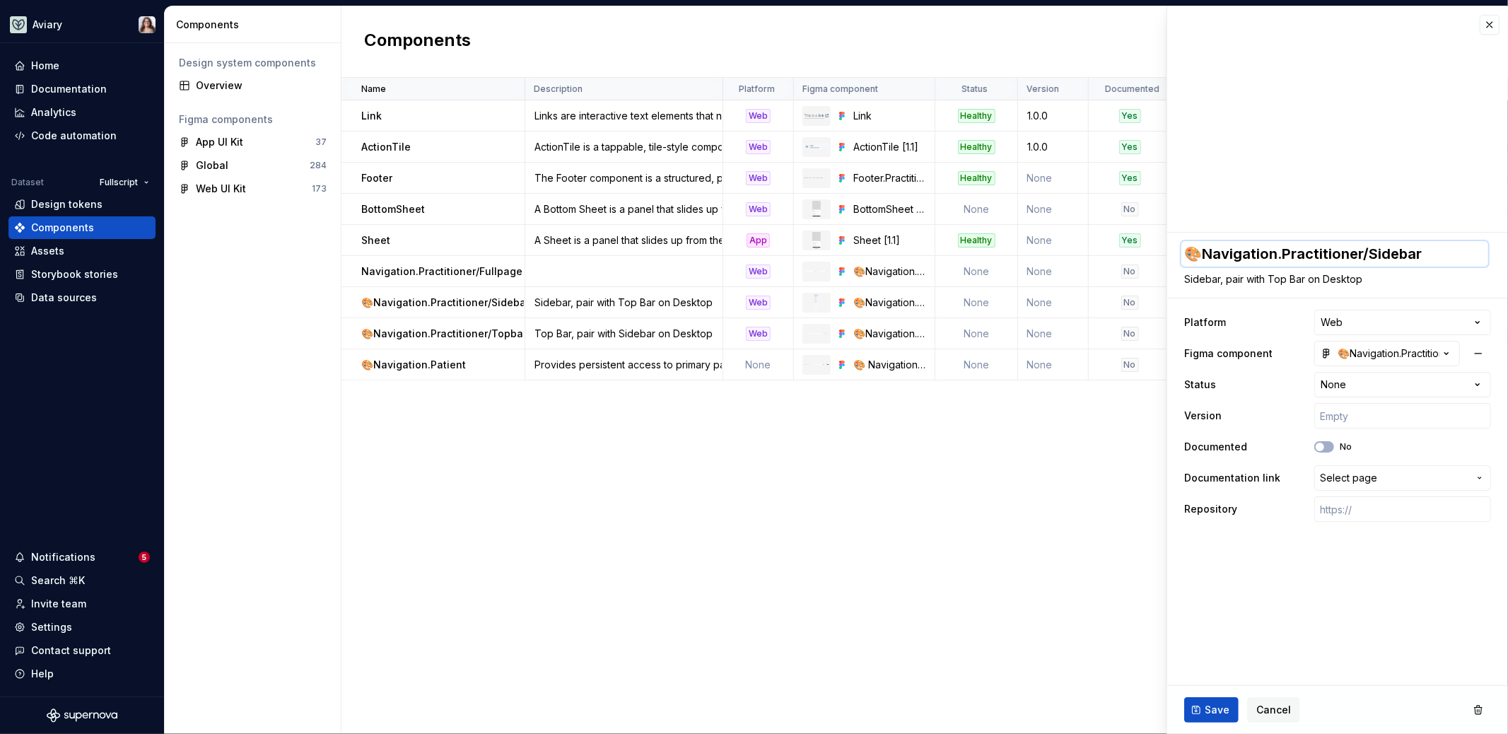
type textarea "*"
type textarea "🎨Navigation.Practitioner"
click at [1213, 276] on textarea "Sidebar, pair with Top Bar on Desktop" at bounding box center [1334, 279] width 307 height 20
drag, startPoint x: 1219, startPoint y: 281, endPoint x: 1167, endPoint y: 281, distance: 52.3
click at [1167, 281] on div "**********" at bounding box center [1337, 383] width 341 height 300
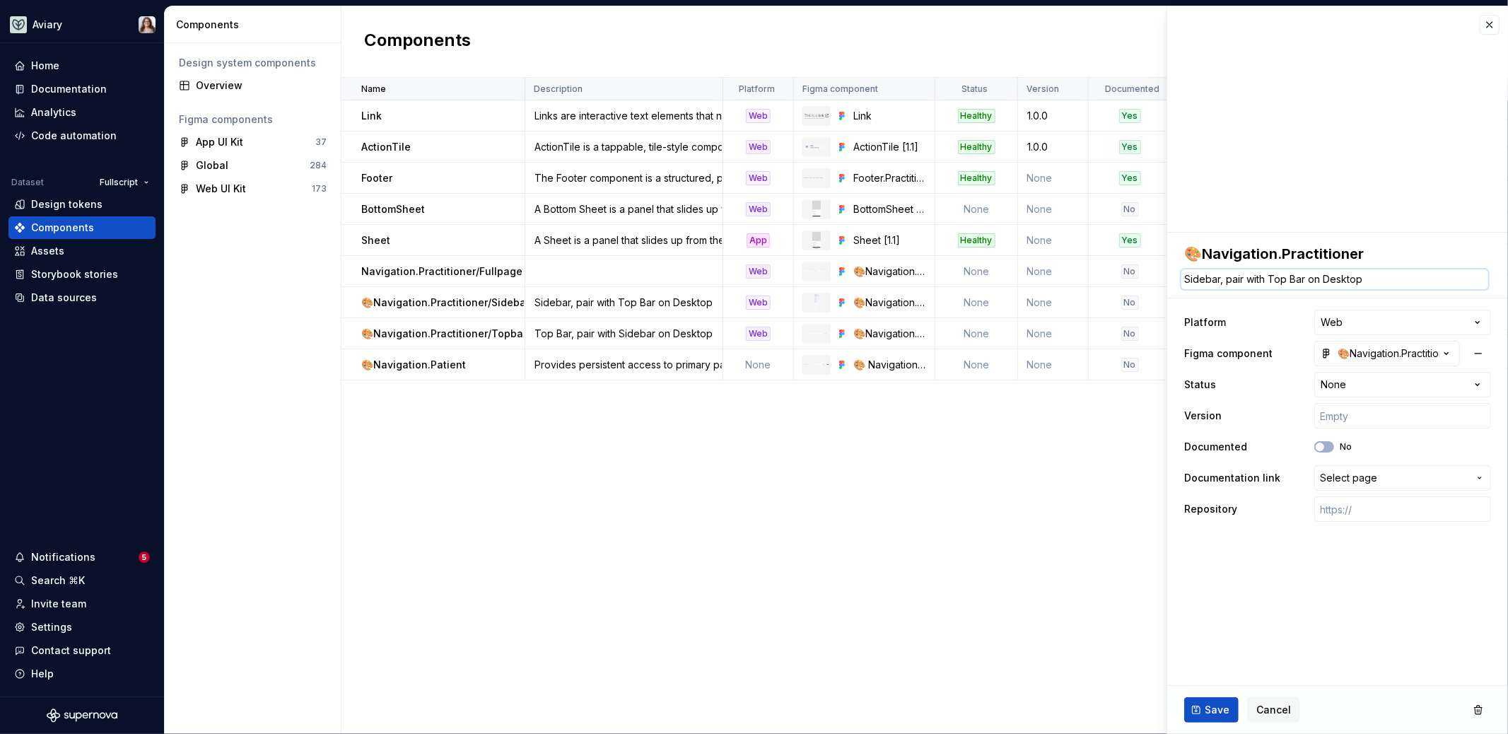
type textarea "*"
type textarea "P, pair with Top Bar on Desktop"
type textarea "*"
type textarea "Pri, pair with Top Bar on Desktop"
type textarea "*"
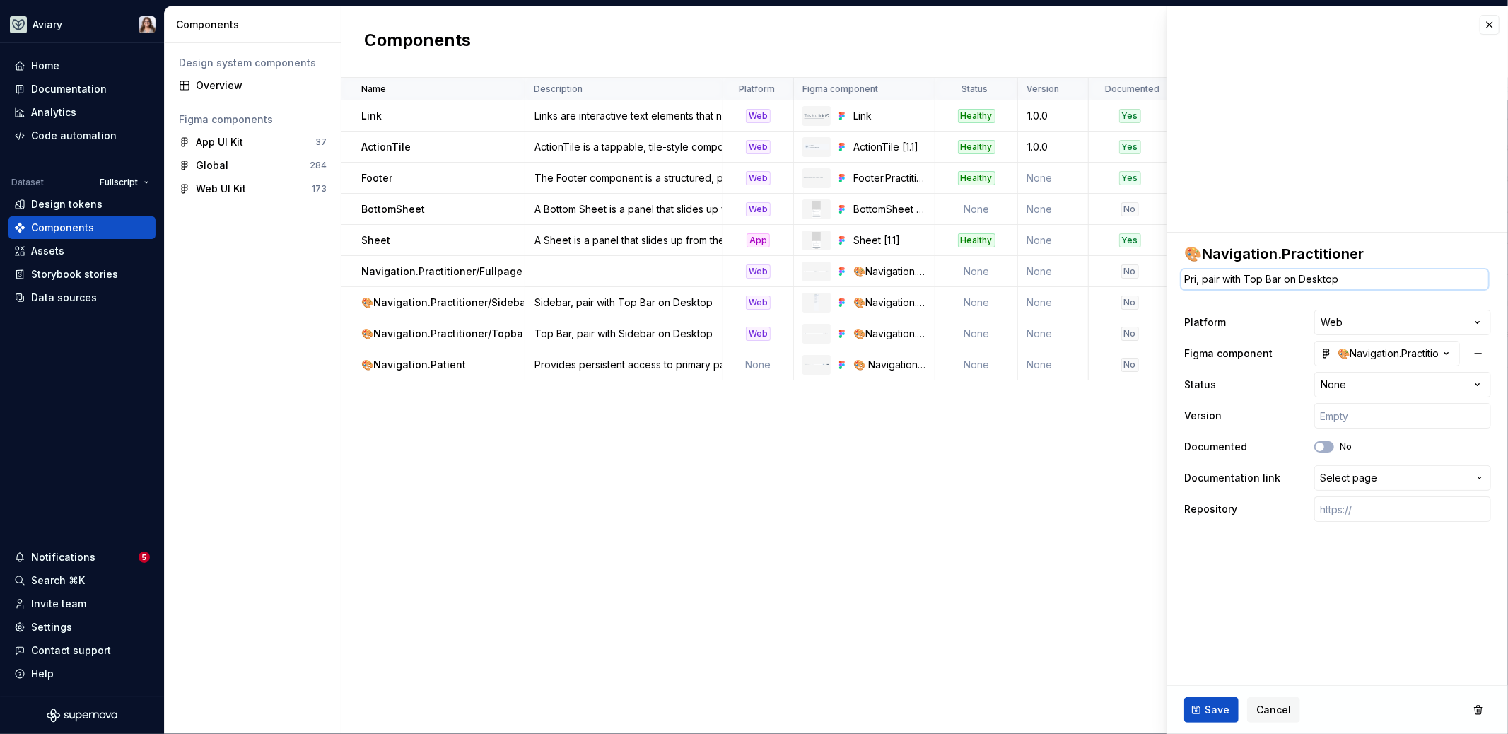
type textarea "Prim, pair with Top Bar on Desktop"
type textarea "*"
type textarea "Prima, pair with Top Bar on Desktop"
type textarea "*"
type textarea "Primary, pair with Top Bar on Desktop"
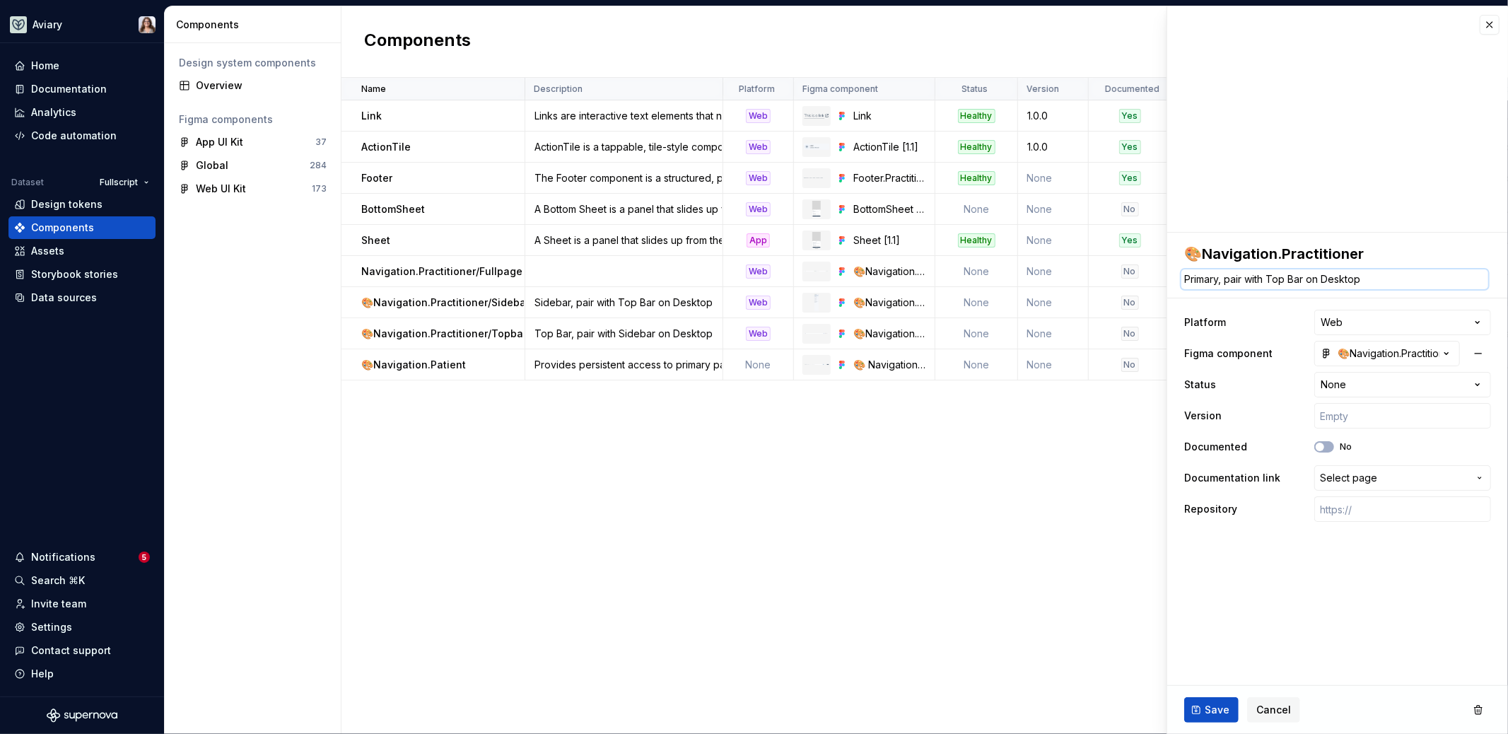
type textarea "*"
type textarea "Primary , pair with Top Bar on Desktop"
type textarea "*"
type textarea "Primary n, pair with Top Bar on Desktop"
type textarea "*"
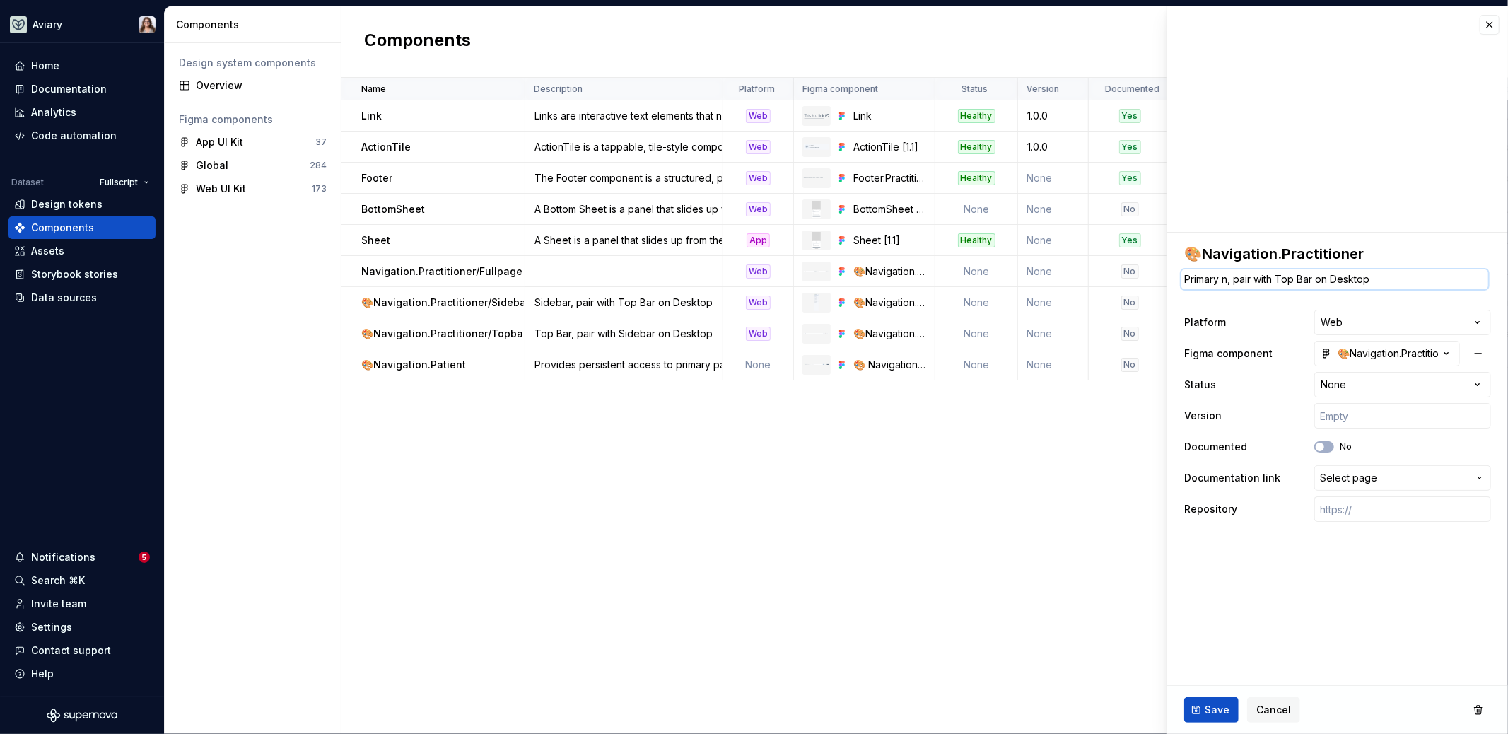
type textarea "Primary na, pair with Top Bar on Desktop"
type textarea "*"
type textarea "Primary nav, pair with Top Bar on Desktop"
type textarea "*"
type textarea "Primary nav , pair with Top Bar on Desktop"
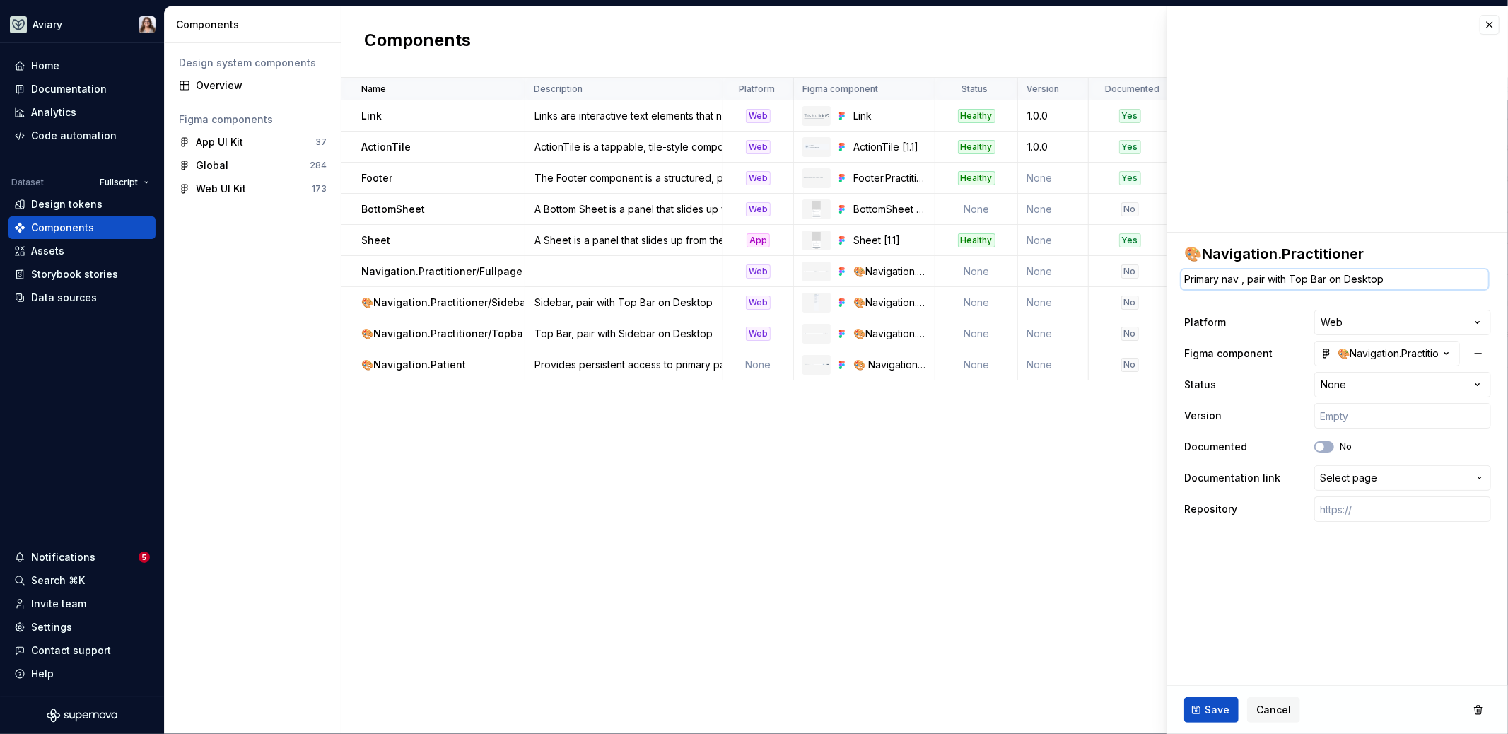
type textarea "*"
type textarea "Primary nav f, pair with Top Bar on Desktop"
type textarea "*"
type textarea "Primary nav fo, pair with Top Bar on Desktop"
type textarea "*"
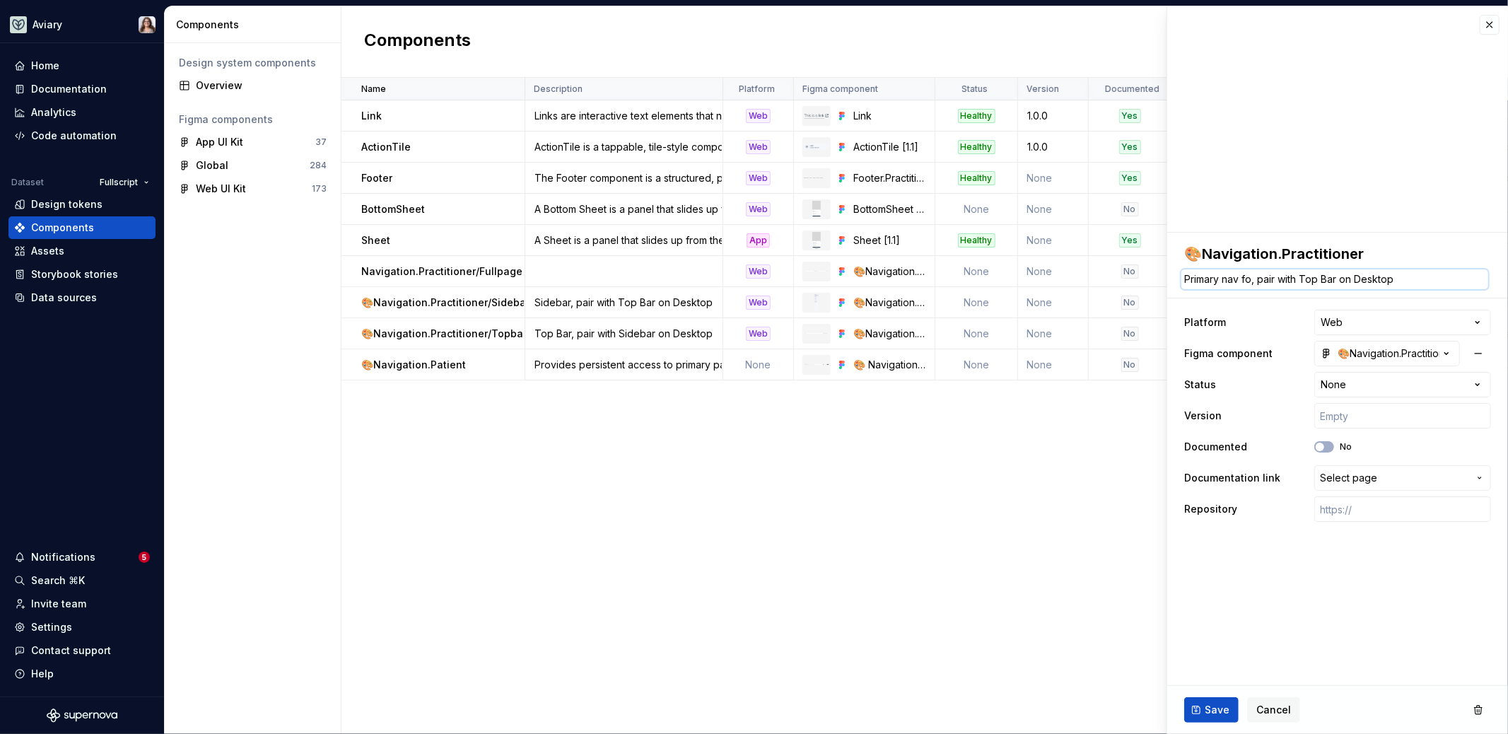
type textarea "Primary nav for, pair with Top Bar on Desktop"
type textarea "*"
type textarea "Primary nav for , pair with Top Bar on Desktop"
type textarea "*"
type textarea "Primary nav for P, pair with Top Bar on Desktop"
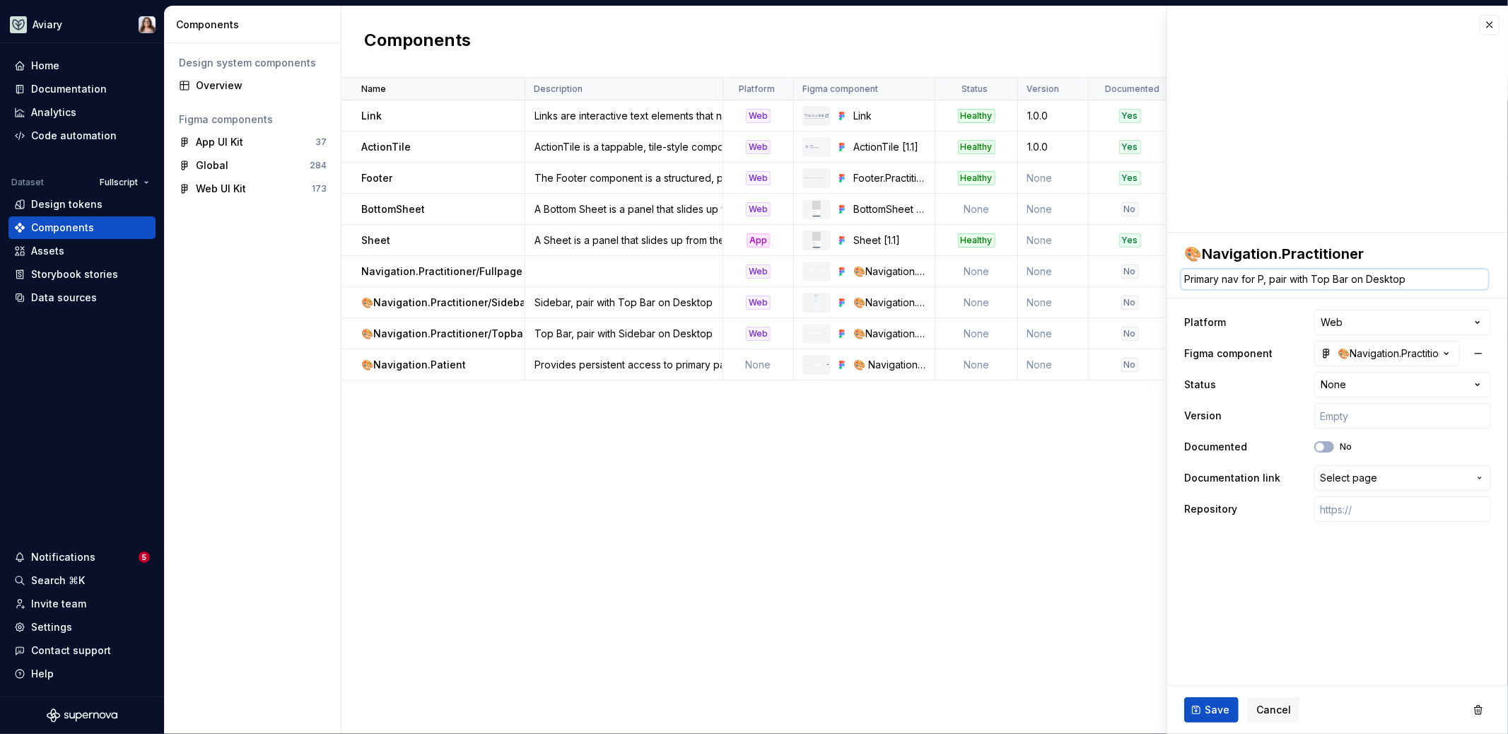
type textarea "*"
type textarea "Primary nav for Pr, pair with Top Bar on Desktop"
type textarea "*"
type textarea "Primary nav for Pra, pair with Top Bar on Desktop"
type textarea "*"
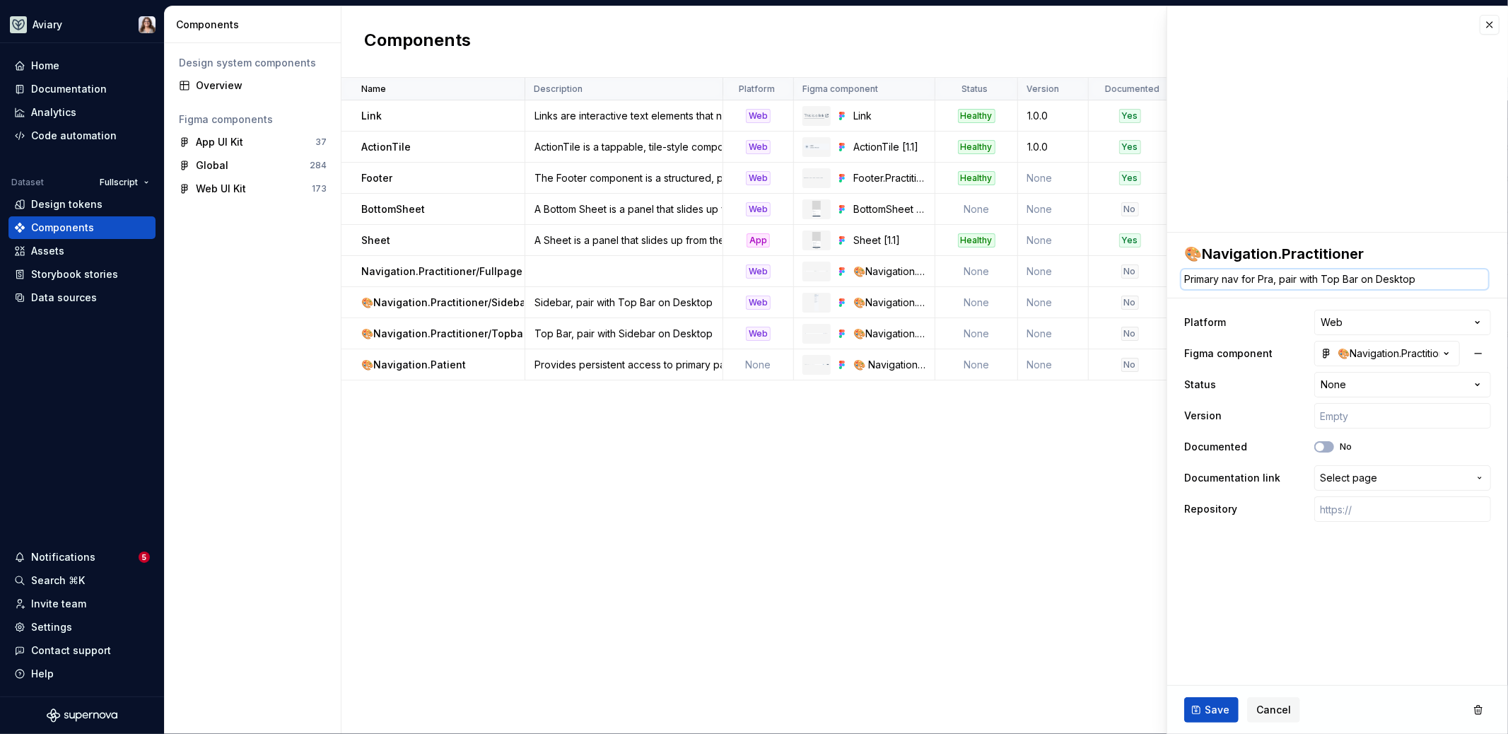
type textarea "Primary nav for Prac, pair with Top Bar on Desktop"
type textarea "*"
type textarea "Primary nav for Pract, pair with Top Bar on Desktop"
type textarea "*"
type textarea "Primary nav for Practi, pair with Top Bar on Desktop"
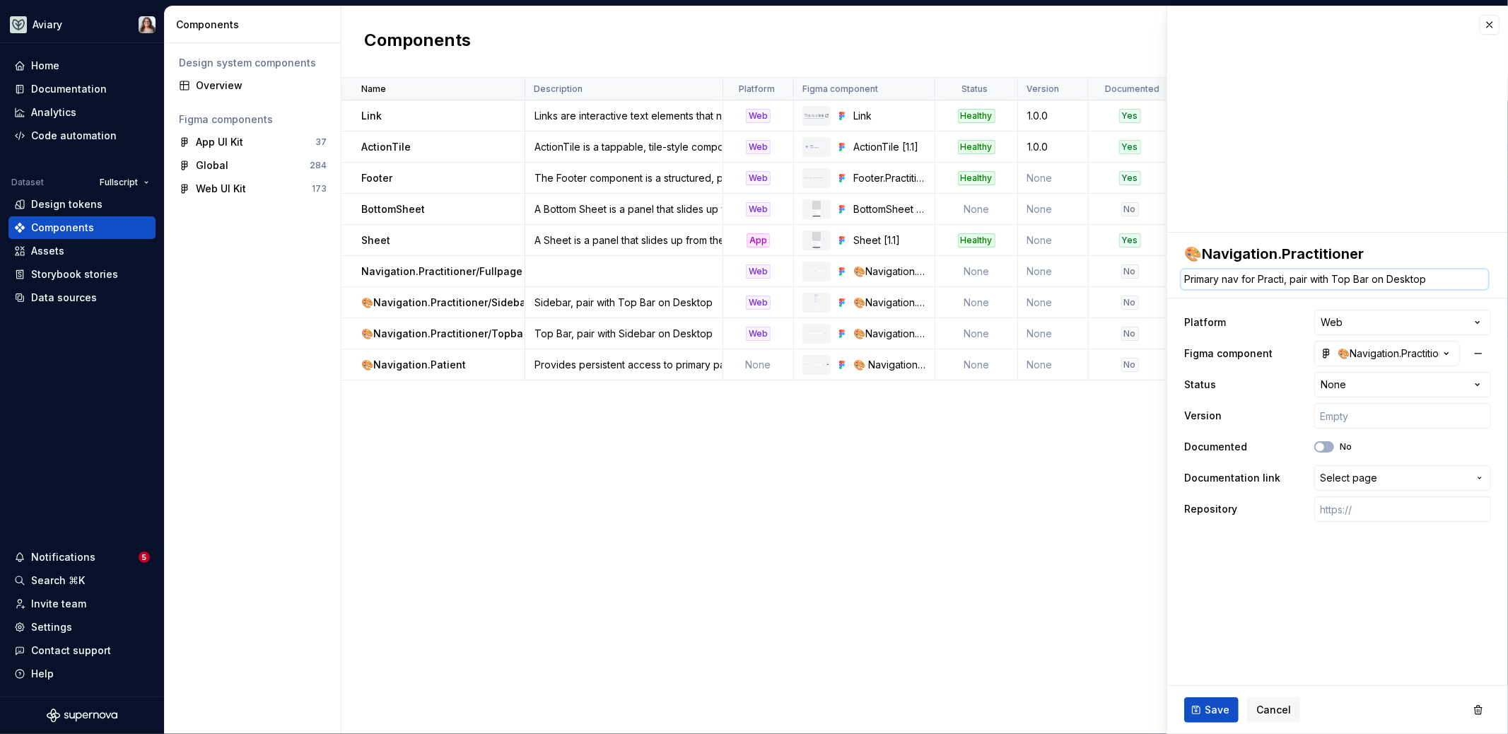
type textarea "*"
type textarea "Primary nav for Practit, pair with Top Bar on Desktop"
type textarea "*"
type textarea "Primary nav for Practiti, pair with Top Bar on Desktop"
type textarea "*"
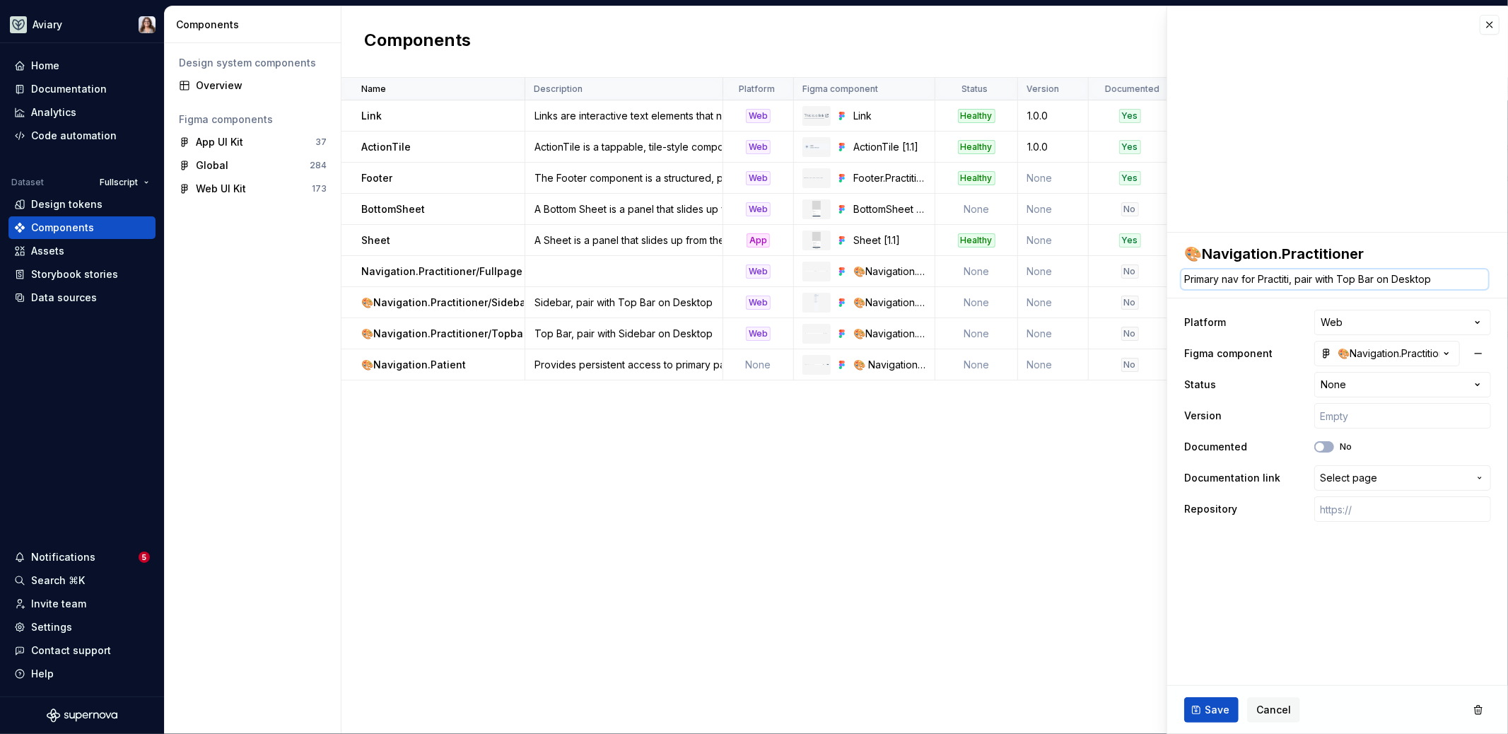
type textarea "Primary nav for Practitio, pair with Top Bar on Desktop"
type textarea "*"
type textarea "Primary nav for Practition, pair with Top Bar on Desktop"
type textarea "*"
type textarea "Primary nav for Practitione, pair with Top Bar on Desktop"
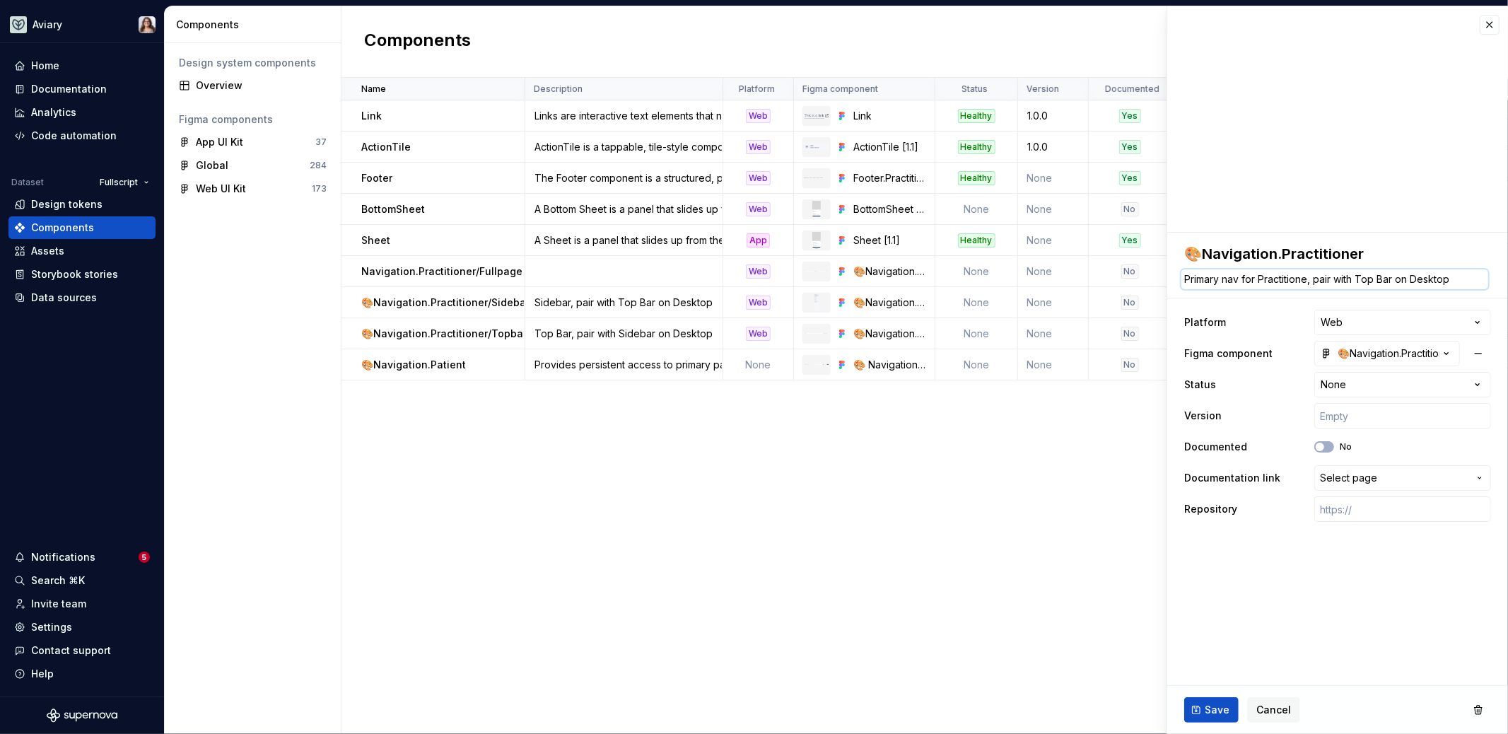
type textarea "*"
type textarea "Primary nav for Practitioner, pair with Top Bar on Desktop"
type textarea "*"
type textarea "Primary nav for Practitioner , pair with Top Bar on Desktop"
type textarea "*"
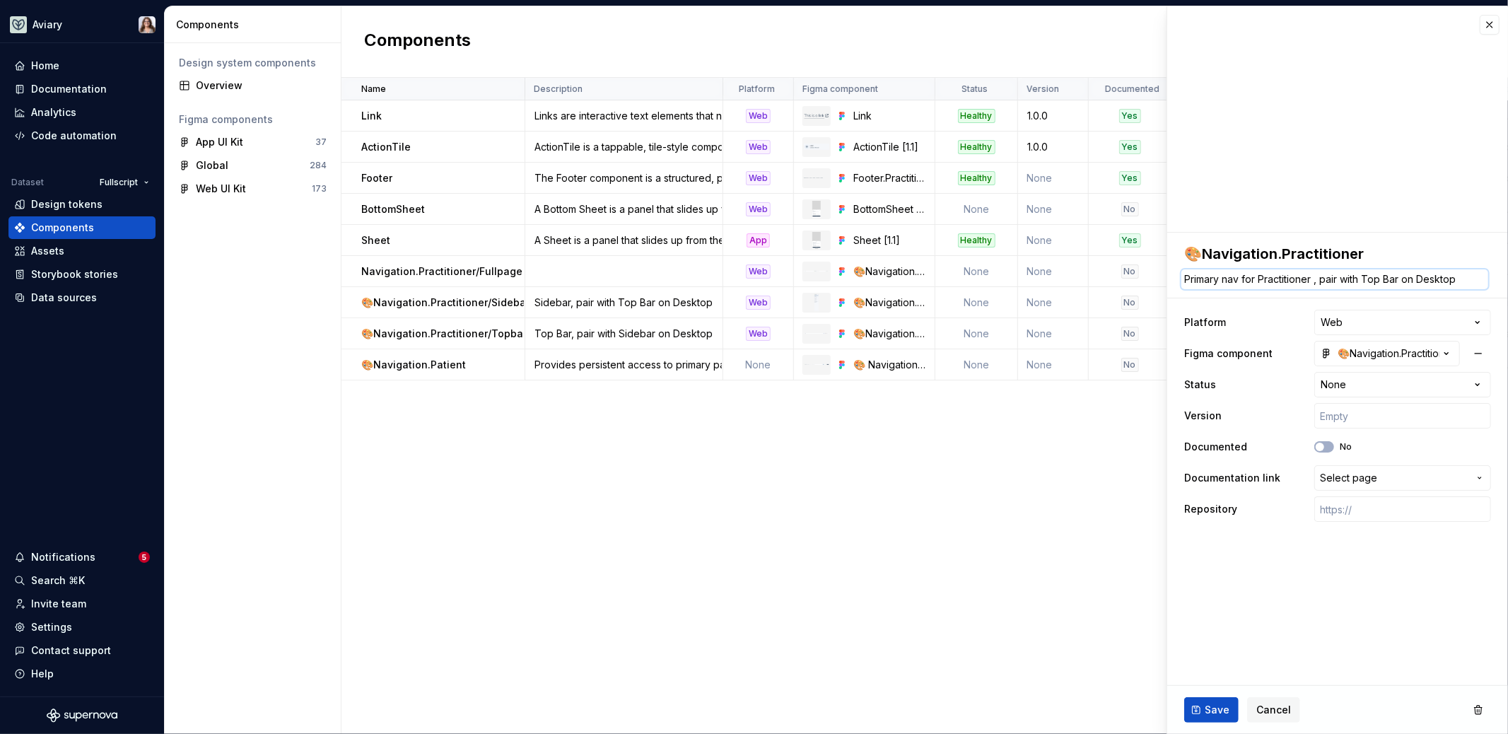
type textarea "Primary nav for Practitioner E, pair with Top Bar on Desktop"
type textarea "*"
type textarea "Primary nav for Practitioner , pair with Top Bar on Desktop"
type textarea "*"
type textarea "Primary nav for Practitioner C, pair with Top Bar on Desktop"
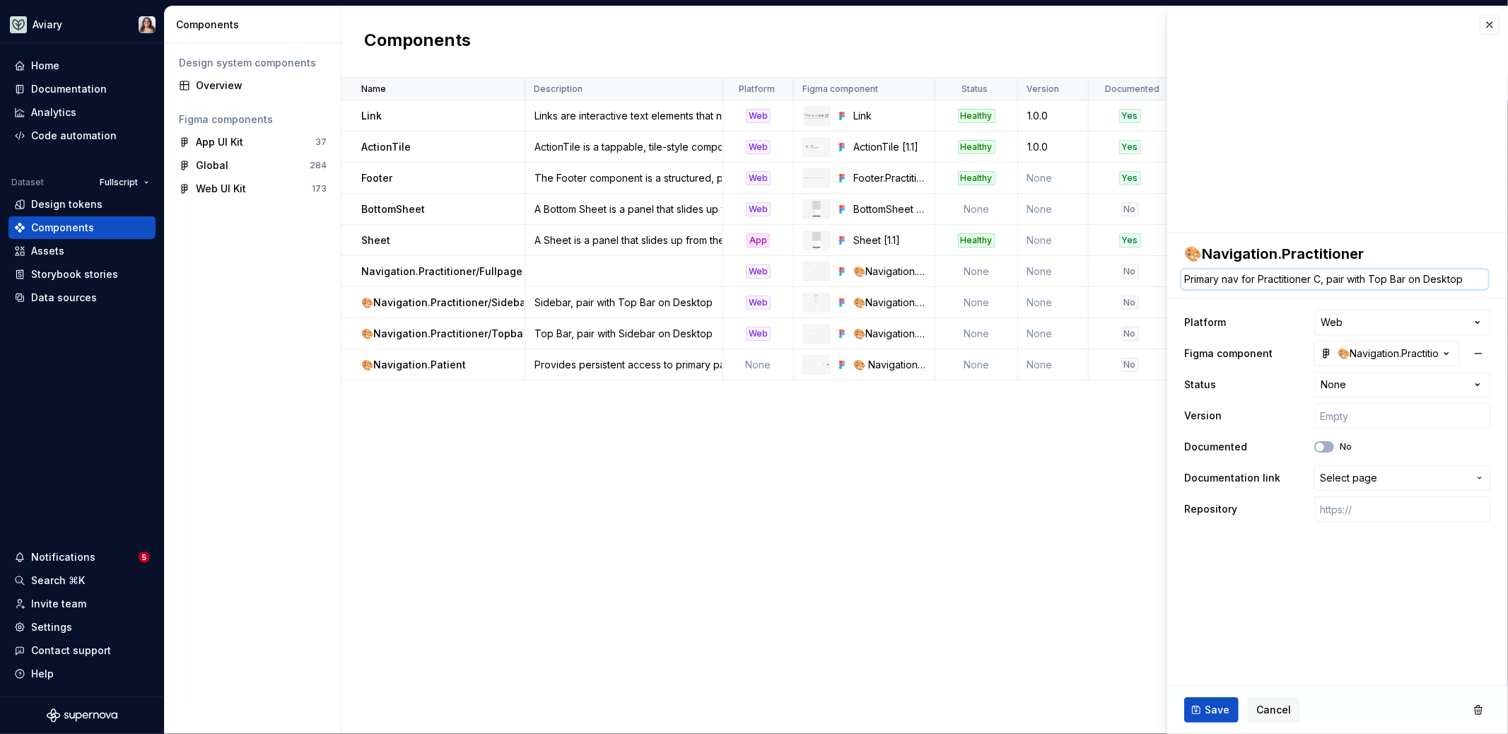
type textarea "*"
type textarea "Primary nav for Practitioner CS, pair with Top Bar on Desktop"
type textarea "*"
type textarea "Primary nav for Practitioner CS pair with Top Bar on Desktop"
type textarea "*"
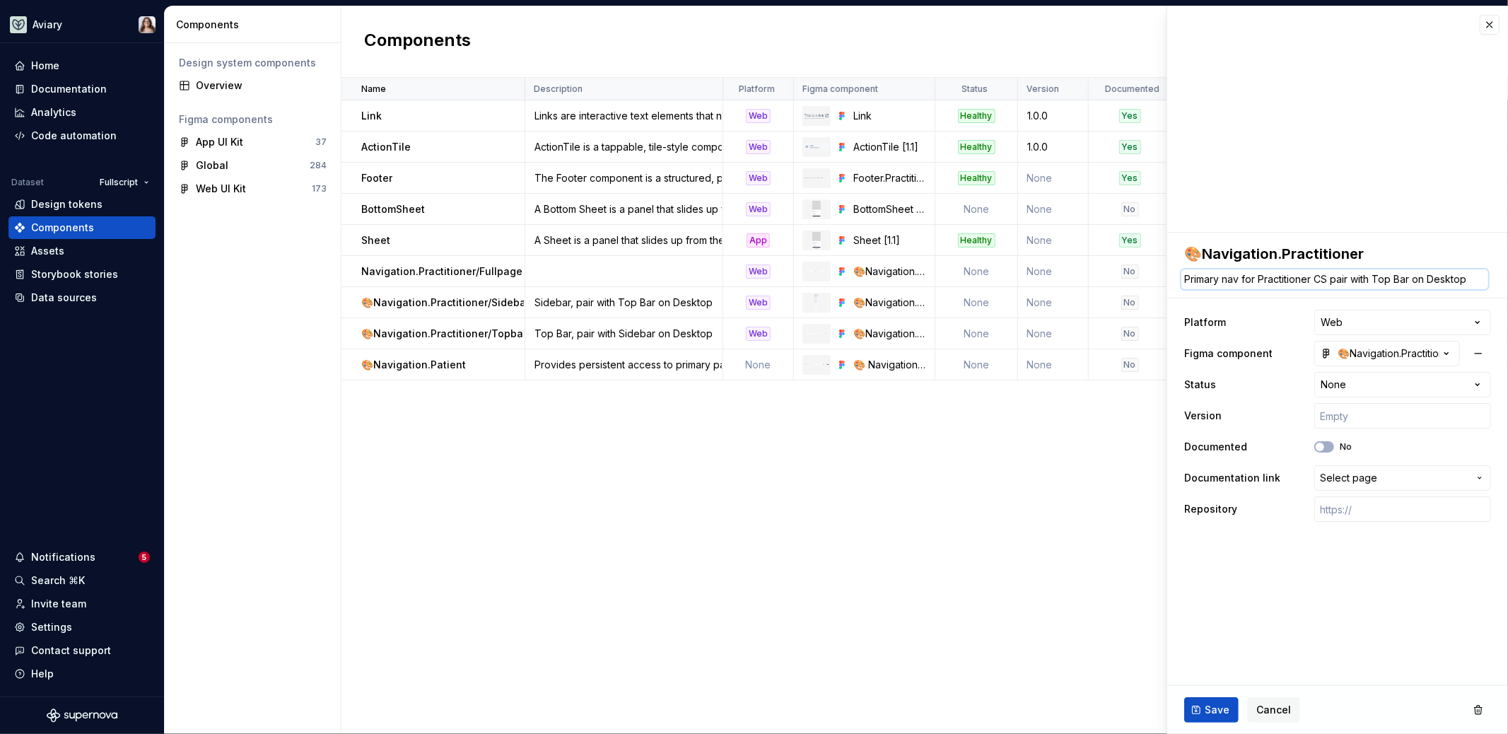
type textarea "Primary nav for Practitioner C pair with Top Bar on Desktop"
type textarea "*"
type textarea "Primary nav for Practitioner Cx pair with Top Bar on Desktop"
type textarea "*"
type textarea "Primary nav for Practitioner C pair with Top Bar on Desktop"
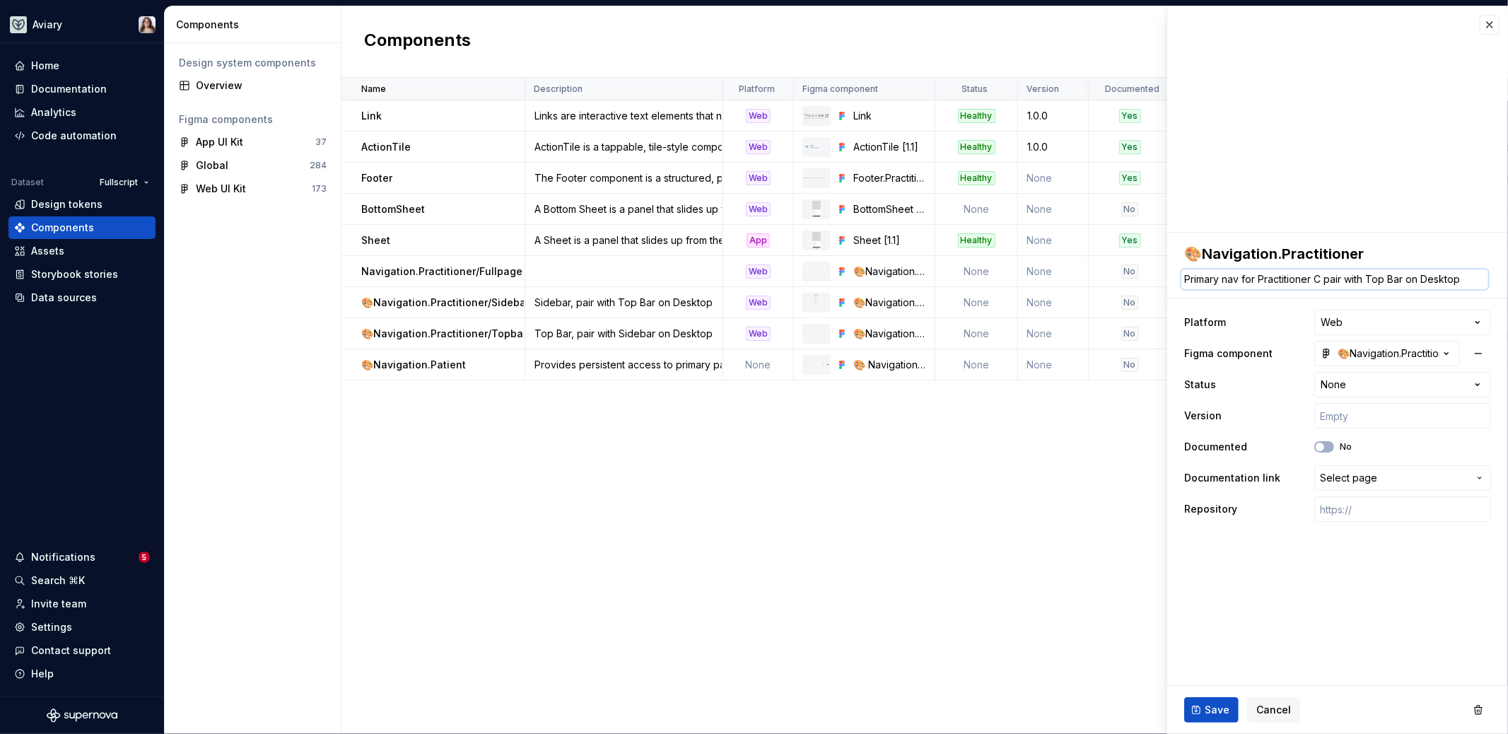
type textarea "*"
type textarea "Primary nav for Practitioner CX pair with Top Bar on Desktop"
type textarea "*"
type textarea "Primary nav for Practitioner CX. pair with Top Bar on Desktop"
type textarea "*"
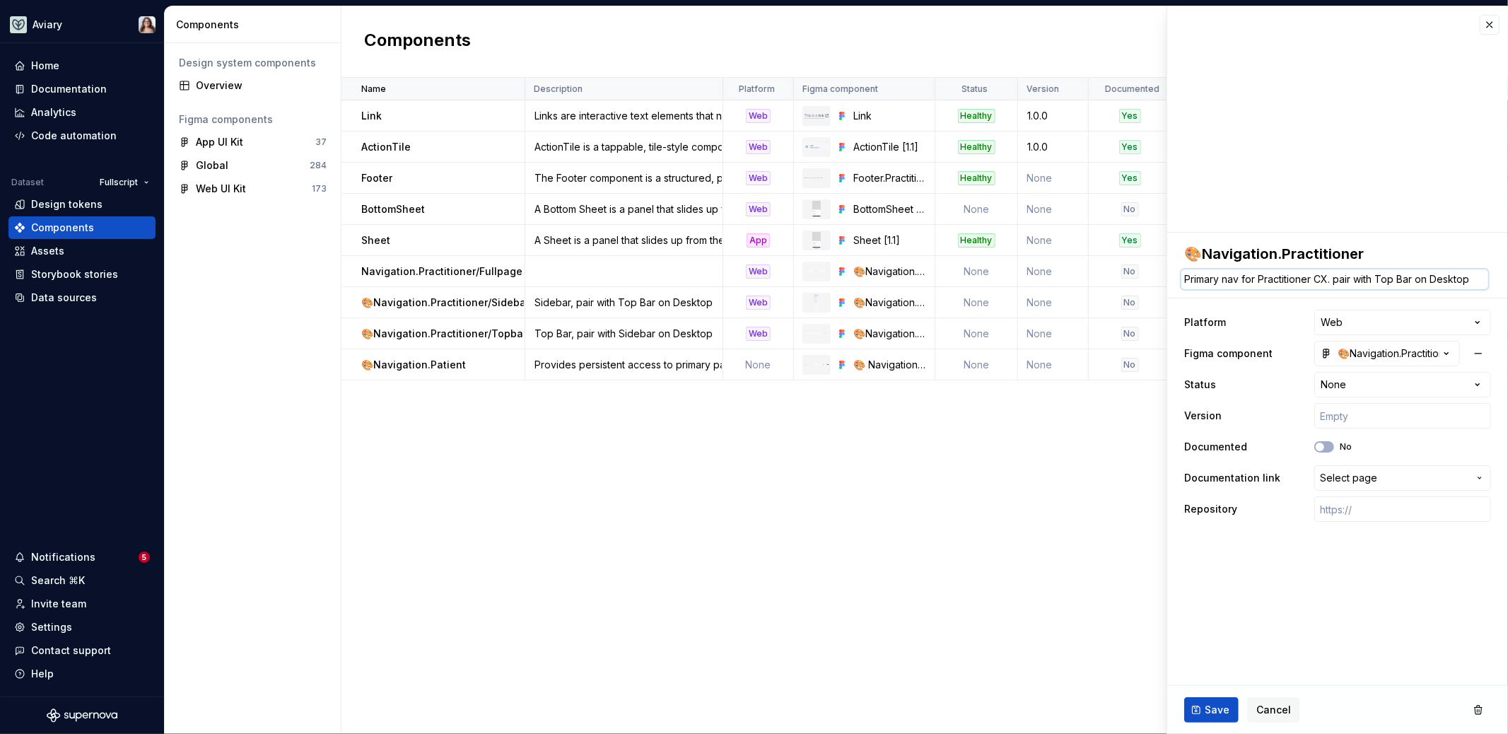
type textarea "Primary nav for Practitioner CX. pair with Top Bar on Desktop"
type textarea "*"
type textarea "Primary nav for Practitioner CX. air with Top Bar on Desktop"
type textarea "*"
type textarea "Primary nav for Practitioner CX. air with Top Bar on Desktop"
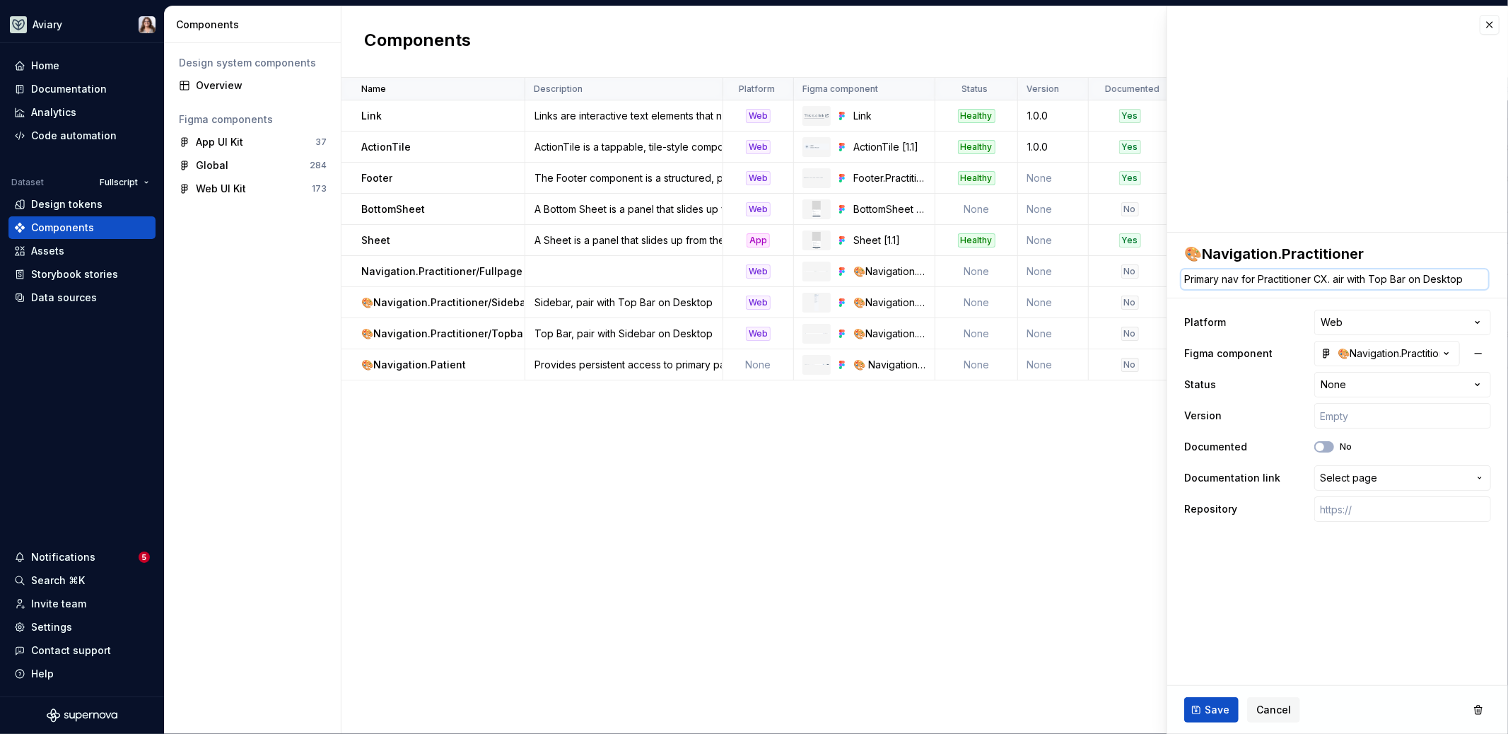
type textarea "*"
type textarea "Primary nav for Practitioner CX. Pair with Top Bar on Desktop"
click at [1211, 716] on button "Save" at bounding box center [1211, 709] width 54 height 25
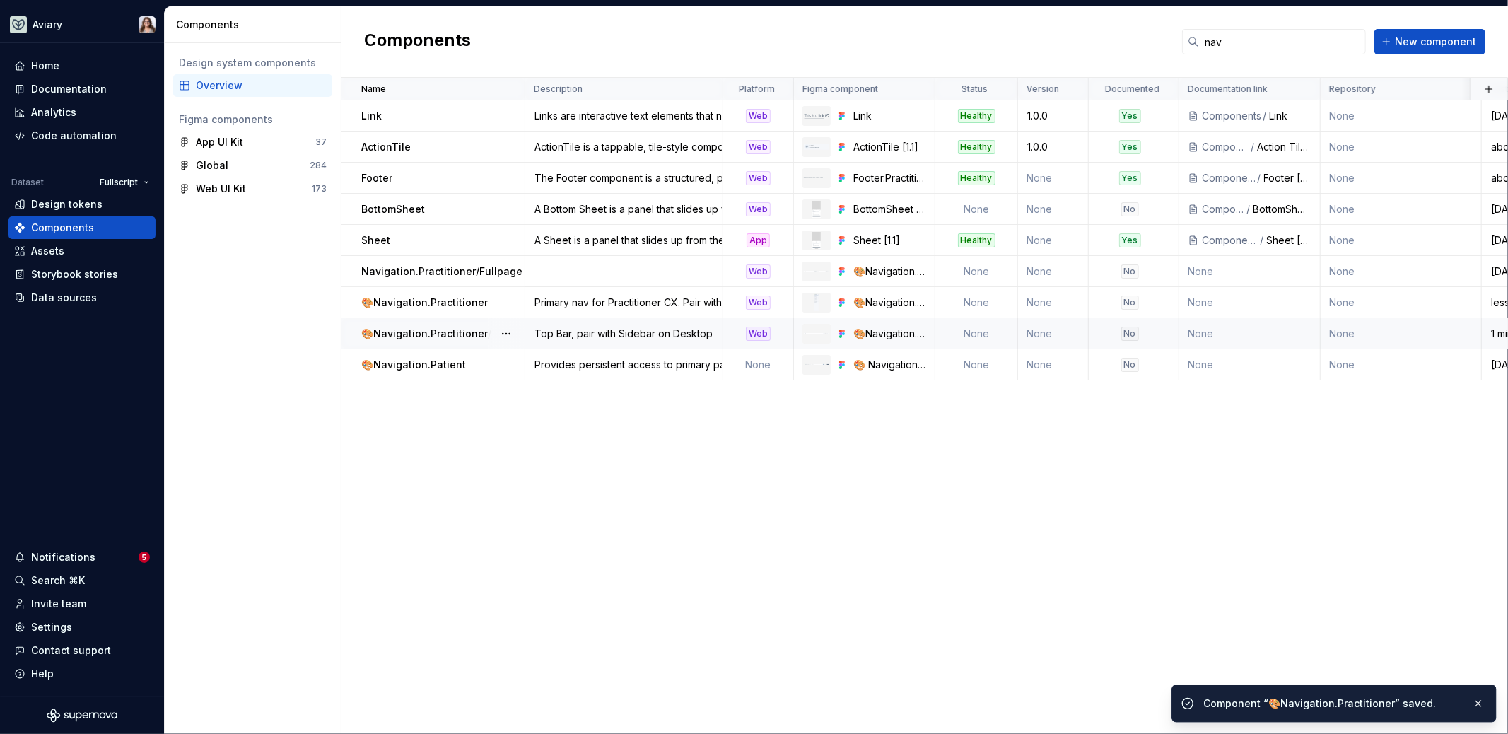
click at [601, 333] on div "Top Bar, pair with Sidebar on Desktop" at bounding box center [624, 334] width 196 height 14
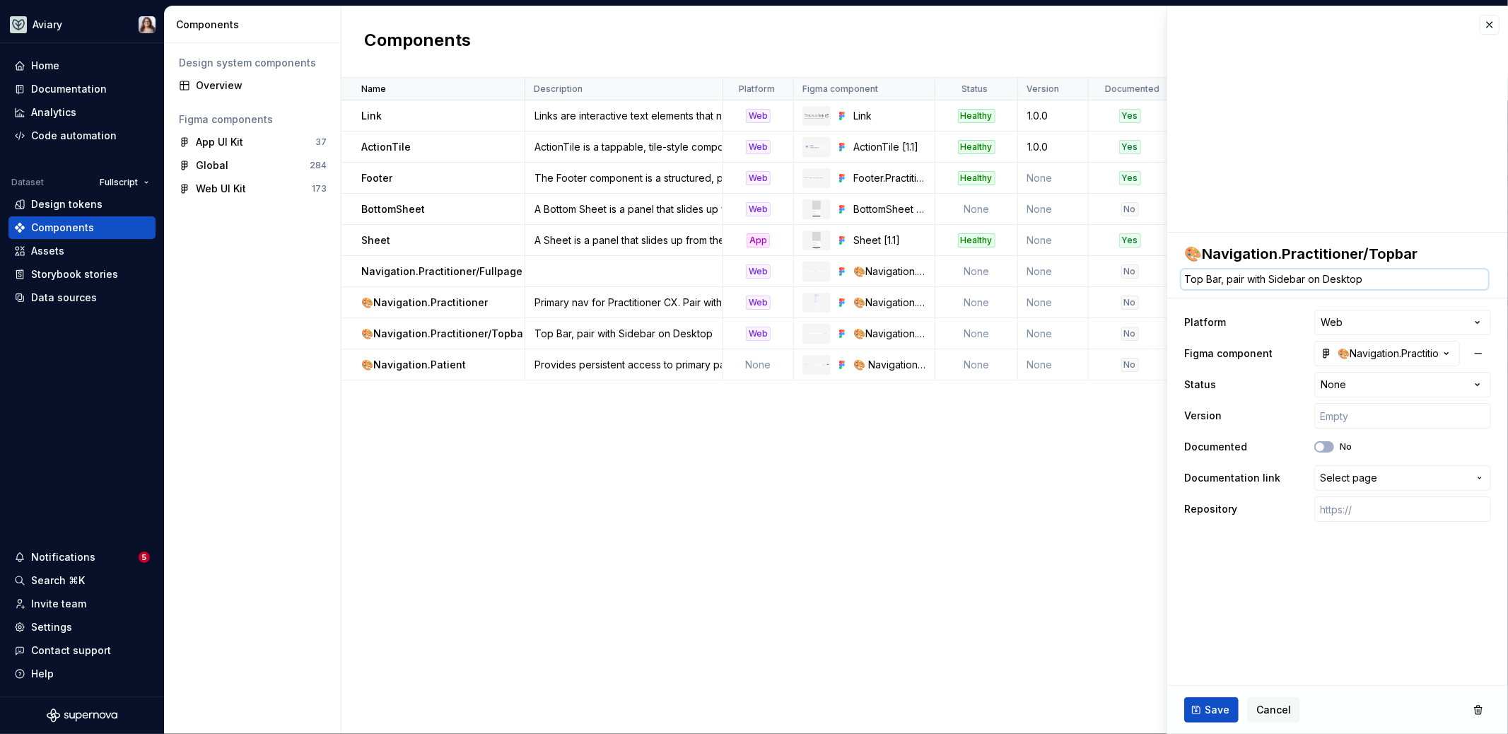
click at [1300, 278] on textarea "Top Bar, pair with Sidebar on Desktop" at bounding box center [1334, 279] width 307 height 20
drag, startPoint x: 1303, startPoint y: 278, endPoint x: 1268, endPoint y: 278, distance: 35.3
click at [1268, 278] on textarea "Top Bar, pair with Sidebar on Desktop" at bounding box center [1334, 279] width 307 height 20
type textarea "*"
type textarea "Top Bar, pair with N on Desktop"
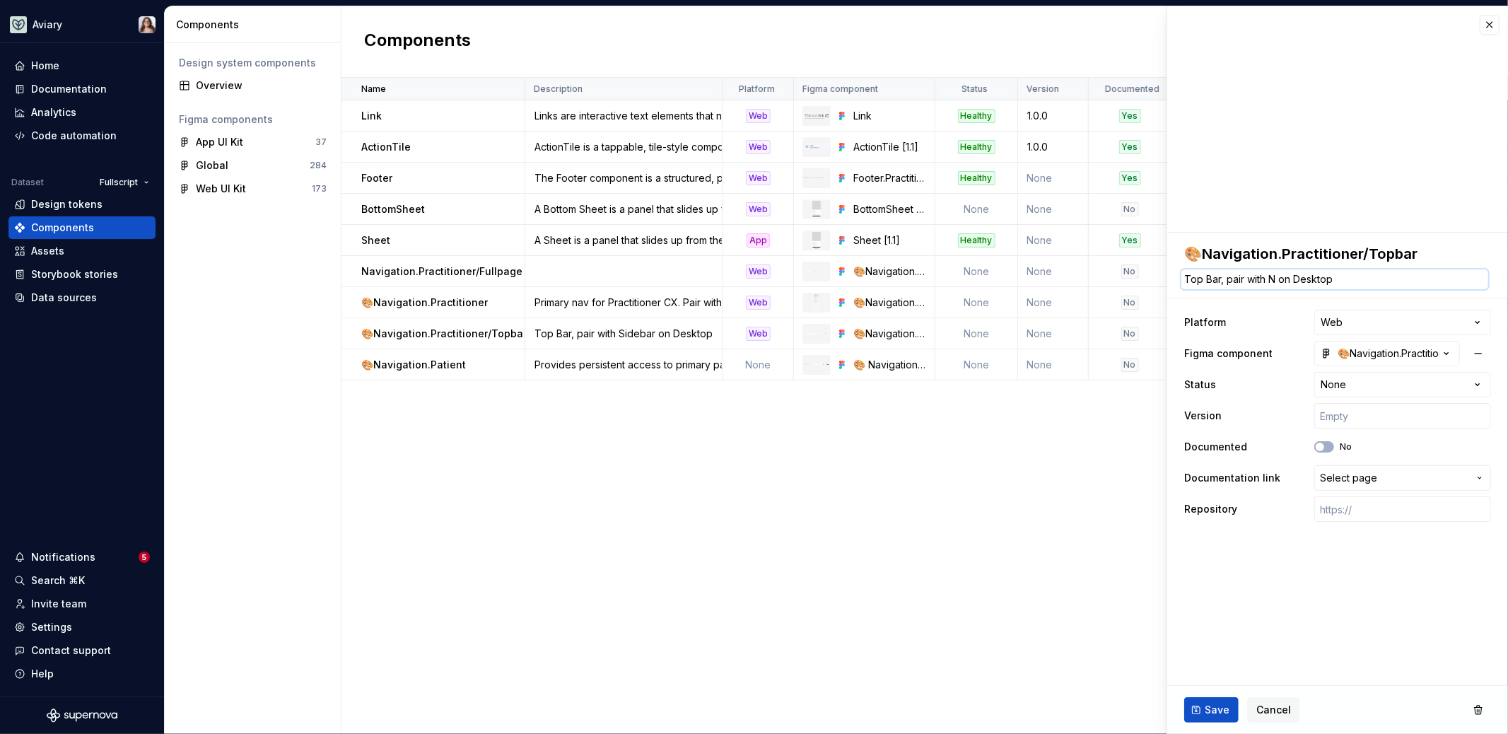
type textarea "*"
type textarea "Top Bar, pair with Na on Desktop"
type textarea "*"
type textarea "Top Bar, pair with Nav on Desktop"
type textarea "*"
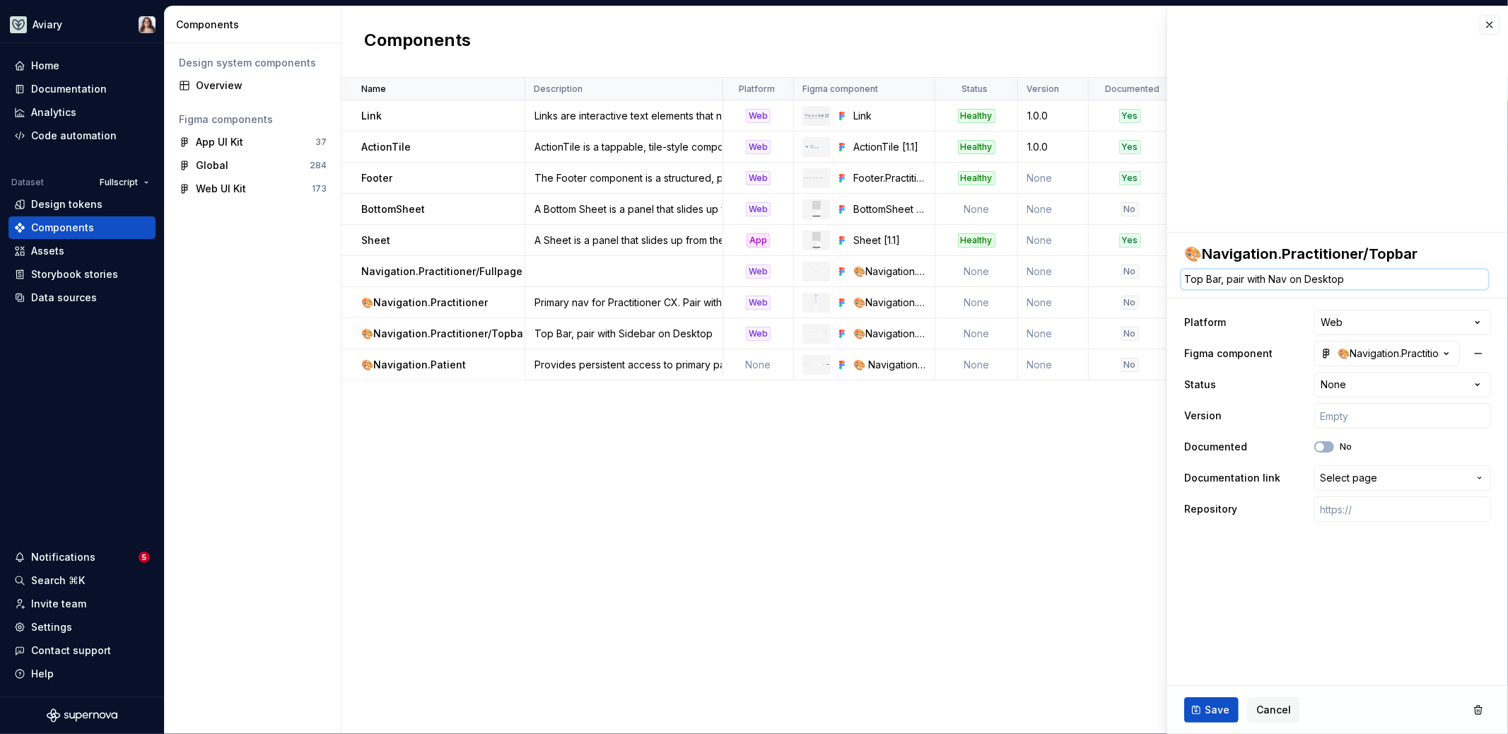
type textarea "Top Bar, pair with Nav. on Desktop"
type textarea "*"
type textarea "Top Bar, pair with Nav.P on Desktop"
type textarea "*"
type textarea "Top Bar, pair with Nav.Pr on Desktop"
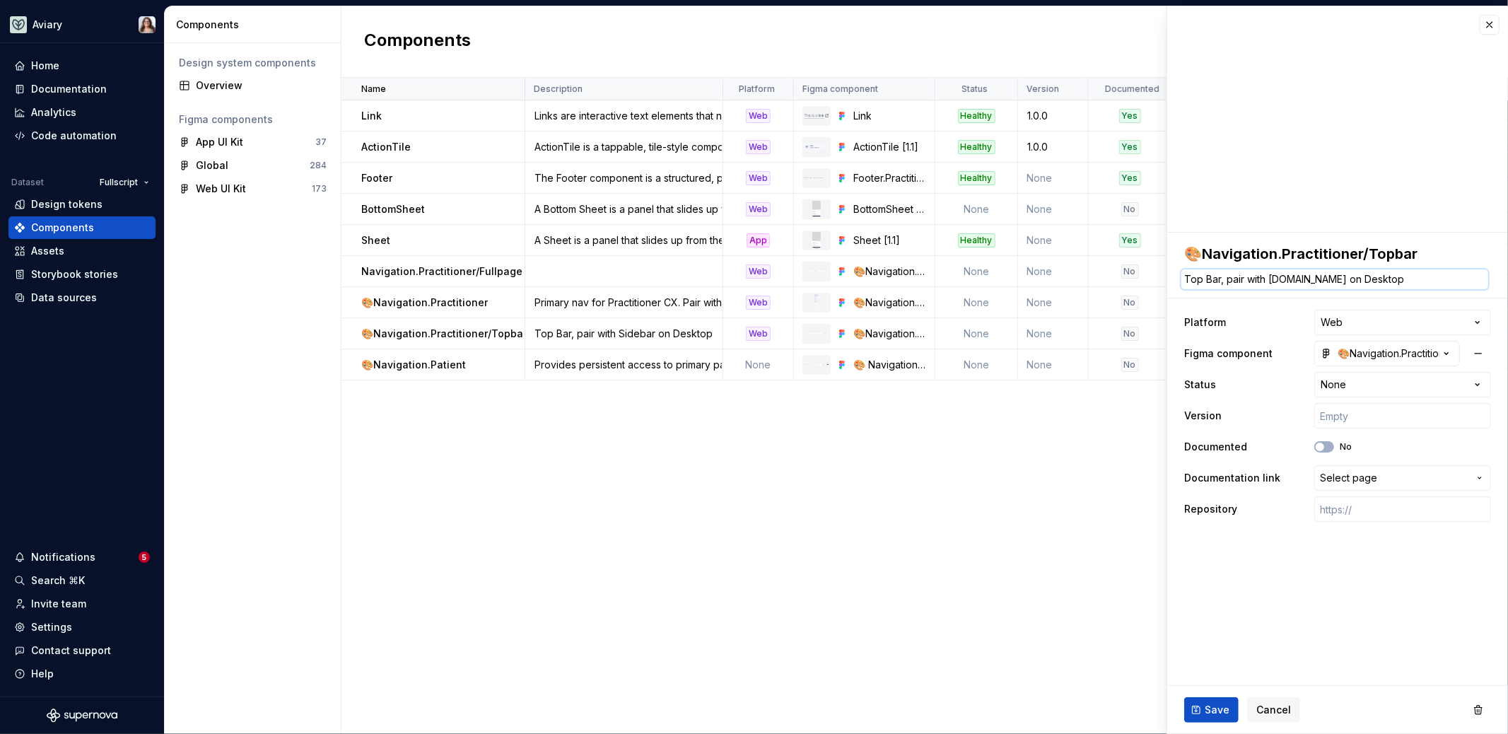
type textarea "*"
type textarea "Top Bar, pair with Nav.Pra on Desktop"
type textarea "*"
type textarea "Top Bar, pair with Nav.Prac on Desktop"
type textarea "*"
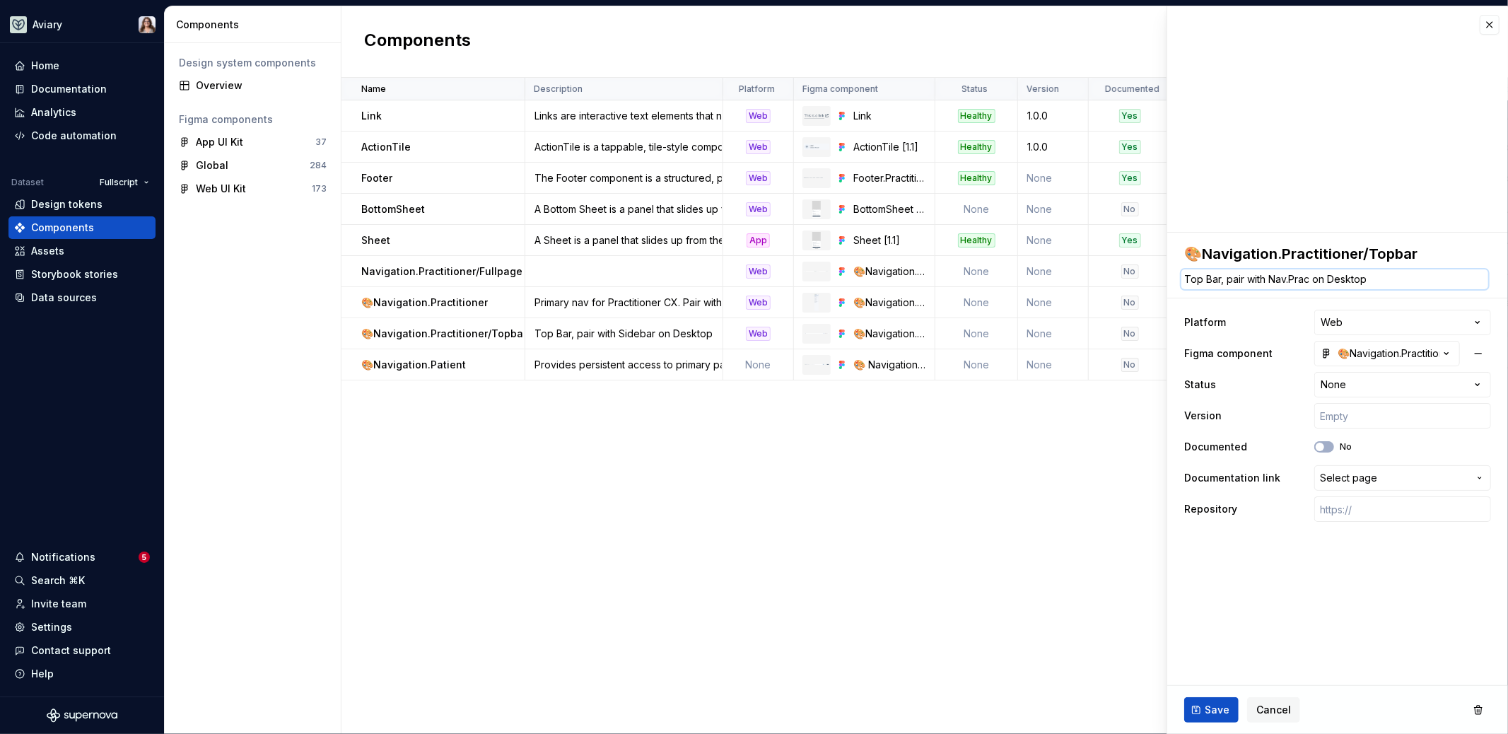
type textarea "Top Bar, pair with Nav.Pract on Desktop"
type textarea "*"
type textarea "Top Bar, pair with Nav.Practi on Desktop"
type textarea "*"
type textarea "Top Bar, pair with Nav.Practit on Desktop"
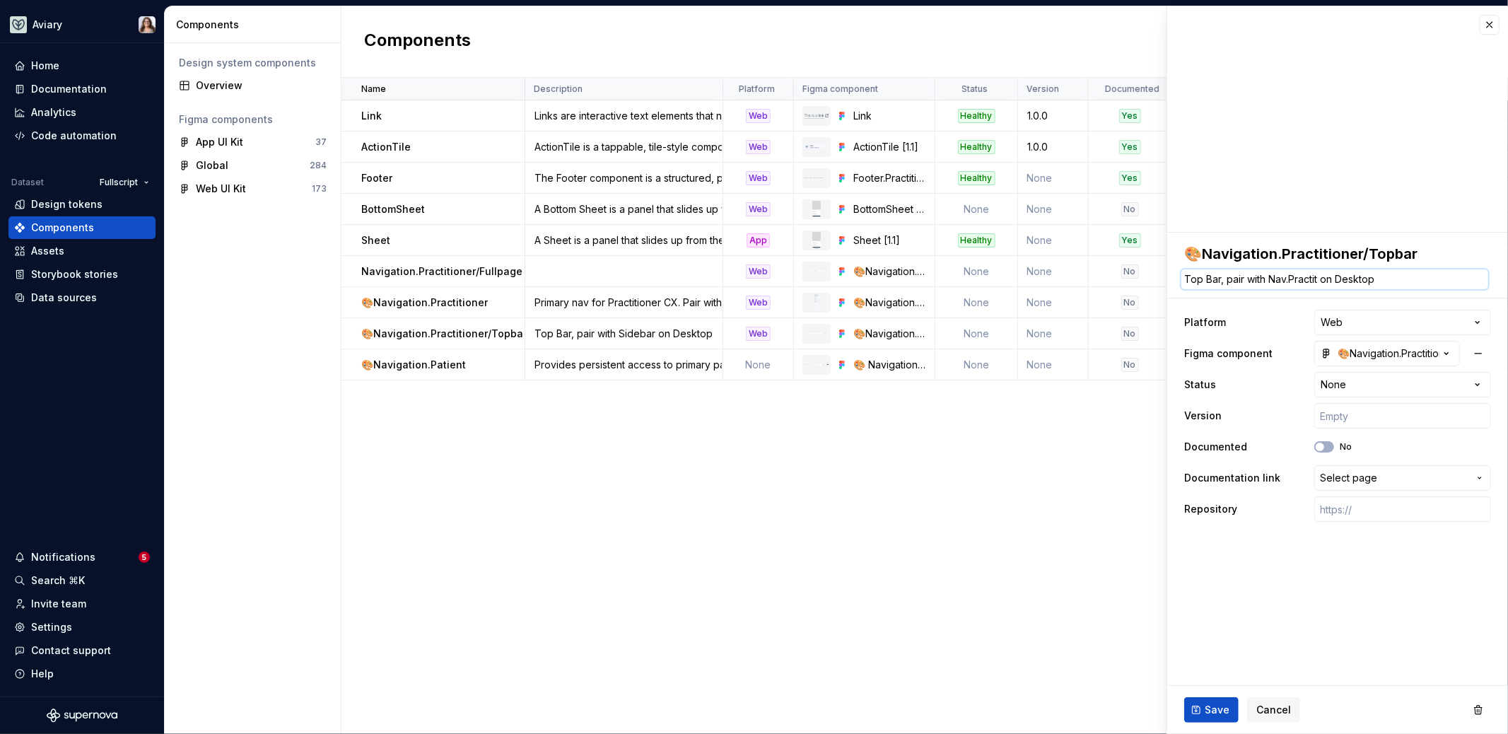
type textarea "*"
type textarea "Top Bar, pair with Nav.Practiti on Desktop"
type textarea "*"
type textarea "Top Bar, pair with Nav.Practitio on Desktop"
type textarea "*"
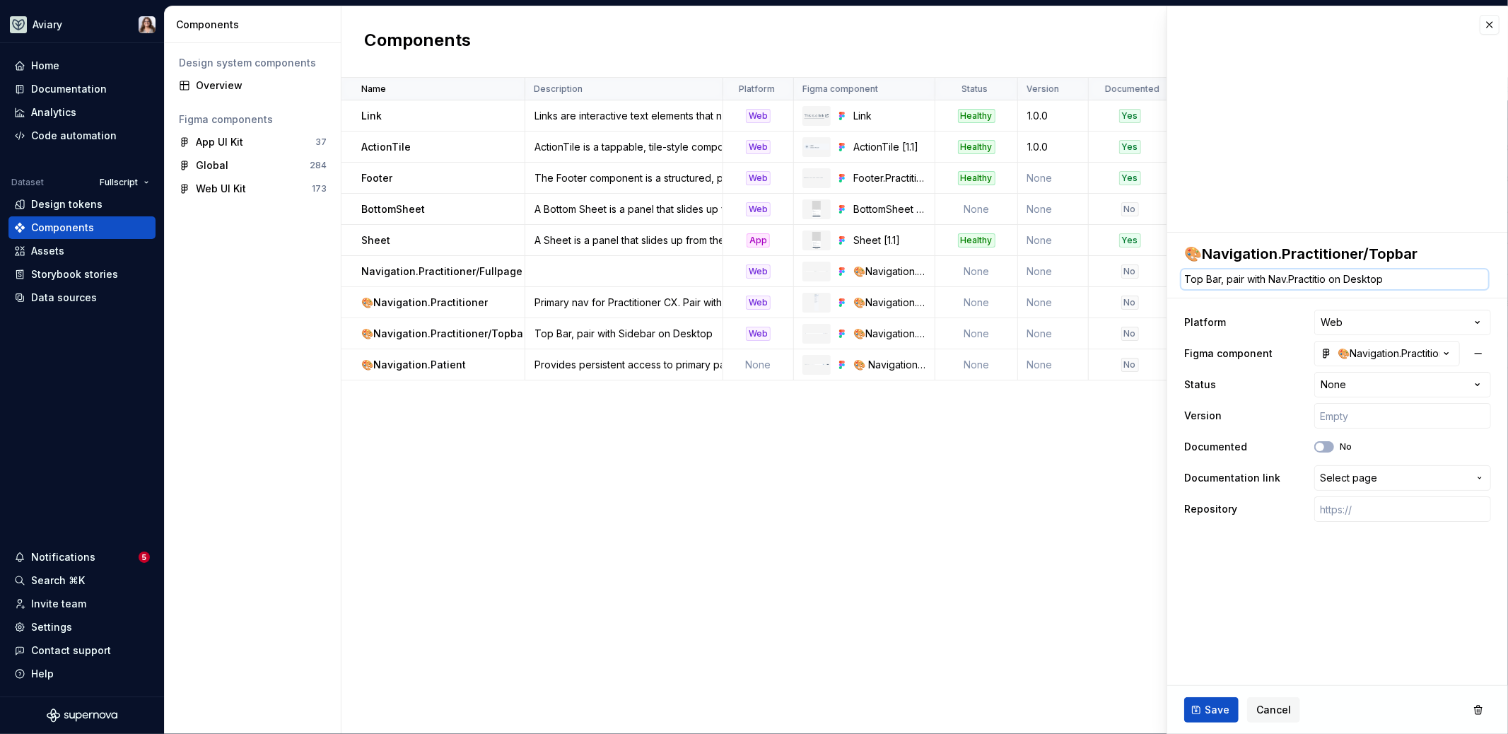
type textarea "Top Bar, pair with Nav.Practition on Desktop"
type textarea "*"
type textarea "Top Bar, pair with Nav.Practitione on Desktop"
type textarea "*"
type textarea "Top Bar, pair with Nav.Practitioner on Desktop"
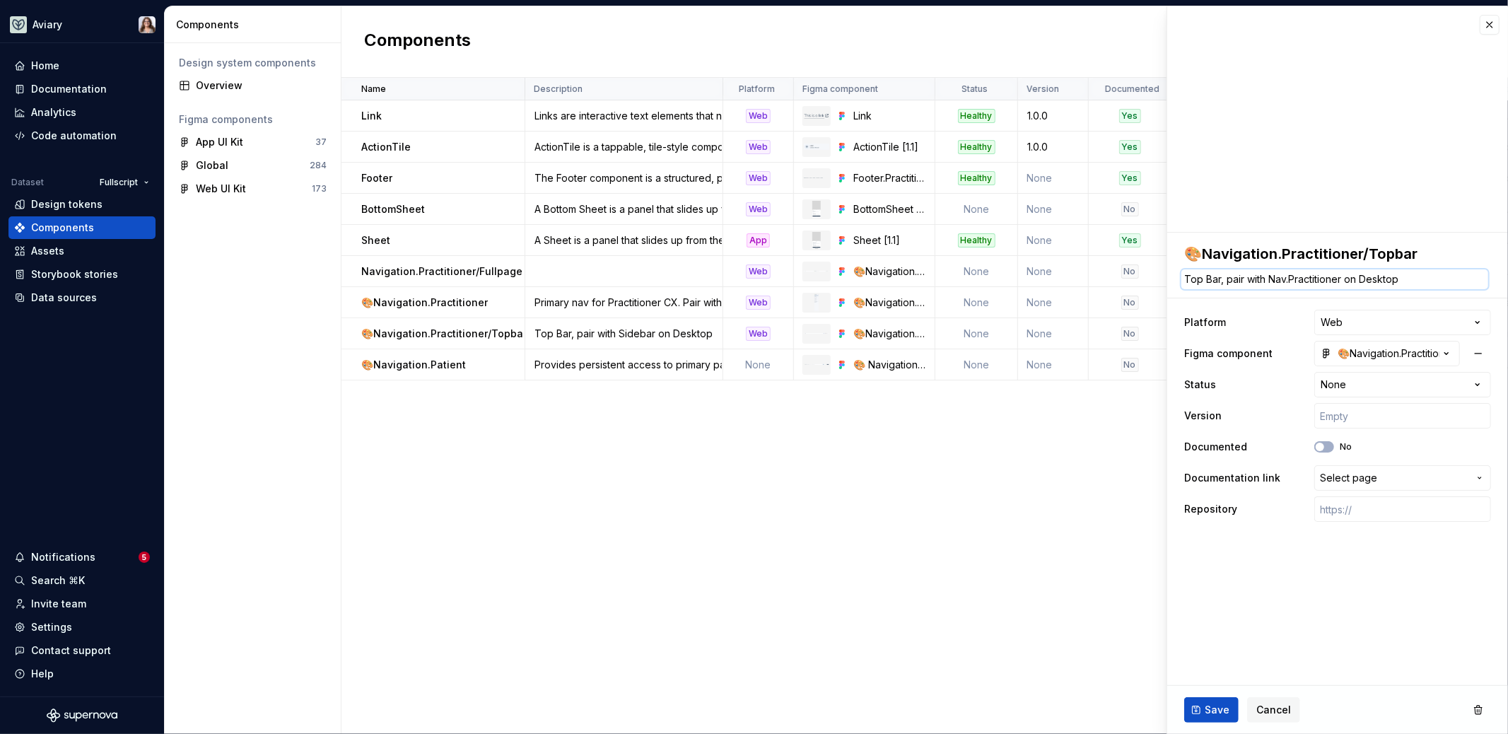
click at [1283, 281] on textarea "Top Bar, pair with Nav.Practitioner on Desktop" at bounding box center [1334, 279] width 307 height 20
type textarea "*"
type textarea "Top Bar, pair with Navi.Practitioner on Desktop"
type textarea "*"
type textarea "Top Bar, pair with Navig.Practitioner on Desktop"
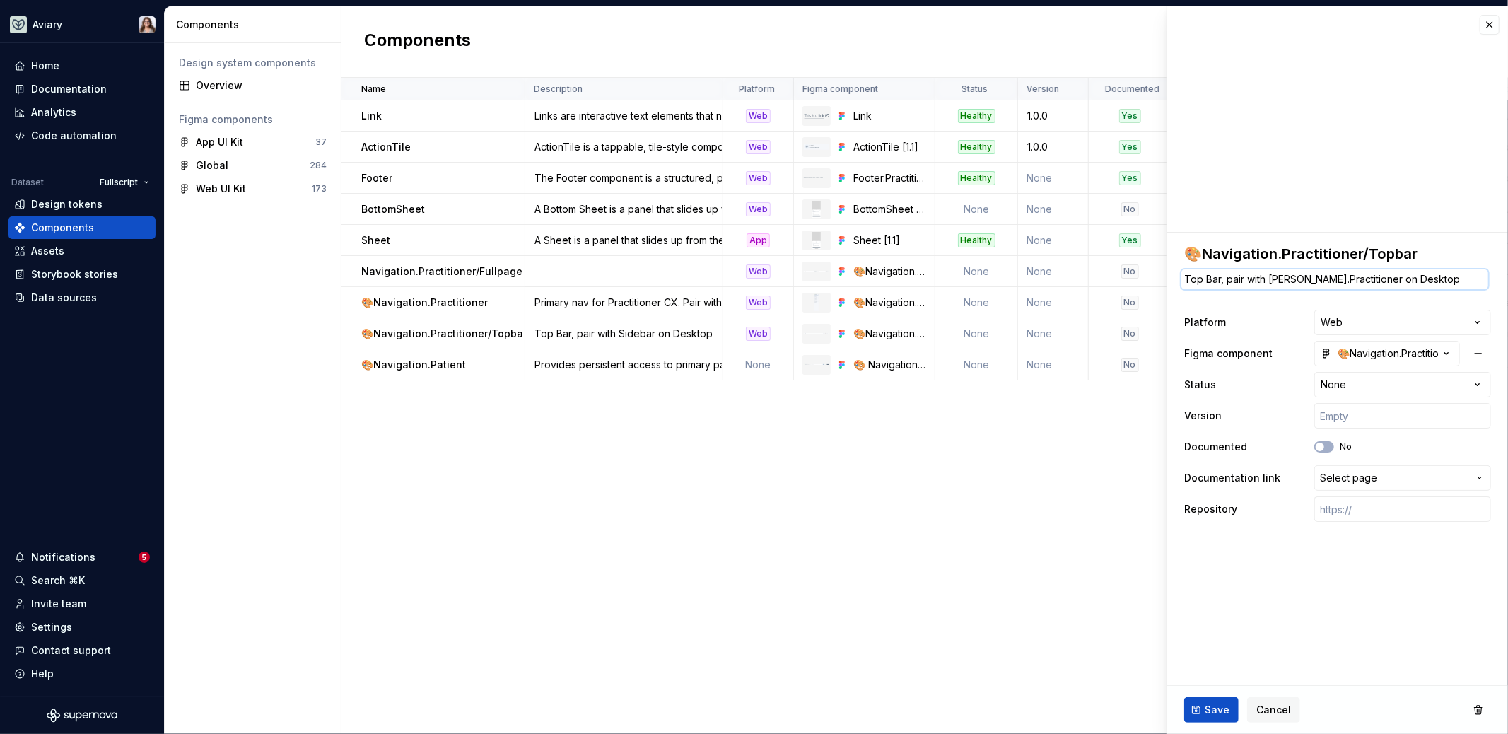
type textarea "*"
type textarea "Top Bar, pair with Naviga.Practitioner on Desktop"
type textarea "*"
type textarea "Top Bar, pair with Navigat.Practitioner on Desktop"
type textarea "*"
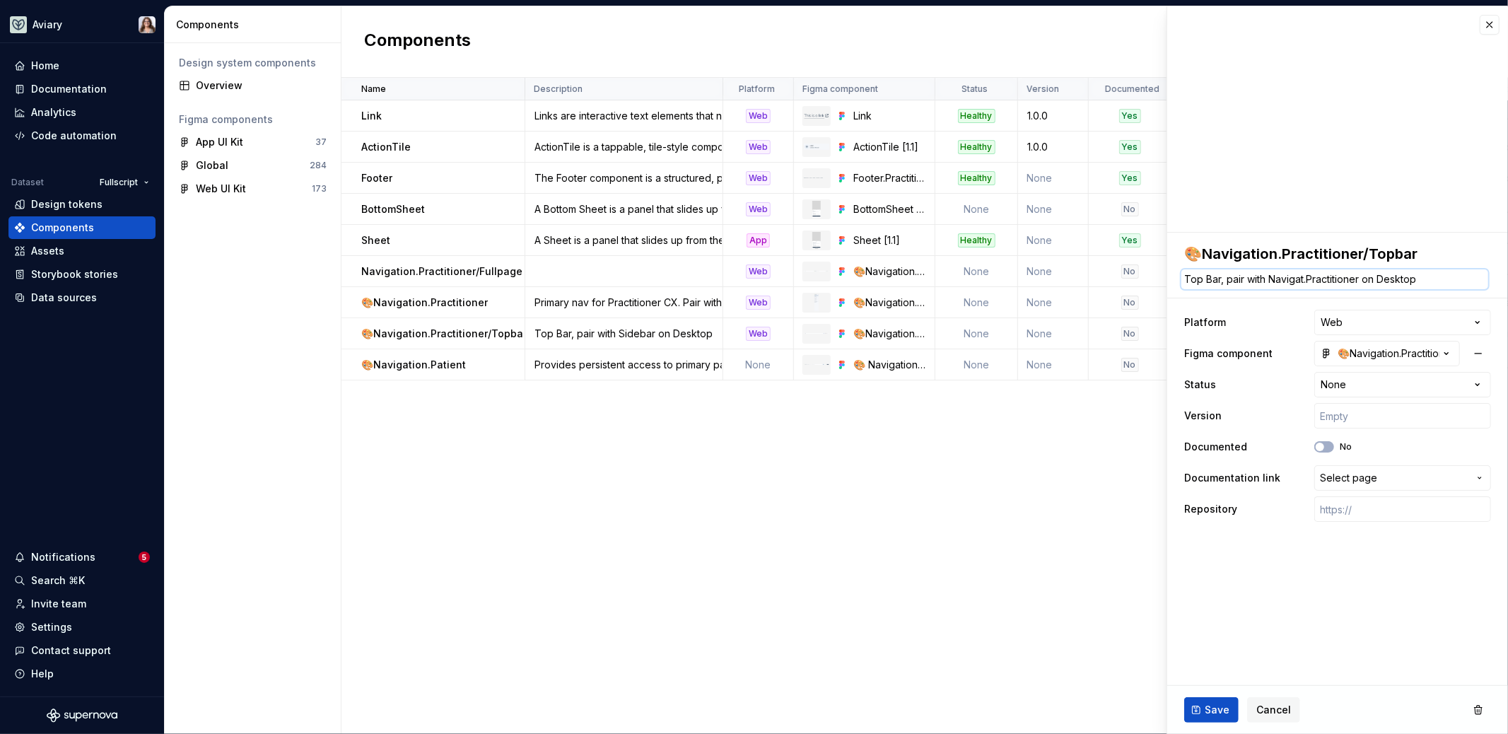
type textarea "Top Bar, pair with Navigati.Practitioner on Desktop"
type textarea "*"
type textarea "Top Bar, pair with Navigatio.Practitioner on Desktop"
type textarea "*"
type textarea "Top Bar, pair with Navigation.Practitioner on Desktop"
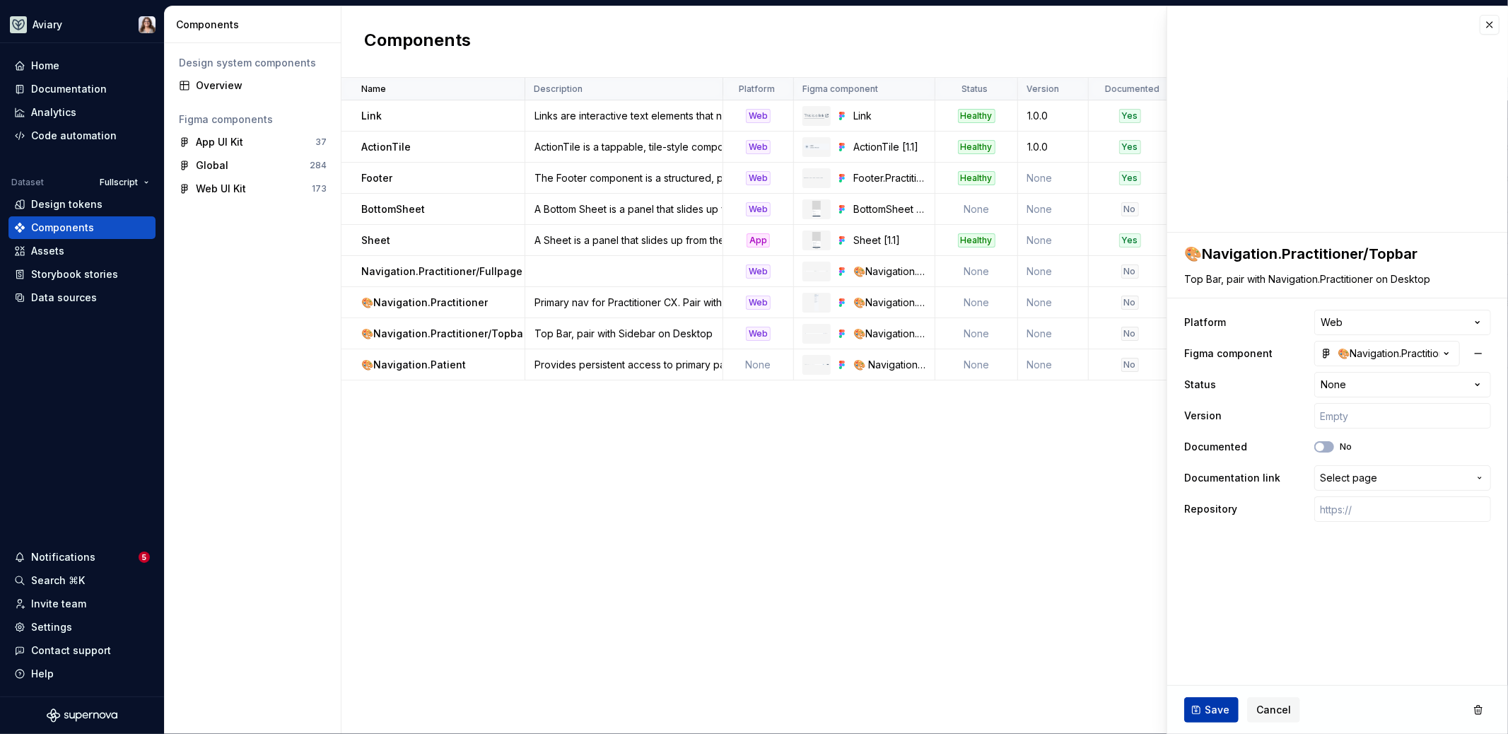
click at [1200, 708] on button "Save" at bounding box center [1211, 709] width 54 height 25
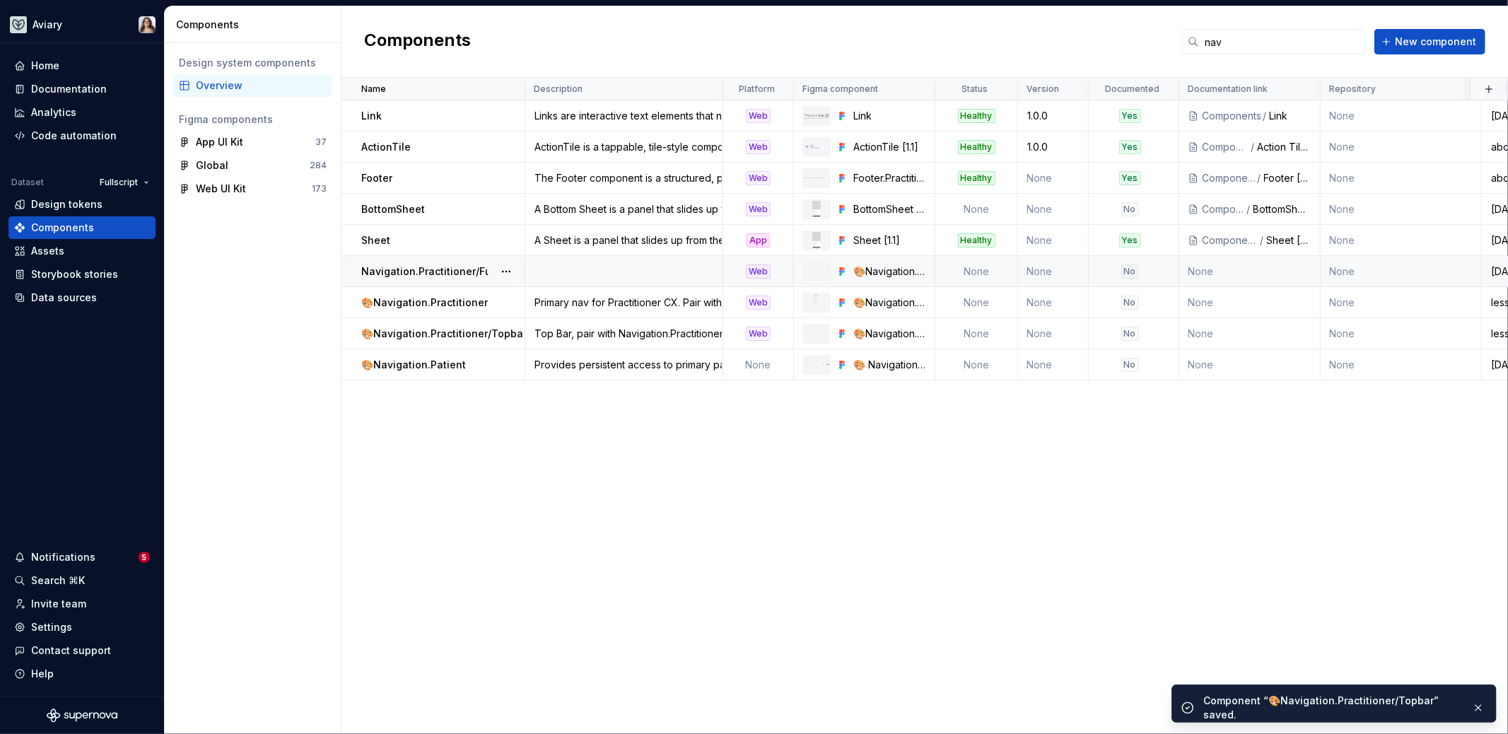
click at [580, 268] on td at bounding box center [624, 271] width 198 height 31
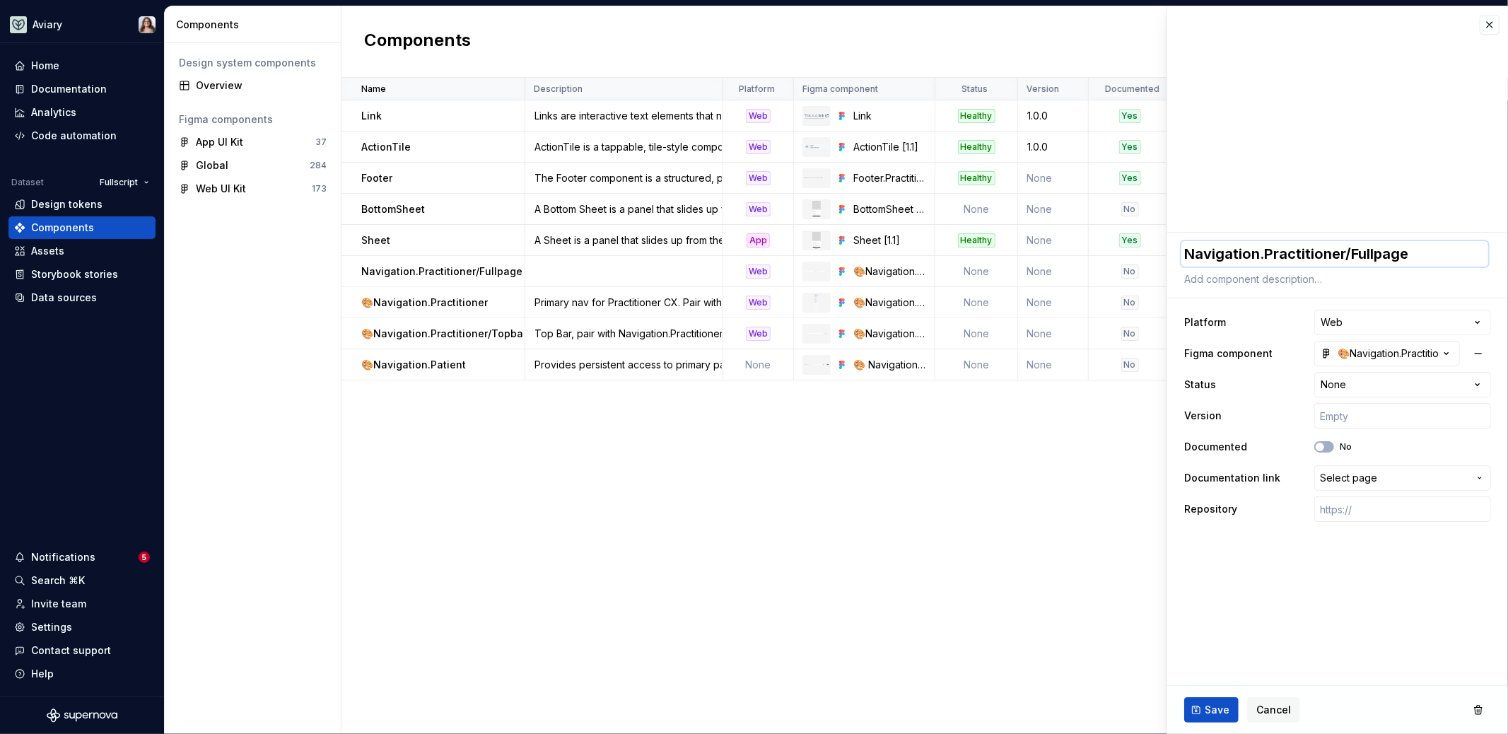
click at [1187, 251] on textarea "Navigation.Practitioner/Fullpage" at bounding box center [1334, 253] width 307 height 25
type textarea "*"
type textarea "🎨Navigation.Practitioner/Fullpage"
click at [1227, 277] on textarea at bounding box center [1334, 279] width 307 height 20
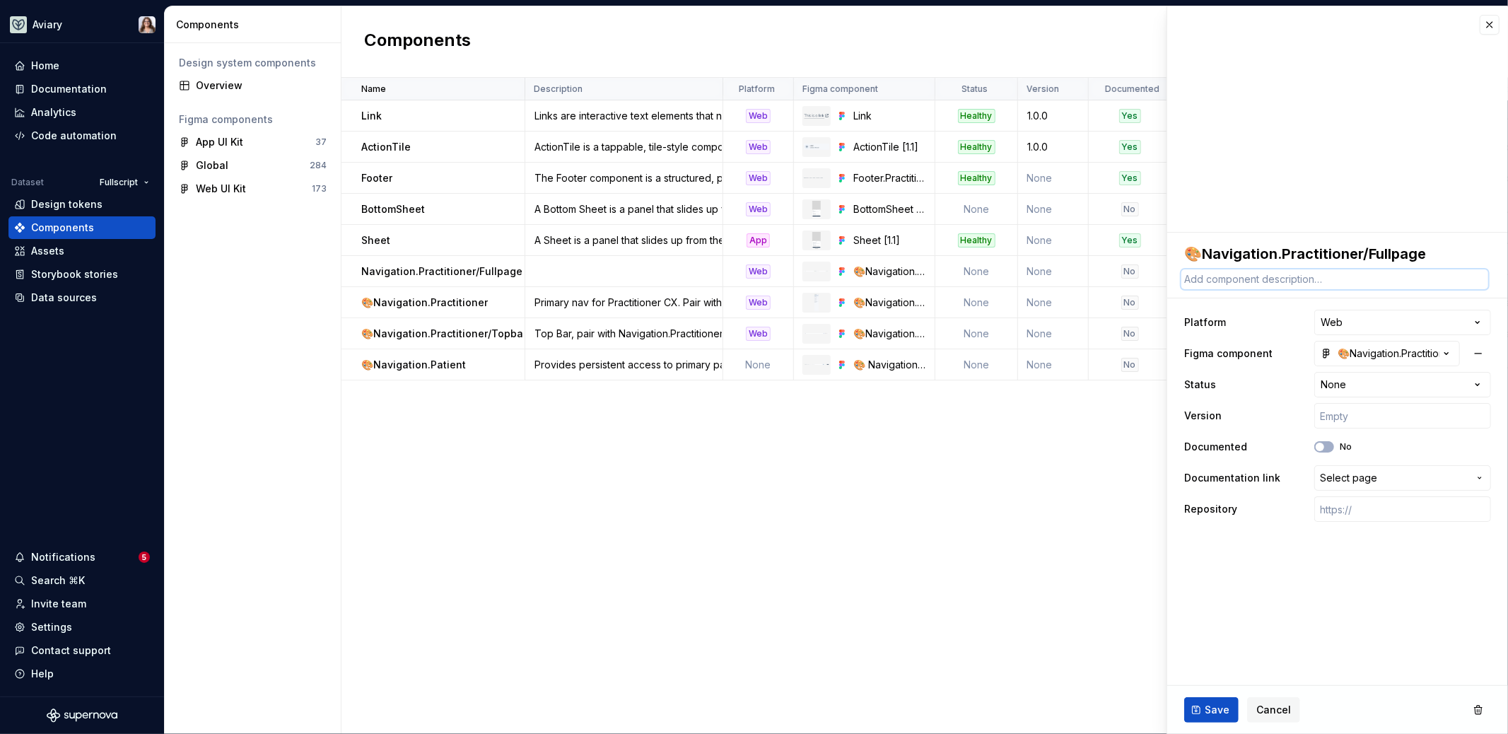
paste textarea "For full-page experiences, where the Sidebar is not utilized. Like Checkout, Ca…"
type textarea "*"
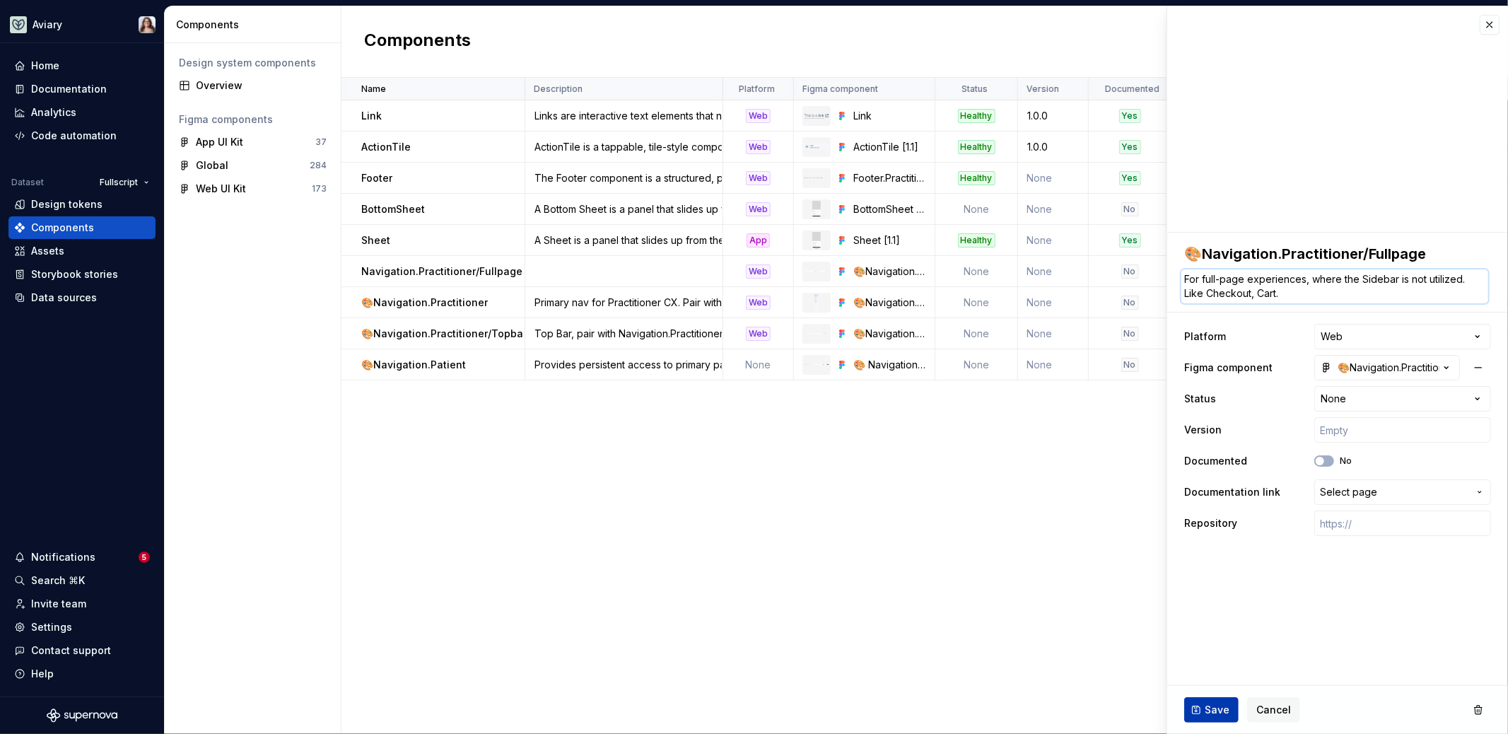
type textarea "For full-page experiences, where the Sidebar is not utilized. Like Checkout, Ca…"
click at [1213, 715] on span "Save" at bounding box center [1216, 710] width 25 height 14
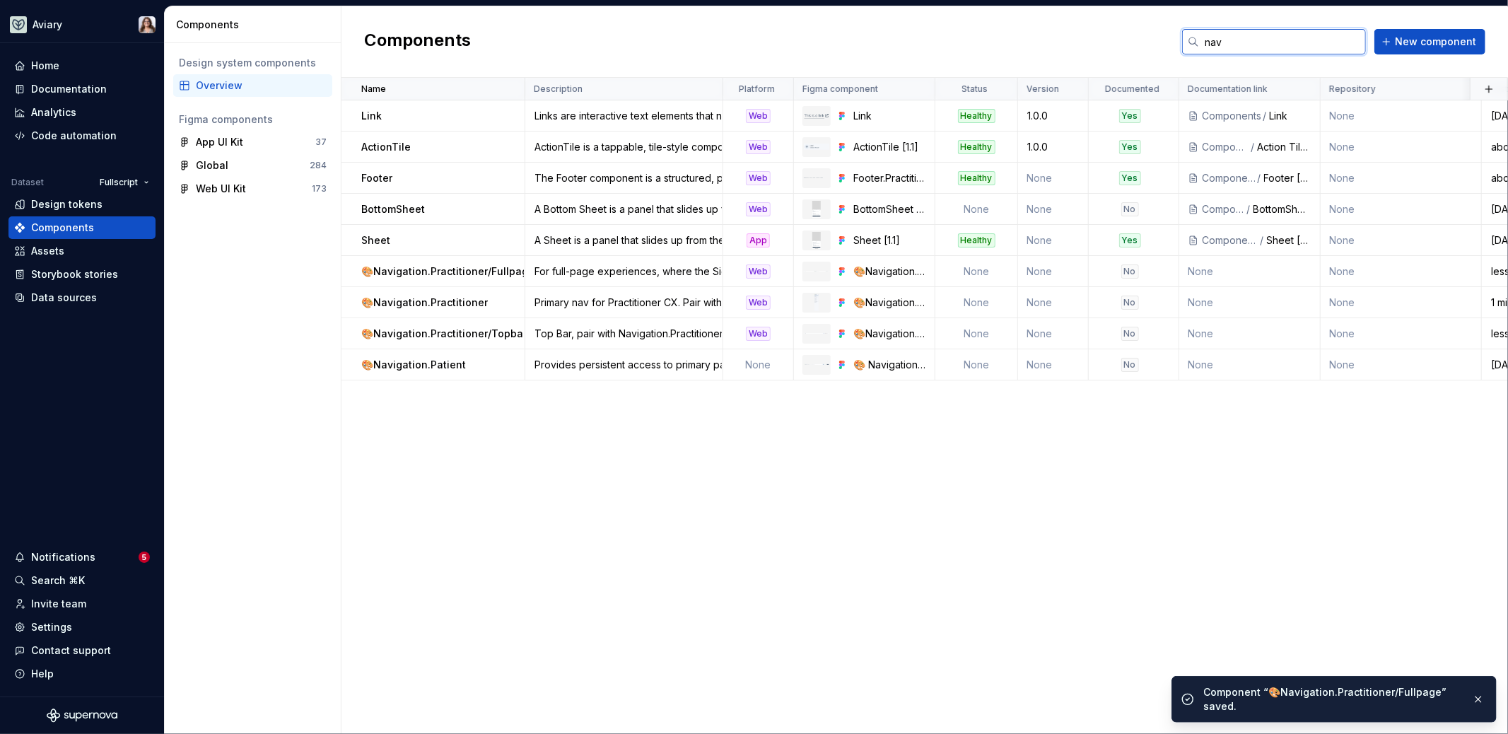
click at [1249, 40] on input "nav" at bounding box center [1282, 41] width 167 height 25
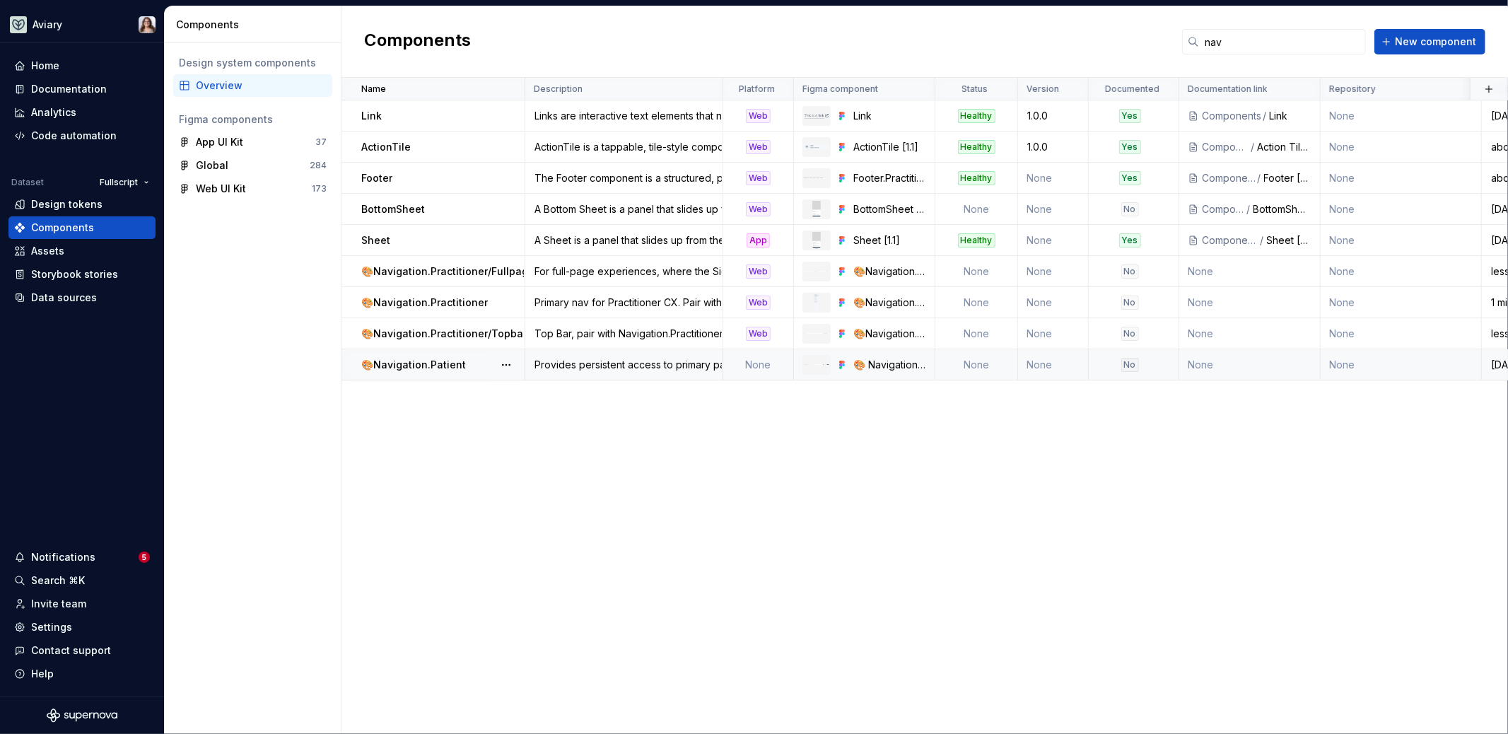
click at [591, 363] on div "Provides persistent access to primary pages and actions for users in the Patien…" at bounding box center [624, 365] width 196 height 14
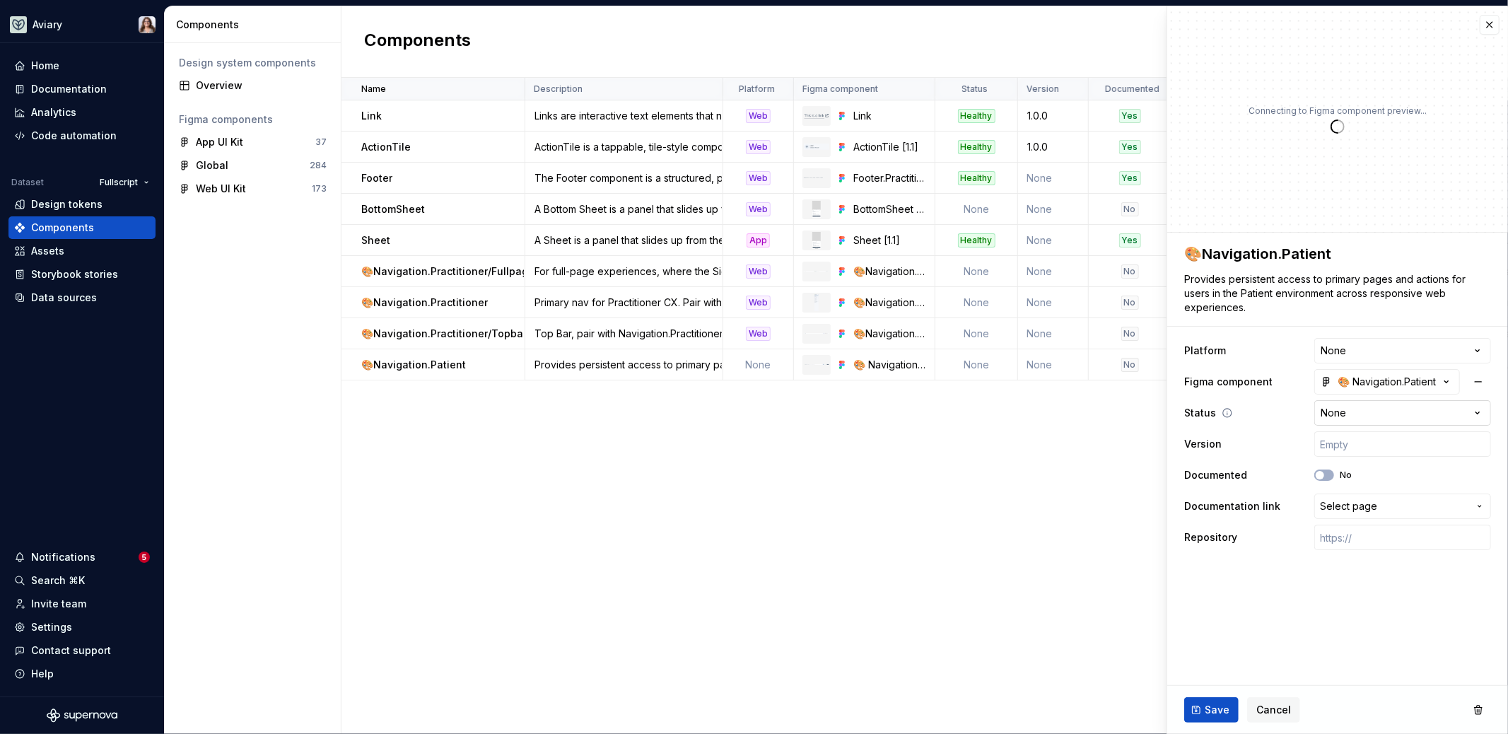
type textarea "*"
click at [1334, 411] on html "Aviary Home Documentation Analytics Code automation Dataset Fullscript Design t…" at bounding box center [754, 367] width 1508 height 734
click at [1272, 411] on html "Aviary Home Documentation Analytics Code automation Dataset Fullscript Design t…" at bounding box center [754, 367] width 1508 height 734
click at [1345, 358] on html "Aviary Home Documentation Analytics Code automation Dataset Fullscript Design t…" at bounding box center [754, 367] width 1508 height 734
select select "**********"
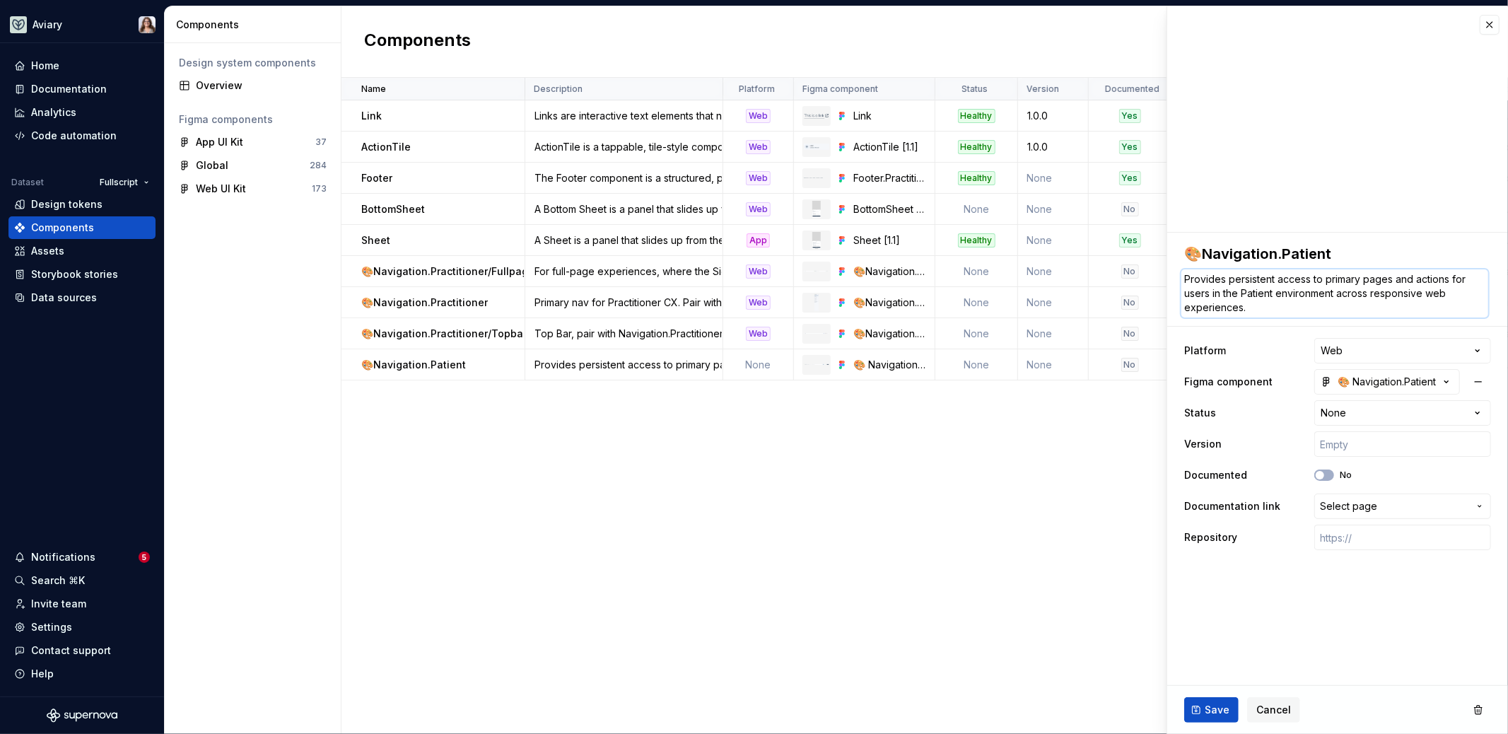
click at [1282, 300] on textarea "Provides persistent access to primary pages and actions for users in the Patien…" at bounding box center [1334, 293] width 307 height 48
click at [1257, 305] on textarea "Provides persistent access to primary pages and actions for users in the Patien…" at bounding box center [1334, 293] width 307 height 48
click at [1238, 290] on textarea "Provides persistent access to primary pages and actions for users in the Patien…" at bounding box center [1334, 293] width 307 height 48
drag, startPoint x: 1256, startPoint y: 305, endPoint x: 1177, endPoint y: 281, distance: 82.5
click at [1177, 281] on div "**********" at bounding box center [1337, 397] width 341 height 329
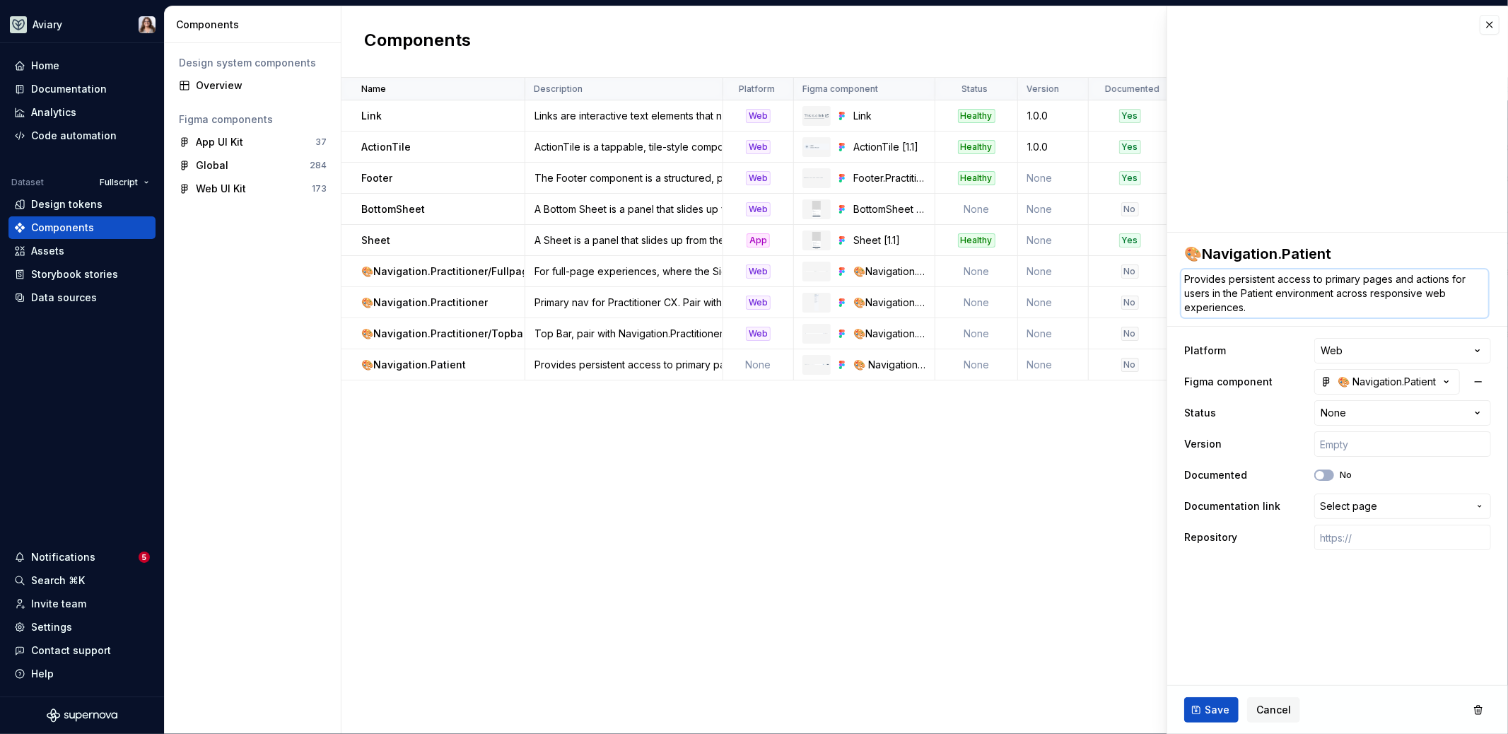
type textarea "*"
type textarea "P"
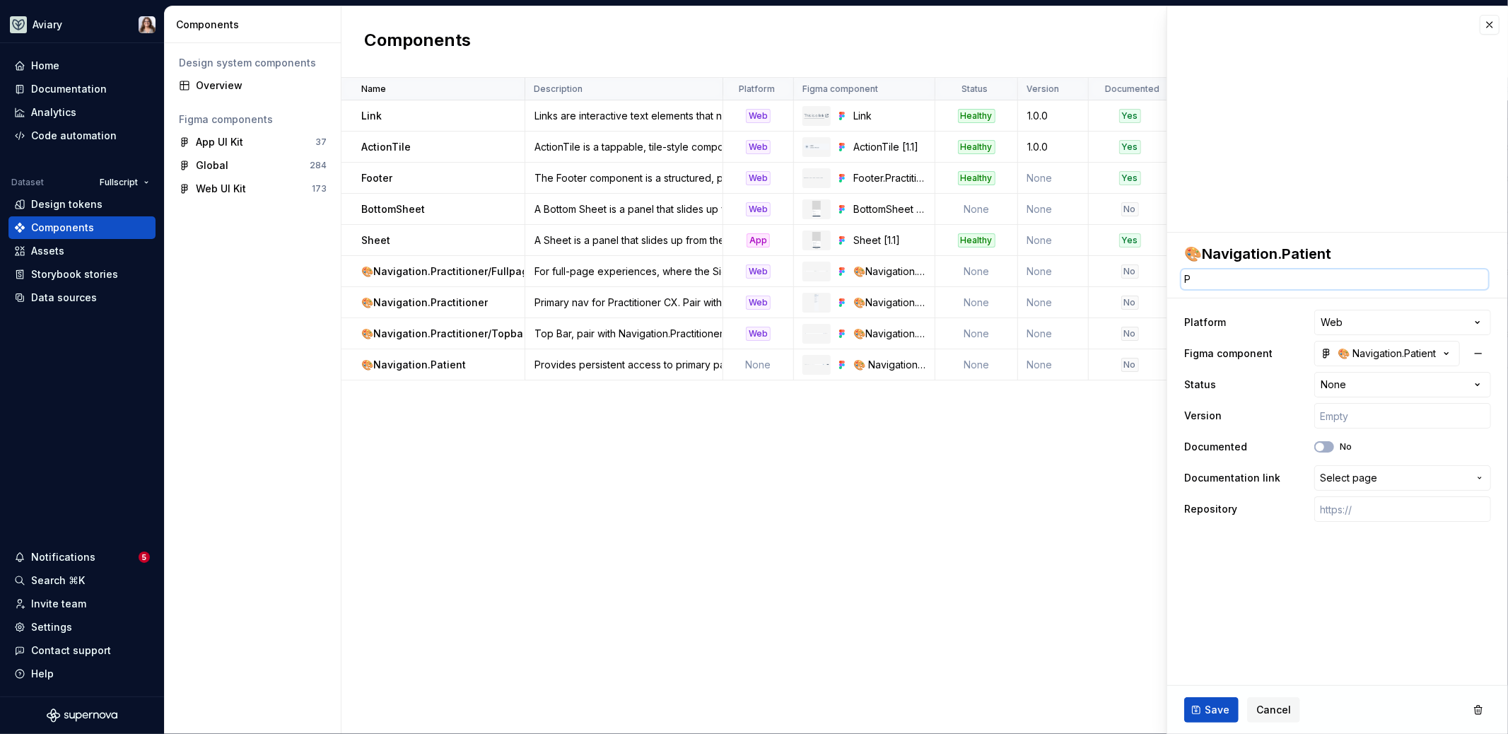
type textarea "*"
type textarea "Pr"
type textarea "*"
type textarea "Pri"
type textarea "*"
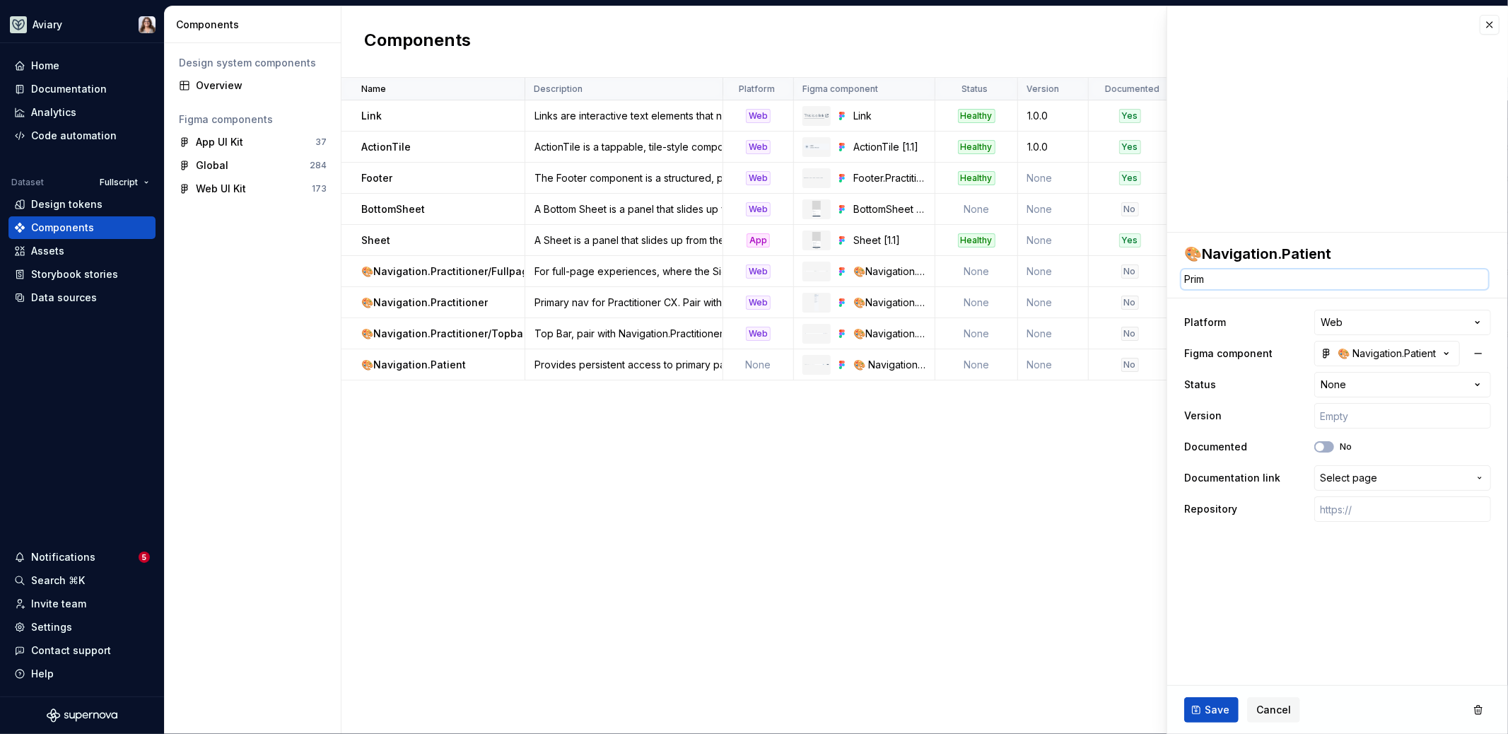
type textarea "Prima"
type textarea "*"
type textarea "Primar"
type textarea "*"
type textarea "Primary"
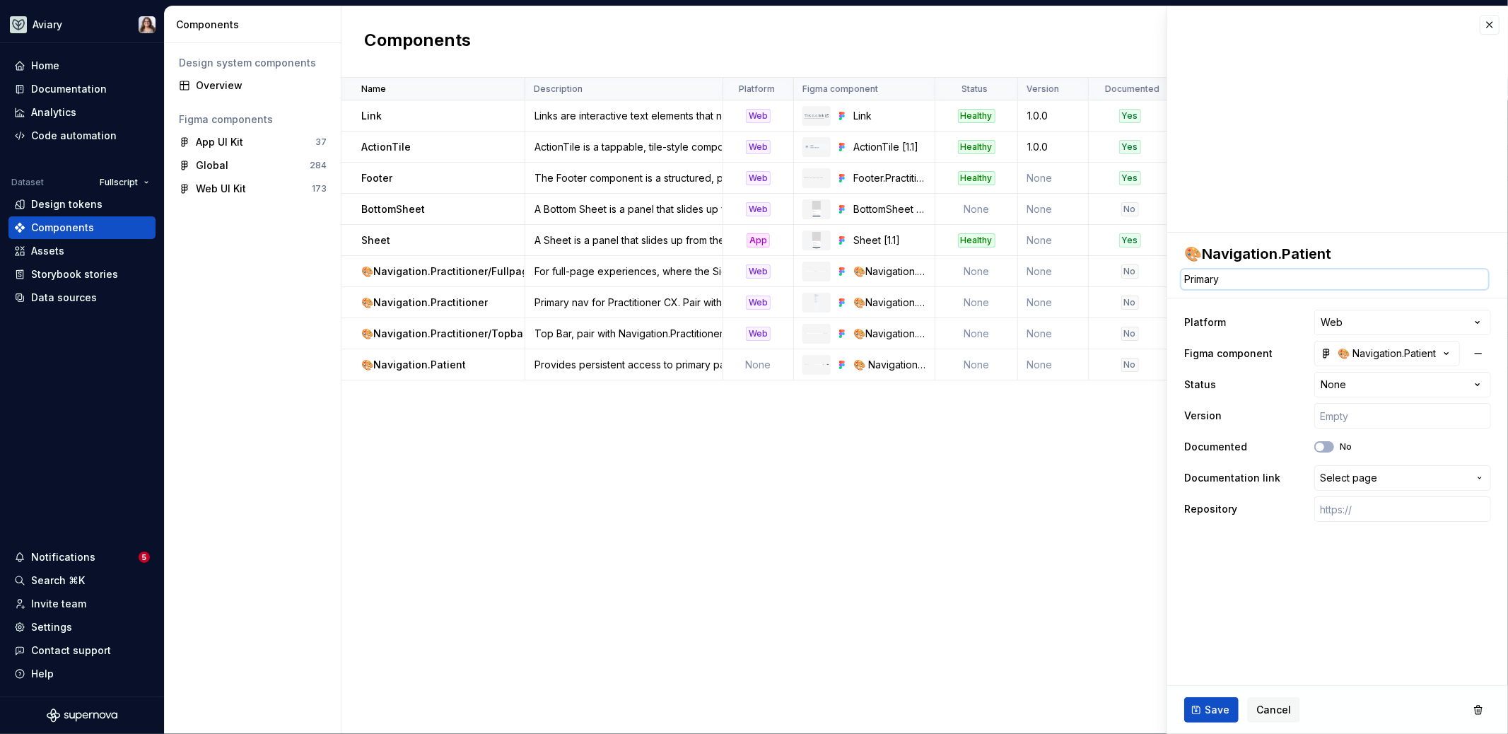
type textarea "*"
type textarea "Primary"
type textarea "*"
type textarea "Primary na"
type textarea "*"
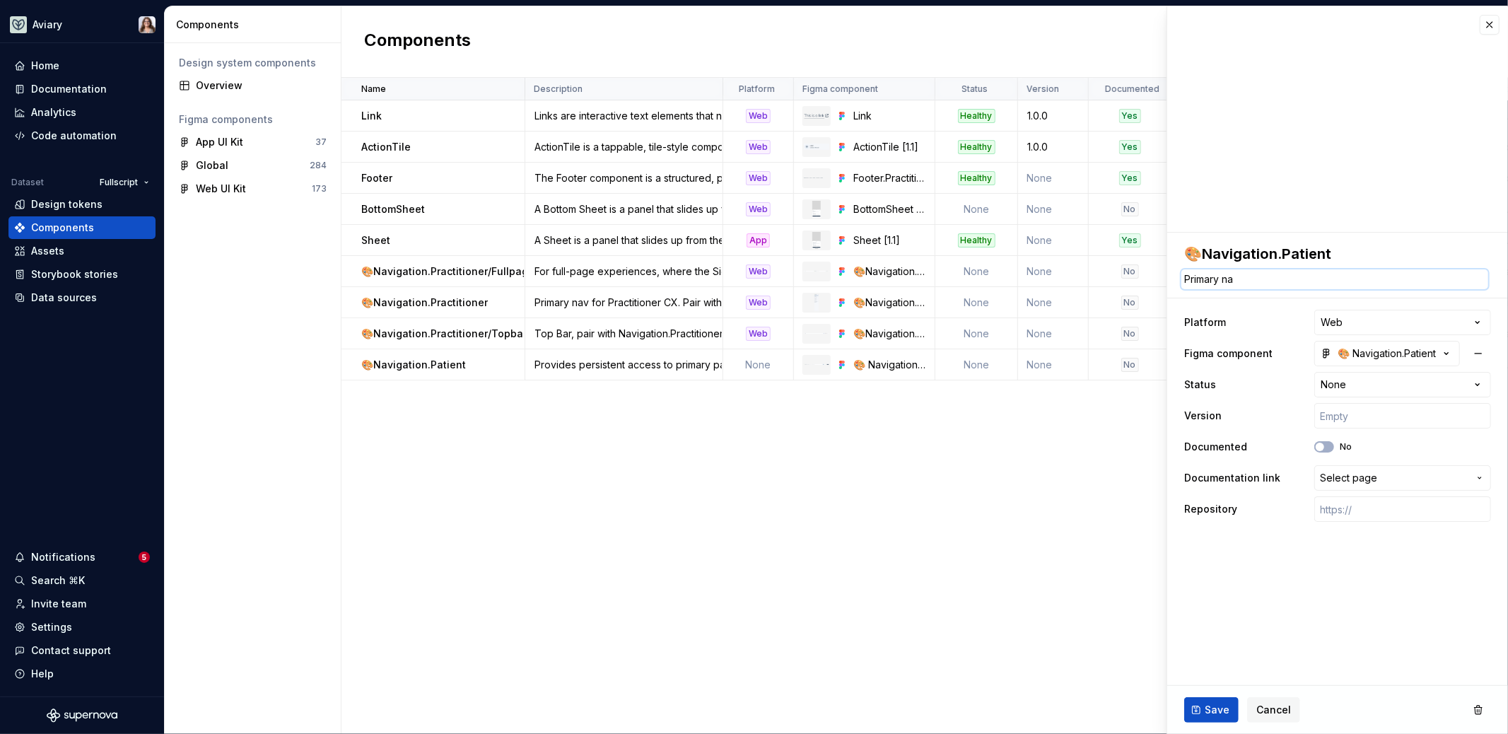
type textarea "Primary nav"
type textarea "*"
type textarea "Primary nav"
type textarea "*"
type textarea "Primary nav f"
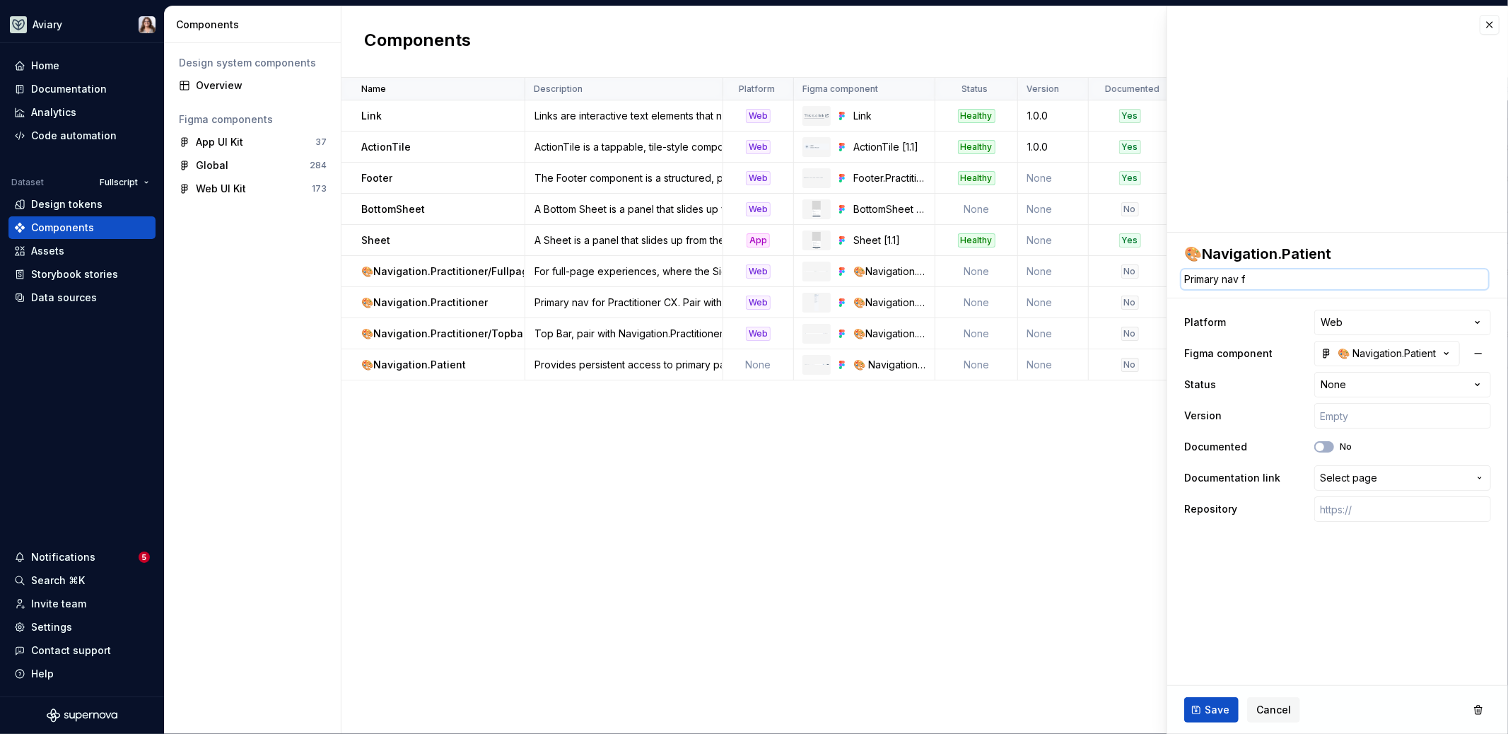
type textarea "*"
type textarea "Primary nav for"
type textarea "*"
type textarea "Primary nav for"
type textarea "*"
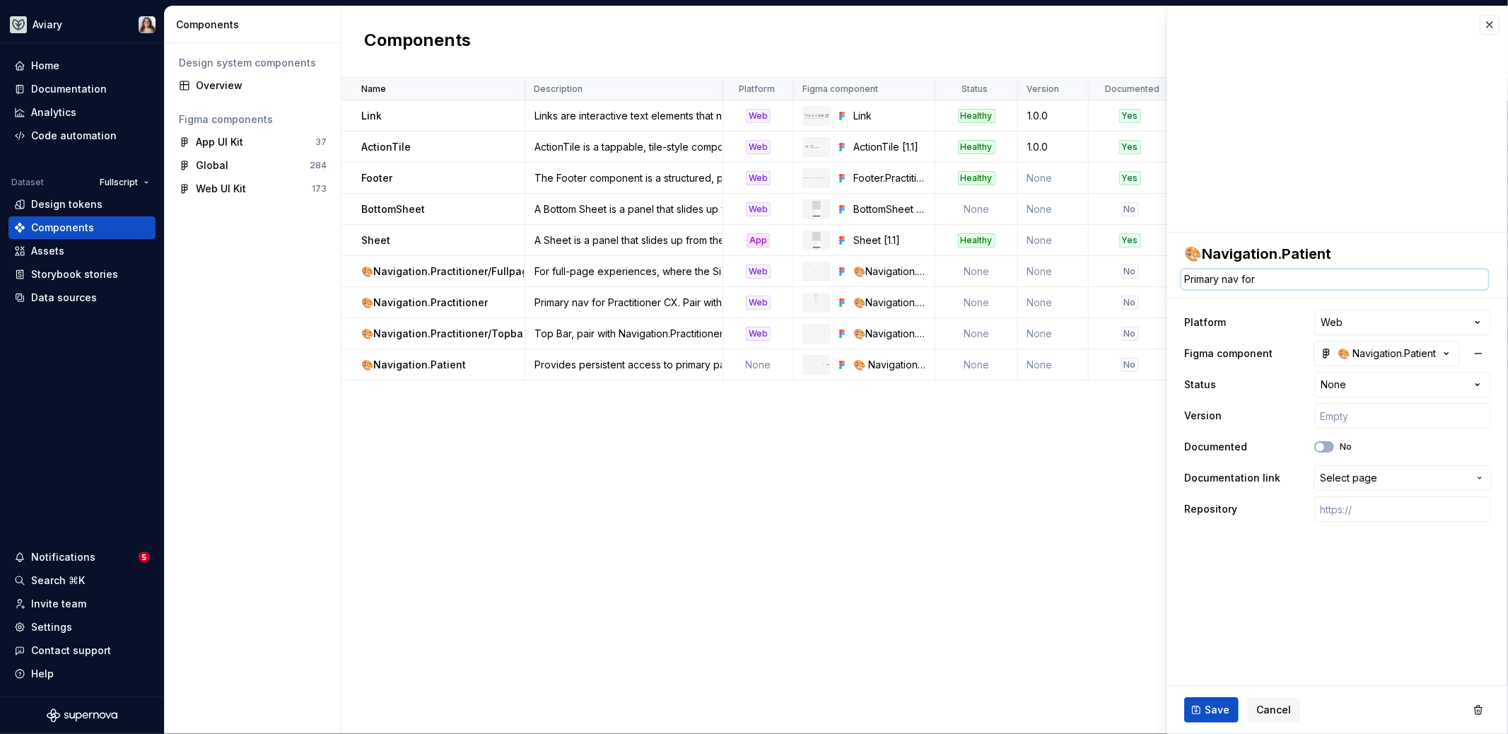
type textarea "Primary nav for P"
type textarea "*"
type textarea "Primary nav for Pa"
type textarea "*"
type textarea "Primary nav for Pat"
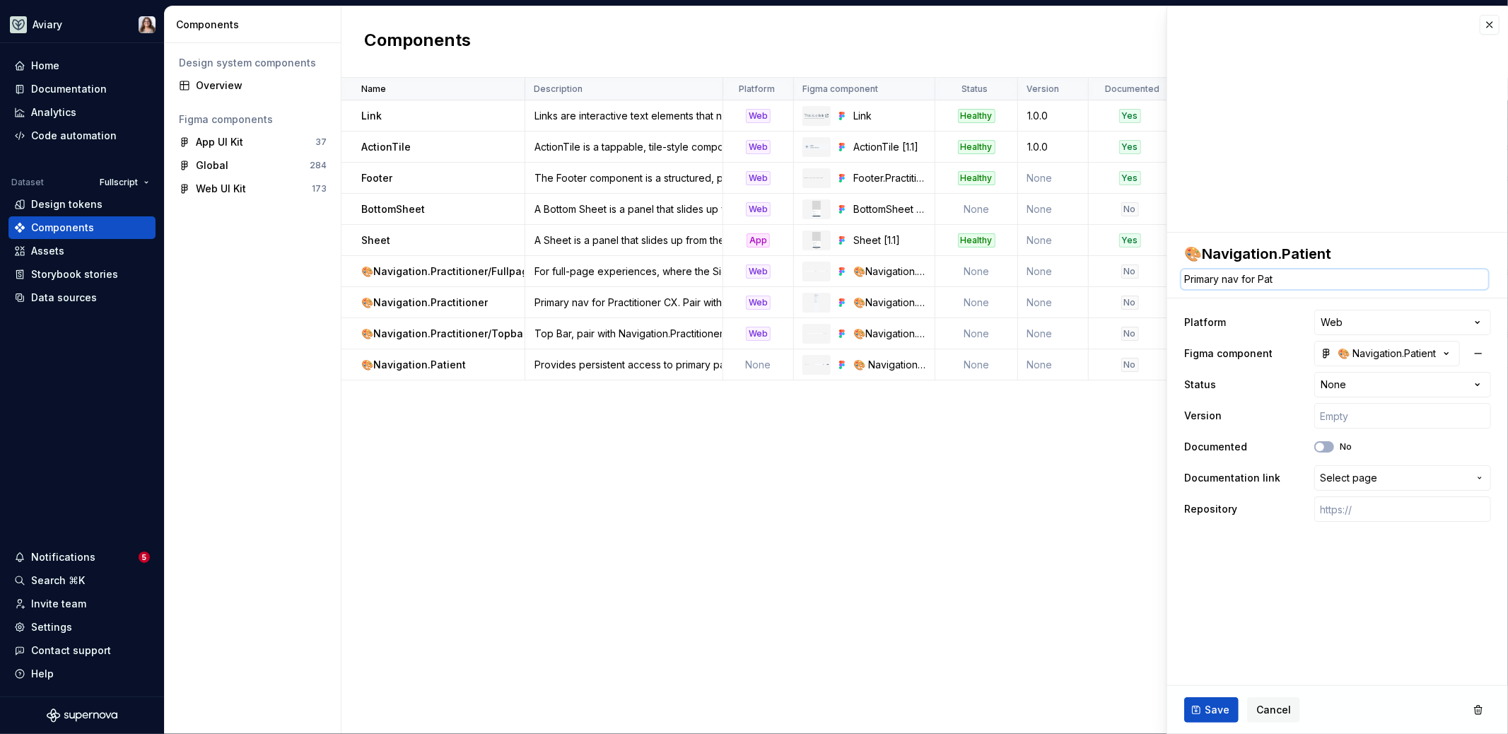
type textarea "*"
type textarea "Primary nav for Pati"
type textarea "*"
type textarea "Primary nav for Patie"
type textarea "*"
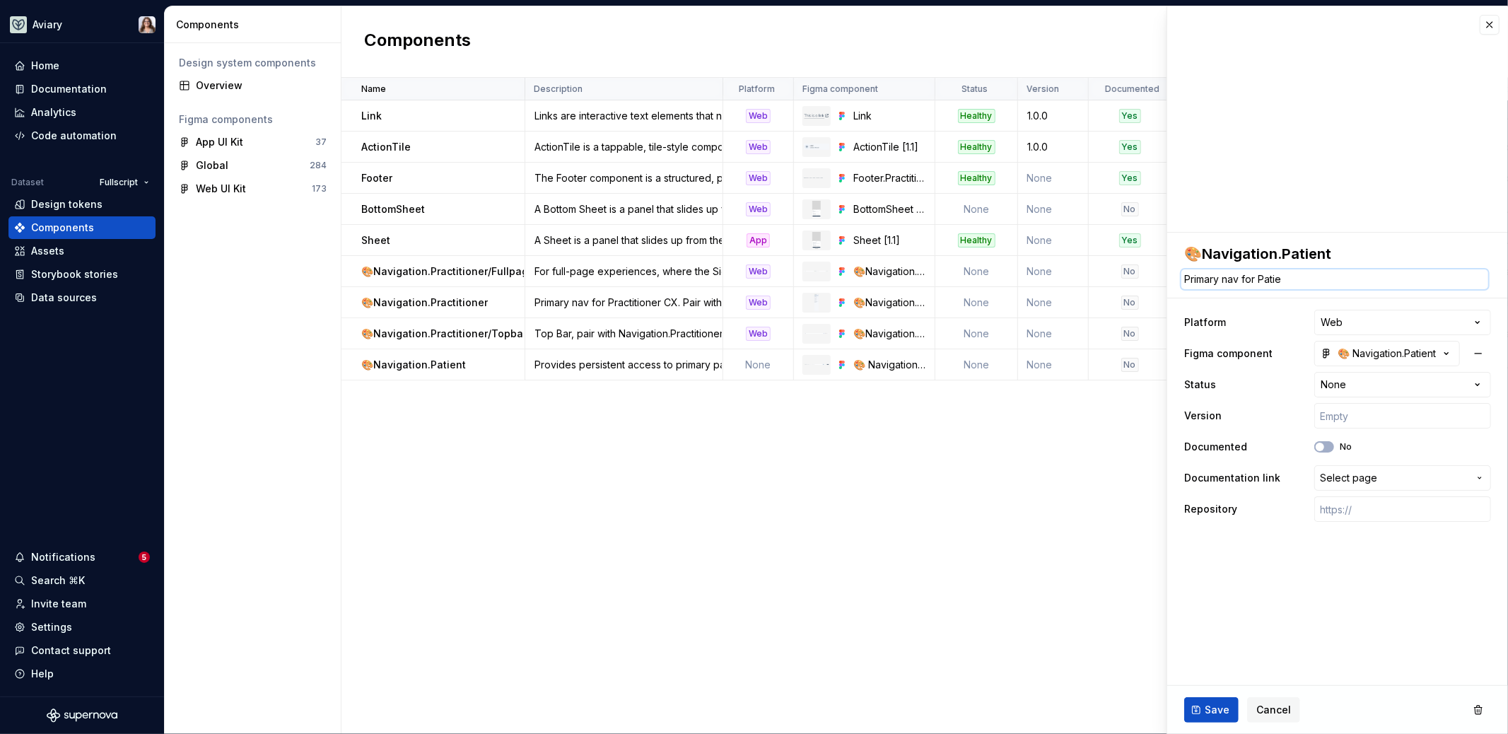
type textarea "Primary nav for Patien"
type textarea "*"
type textarea "Primary nav for Patient"
type textarea "*"
type textarea "Primary nav for Patient"
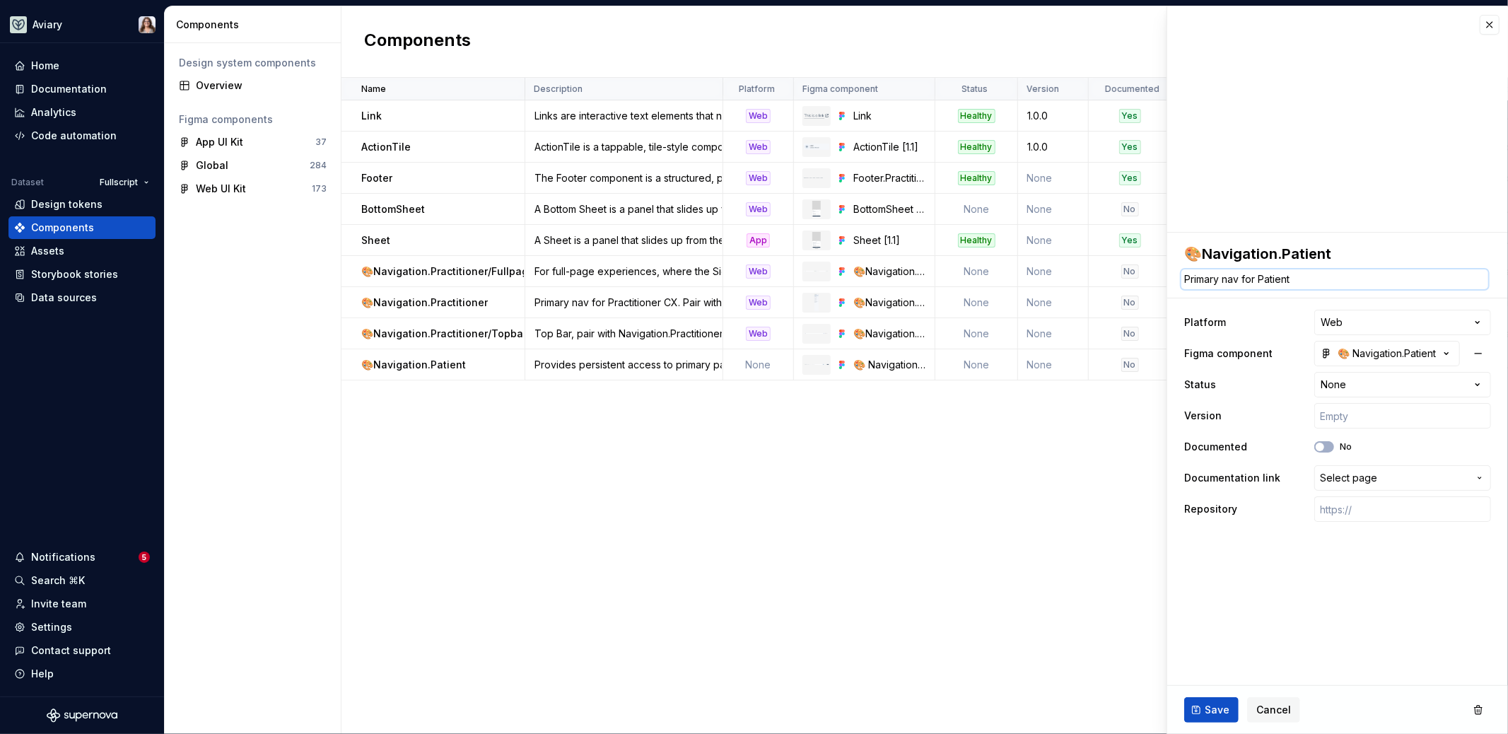
type textarea "*"
type textarea "Primary nav for Patient C"
type textarea "*"
type textarea "Primary nav for Patient CS"
type textarea "*"
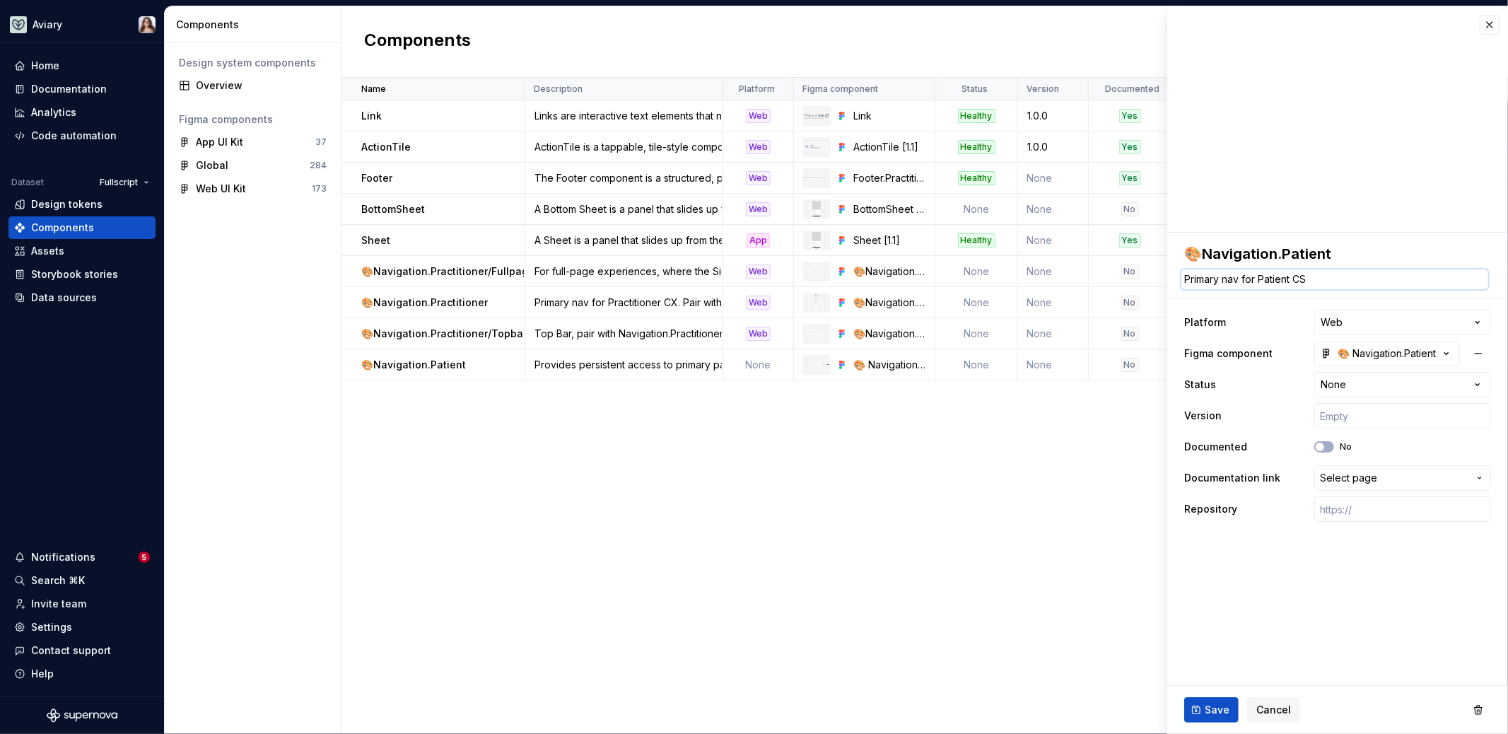
type textarea "Primary nav for Patient C"
type textarea "*"
type textarea "Primary nav for Patient"
type textarea "*"
type textarea "Primary nav for Patient e"
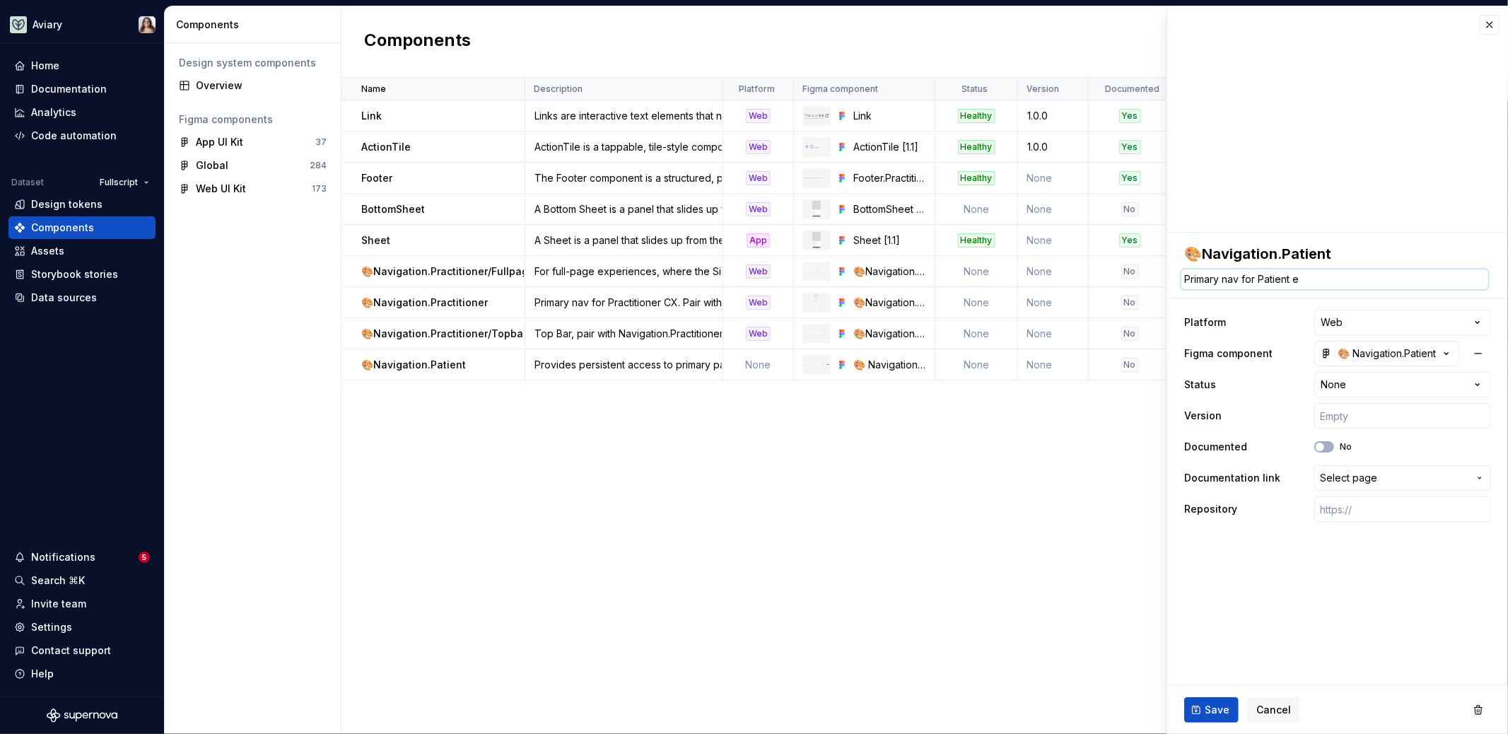
type textarea "*"
type textarea "Primary nav for Patient ex"
type textarea "*"
type textarea "Primary nav for Patient exp"
type textarea "*"
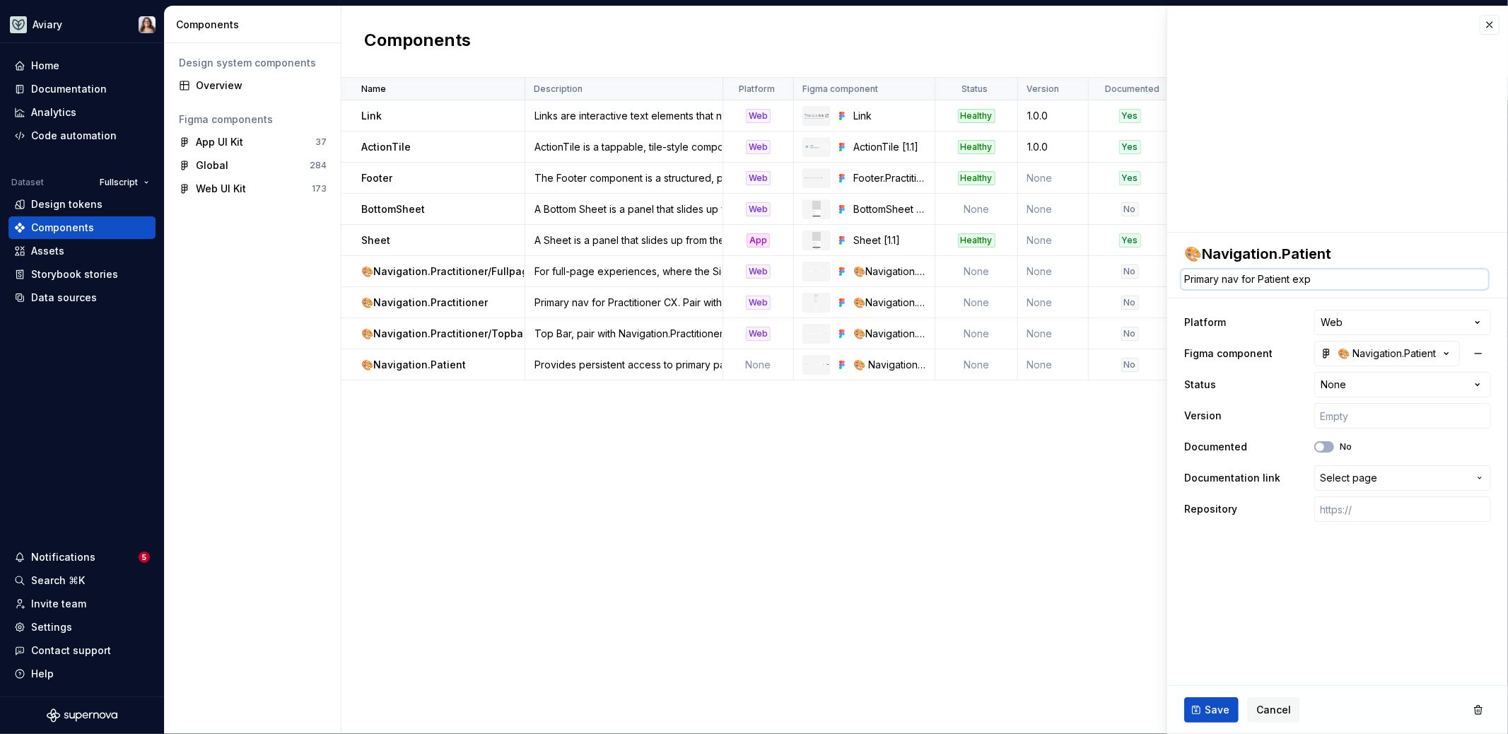
type textarea "Primary nav for Patient expe"
type textarea "*"
type textarea "Primary nav for Patient exper"
type textarea "*"
type textarea "Primary nav for Patient experie"
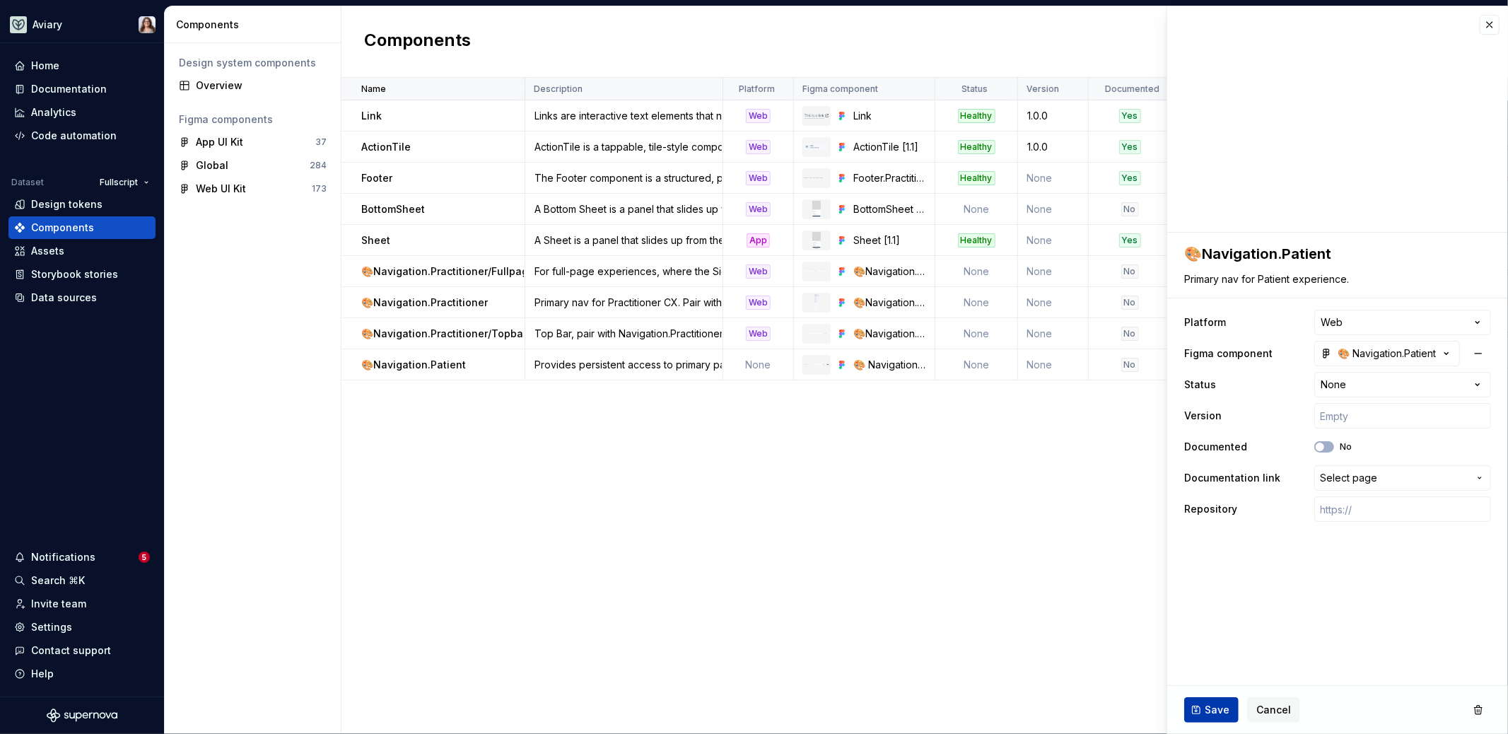
click at [1211, 711] on span "Save" at bounding box center [1216, 710] width 25 height 14
click at [659, 304] on div "Primary nav for Practitioner CX. Pair with Top Bar on Desktop" at bounding box center [624, 302] width 196 height 14
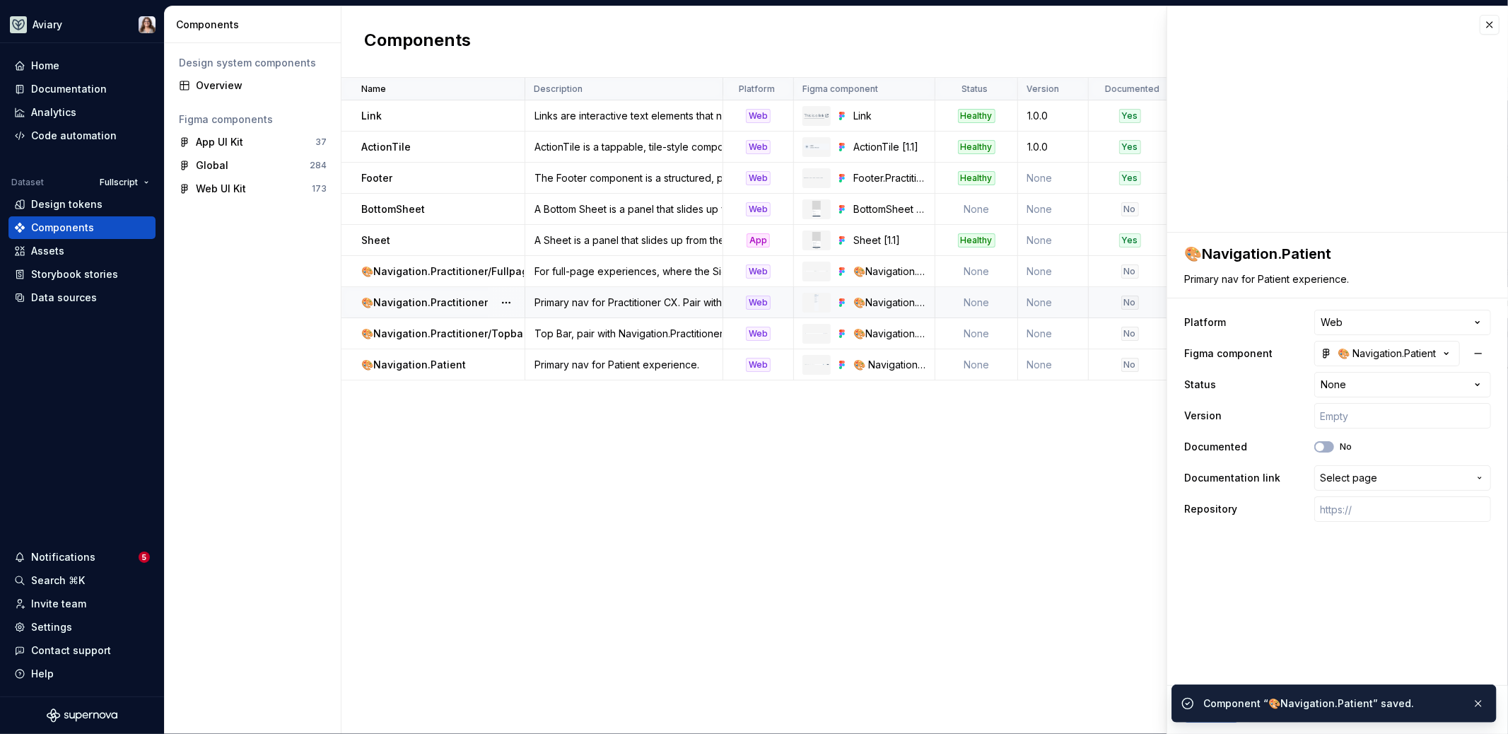
click at [636, 307] on div "Primary nav for Practitioner CX. Pair with Top Bar on Desktop" at bounding box center [624, 302] width 196 height 14
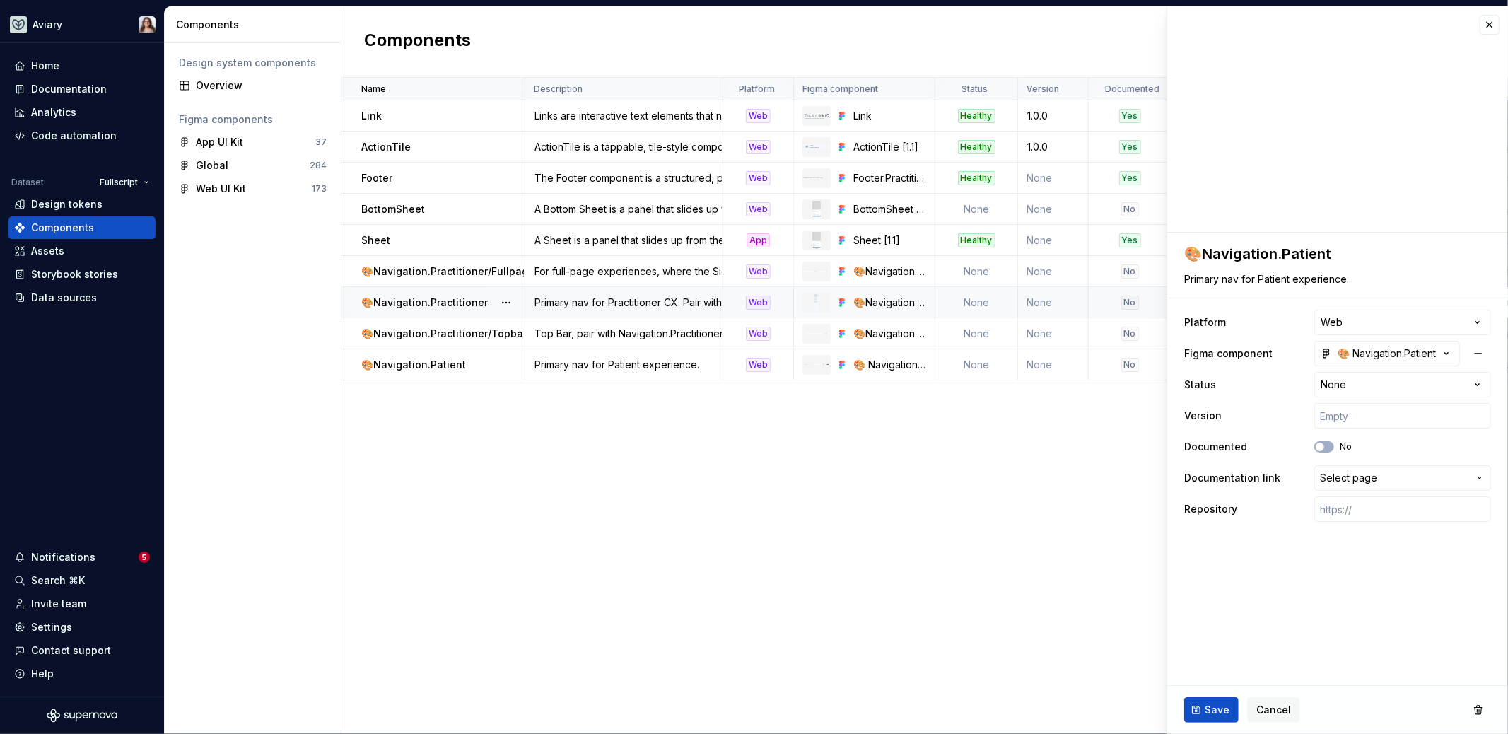
click at [673, 307] on div "Primary nav for Practitioner CX. Pair with Top Bar on Desktop" at bounding box center [624, 302] width 196 height 14
click at [644, 295] on div "Primary nav for Practitioner CX. Pair with Top Bar on Desktop" at bounding box center [624, 302] width 196 height 14
click at [1211, 717] on button "Save" at bounding box center [1211, 709] width 54 height 25
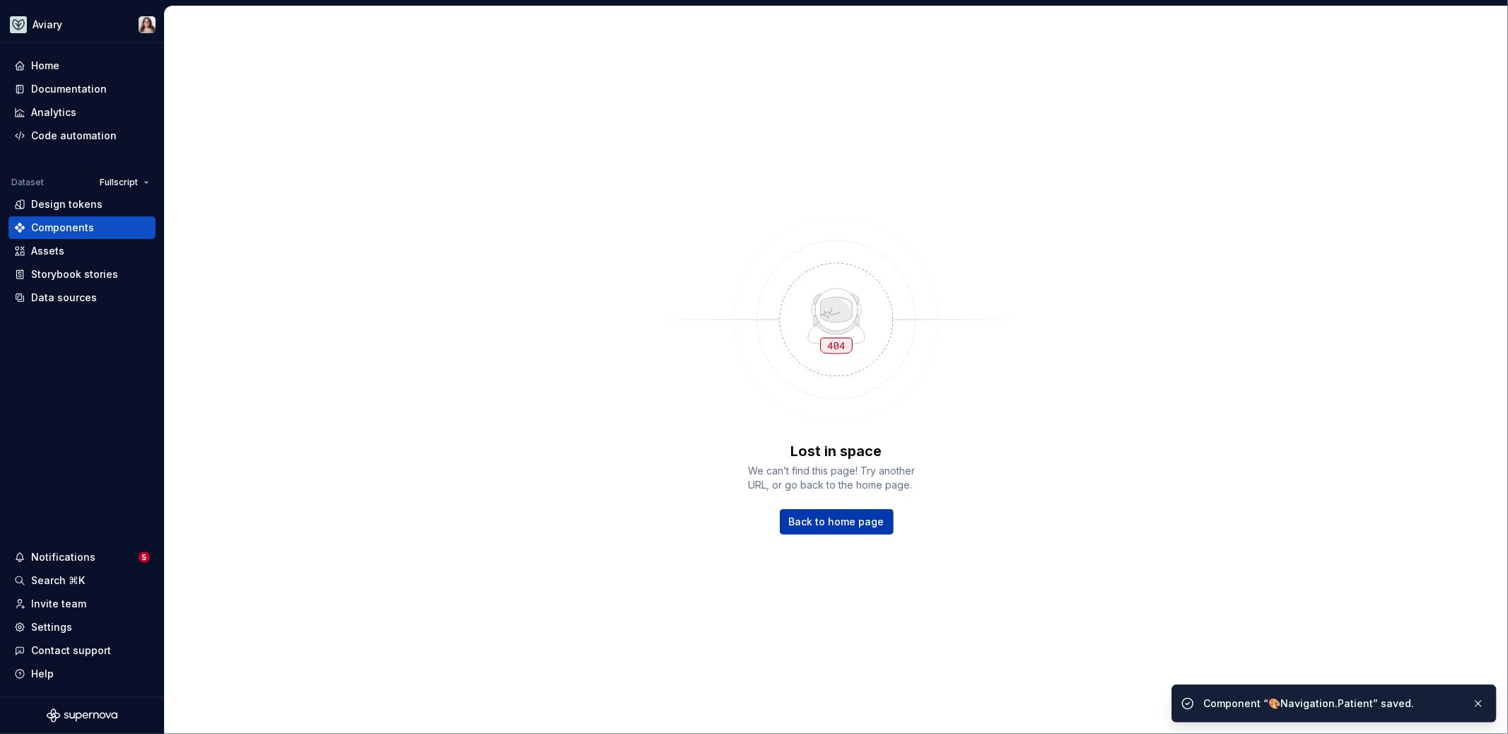
click at [839, 522] on span "Back to home page" at bounding box center [836, 522] width 95 height 14
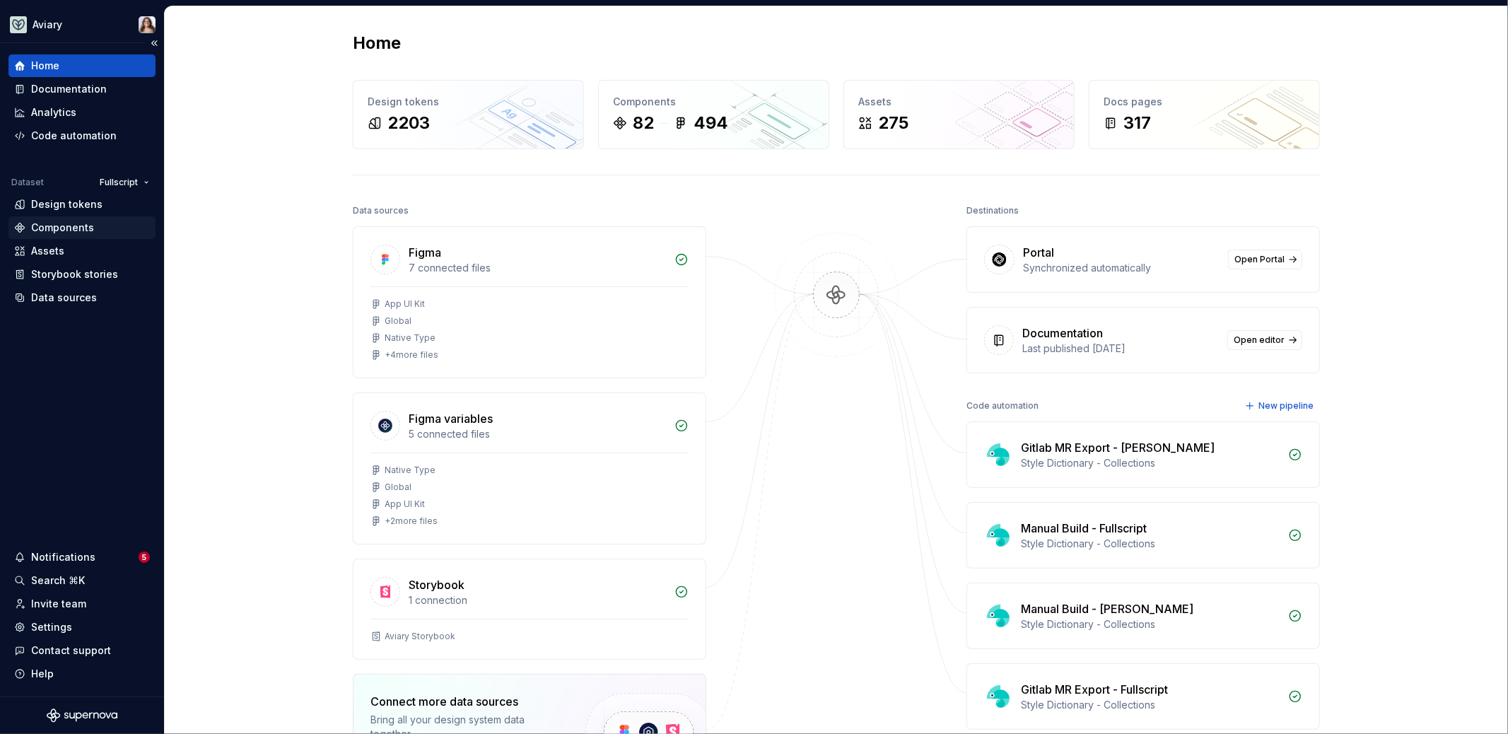
click at [66, 227] on div "Components" at bounding box center [62, 228] width 63 height 14
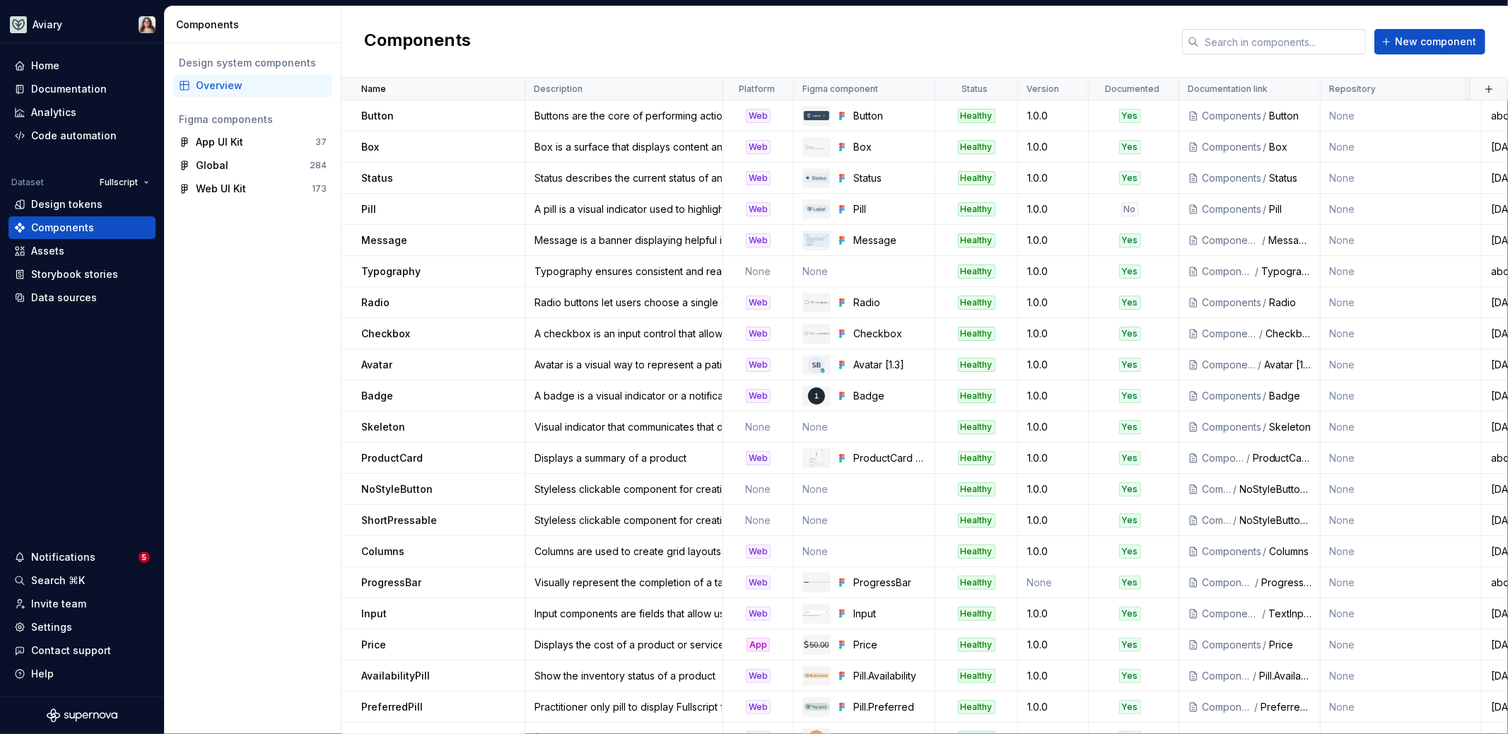
click at [1298, 42] on input "text" at bounding box center [1282, 41] width 167 height 25
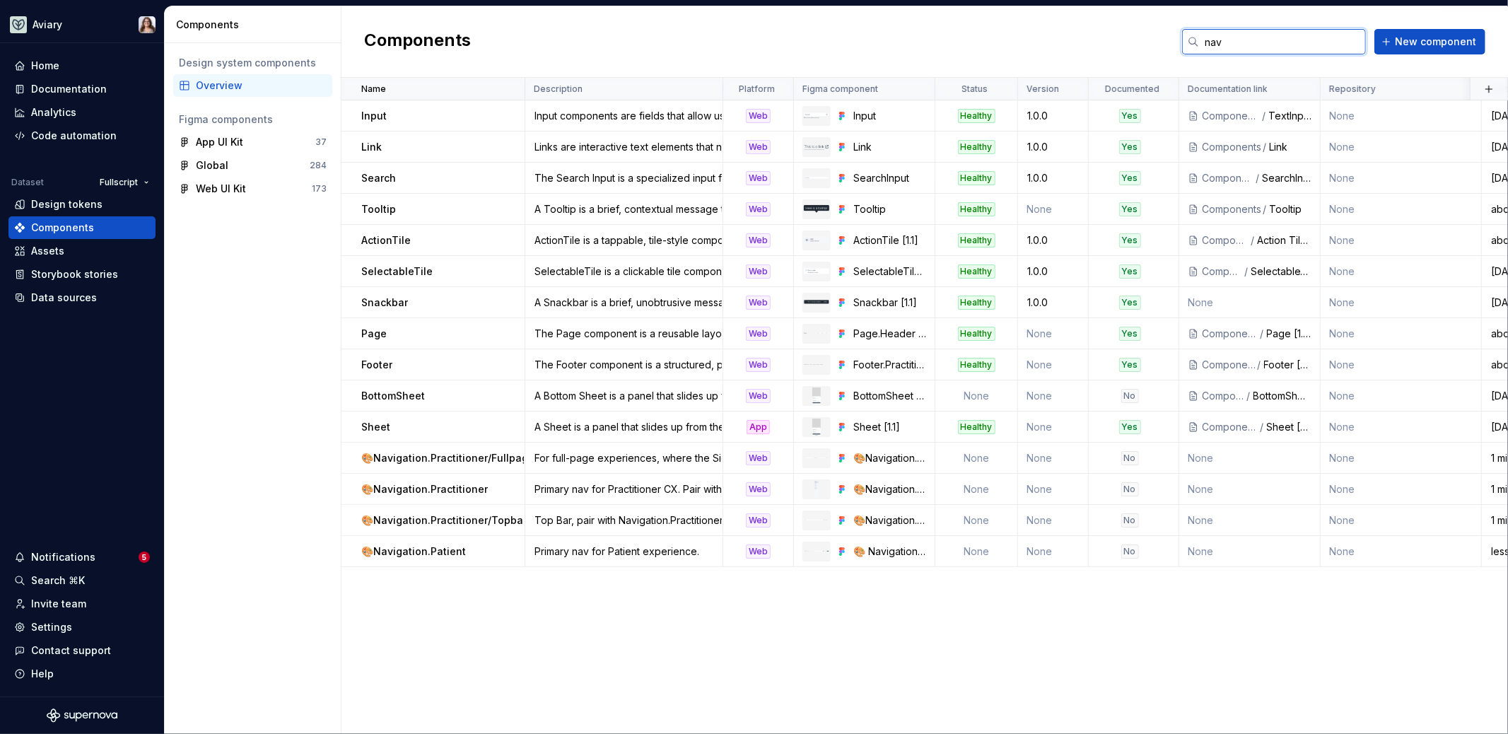
type input "nav"
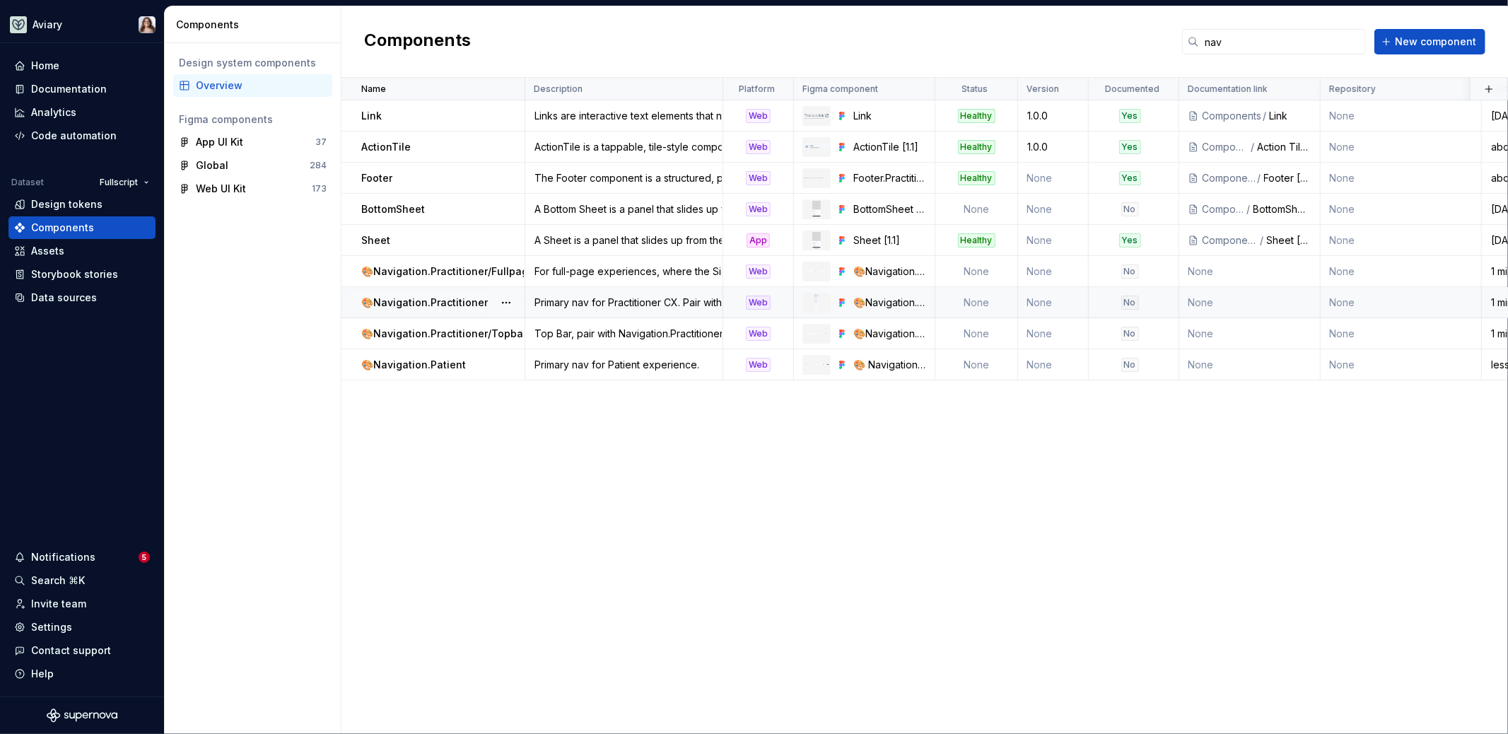
click at [659, 298] on div "Primary nav for Practitioner CX. Pair with Top Bar on Desktop" at bounding box center [624, 302] width 196 height 14
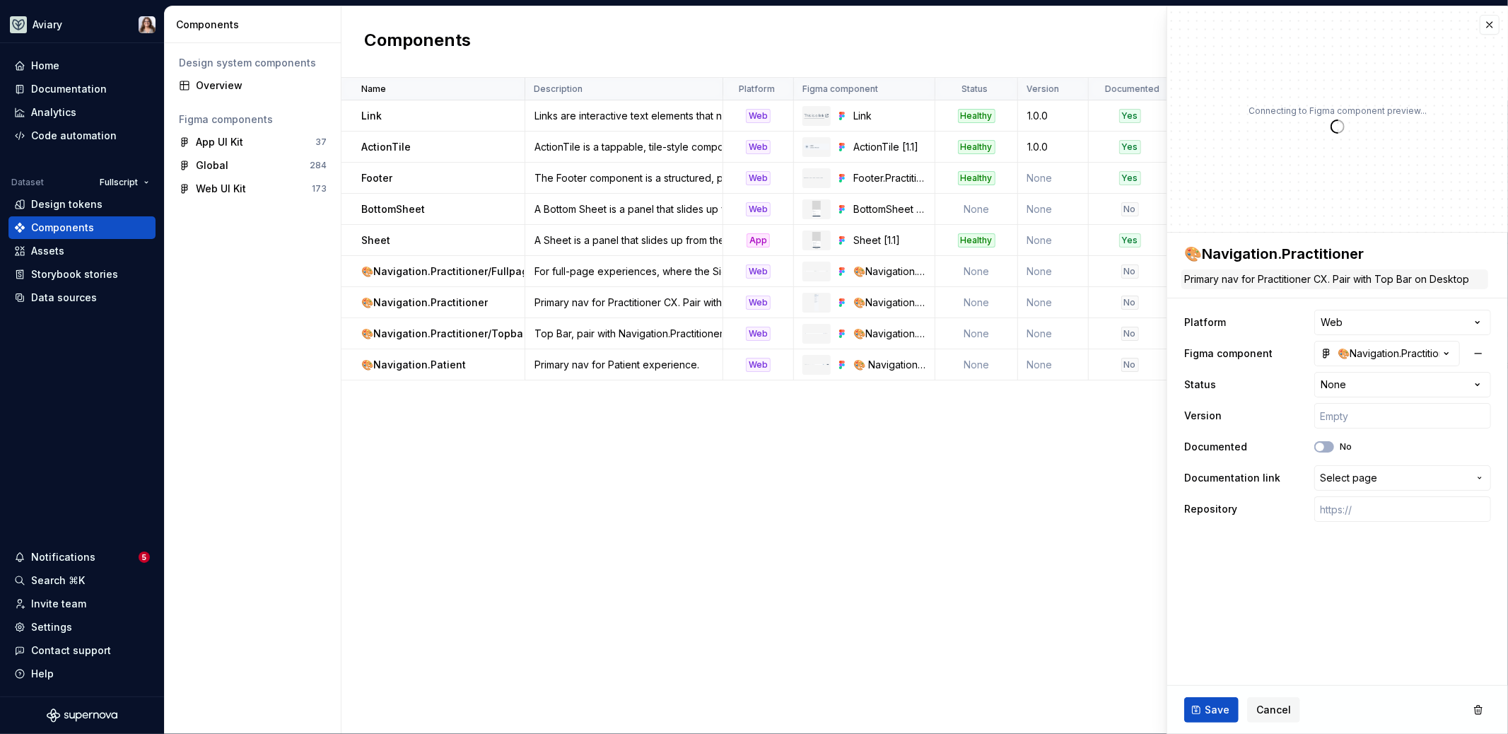
type textarea "*"
click at [1327, 278] on textarea "Primary nav for Practitioner CX. Pair with Top Bar on Desktop" at bounding box center [1334, 279] width 307 height 20
type textarea "Primary nav for Practitioner C. Pair with Top Bar on Desktop"
type textarea "*"
type textarea "Primary nav for Practitioner . Pair with Top Bar on Desktop"
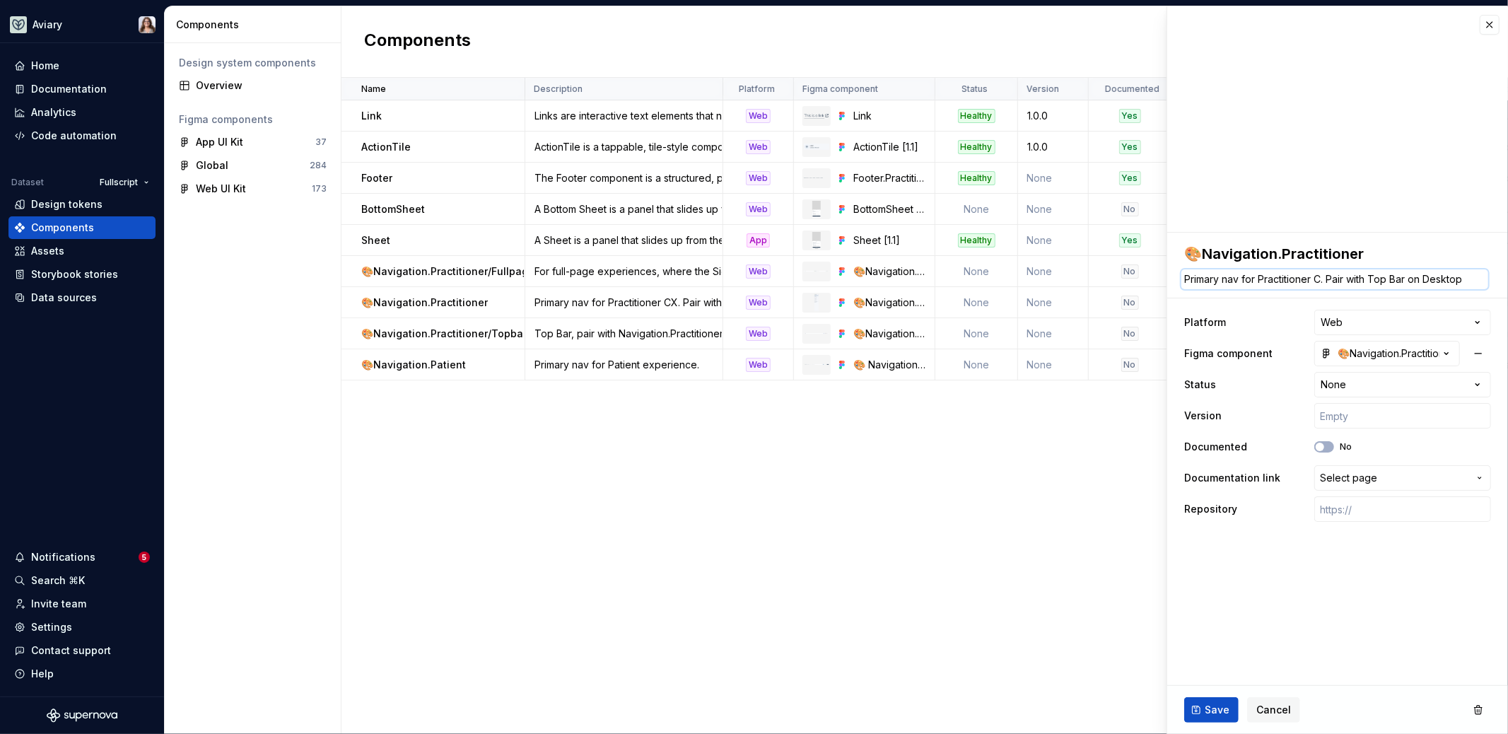
type textarea "*"
type textarea "Primary nav for Practitioner e. Pair with Top Bar on Desktop"
type textarea "*"
type textarea "Primary nav for Practitioner ec. Pair with Top Bar on Desktop"
type textarea "*"
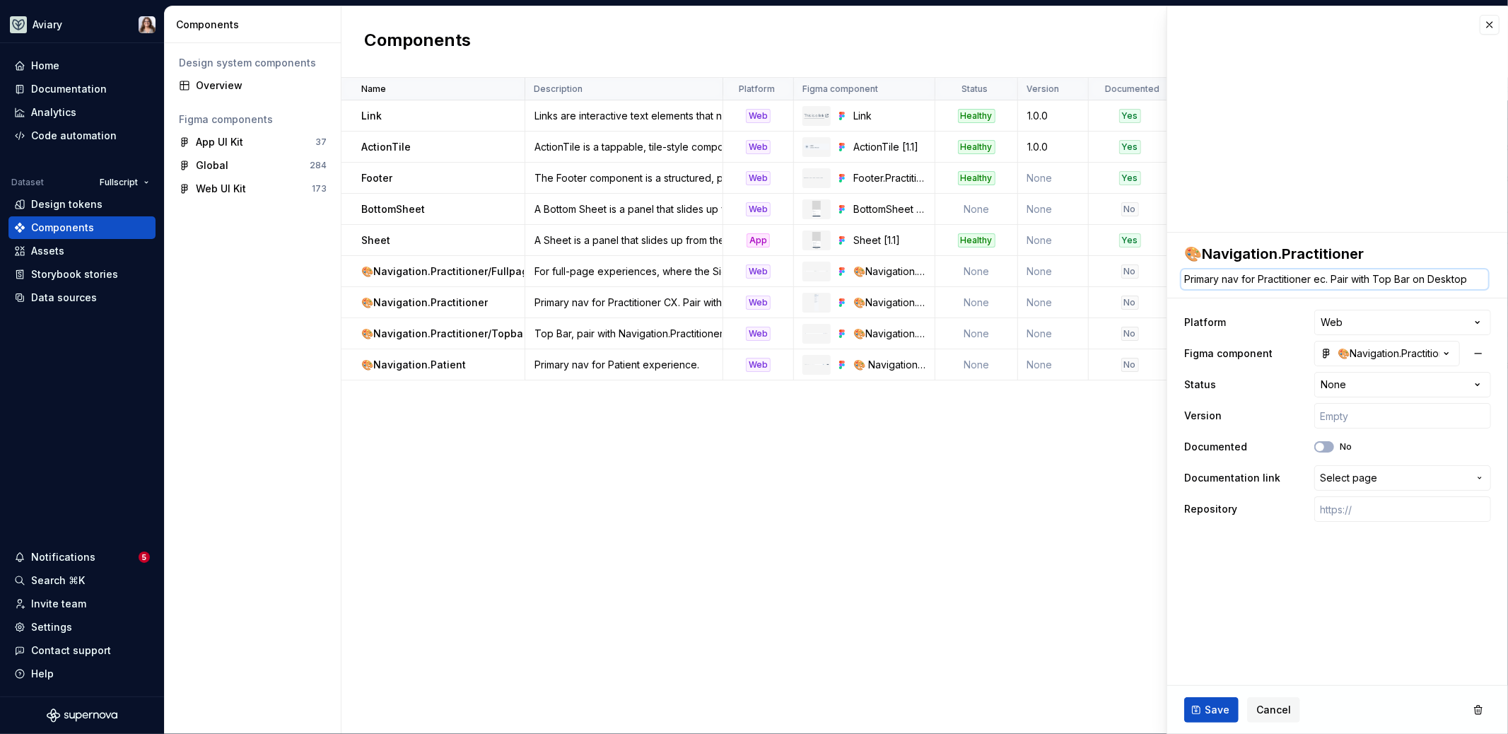
type textarea "Primary nav for Practitioner e. Pair with Top Bar on Desktop"
type textarea "*"
type textarea "Primary nav for Practitioner ex. Pair with Top Bar on Desktop"
type textarea "*"
type textarea "Primary nav for Practitioner exp. Pair with Top Bar on Desktop"
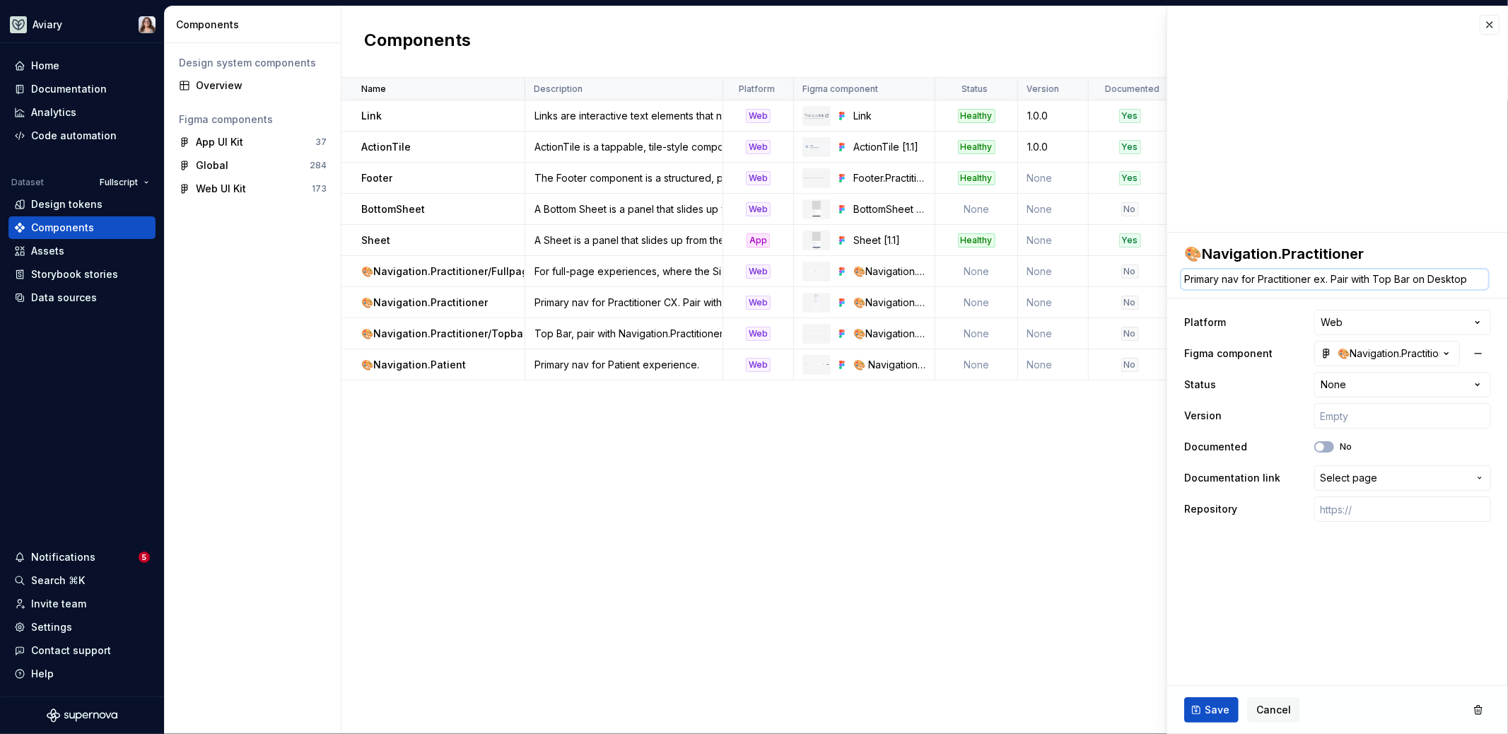
type textarea "*"
type textarea "Primary nav for Practitioner expe. Pair with Top Bar on Desktop"
type textarea "*"
type textarea "Primary nav for Practitioner exper. Pair with Top Bar on Desktop"
type textarea "*"
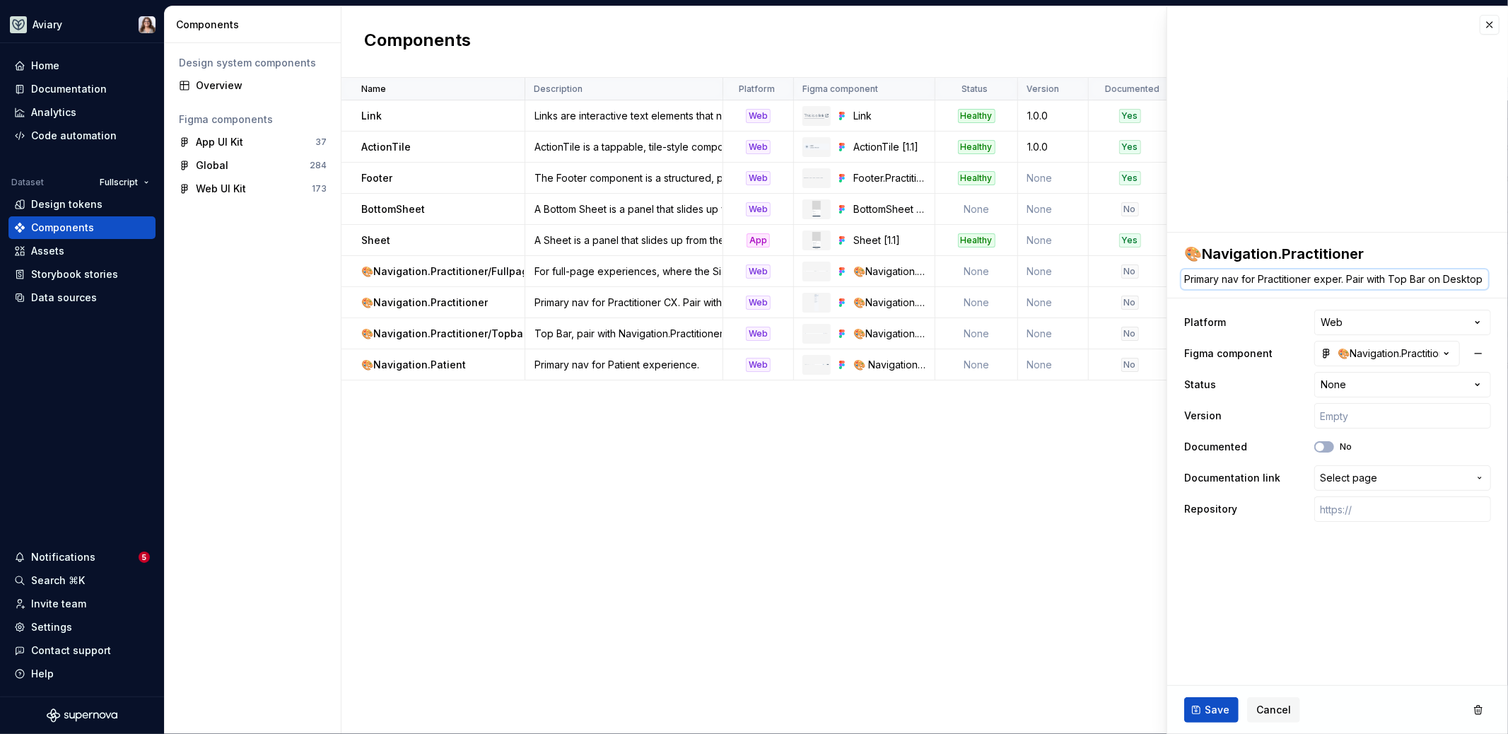
type textarea "Primary nav for Practitioner experi. Pair with Top Bar on Desktop"
type textarea "*"
type textarea "Primary nav for Practitioner experie. Pair with Top Bar on Desktop"
type textarea "*"
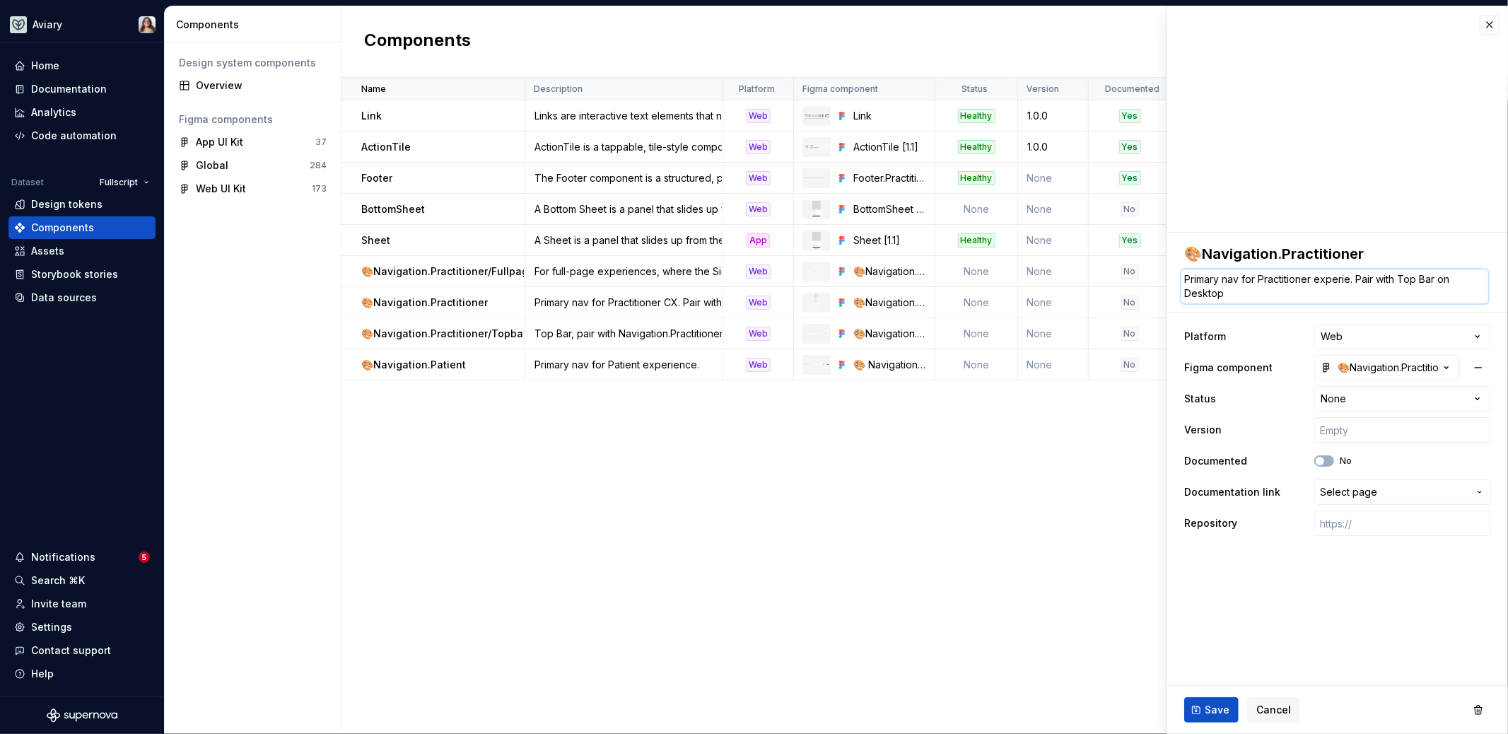
type textarea "Primary nav for Practitioner experien. Pair with Top Bar on Desktop"
type textarea "*"
type textarea "Primary nav for Practitioner experienc. Pair with Top Bar on Desktop"
type textarea "*"
type textarea "Primary nav for Practitioner experience. Pair with Top Bar on Desktop"
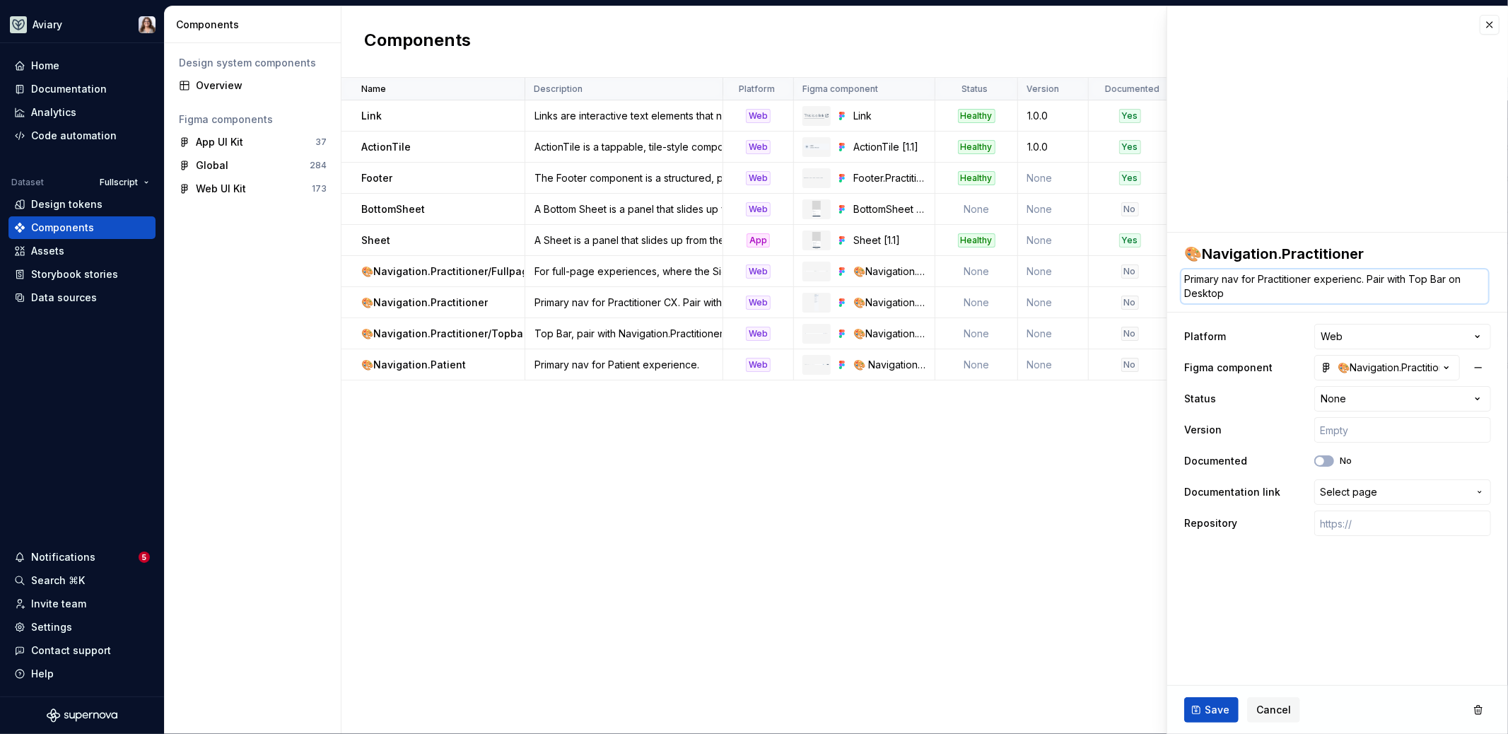
type textarea "*"
type textarea "Primary nav for Practitioner experience. Pair with Top Bar on Desktop"
click at [1203, 703] on button "Save" at bounding box center [1211, 709] width 54 height 25
type textarea "*"
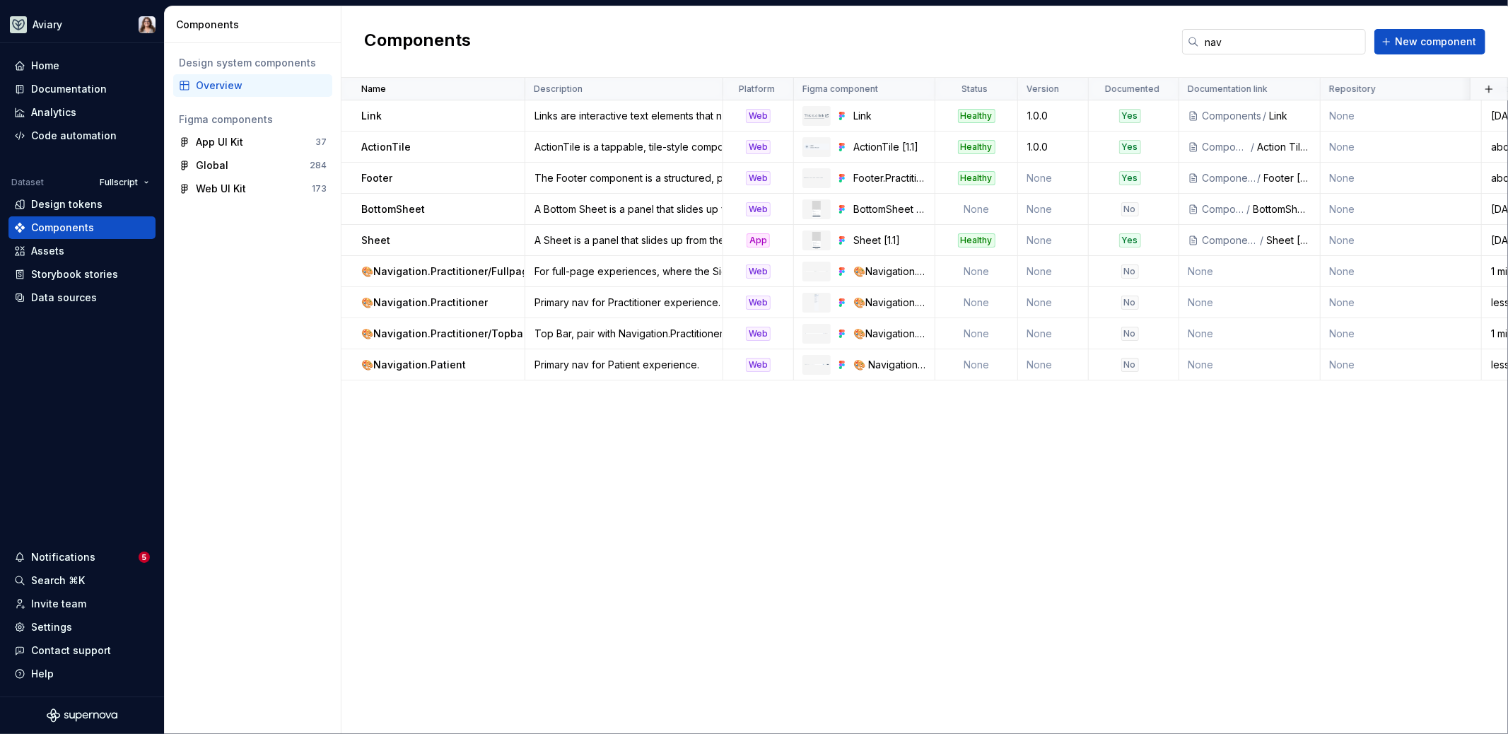
click at [1238, 45] on input "nav" at bounding box center [1282, 41] width 167 height 25
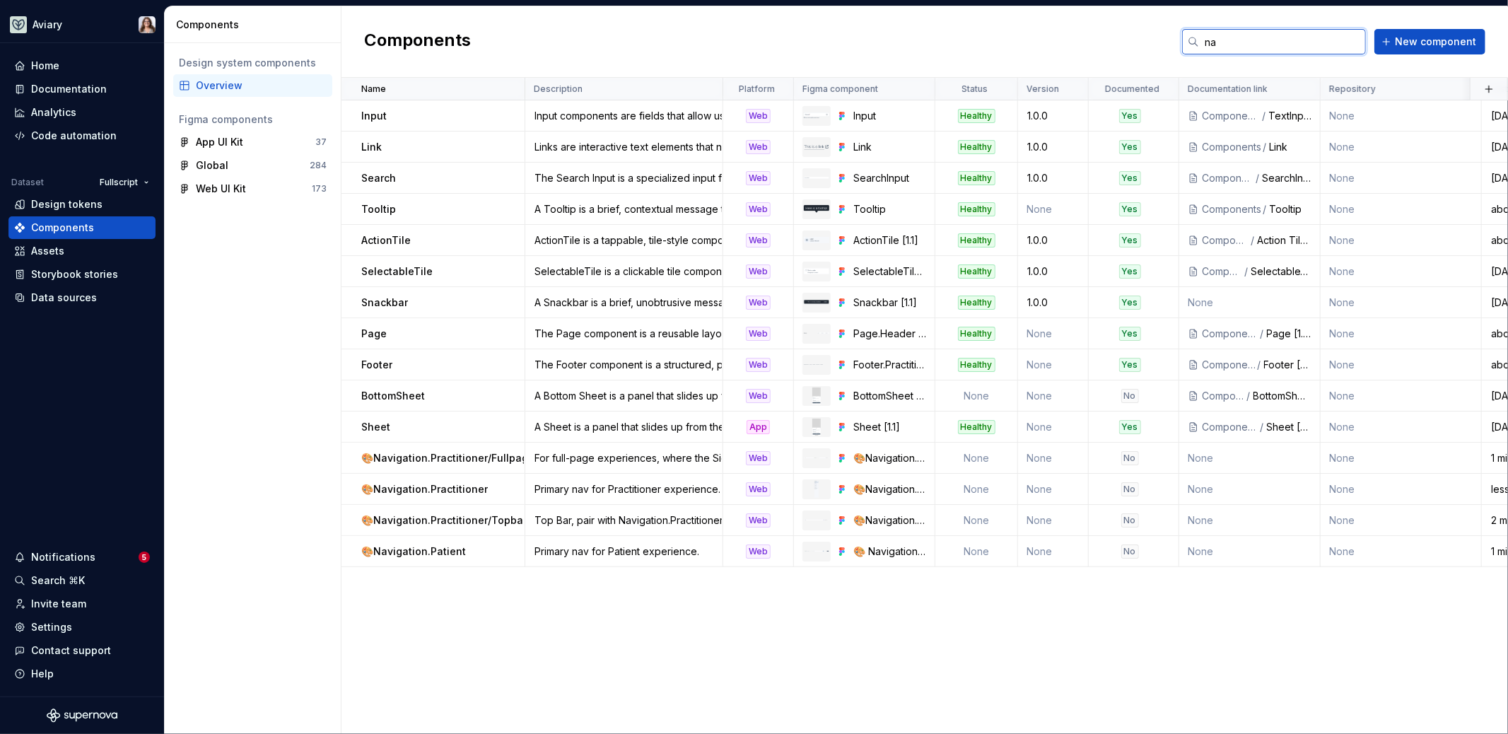
type input "n"
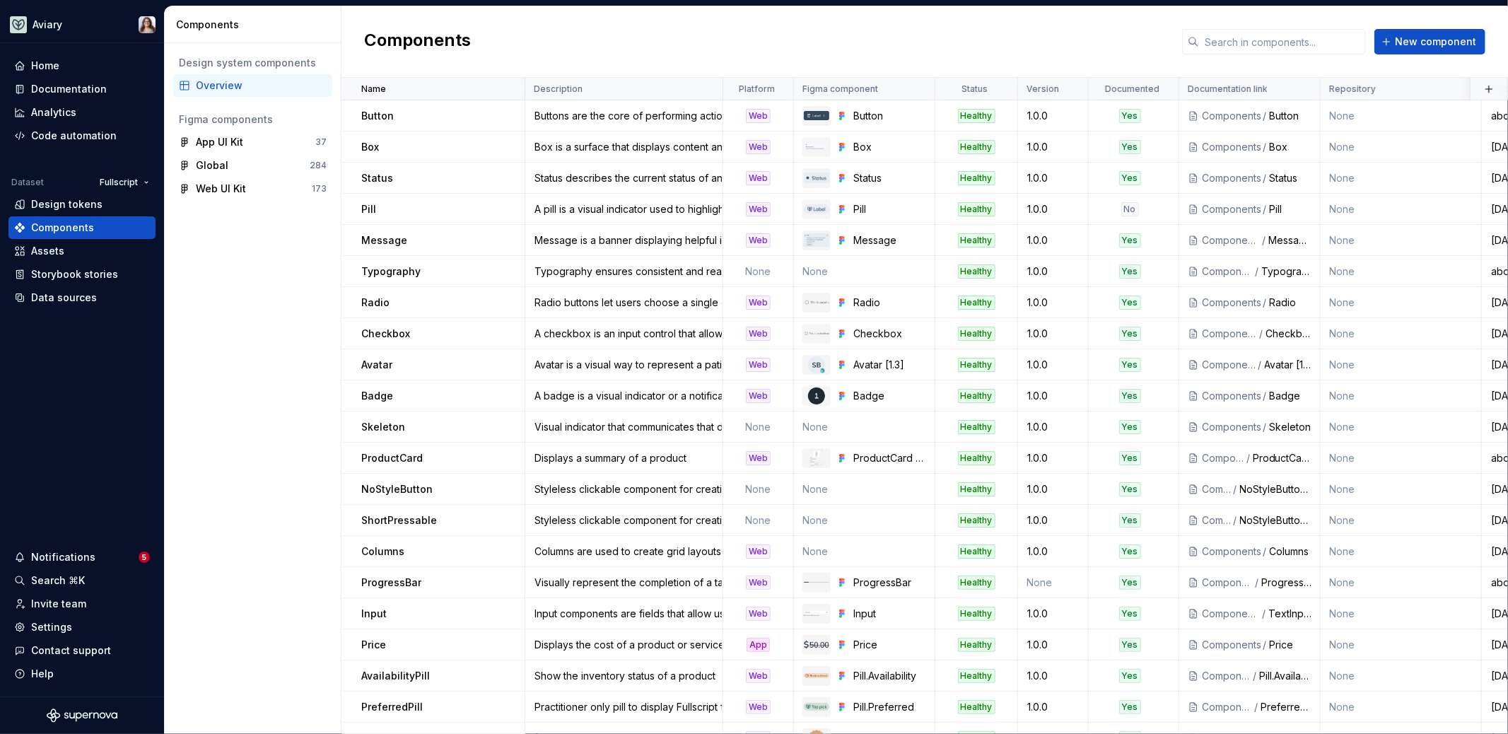
click at [692, 52] on div "Components New component" at bounding box center [924, 41] width 1166 height 71
click at [749, 93] on span at bounding box center [767, 89] width 51 height 22
click at [775, 88] on html "Aviary Home Documentation Analytics Code automation Dataset Fullscript Design t…" at bounding box center [754, 367] width 1508 height 734
click at [800, 187] on div "Sort ascending" at bounding box center [837, 190] width 92 height 14
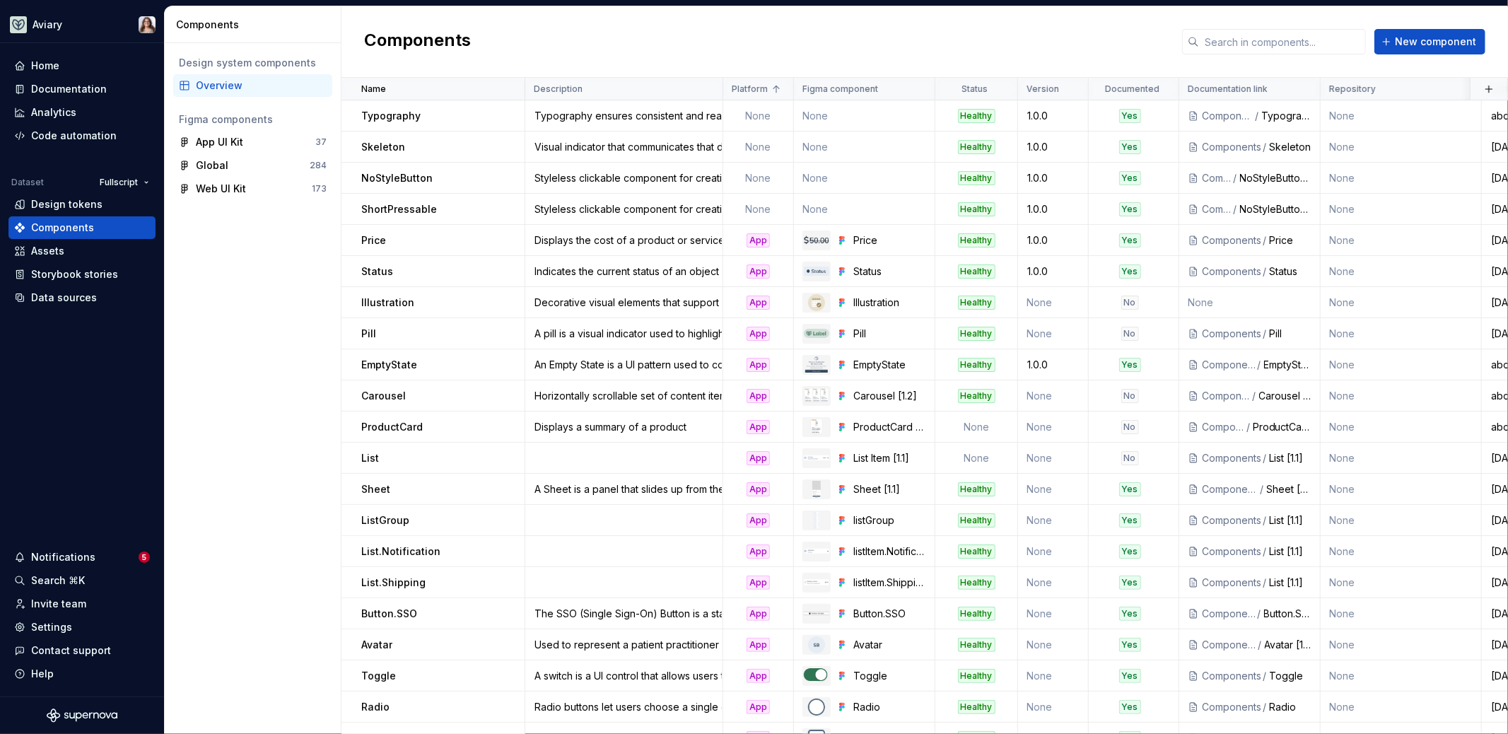
click at [213, 81] on div "Overview" at bounding box center [261, 85] width 131 height 14
click at [71, 89] on div "Documentation" at bounding box center [69, 89] width 76 height 14
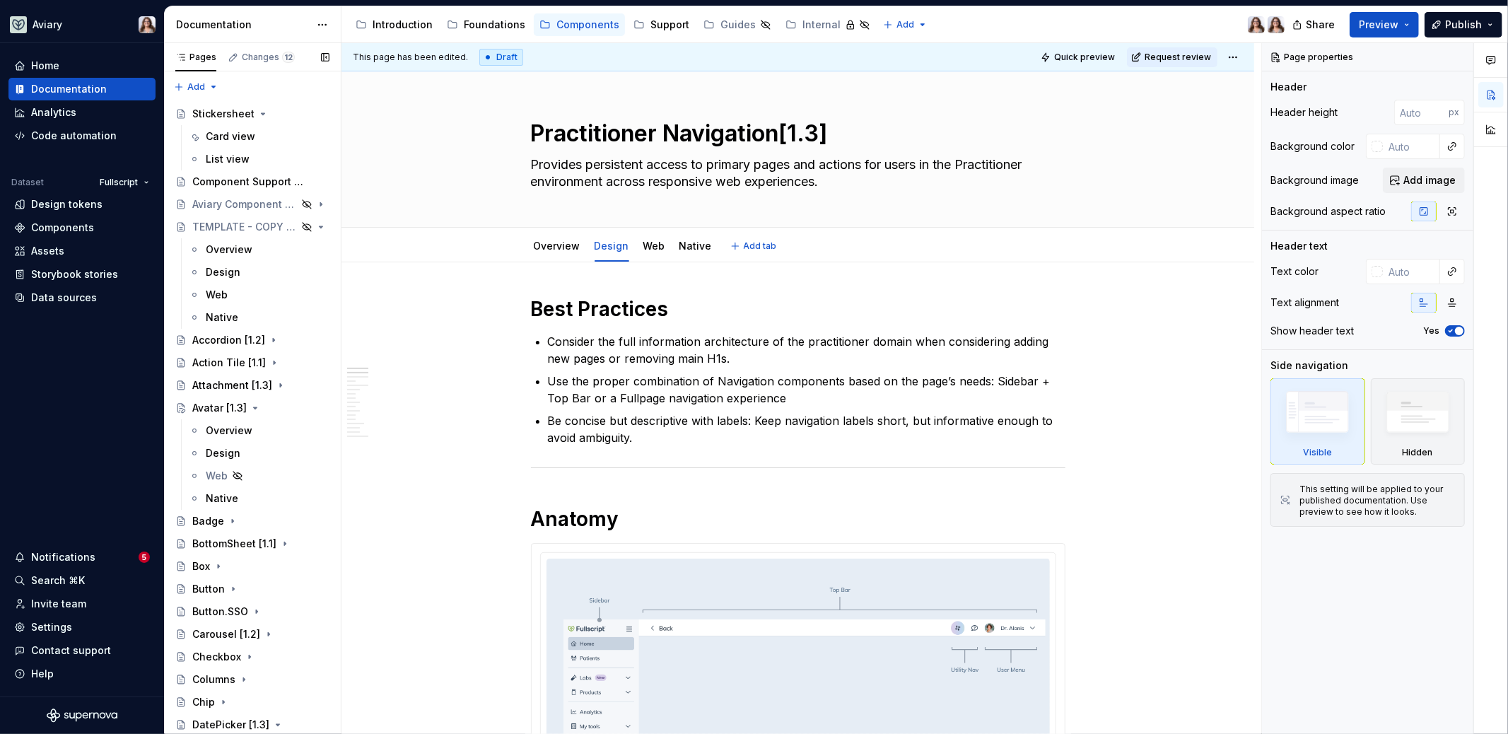
type textarea "*"
click at [61, 61] on div "Home" at bounding box center [82, 66] width 136 height 14
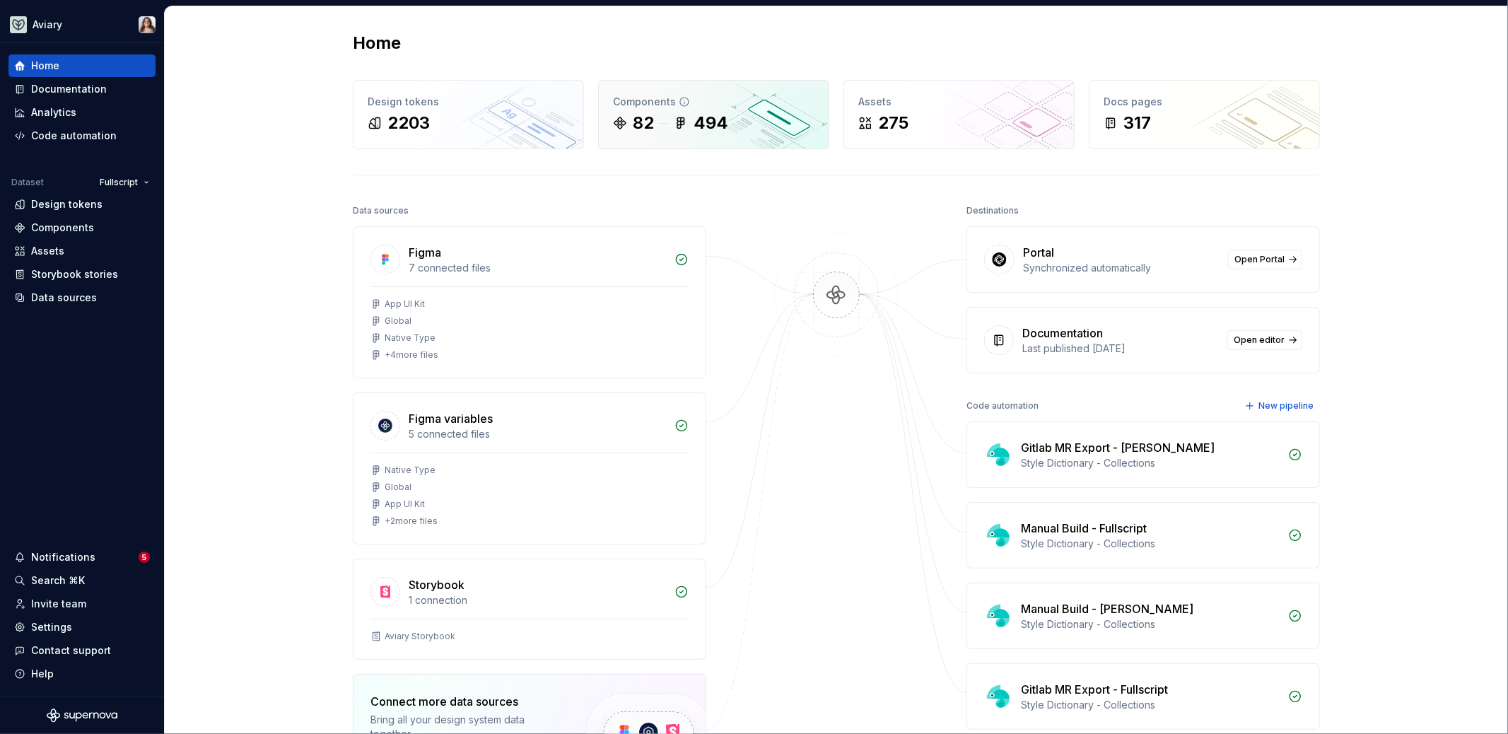
click at [729, 125] on div "82 494" at bounding box center [713, 123] width 201 height 23
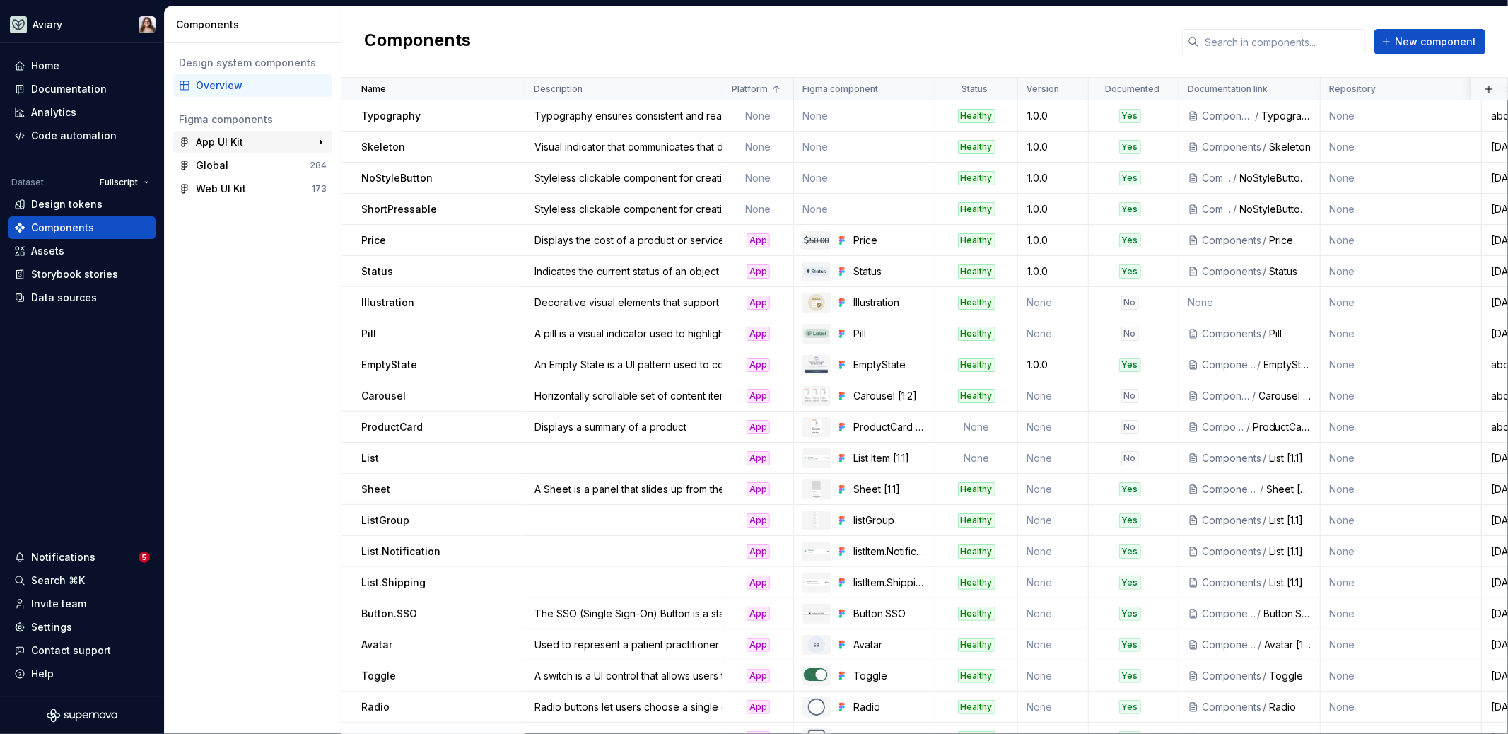
click at [235, 145] on div "App UI Kit" at bounding box center [219, 142] width 47 height 14
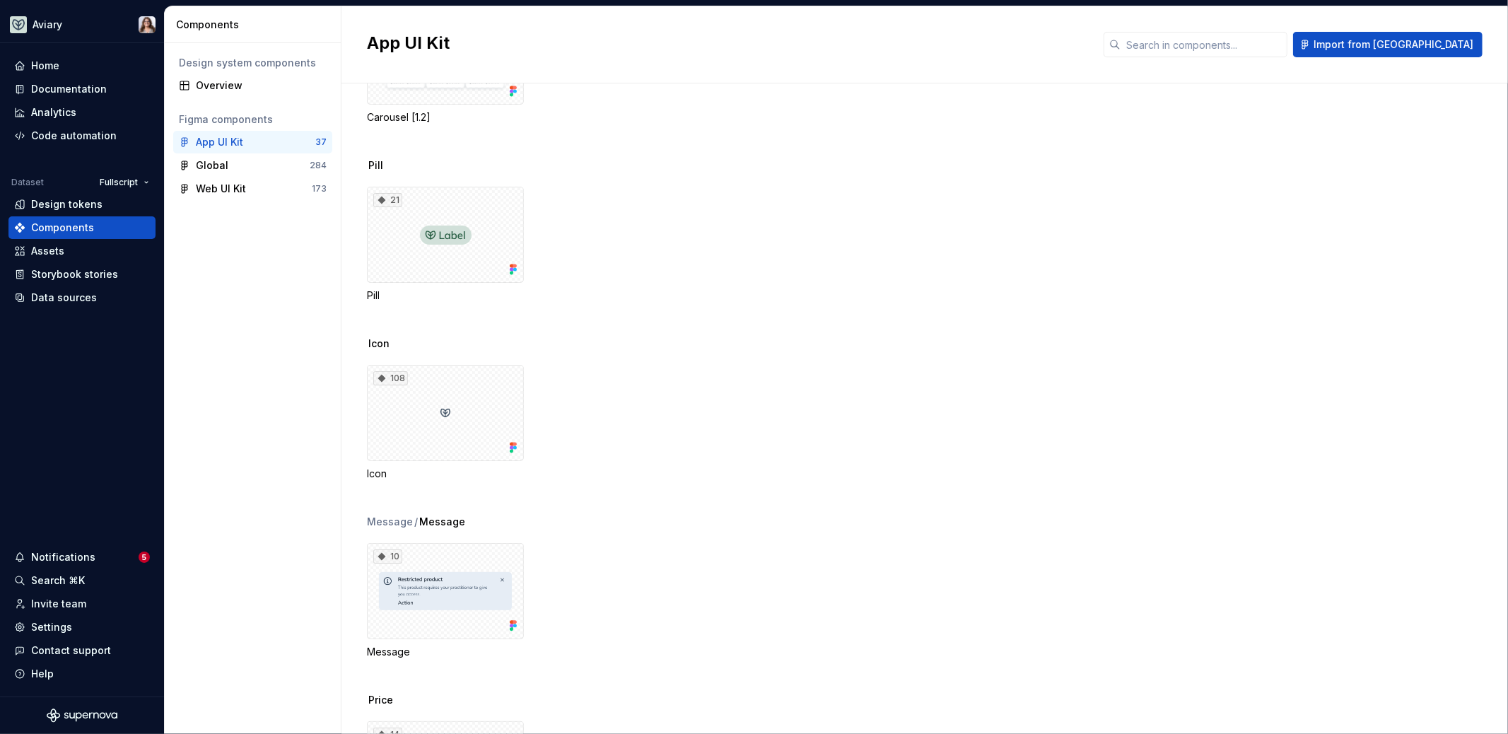
scroll to position [3980, 0]
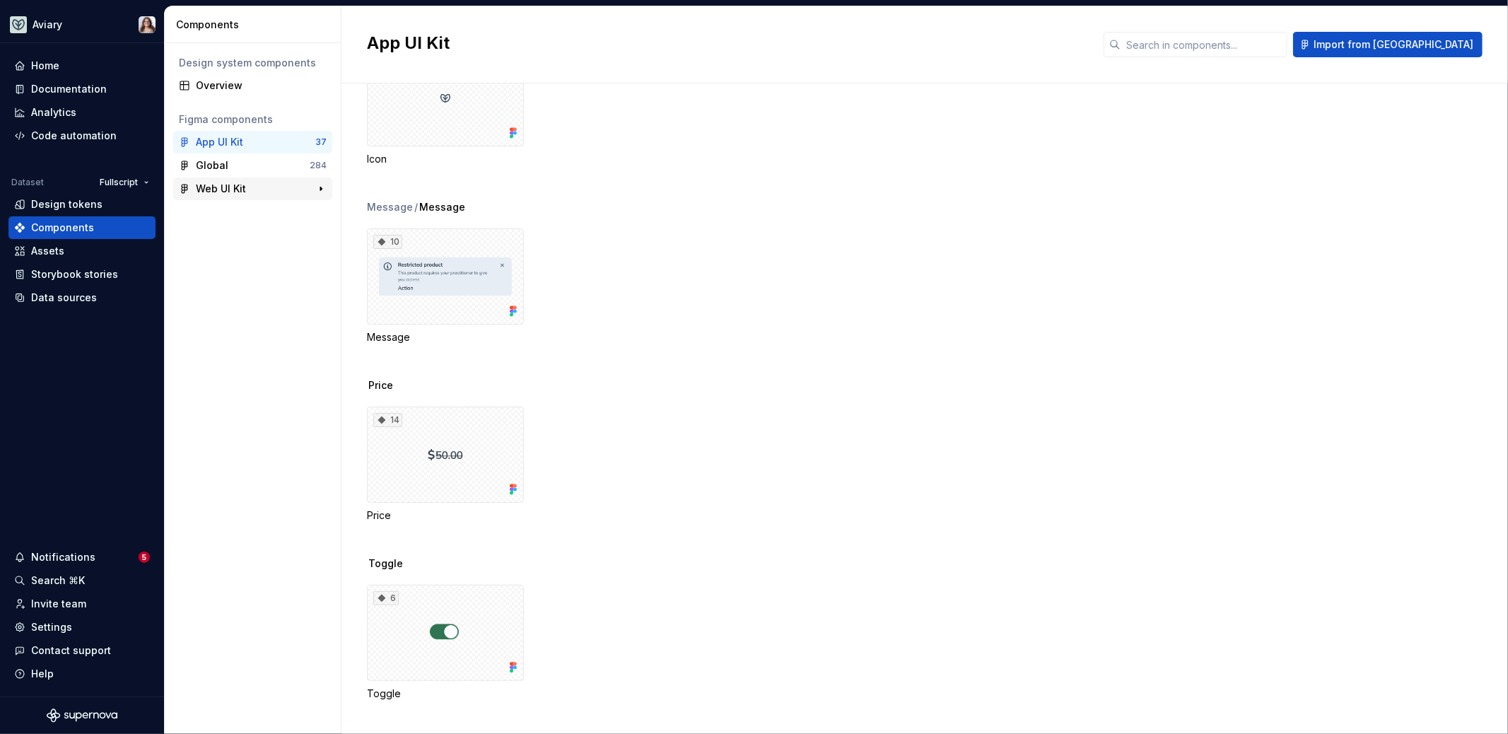
click at [233, 182] on div "Web UI Kit" at bounding box center [221, 189] width 50 height 14
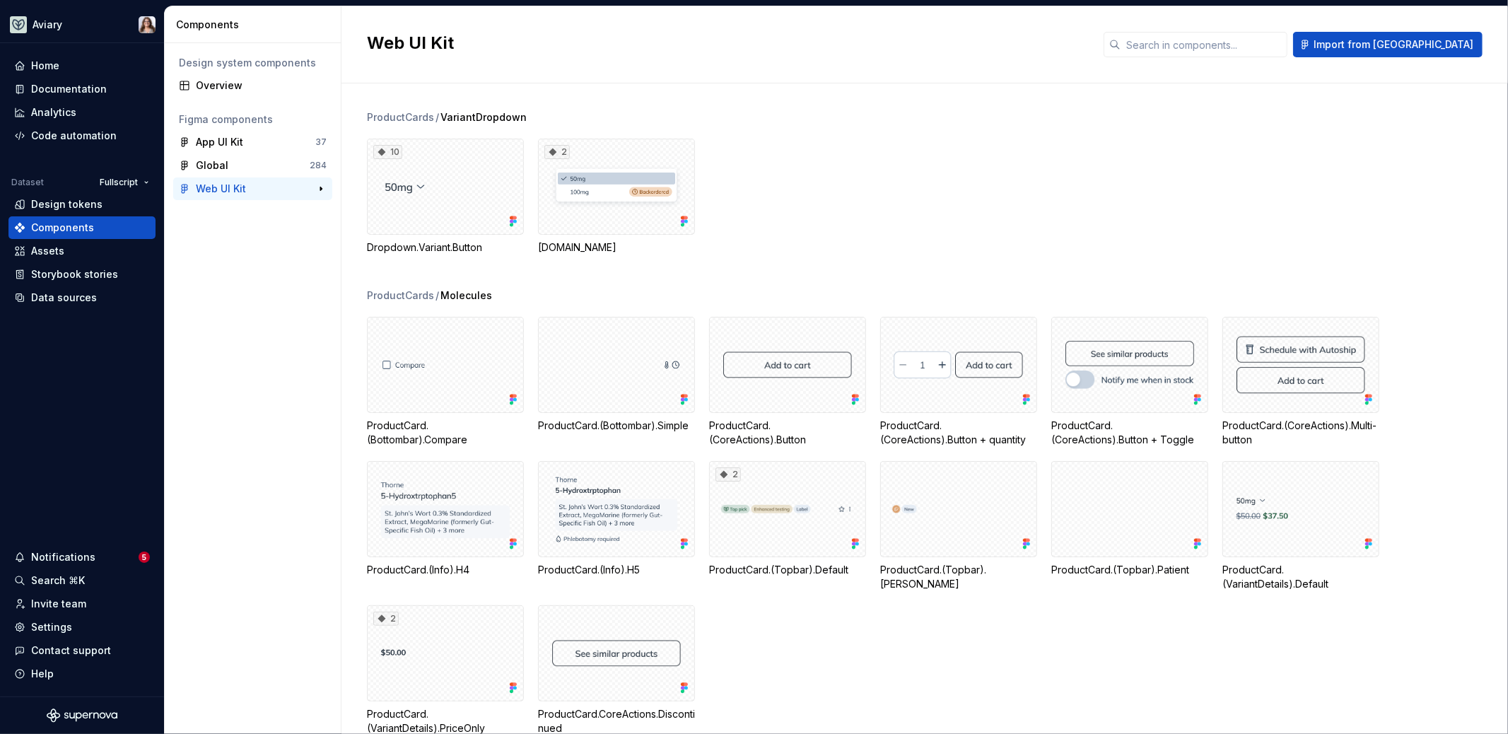
scroll to position [11996, 0]
